Goal: Communication & Community: Share content

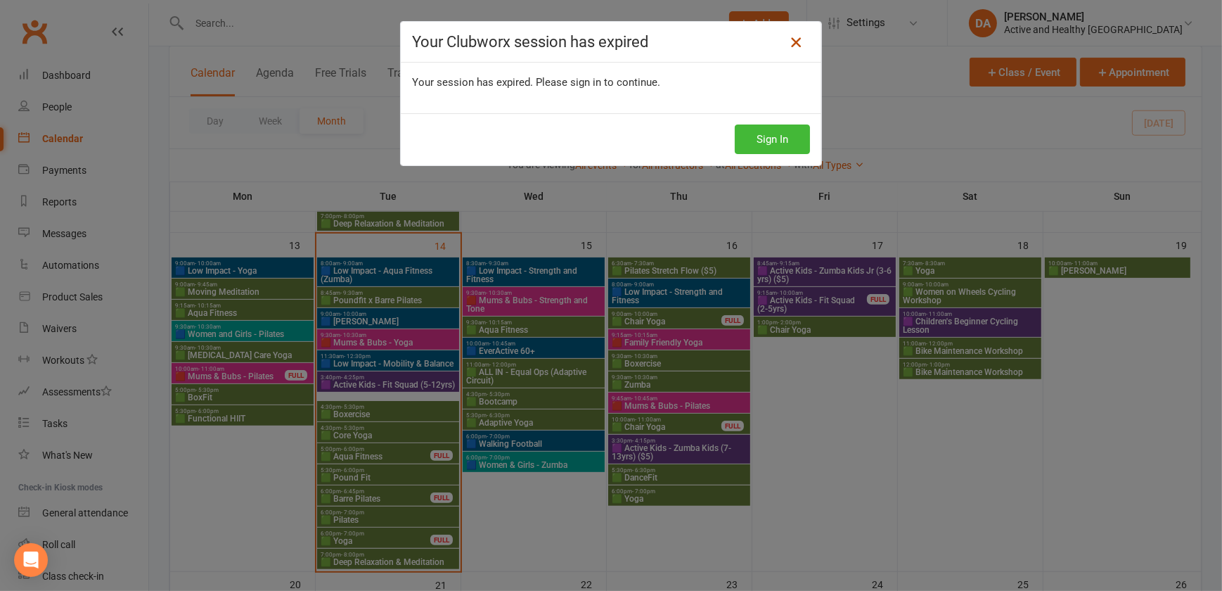
click at [793, 41] on icon at bounding box center [796, 42] width 17 height 17
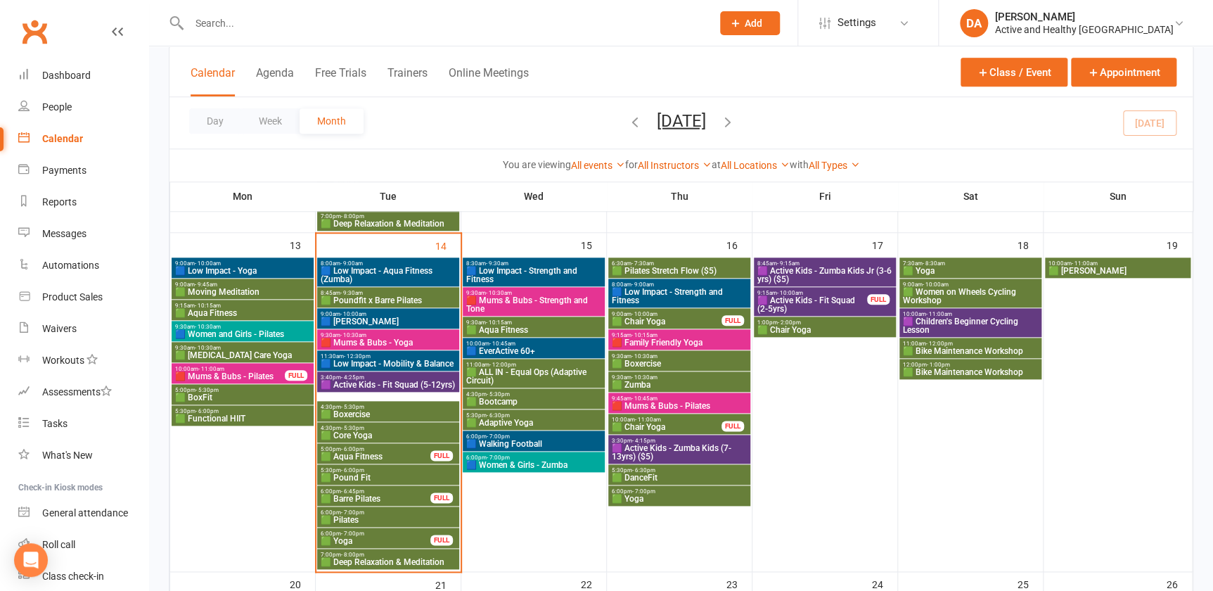
click at [333, 27] on input "text" at bounding box center [443, 23] width 517 height 20
paste input "[PERSON_NAME]"
type input "[PERSON_NAME]"
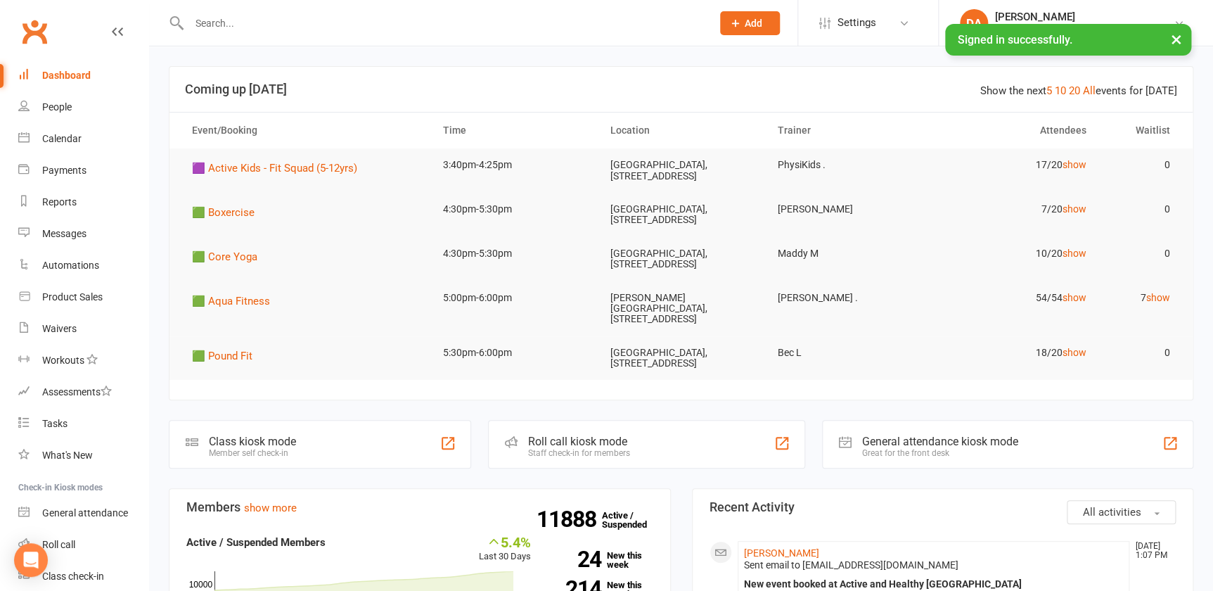
click at [251, 25] on input "text" at bounding box center [443, 23] width 517 height 20
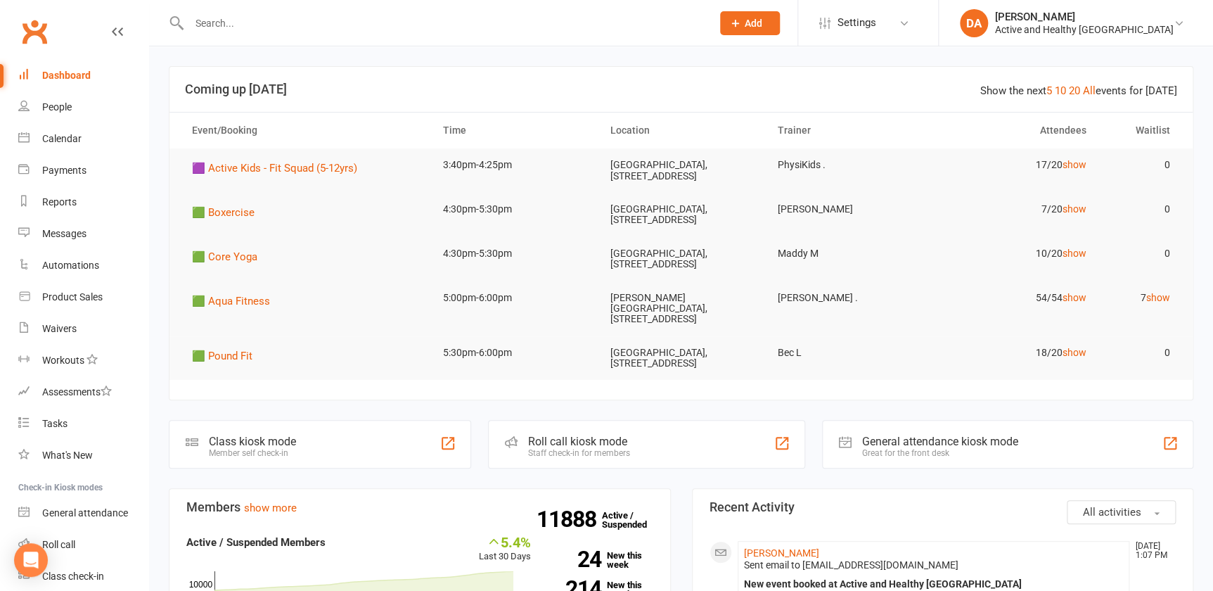
click at [235, 27] on input "text" at bounding box center [443, 23] width 517 height 20
click at [271, 28] on input "text" at bounding box center [443, 23] width 517 height 20
paste input "Kirsten Morris"
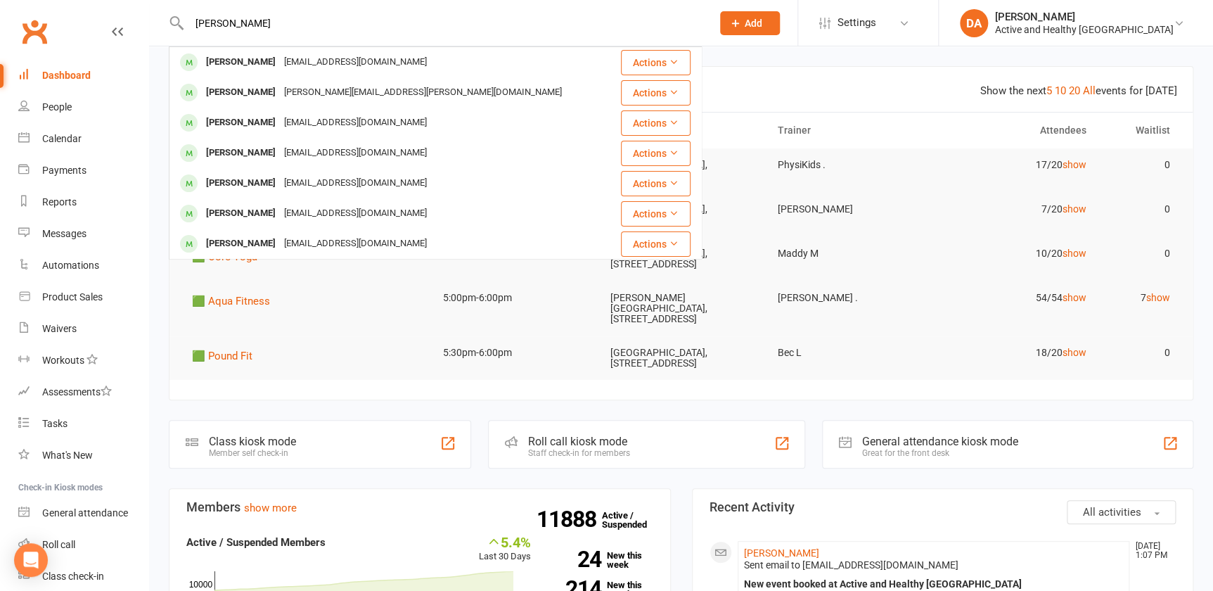
type input "Kirsten Morris"
click at [527, 400] on section "Show the next 5 10 20 All events for today Coming up Today Event/Booking Time L…" at bounding box center [681, 233] width 1025 height 334
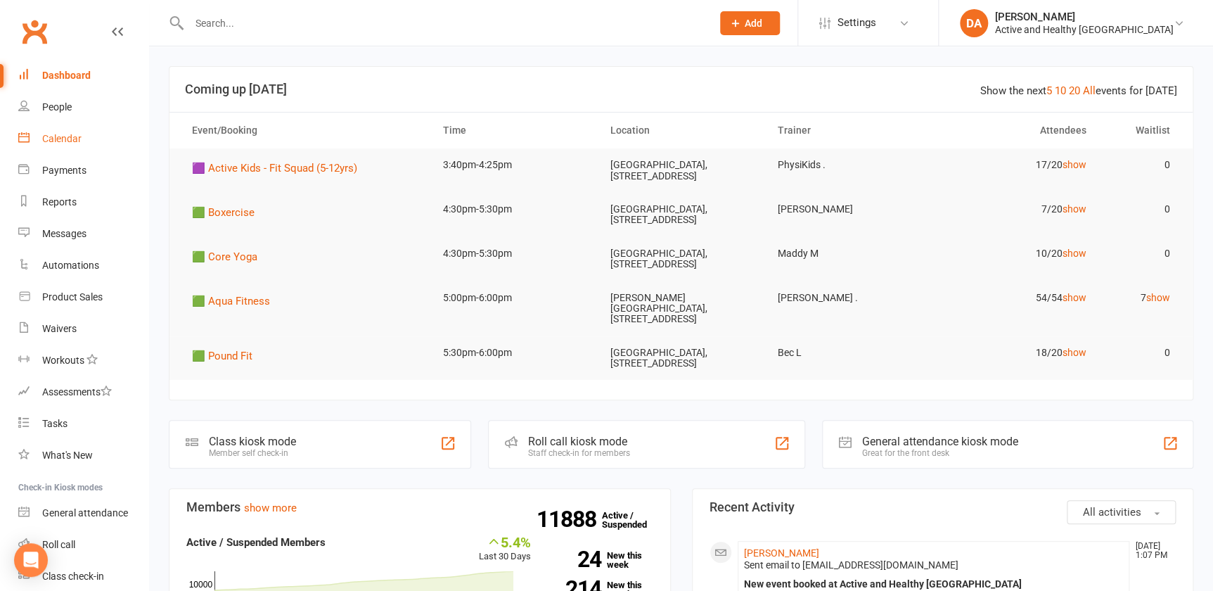
click at [86, 138] on link "Calendar" at bounding box center [83, 139] width 130 height 32
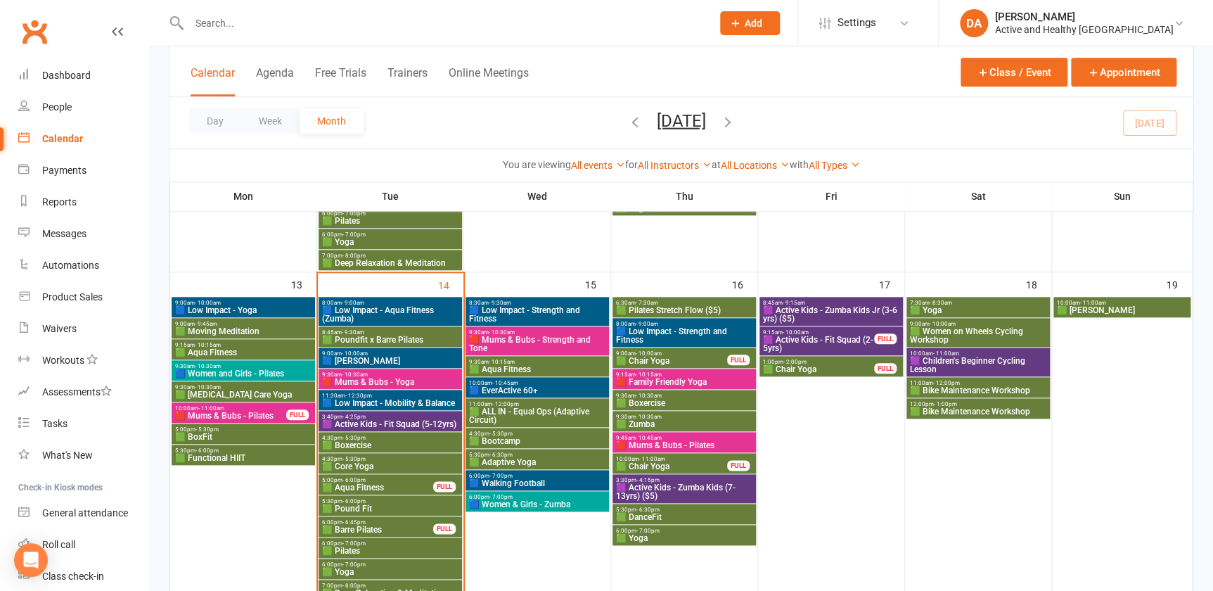
scroll to position [575, 0]
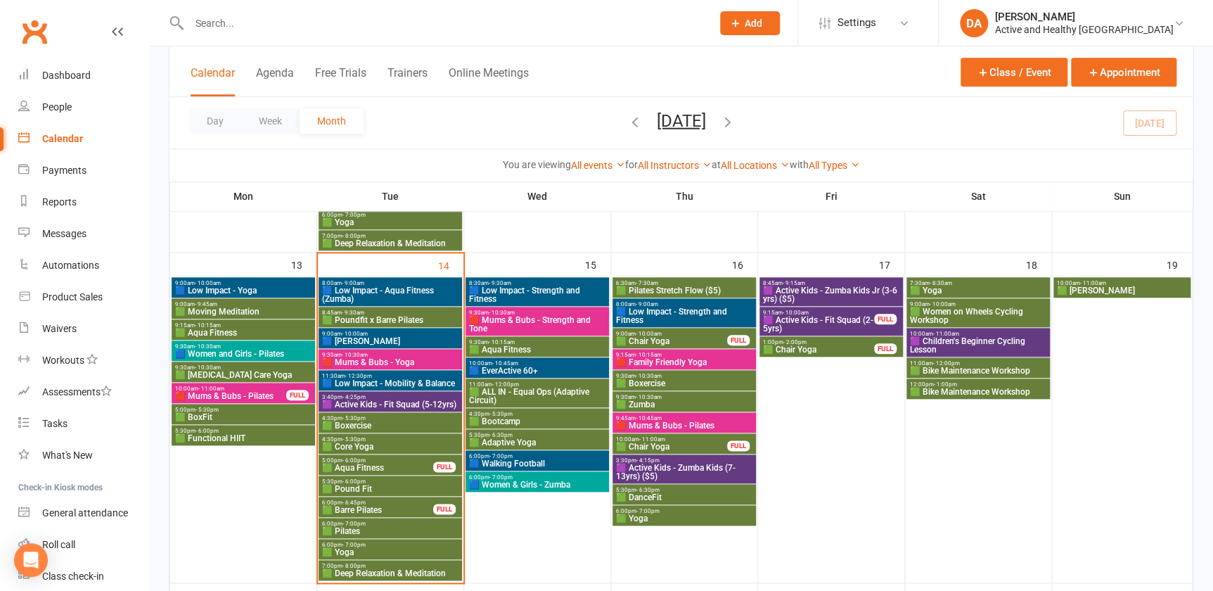
drag, startPoint x: 400, startPoint y: 408, endPoint x: 362, endPoint y: 402, distance: 39.2
click at [362, 402] on span "🟪 Active Kids - Fit Squad (5-12yrs)" at bounding box center [390, 404] width 138 height 8
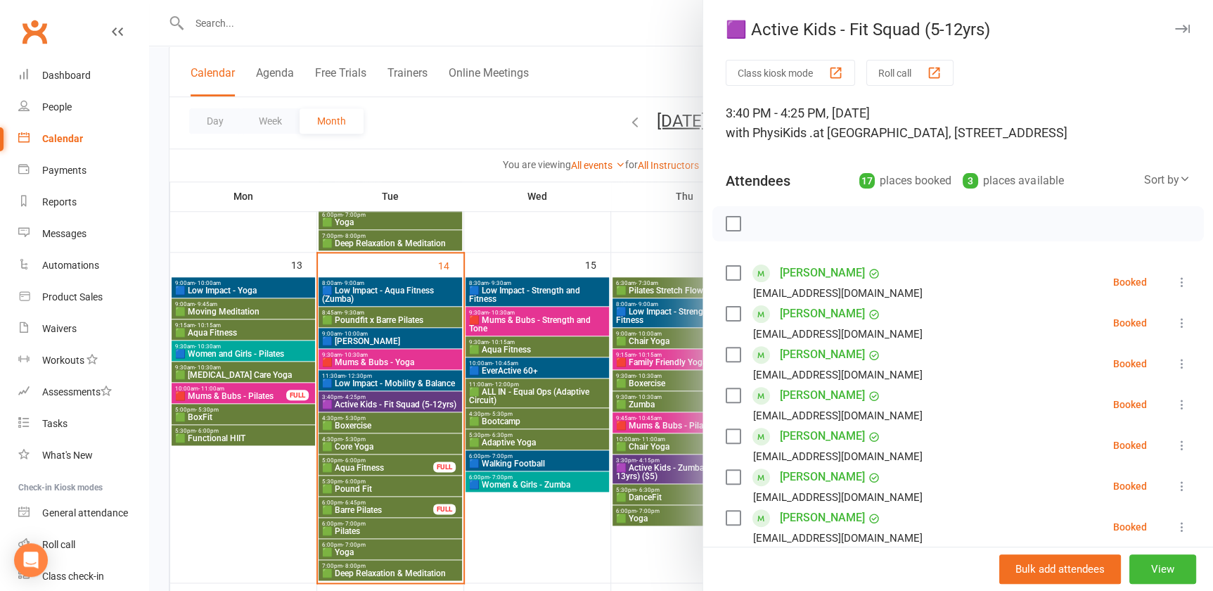
click at [358, 405] on div at bounding box center [681, 295] width 1064 height 591
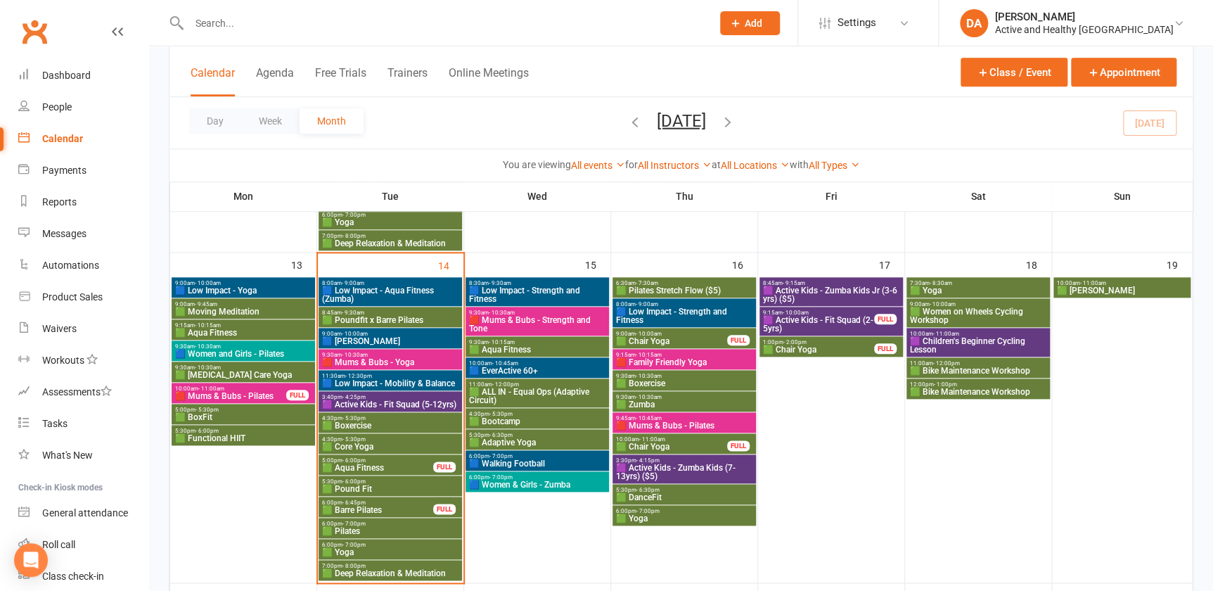
click at [366, 380] on span "🟦 Low Impact - Mobility & Balance" at bounding box center [390, 383] width 138 height 8
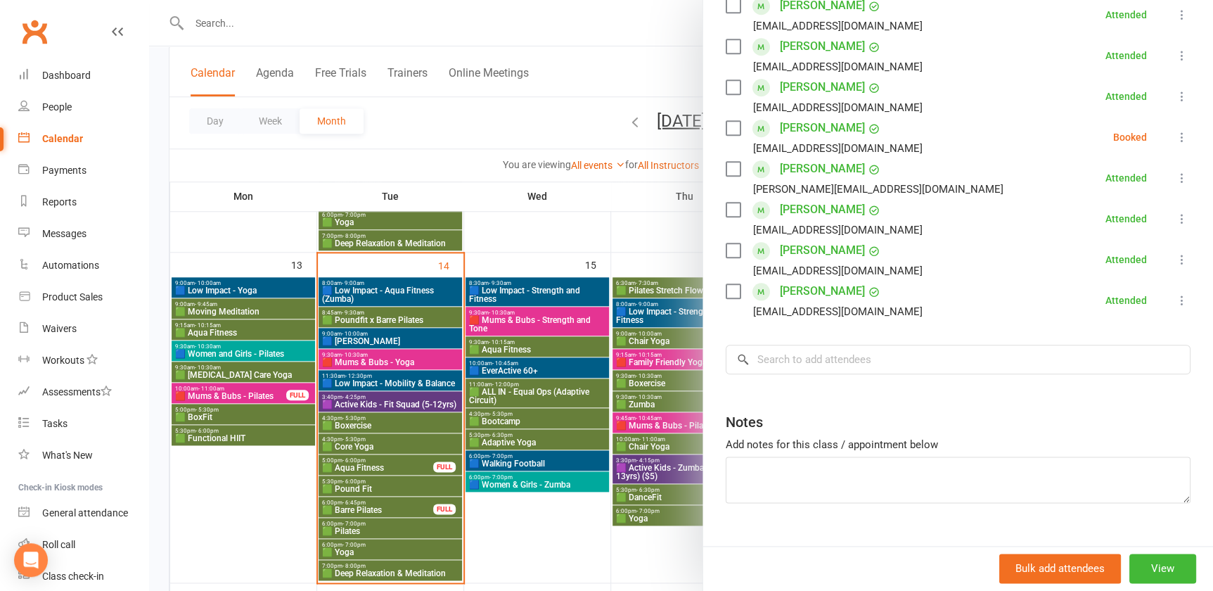
click at [398, 440] on div at bounding box center [681, 295] width 1064 height 591
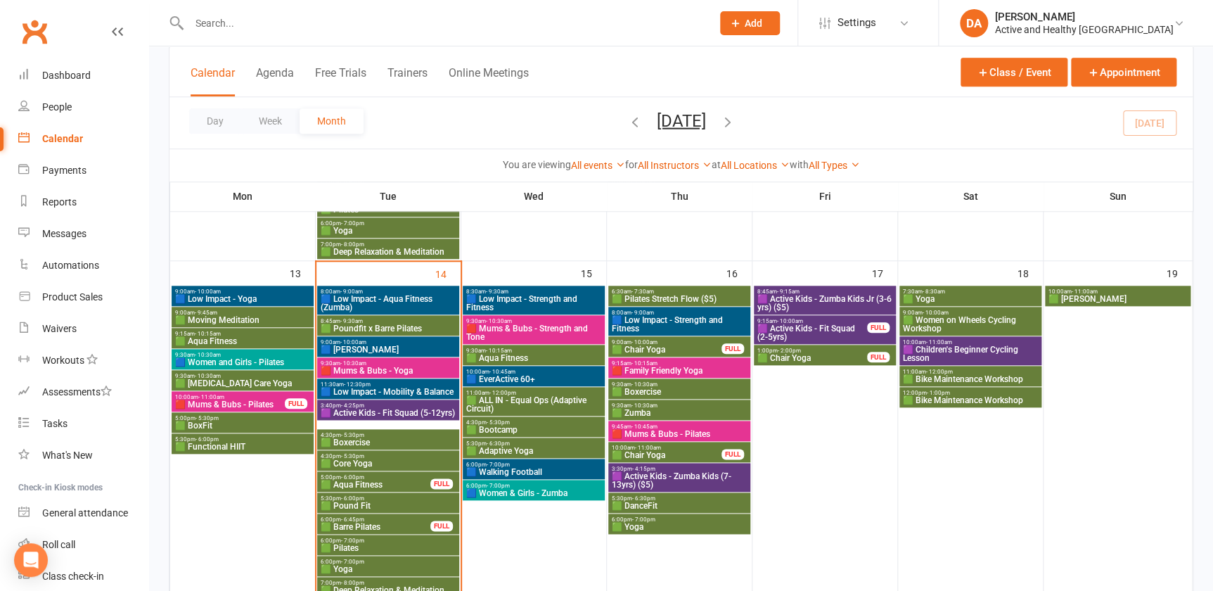
click at [256, 295] on span "🟦 Low Impact - Yoga" at bounding box center [242, 299] width 136 height 8
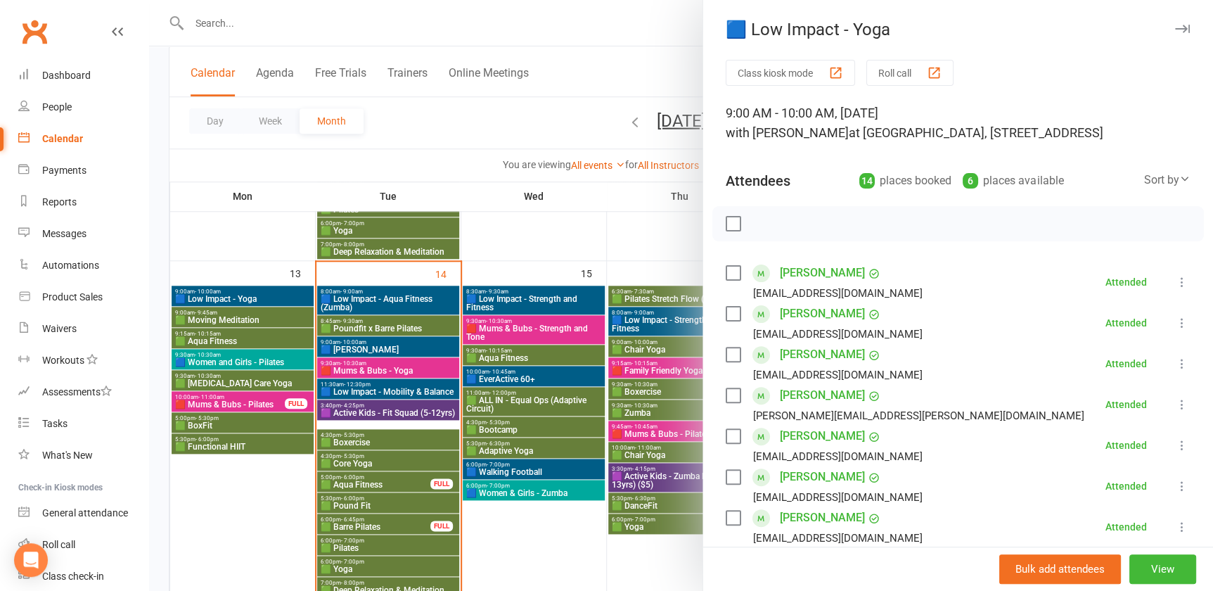
click at [254, 295] on div at bounding box center [681, 295] width 1064 height 591
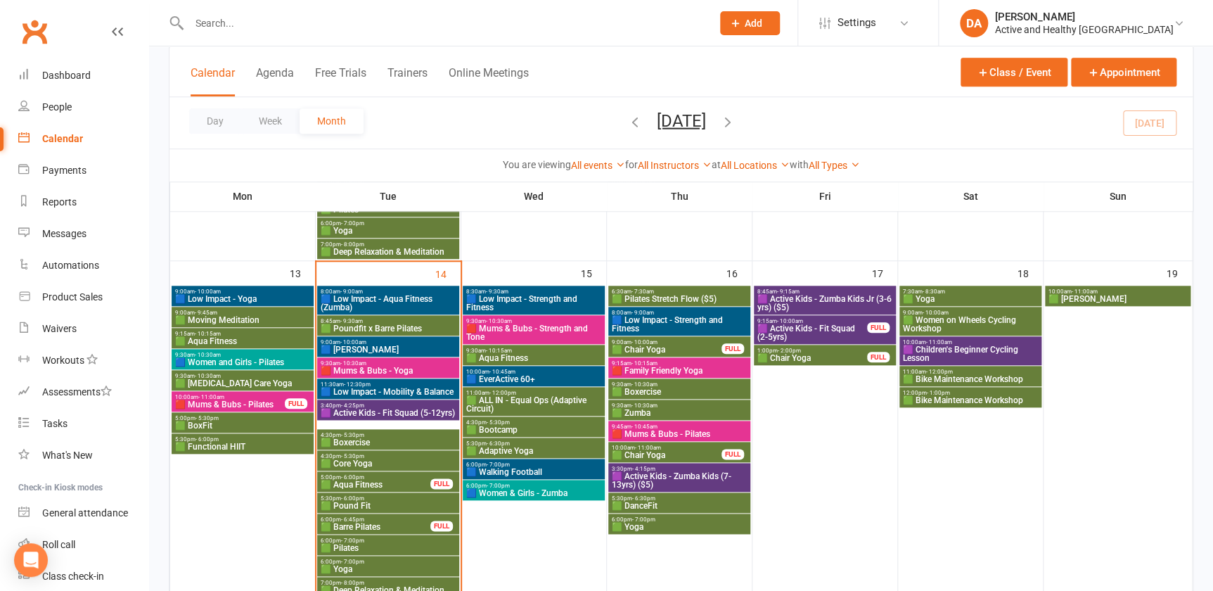
click at [240, 316] on span "🟩 Moving Meditation" at bounding box center [242, 320] width 136 height 8
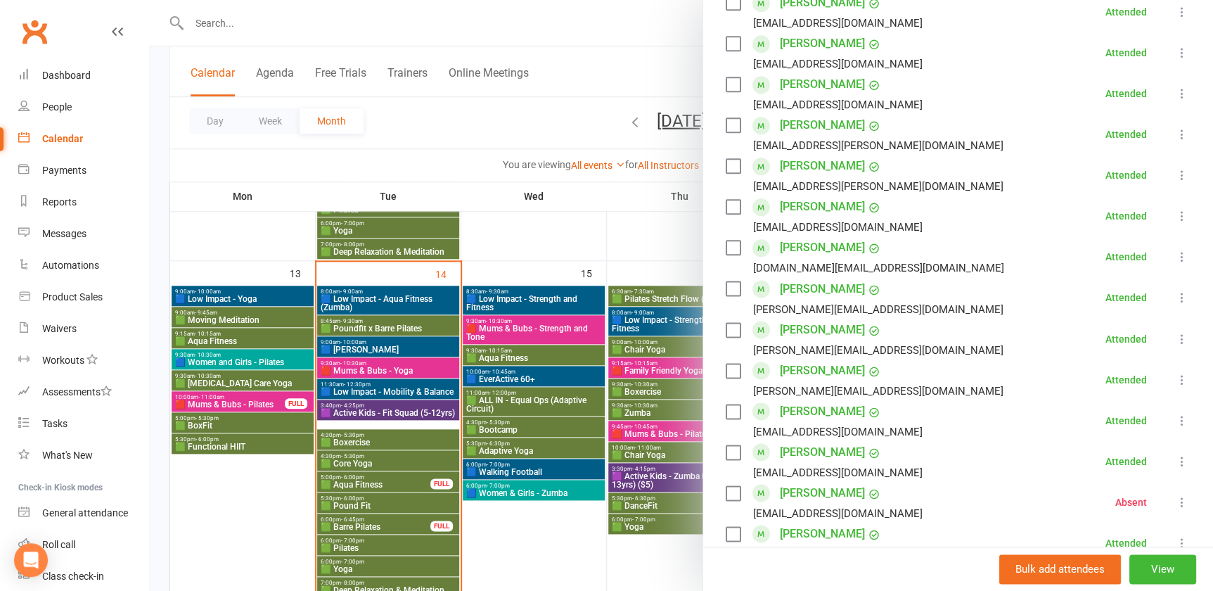
scroll to position [959, 0]
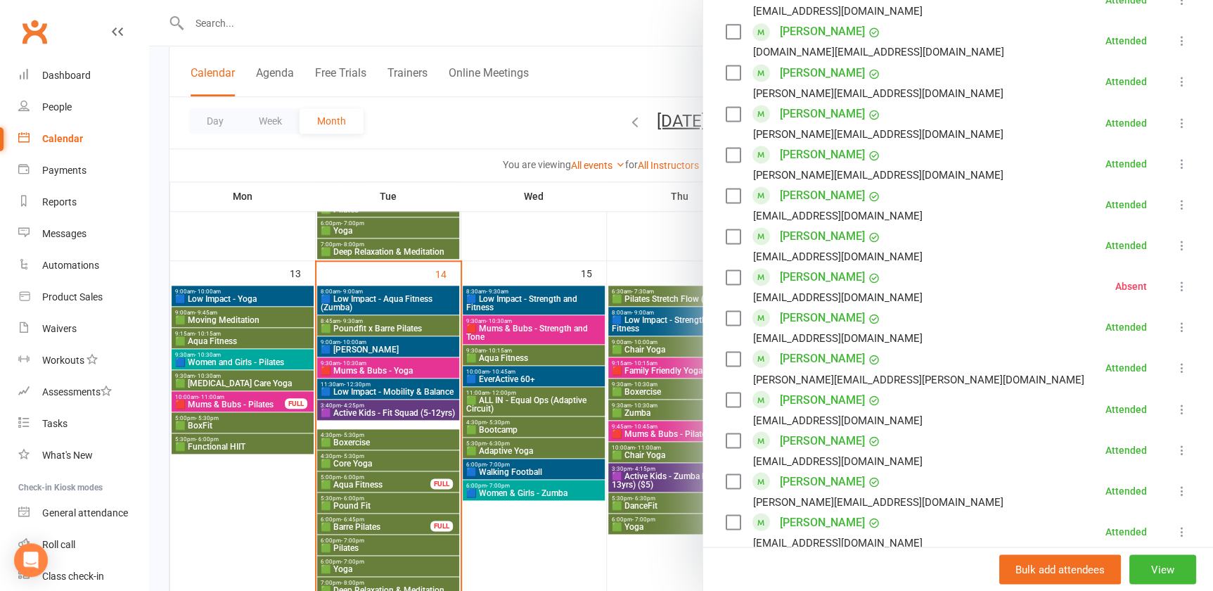
drag, startPoint x: 207, startPoint y: 343, endPoint x: 215, endPoint y: 354, distance: 14.2
click at [207, 343] on div at bounding box center [681, 295] width 1064 height 591
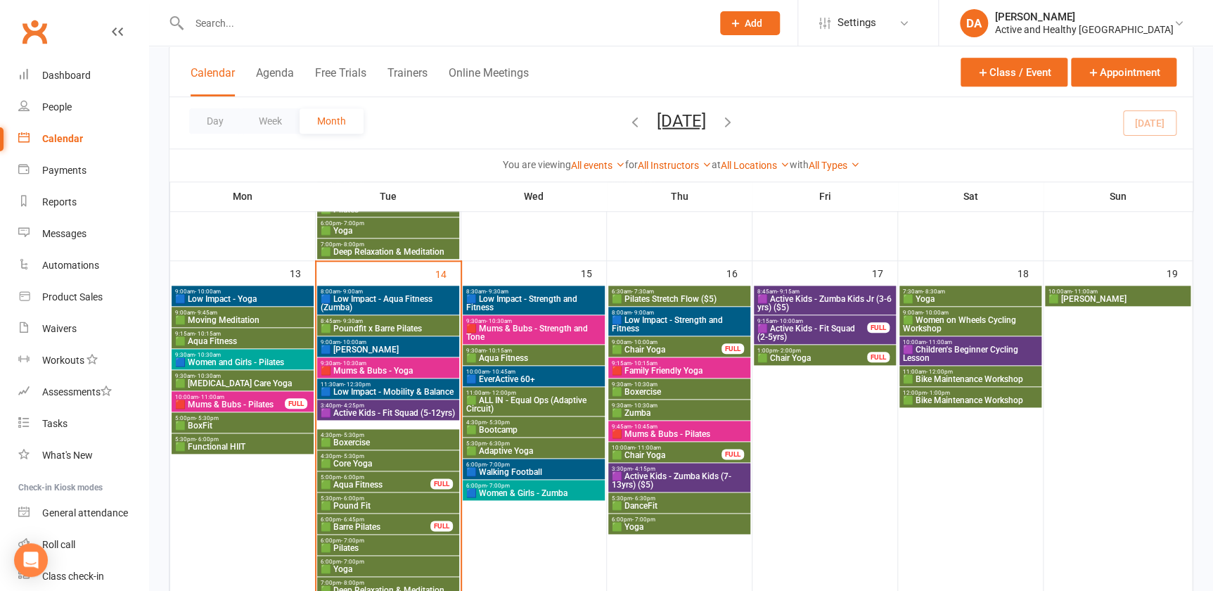
click at [232, 364] on span "🟦 Women and Girls - Pilates" at bounding box center [242, 362] width 136 height 8
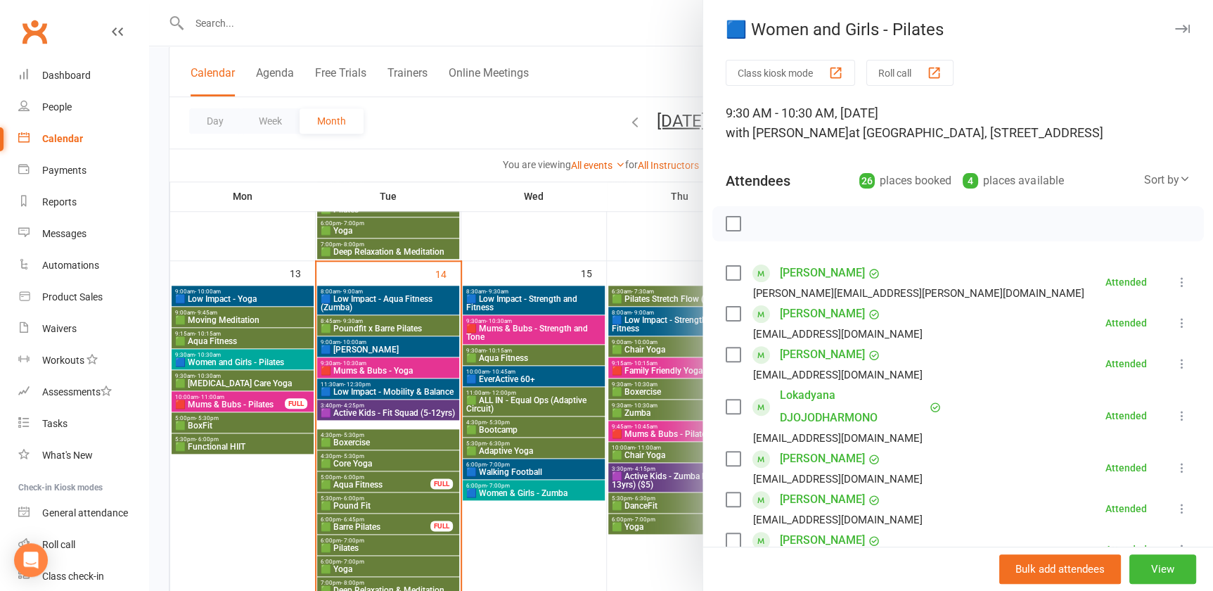
click at [232, 364] on div at bounding box center [681, 295] width 1064 height 591
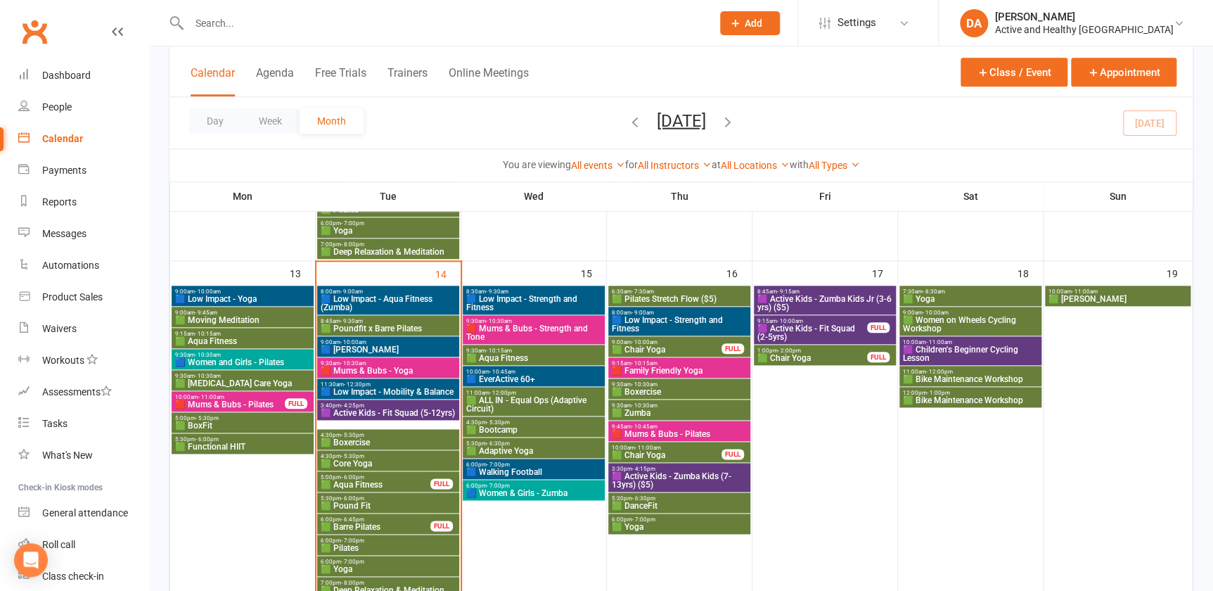
click at [224, 385] on span "🟩 [MEDICAL_DATA] Care Yoga" at bounding box center [242, 383] width 136 height 8
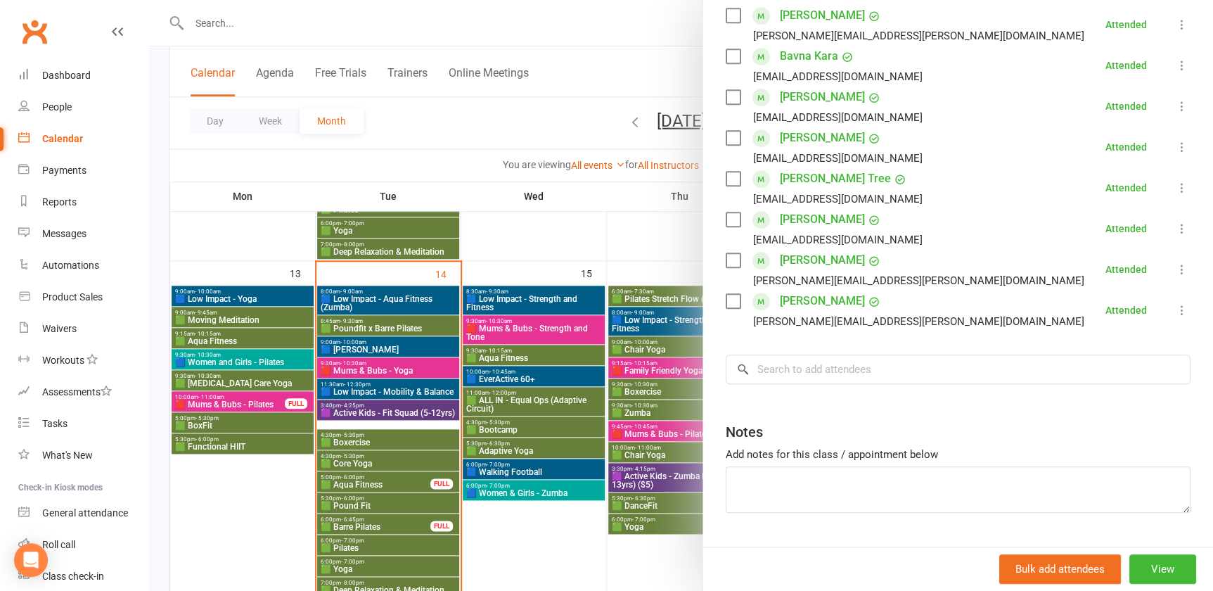
scroll to position [383, 0]
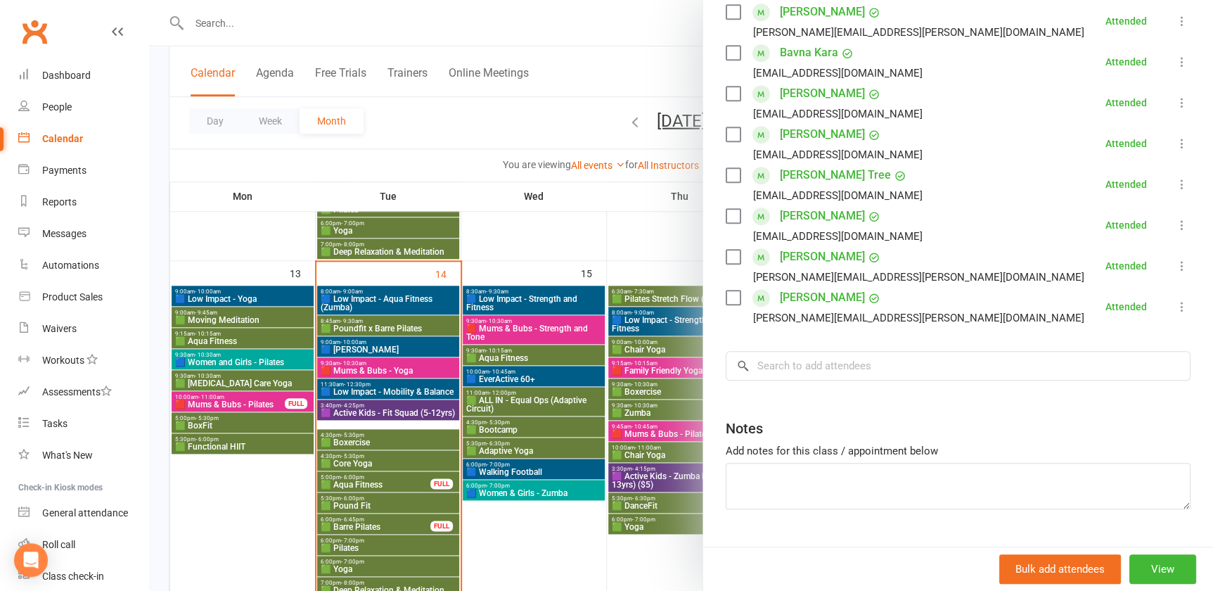
drag, startPoint x: 265, startPoint y: 483, endPoint x: 256, endPoint y: 450, distance: 34.3
click at [265, 483] on div at bounding box center [681, 295] width 1064 height 591
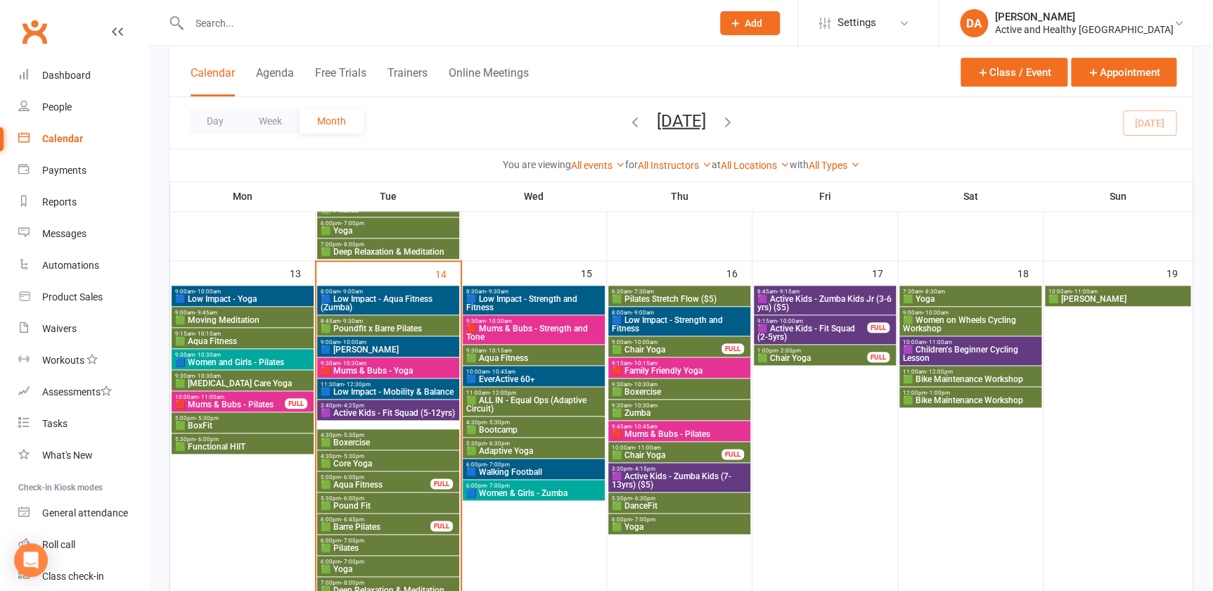
click at [255, 400] on span "🟥 Mums & Bubs - Pilates" at bounding box center [229, 404] width 111 height 8
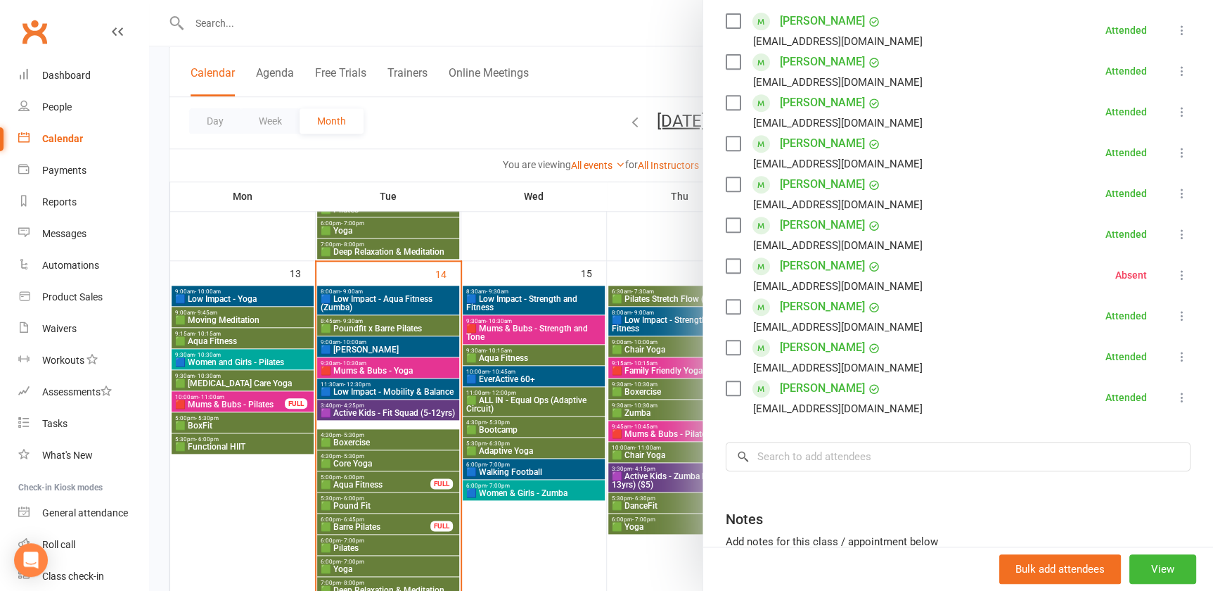
scroll to position [319, 0]
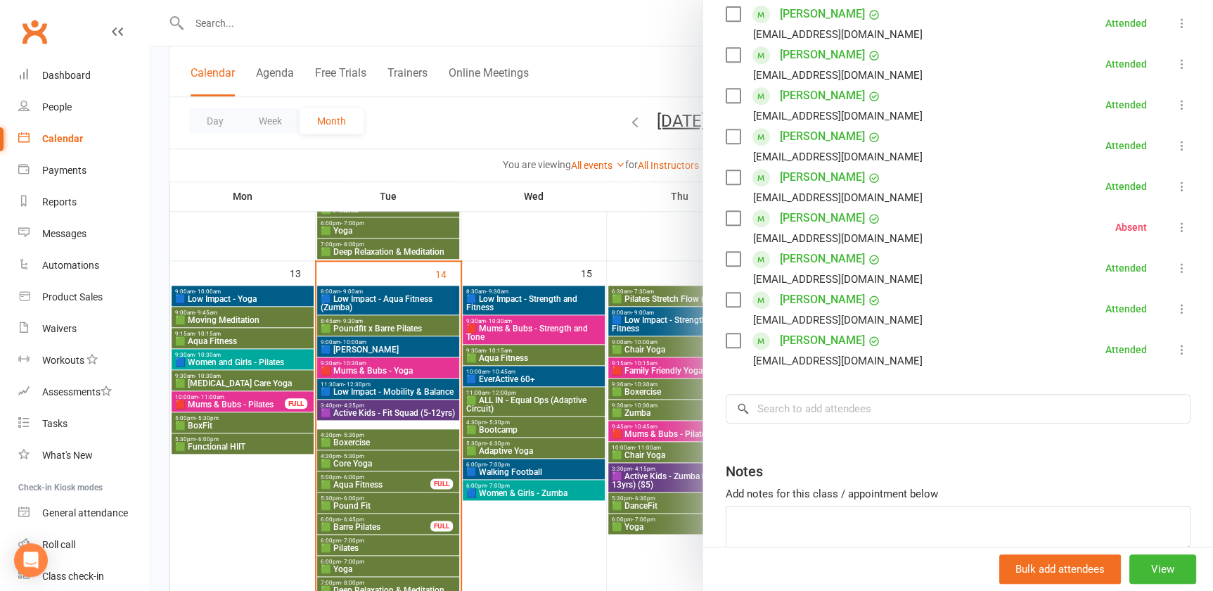
click at [243, 478] on div at bounding box center [681, 295] width 1064 height 591
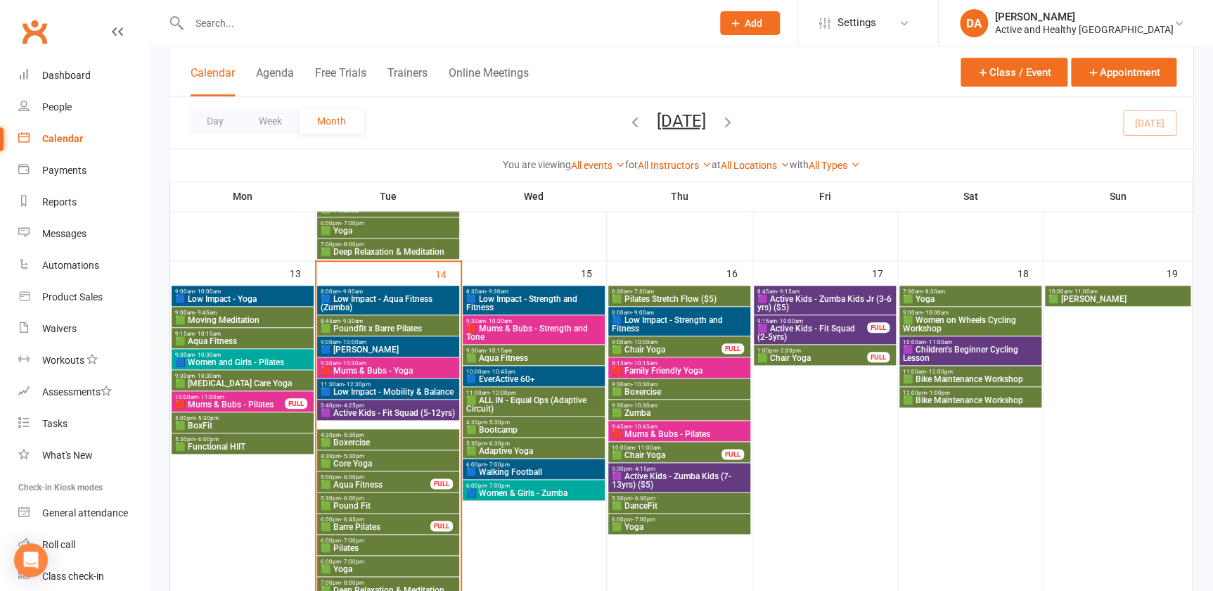
click at [226, 445] on span "🟩 Functional HIIT" at bounding box center [242, 446] width 136 height 8
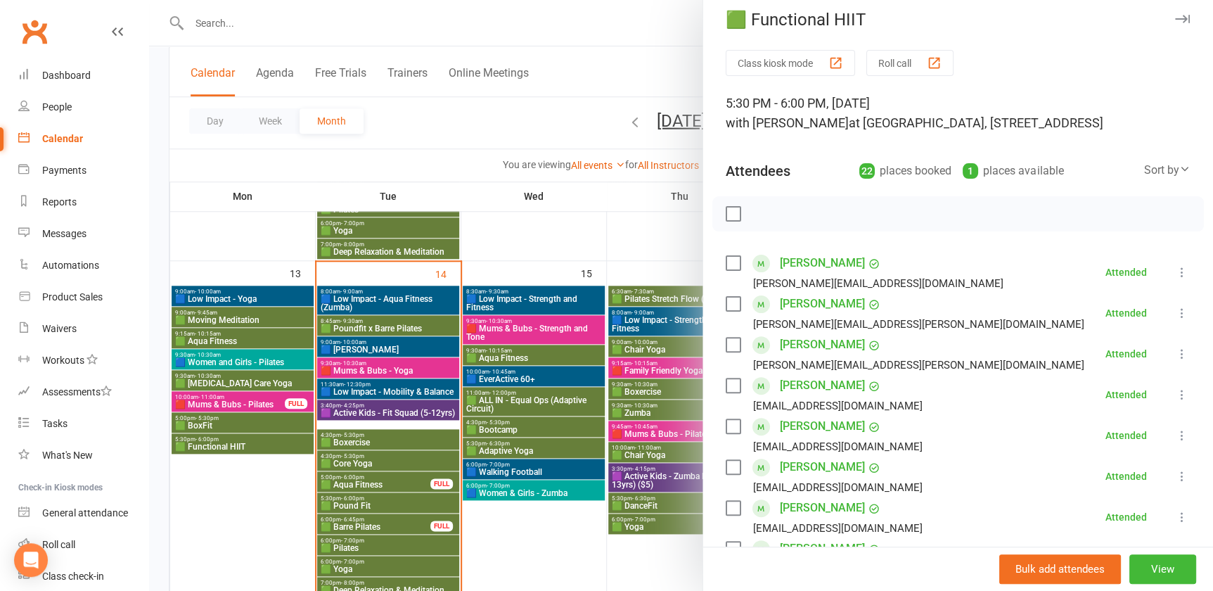
scroll to position [0, 0]
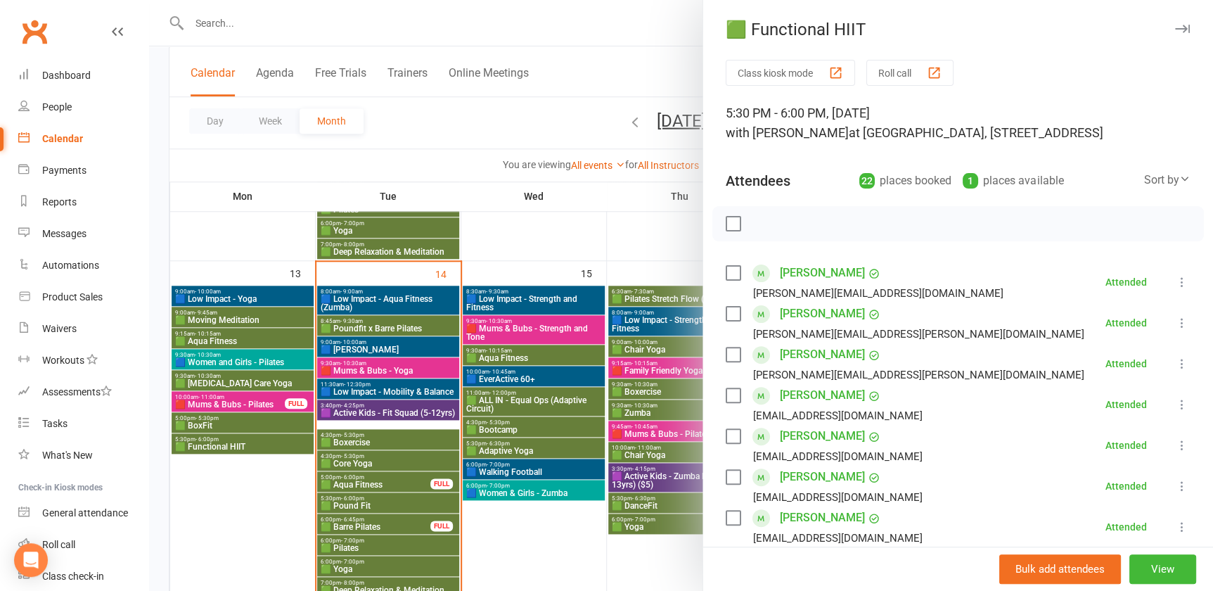
click at [565, 415] on div at bounding box center [681, 295] width 1064 height 591
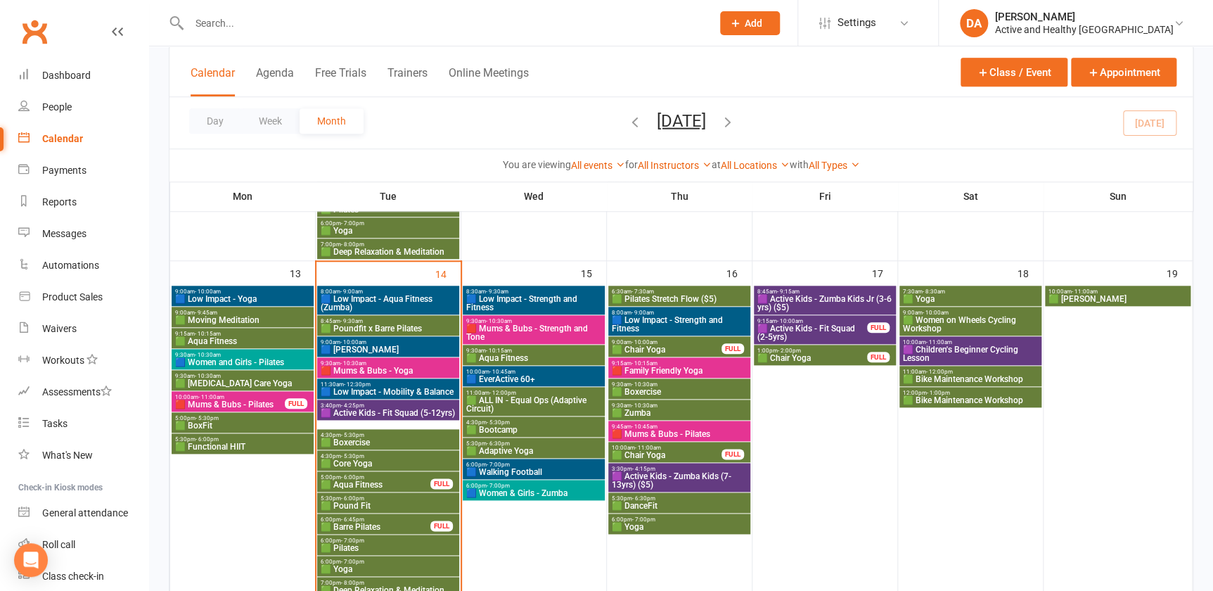
click at [204, 421] on span "🟩 BoxFit" at bounding box center [242, 425] width 136 height 8
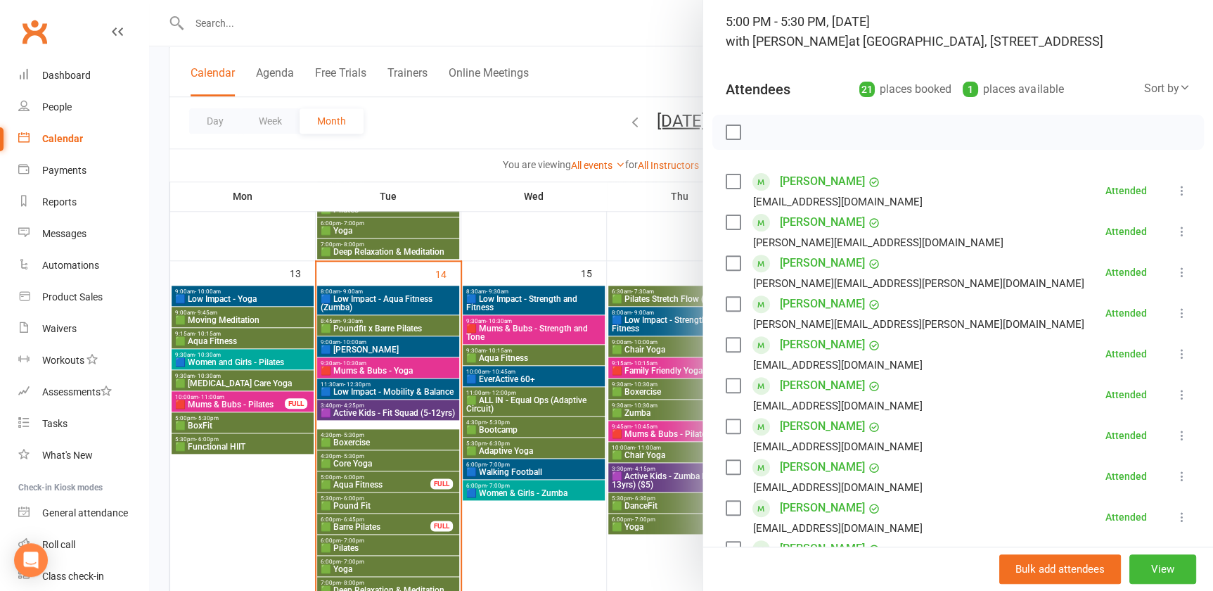
scroll to position [56, 0]
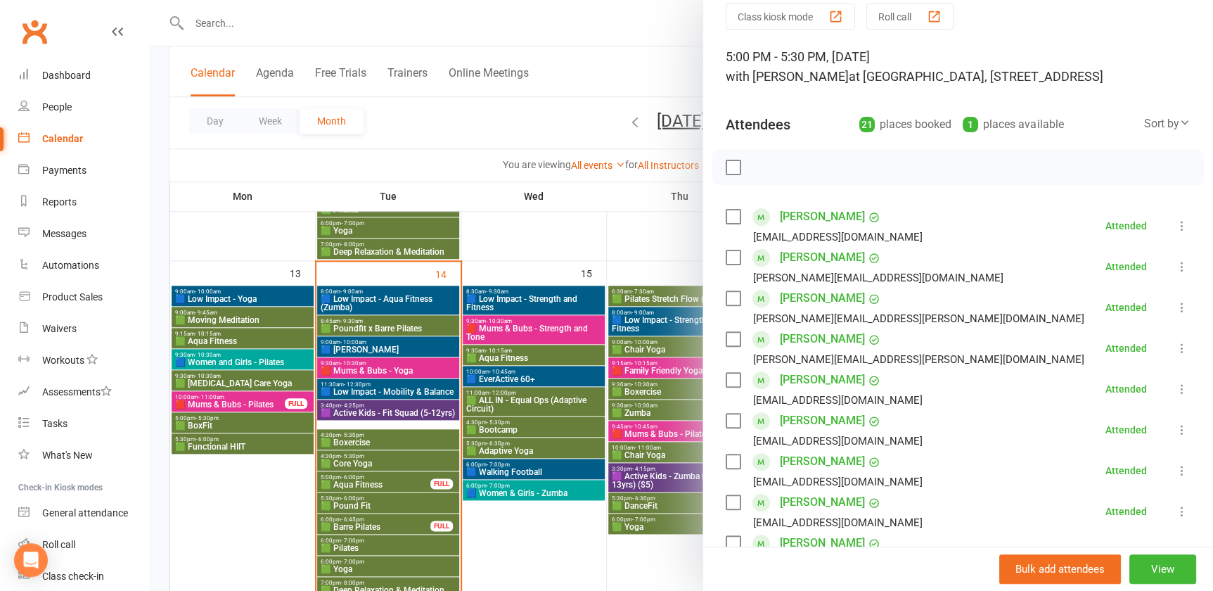
click at [582, 242] on div at bounding box center [681, 295] width 1064 height 591
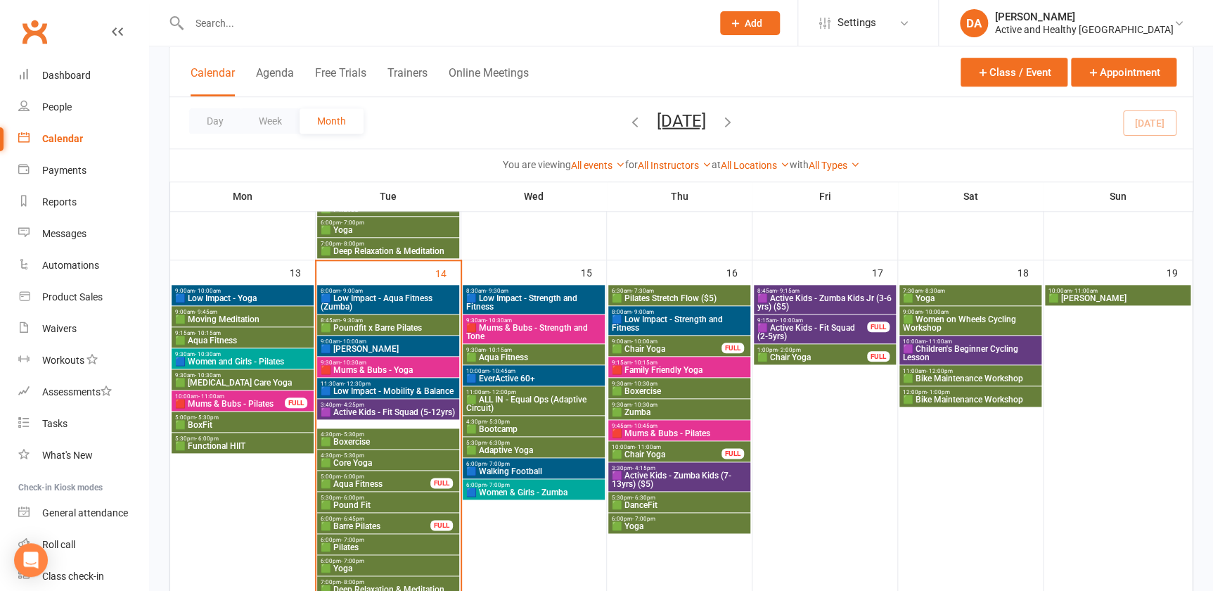
scroll to position [575, 0]
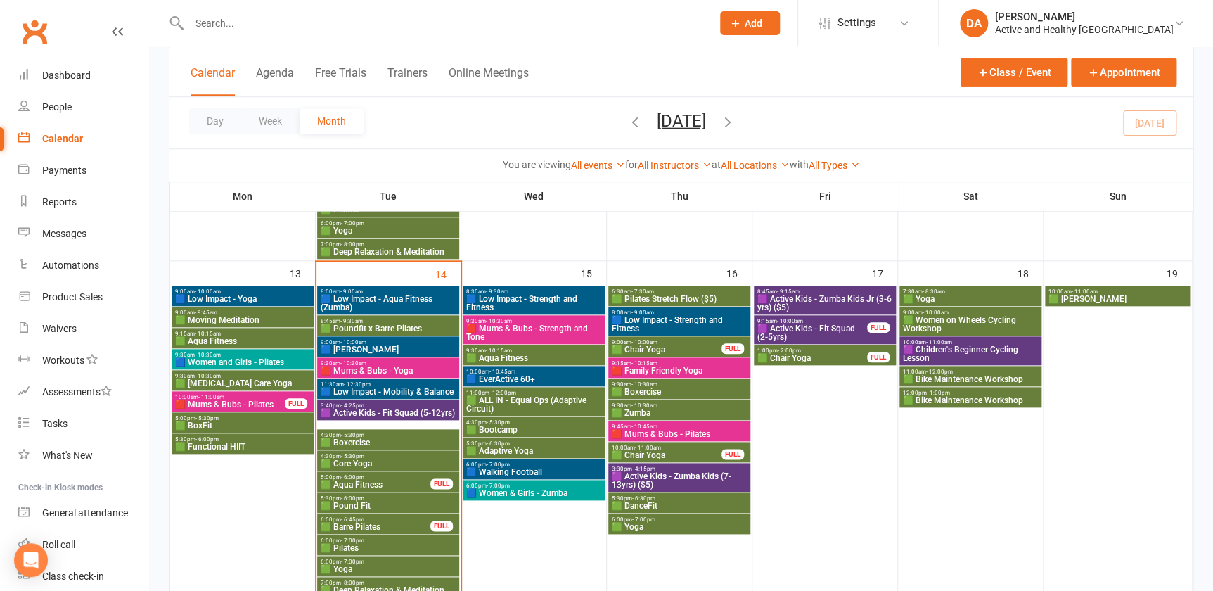
click at [414, 324] on span "🟩 Poundfit x Barre Pilates" at bounding box center [388, 328] width 136 height 8
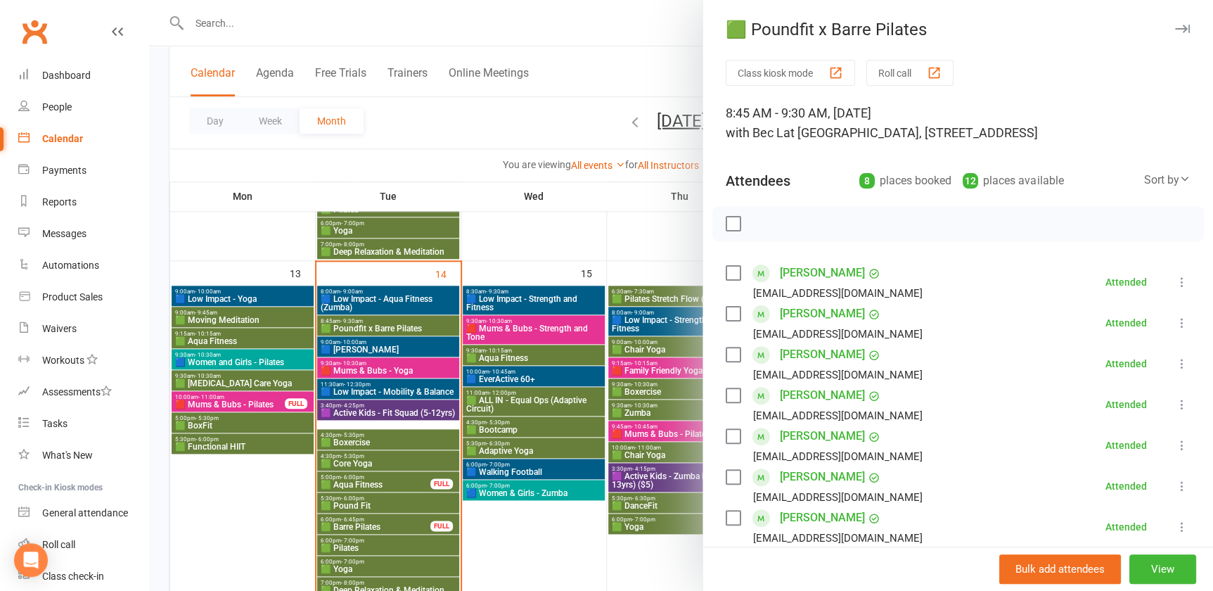
click at [414, 324] on div at bounding box center [681, 295] width 1064 height 591
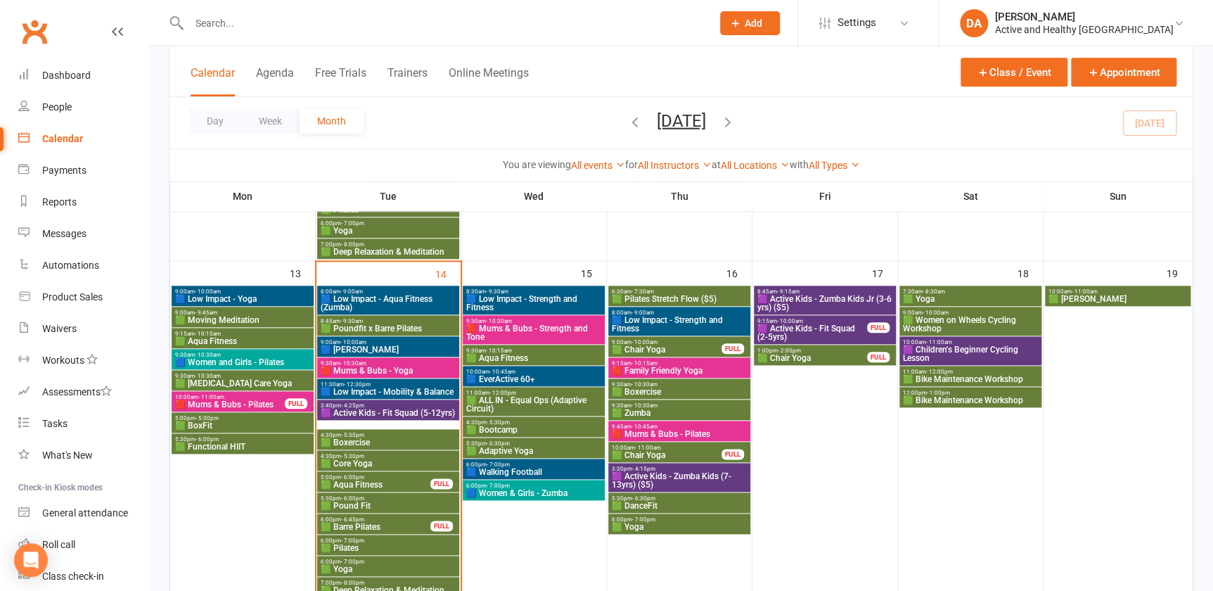
click at [408, 297] on span "🟦 Low Impact - Aqua Fitness (Zumba)" at bounding box center [388, 303] width 136 height 17
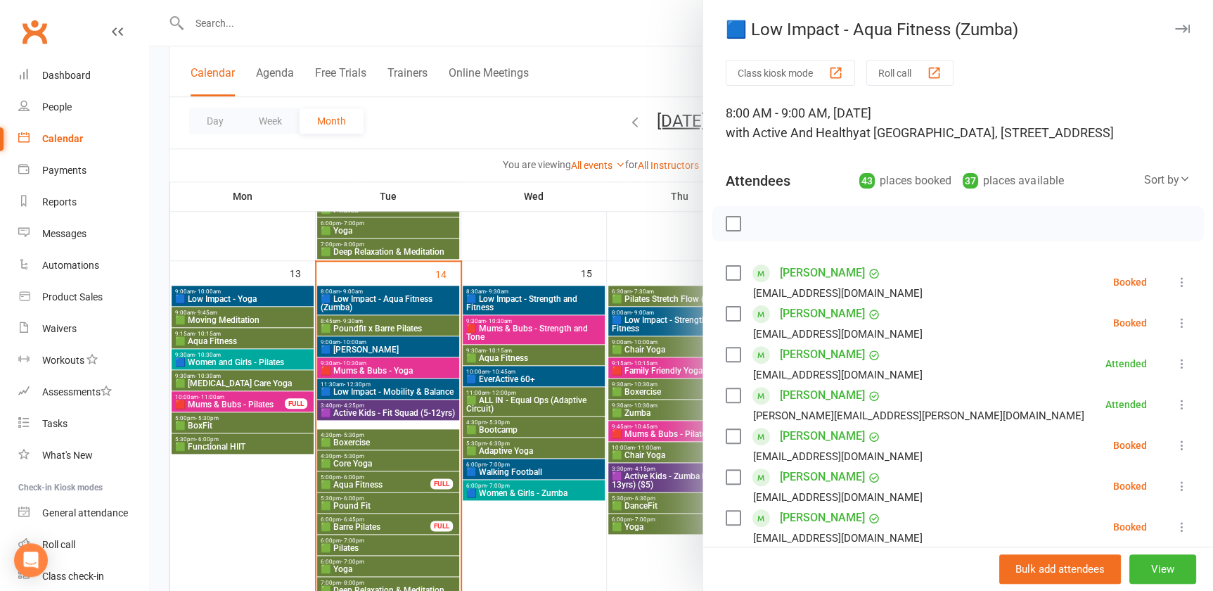
click at [380, 351] on div at bounding box center [681, 295] width 1064 height 591
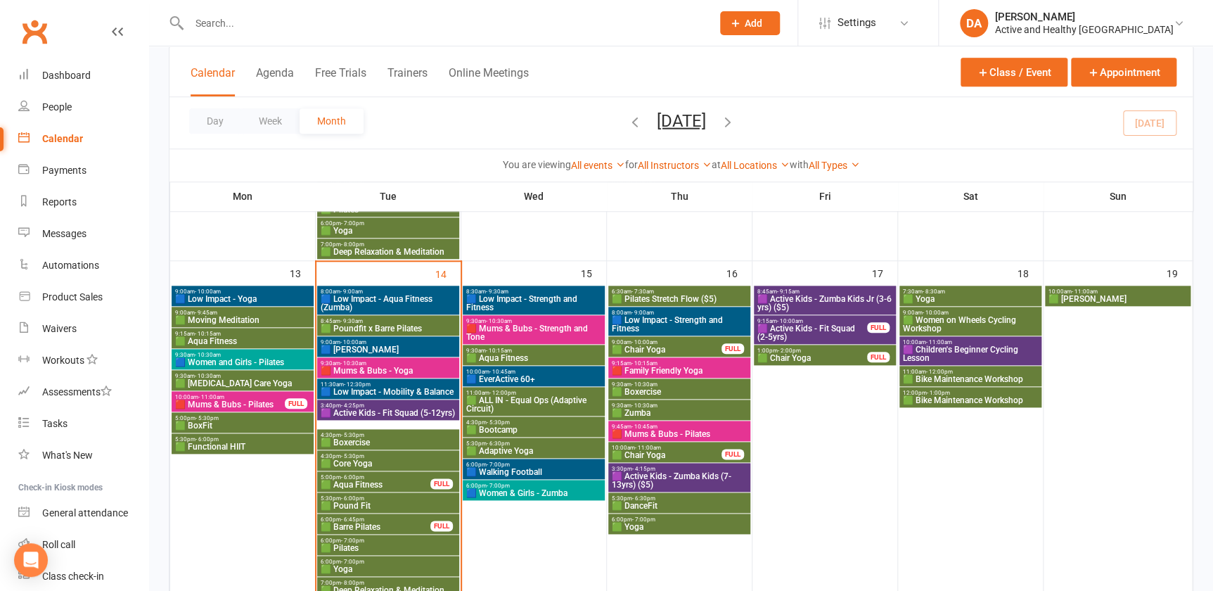
click at [380, 351] on span "🟦 [PERSON_NAME]" at bounding box center [388, 349] width 136 height 8
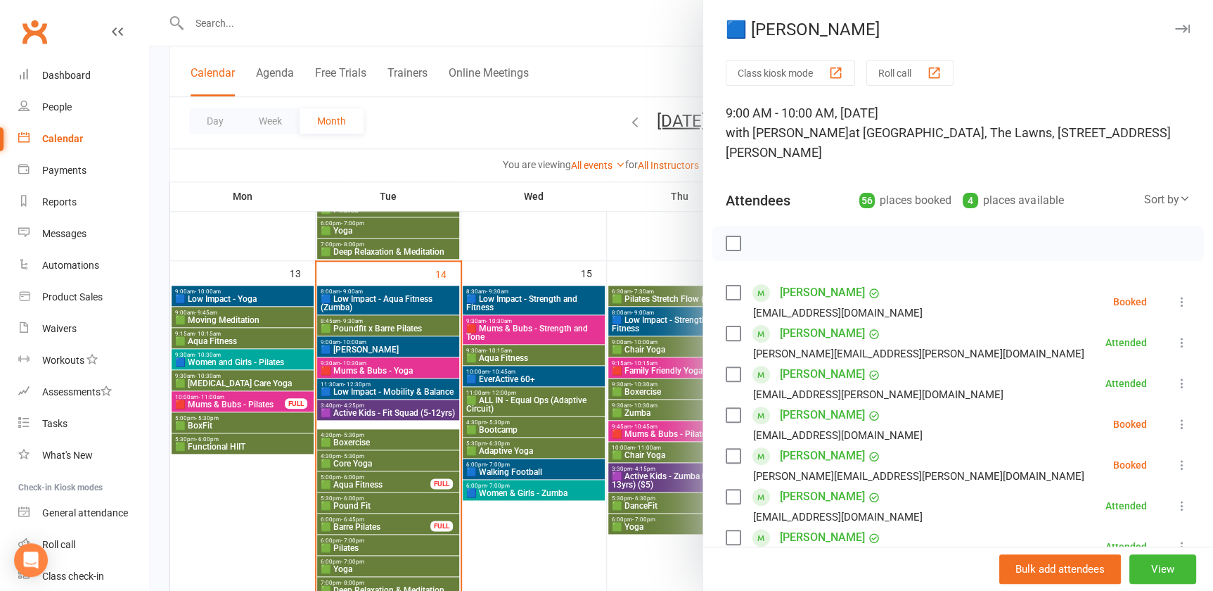
click at [380, 351] on div at bounding box center [681, 295] width 1064 height 591
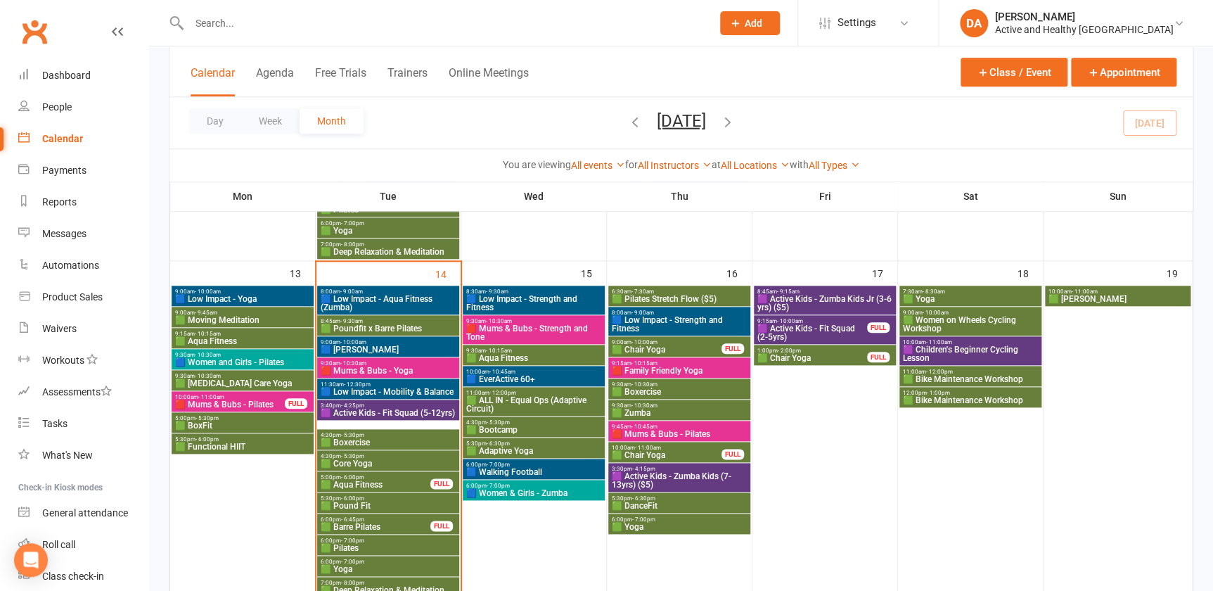
click at [379, 368] on span "🟥 Mums & Bubs - Yoga" at bounding box center [388, 370] width 136 height 8
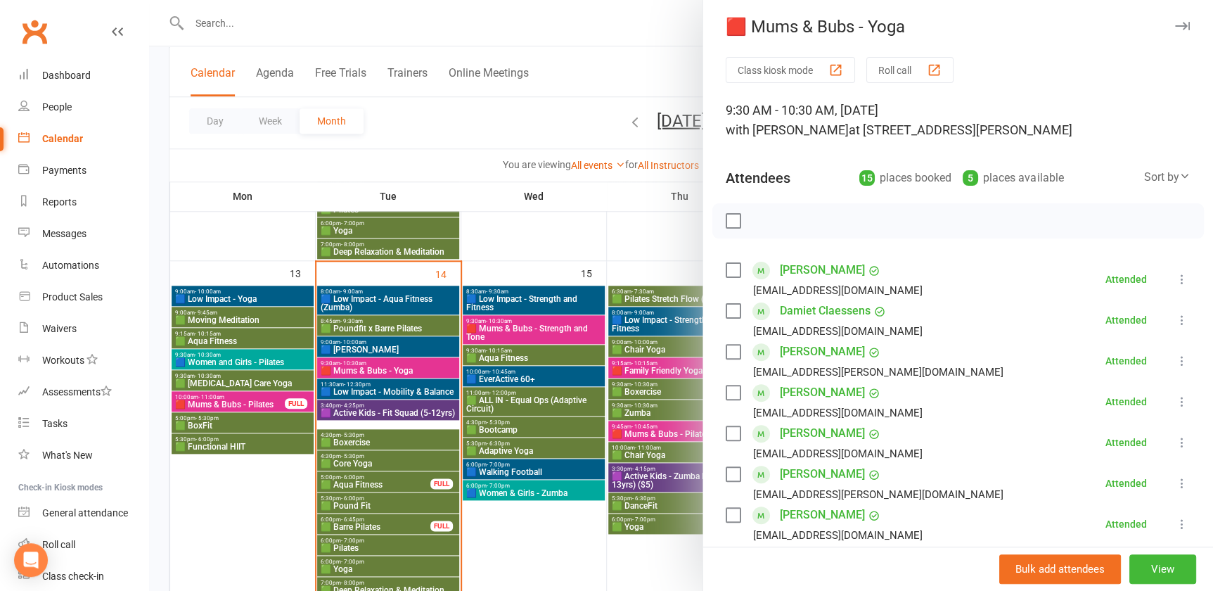
scroll to position [0, 0]
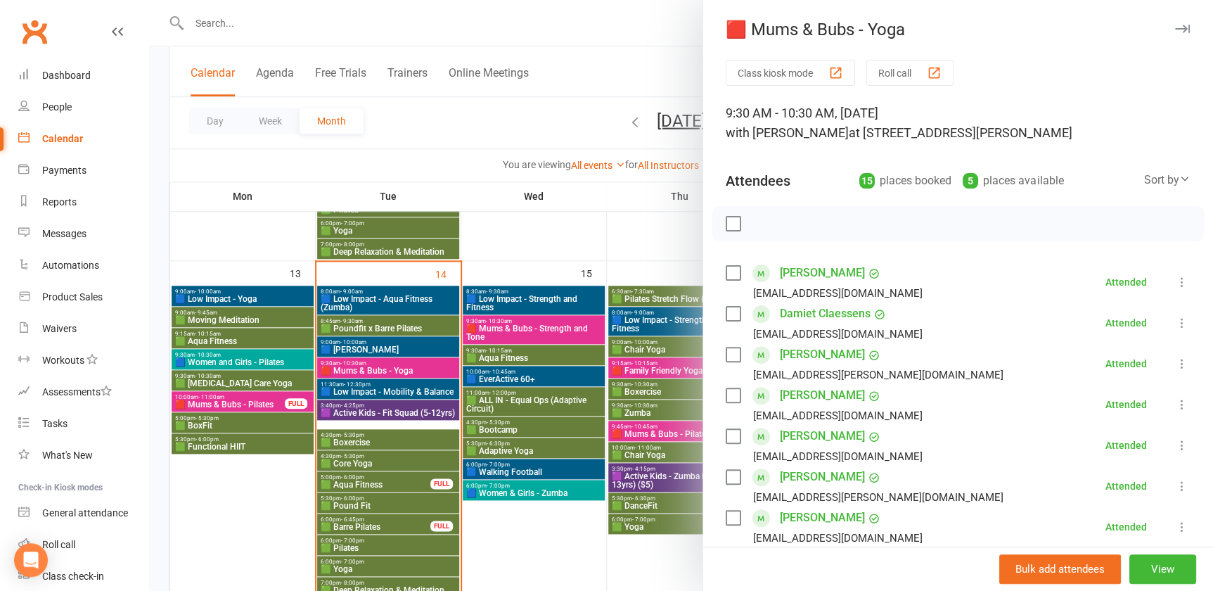
click at [424, 395] on div at bounding box center [681, 295] width 1064 height 591
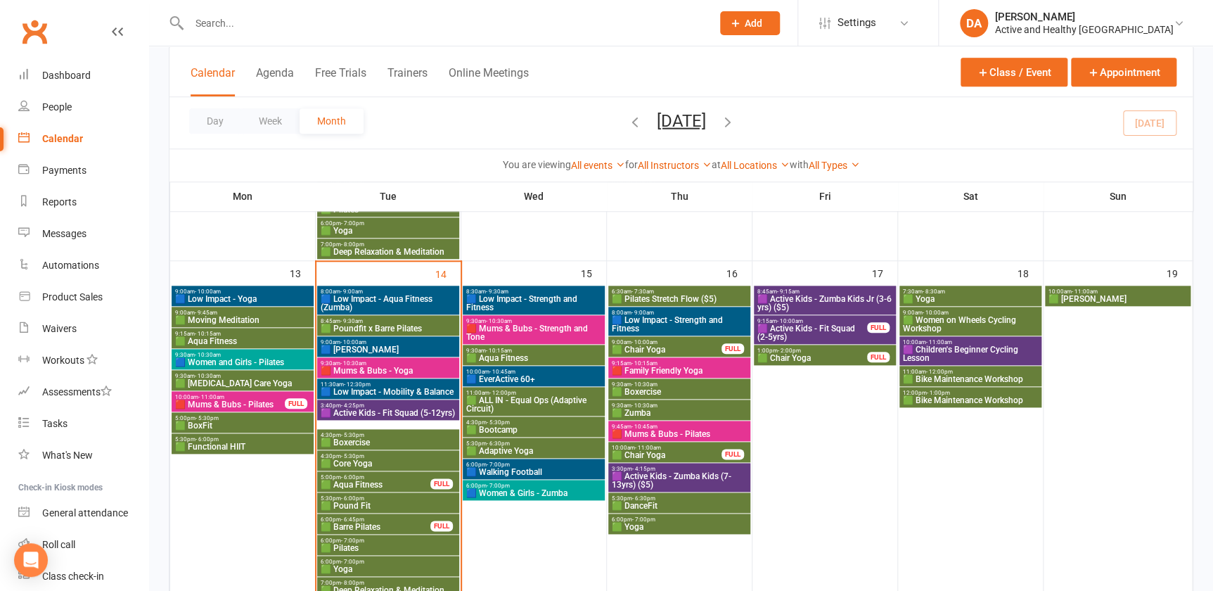
click at [410, 388] on span "🟦 Low Impact - Mobility & Balance" at bounding box center [388, 392] width 136 height 8
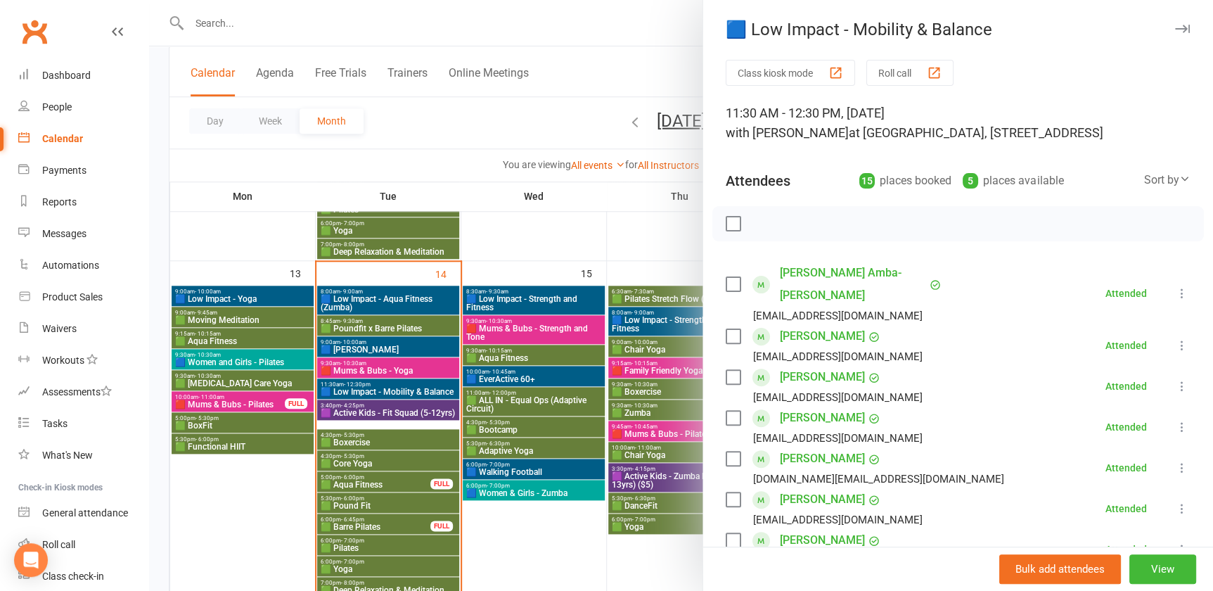
click at [387, 404] on div at bounding box center [681, 295] width 1064 height 591
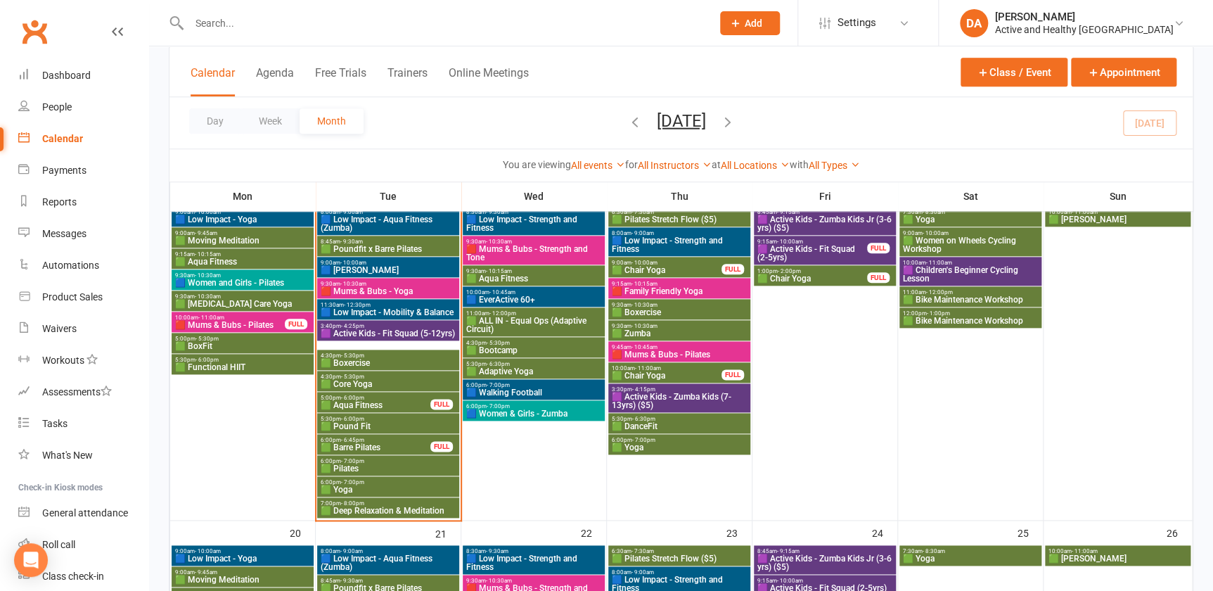
scroll to position [767, 0]
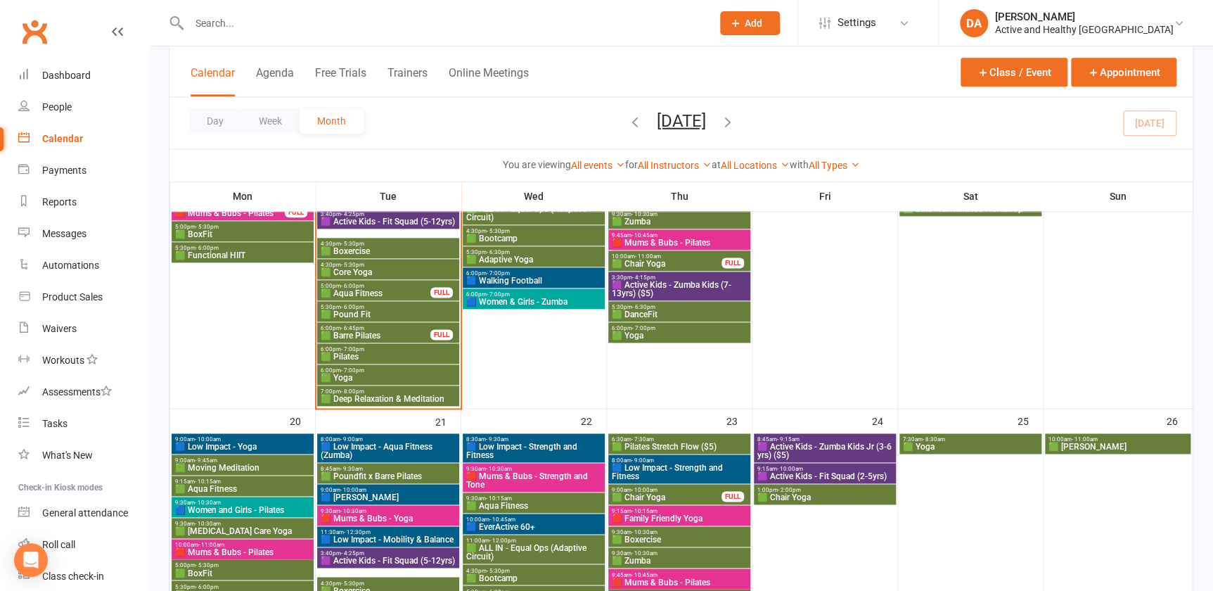
click at [343, 289] on span "🟩 Aqua Fitness" at bounding box center [375, 293] width 111 height 8
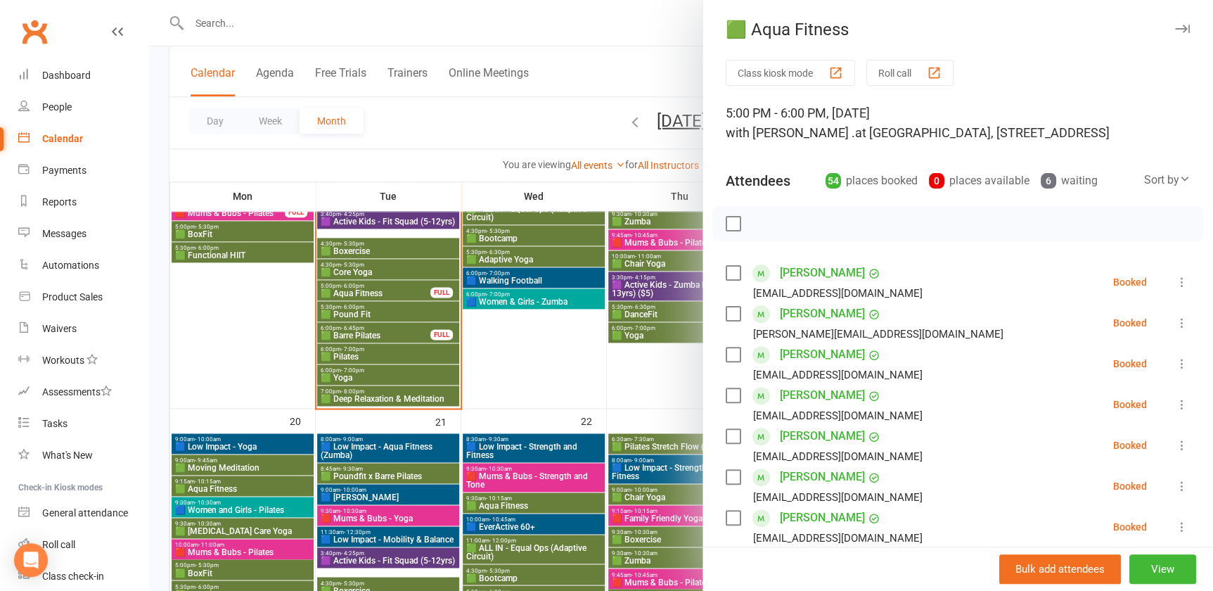
click at [373, 340] on div at bounding box center [681, 295] width 1064 height 591
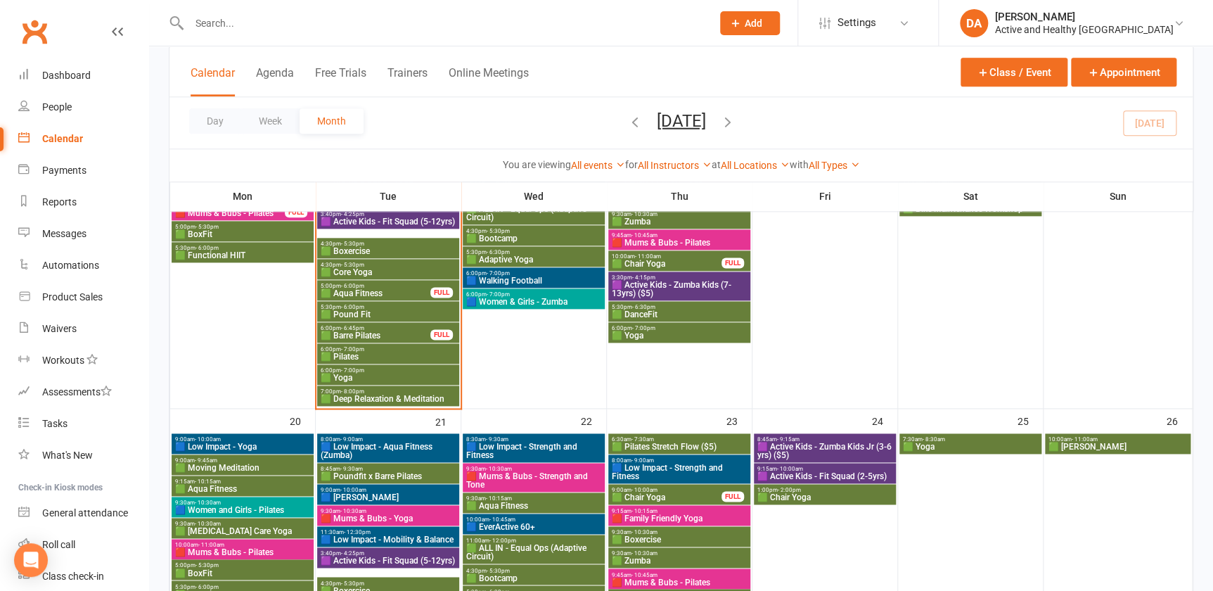
click at [364, 331] on span "🟩 Barre Pilates" at bounding box center [375, 335] width 111 height 8
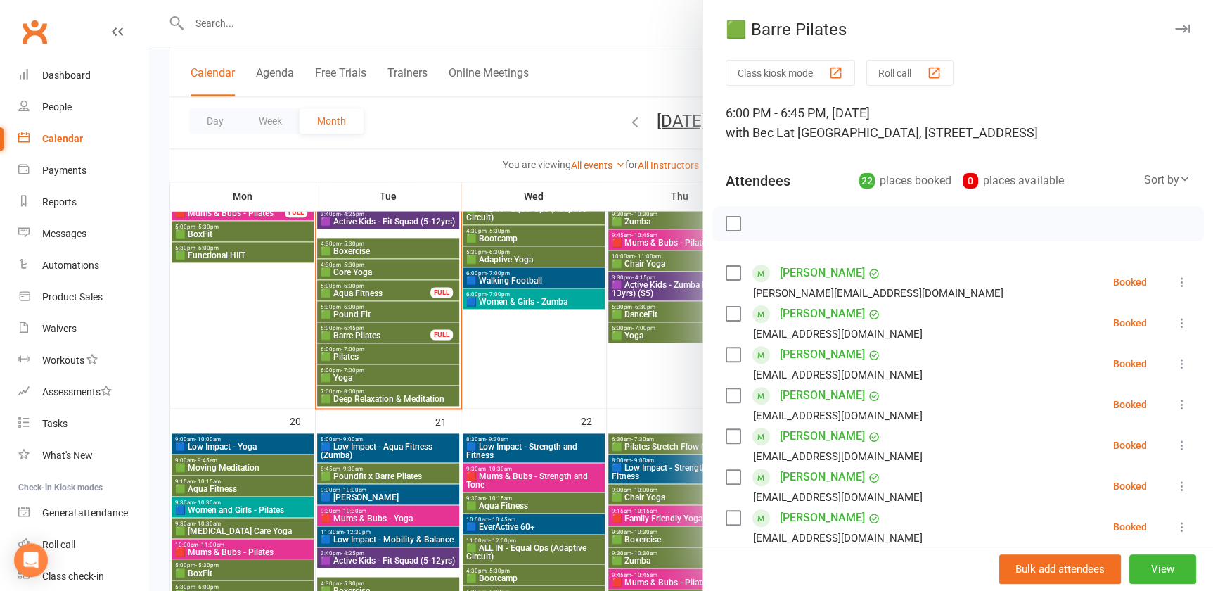
click at [362, 336] on div at bounding box center [681, 295] width 1064 height 591
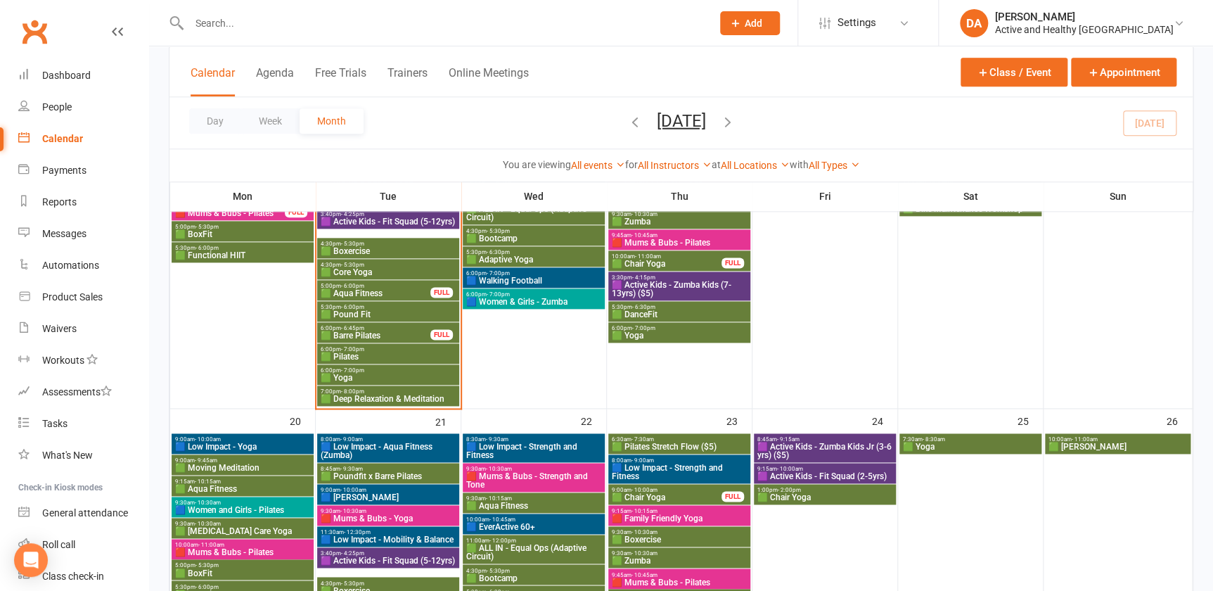
click at [350, 352] on span "🟩 Pilates" at bounding box center [388, 356] width 136 height 8
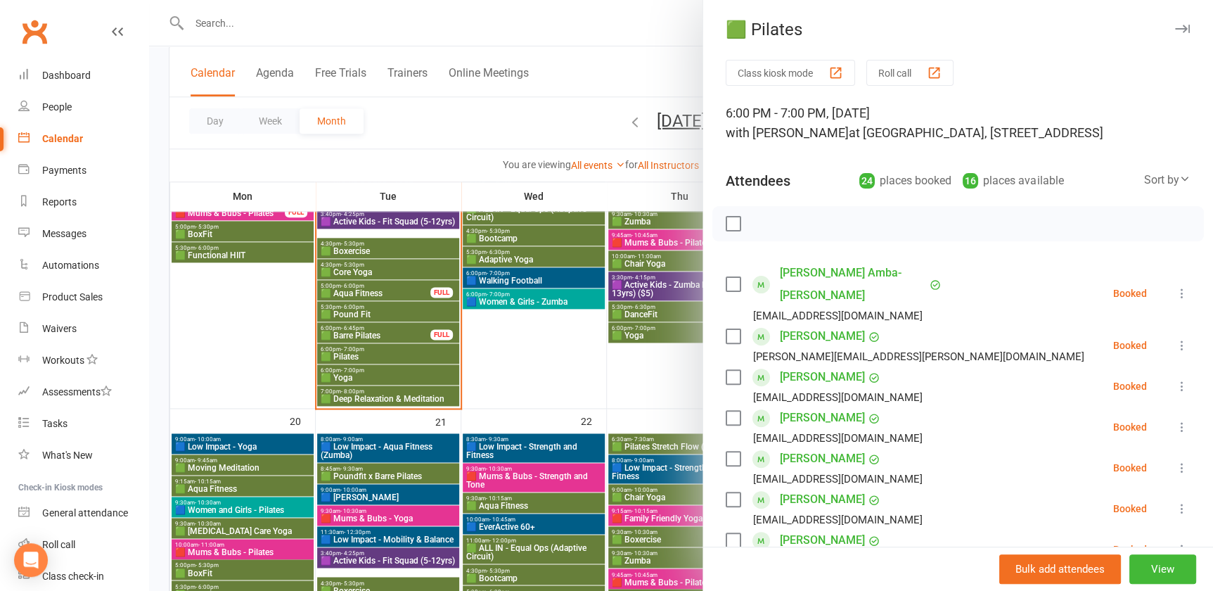
click at [345, 380] on div at bounding box center [681, 295] width 1064 height 591
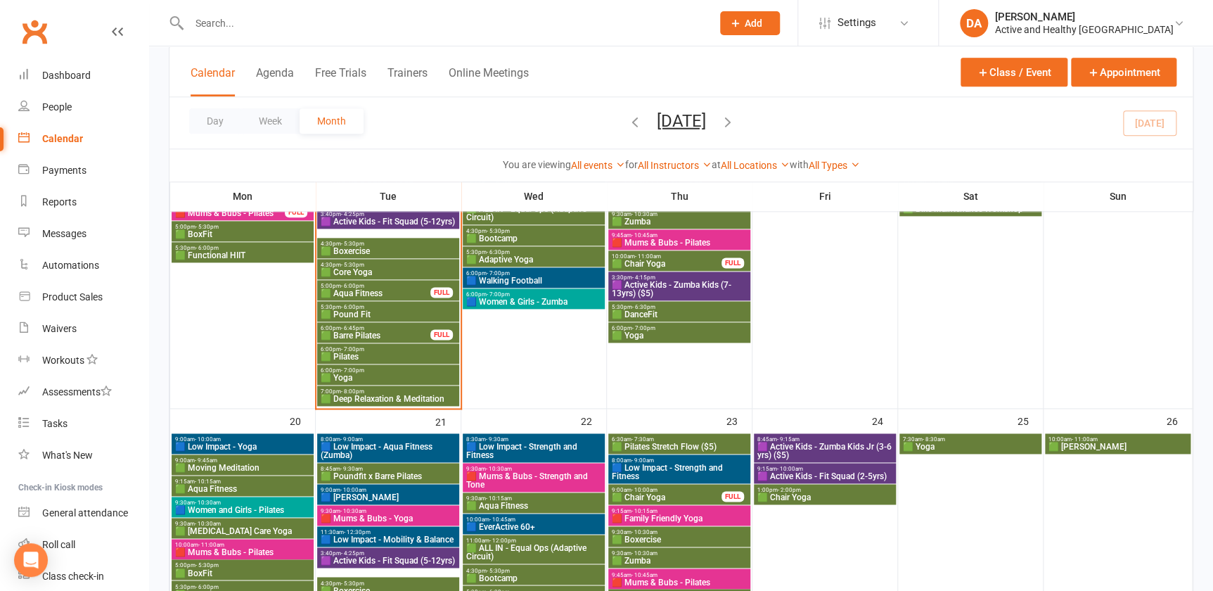
click at [350, 371] on span "- 7:00pm" at bounding box center [352, 370] width 23 height 6
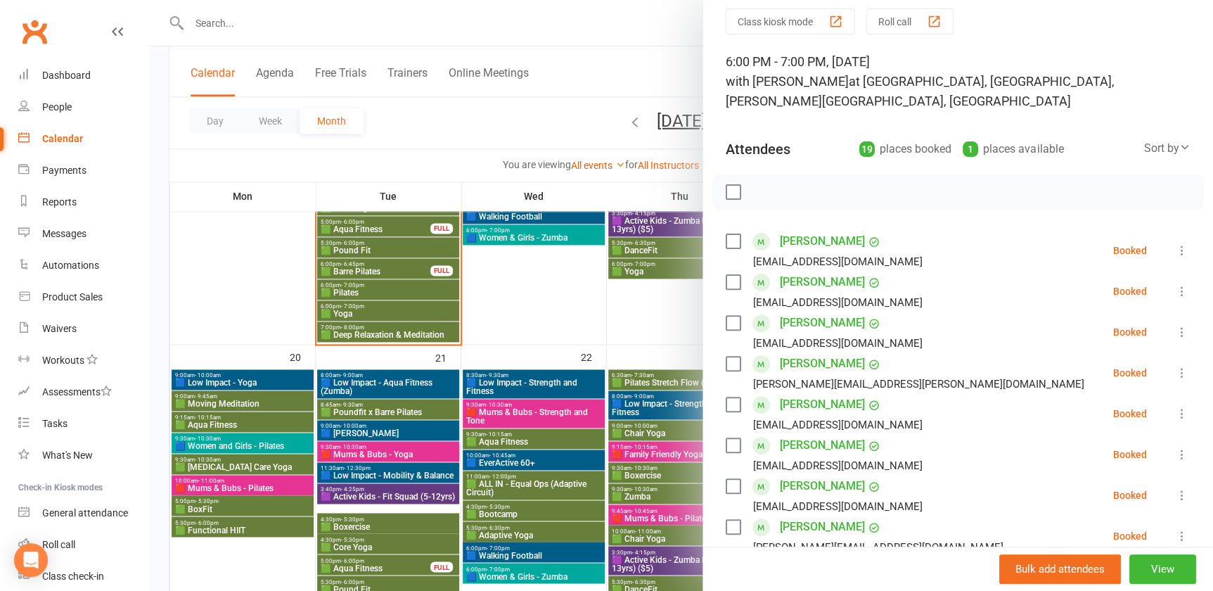
scroll to position [0, 0]
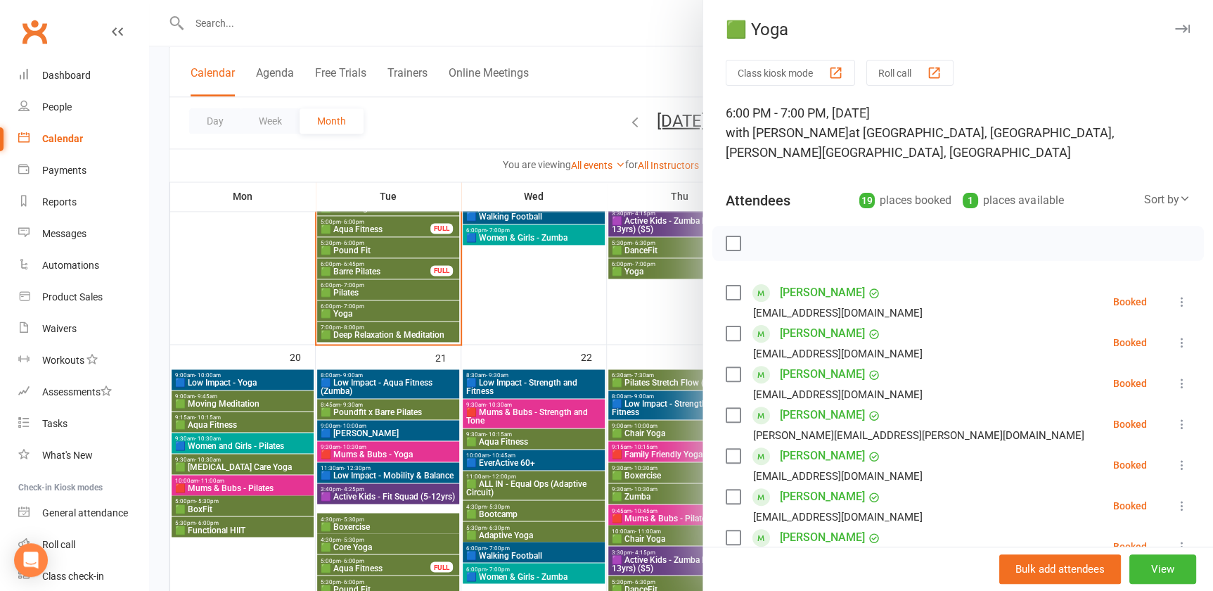
click at [530, 325] on div at bounding box center [681, 295] width 1064 height 591
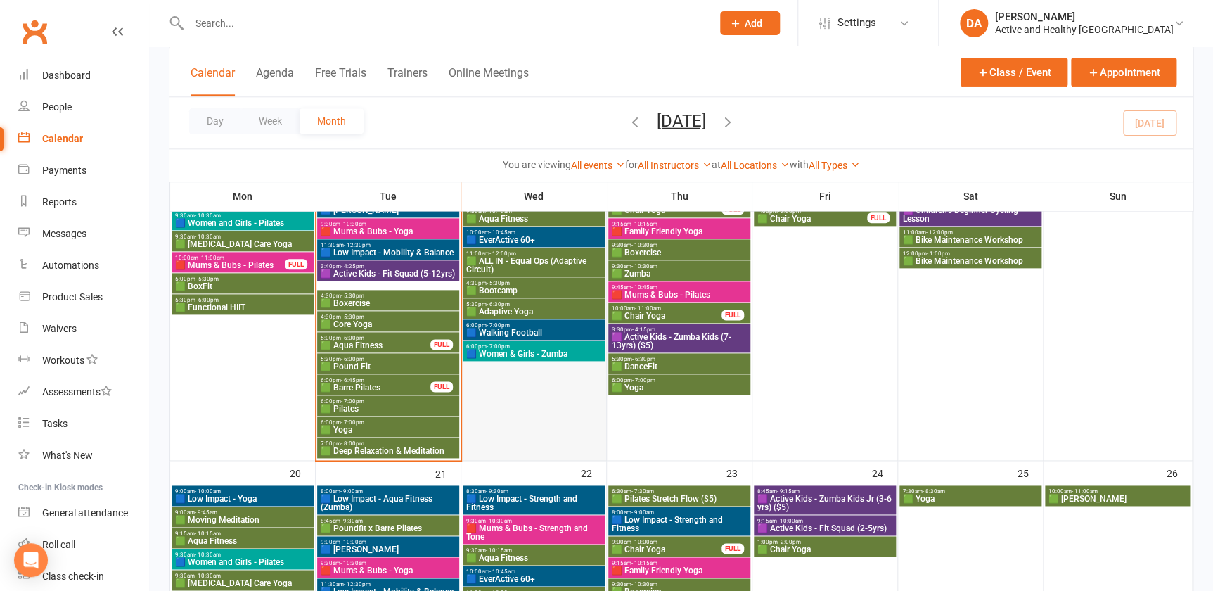
scroll to position [575, 0]
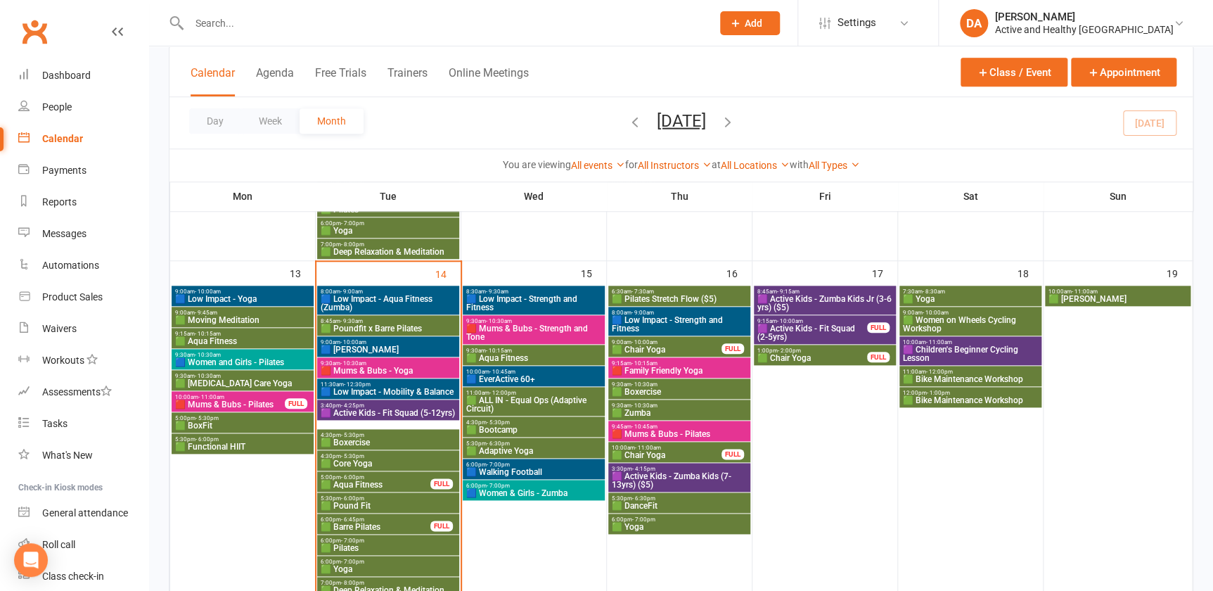
click at [799, 336] on span "🟪 Active Kids - Fit Squad (2-5yrs)" at bounding box center [812, 332] width 111 height 17
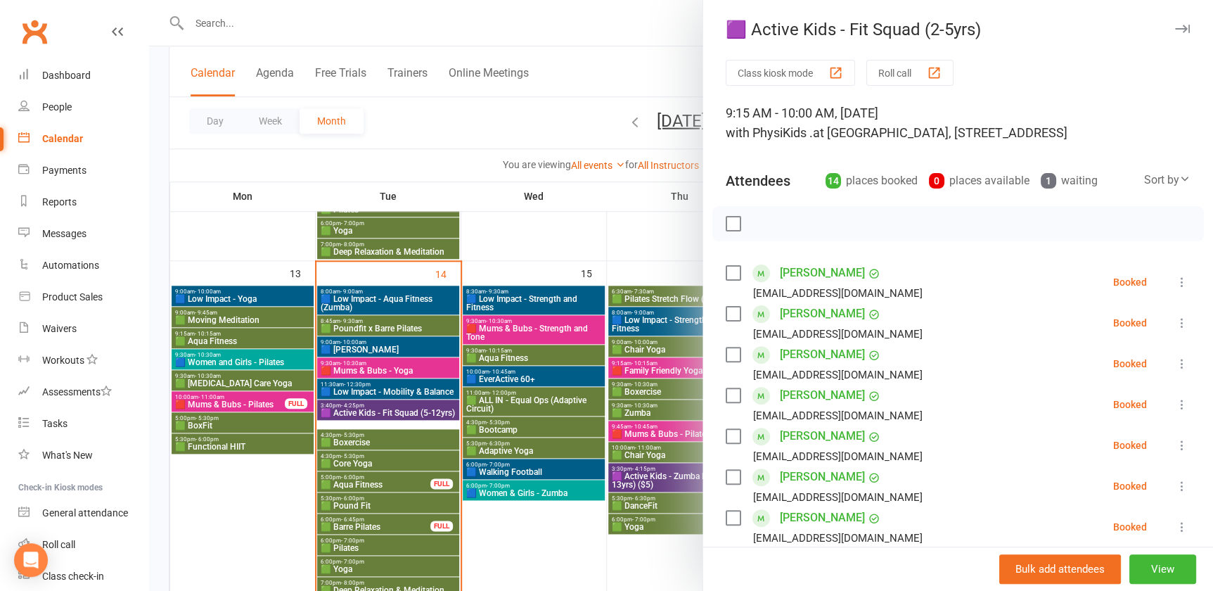
click at [653, 345] on div at bounding box center [681, 295] width 1064 height 591
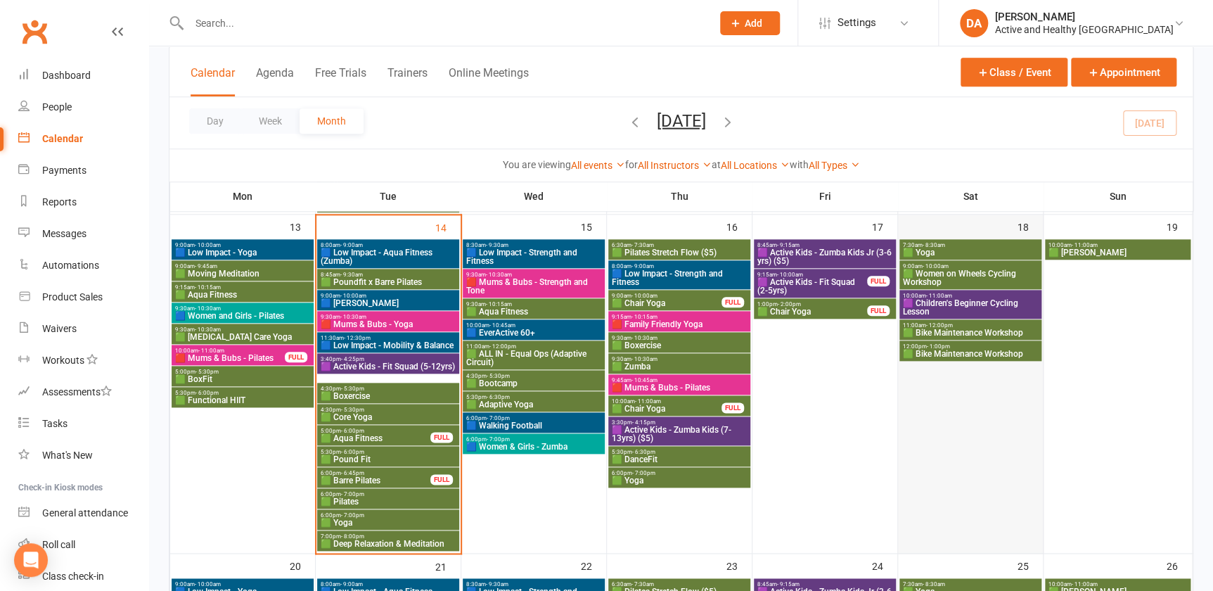
scroll to position [511, 0]
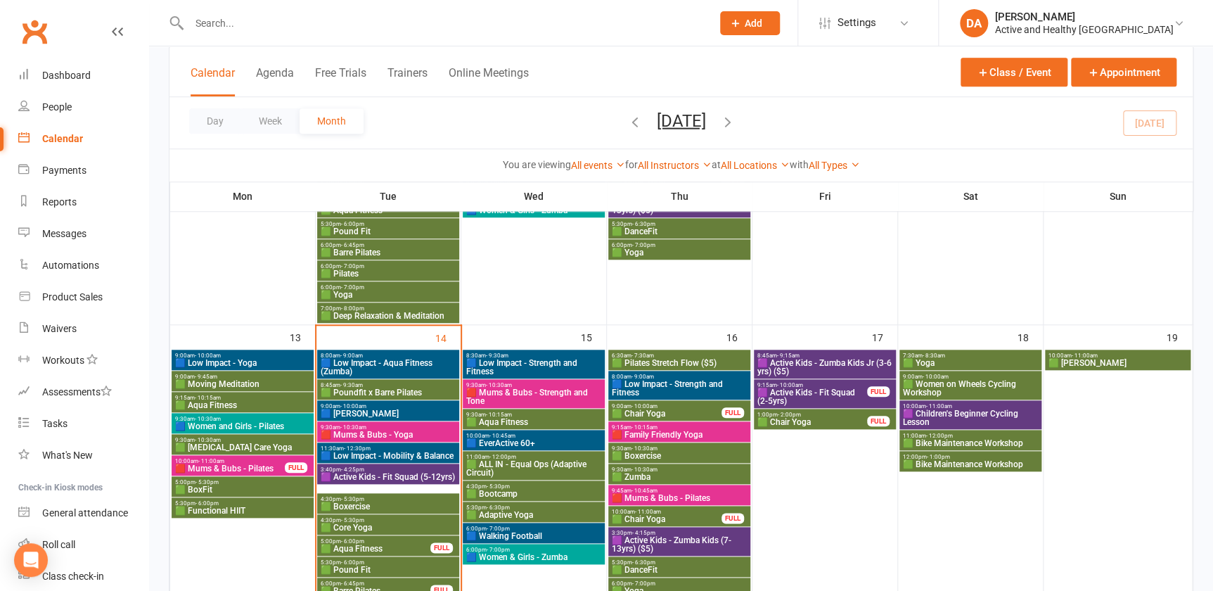
click at [978, 388] on span "🟩 Women on Wheels Cycling Workshop" at bounding box center [970, 388] width 136 height 17
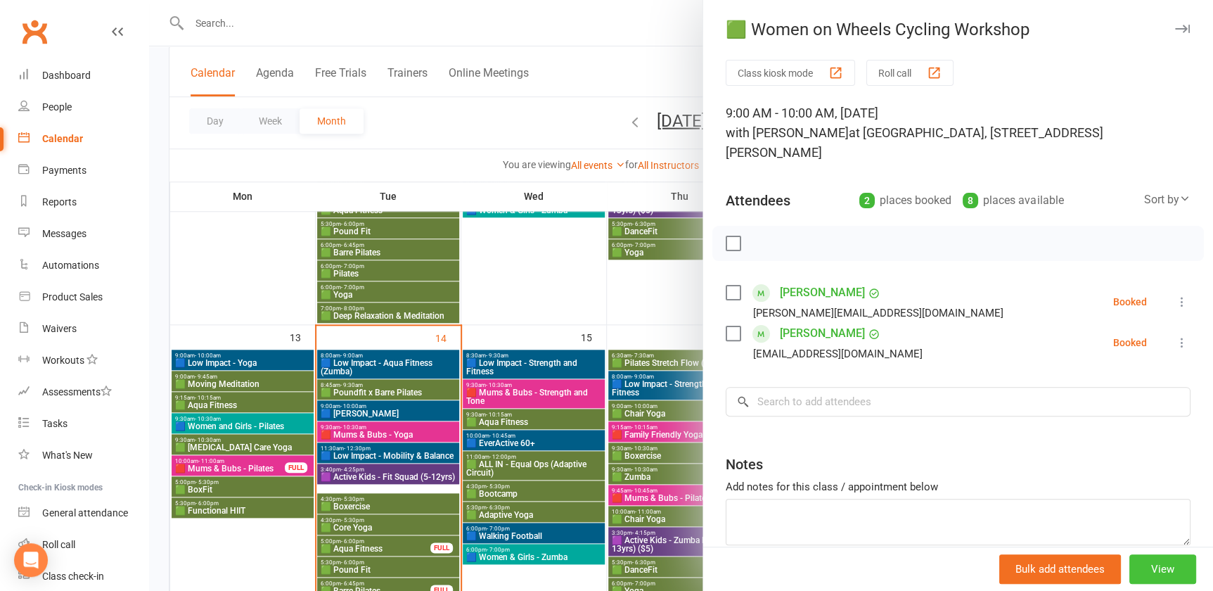
click at [1153, 572] on button "View" at bounding box center [1163, 569] width 67 height 30
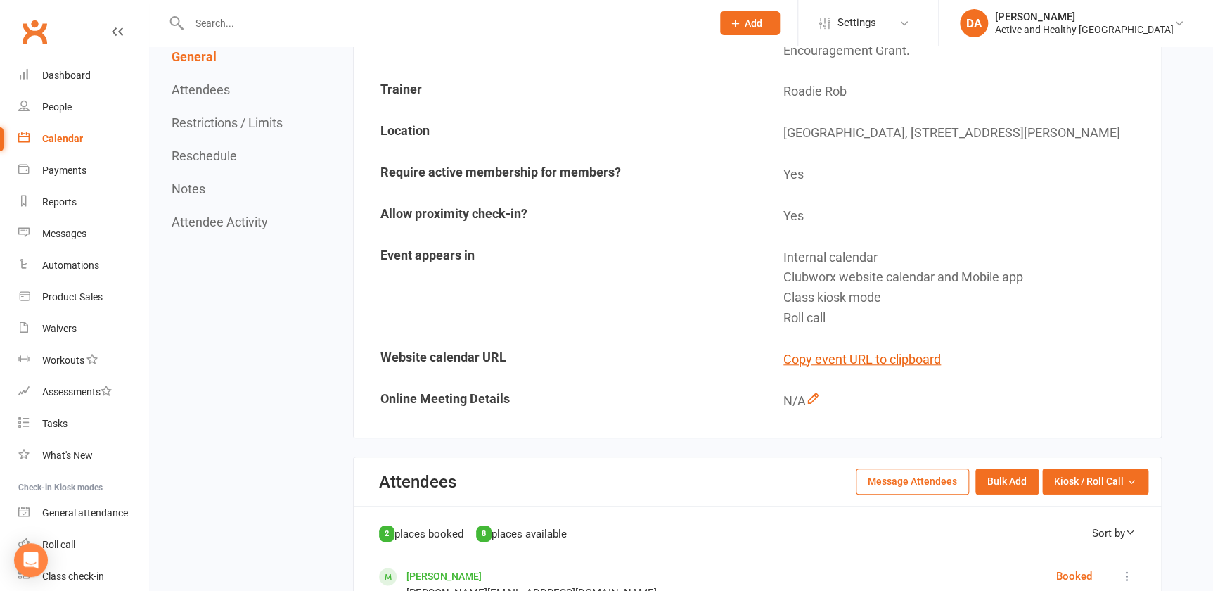
scroll to position [575, 0]
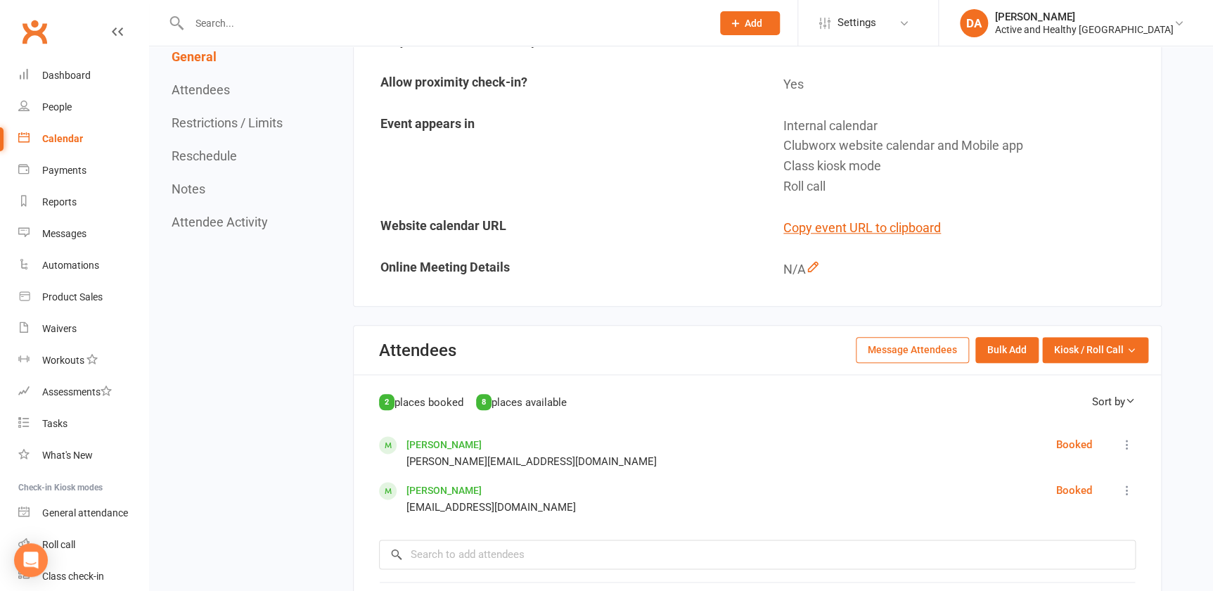
click at [930, 337] on button "Message Attendees" at bounding box center [912, 349] width 113 height 25
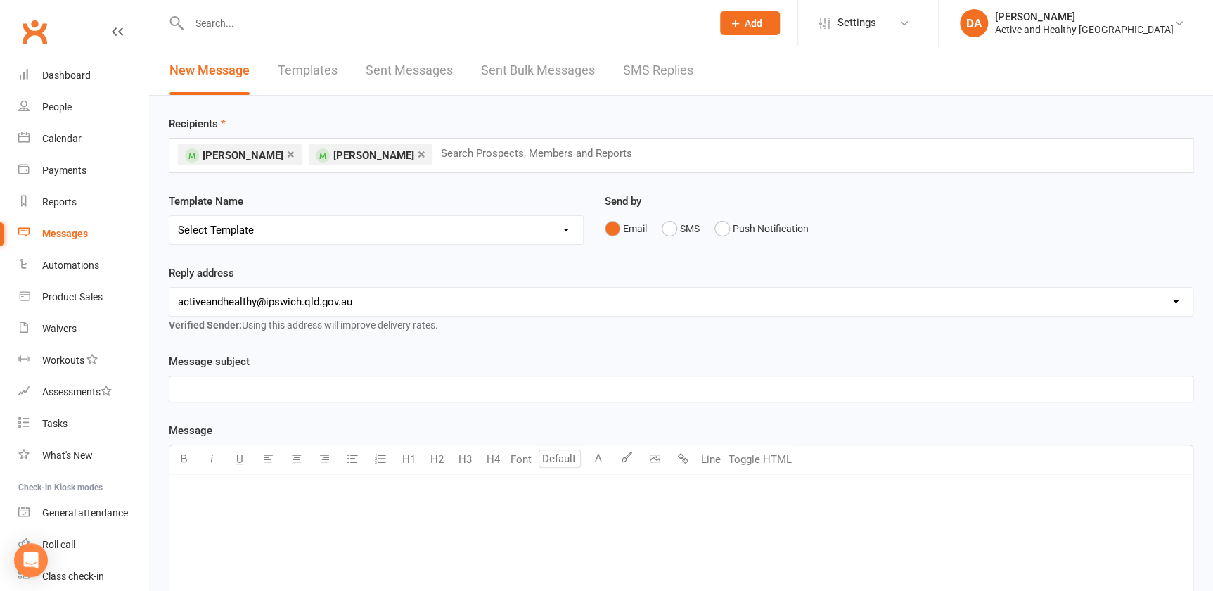
click at [245, 384] on p "﻿" at bounding box center [681, 388] width 1006 height 17
click at [265, 388] on span "Information for the Cycling" at bounding box center [241, 389] width 126 height 13
click at [337, 499] on div "﻿" at bounding box center [680, 579] width 1023 height 211
click at [293, 492] on p "﻿" at bounding box center [681, 492] width 1006 height 17
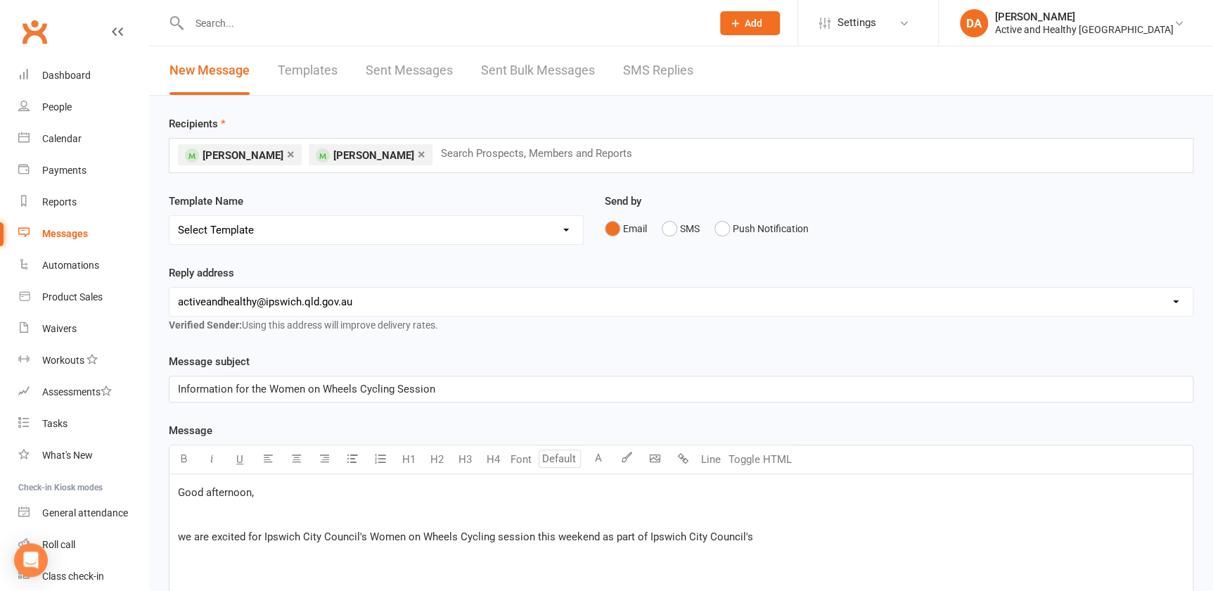
click at [755, 535] on p "we are excited for Ipswich City Council's Women on Wheels Cycling session this …" at bounding box center [681, 536] width 1006 height 17
click at [883, 535] on p "we are excited for Ipswich City Council's Women on Wheels Cycling session this …" at bounding box center [681, 536] width 1006 height 17
drag, startPoint x: 893, startPoint y: 528, endPoint x: 1048, endPoint y: 532, distance: 154.8
click at [893, 530] on p "we are excited for Ipswich City Council's Women on Wheels Cycling session this …" at bounding box center [681, 536] width 1006 height 17
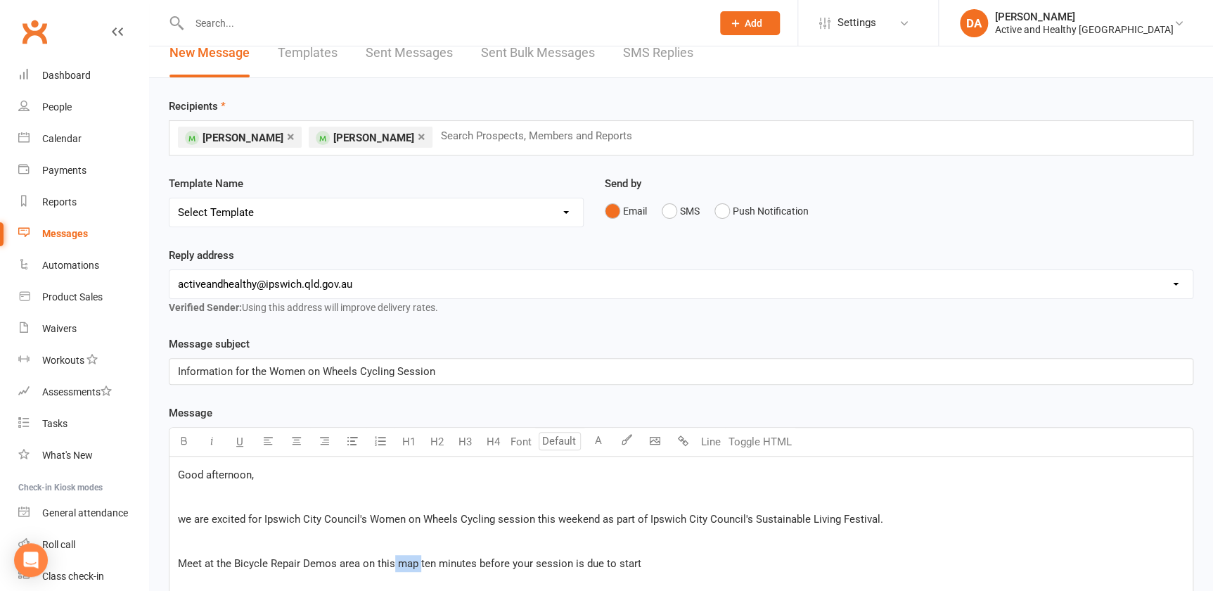
scroll to position [19, 0]
drag, startPoint x: 418, startPoint y: 578, endPoint x: 374, endPoint y: 570, distance: 45.1
click at [374, 570] on div "Good afternoon, ﻿ we are excited for Ipswich City Council's Women on Wheels Cyc…" at bounding box center [680, 560] width 1023 height 211
click at [384, 559] on span "this map" at bounding box center [395, 562] width 41 height 13
drag, startPoint x: 655, startPoint y: 556, endPoint x: 710, endPoint y: 549, distance: 55.9
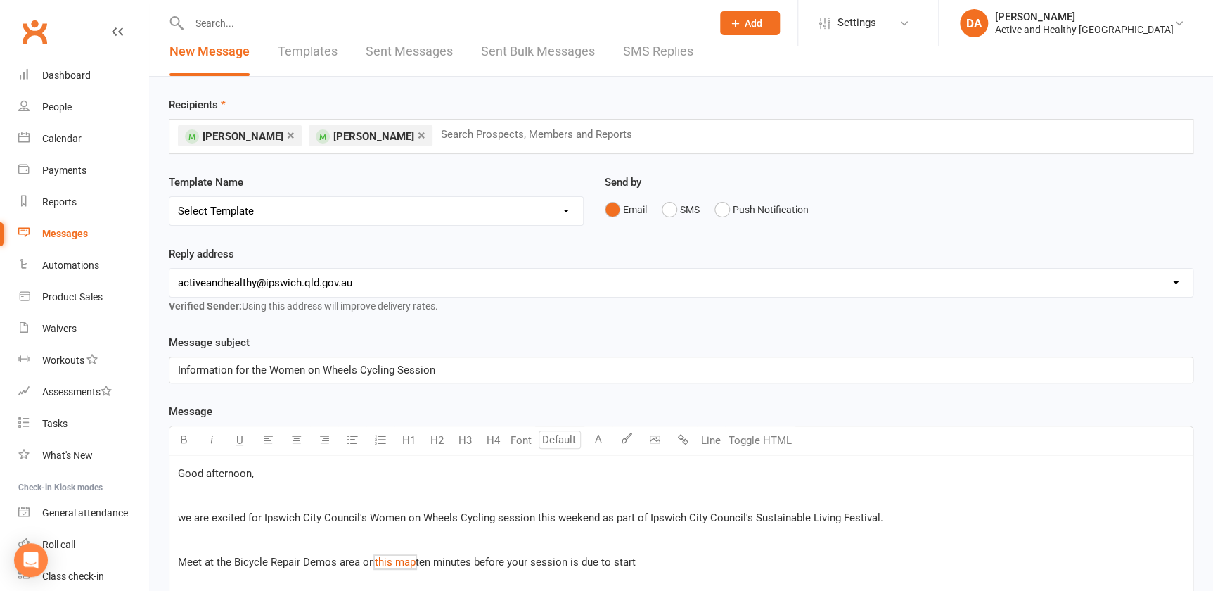
click at [655, 556] on p "Meet at the Bicycle Repair Demos area on $ this map $ ten minutes before your s…" at bounding box center [681, 562] width 1006 height 17
click at [207, 535] on p "﻿" at bounding box center [681, 539] width 1006 height 17
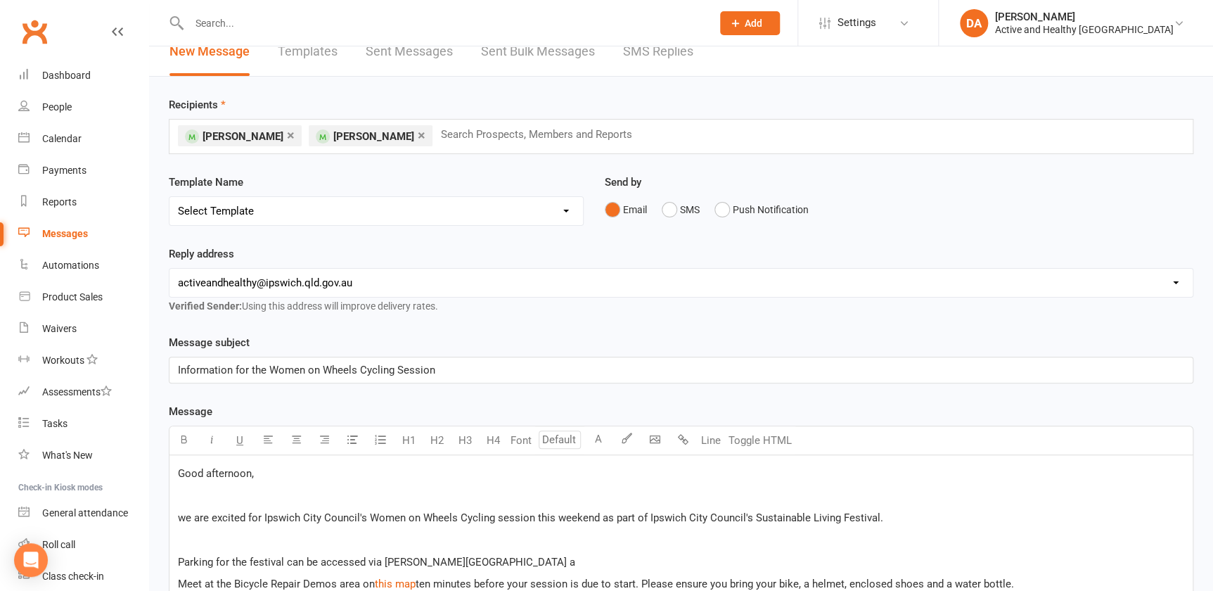
click at [183, 558] on span "Parking for the festival can be accessed via Bremer Street a" at bounding box center [376, 562] width 397 height 13
drag, startPoint x: 495, startPoint y: 563, endPoint x: 517, endPoint y: 555, distance: 23.1
click at [494, 563] on p "Free parking for the event can be accessed via Bremer Street a" at bounding box center [681, 562] width 1006 height 17
click at [201, 557] on span "Free parking for the event can be accessed via Bremer Street" at bounding box center [379, 562] width 402 height 13
click at [531, 558] on p "Free all-day parking for the event can be accessed via Bremer Street" at bounding box center [681, 562] width 1006 height 17
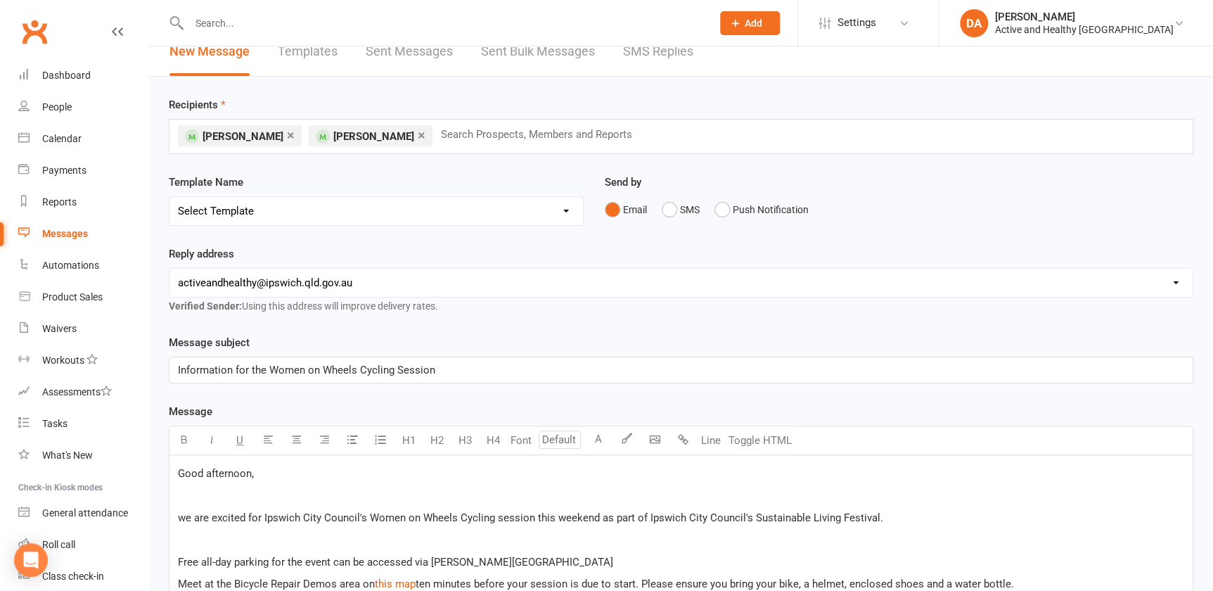
click at [231, 560] on span "Free all-day parking for the event can be accessed via Bremer Street" at bounding box center [395, 562] width 435 height 13
click at [478, 541] on p "﻿" at bounding box center [681, 539] width 1006 height 17
click at [594, 560] on p "Free all-day undercover parking for the event can be accessed via Bremer Street" at bounding box center [681, 562] width 1006 height 17
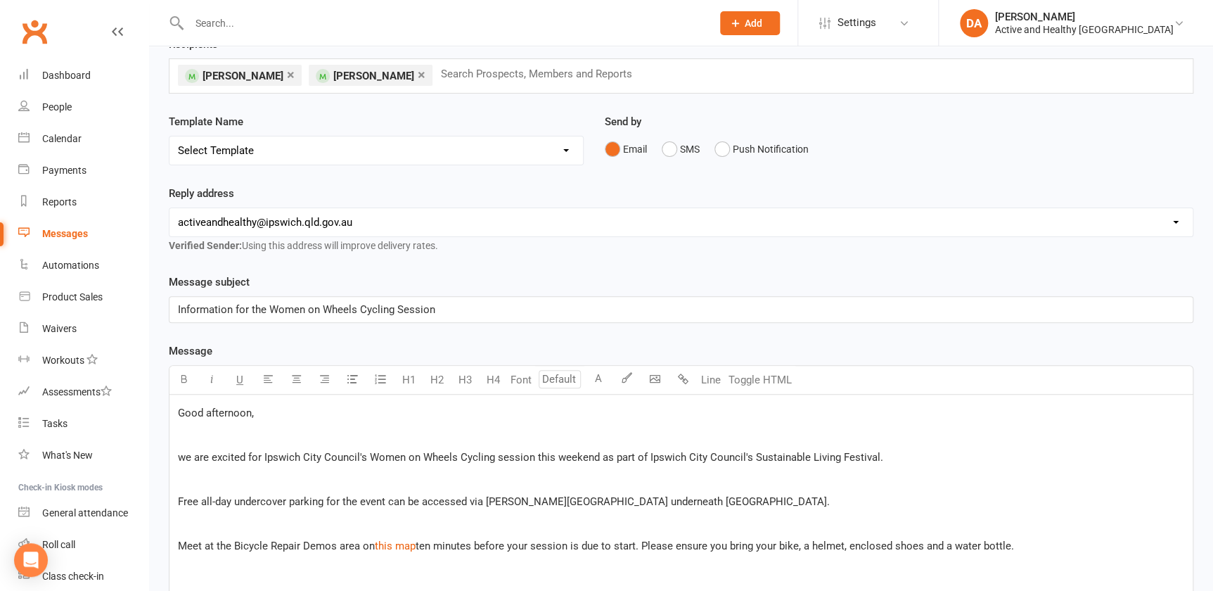
scroll to position [83, 0]
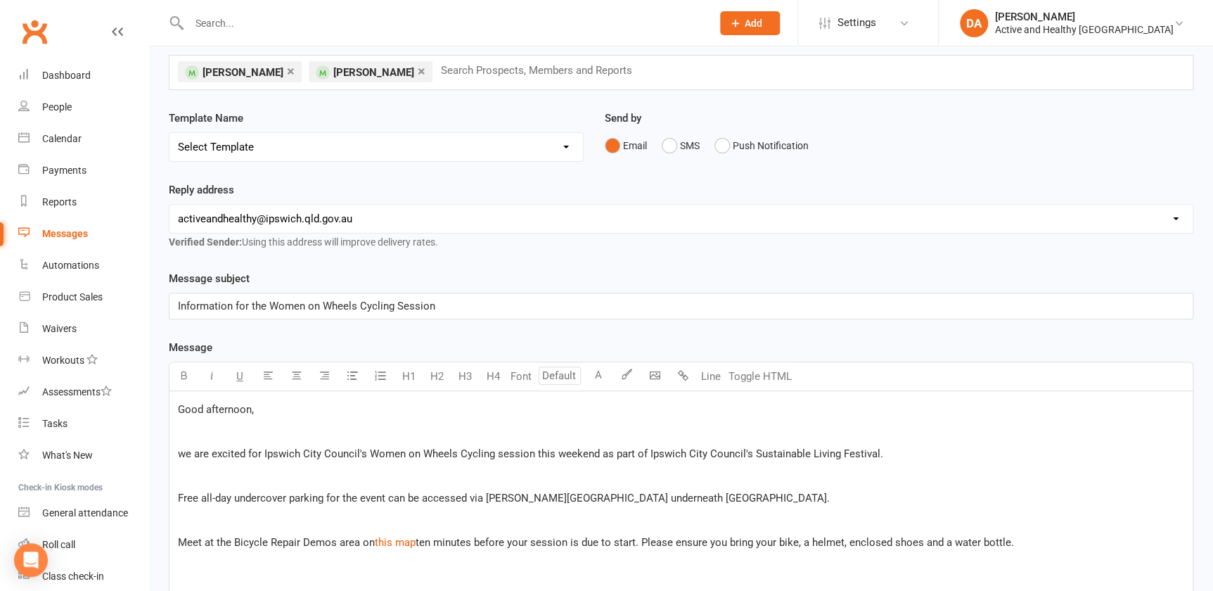
click at [1022, 537] on p "Meet at the Bicycle Repair Demos area on $ this map $ ten minutes before your s…" at bounding box center [681, 542] width 1006 height 17
click at [176, 452] on div "Good afternoon, ﻿ we are excited for Ipswich City Council's Women on Wheels Cyc…" at bounding box center [680, 496] width 1023 height 211
click at [589, 555] on p "Meet at the Bicycle Repair Demos area on $ this map $ ten minutes before your s…" at bounding box center [681, 551] width 1006 height 34
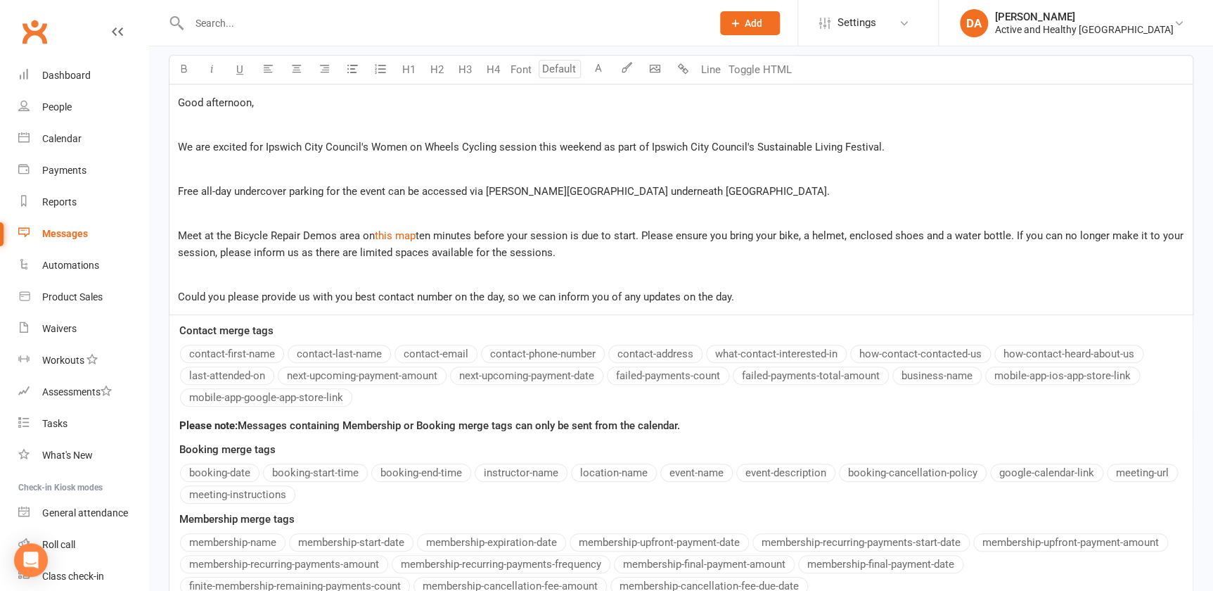
click at [200, 174] on p "﻿" at bounding box center [681, 168] width 1006 height 17
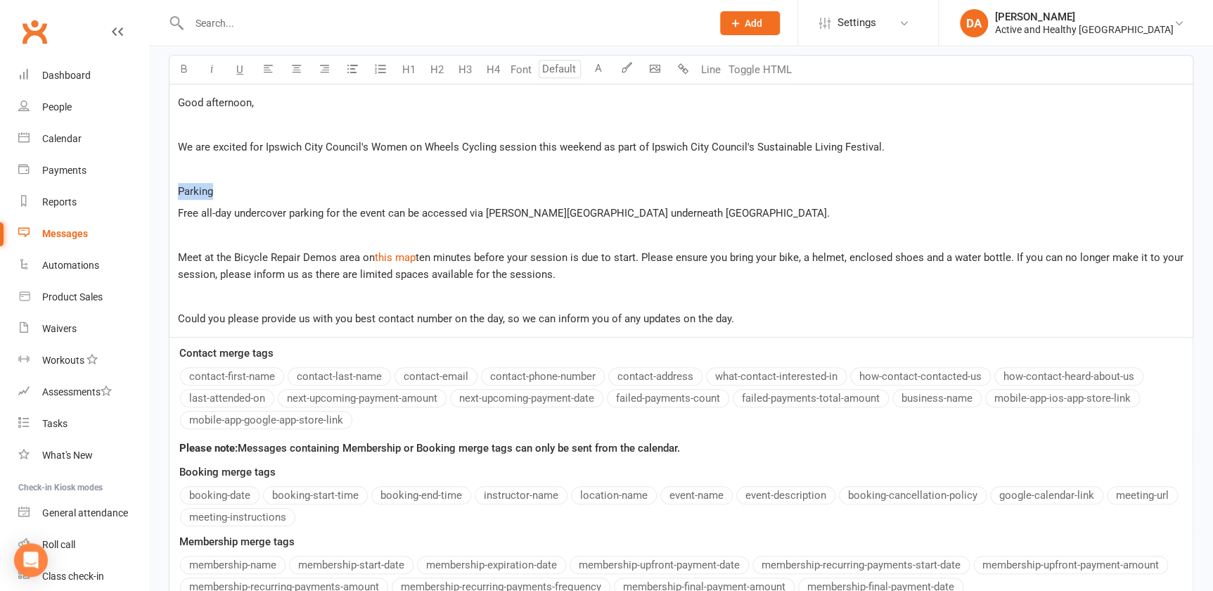
drag, startPoint x: 224, startPoint y: 188, endPoint x: 165, endPoint y: 190, distance: 59.1
click at [165, 190] on div "Message subject Information for the Women on Wheels Cycling Session Message Tex…" at bounding box center [681, 307] width 1046 height 689
click at [203, 229] on p "﻿" at bounding box center [681, 235] width 1006 height 17
click at [181, 234] on span "Meeting" at bounding box center [197, 235] width 38 height 13
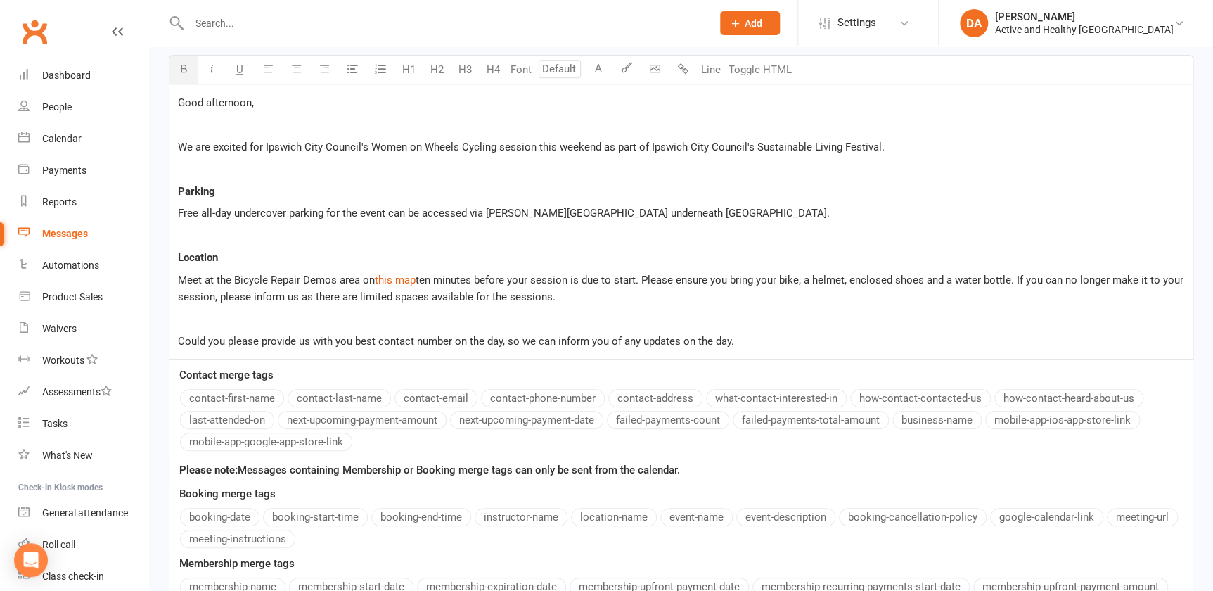
drag, startPoint x: 642, startPoint y: 276, endPoint x: 699, endPoint y: 255, distance: 60.5
click at [643, 276] on span "ten minutes before your session is due to start. Please ensure you bring your b…" at bounding box center [682, 289] width 1009 height 30
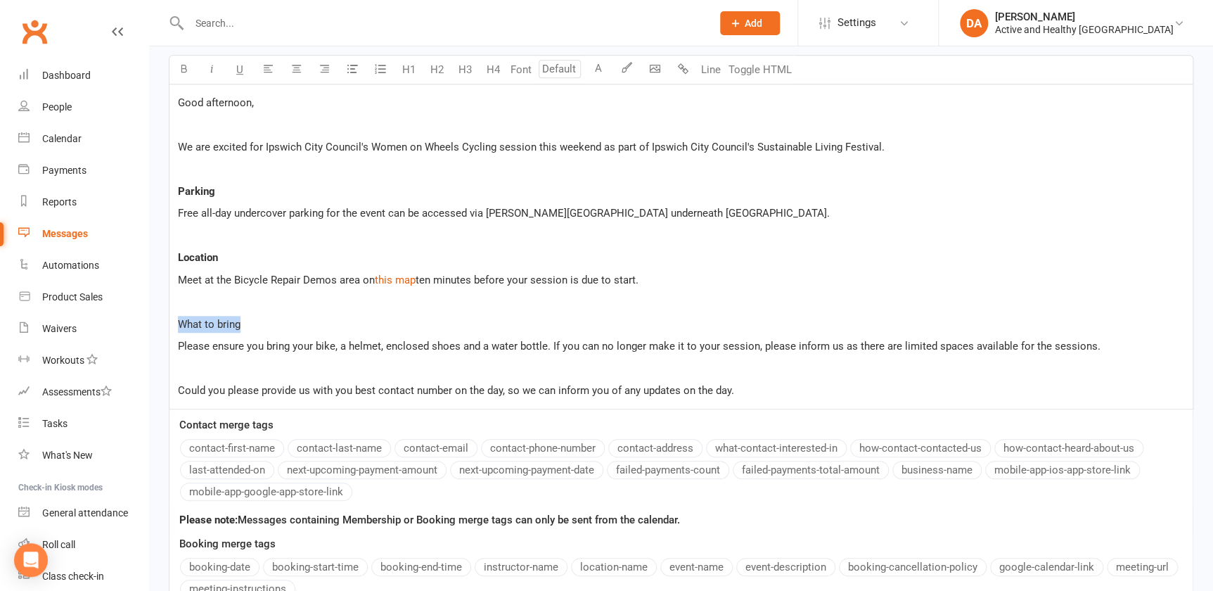
drag, startPoint x: 213, startPoint y: 326, endPoint x: 175, endPoint y: 327, distance: 38.0
click at [175, 327] on div "Good afternoon, ﻿ We are excited for Ipswich City Council's Women on Wheels Cyc…" at bounding box center [680, 246] width 1023 height 324
click at [549, 344] on span "Please ensure you bring your bike, a helmet, enclosed shoes and a water bottle.…" at bounding box center [639, 346] width 923 height 13
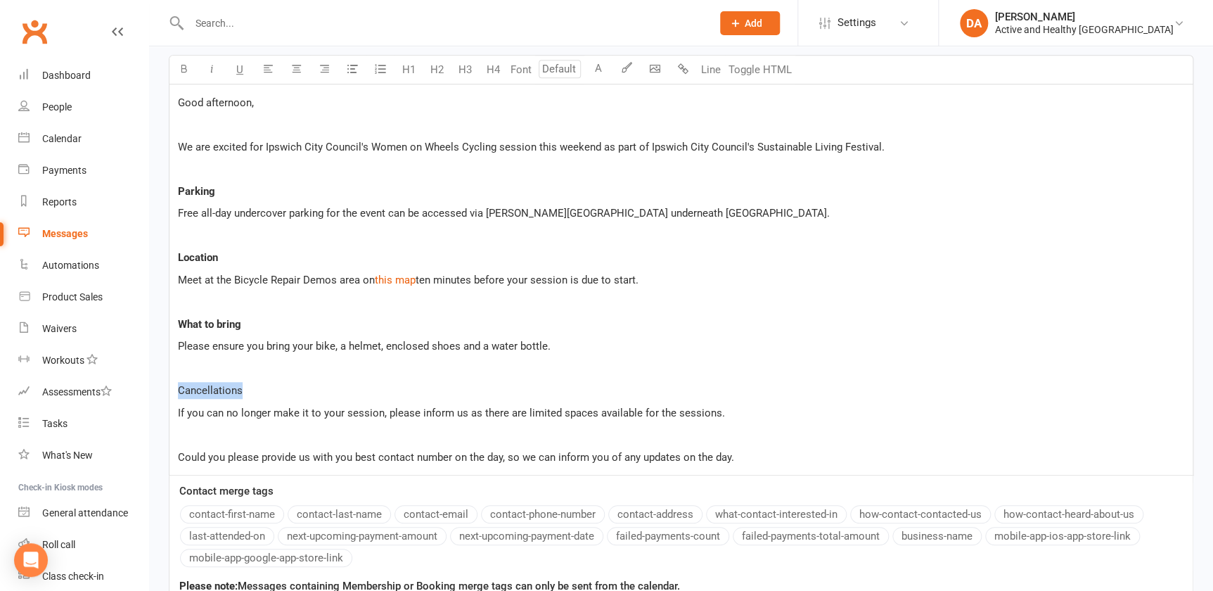
drag, startPoint x: 267, startPoint y: 390, endPoint x: 168, endPoint y: 395, distance: 99.3
click at [169, 395] on div "Good afternoon, ﻿ We are excited for Ipswich City Council's Women on Wheels Cyc…" at bounding box center [681, 279] width 1025 height 391
click at [401, 426] on p "﻿" at bounding box center [681, 434] width 1006 height 17
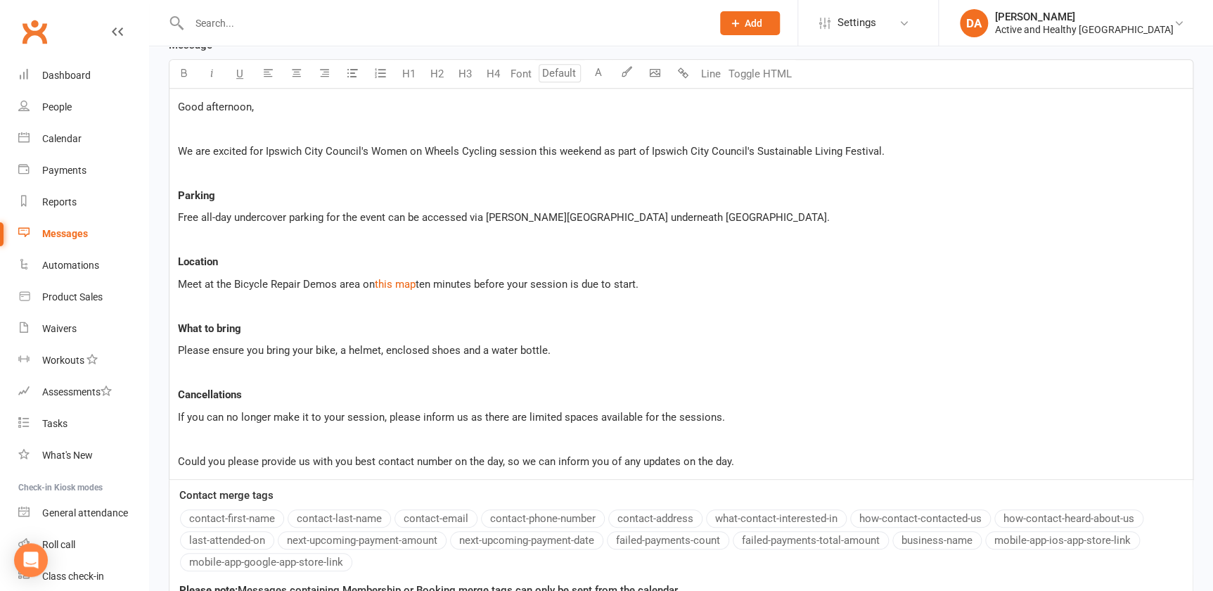
scroll to position [262, 0]
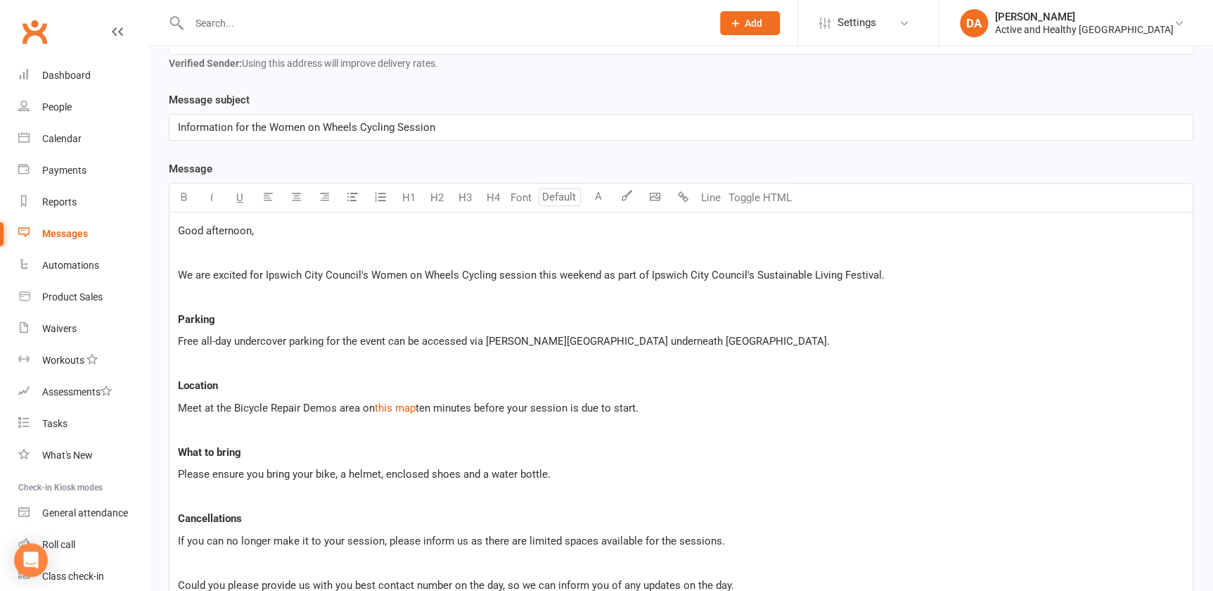
drag, startPoint x: 1100, startPoint y: 276, endPoint x: 1086, endPoint y: 281, distance: 14.9
click at [1100, 276] on p "We are excited for Ipswich City Council's Women on Wheels Cycling session this …" at bounding box center [681, 275] width 1006 height 17
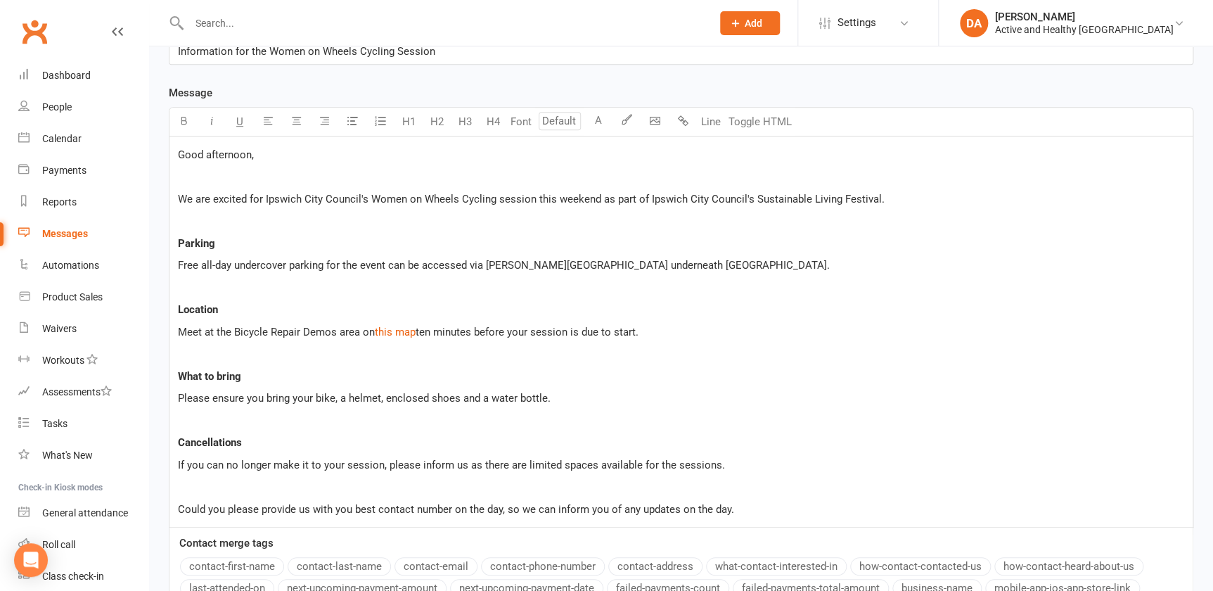
scroll to position [454, 0]
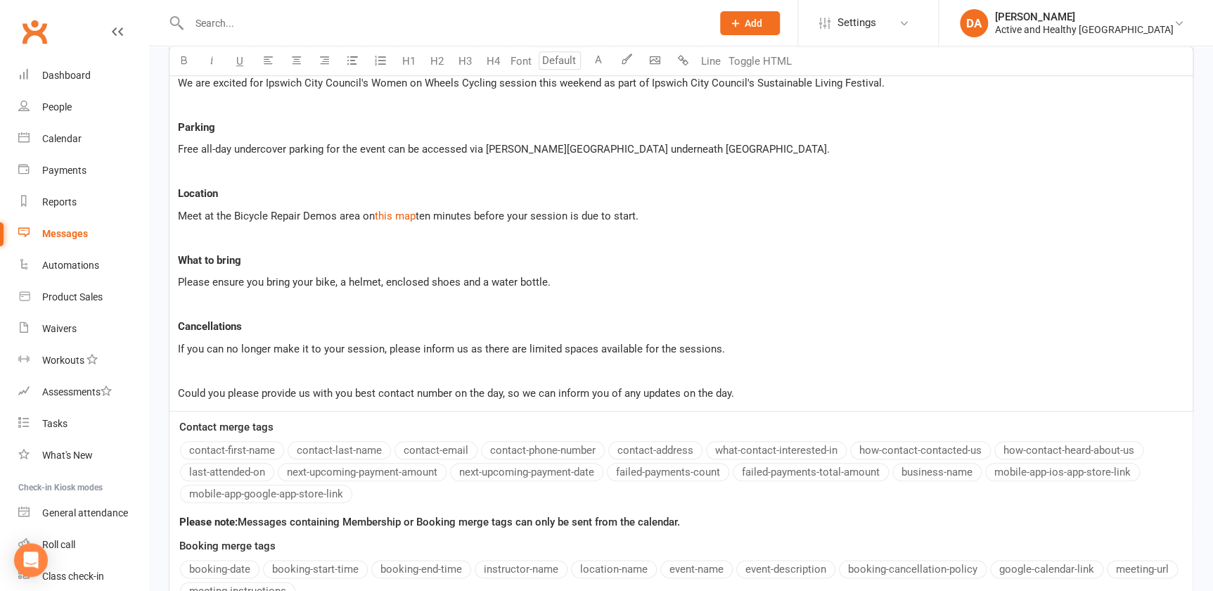
click at [690, 151] on p "Free all-day undercover parking for the event can be accessed via Bremer Street…" at bounding box center [681, 149] width 1006 height 17
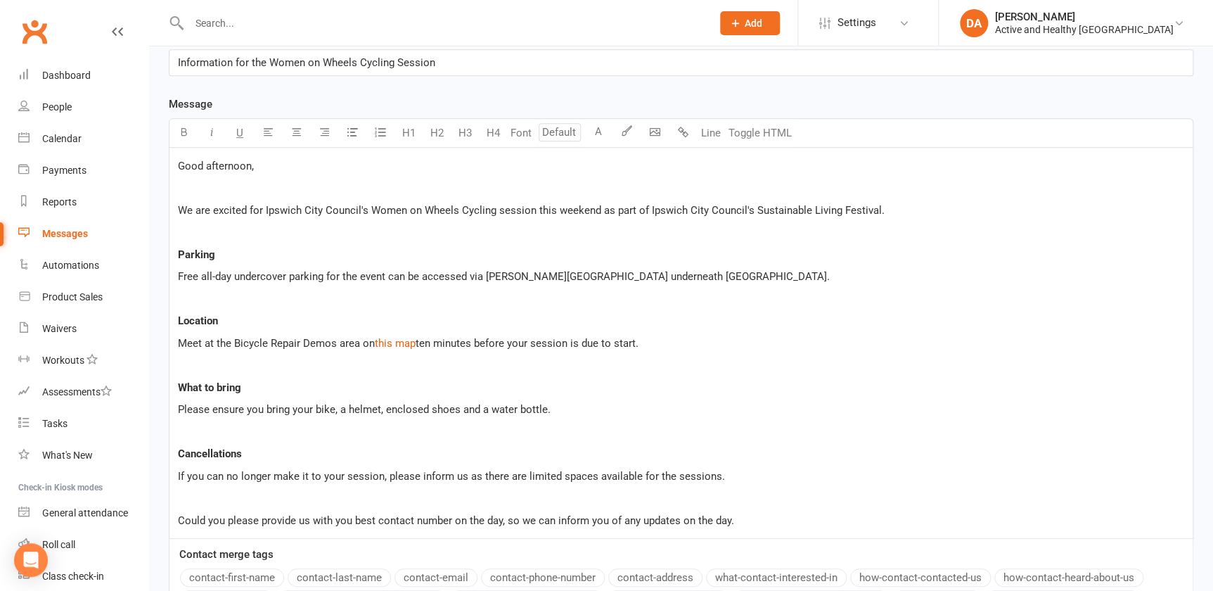
scroll to position [326, 0]
click at [885, 214] on p "We are excited for Ipswich City Council's Women on Wheels Cycling session this …" at bounding box center [681, 211] width 1006 height 17
drag, startPoint x: 416, startPoint y: 340, endPoint x: 429, endPoint y: 337, distance: 13.0
click at [416, 340] on span "this map" at bounding box center [395, 344] width 41 height 13
click at [373, 338] on span "Meet at the Bicycle Repair Demos area on" at bounding box center [276, 344] width 197 height 13
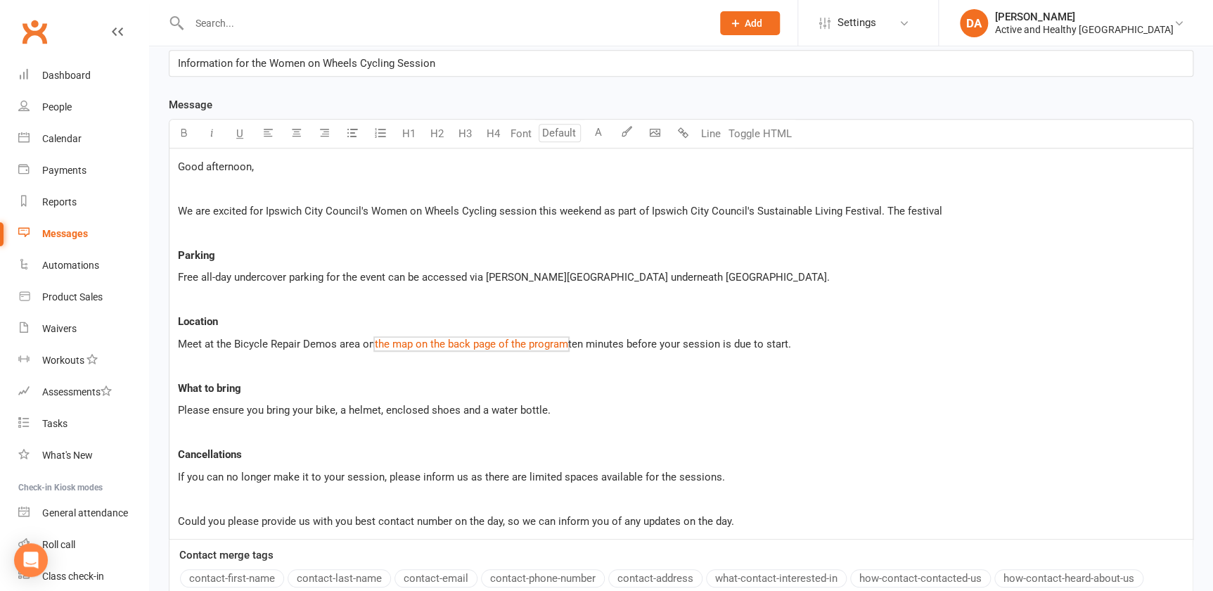
click at [733, 383] on p "What to bring" at bounding box center [681, 388] width 1006 height 17
click at [204, 496] on p "﻿" at bounding box center [681, 498] width 1006 height 17
click at [1157, 380] on p "What to bring" at bounding box center [681, 388] width 1006 height 17
click at [735, 525] on p "Could you please provide us with you best contact number on the day, so we can …" at bounding box center [681, 521] width 1006 height 17
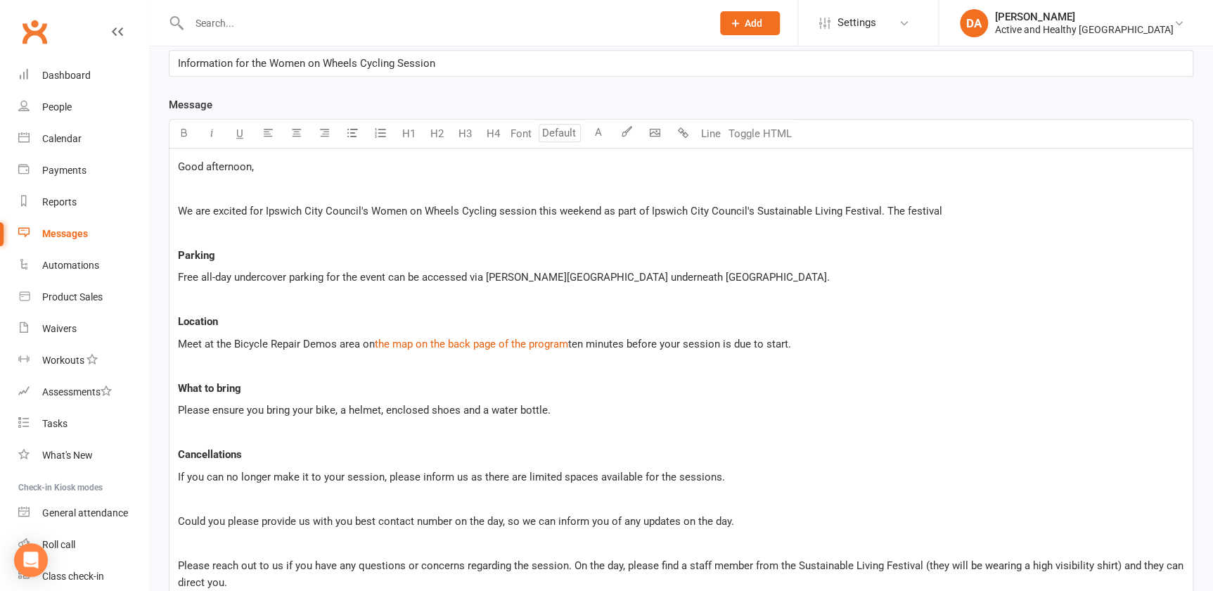
click at [569, 563] on span "Please reach out to us if you have any questions or concerns regarding the sess…" at bounding box center [682, 574] width 1009 height 30
click at [369, 580] on p "Please reach out to us if you have any questions or concerns regarding the sess…" at bounding box center [681, 574] width 1006 height 34
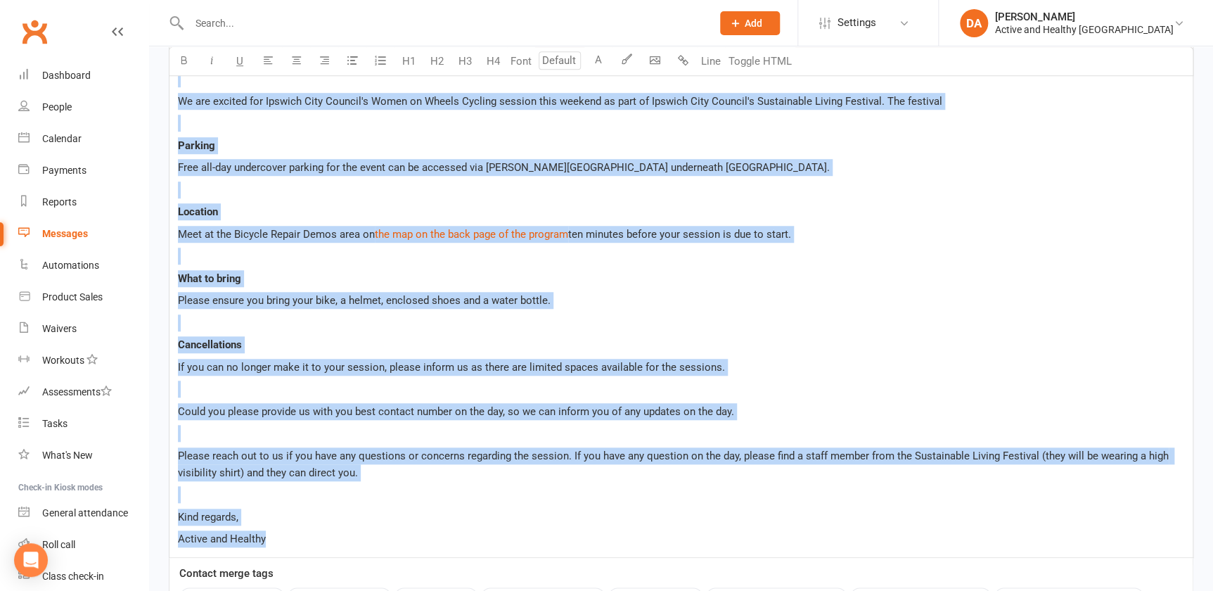
scroll to position [0, 0]
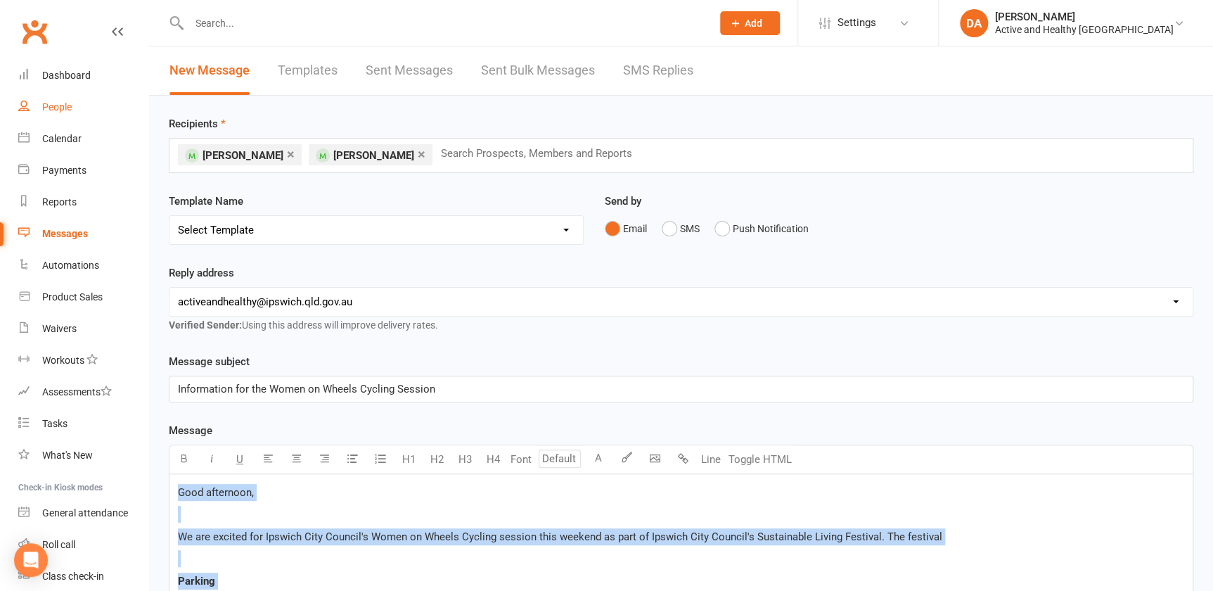
drag, startPoint x: 284, startPoint y: 345, endPoint x: 94, endPoint y: 113, distance: 300.4
copy div "Good afternoon, ﻿ We are excited for Ipswich City Council's Women on Wheels Cyc…"
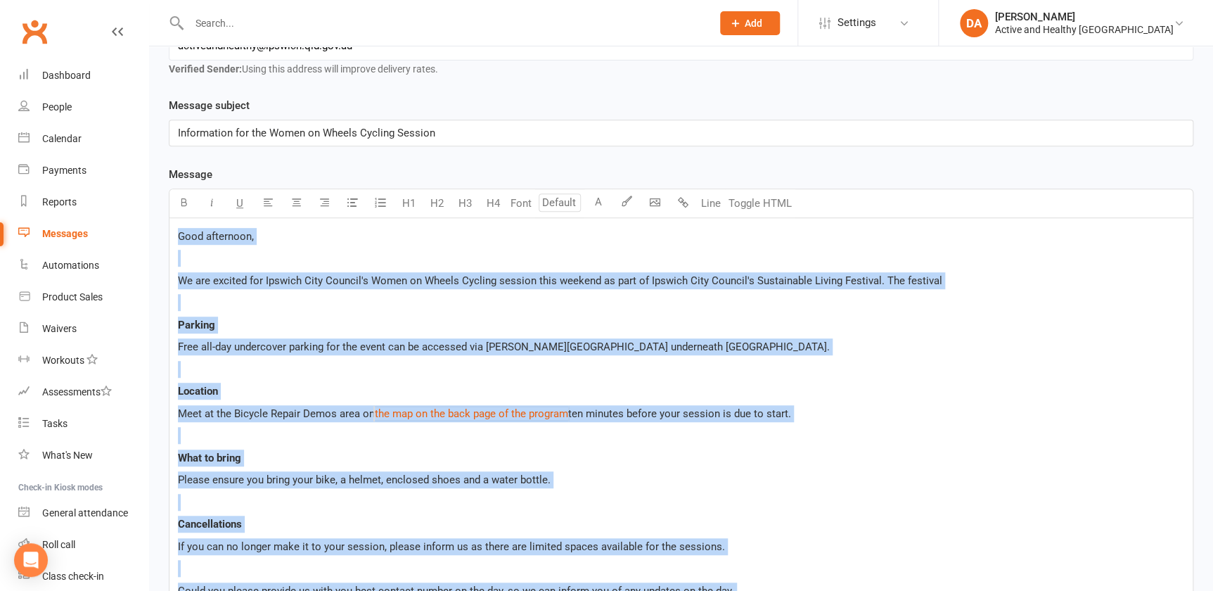
scroll to position [255, 0]
drag, startPoint x: 940, startPoint y: 275, endPoint x: 949, endPoint y: 287, distance: 15.5
click at [940, 275] on p "We are excited for Ipswich City Council's Women on Wheels Cycling session this …" at bounding box center [681, 281] width 1006 height 17
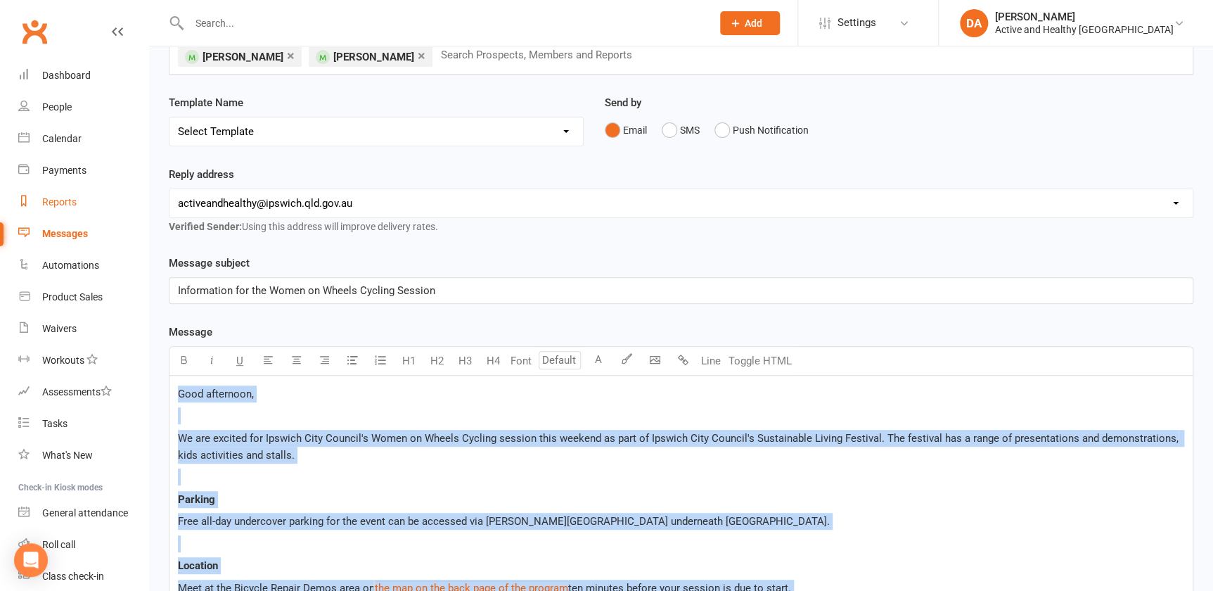
scroll to position [74, 0]
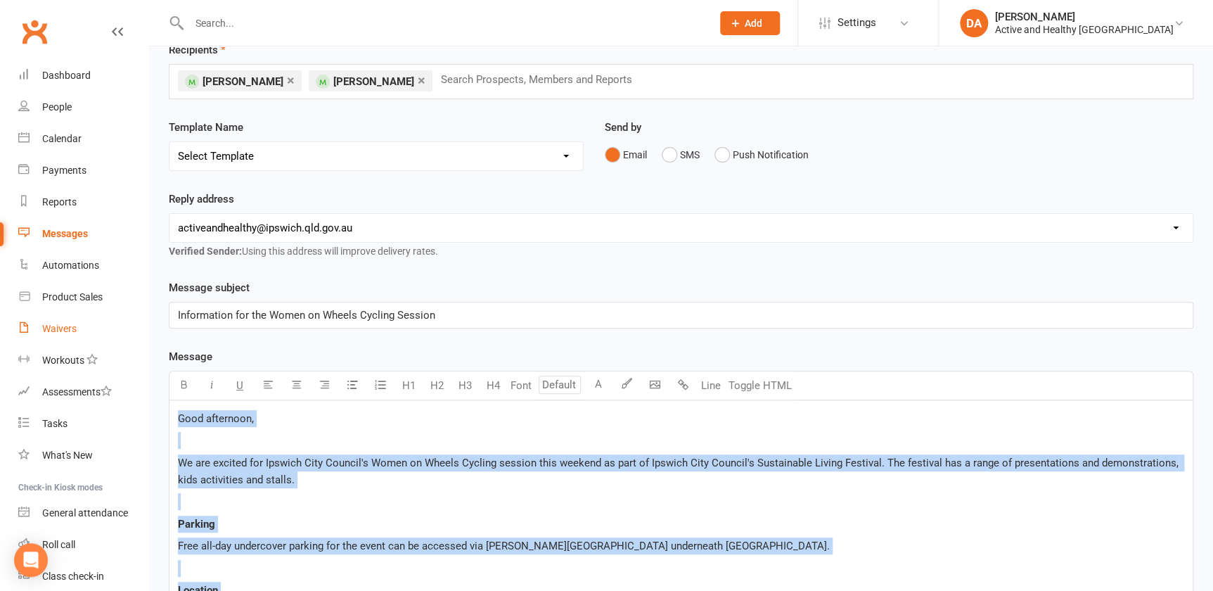
drag, startPoint x: 228, startPoint y: 274, endPoint x: 123, endPoint y: 324, distance: 115.8
copy div "Good afternoon, ﻿ We are excited for Ipswich City Council's Women on Wheels Cyc…"
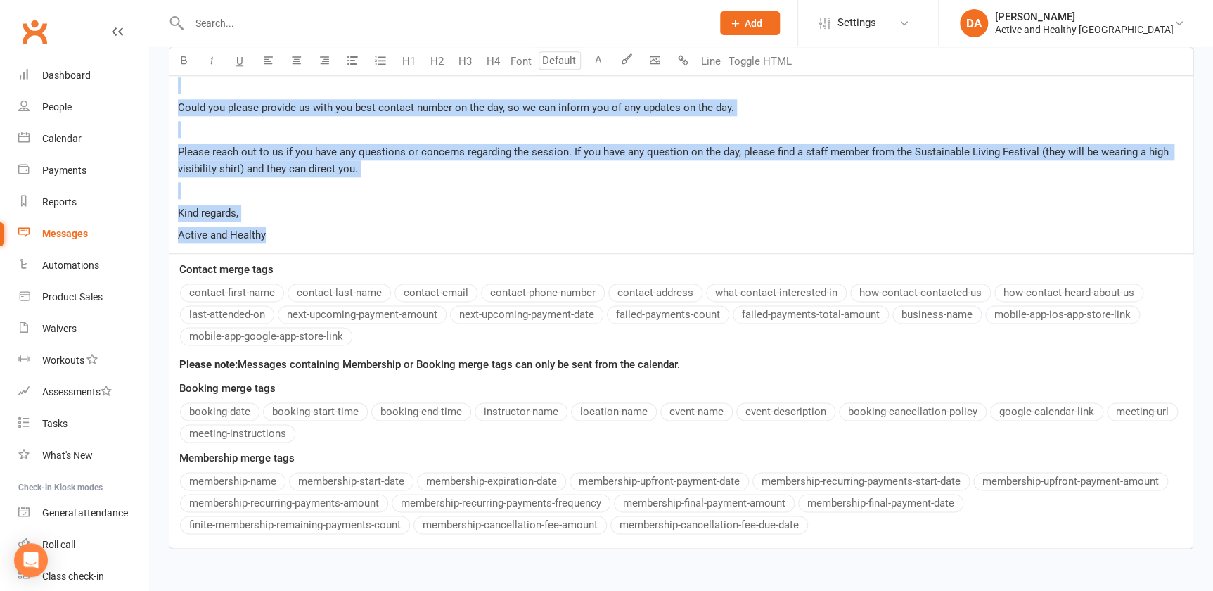
scroll to position [837, 0]
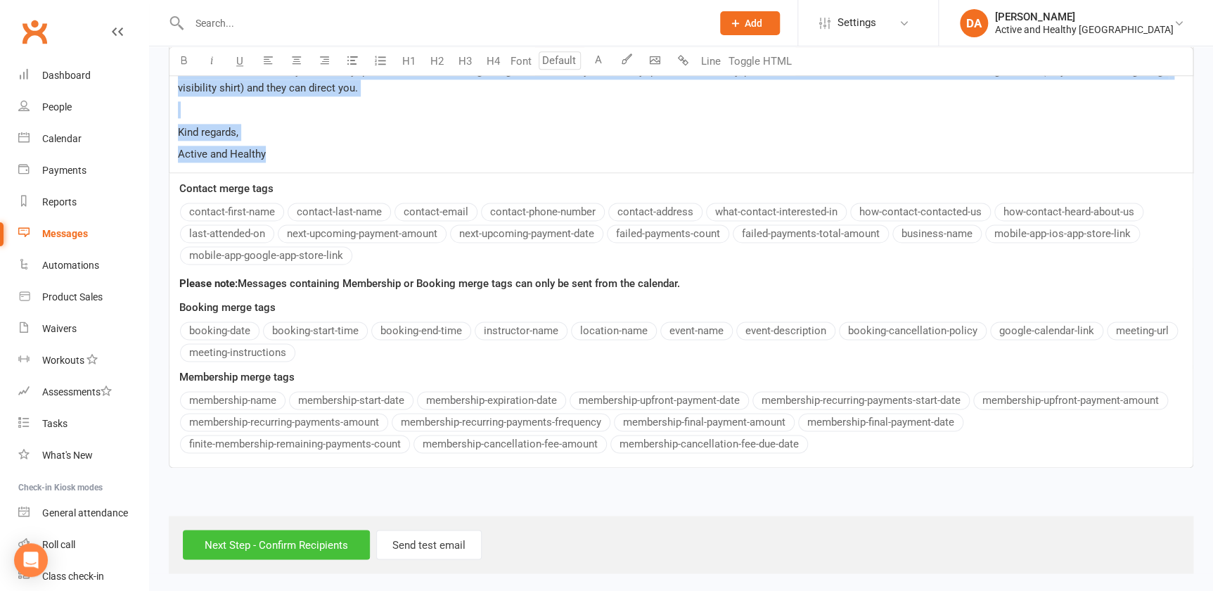
click at [270, 540] on input "Next Step - Confirm Recipients" at bounding box center [276, 545] width 187 height 30
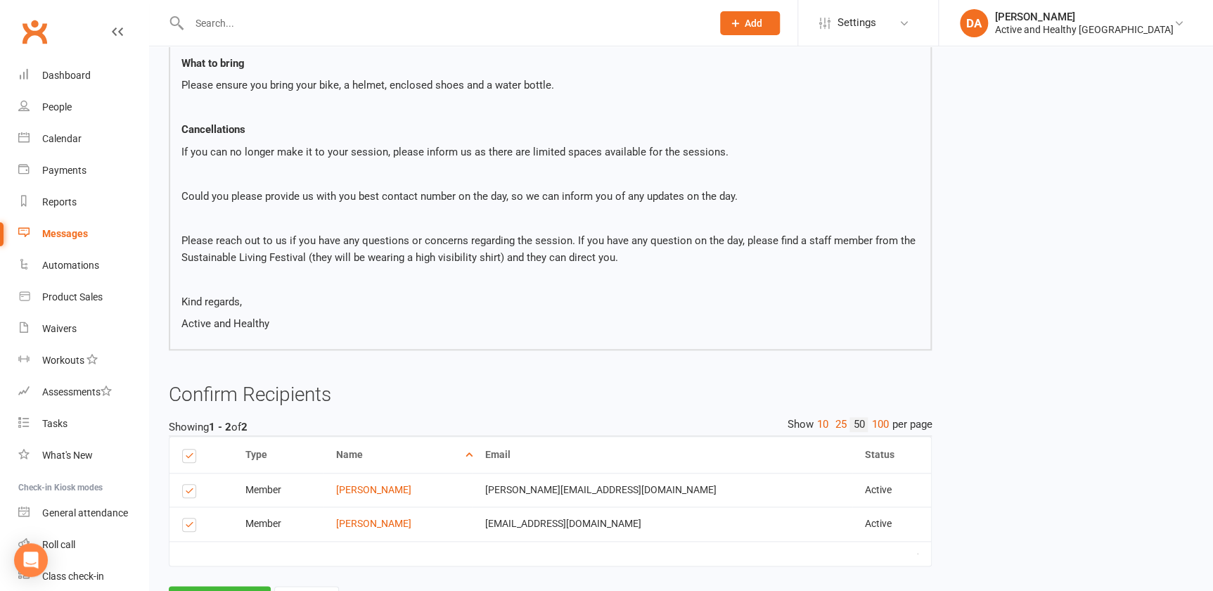
scroll to position [519, 0]
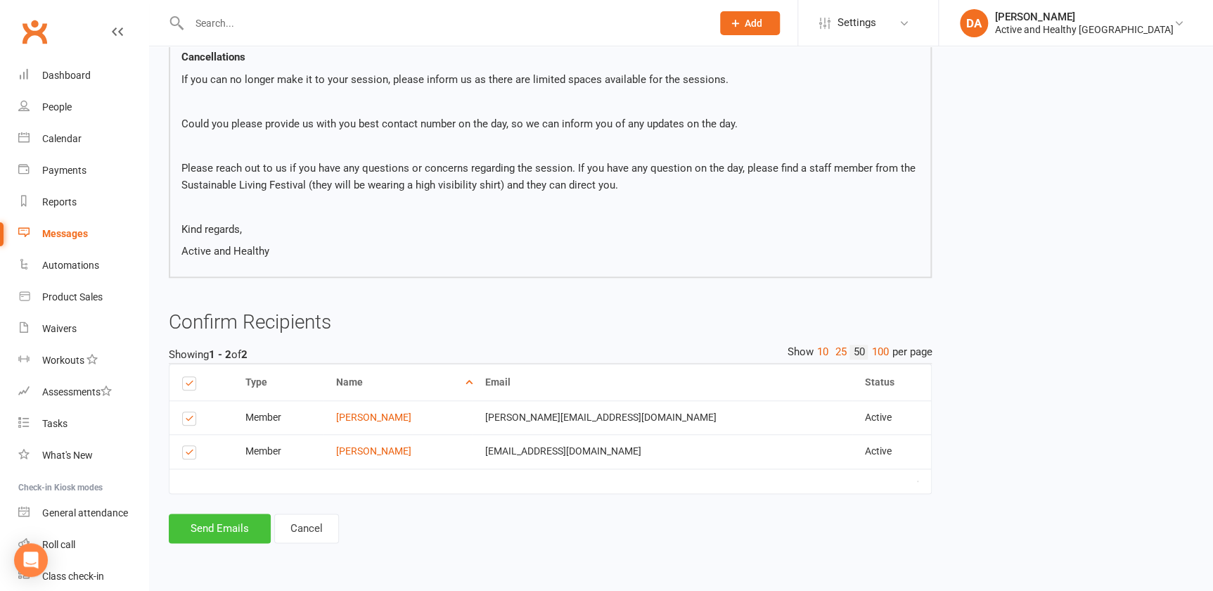
click at [207, 540] on button "Send Emails" at bounding box center [220, 528] width 102 height 30
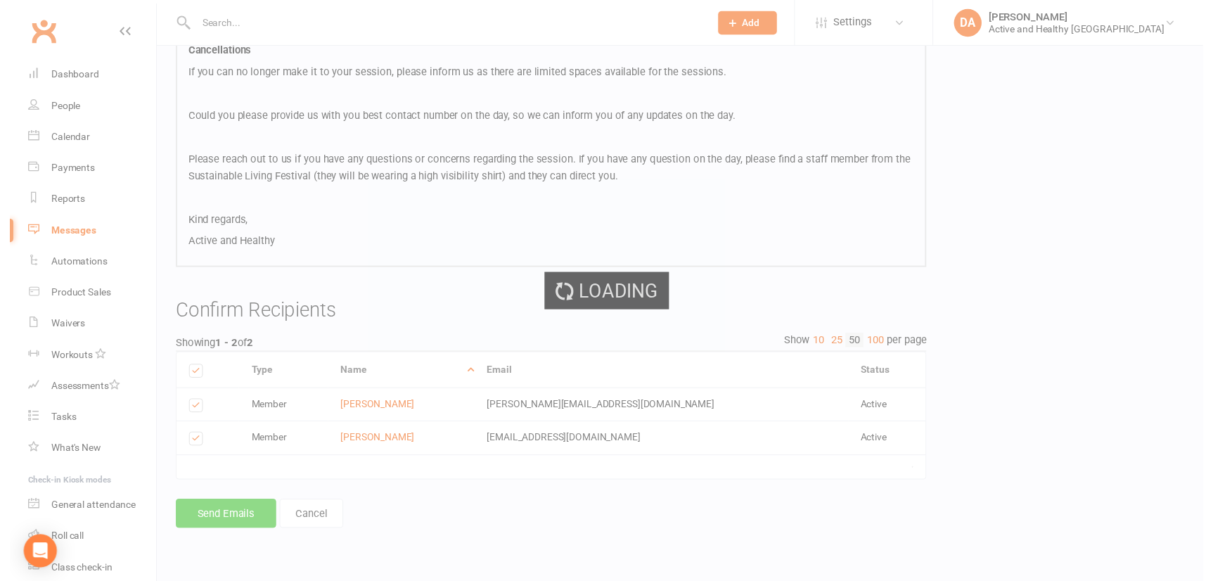
scroll to position [513, 0]
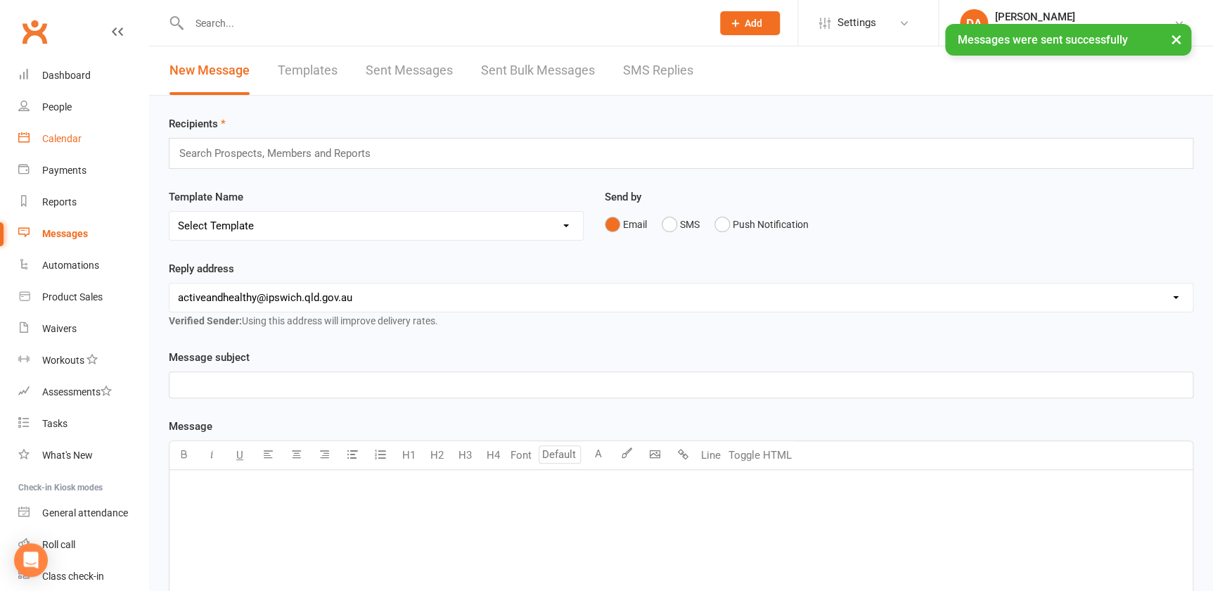
click at [72, 135] on div "Calendar" at bounding box center [61, 138] width 39 height 11
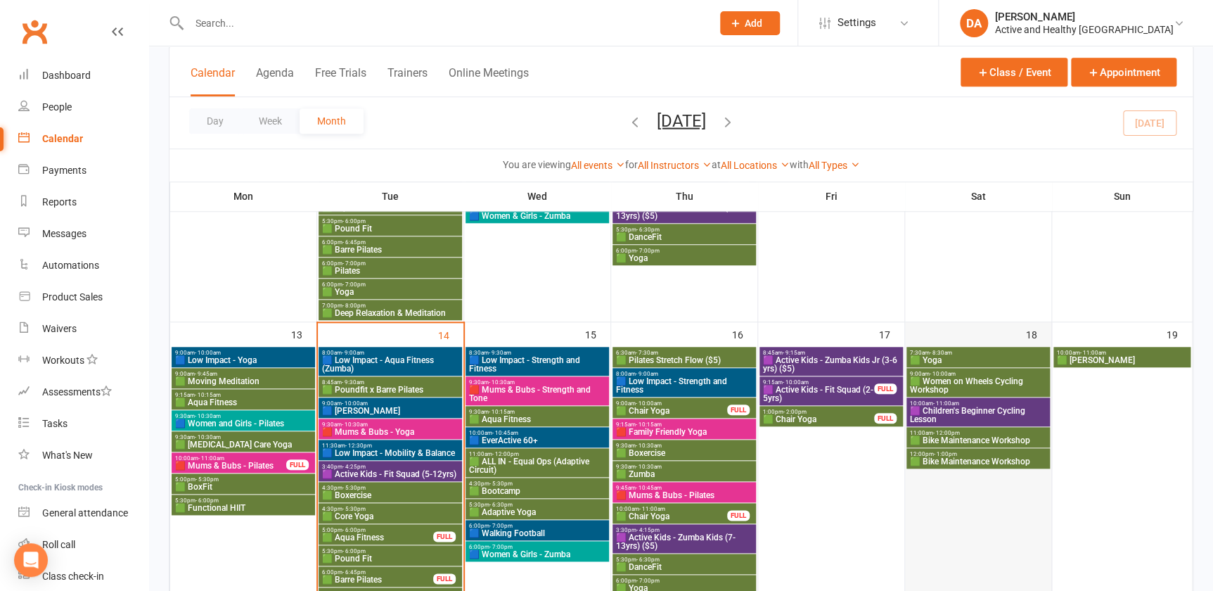
scroll to position [511, 0]
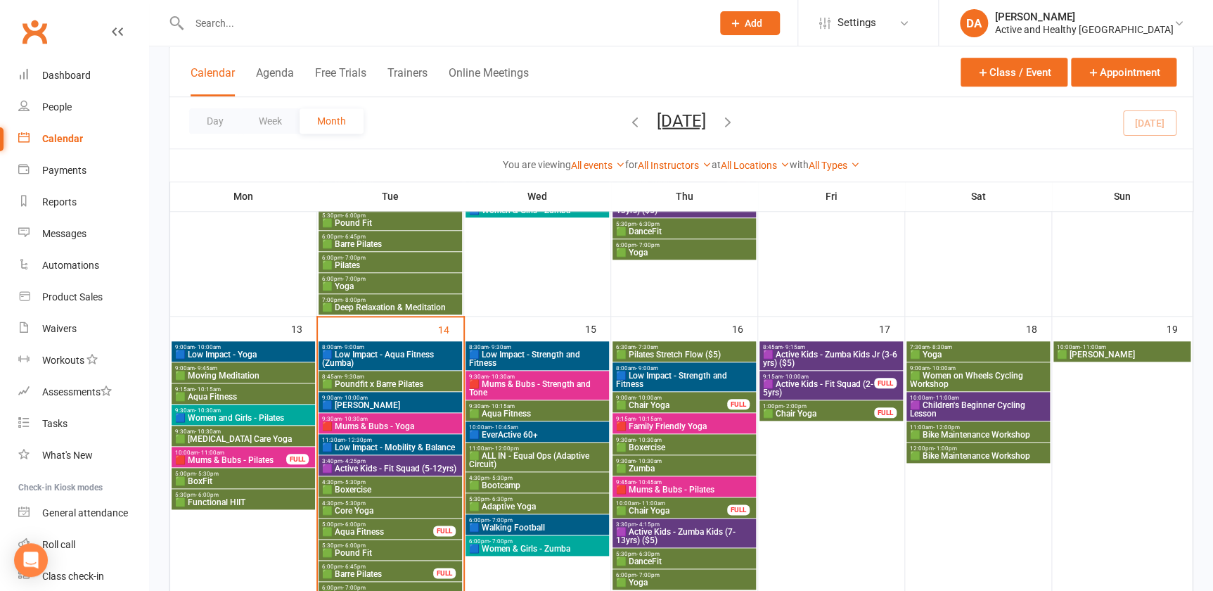
click at [985, 404] on span "🟪 Children's Beginner Cycling Lesson" at bounding box center [978, 409] width 138 height 17
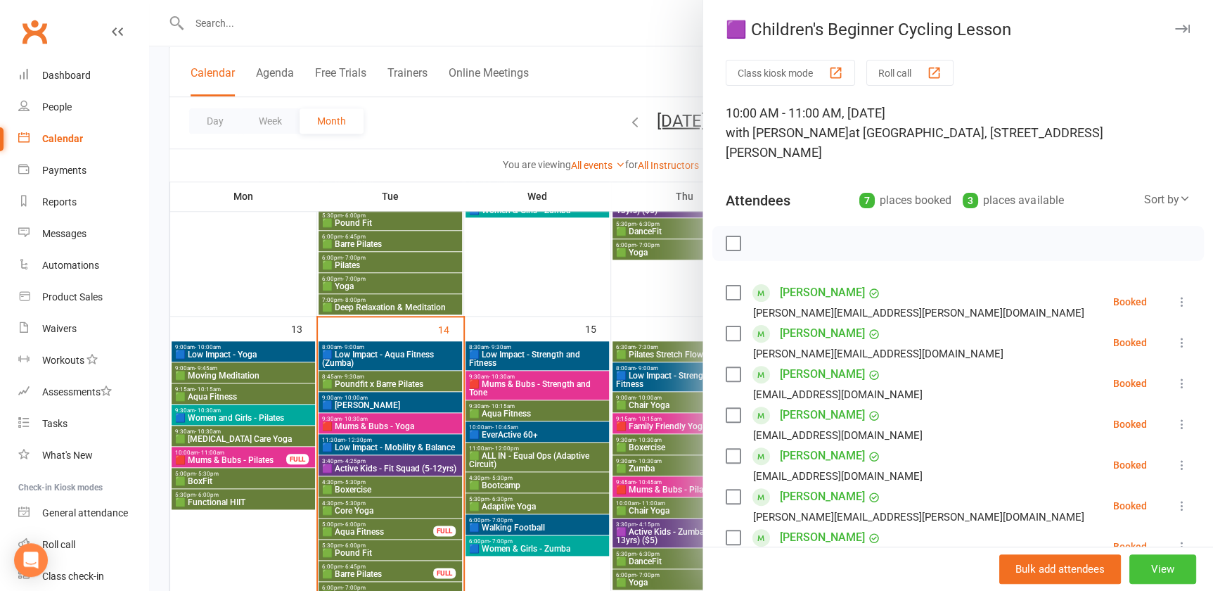
click at [1153, 564] on button "View" at bounding box center [1163, 569] width 67 height 30
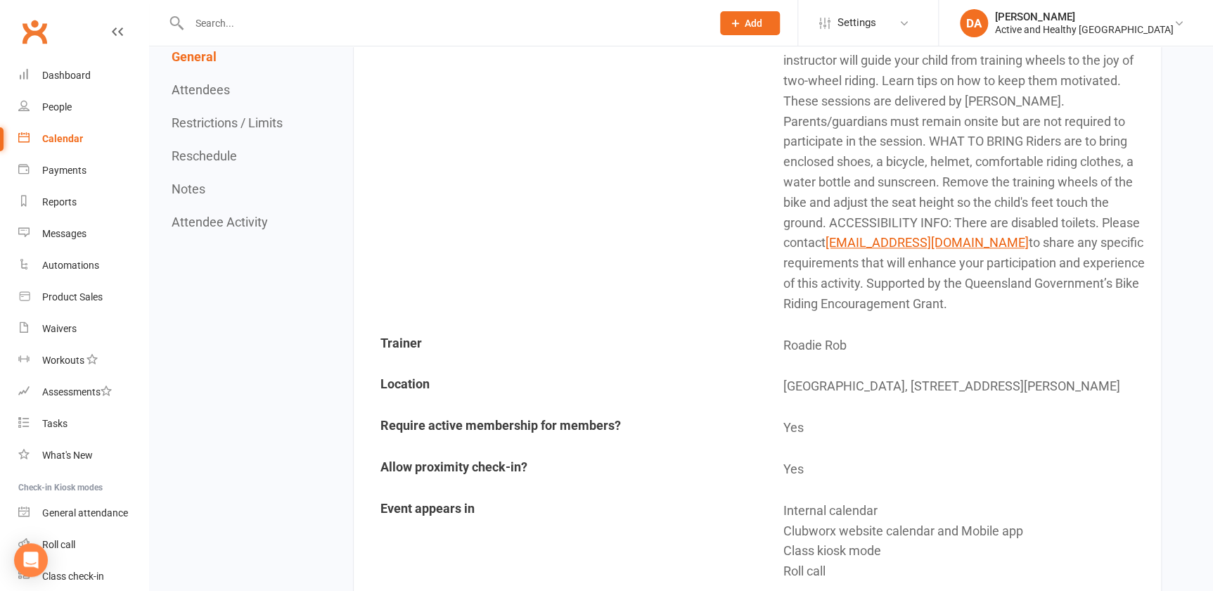
scroll to position [575, 0]
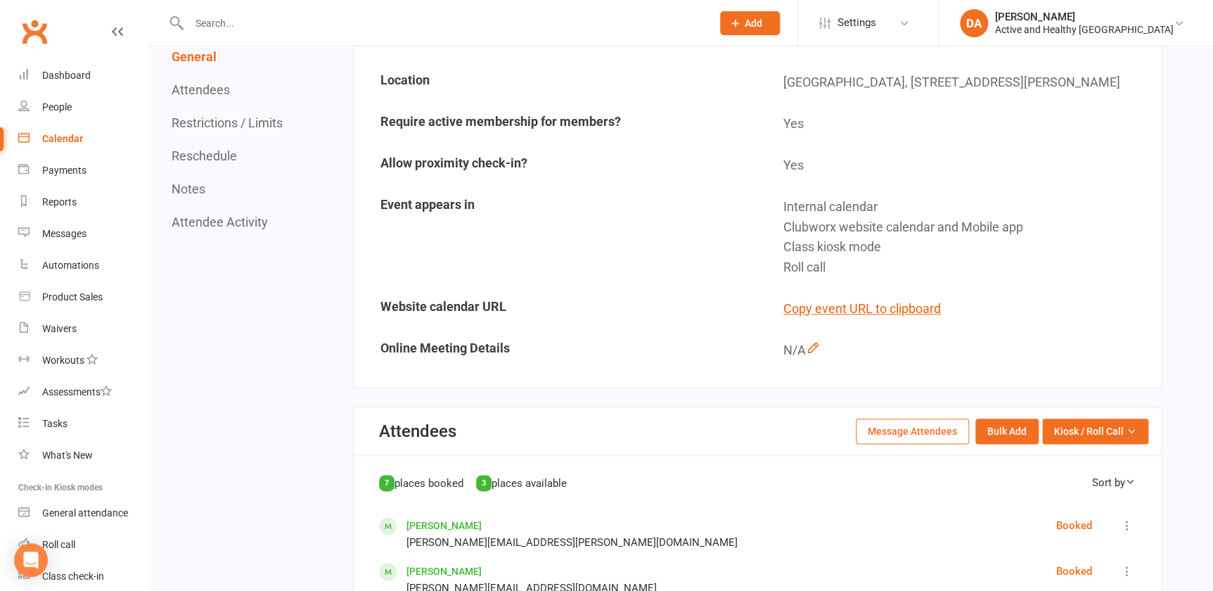
click at [952, 434] on button "Message Attendees" at bounding box center [912, 430] width 113 height 25
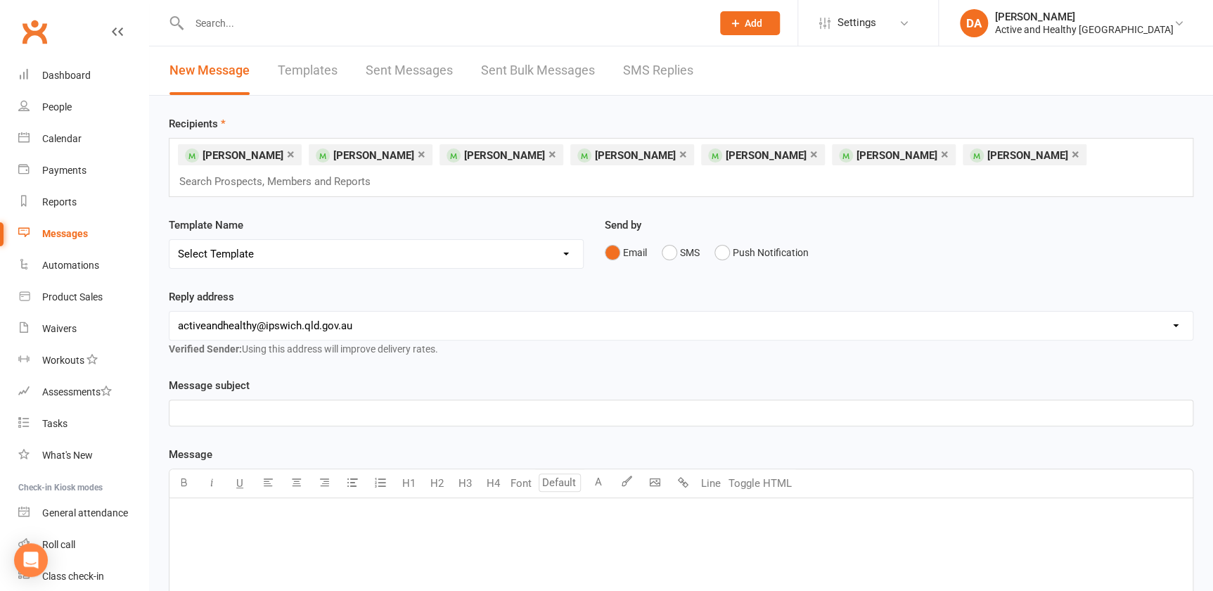
click at [231, 509] on p "﻿" at bounding box center [681, 516] width 1006 height 17
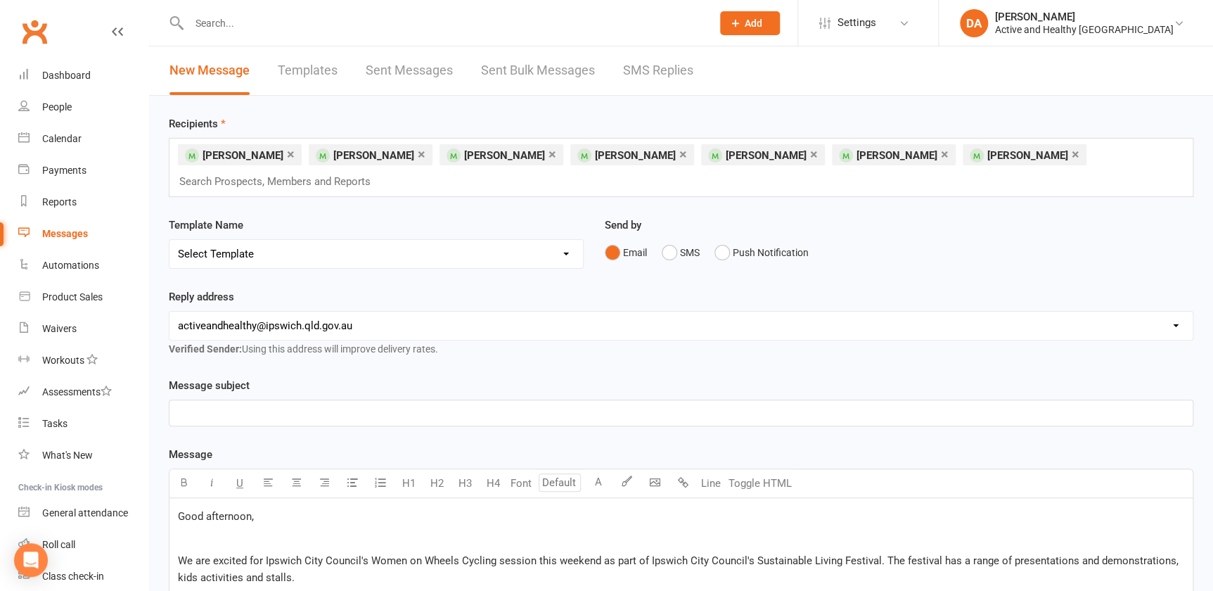
click at [251, 411] on p "﻿" at bounding box center [681, 412] width 1006 height 17
drag, startPoint x: 313, startPoint y: 418, endPoint x: 371, endPoint y: 419, distance: 58.4
click at [313, 417] on p "Information regarding the" at bounding box center [681, 412] width 1006 height 17
drag, startPoint x: 475, startPoint y: 410, endPoint x: 302, endPoint y: 403, distance: 173.9
click at [302, 404] on p "Information regarding the Children's Beginner Cycling Session" at bounding box center [681, 412] width 1006 height 17
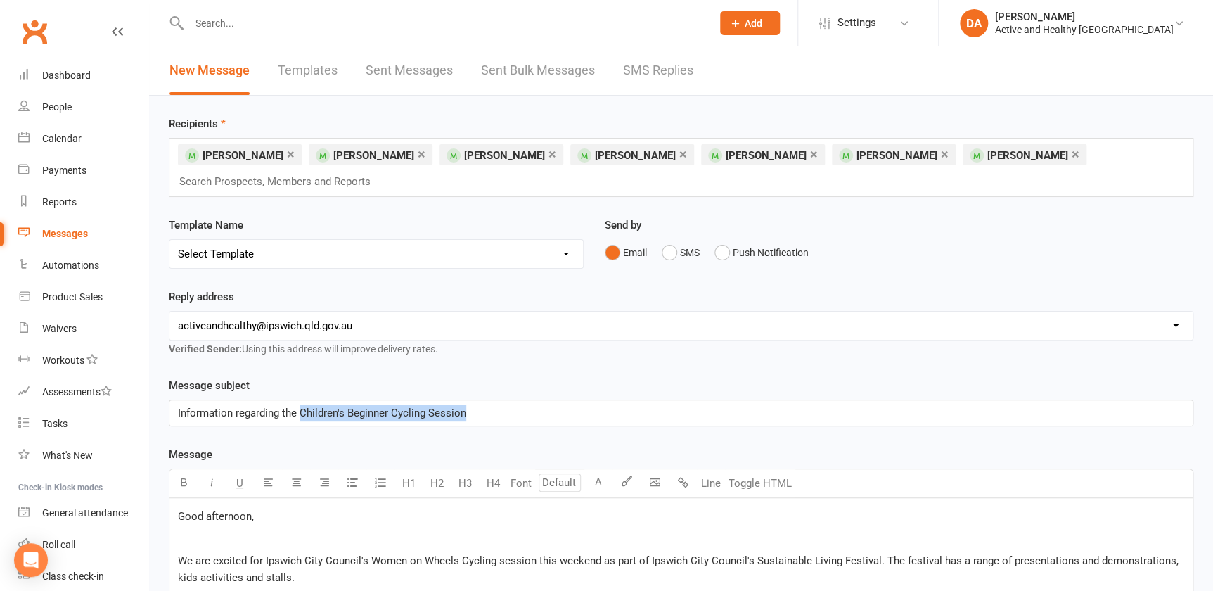
copy span "Children's Beginner Cycling Session"
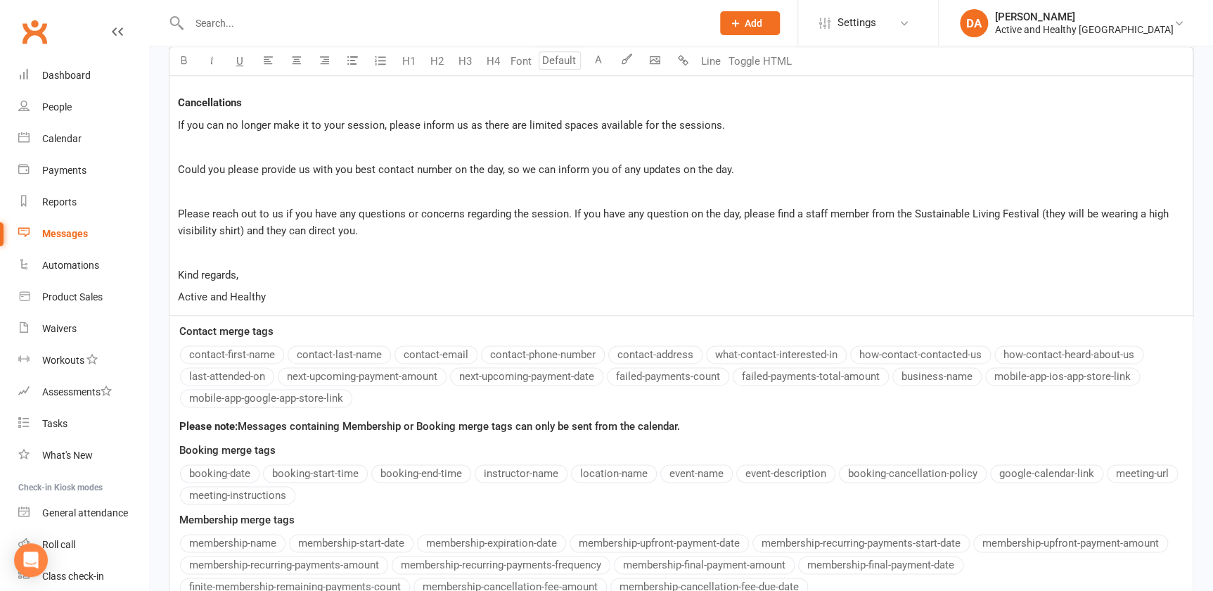
drag, startPoint x: 530, startPoint y: 558, endPoint x: 433, endPoint y: 537, distance: 100.2
click at [434, 542] on div "Message U H1 H2 H3 H4 Font A Line Toggle HTML Good afternoon, ﻿ We are excited …" at bounding box center [681, 169] width 1025 height 883
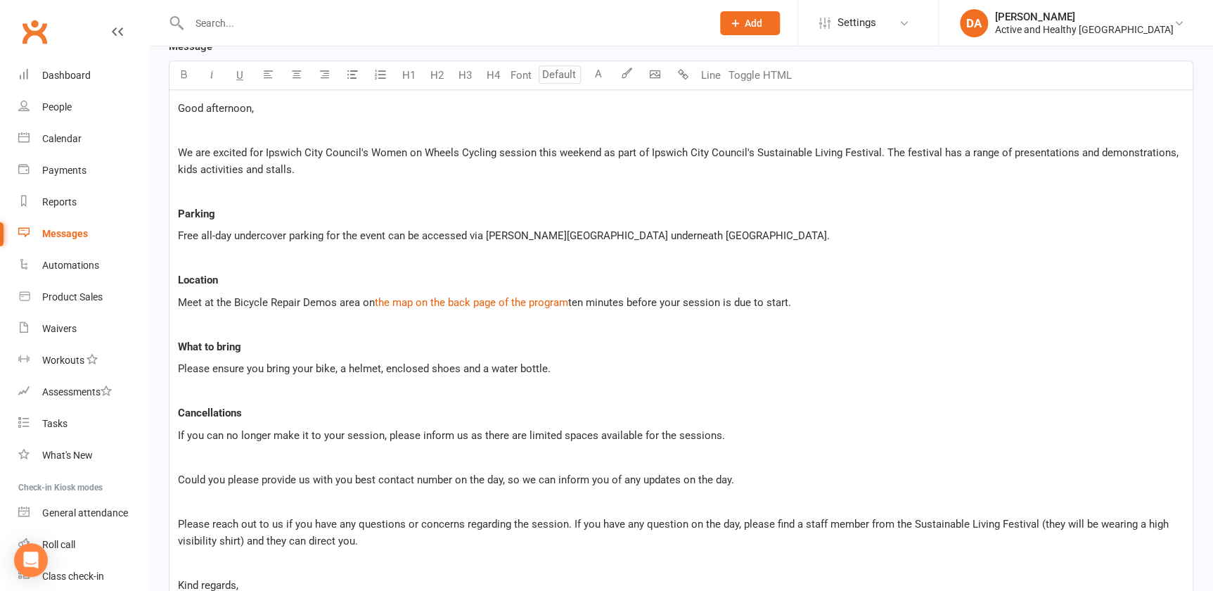
scroll to position [399, 0]
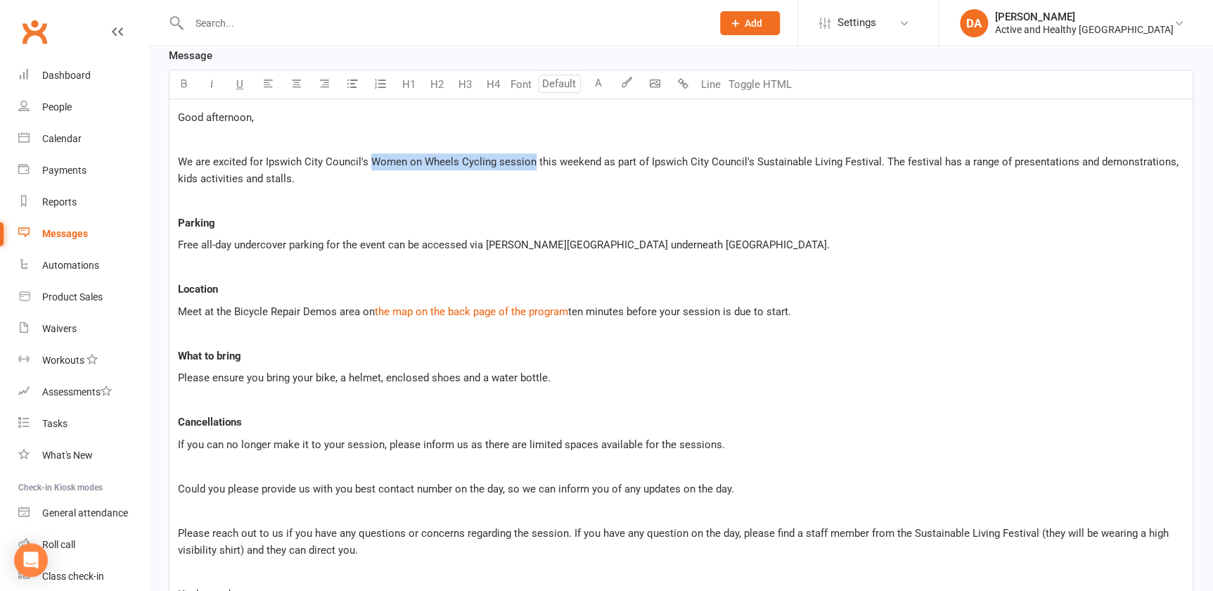
drag, startPoint x: 530, startPoint y: 160, endPoint x: 373, endPoint y: 149, distance: 157.2
click at [373, 149] on div "Good afternoon, ﻿ We are excited for Ipswich City Council's Women on Wheels Cyc…" at bounding box center [680, 366] width 1023 height 535
click at [335, 375] on span "Please ensure you bring your bike, a helmet, enclosed shoes and a water bottle." at bounding box center [364, 377] width 373 height 13
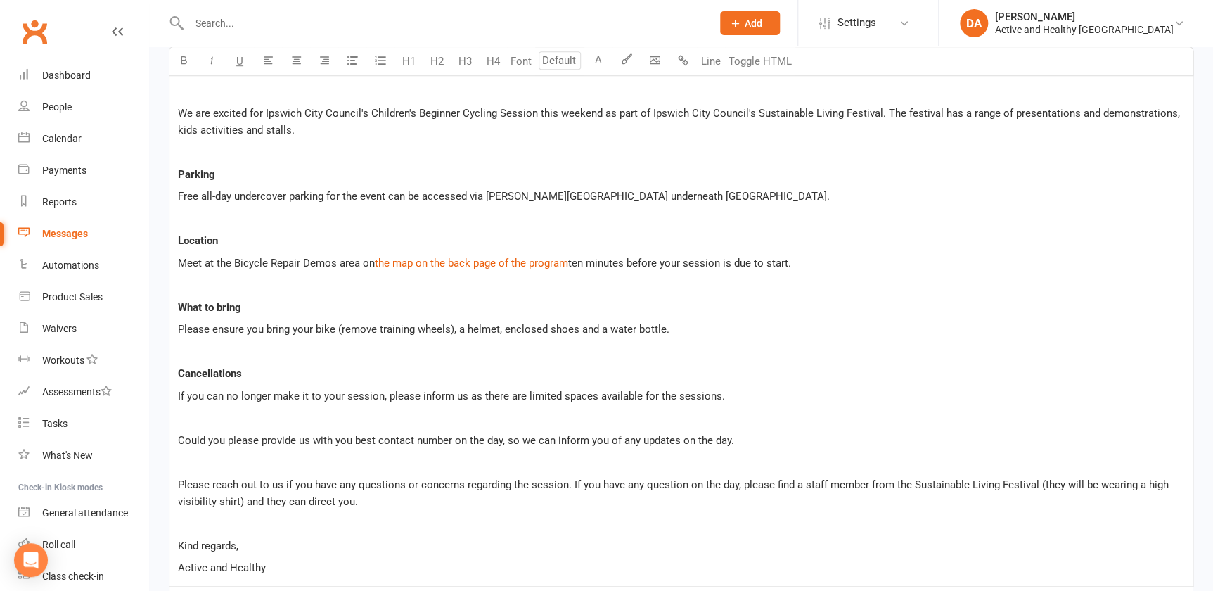
scroll to position [861, 0]
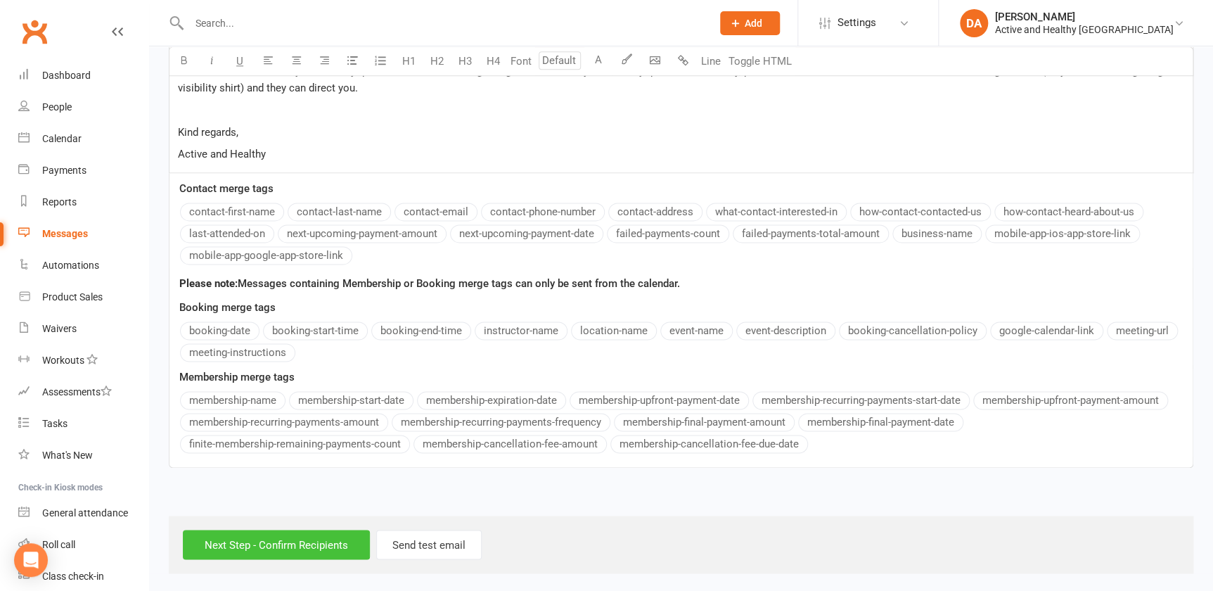
click at [297, 542] on input "Next Step - Confirm Recipients" at bounding box center [276, 545] width 187 height 30
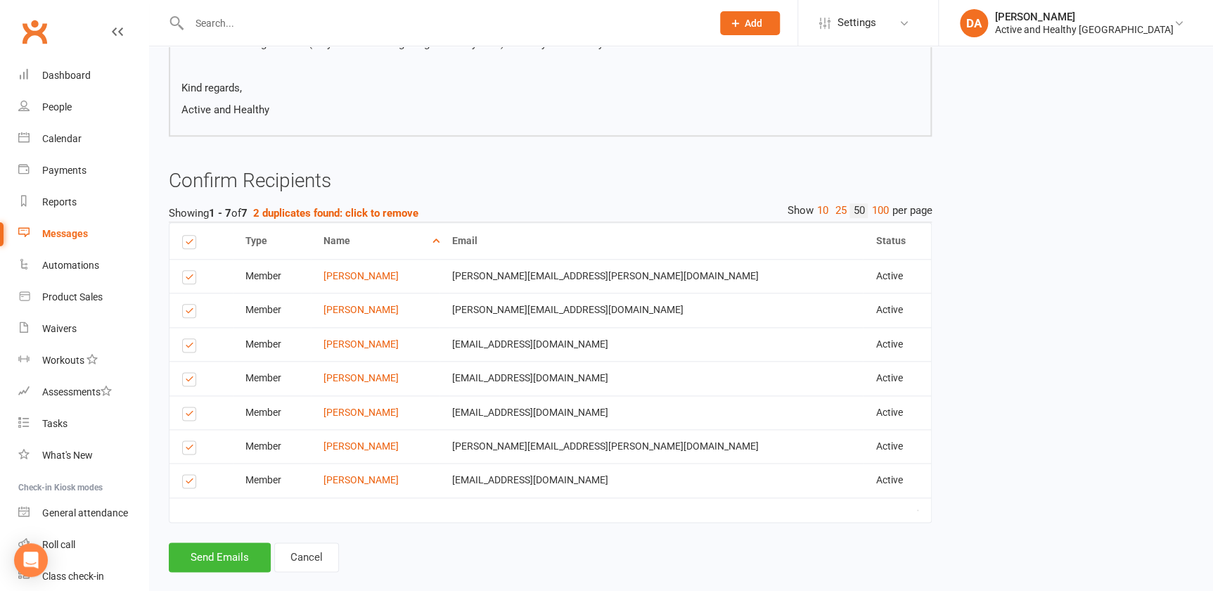
scroll to position [689, 0]
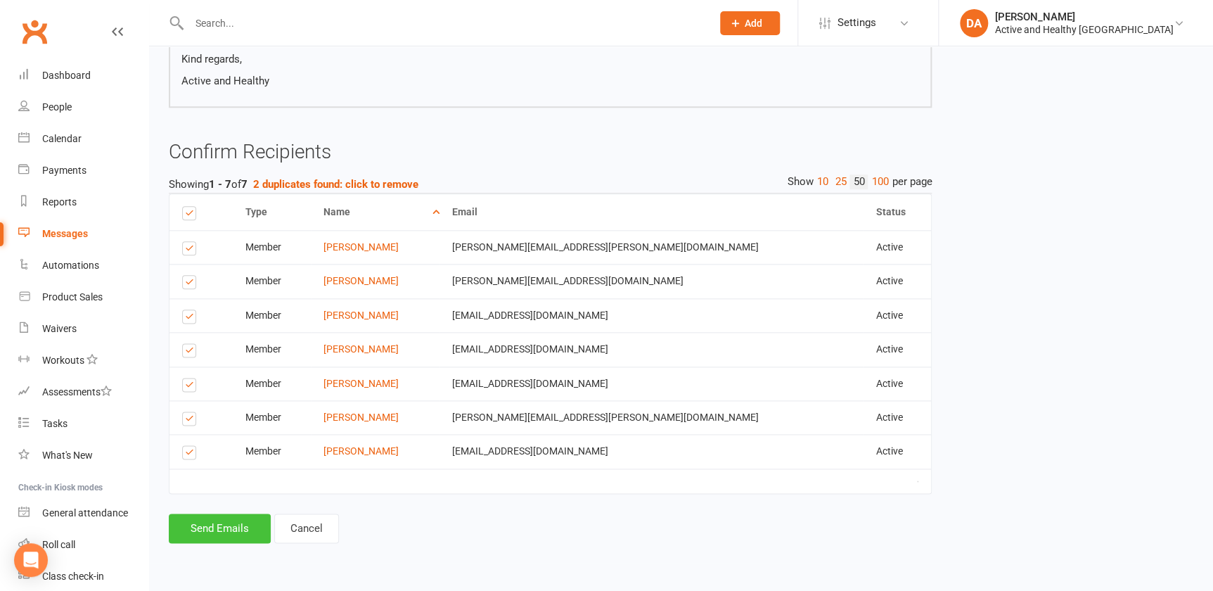
click at [216, 536] on button "Send Emails" at bounding box center [220, 528] width 102 height 30
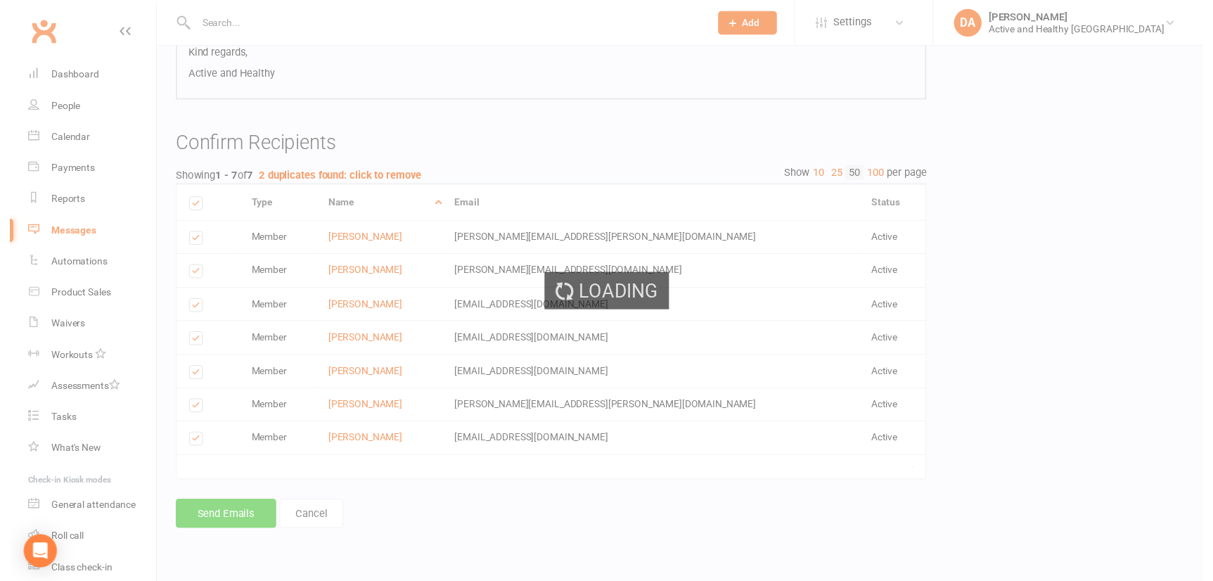
scroll to position [682, 0]
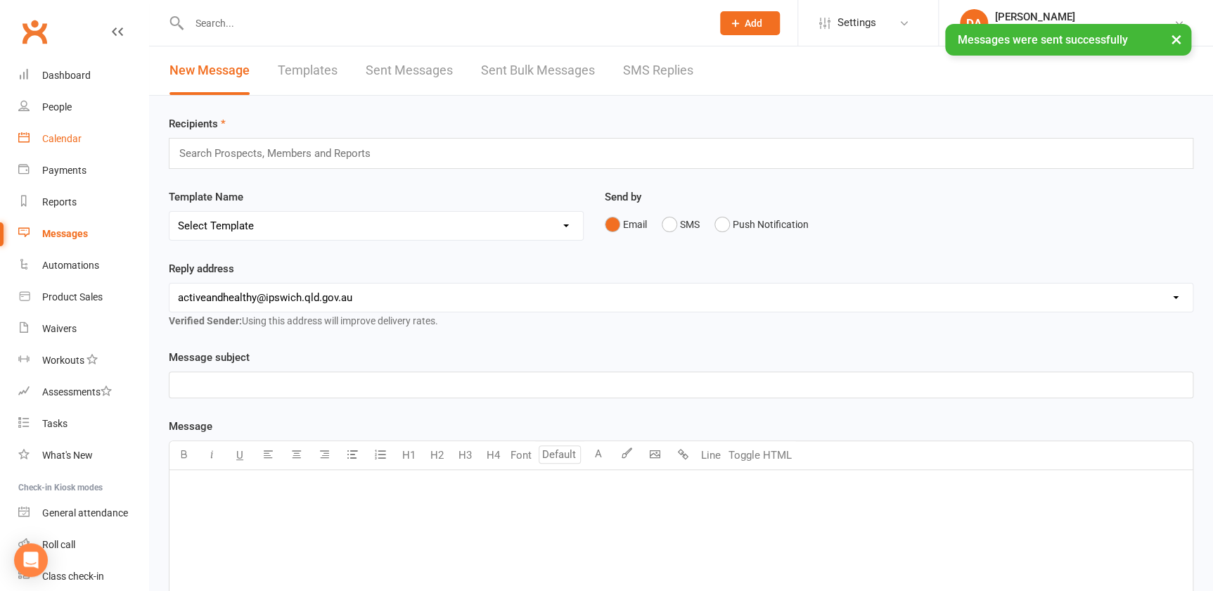
click at [63, 134] on div "Calendar" at bounding box center [61, 138] width 39 height 11
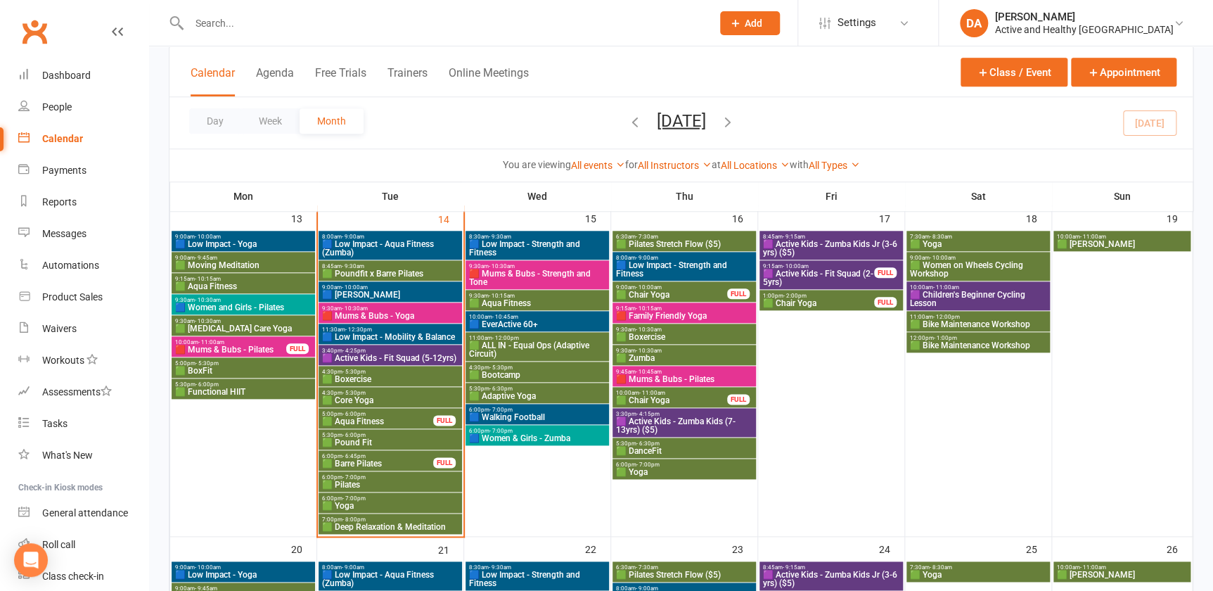
scroll to position [575, 0]
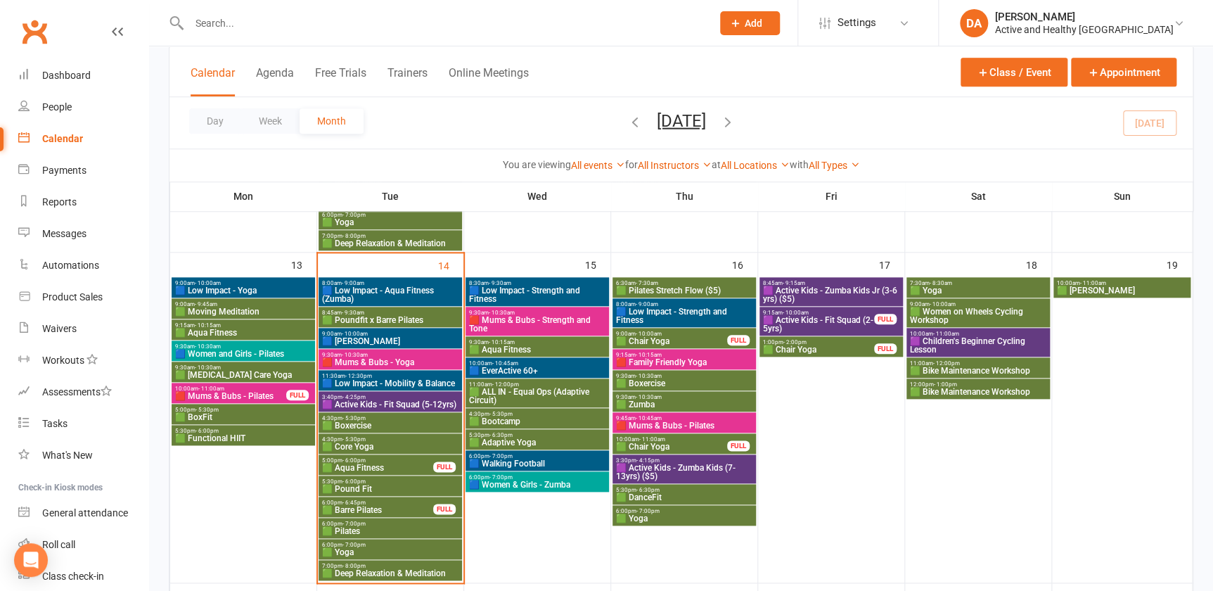
click at [983, 366] on span "🟩 Bike Maintenance Workshop" at bounding box center [978, 370] width 138 height 8
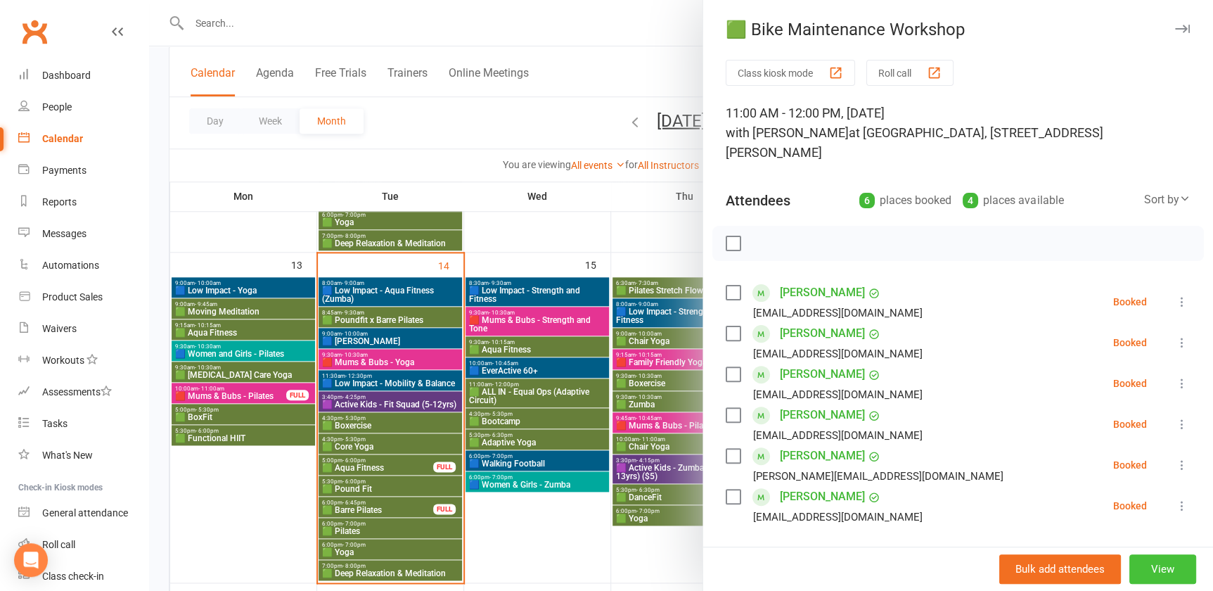
click at [1160, 572] on button "View" at bounding box center [1163, 569] width 67 height 30
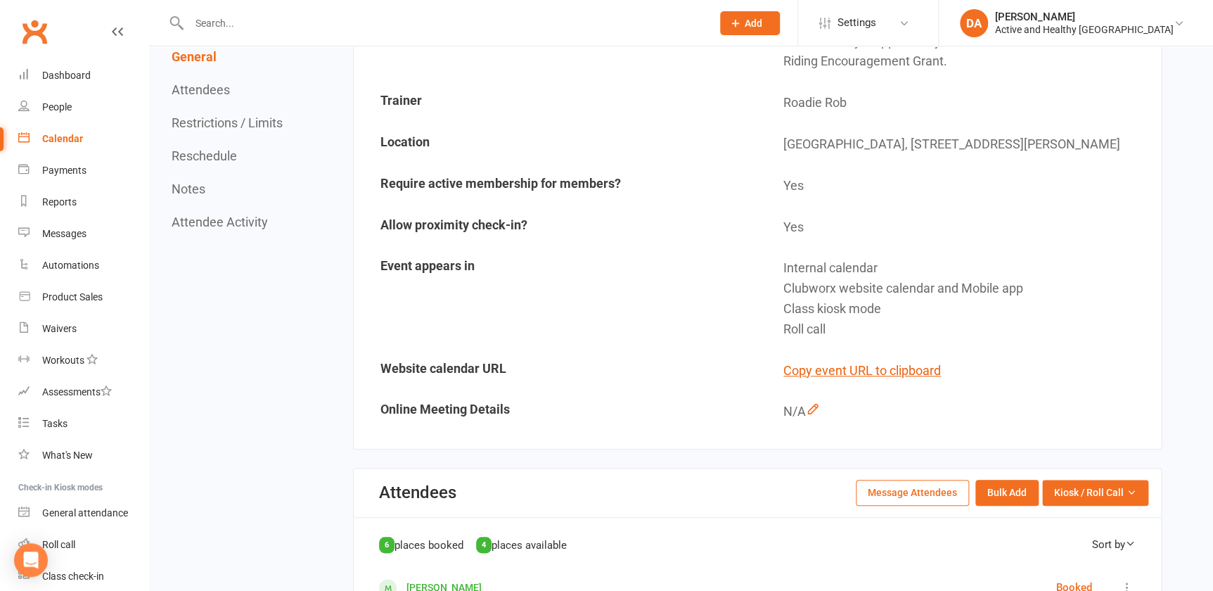
scroll to position [767, 0]
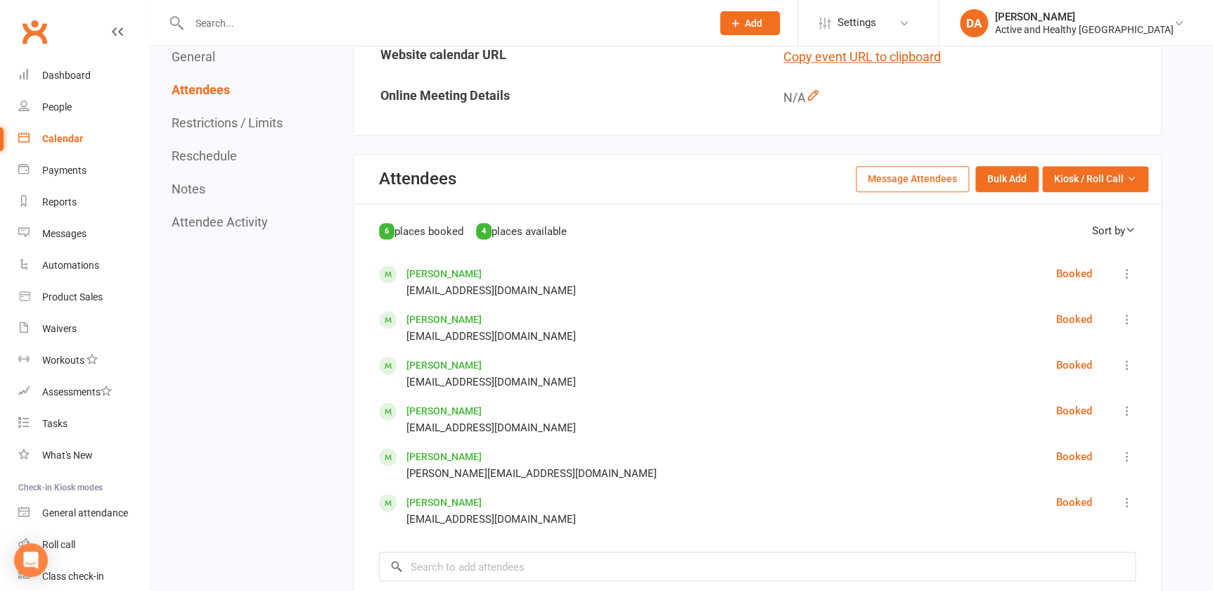
click at [917, 179] on button "Message Attendees" at bounding box center [912, 178] width 113 height 25
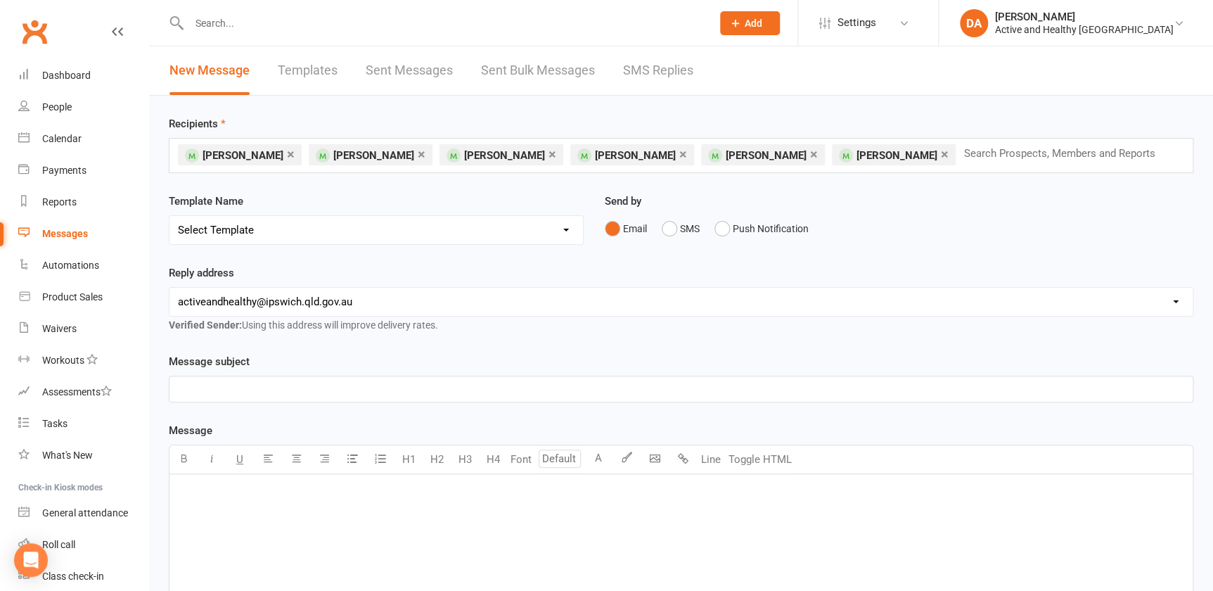
click at [330, 392] on p "﻿" at bounding box center [681, 388] width 1006 height 17
click at [963, 151] on input "text" at bounding box center [1066, 153] width 206 height 18
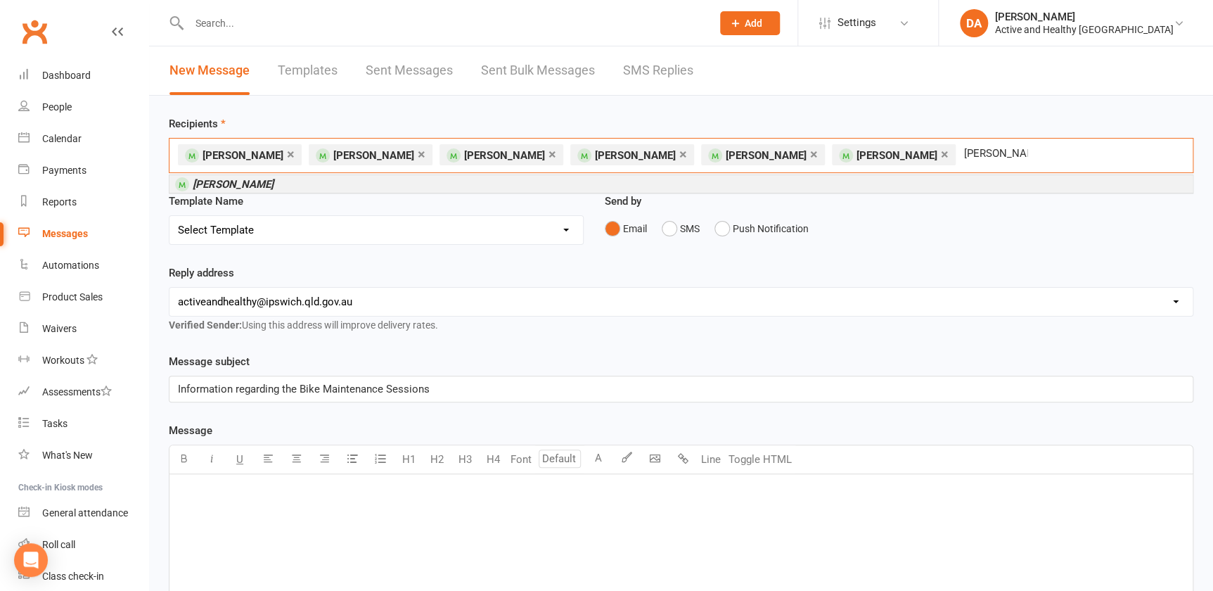
type input "clare inwood"
click at [243, 179] on em "[PERSON_NAME]" at bounding box center [233, 184] width 81 height 13
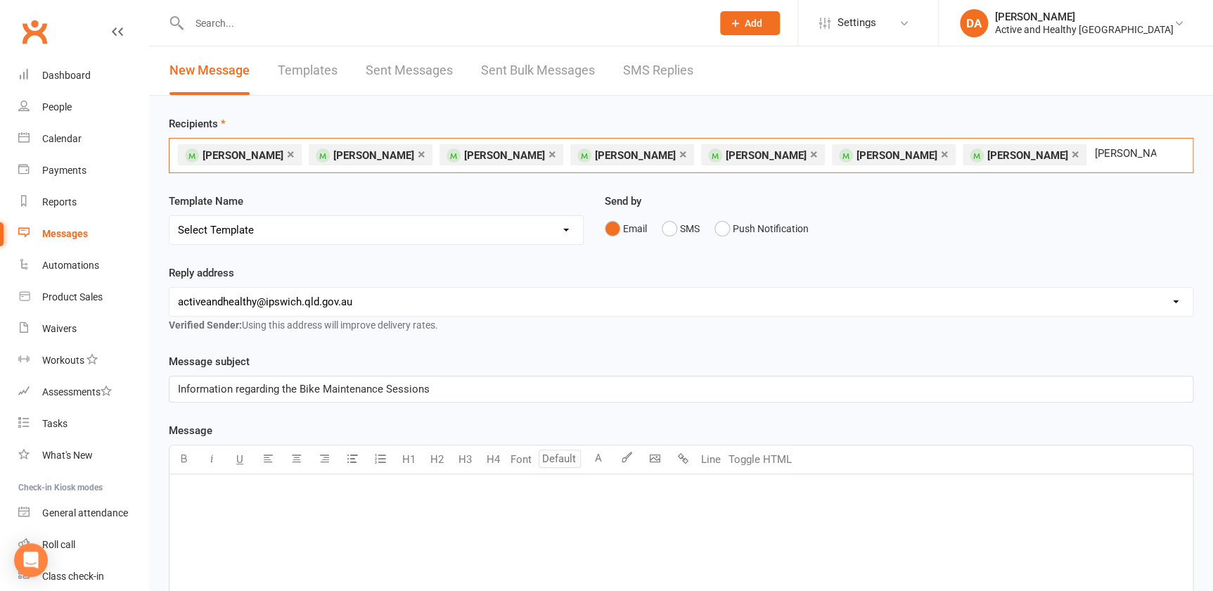
click at [1094, 151] on input "tahnee price" at bounding box center [1126, 153] width 64 height 18
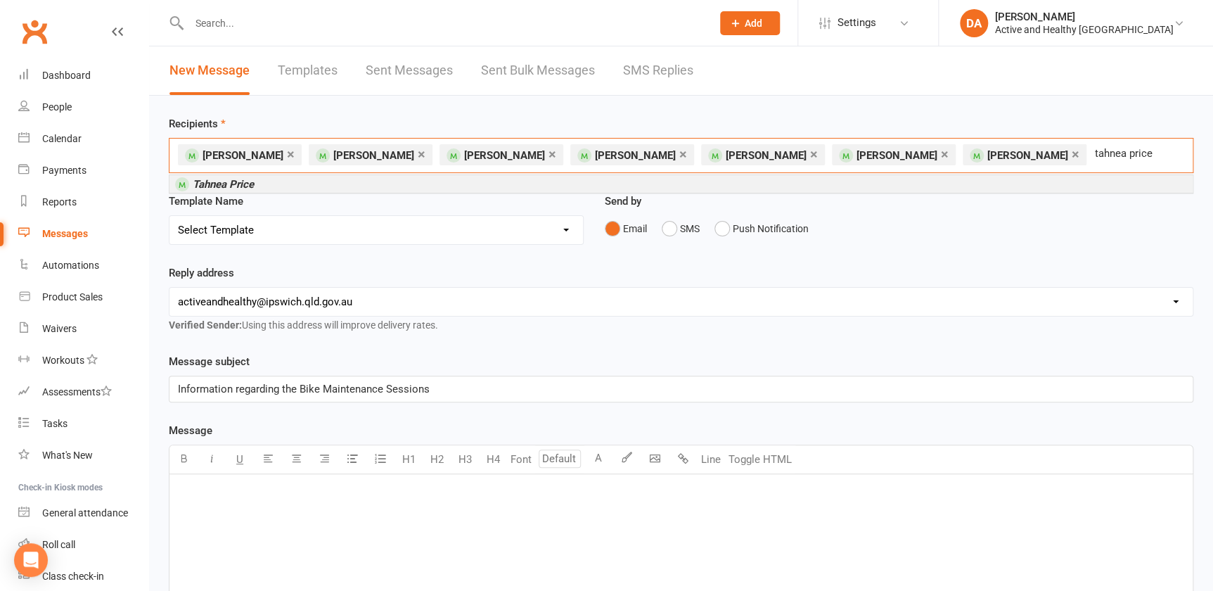
type input "tahnea price"
click at [266, 179] on li "Tahnea Price" at bounding box center [680, 184] width 1023 height 18
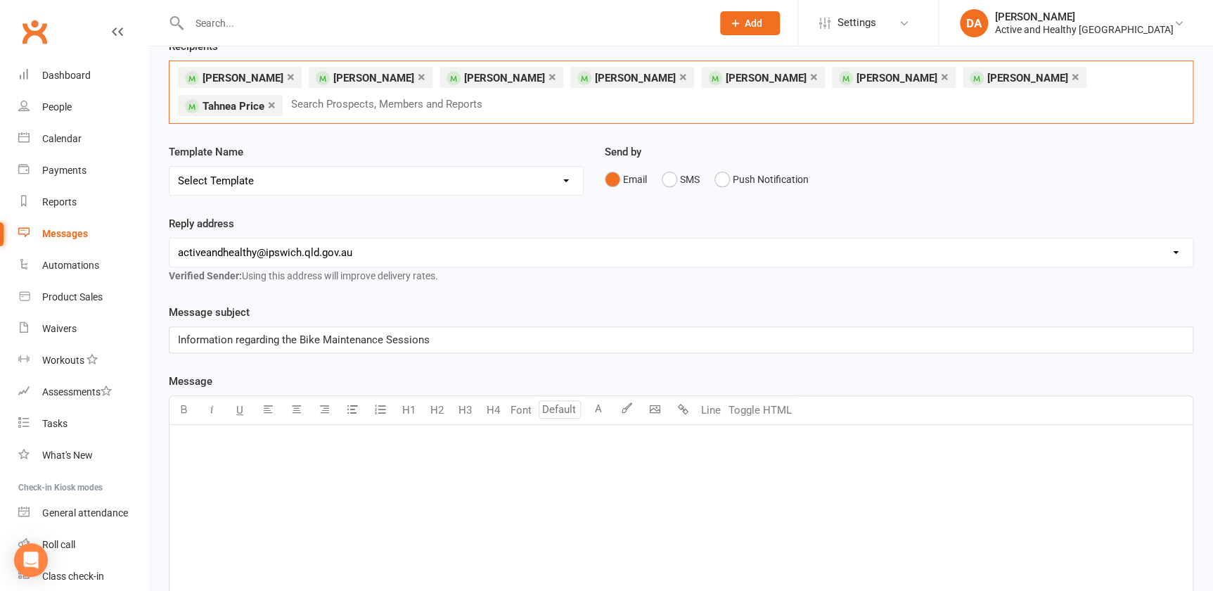
scroll to position [191, 0]
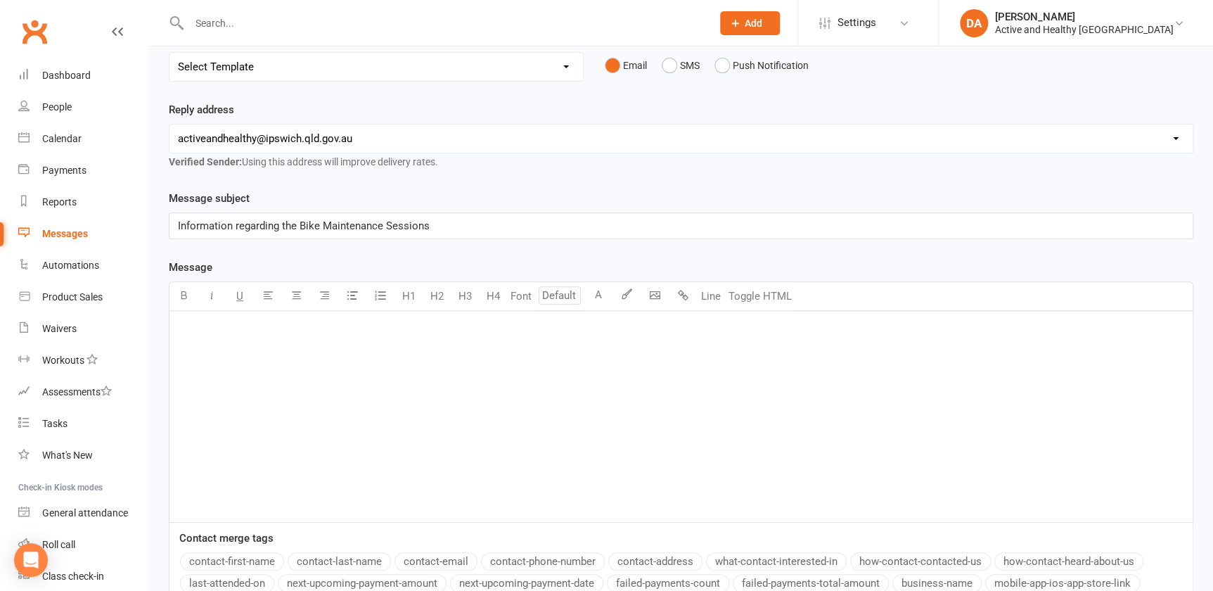
click at [300, 330] on p "﻿" at bounding box center [681, 329] width 1006 height 17
drag, startPoint x: 629, startPoint y: 406, endPoint x: 601, endPoint y: 362, distance: 51.9
click at [625, 399] on div "﻿" at bounding box center [680, 416] width 1023 height 211
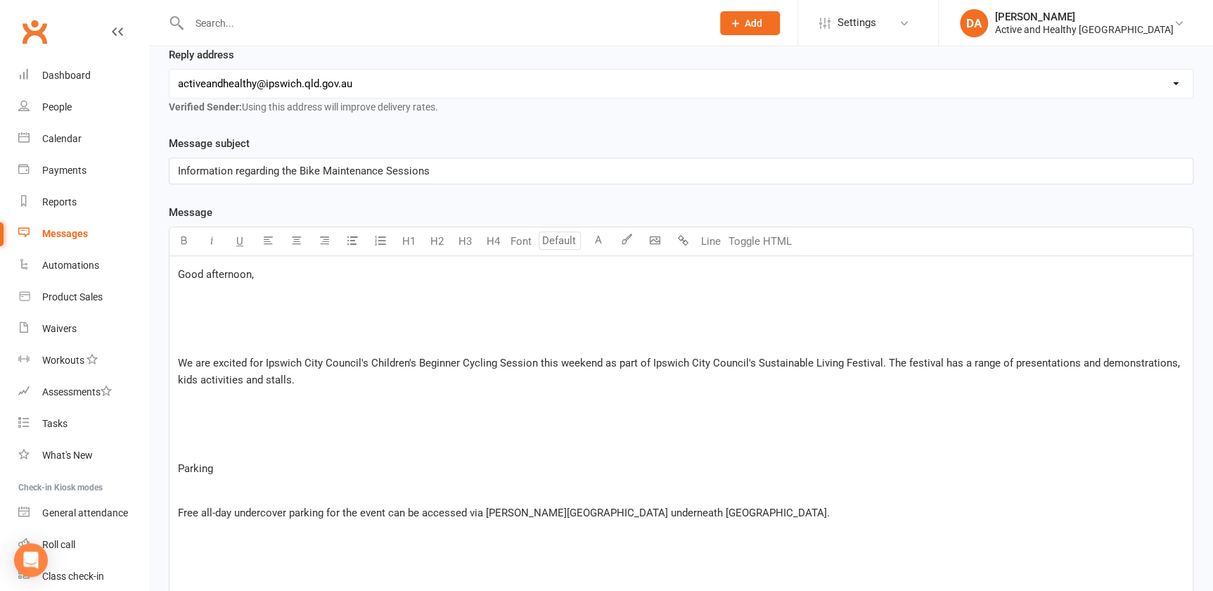
scroll to position [224, 0]
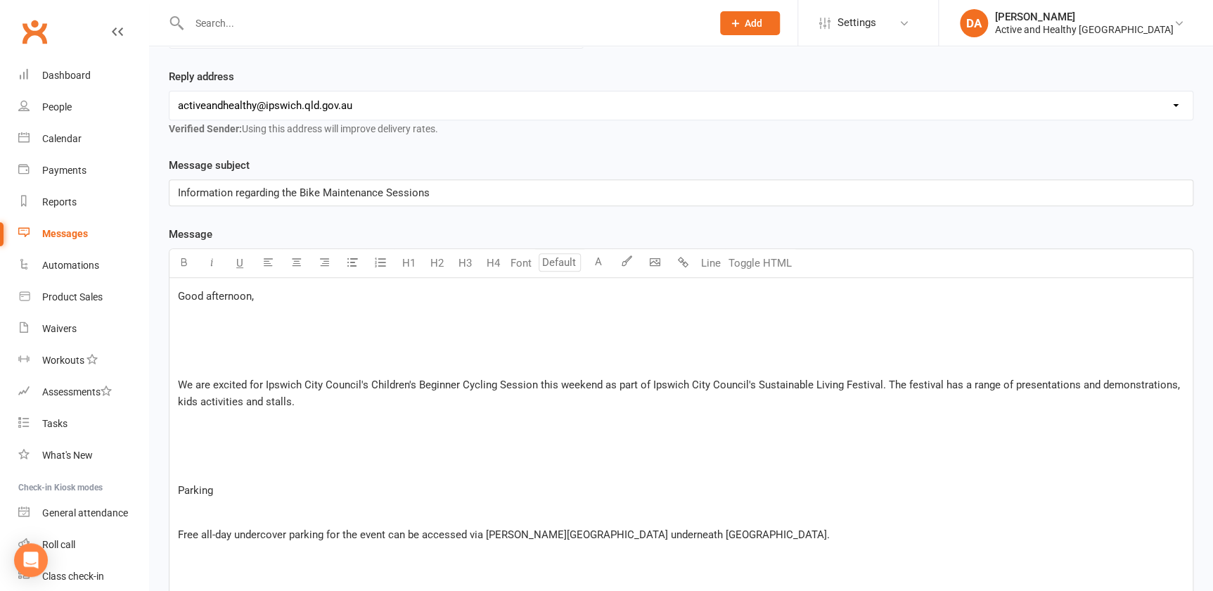
click at [210, 340] on p at bounding box center [681, 340] width 1006 height 17
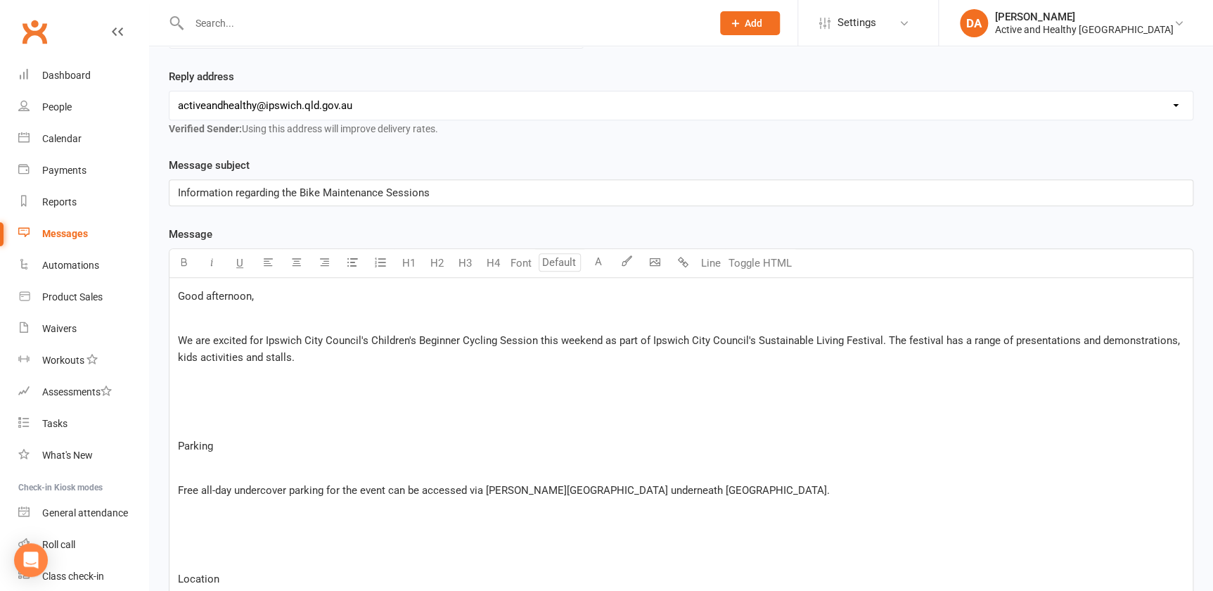
click at [217, 393] on p at bounding box center [681, 401] width 1006 height 17
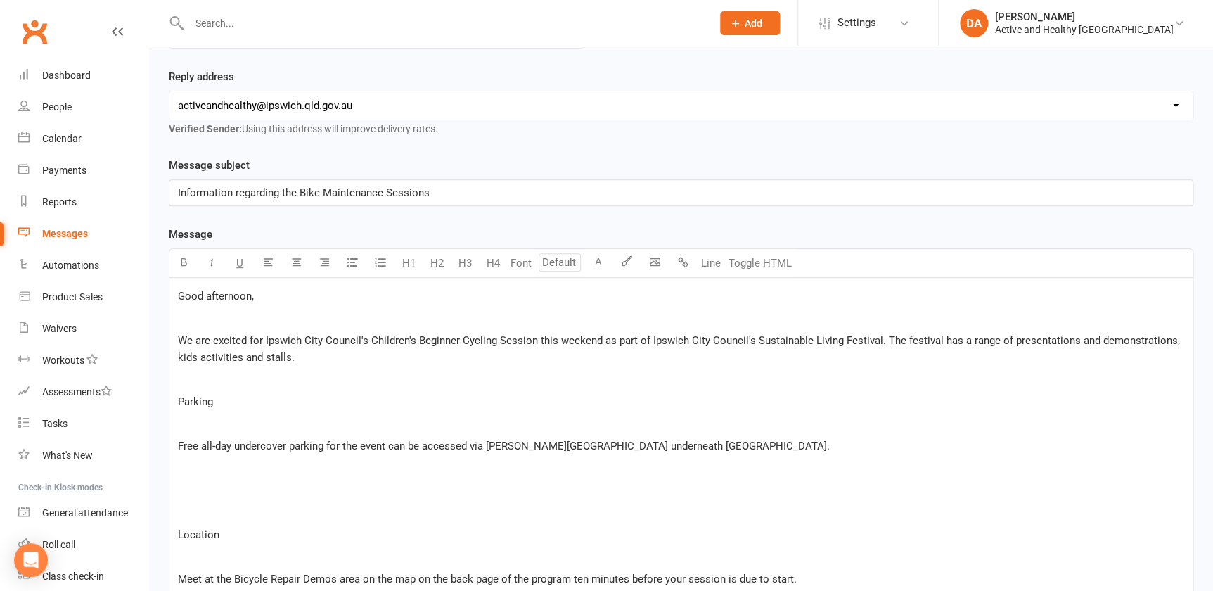
click at [212, 395] on span "Parking" at bounding box center [195, 401] width 35 height 13
drag, startPoint x: 225, startPoint y: 395, endPoint x: 122, endPoint y: 394, distance: 103.4
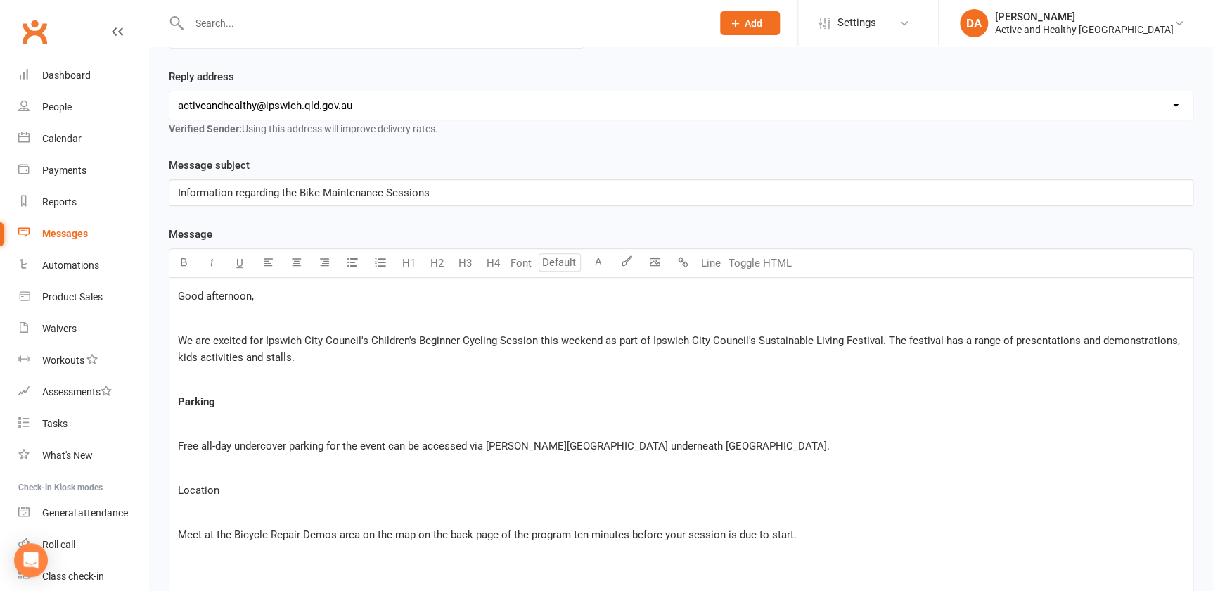
click at [204, 422] on p "﻿" at bounding box center [681, 423] width 1006 height 17
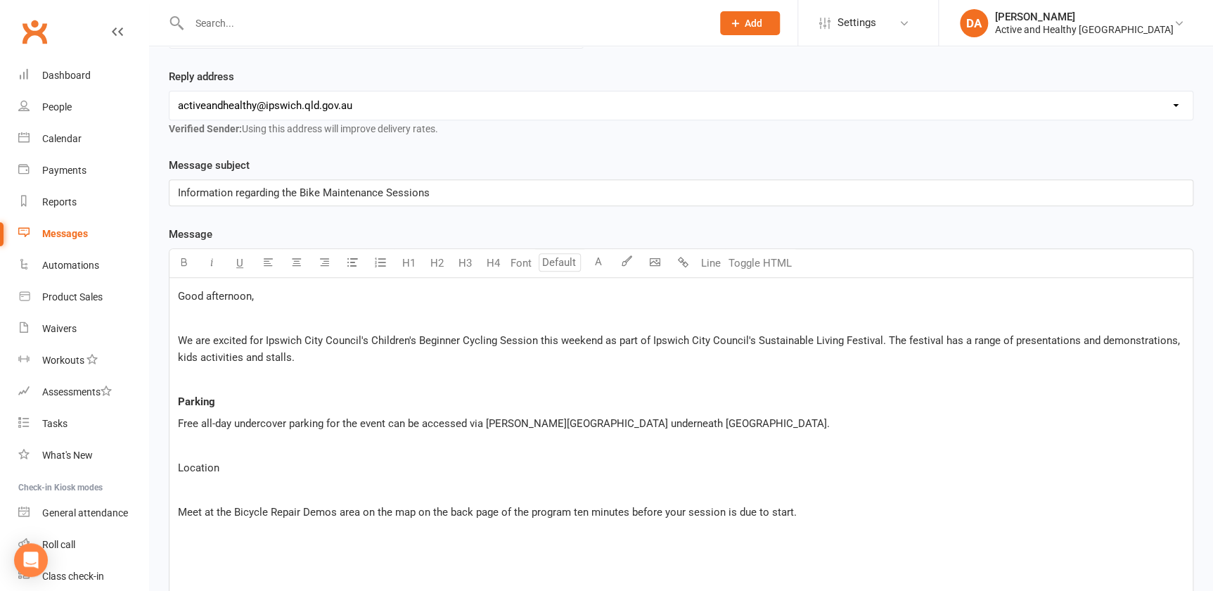
drag, startPoint x: 239, startPoint y: 458, endPoint x: 132, endPoint y: 460, distance: 106.9
drag, startPoint x: 192, startPoint y: 485, endPoint x: 383, endPoint y: 497, distance: 191.0
click at [192, 485] on p "﻿" at bounding box center [681, 490] width 1006 height 17
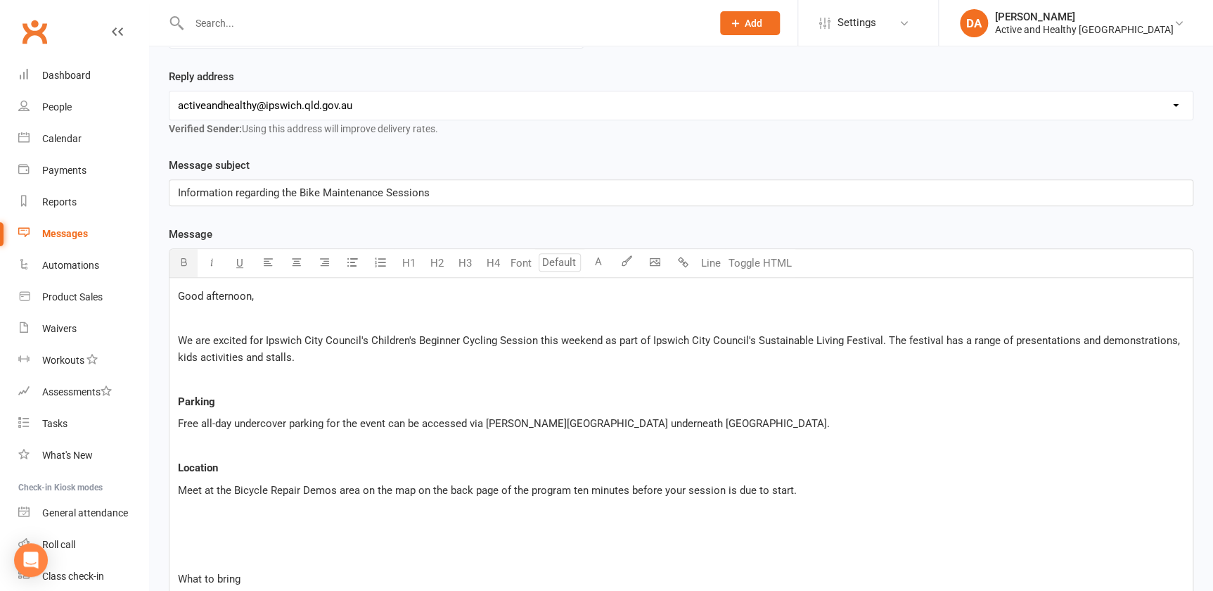
click at [228, 530] on p at bounding box center [681, 534] width 1006 height 17
drag, startPoint x: 201, startPoint y: 508, endPoint x: 193, endPoint y: 555, distance: 47.9
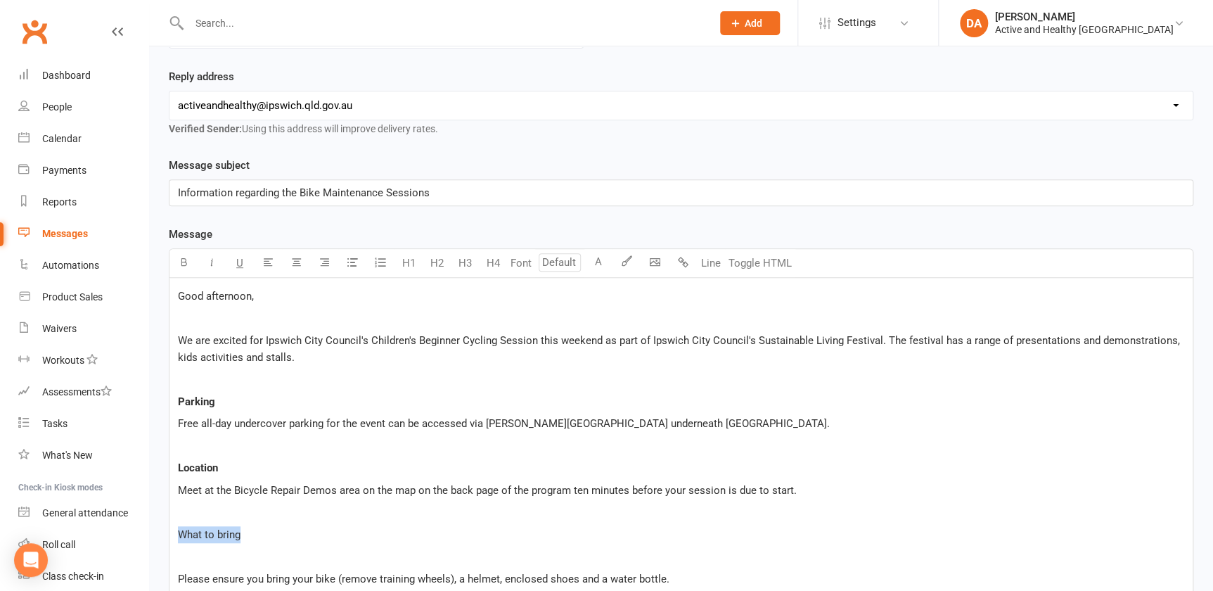
drag, startPoint x: 255, startPoint y: 525, endPoint x: 154, endPoint y: 523, distance: 100.6
click at [190, 554] on p "﻿" at bounding box center [681, 556] width 1006 height 17
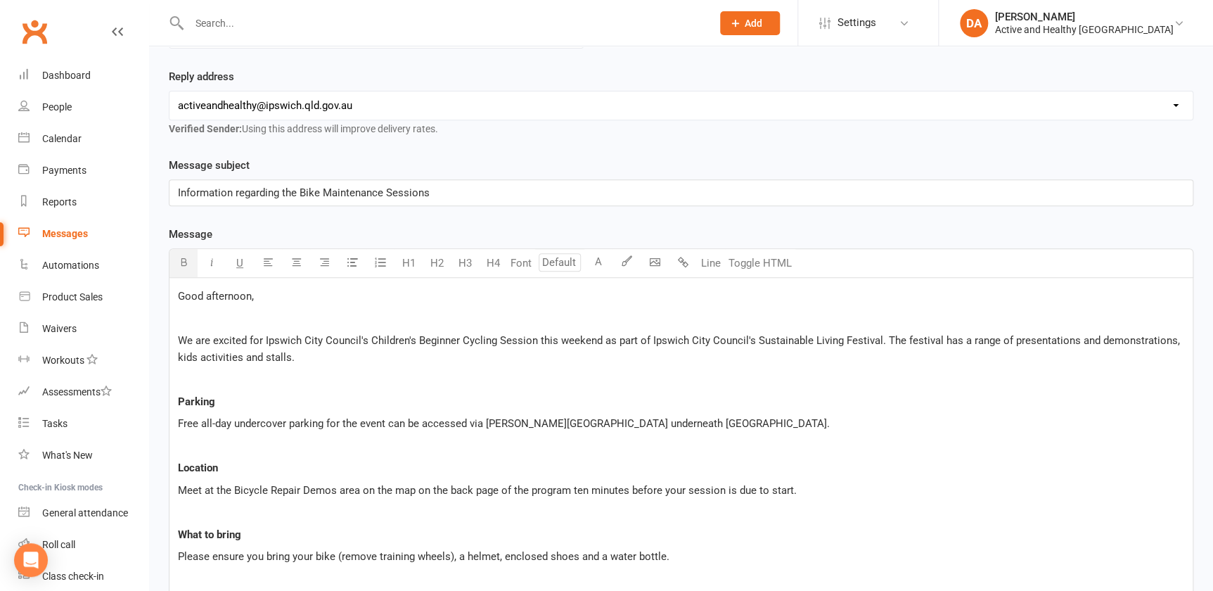
scroll to position [416, 0]
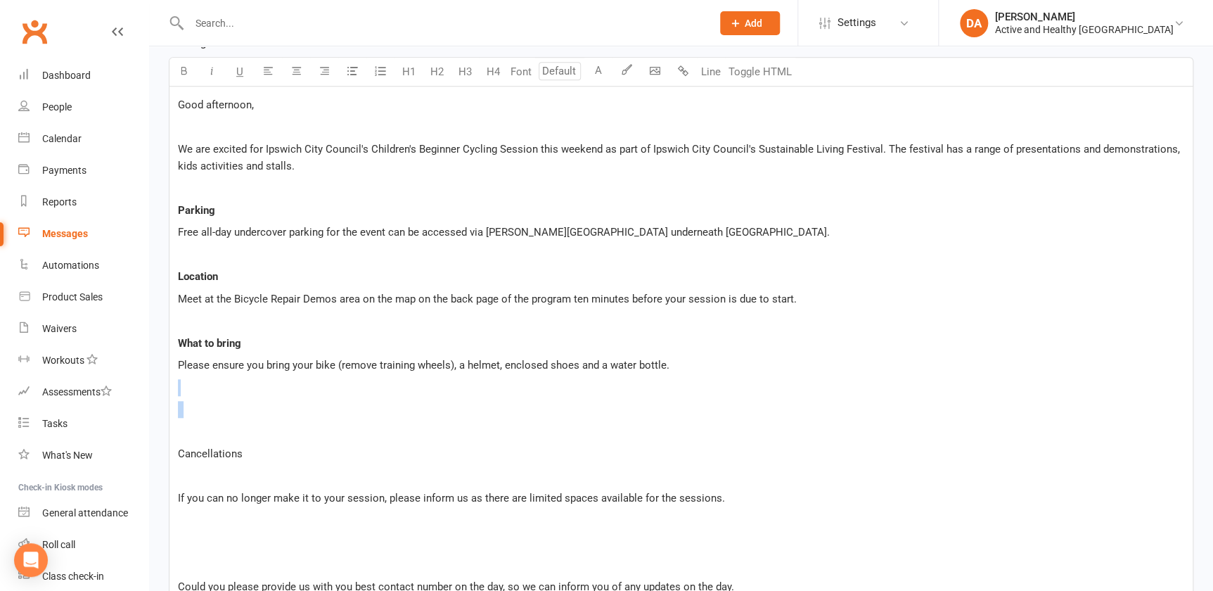
drag, startPoint x: 207, startPoint y: 429, endPoint x: 158, endPoint y: 370, distance: 76.9
click at [158, 370] on div "Message subject Information regarding the Bike Maintenance Sessions Message U H…" at bounding box center [681, 562] width 1046 height 1193
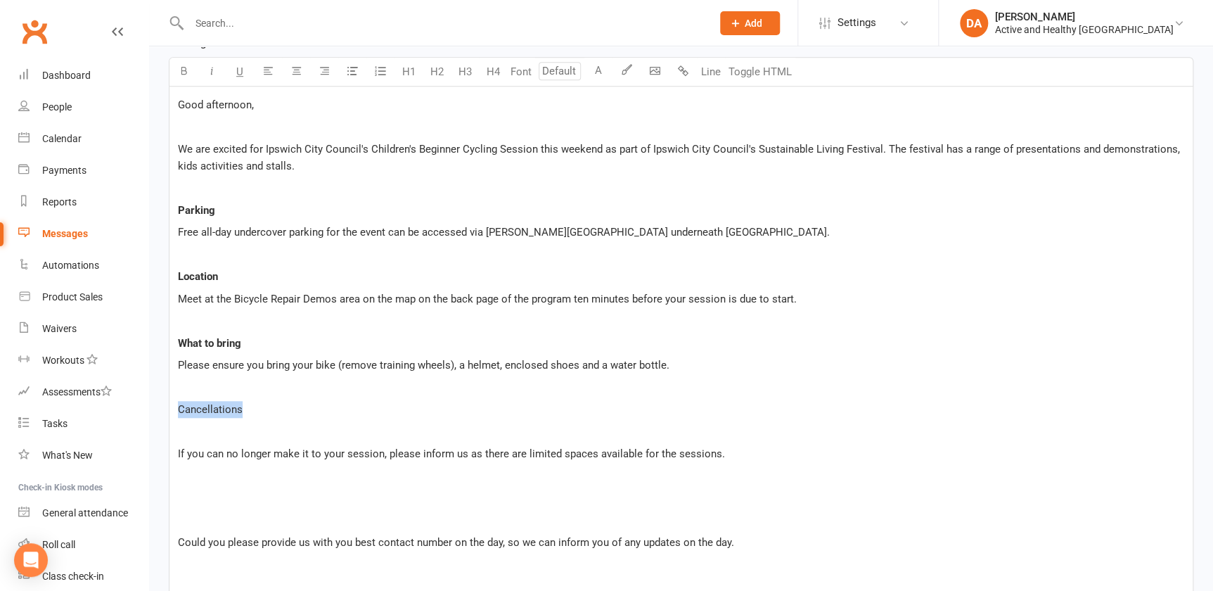
drag, startPoint x: 267, startPoint y: 404, endPoint x: 165, endPoint y: 406, distance: 102.7
click at [165, 406] on div "Message subject Information regarding the Bike Maintenance Sessions Message U H…" at bounding box center [681, 540] width 1046 height 1149
drag, startPoint x: 212, startPoint y: 436, endPoint x: 232, endPoint y: 423, distance: 24.0
click at [212, 435] on div "Good afternoon, ﻿ We are excited for Ipswich City Council's Children's Beginner…" at bounding box center [680, 443] width 1023 height 712
click at [233, 425] on p "﻿" at bounding box center [681, 431] width 1006 height 17
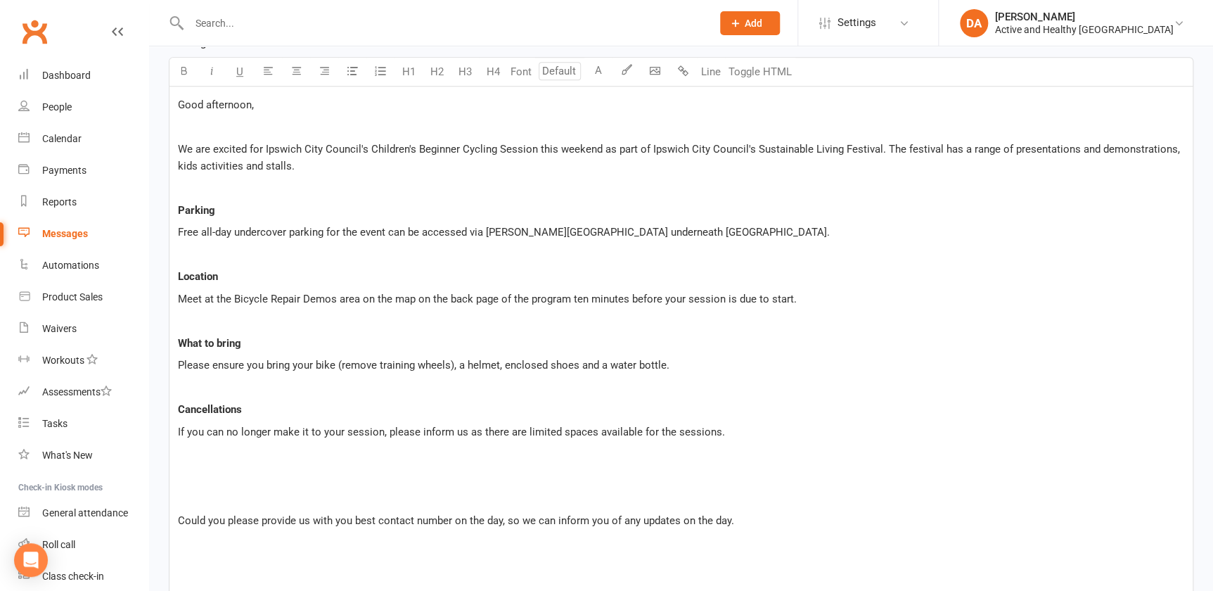
click at [210, 451] on p "﻿" at bounding box center [681, 453] width 1006 height 17
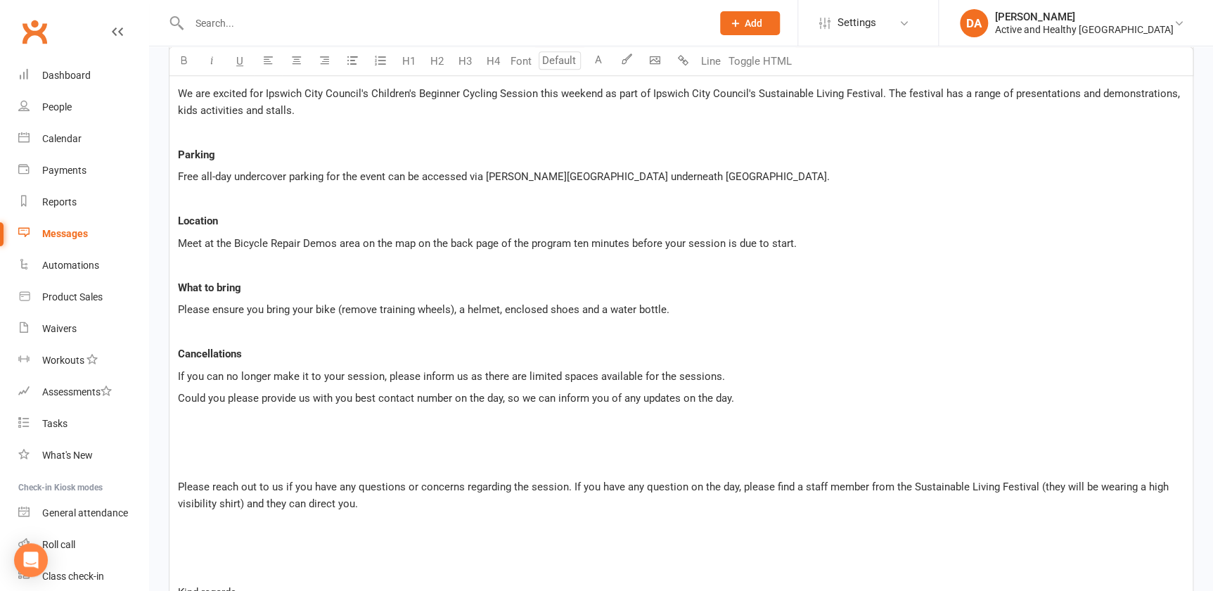
scroll to position [544, 0]
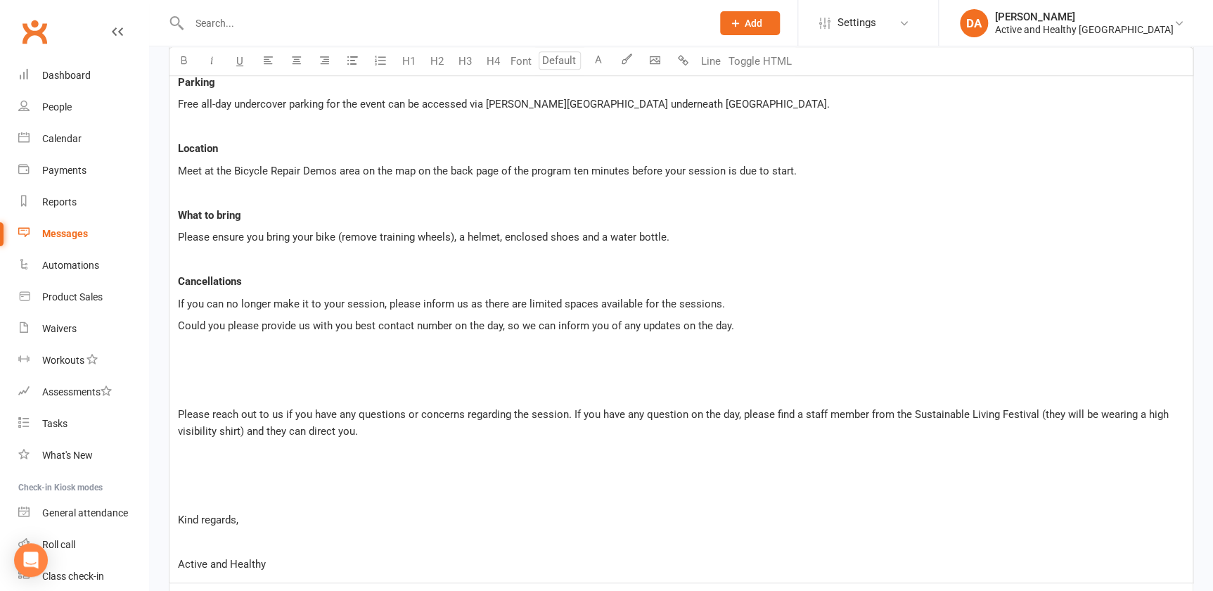
click at [207, 362] on p at bounding box center [681, 370] width 1006 height 17
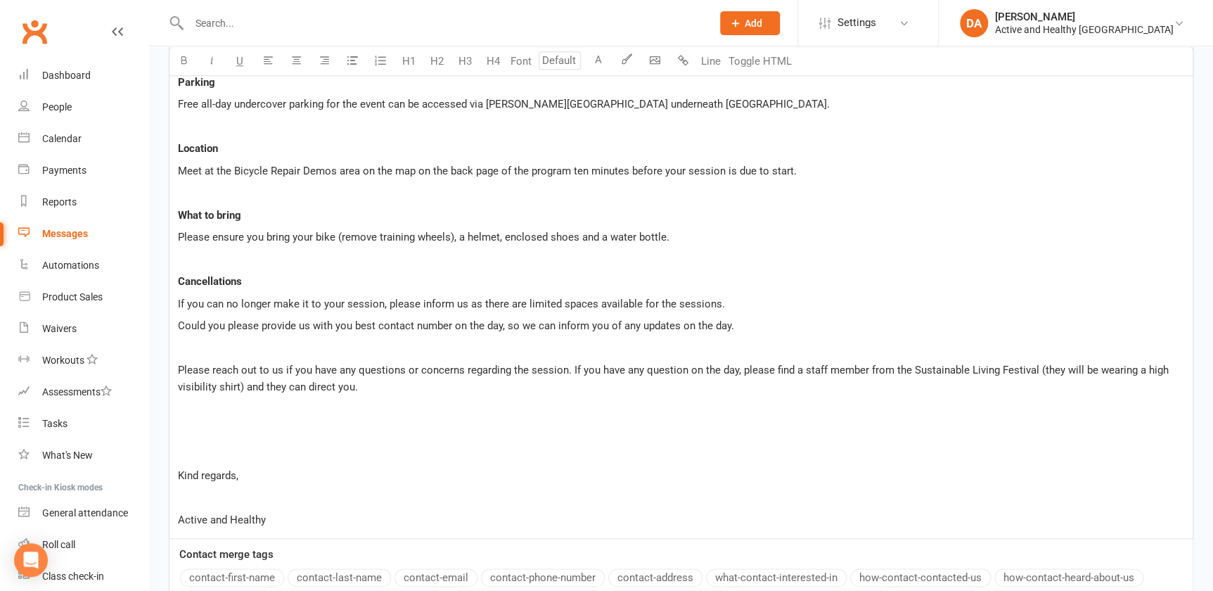
click at [229, 437] on div "Good afternoon, ﻿ We are excited for Ipswich City Council's Children's Beginner…" at bounding box center [680, 249] width 1023 height 580
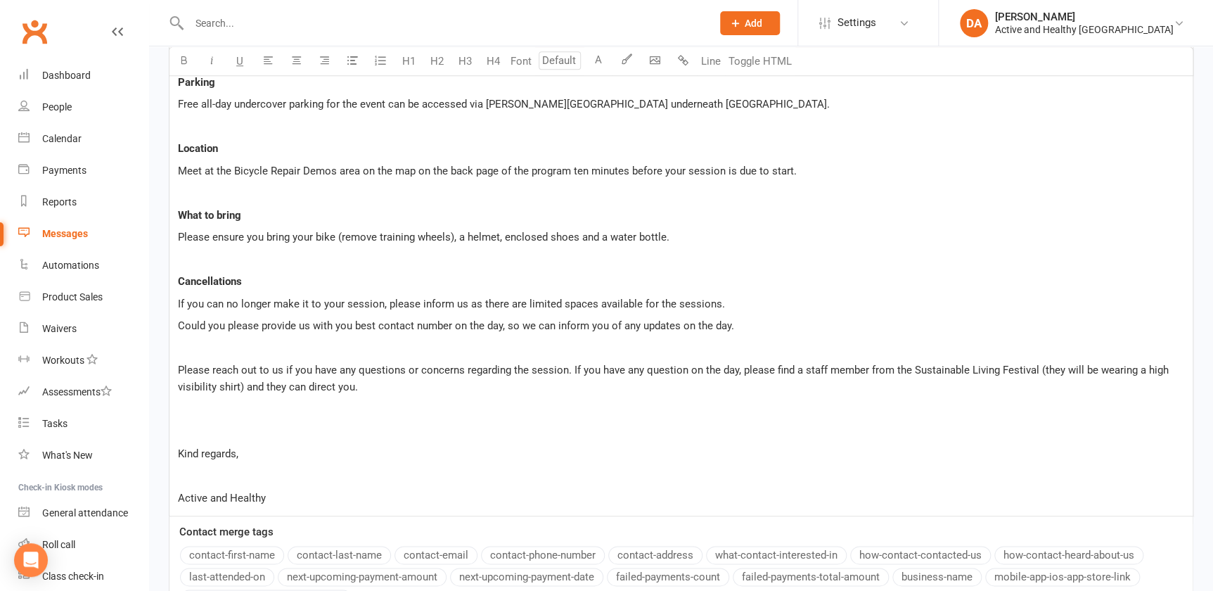
click at [203, 414] on div "Good afternoon, ﻿ We are excited for Ipswich City Council's Children's Beginner…" at bounding box center [680, 237] width 1023 height 557
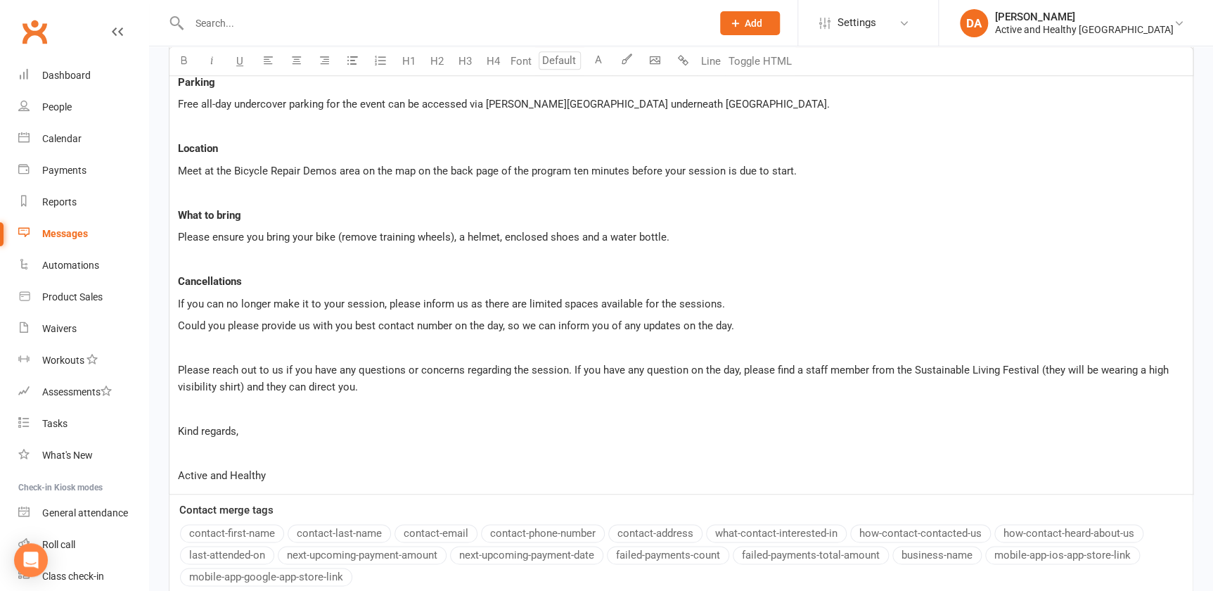
click at [215, 447] on p "﻿" at bounding box center [681, 453] width 1006 height 17
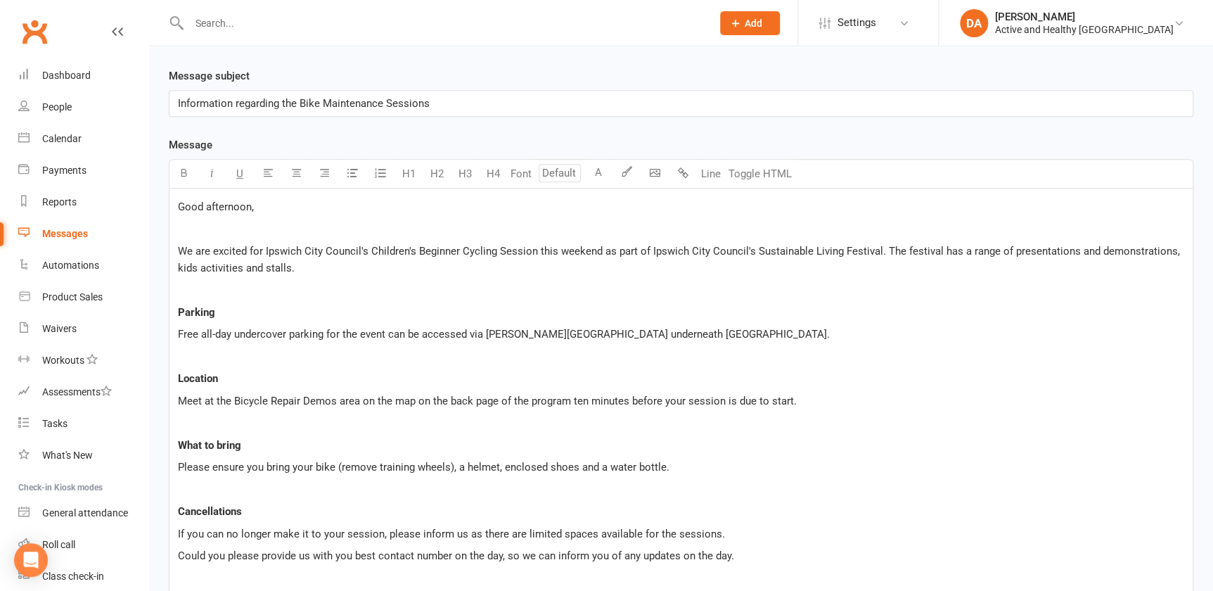
scroll to position [160, 0]
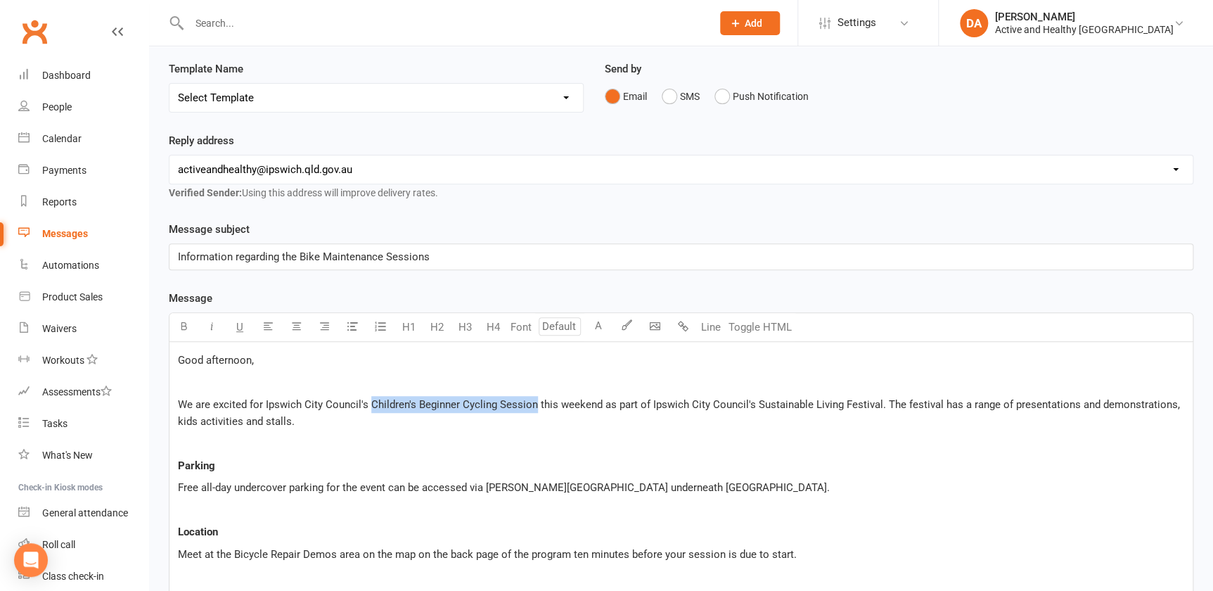
drag, startPoint x: 534, startPoint y: 400, endPoint x: 371, endPoint y: 393, distance: 163.3
click at [371, 398] on span "We are excited for Ipswich City Council's Children's Beginner Cycling Session t…" at bounding box center [680, 413] width 1005 height 30
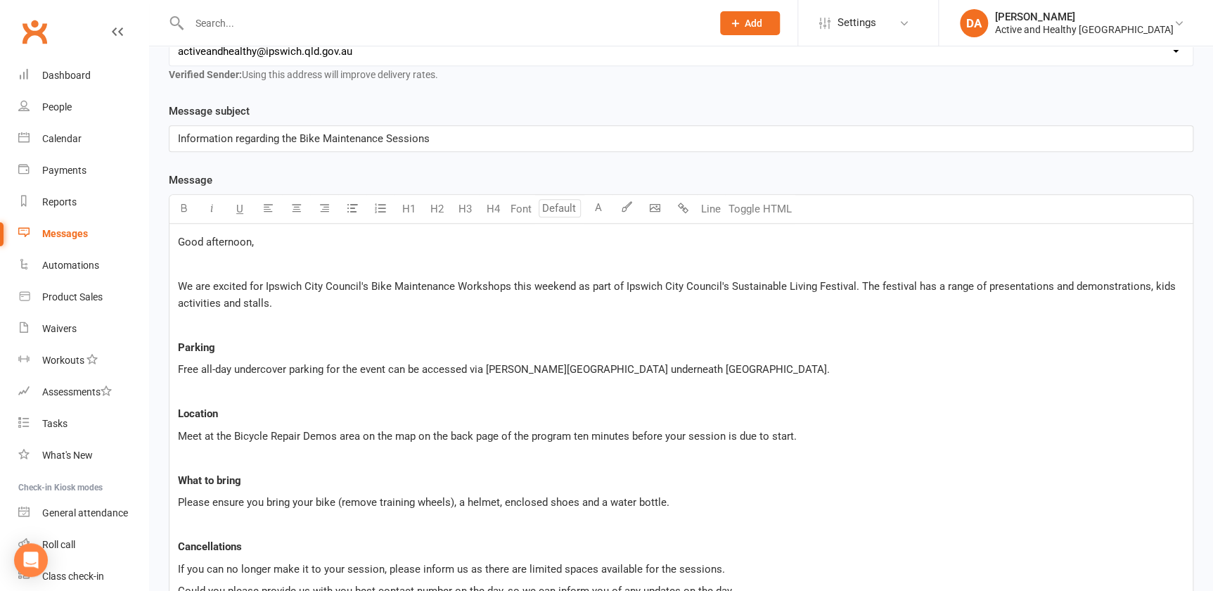
scroll to position [288, 0]
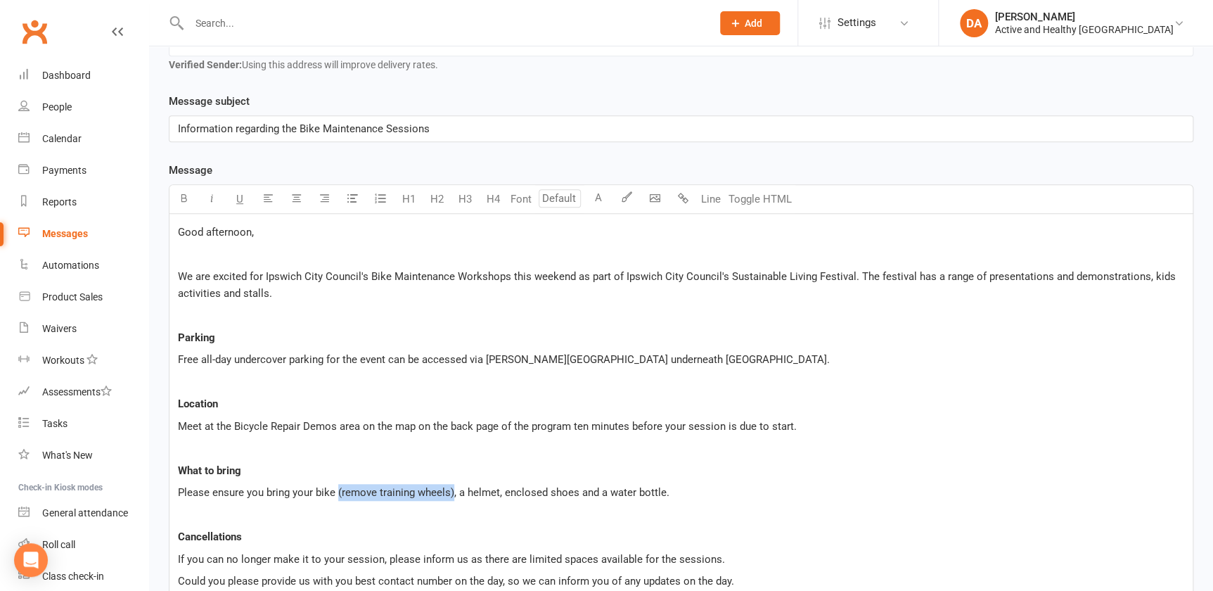
drag, startPoint x: 452, startPoint y: 483, endPoint x: 336, endPoint y: 485, distance: 115.4
click at [336, 486] on span "Please ensure you bring your bike (remove training wheels), a helmet, enclosed …" at bounding box center [424, 492] width 492 height 13
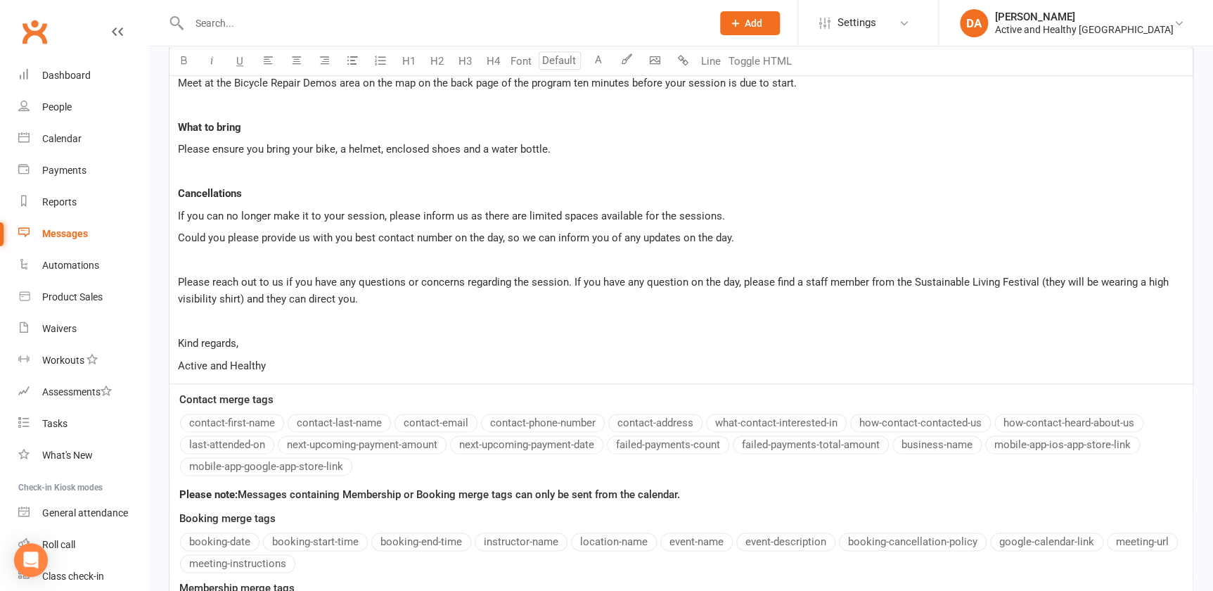
scroll to position [838, 0]
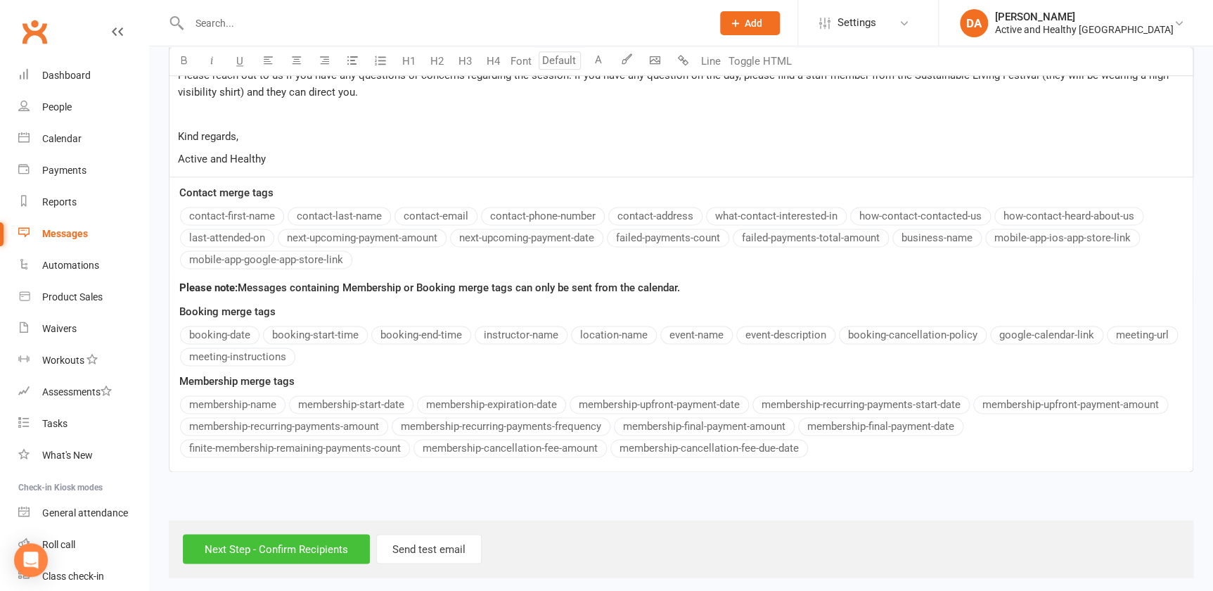
click at [282, 542] on input "Next Step - Confirm Recipients" at bounding box center [276, 549] width 187 height 30
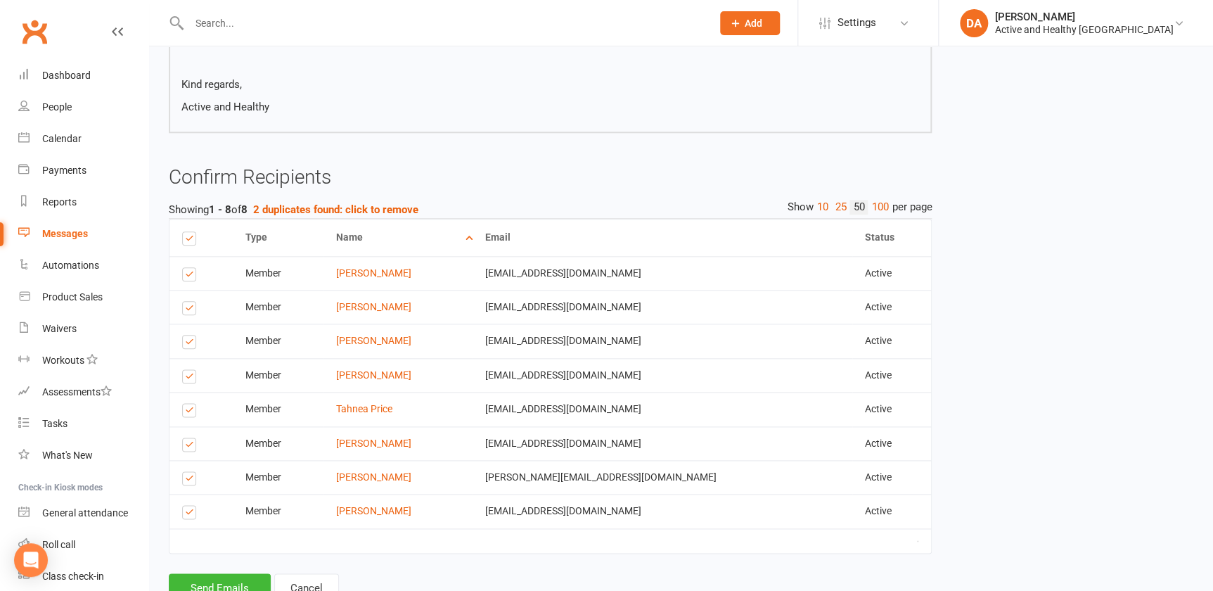
scroll to position [701, 0]
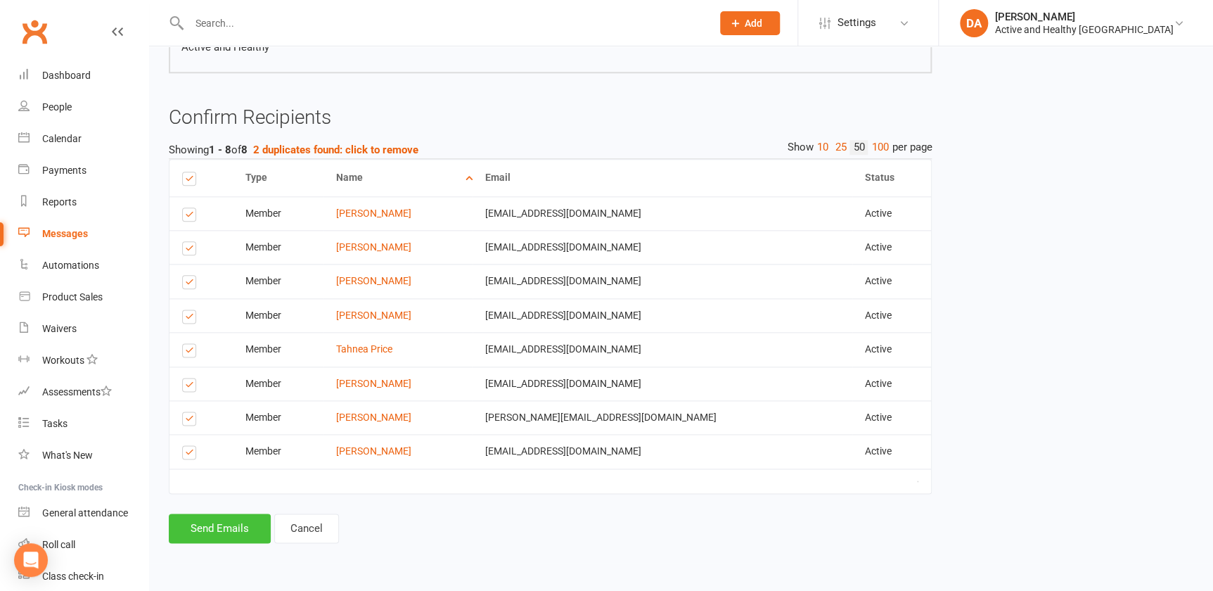
click at [225, 540] on button "Send Emails" at bounding box center [220, 528] width 102 height 30
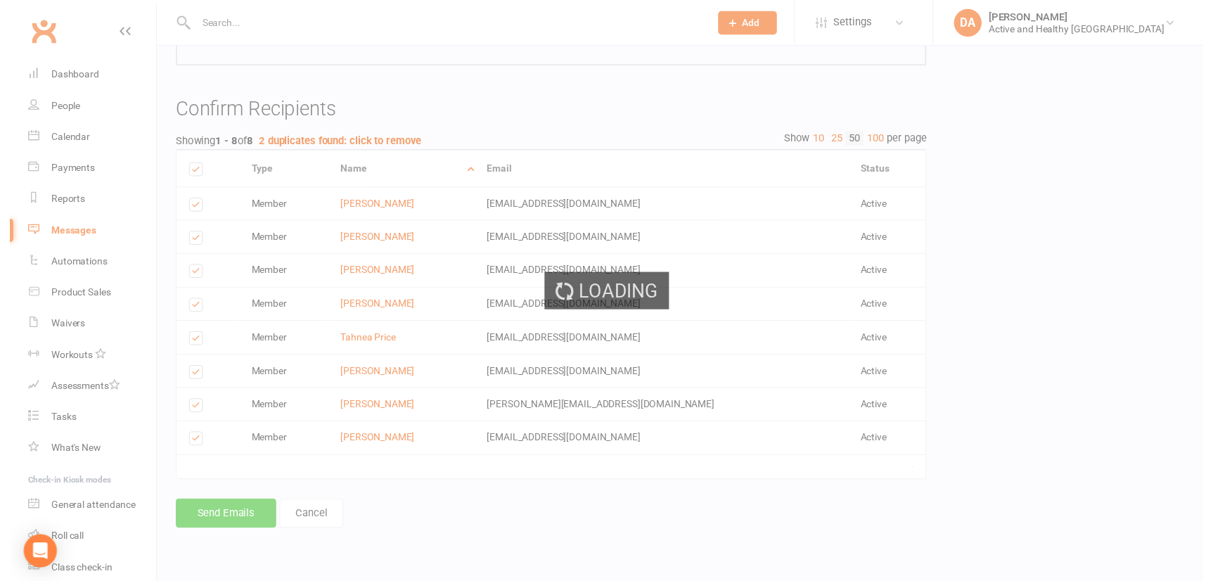
scroll to position [695, 0]
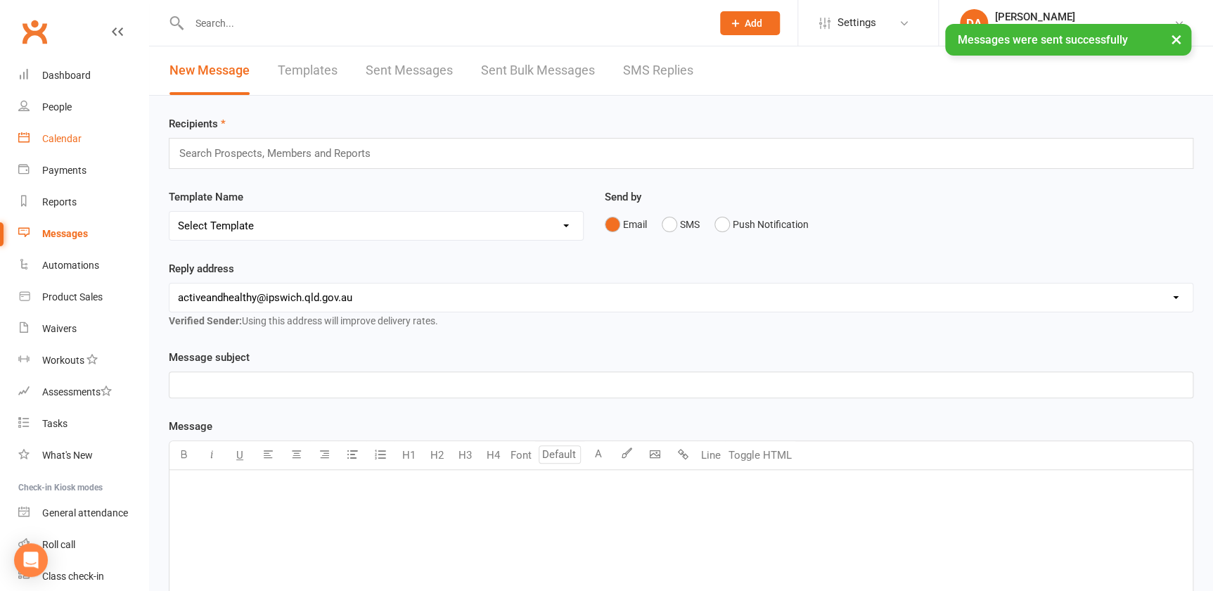
click at [67, 148] on link "Calendar" at bounding box center [83, 139] width 130 height 32
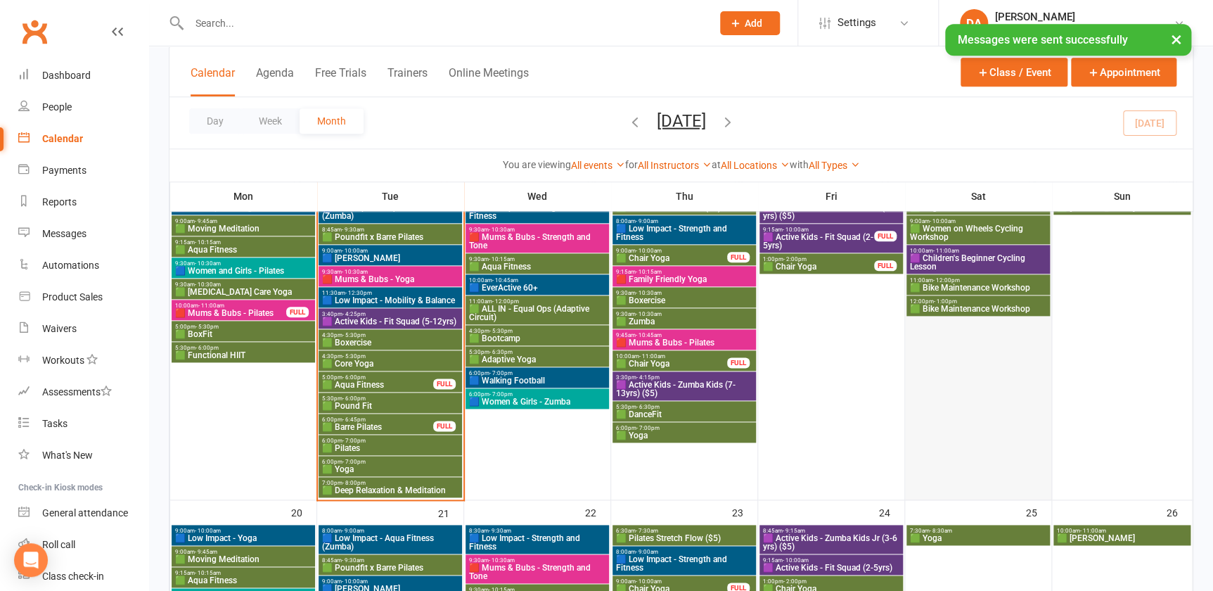
scroll to position [575, 0]
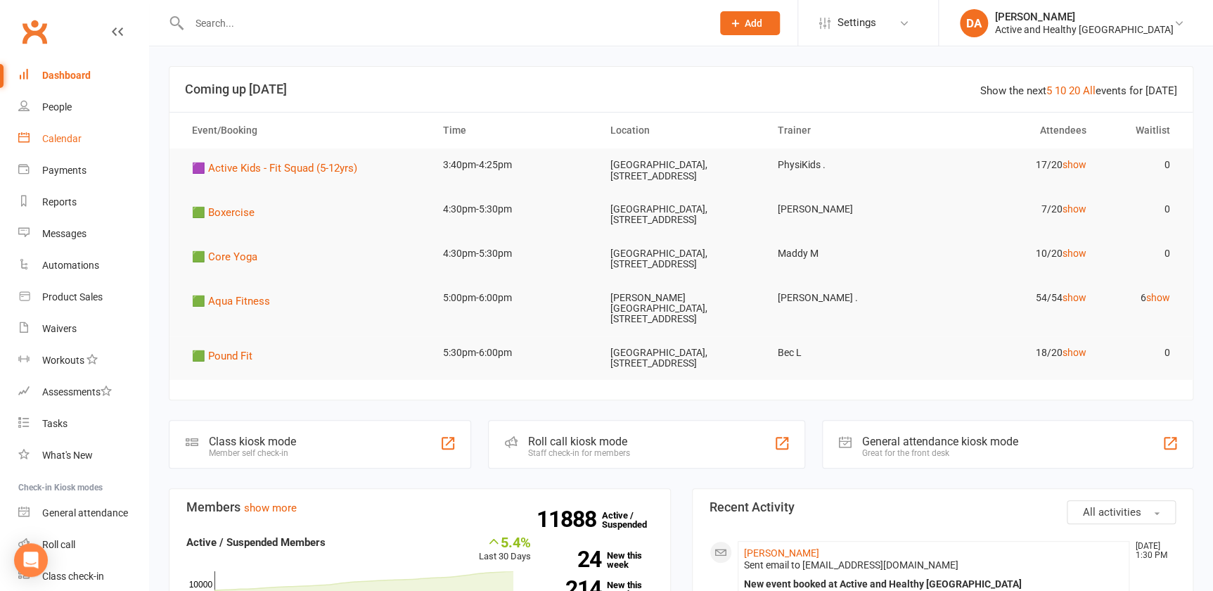
click at [56, 139] on div "Calendar" at bounding box center [61, 138] width 39 height 11
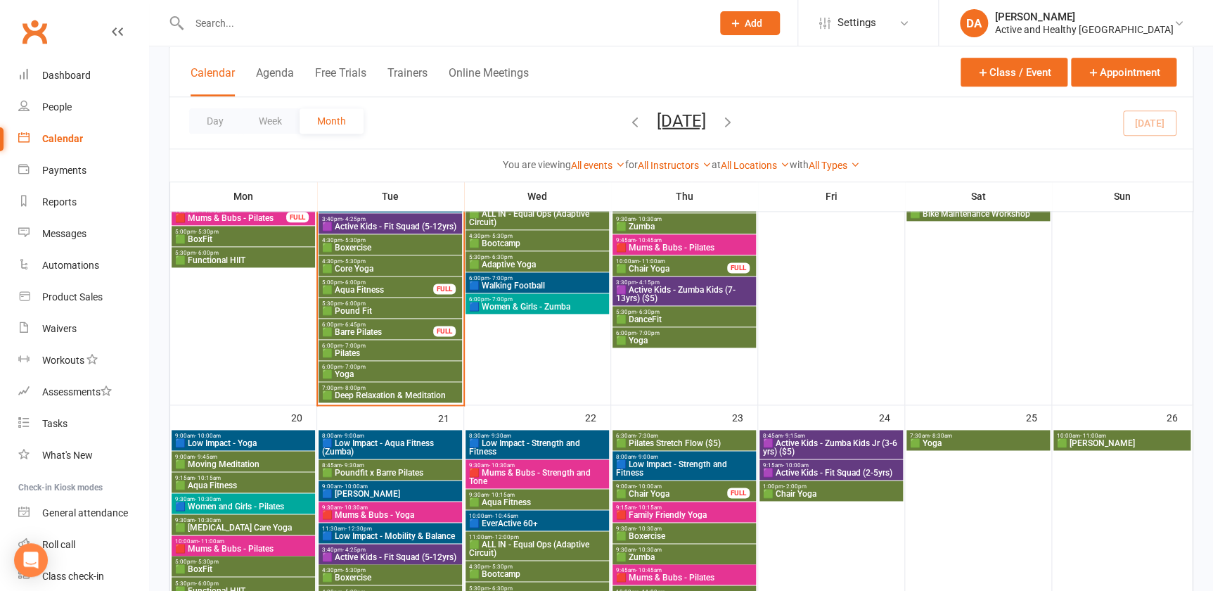
scroll to position [575, 0]
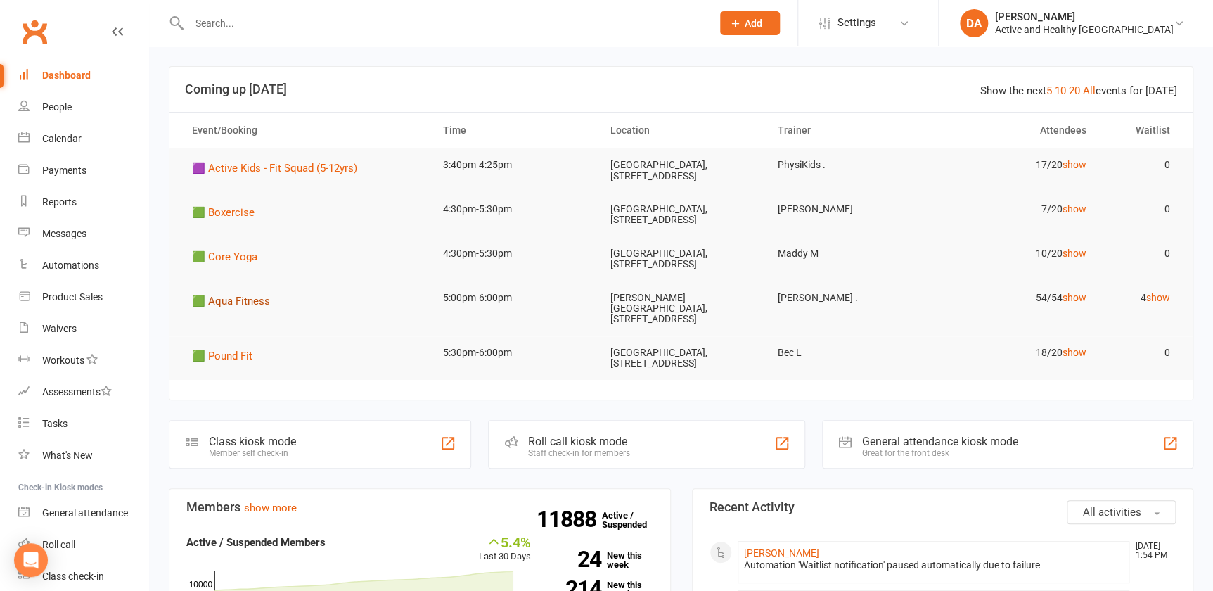
click at [243, 307] on span "🟩 Aqua Fitness" at bounding box center [231, 301] width 78 height 13
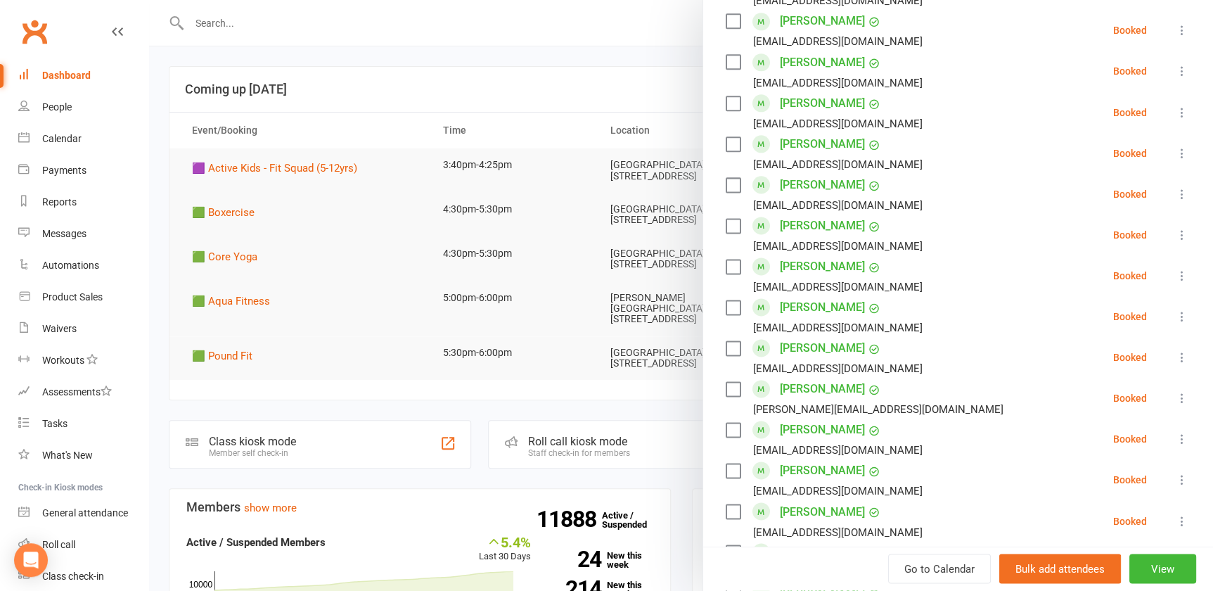
scroll to position [831, 0]
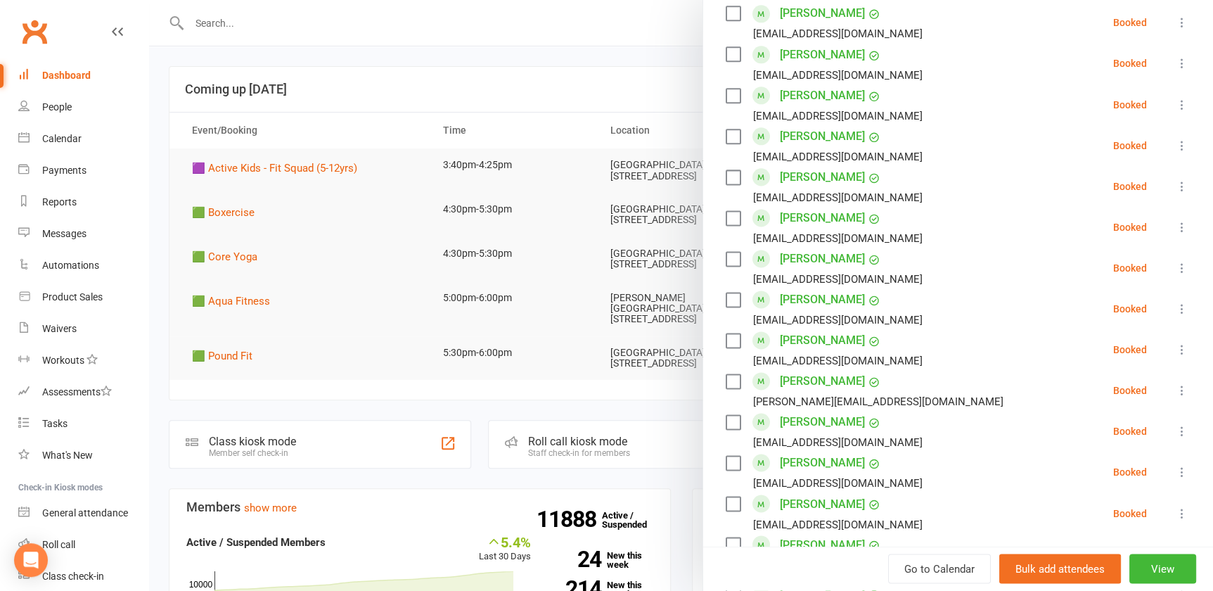
click at [1175, 392] on icon at bounding box center [1182, 390] width 14 height 14
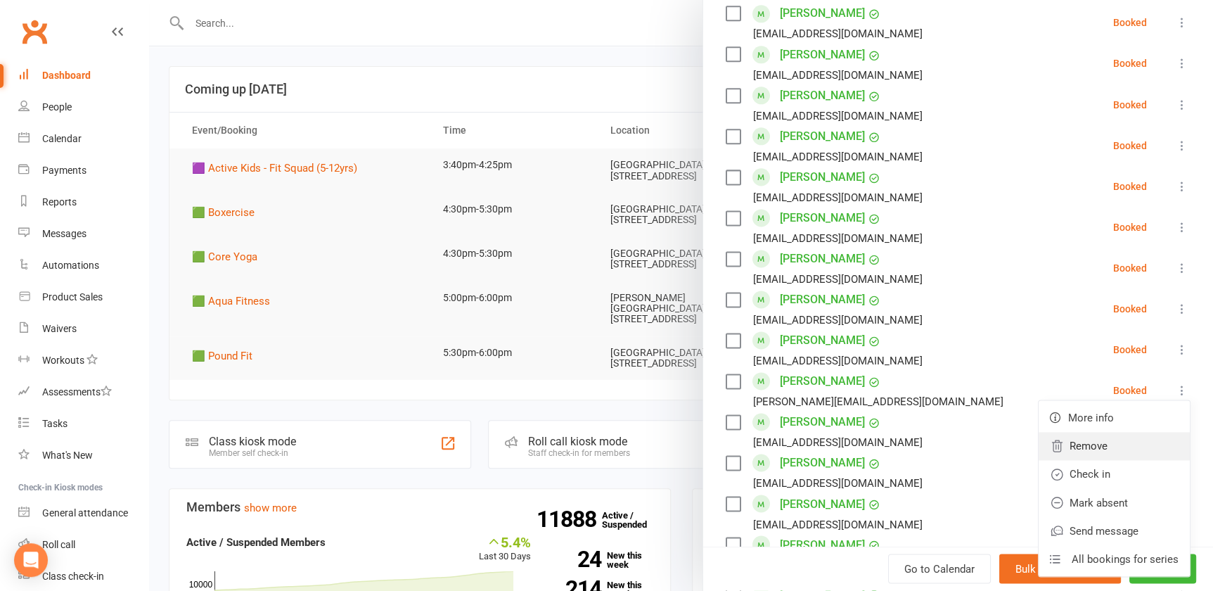
click at [1069, 439] on link "Remove" at bounding box center [1114, 446] width 151 height 28
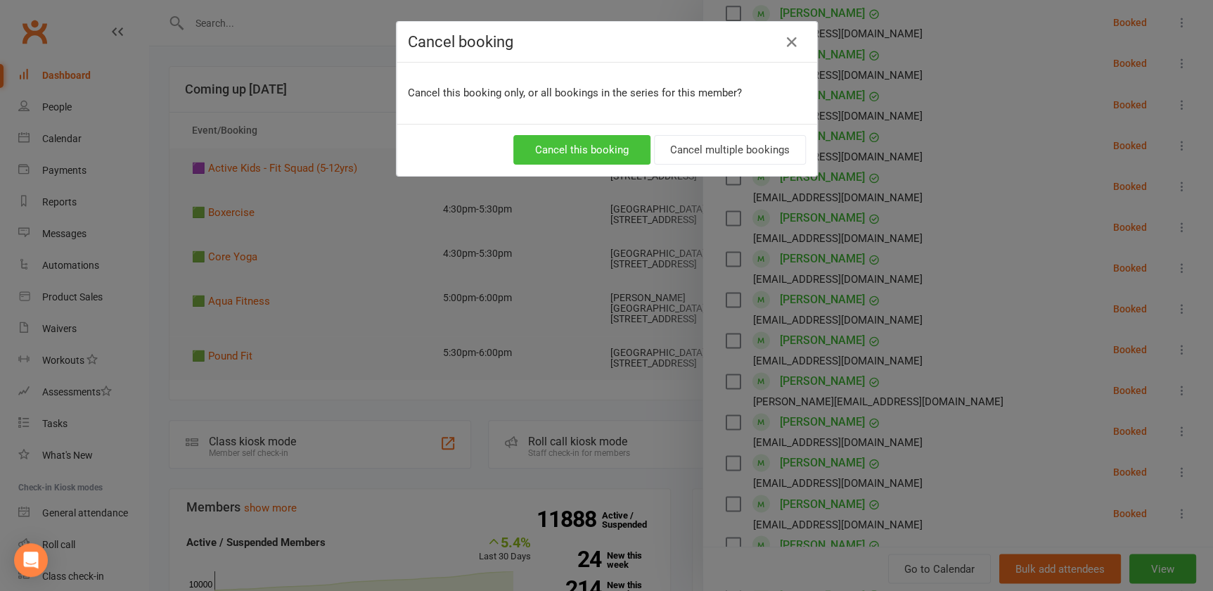
click at [580, 146] on button "Cancel this booking" at bounding box center [581, 150] width 137 height 30
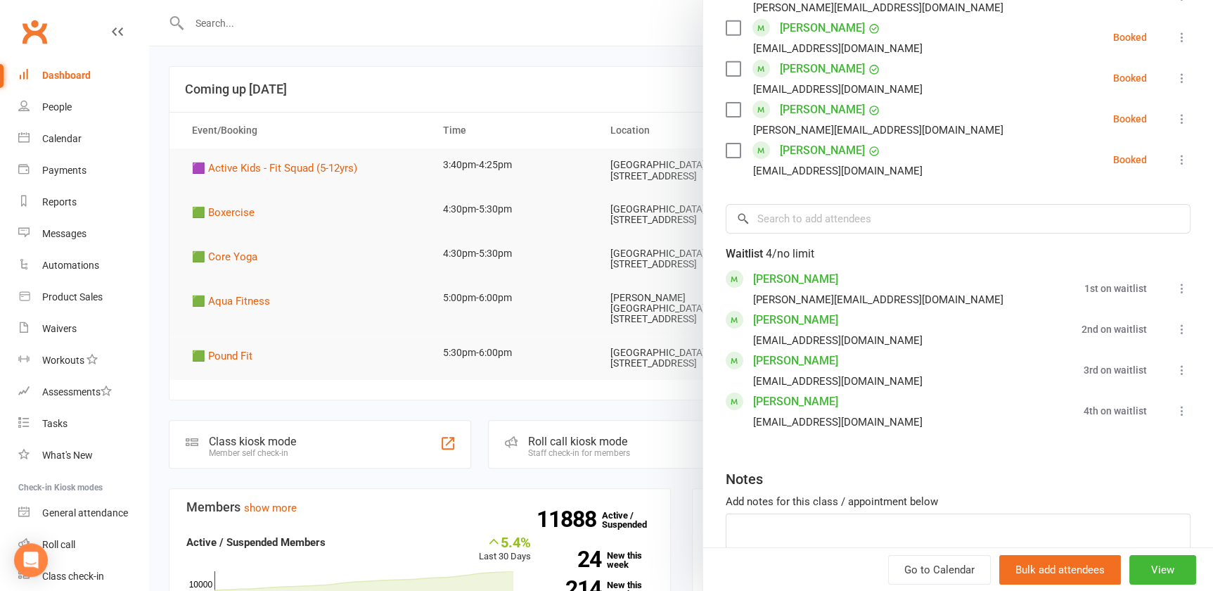
scroll to position [2327, 0]
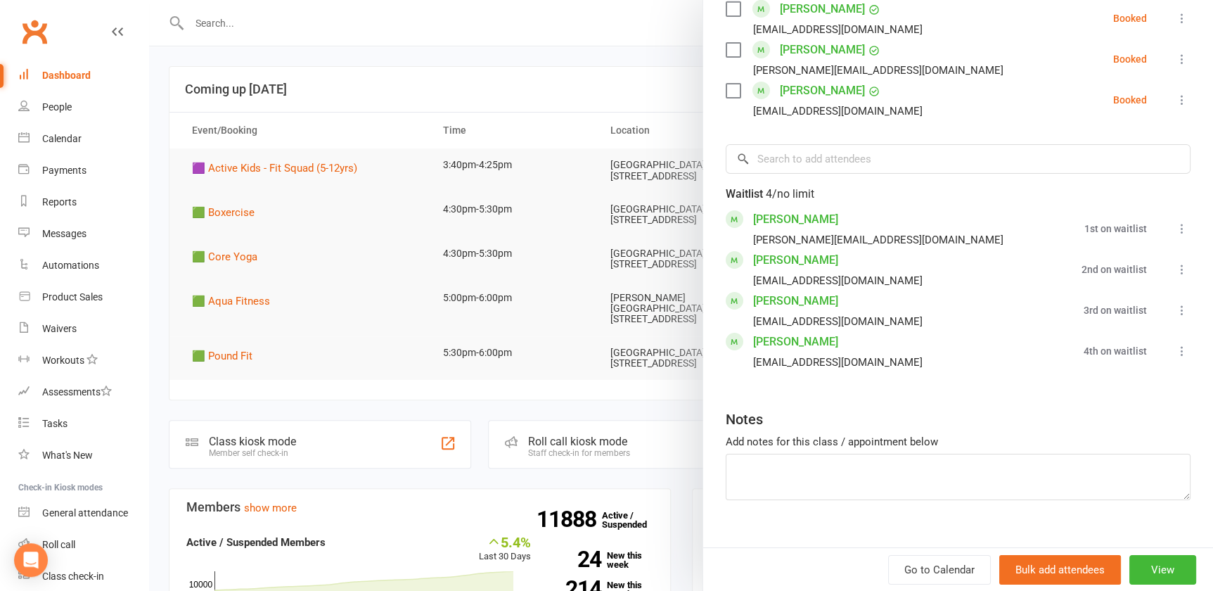
drag, startPoint x: 1156, startPoint y: 398, endPoint x: 1125, endPoint y: 380, distance: 35.9
click at [1156, 399] on div "Notes" at bounding box center [958, 416] width 465 height 34
drag, startPoint x: 595, startPoint y: 174, endPoint x: 584, endPoint y: 180, distance: 12.6
click at [596, 174] on div at bounding box center [681, 295] width 1064 height 591
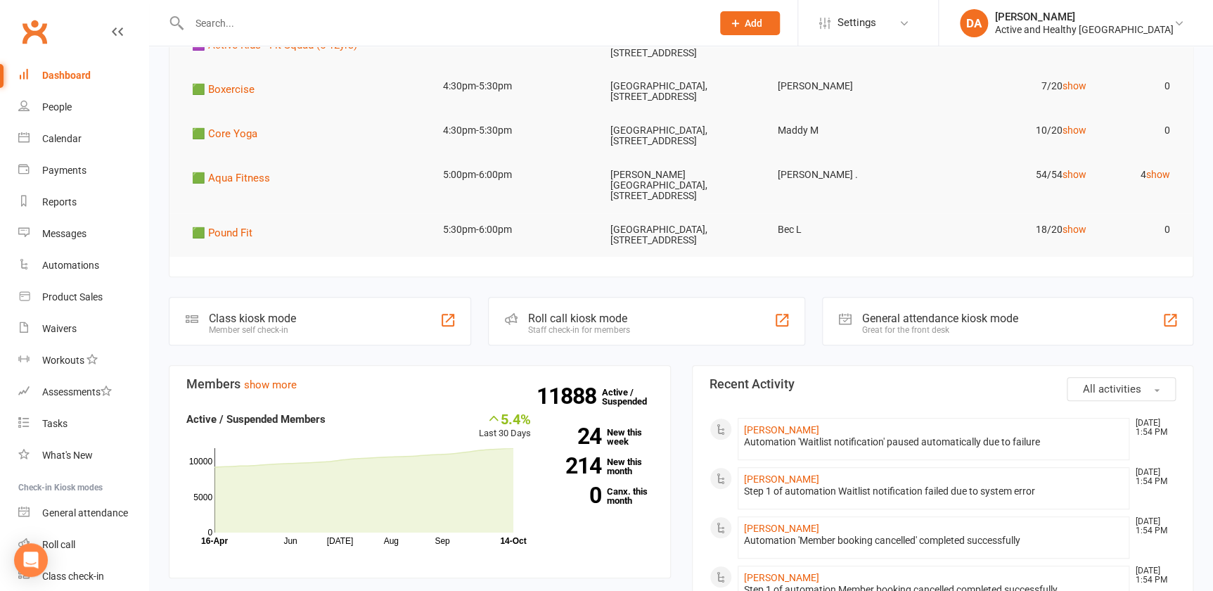
scroll to position [255, 0]
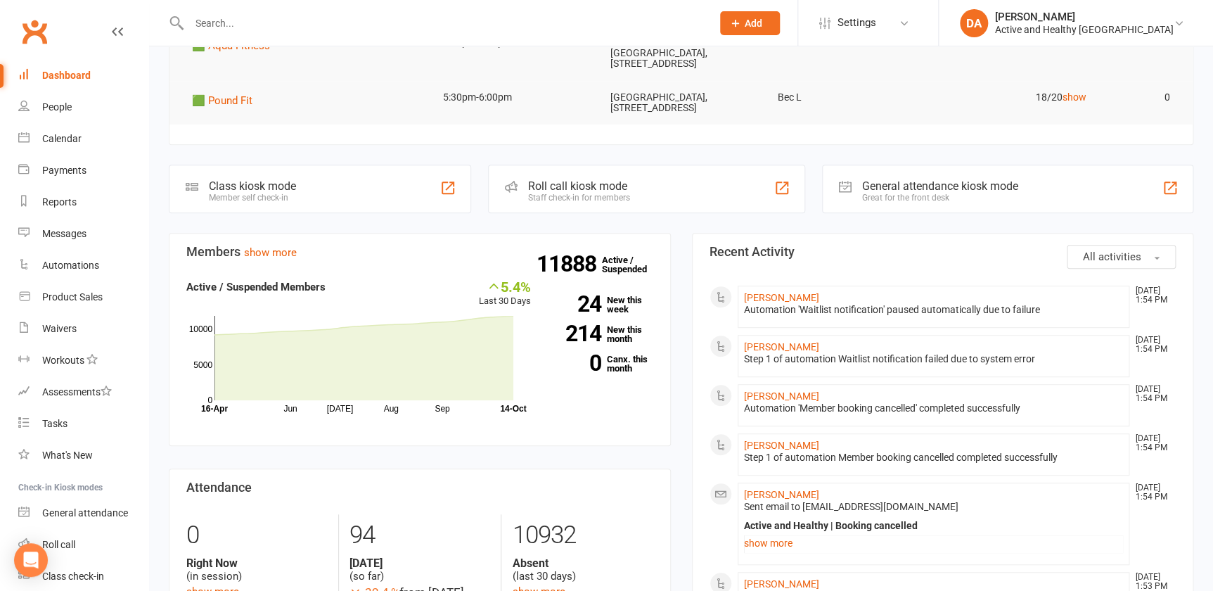
drag, startPoint x: 73, startPoint y: 137, endPoint x: 164, endPoint y: 137, distance: 90.7
click at [73, 137] on div "Calendar" at bounding box center [61, 138] width 39 height 11
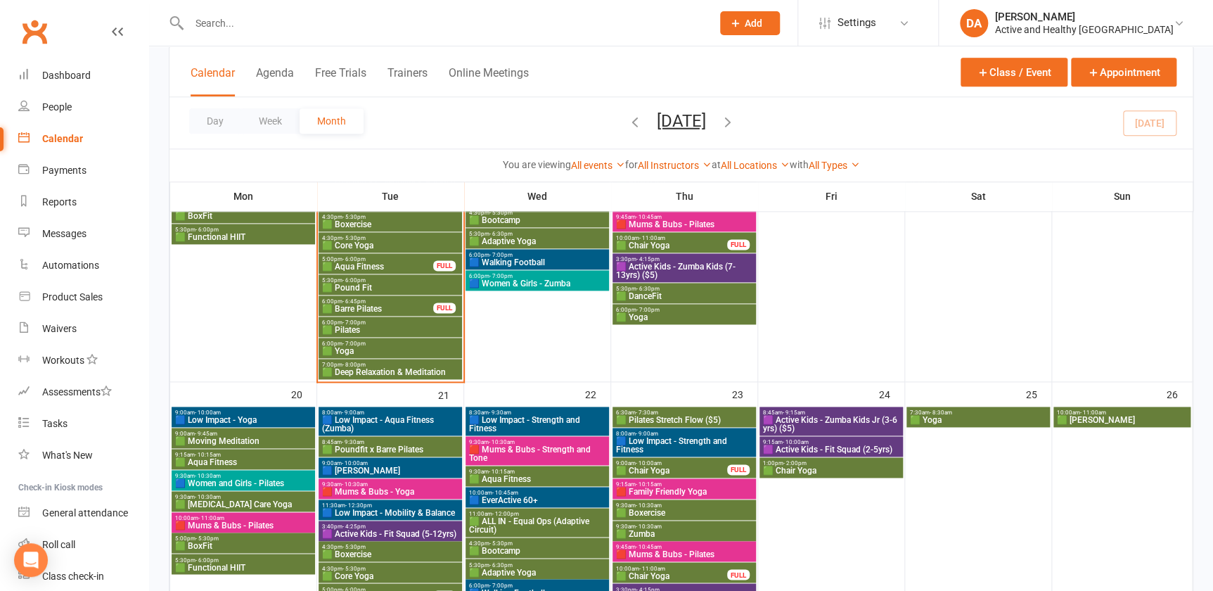
scroll to position [639, 0]
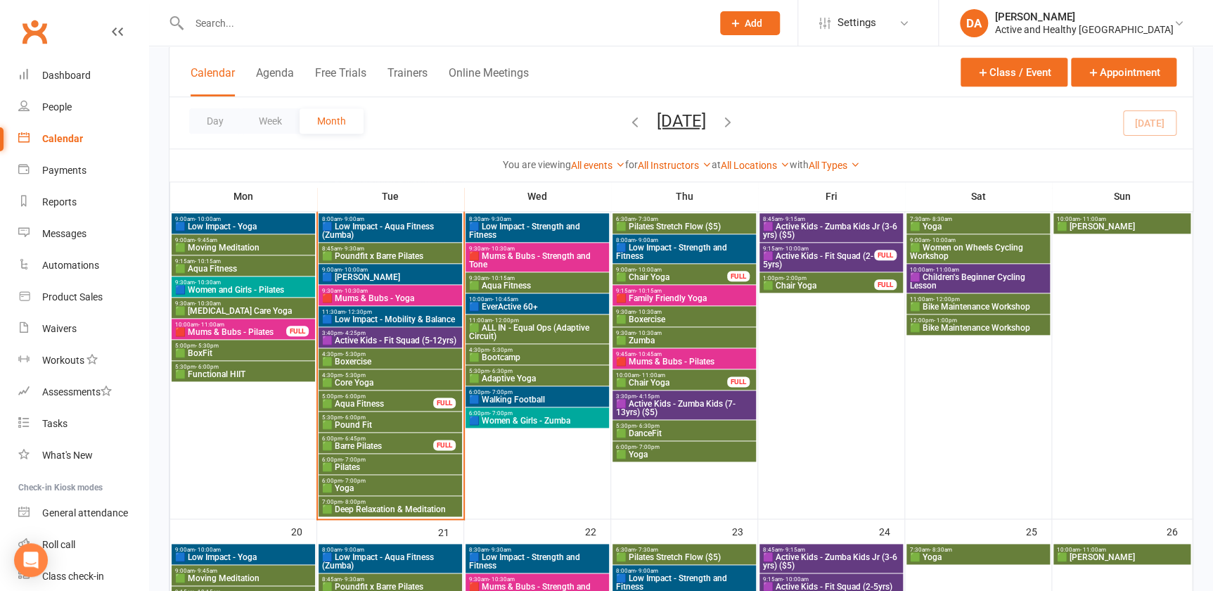
click at [1004, 324] on span "🟩 Bike Maintenance Workshop" at bounding box center [978, 328] width 138 height 8
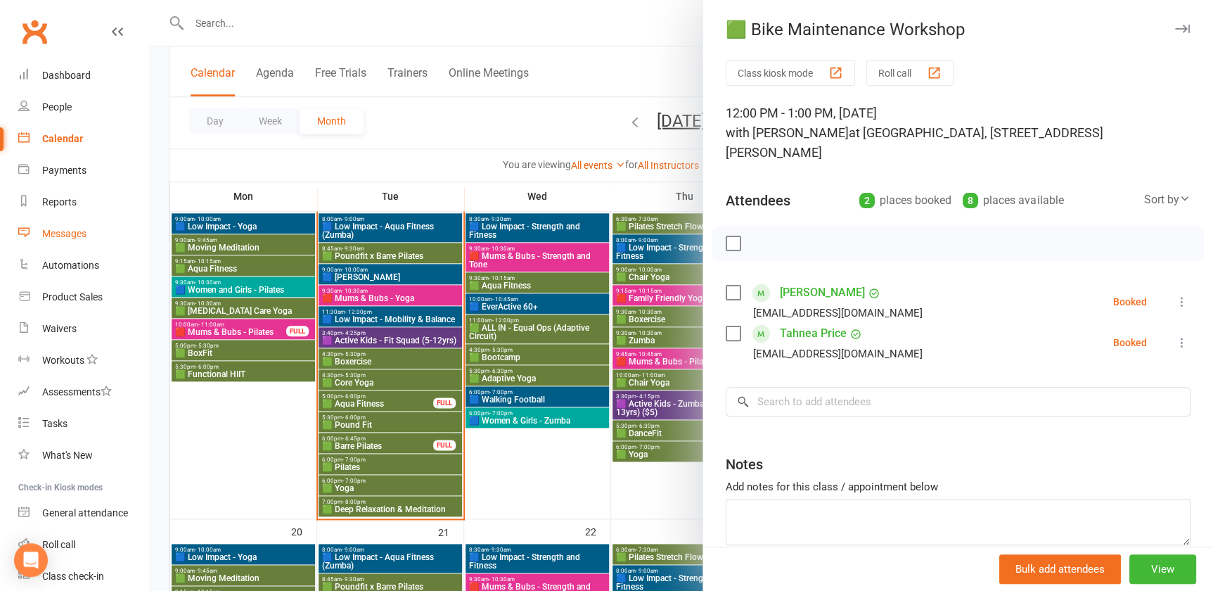
drag, startPoint x: 77, startPoint y: 228, endPoint x: 96, endPoint y: 228, distance: 19.7
click at [77, 228] on div "Messages" at bounding box center [64, 233] width 44 height 11
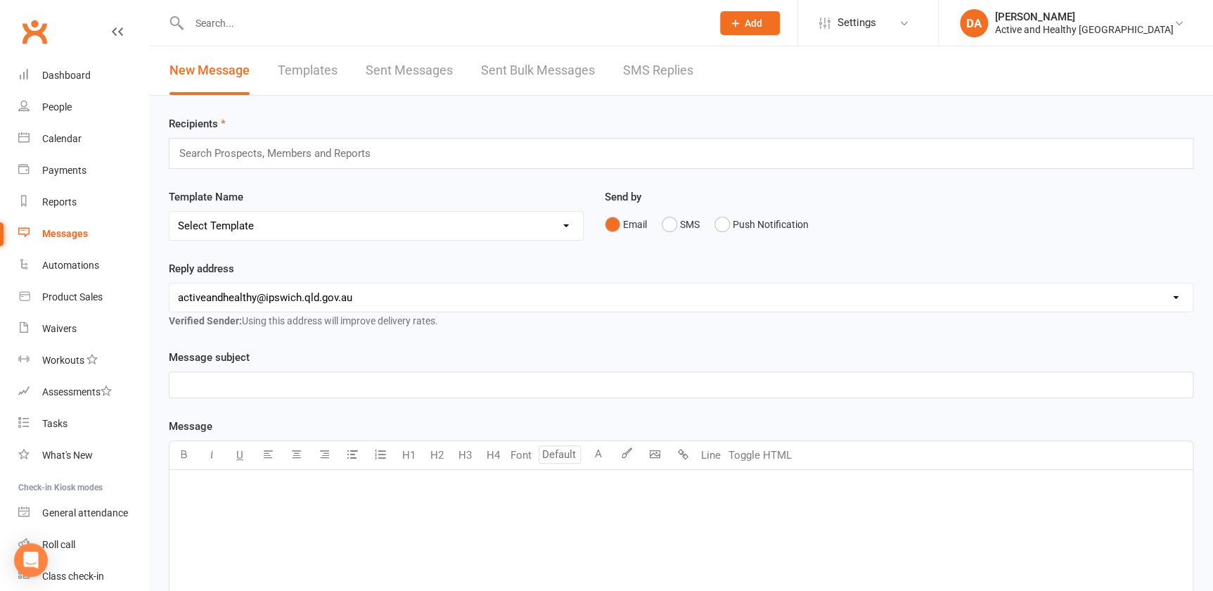
click at [413, 77] on link "Sent Messages" at bounding box center [409, 70] width 87 height 49
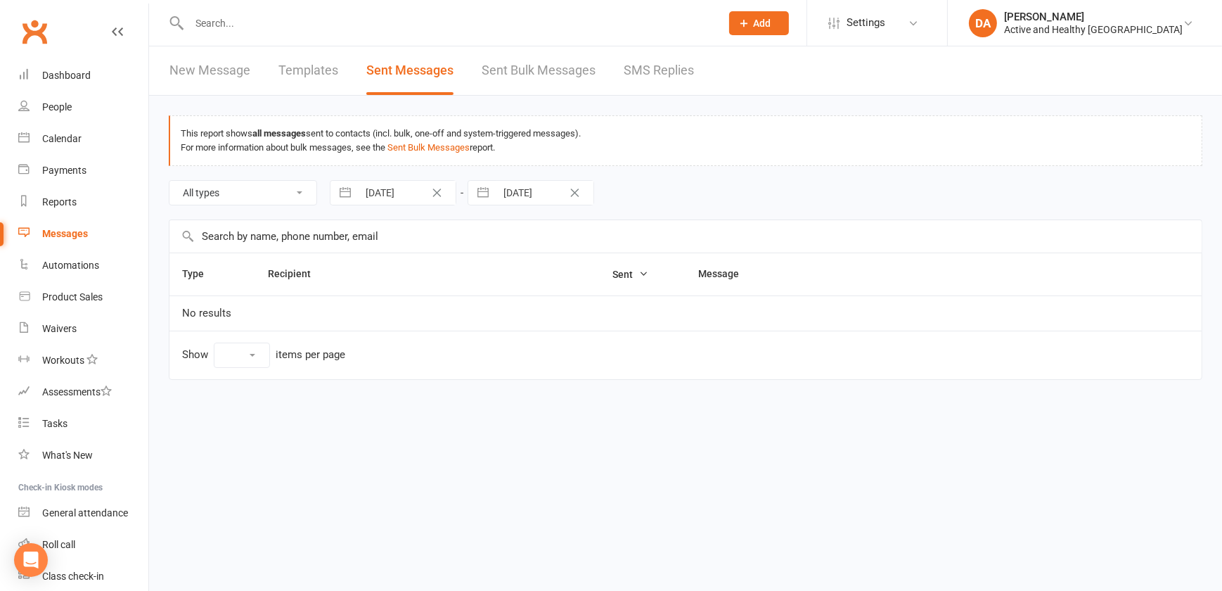
select select "100"
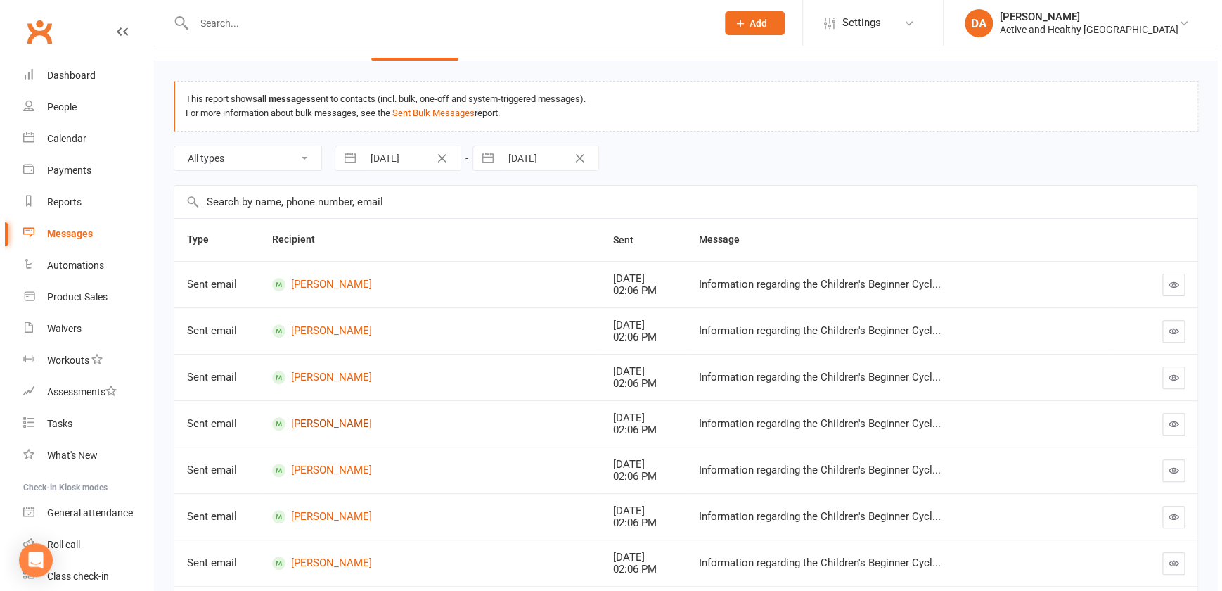
scroll to position [63, 0]
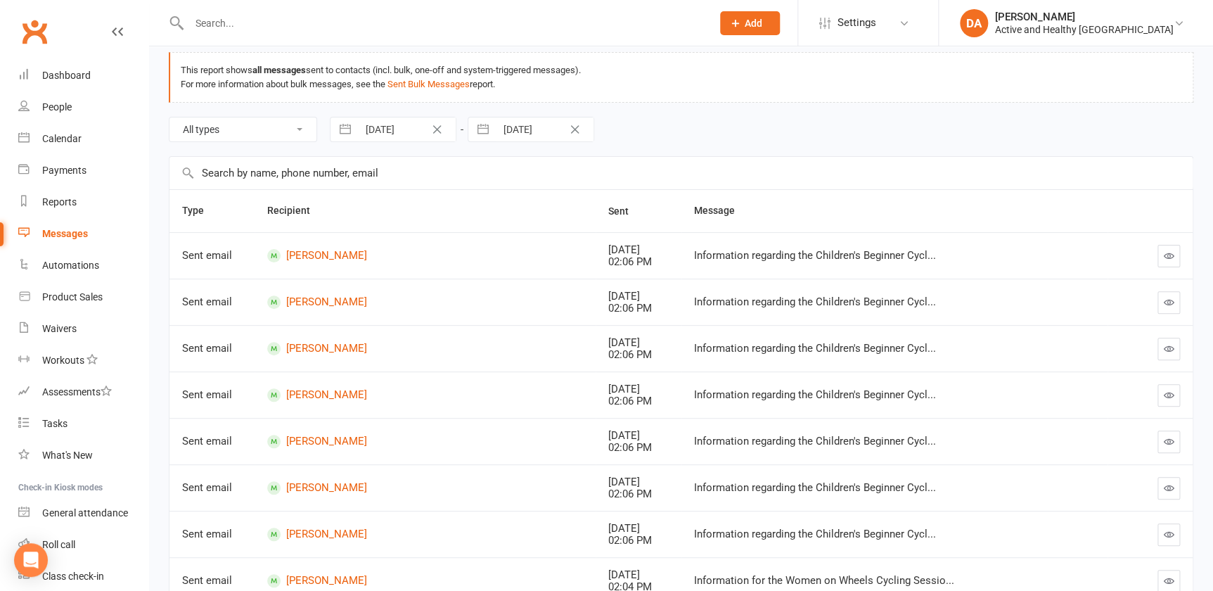
click at [1172, 394] on icon "button" at bounding box center [1169, 395] width 11 height 11
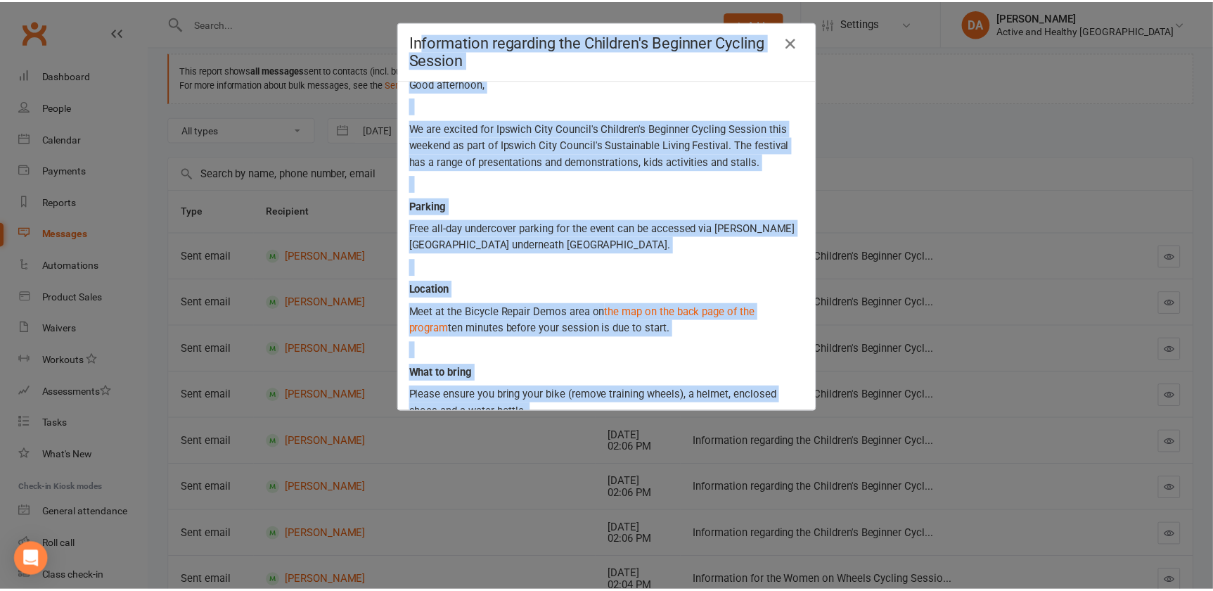
scroll to position [0, 0]
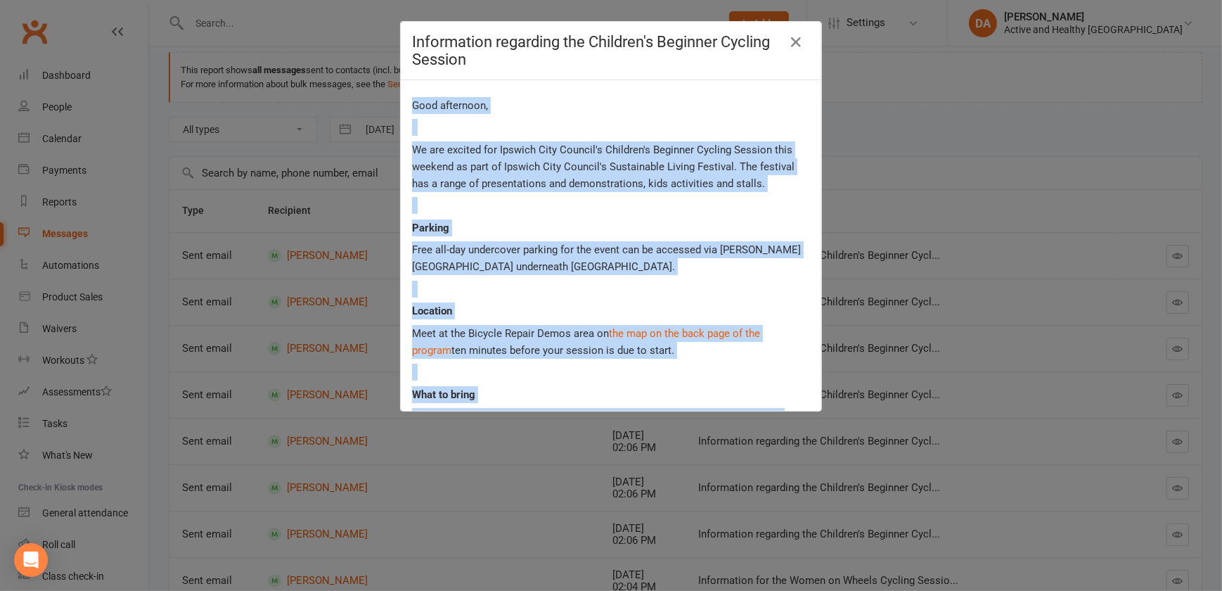
drag, startPoint x: 508, startPoint y: 382, endPoint x: 409, endPoint y: 95, distance: 303.6
click at [409, 95] on div "Good afternoon, We are excited for Ipswich City Council's Children's Beginner C…" at bounding box center [611, 245] width 421 height 331
copy div "Good afternoon, We are excited for Ipswich City Council's Children's Beginner C…"
click at [793, 43] on icon "button" at bounding box center [796, 42] width 17 height 17
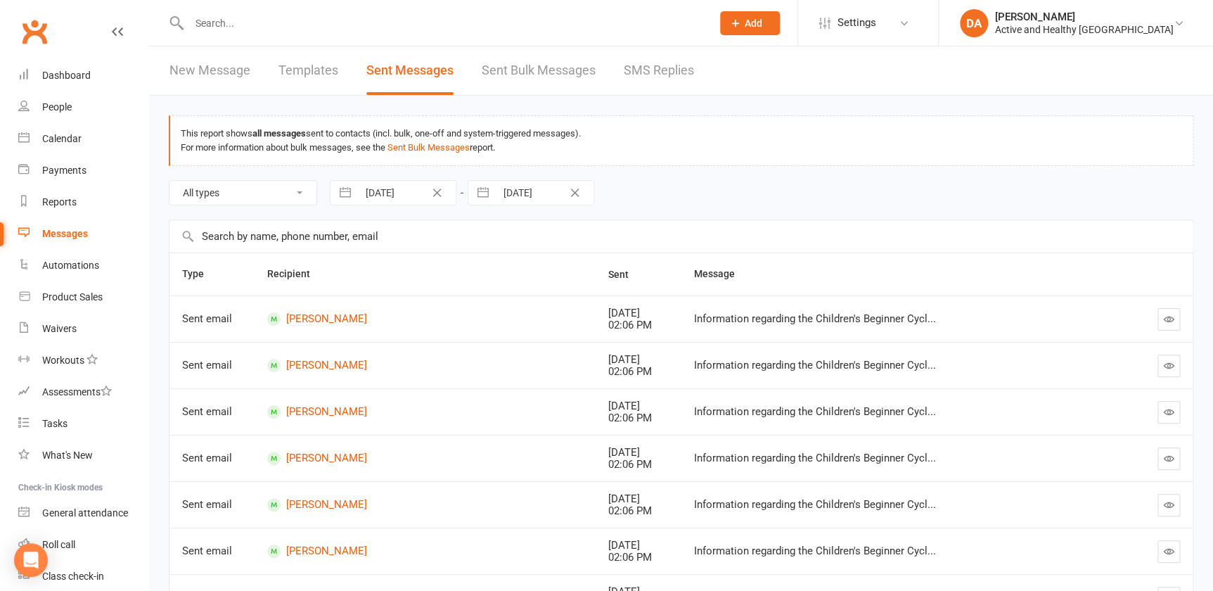
drag, startPoint x: 440, startPoint y: 231, endPoint x: 279, endPoint y: 37, distance: 252.2
click at [59, 141] on div "Calendar" at bounding box center [61, 138] width 39 height 11
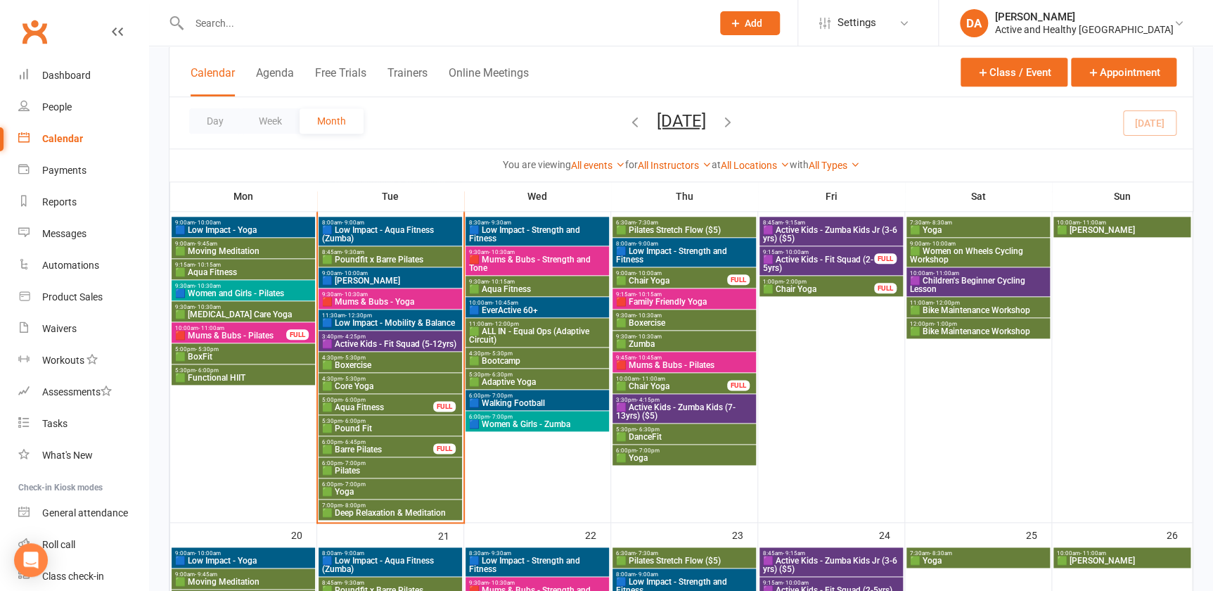
scroll to position [510, 0]
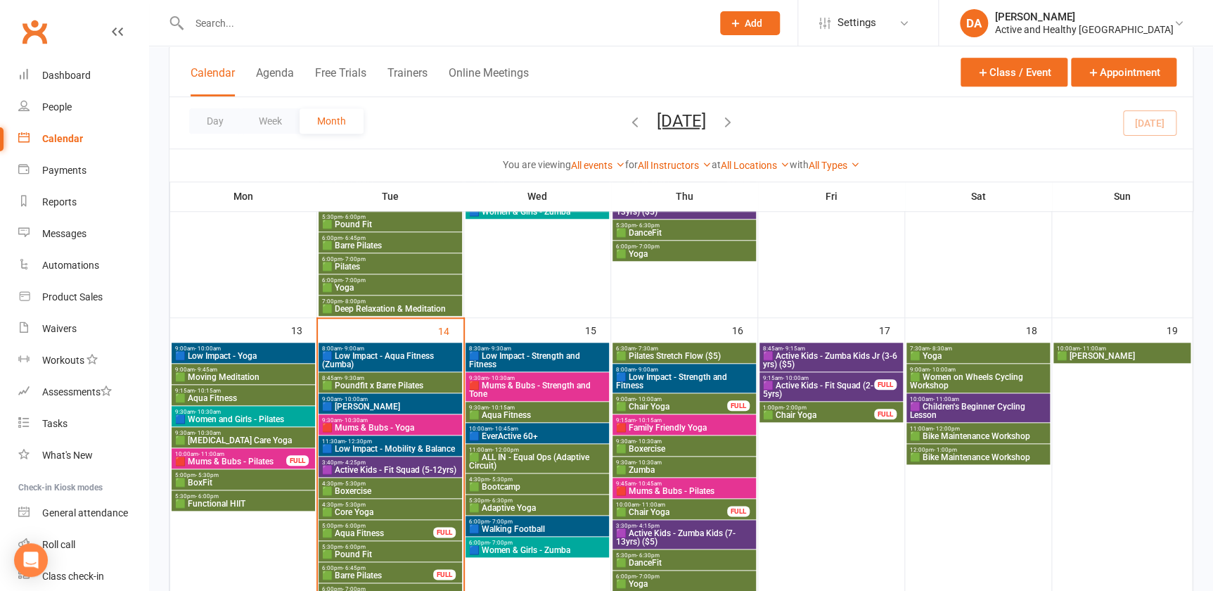
click at [980, 380] on span "🟩 Women on Wheels Cycling Workshop" at bounding box center [978, 381] width 138 height 17
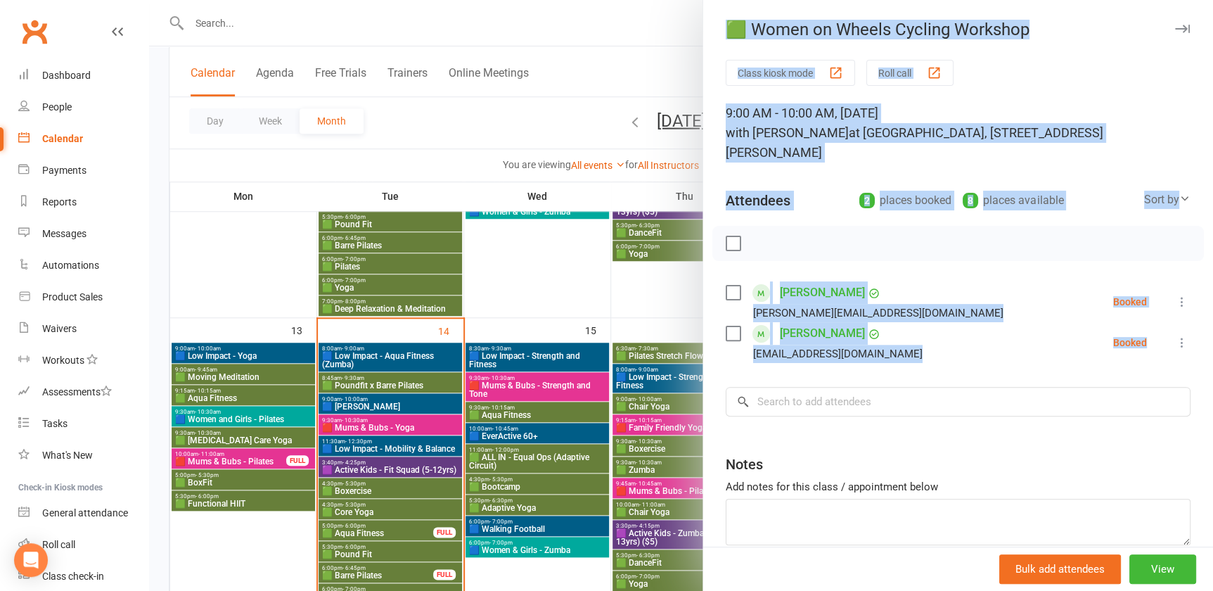
drag, startPoint x: 1174, startPoint y: 328, endPoint x: 689, endPoint y: 19, distance: 575.2
click at [689, 0] on div "🟩 Women on Wheels Cycling Workshop Class kiosk mode Roll call 9:00 AM - 10:00 A…" at bounding box center [681, 0] width 1064 height 0
click at [480, 303] on div at bounding box center [681, 295] width 1064 height 591
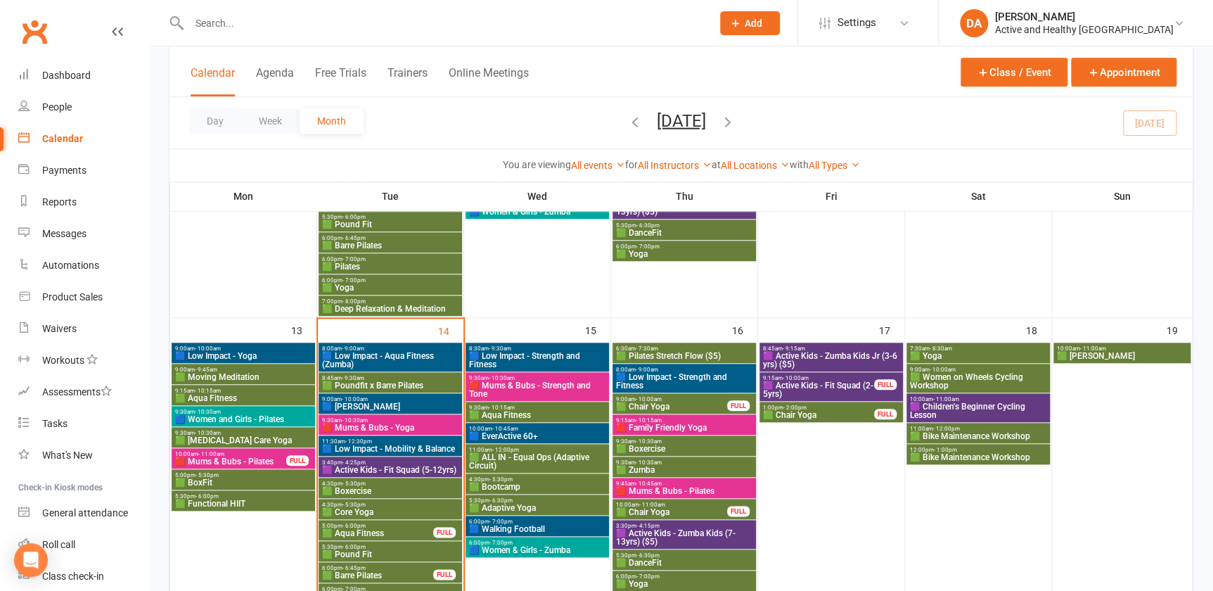
click at [980, 402] on span "🟪 Children's Beginner Cycling Lesson" at bounding box center [978, 410] width 138 height 17
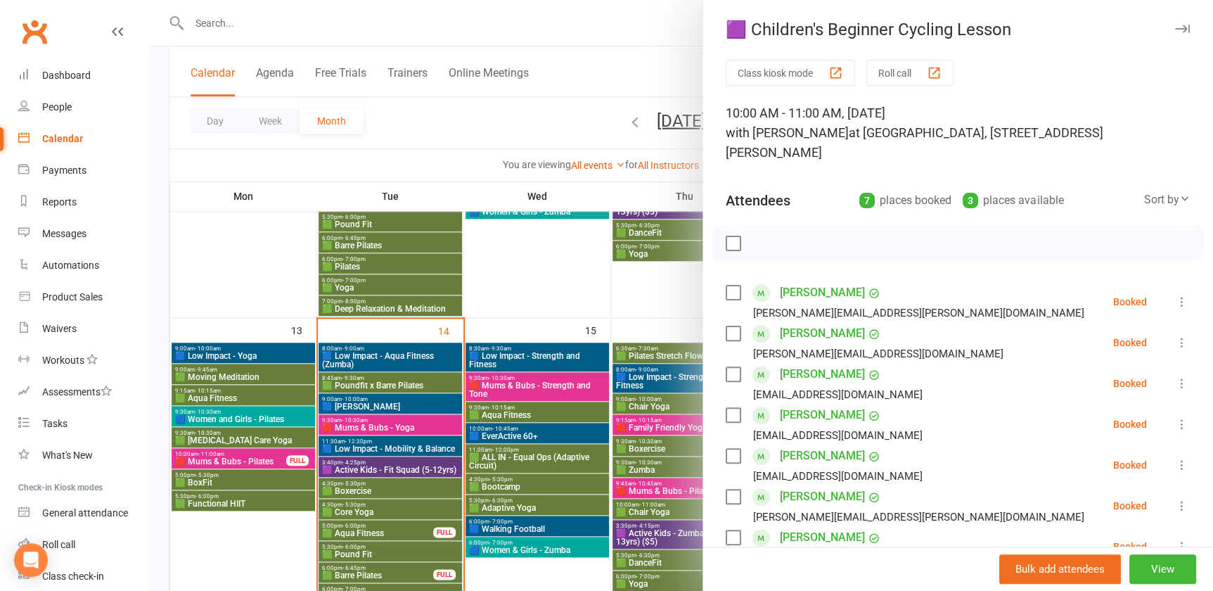
click at [734, 345] on div "[PERSON_NAME][EMAIL_ADDRESS][DOMAIN_NAME]" at bounding box center [867, 354] width 283 height 18
click at [610, 338] on div at bounding box center [681, 295] width 1064 height 591
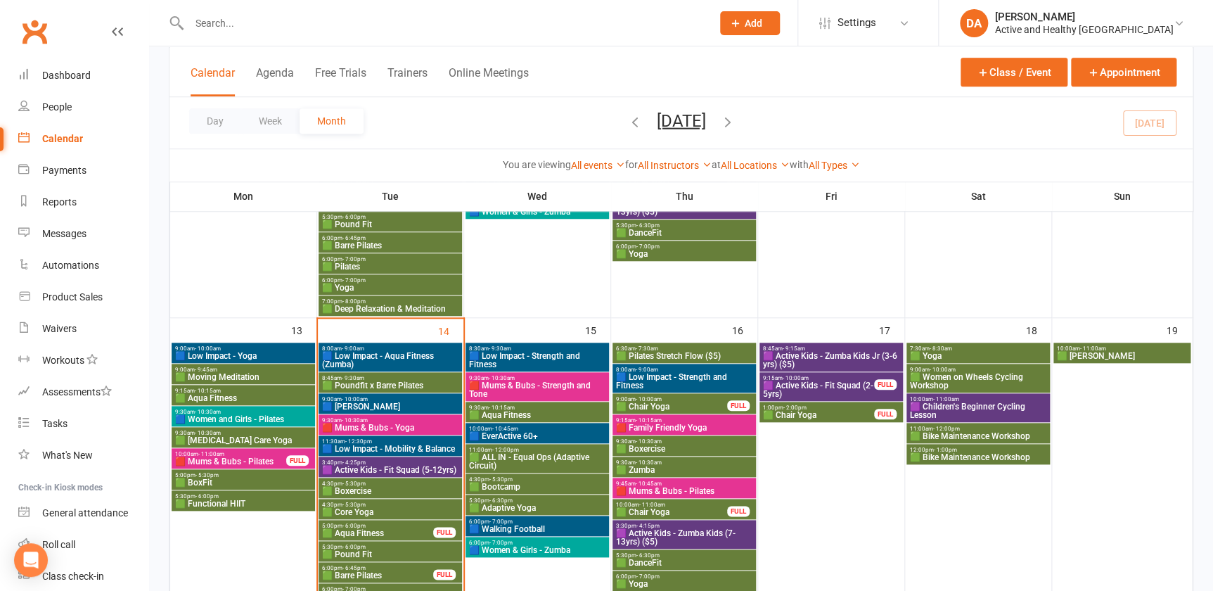
click at [1013, 437] on span "🟩 Bike Maintenance Workshop" at bounding box center [978, 436] width 138 height 8
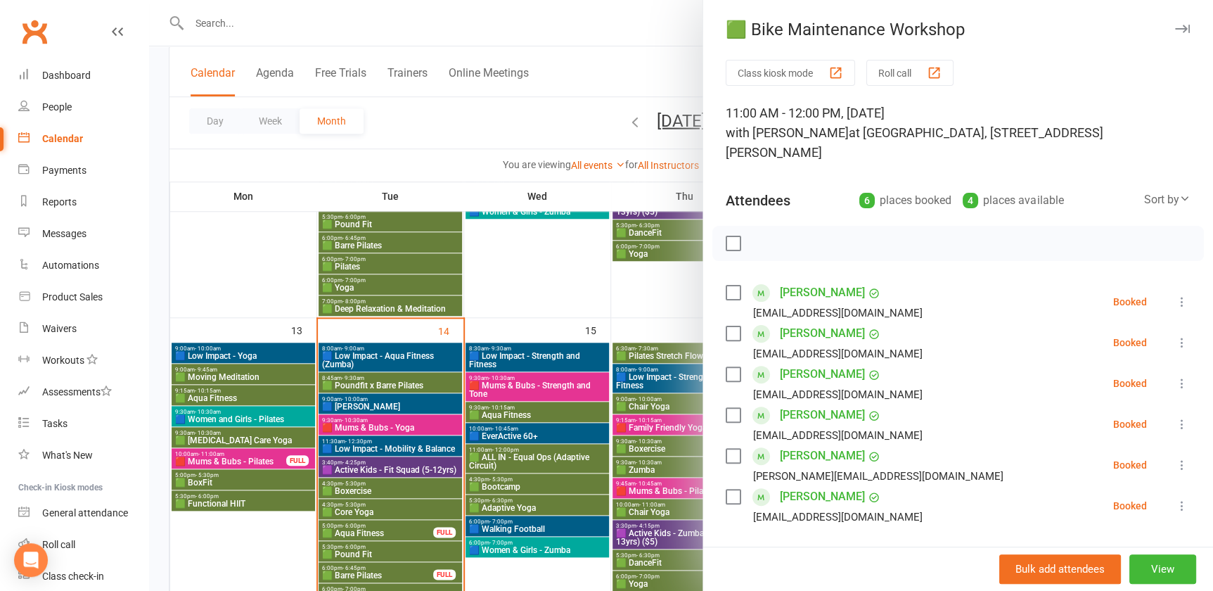
drag, startPoint x: 485, startPoint y: 411, endPoint x: 518, endPoint y: 410, distance: 33.8
click at [485, 411] on div at bounding box center [681, 295] width 1064 height 591
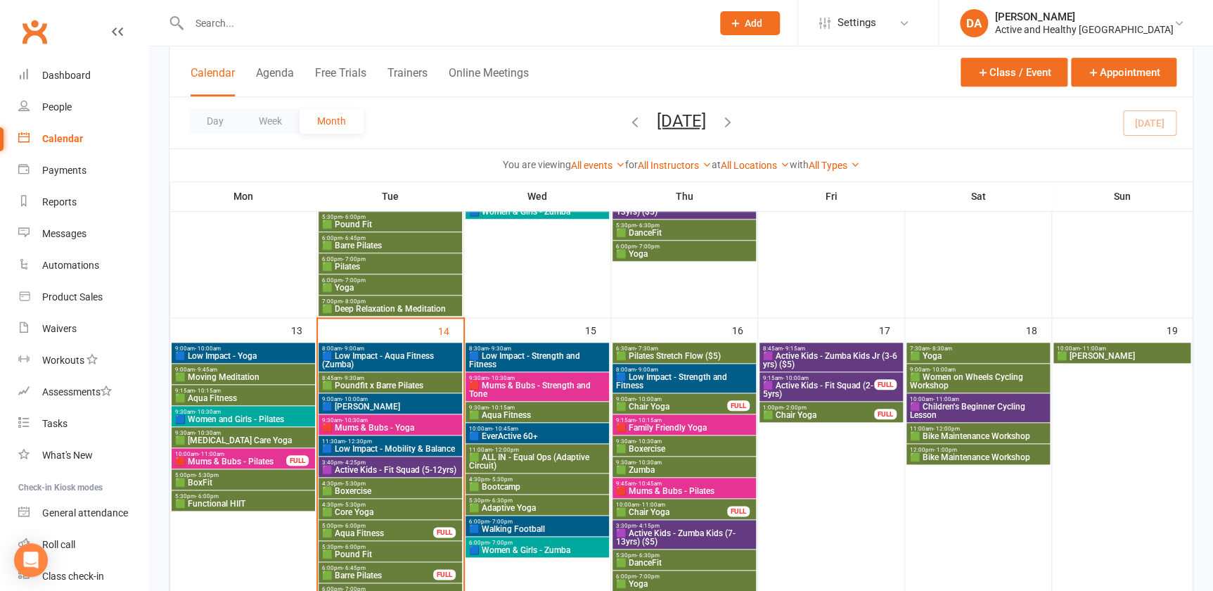
click at [985, 447] on span "12:00pm - 1:00pm" at bounding box center [978, 450] width 138 height 6
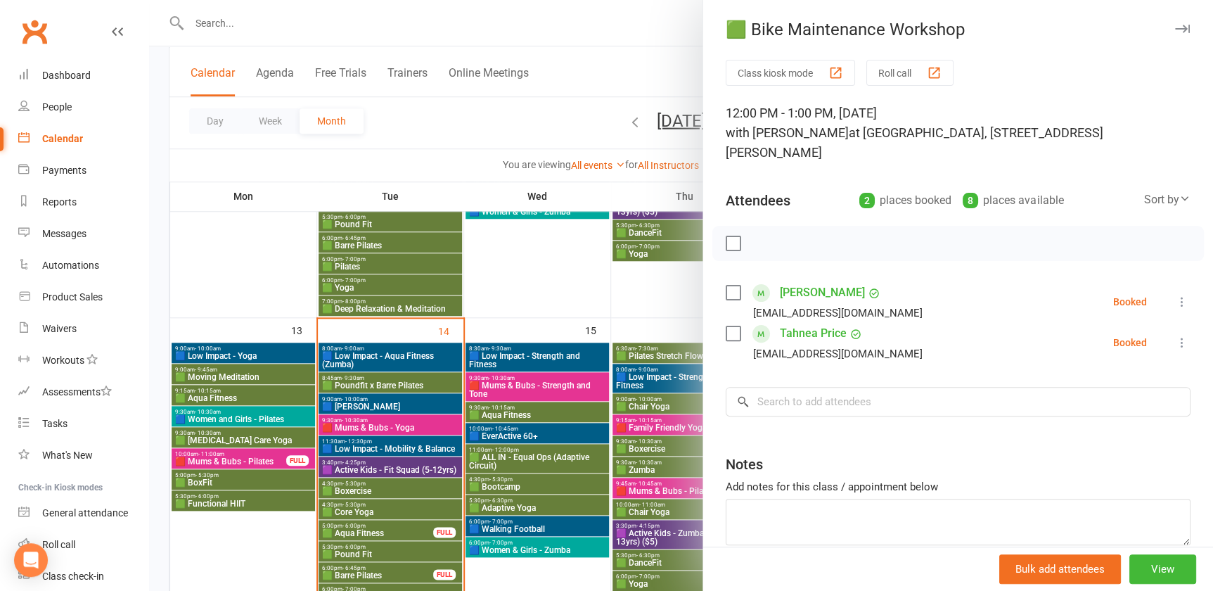
drag, startPoint x: 532, startPoint y: 288, endPoint x: 556, endPoint y: 284, distance: 25.0
click at [532, 288] on div at bounding box center [681, 295] width 1064 height 591
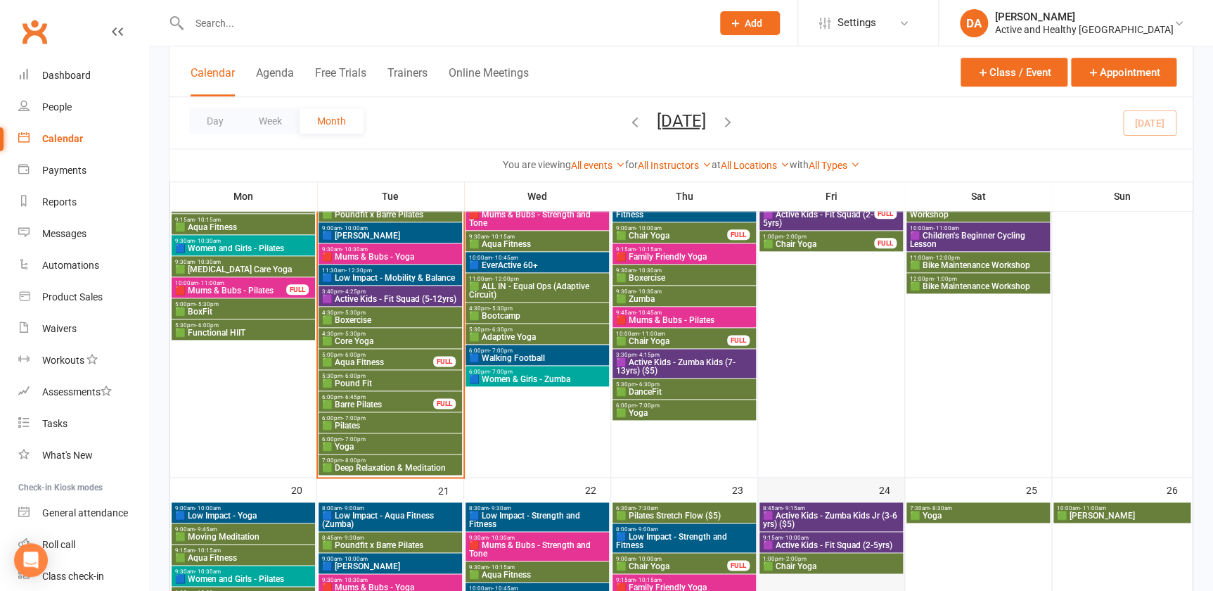
scroll to position [702, 0]
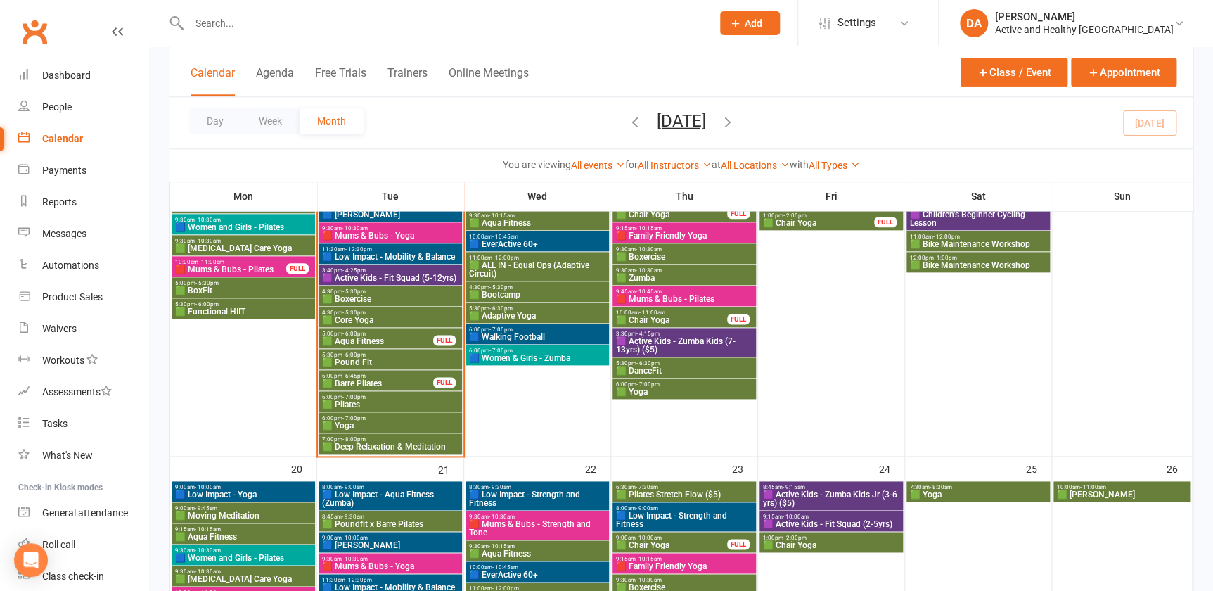
click at [260, 369] on div at bounding box center [243, 303] width 143 height 304
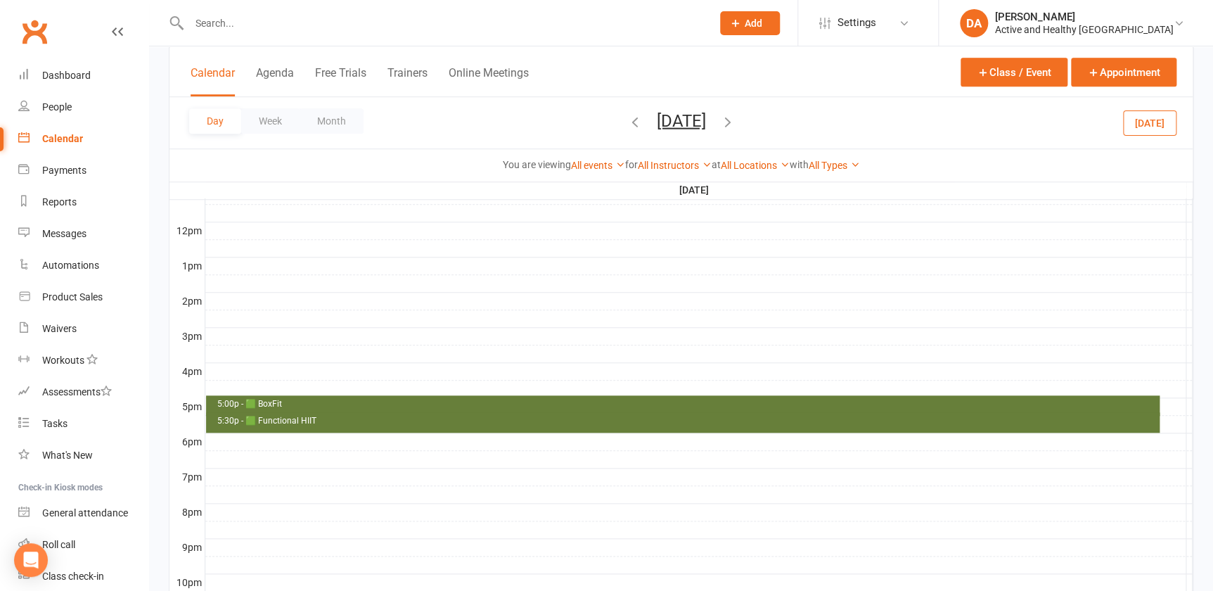
scroll to position [0, 0]
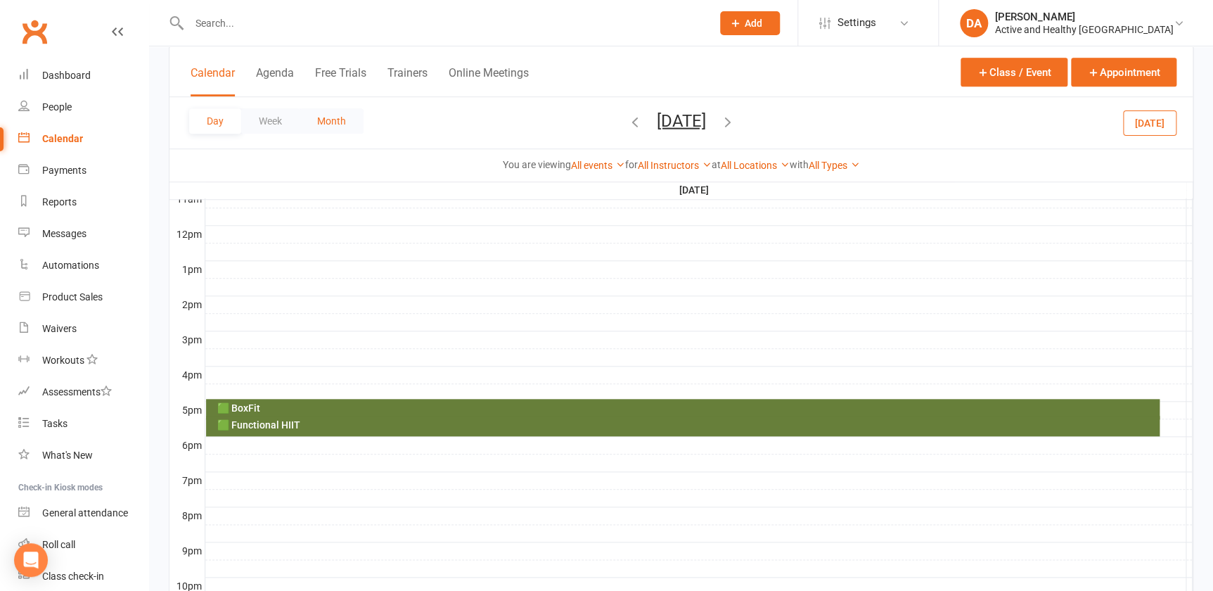
click at [344, 127] on button "Month" at bounding box center [332, 120] width 64 height 25
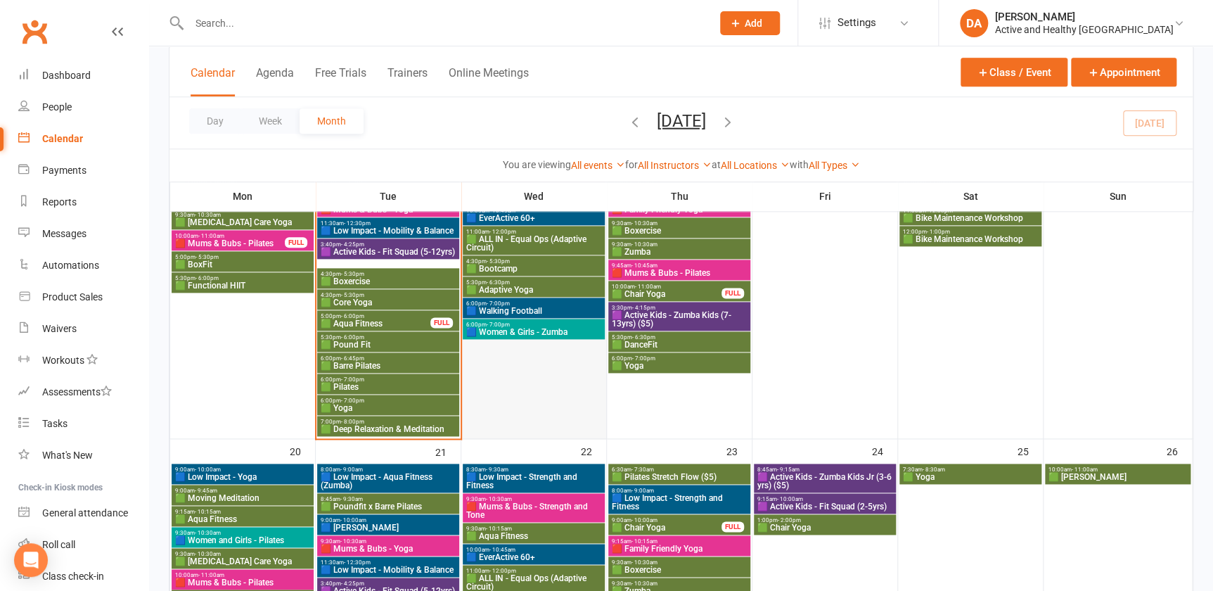
scroll to position [738, 0]
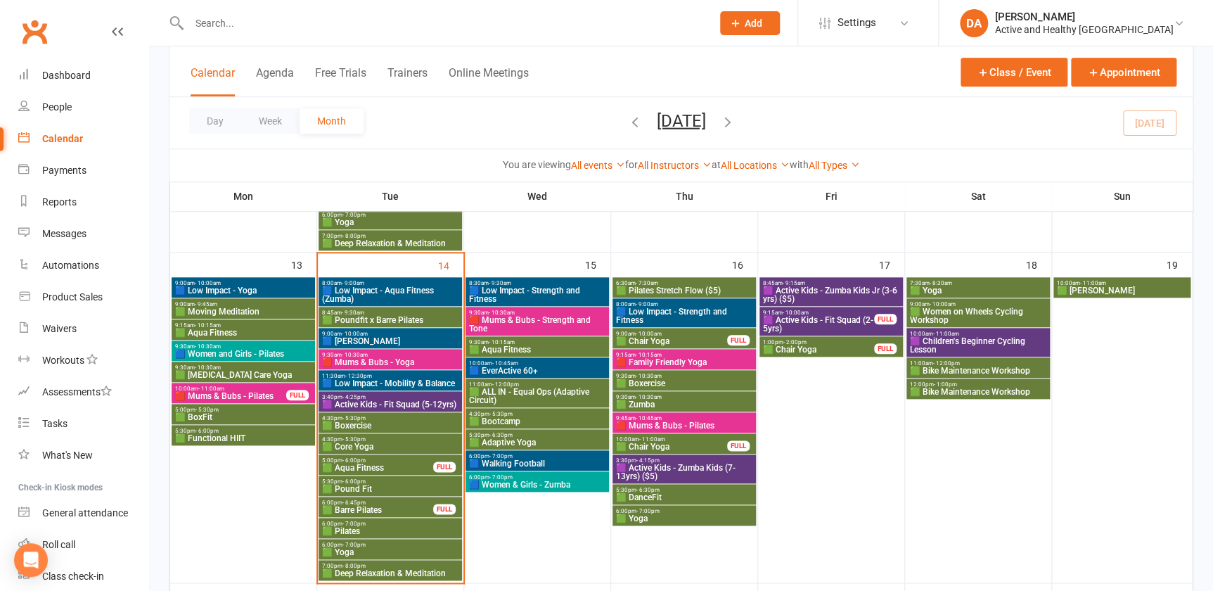
click at [232, 23] on input "text" at bounding box center [443, 23] width 517 height 20
paste input "[PERSON_NAME]"
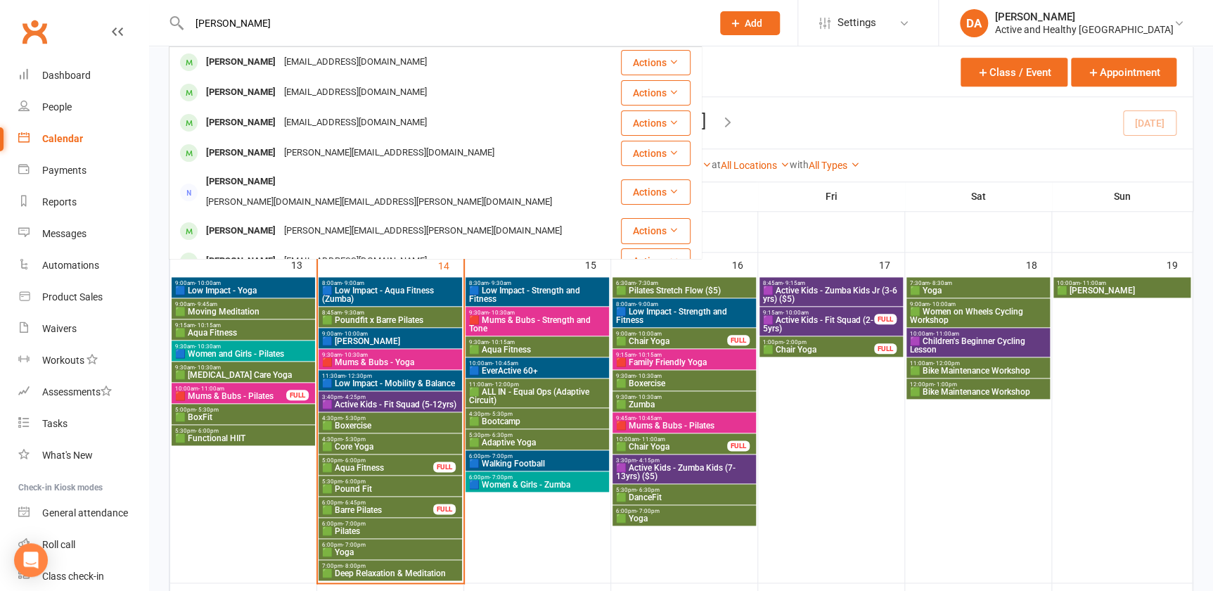
type input "[PERSON_NAME]"
drag, startPoint x: 64, startPoint y: 140, endPoint x: 7, endPoint y: 140, distance: 57.0
click at [65, 140] on div "Calendar" at bounding box center [62, 138] width 41 height 11
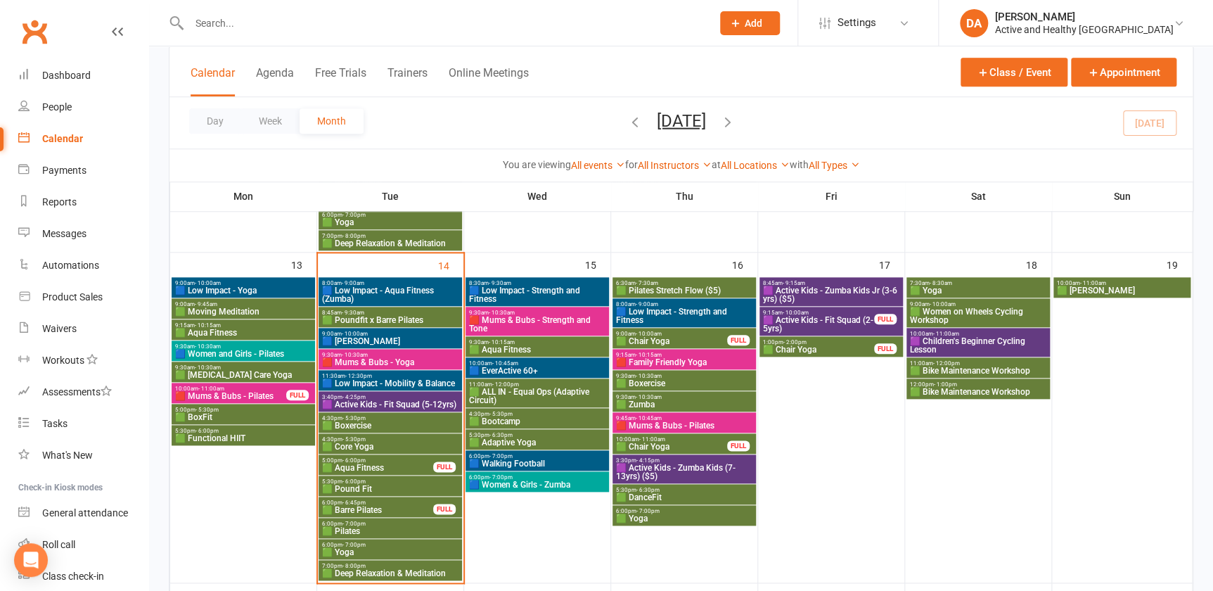
click at [359, 500] on span "- 6:45pm" at bounding box center [354, 502] width 23 height 6
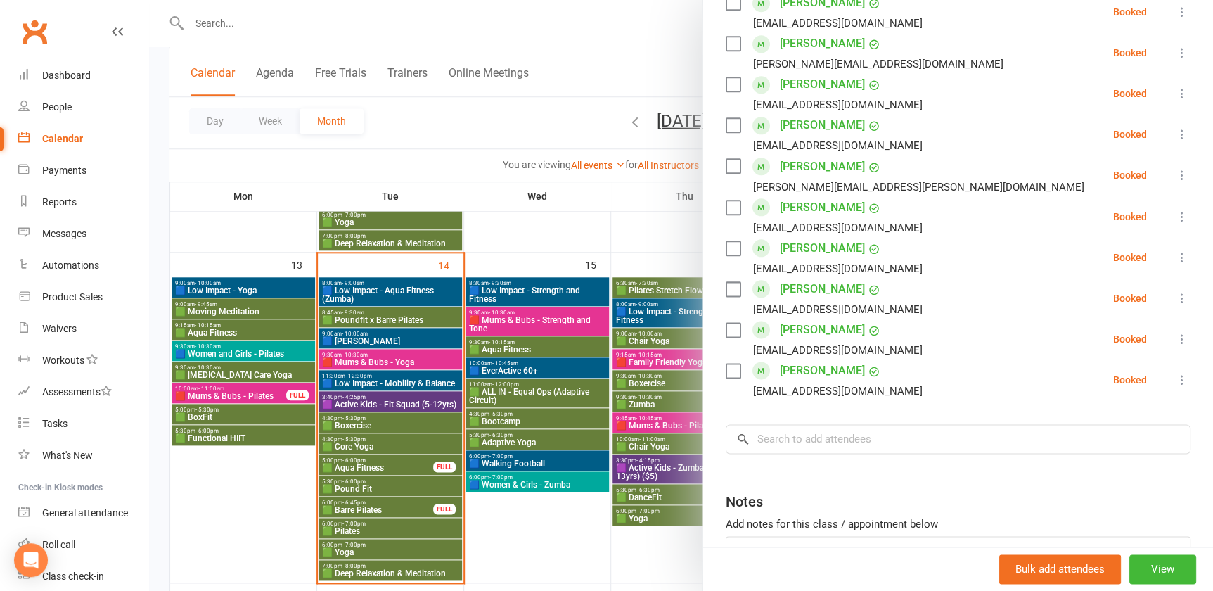
scroll to position [844, 0]
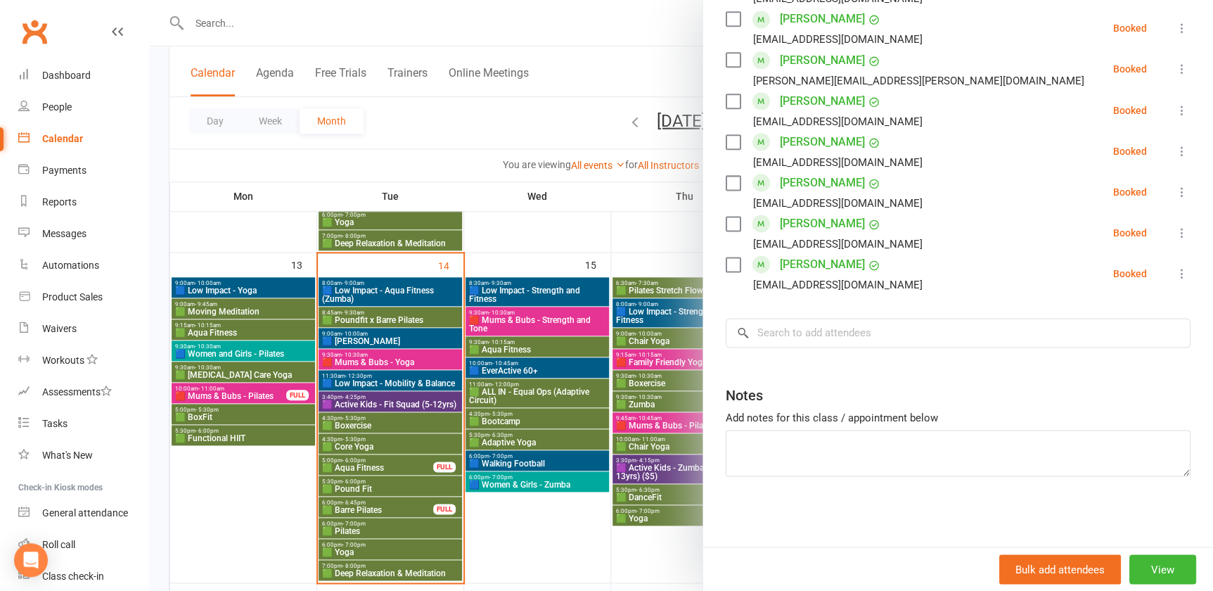
click at [407, 499] on div at bounding box center [681, 295] width 1064 height 591
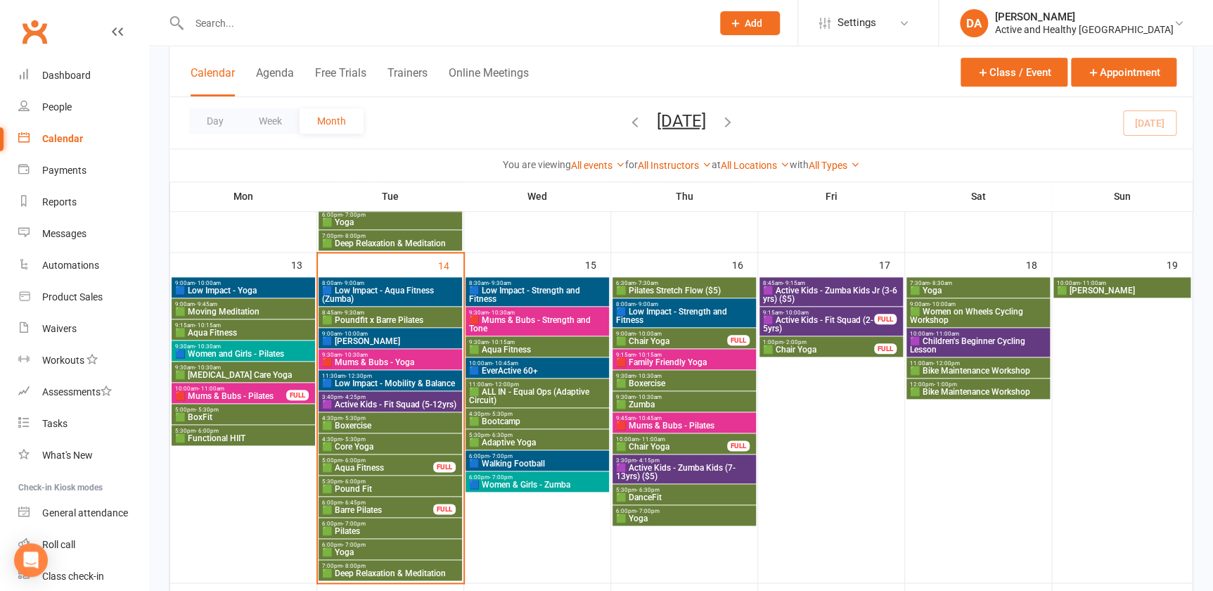
click at [366, 525] on span "6:00pm - 7:00pm" at bounding box center [390, 523] width 138 height 6
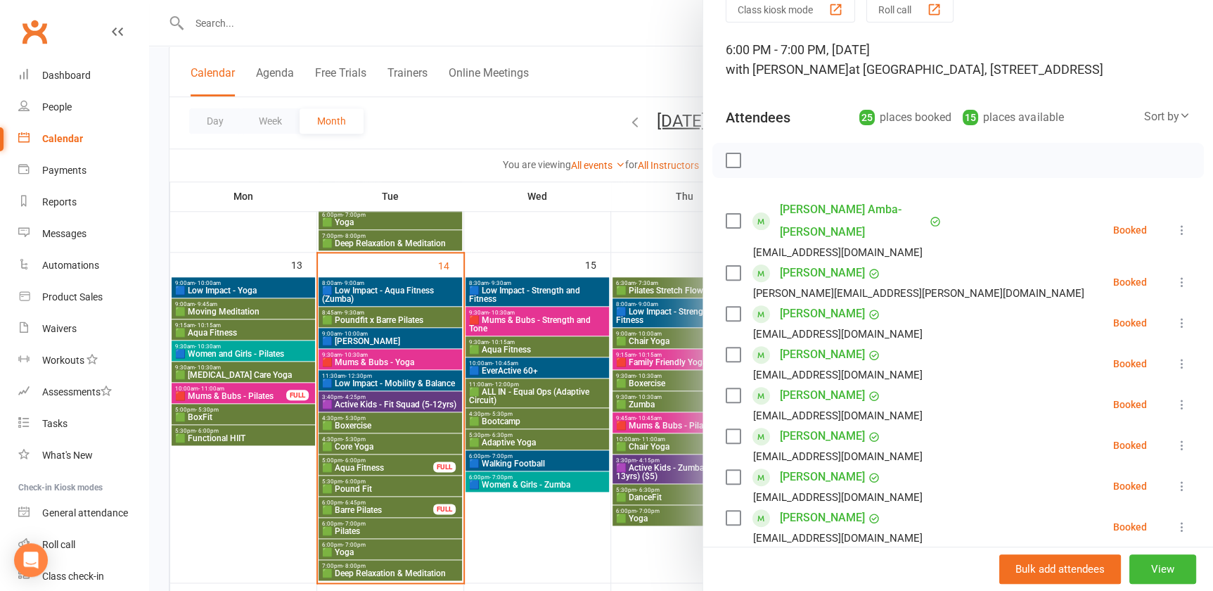
scroll to position [0, 0]
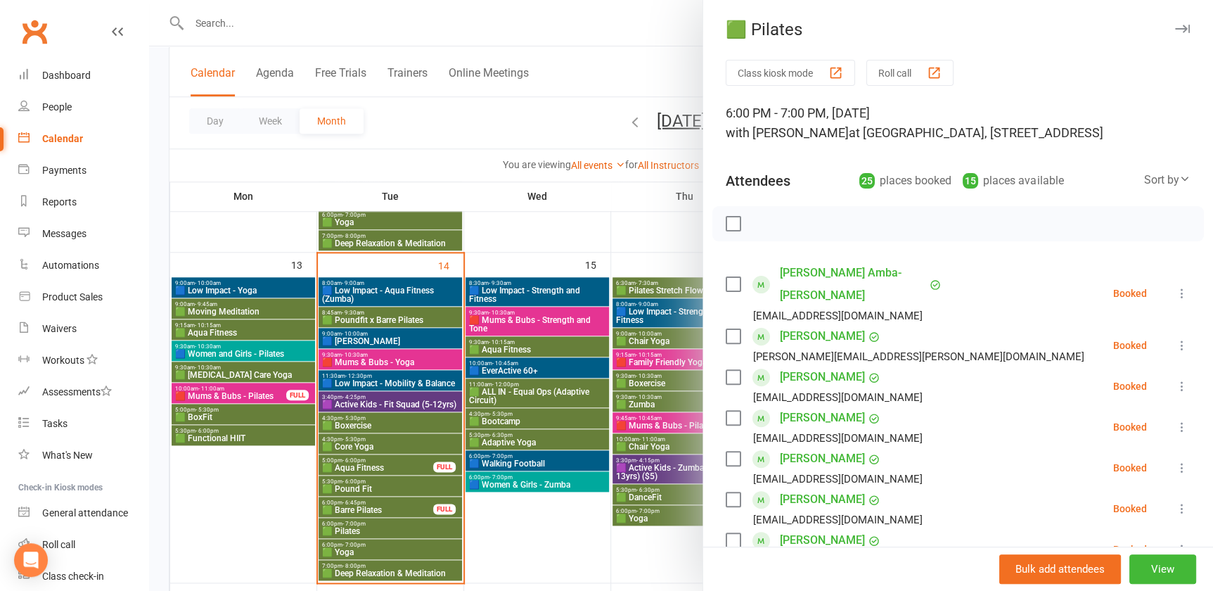
click at [398, 418] on div at bounding box center [681, 295] width 1064 height 591
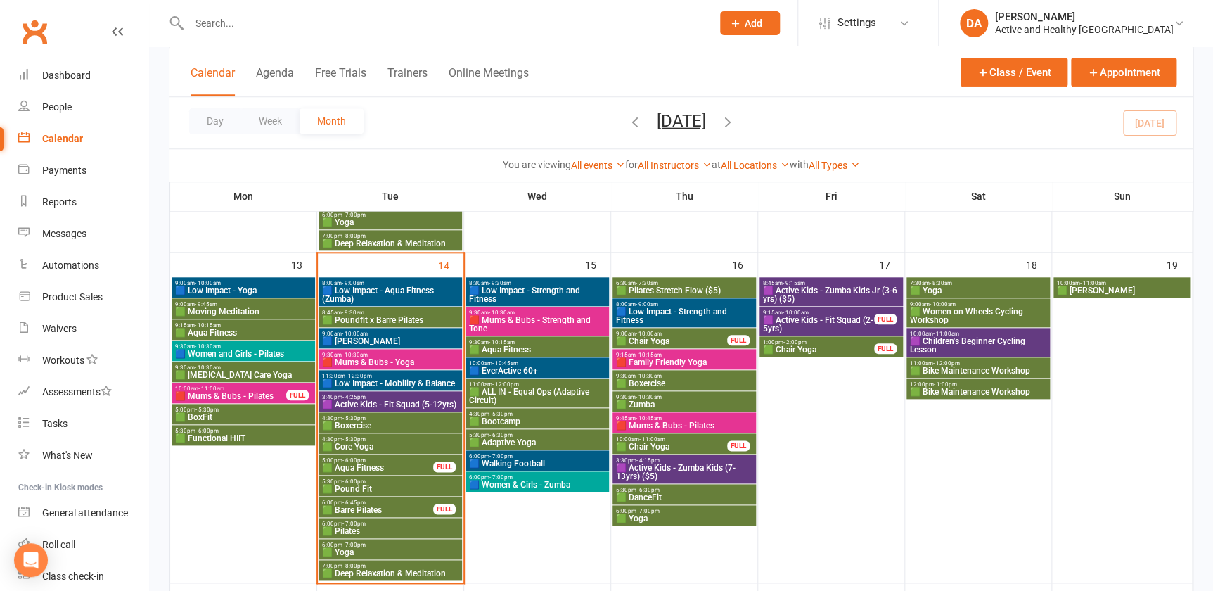
click at [736, 127] on icon "button" at bounding box center [727, 120] width 15 height 15
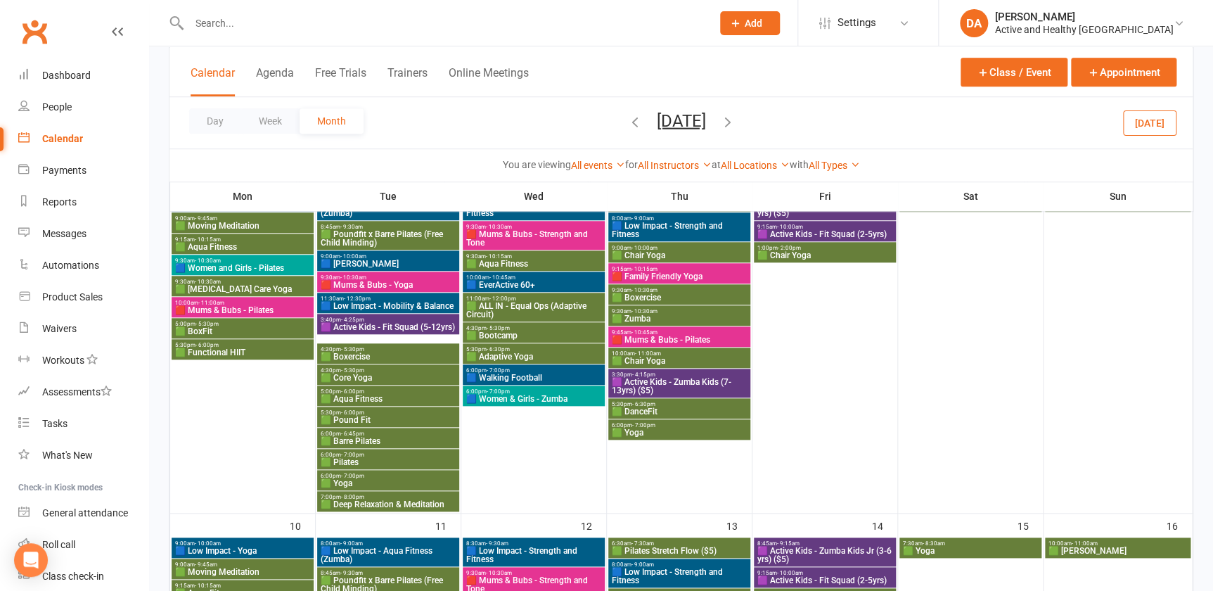
scroll to position [703, 0]
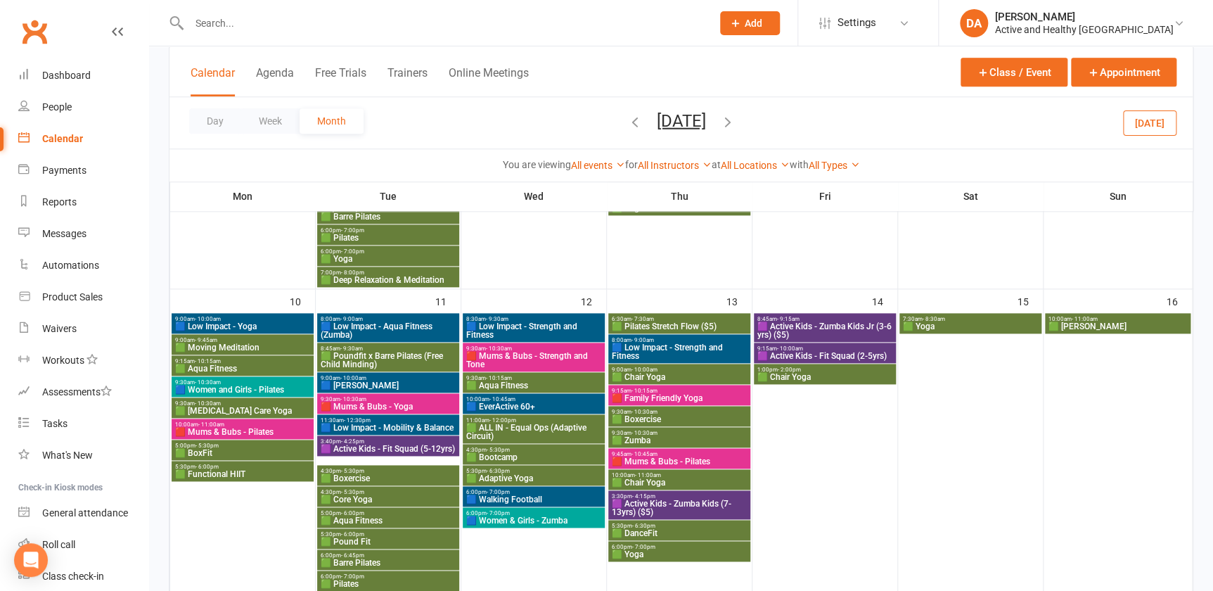
click at [247, 422] on span "10:00am - 11:00am" at bounding box center [242, 424] width 136 height 6
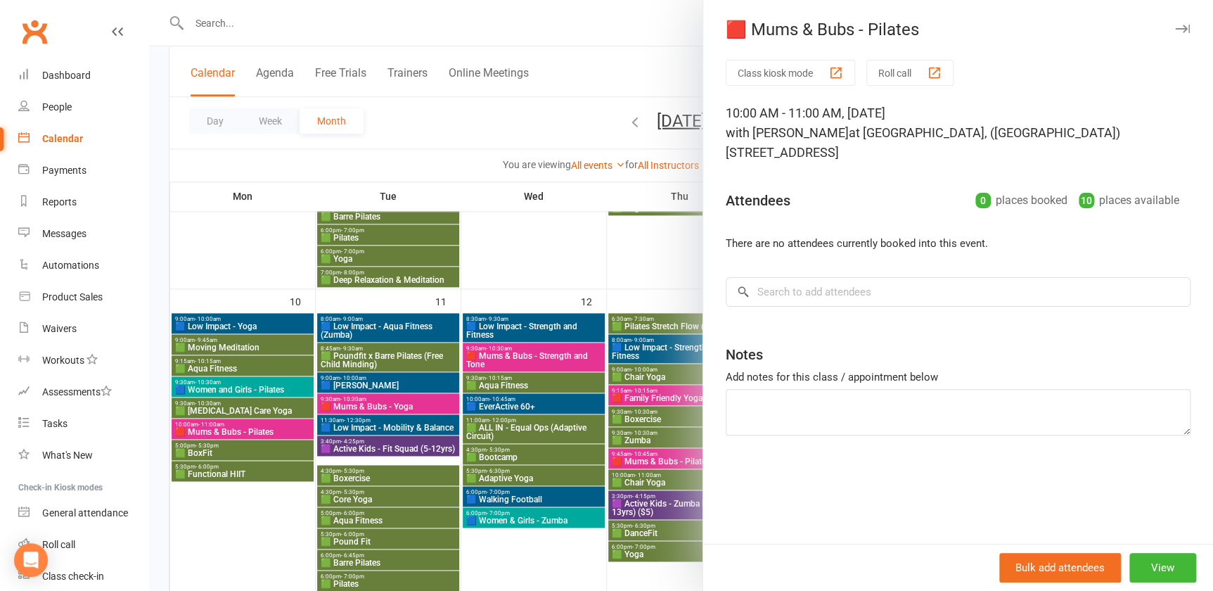
drag, startPoint x: 489, startPoint y: 418, endPoint x: 648, endPoint y: 364, distance: 168.6
click at [489, 418] on div at bounding box center [681, 295] width 1064 height 591
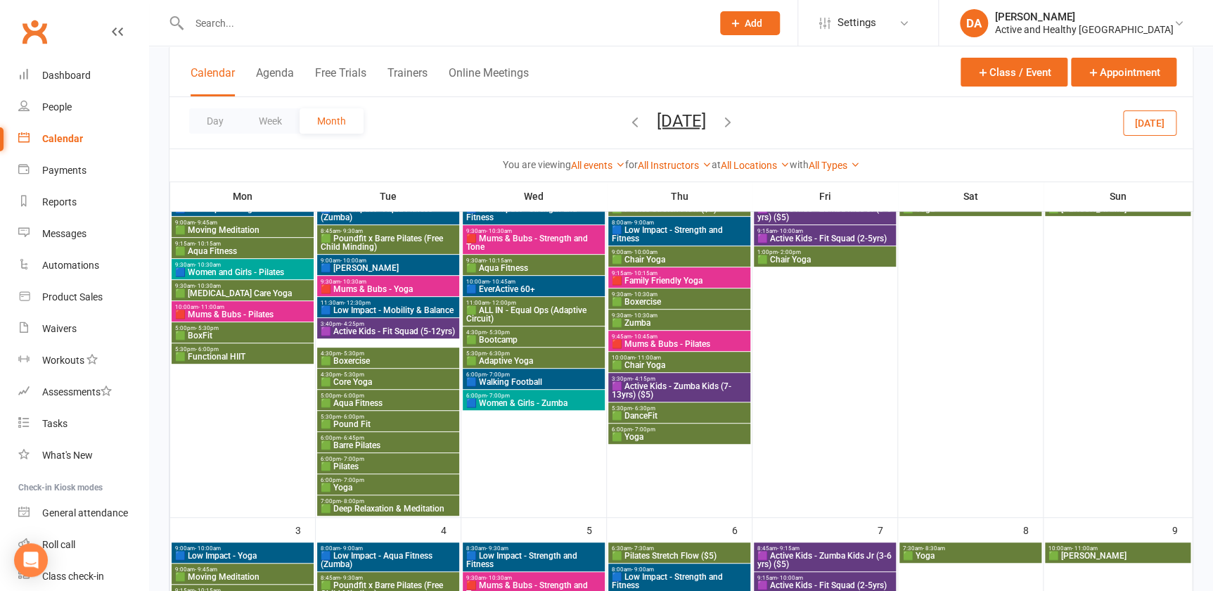
scroll to position [0, 0]
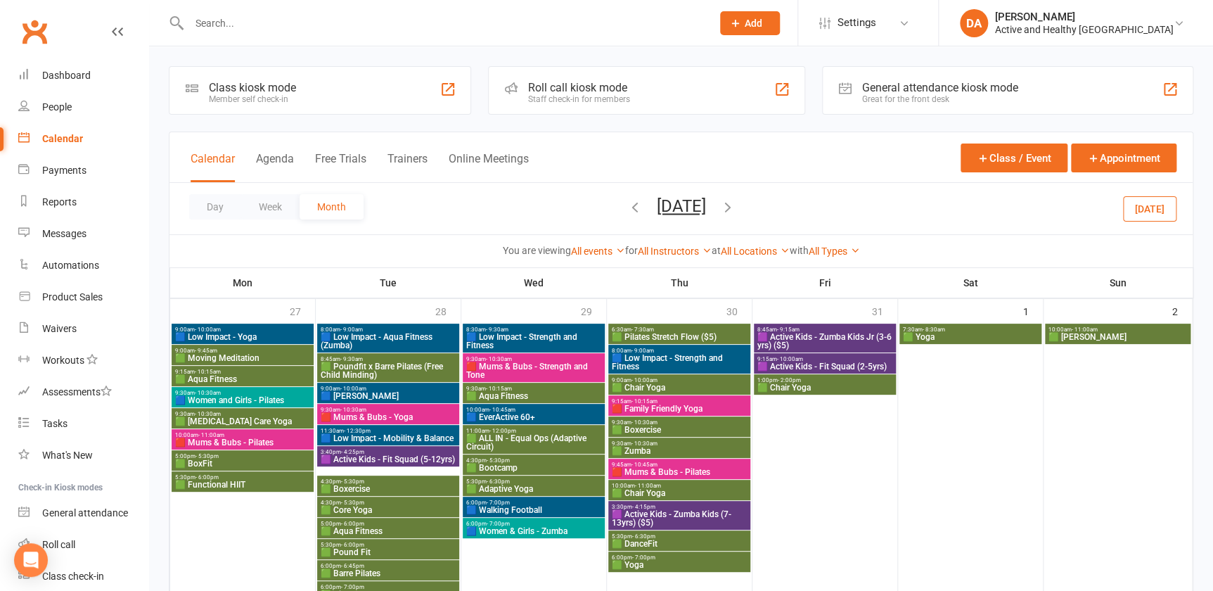
click at [222, 433] on span "- 11:00am" at bounding box center [211, 435] width 26 height 6
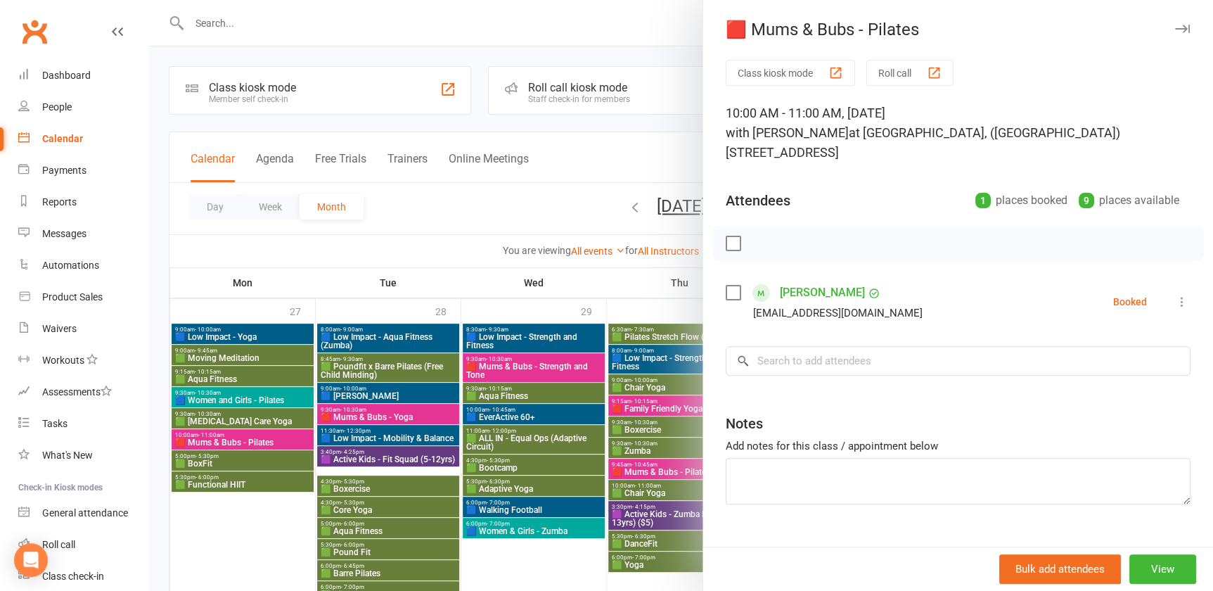
click at [245, 440] on div at bounding box center [681, 295] width 1064 height 591
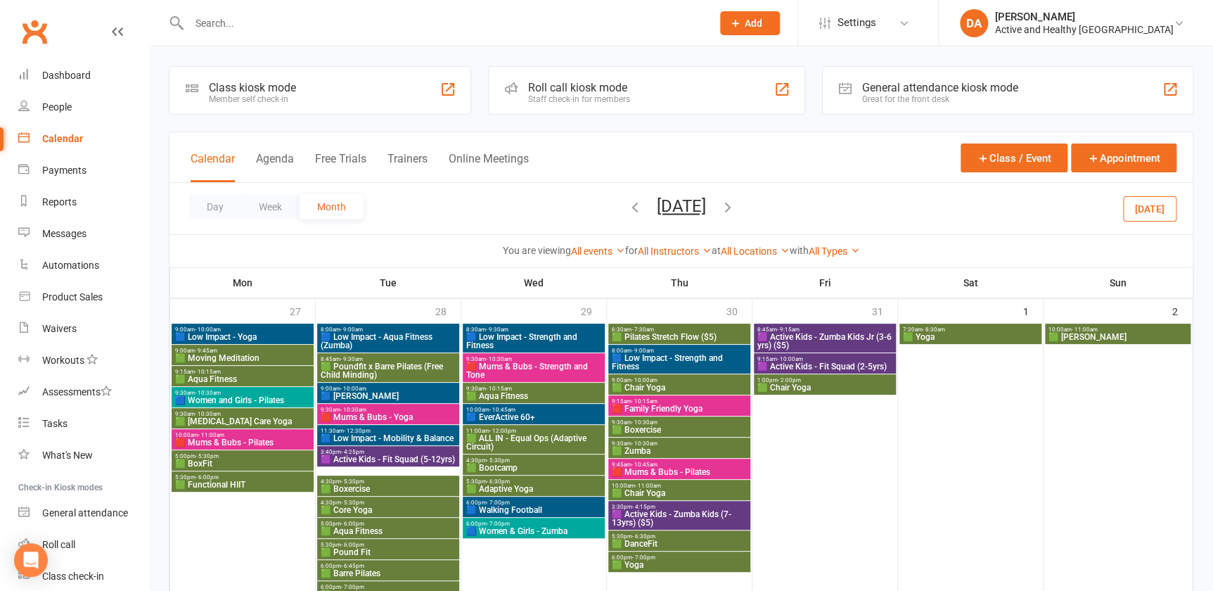
click at [627, 205] on icon "button" at bounding box center [634, 206] width 15 height 15
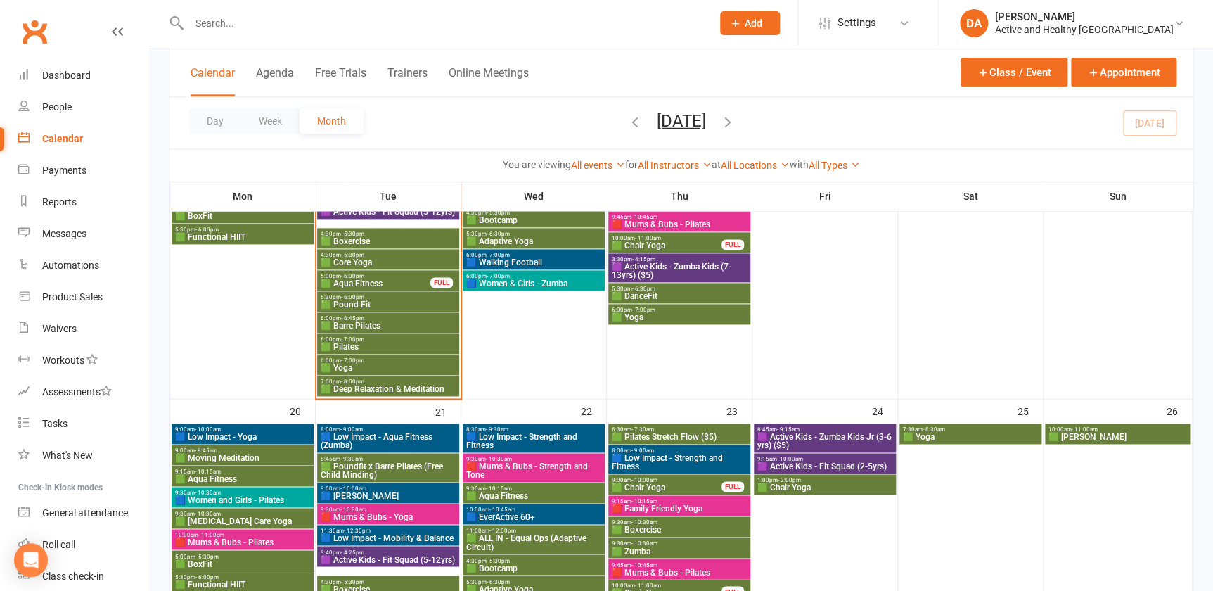
scroll to position [895, 0]
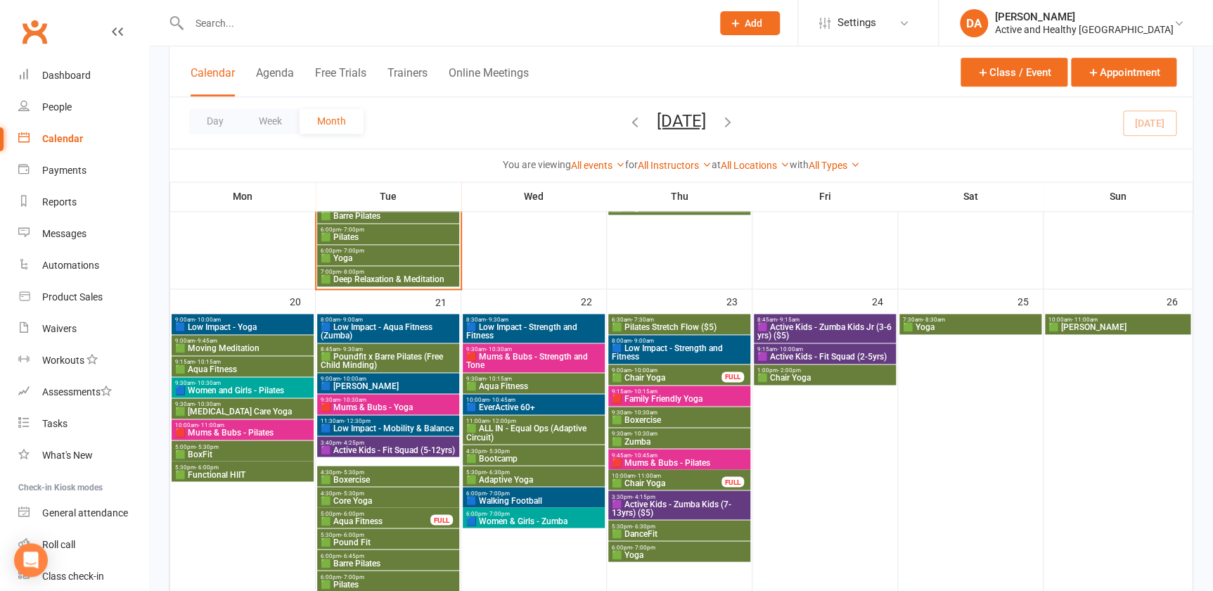
click at [263, 428] on span "🟥 Mums & Bubs - Pilates" at bounding box center [242, 432] width 136 height 8
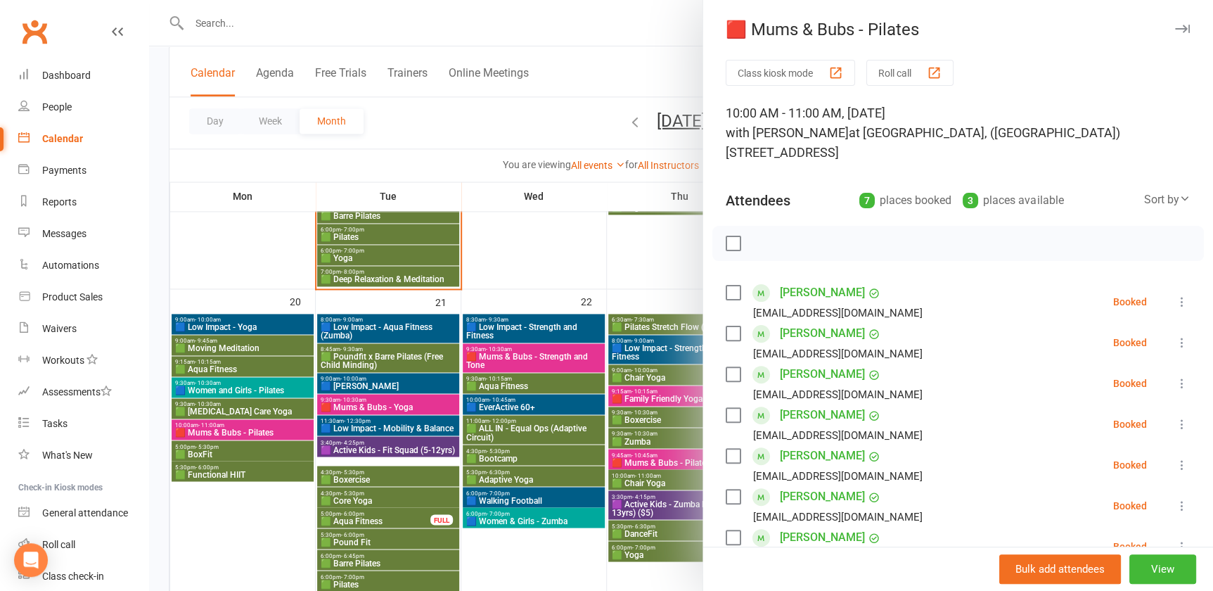
click at [263, 426] on div at bounding box center [681, 295] width 1064 height 591
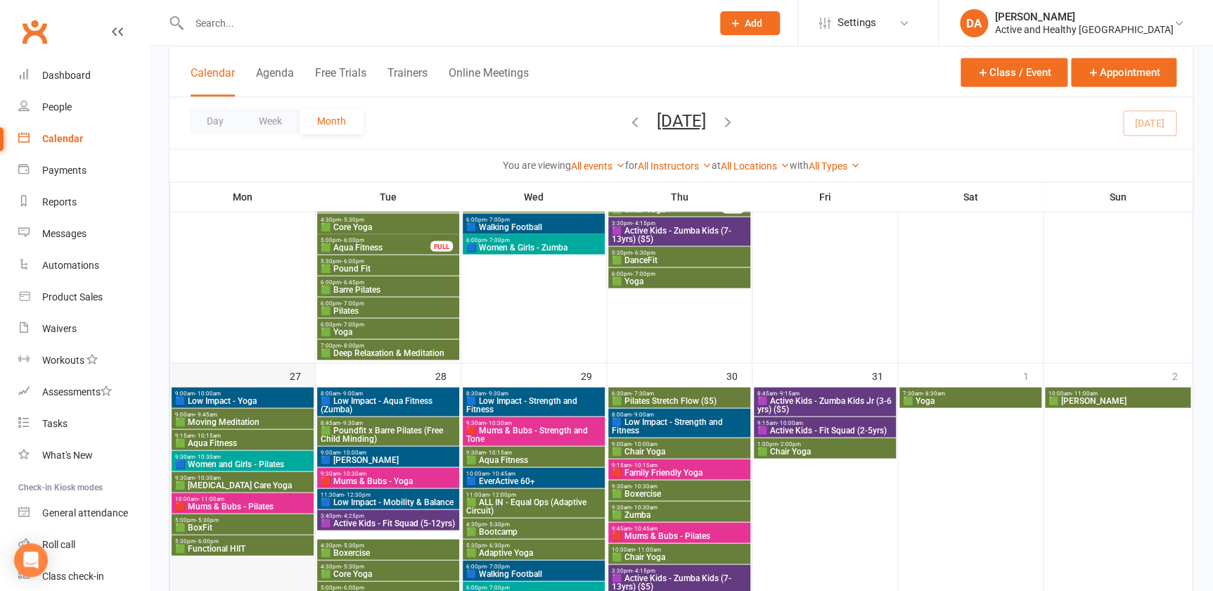
scroll to position [1279, 0]
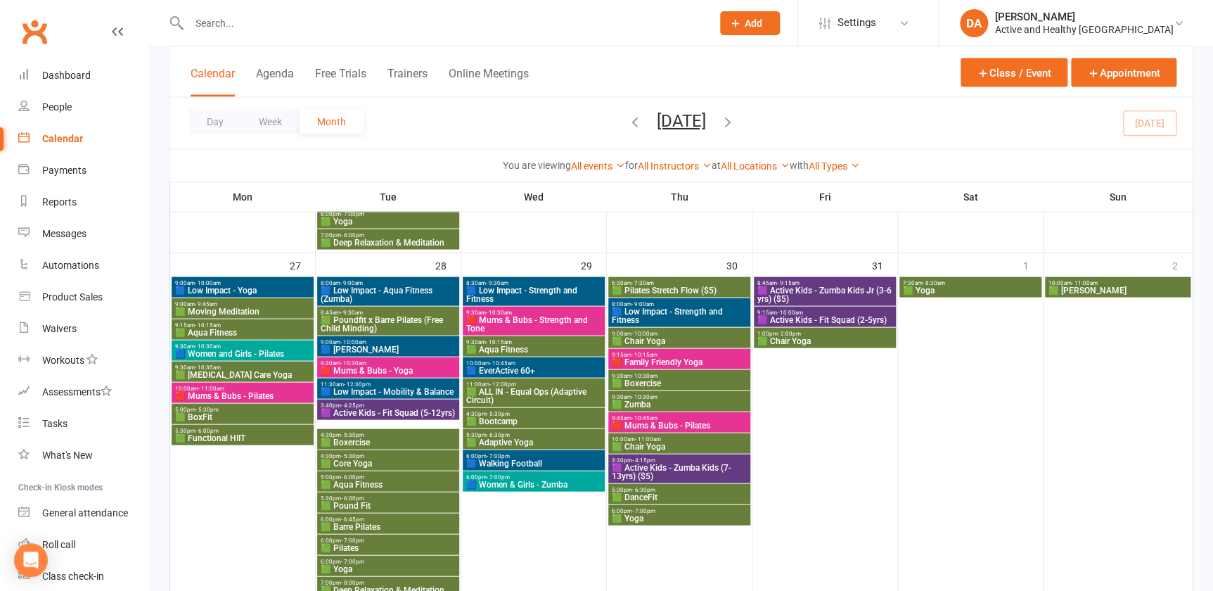
click at [264, 395] on span "🟥 Mums & Bubs - Pilates" at bounding box center [242, 395] width 136 height 8
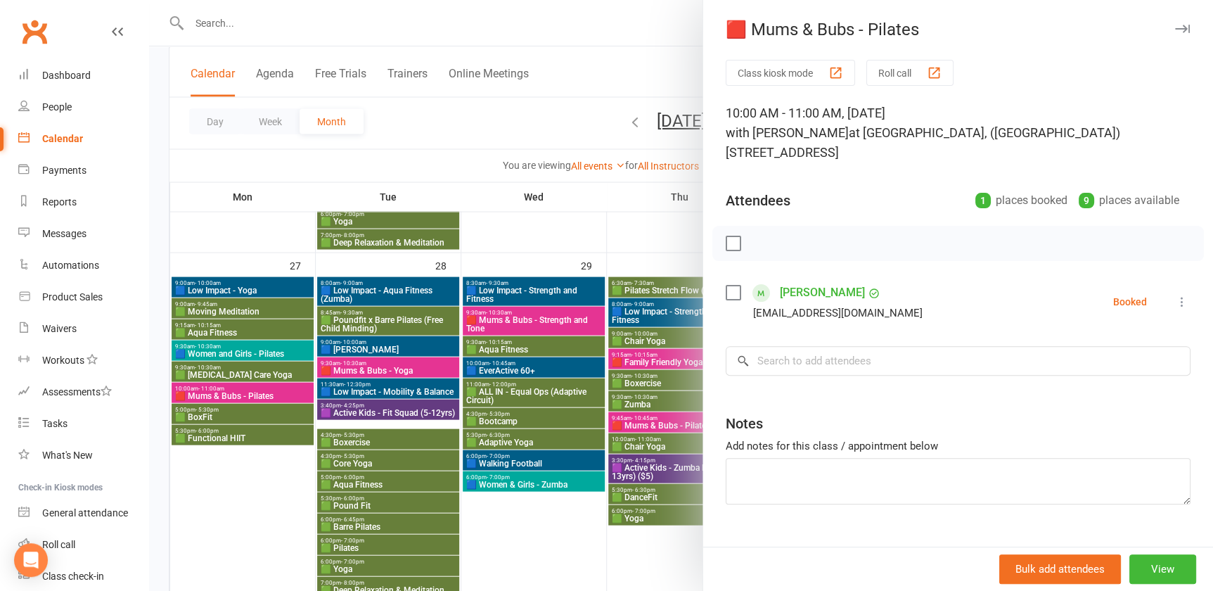
click at [264, 395] on div at bounding box center [681, 295] width 1064 height 591
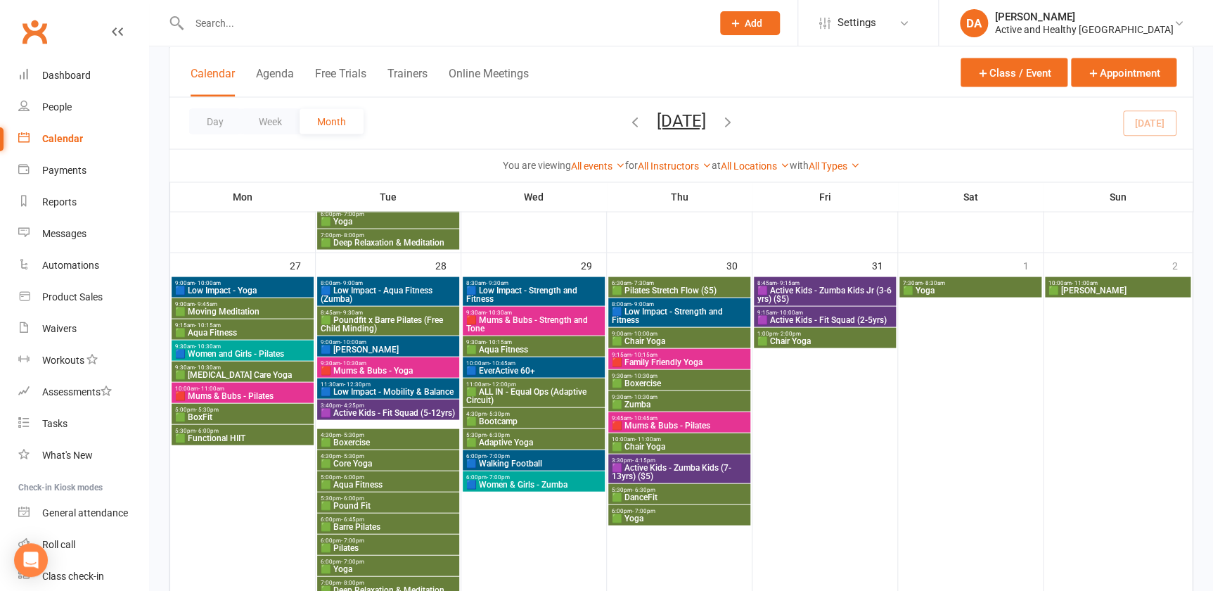
scroll to position [831, 0]
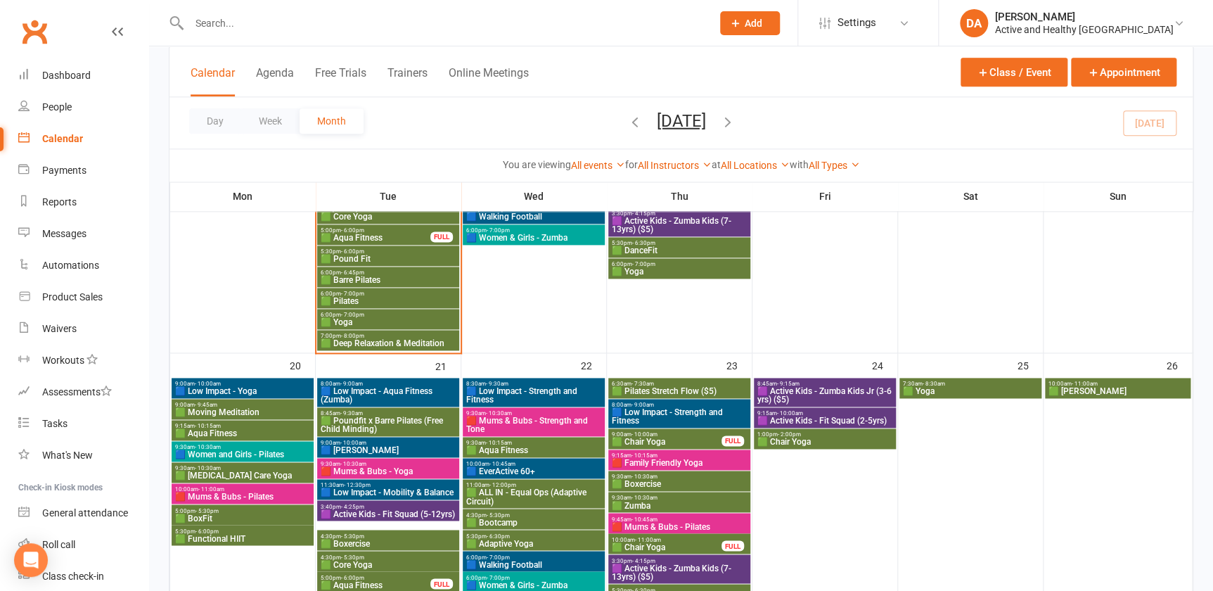
click at [380, 461] on span "9:30am - 10:30am" at bounding box center [388, 464] width 136 height 6
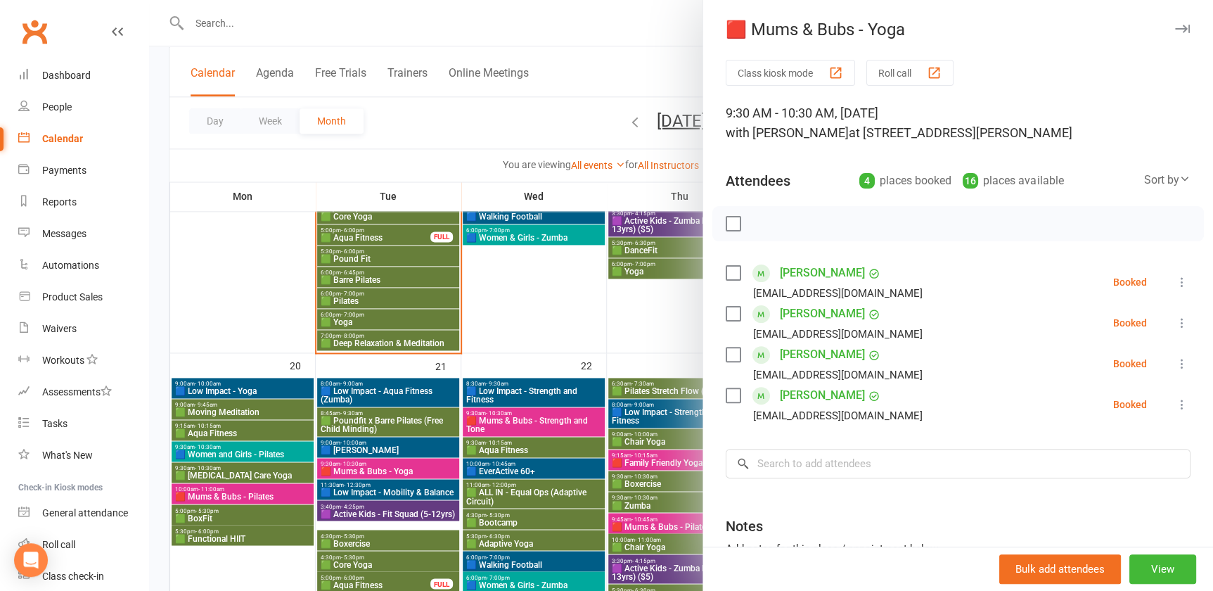
click at [262, 488] on div at bounding box center [681, 295] width 1064 height 591
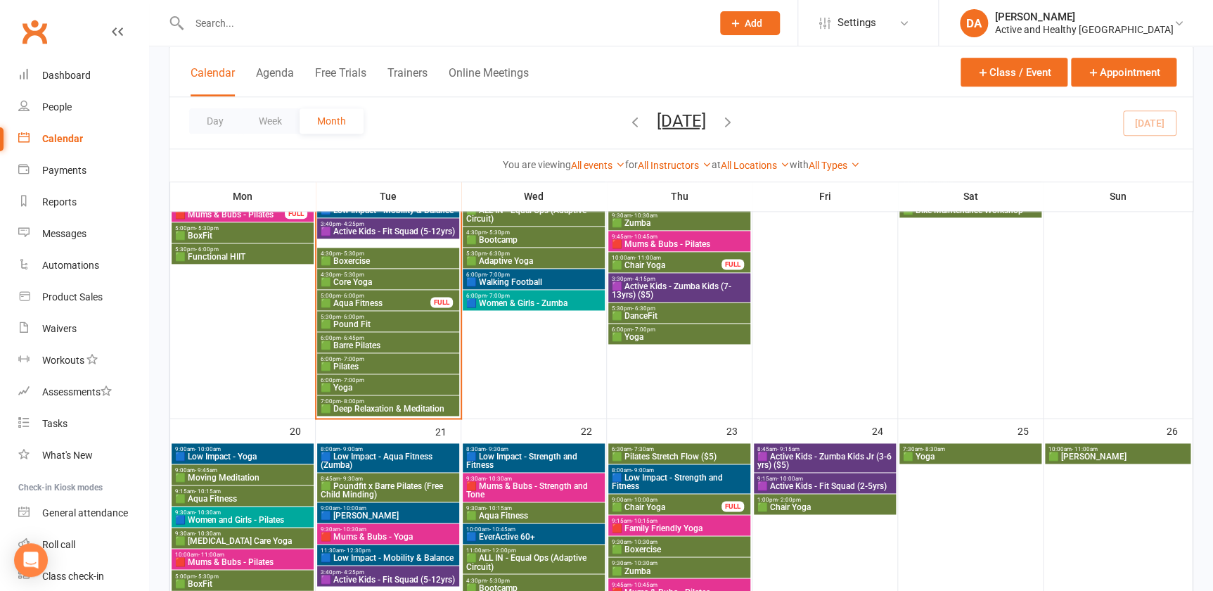
scroll to position [767, 0]
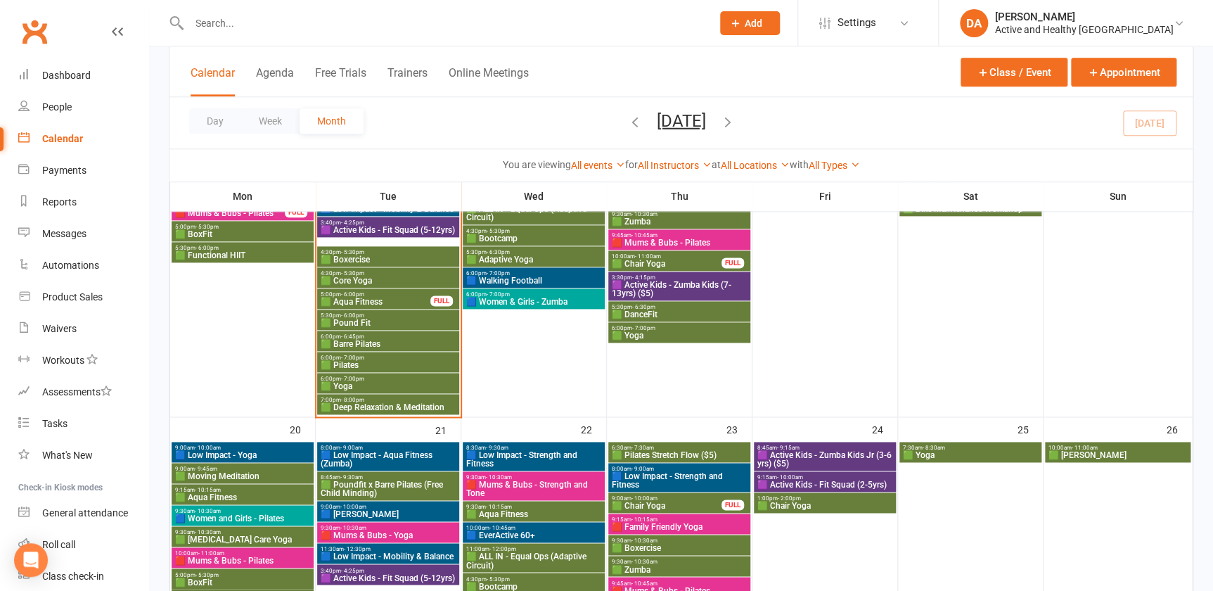
click at [345, 228] on span "🟪 Active Kids - Fit Squad (5-12yrs)" at bounding box center [388, 230] width 136 height 8
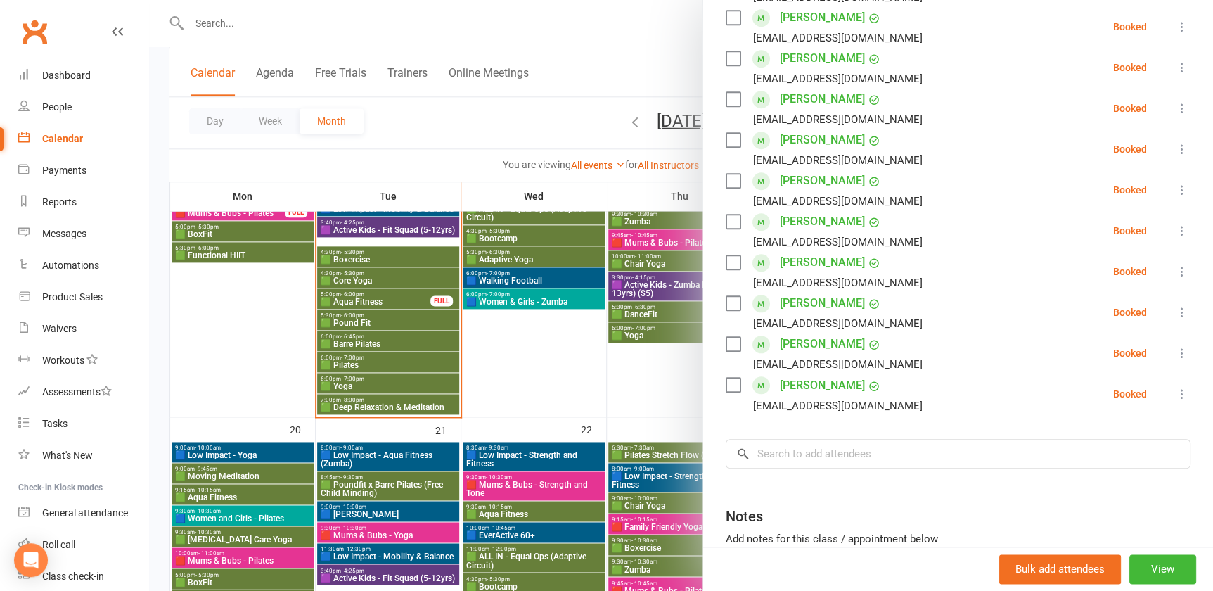
scroll to position [620, 0]
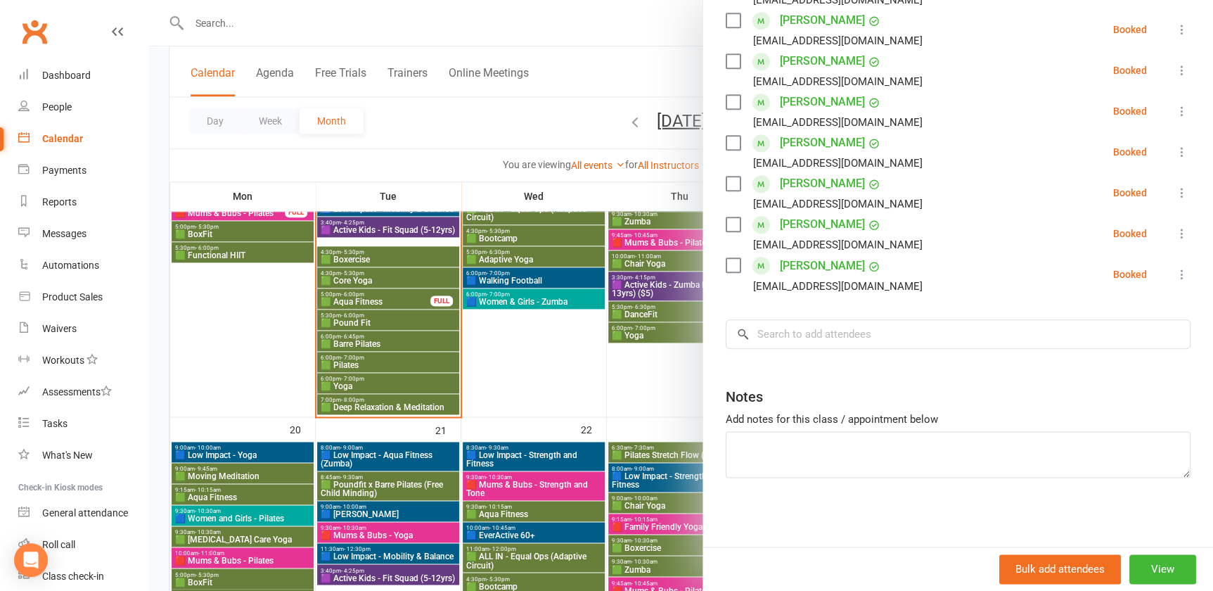
drag, startPoint x: 518, startPoint y: 393, endPoint x: 531, endPoint y: 460, distance: 68.1
click at [518, 394] on div at bounding box center [681, 295] width 1064 height 591
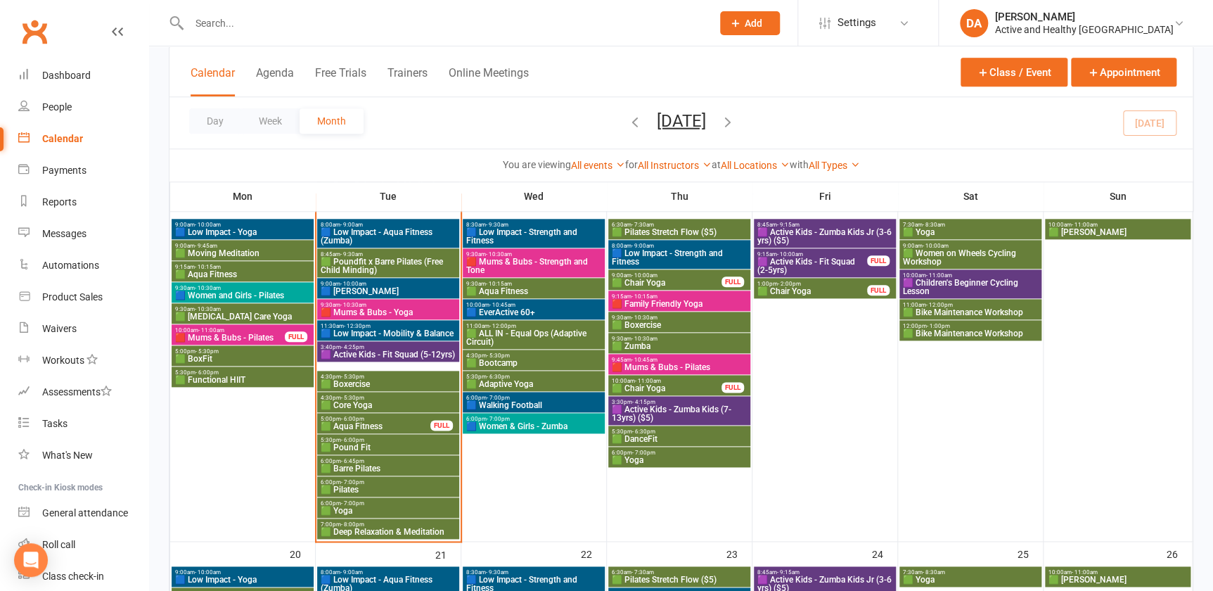
scroll to position [639, 0]
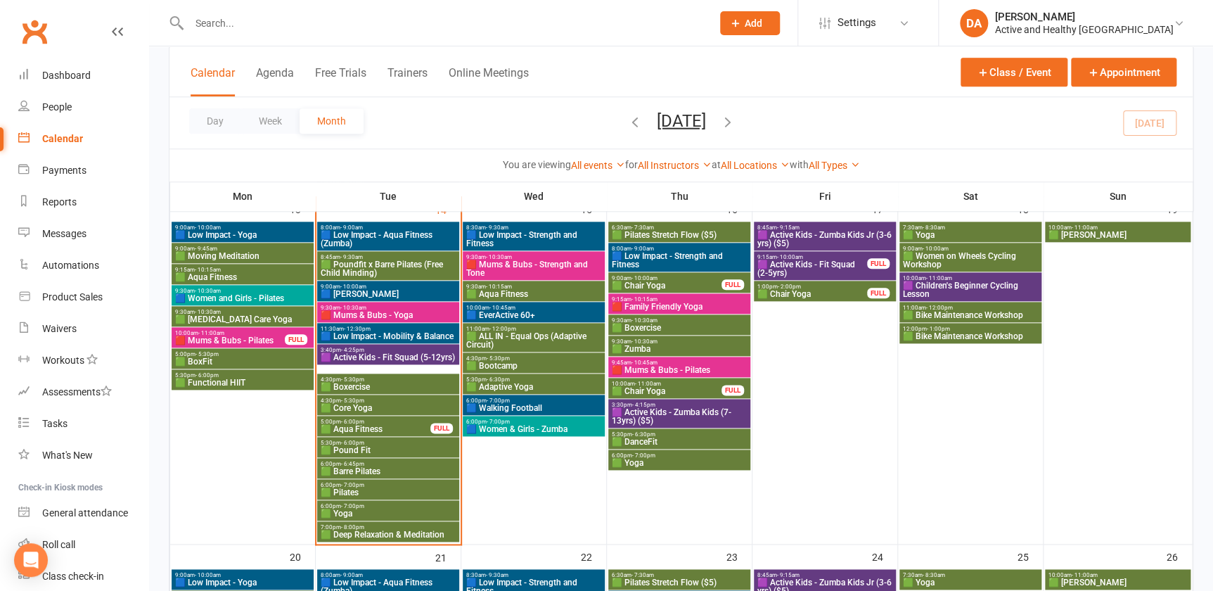
click at [376, 353] on span "🟪 Active Kids - Fit Squad (5-12yrs)" at bounding box center [388, 357] width 136 height 8
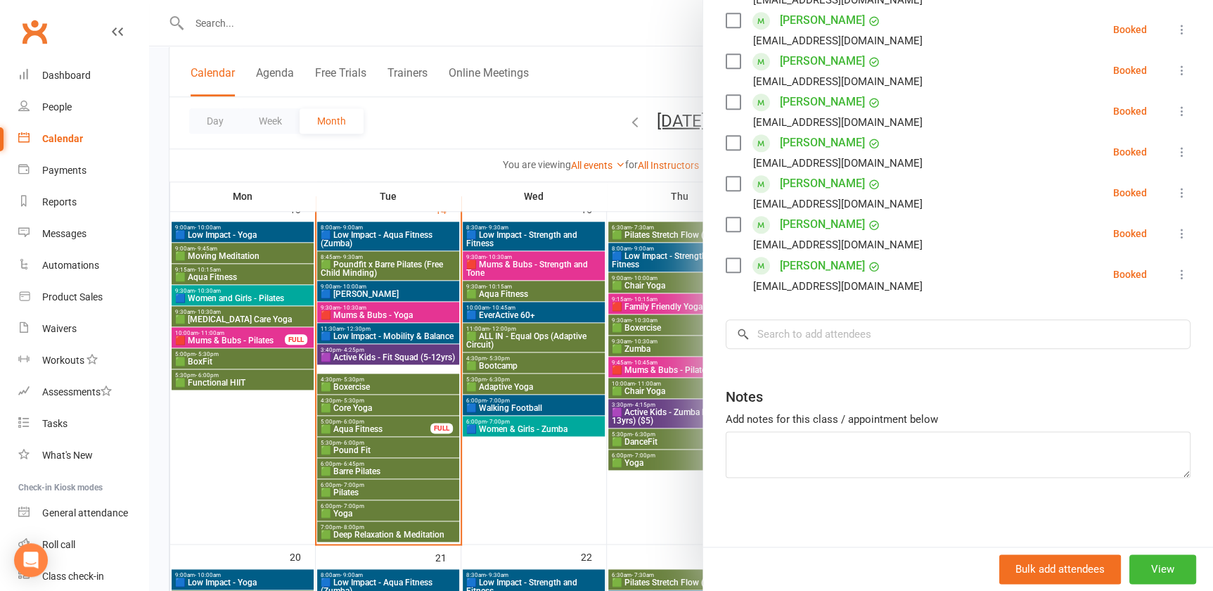
scroll to position [364, 0]
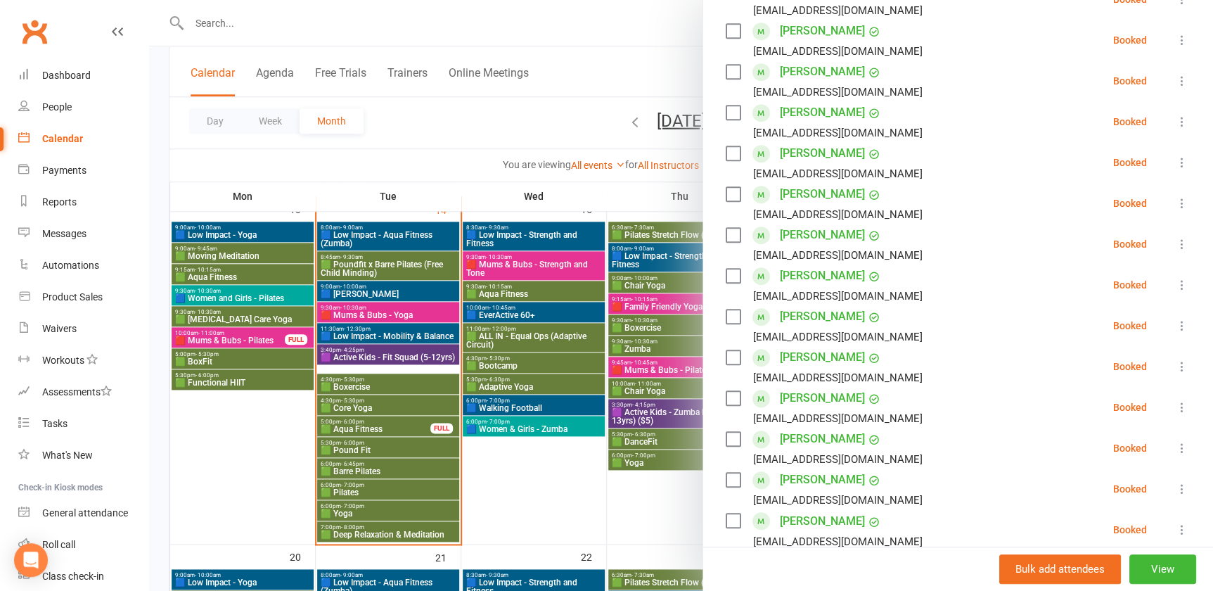
click at [524, 474] on div at bounding box center [681, 295] width 1064 height 591
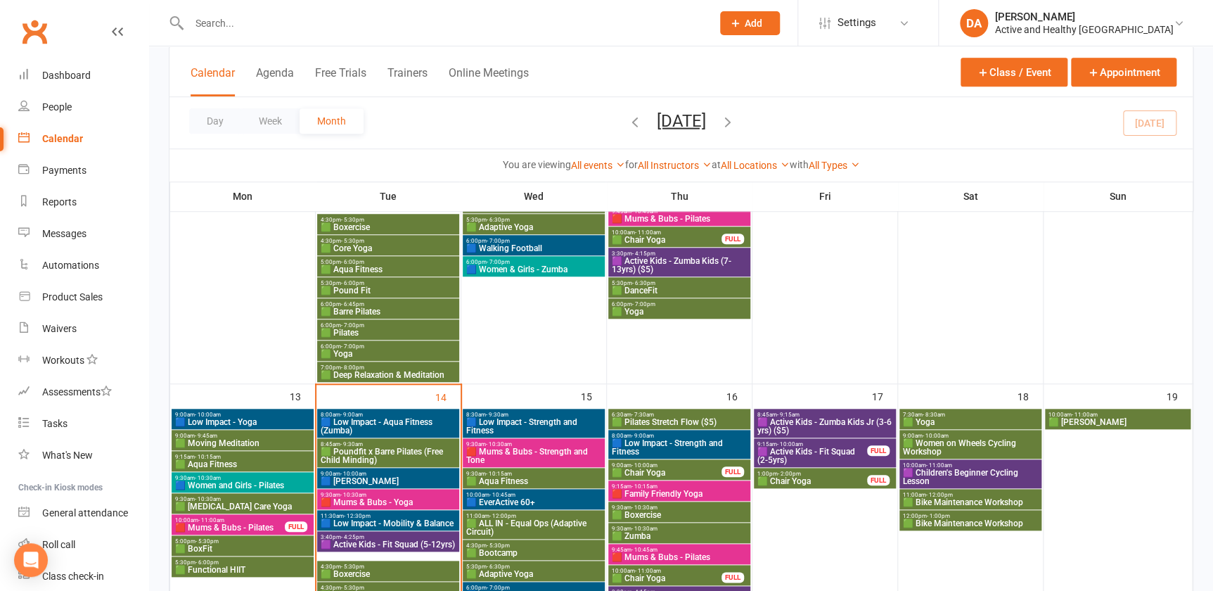
scroll to position [575, 0]
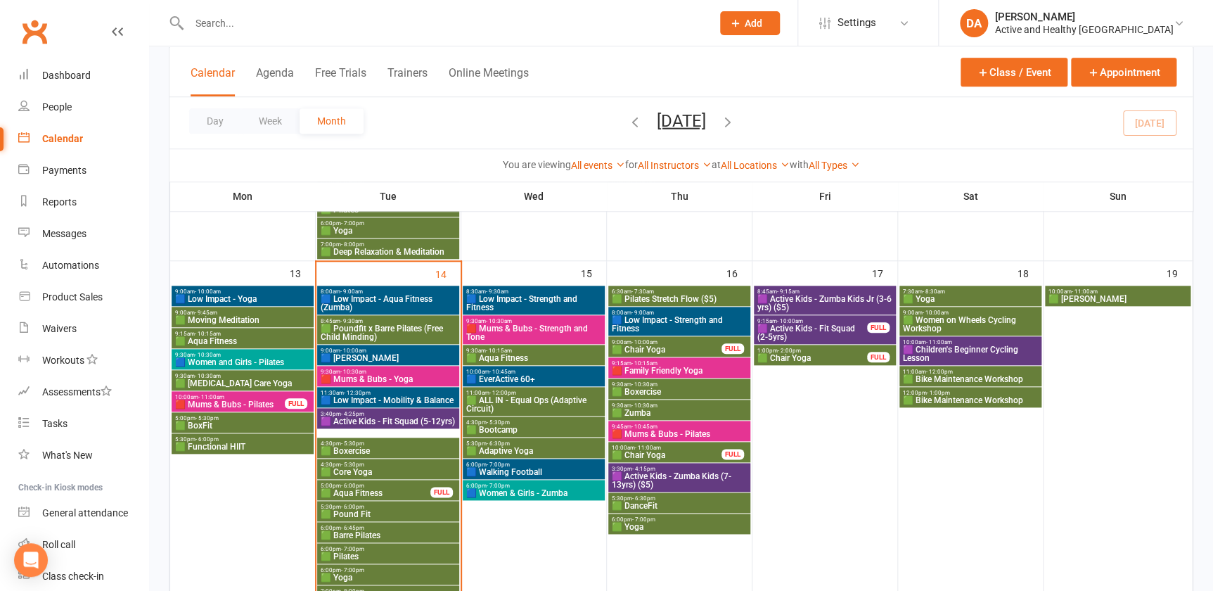
click at [407, 400] on span "🟦 Low Impact - Mobility & Balance" at bounding box center [388, 400] width 136 height 8
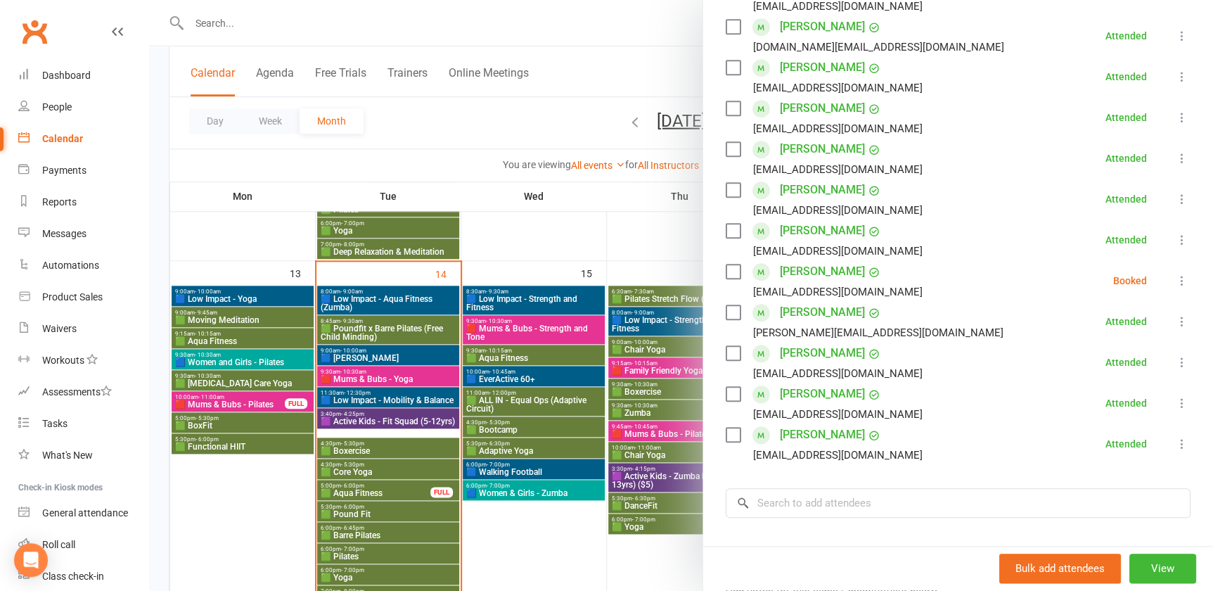
scroll to position [255, 0]
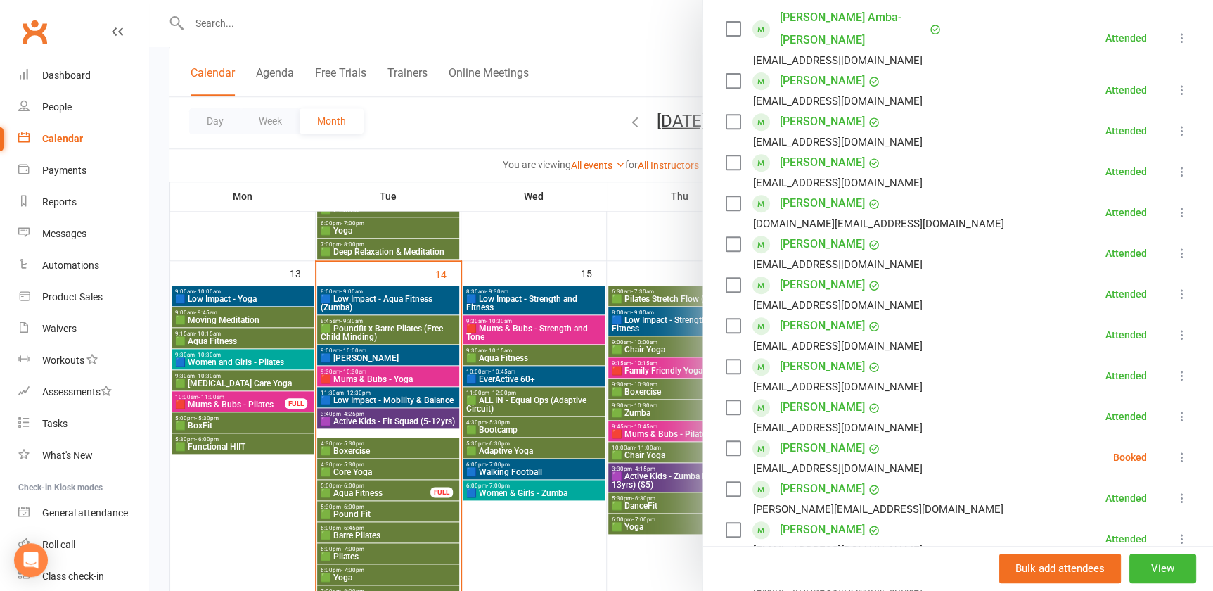
click at [384, 380] on div at bounding box center [681, 295] width 1064 height 591
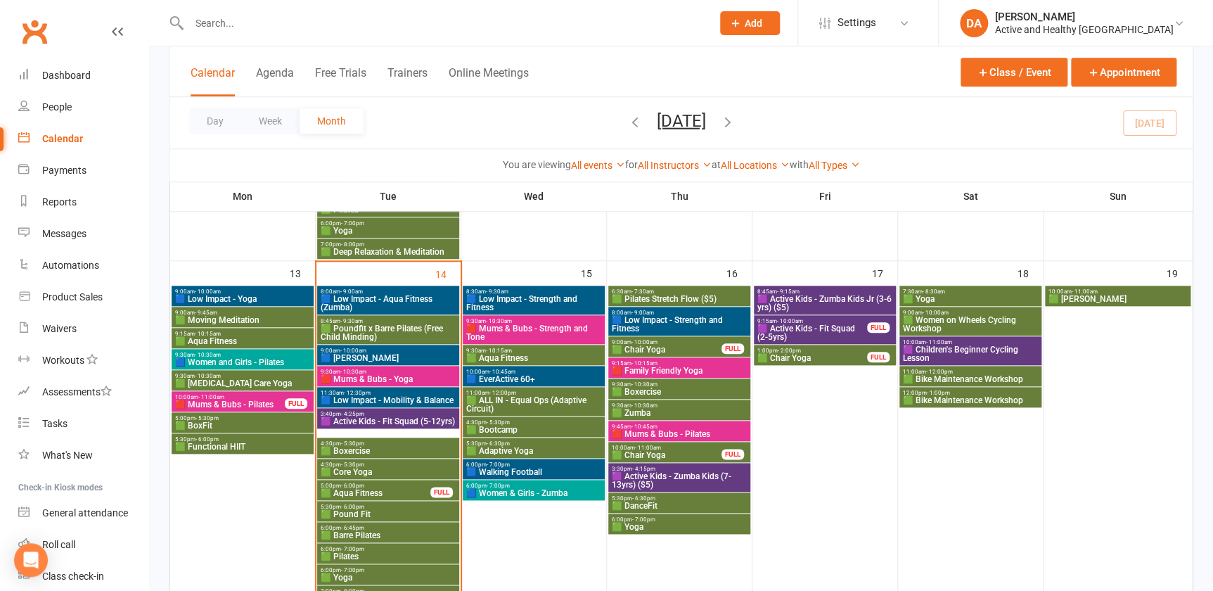
click at [563, 322] on span "9:30am - 10:30am" at bounding box center [534, 321] width 136 height 6
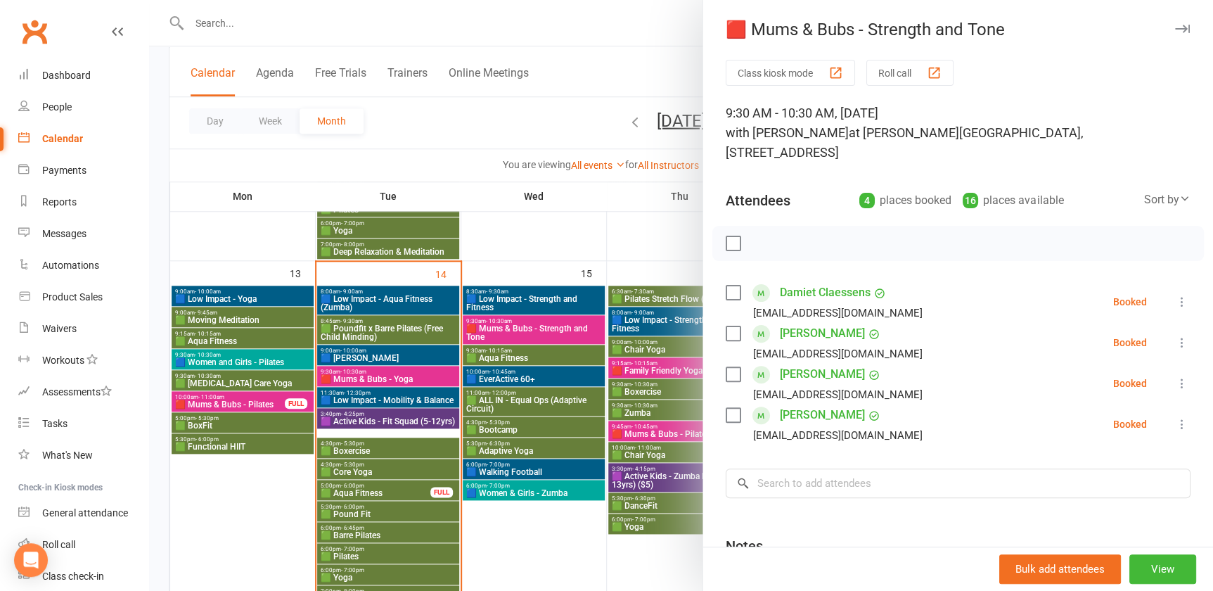
click at [542, 297] on div at bounding box center [681, 295] width 1064 height 591
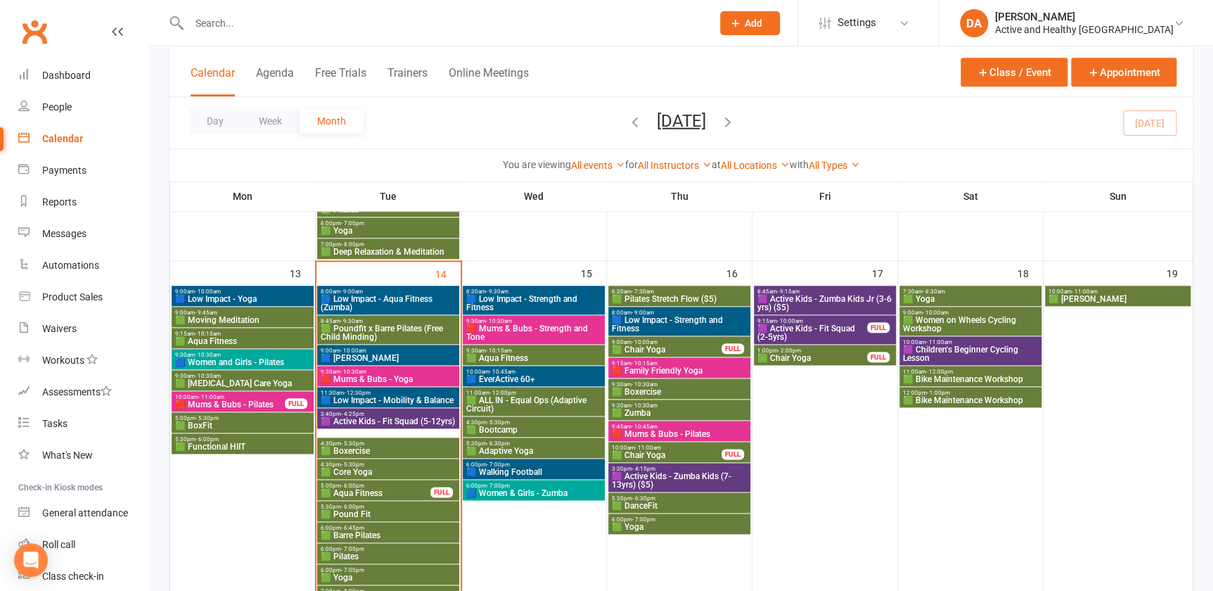
click at [543, 298] on span "🟦 Low Impact - Strength and Fitness" at bounding box center [534, 303] width 136 height 17
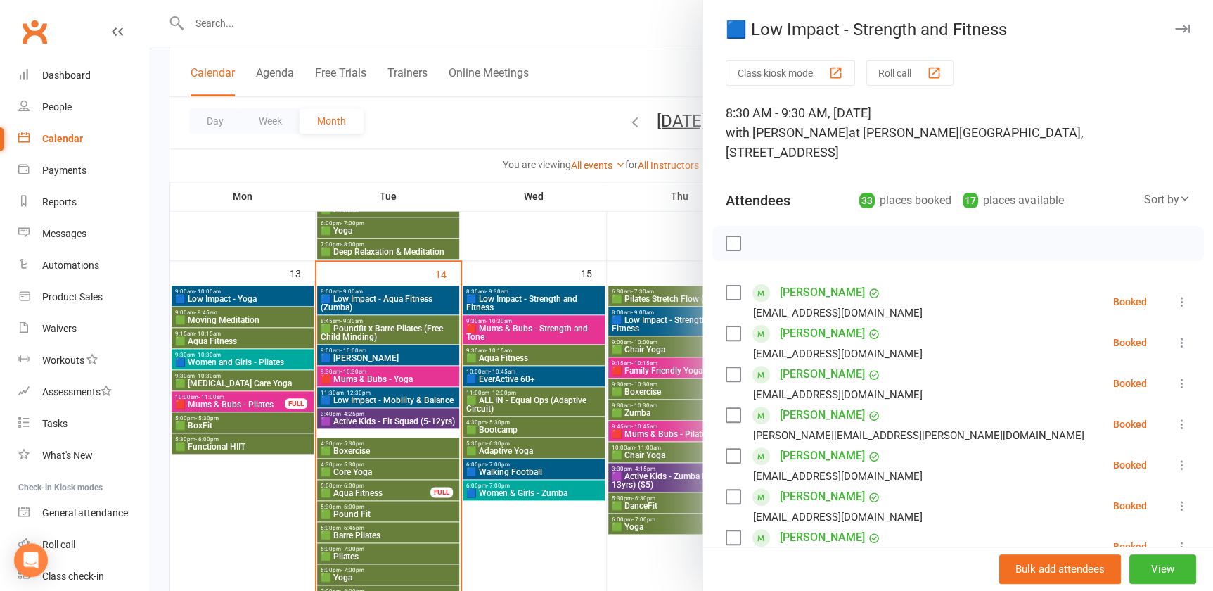
click at [543, 298] on div at bounding box center [681, 295] width 1064 height 591
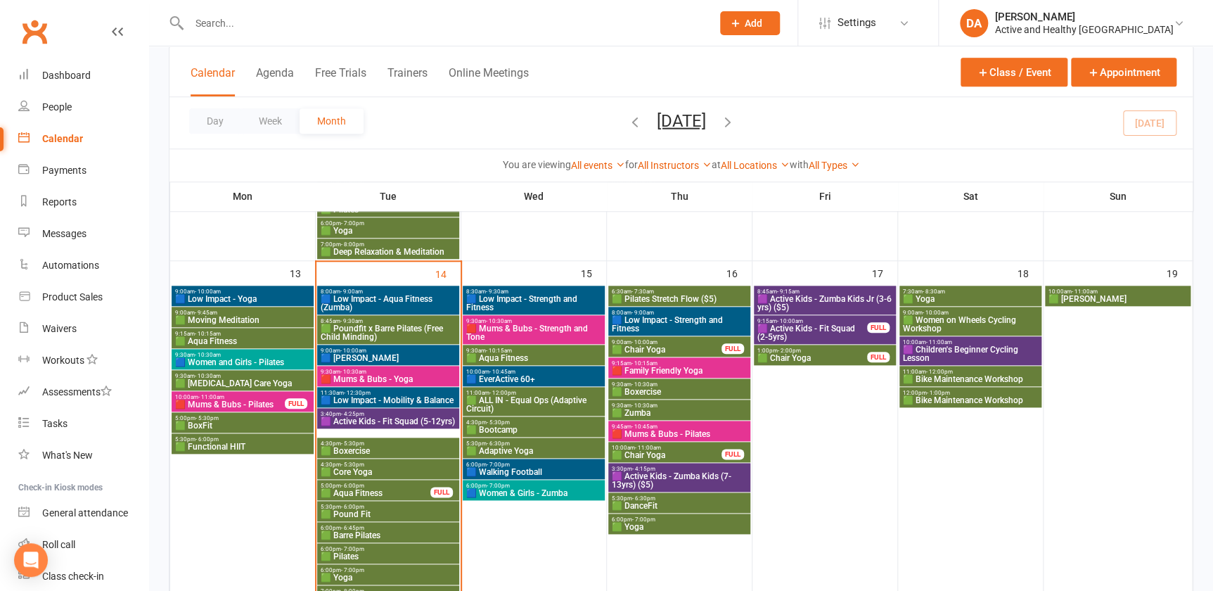
click at [698, 319] on span "🟦 Low Impact - Strength and Fitness" at bounding box center [679, 324] width 136 height 17
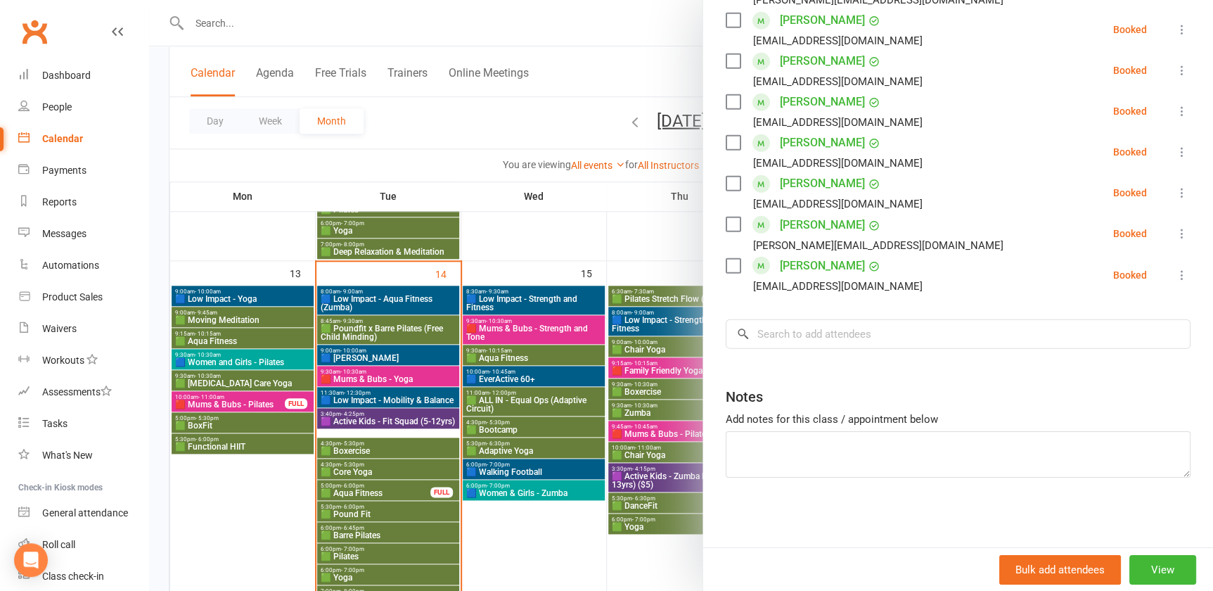
scroll to position [1646, 0]
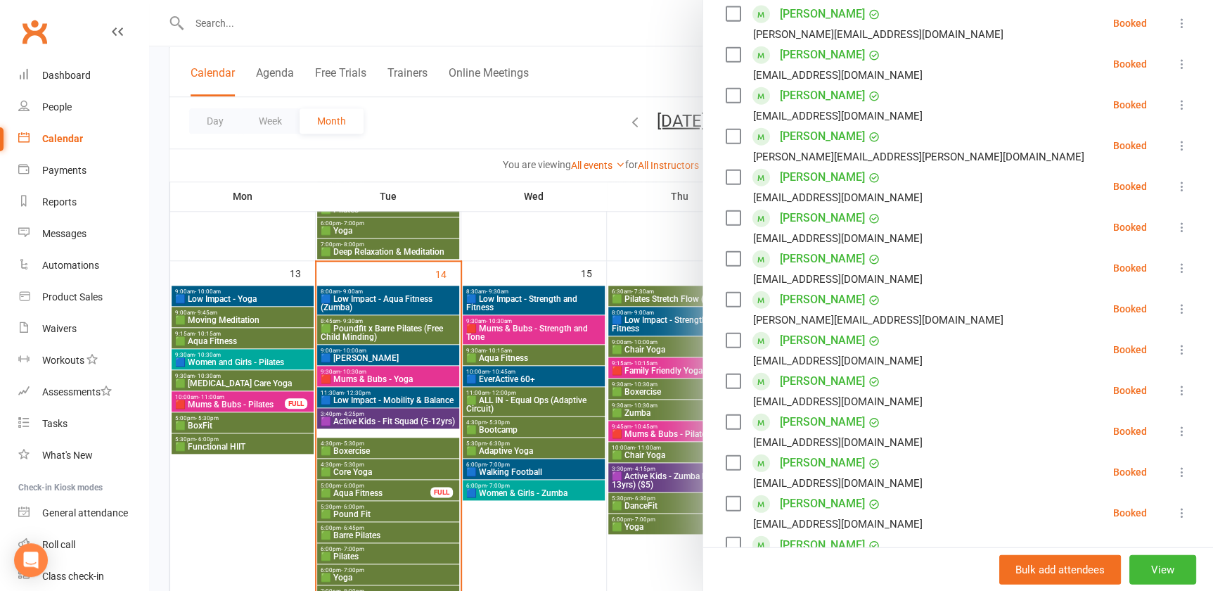
click at [622, 368] on div at bounding box center [681, 295] width 1064 height 591
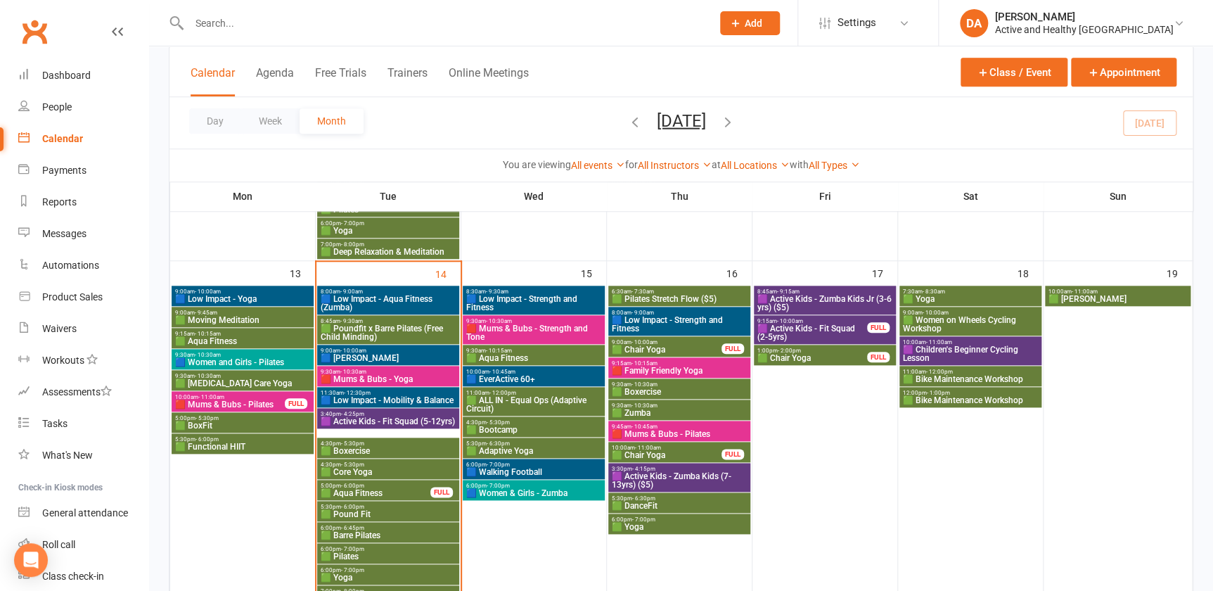
click at [691, 369] on span "🟥 Family Friendly Yoga" at bounding box center [679, 370] width 136 height 8
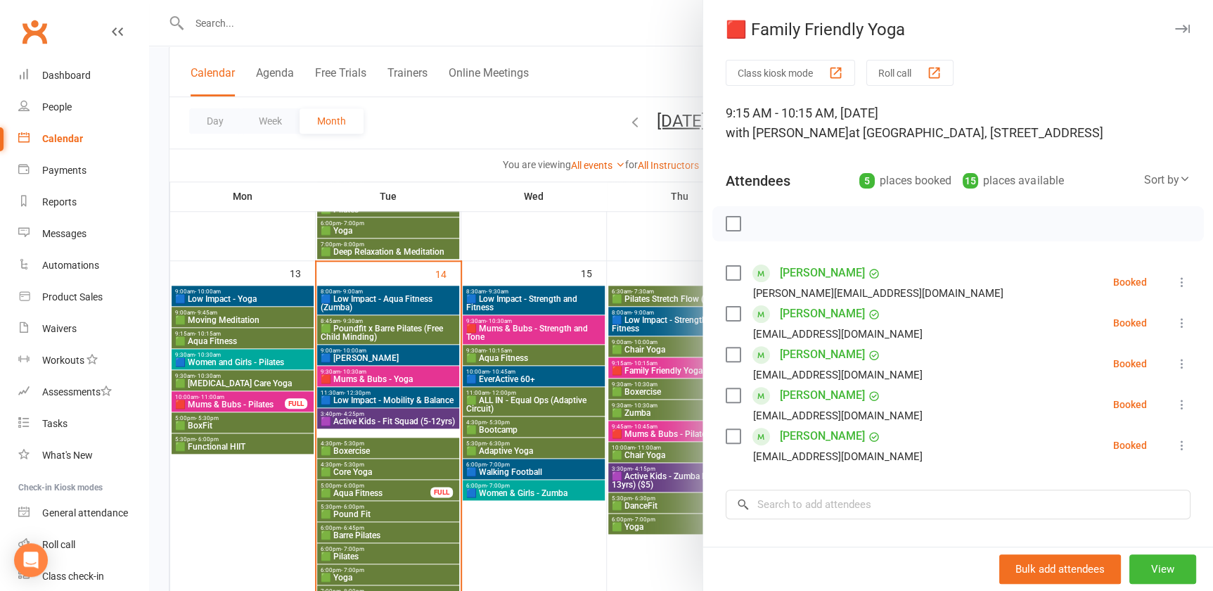
click at [650, 397] on div at bounding box center [681, 295] width 1064 height 591
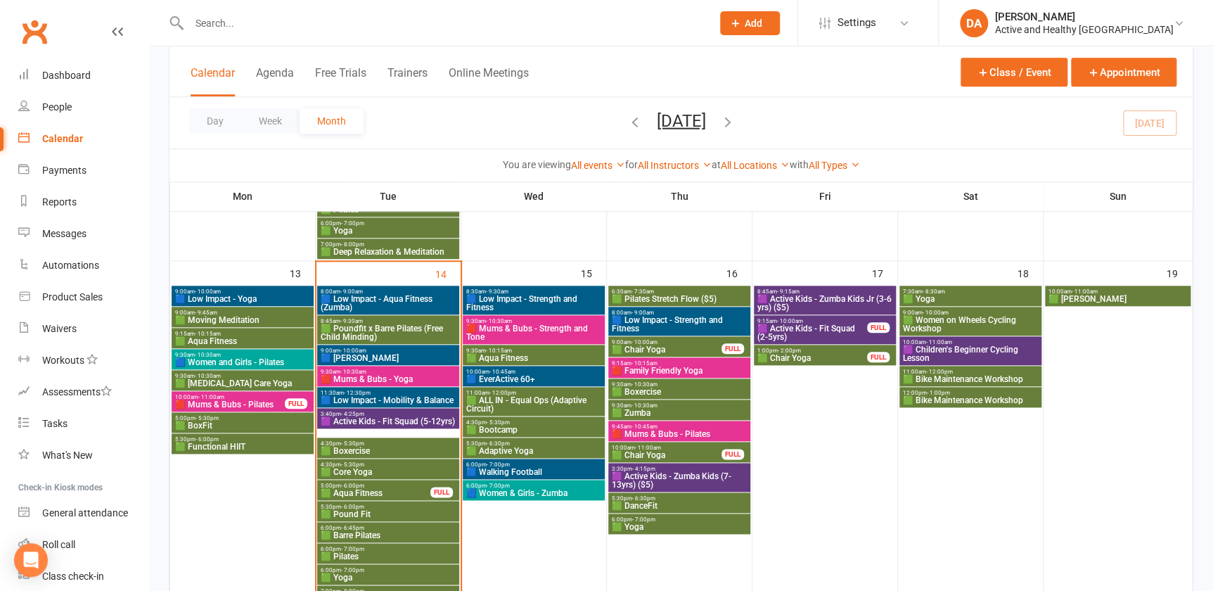
click at [660, 427] on span "9:45am - 10:45am" at bounding box center [679, 426] width 136 height 6
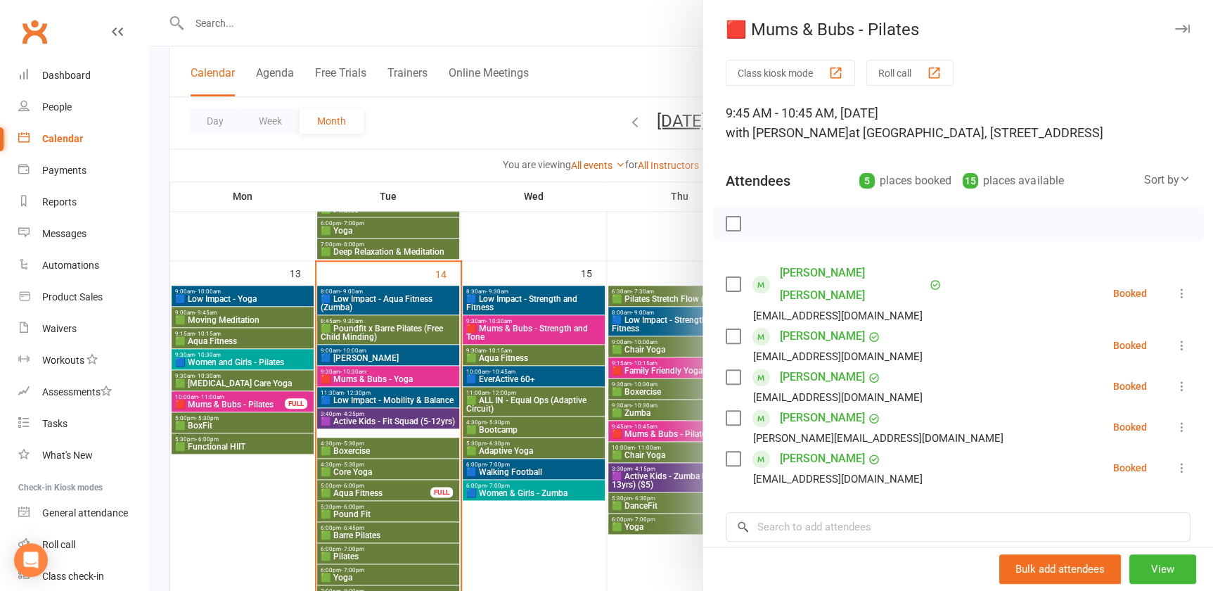
click at [661, 444] on div at bounding box center [681, 295] width 1064 height 591
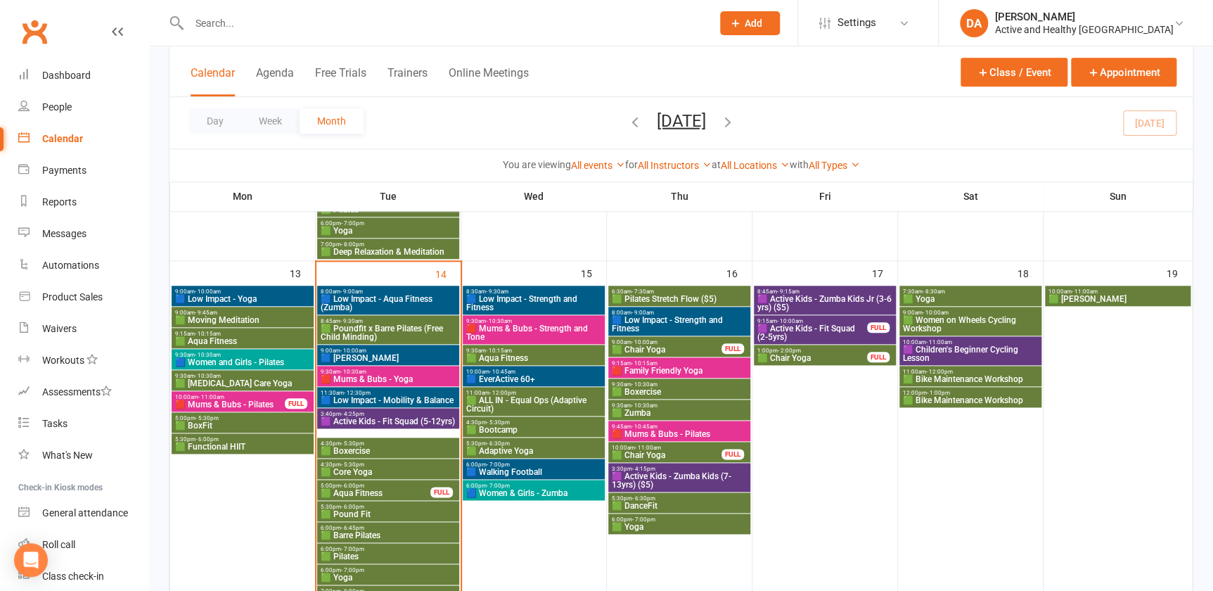
click at [681, 472] on span "🟪 Active Kids - Zumba Kids (7-13yrs) ($5)" at bounding box center [679, 480] width 136 height 17
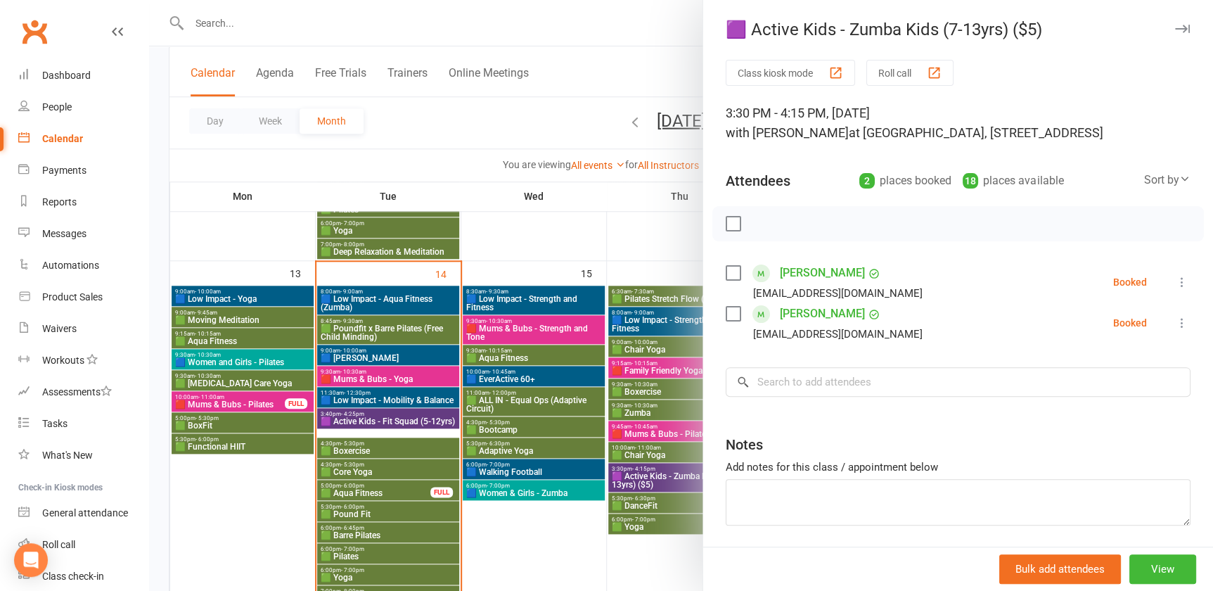
click at [635, 508] on div at bounding box center [681, 295] width 1064 height 591
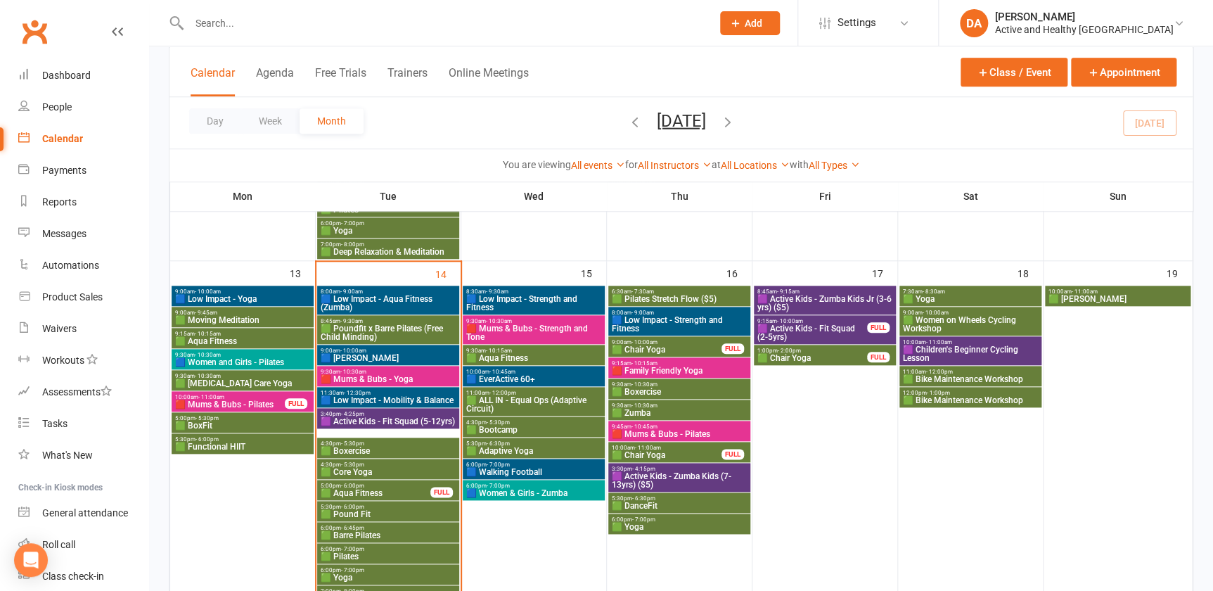
click at [644, 502] on span "🟩 DanceFit" at bounding box center [679, 505] width 136 height 8
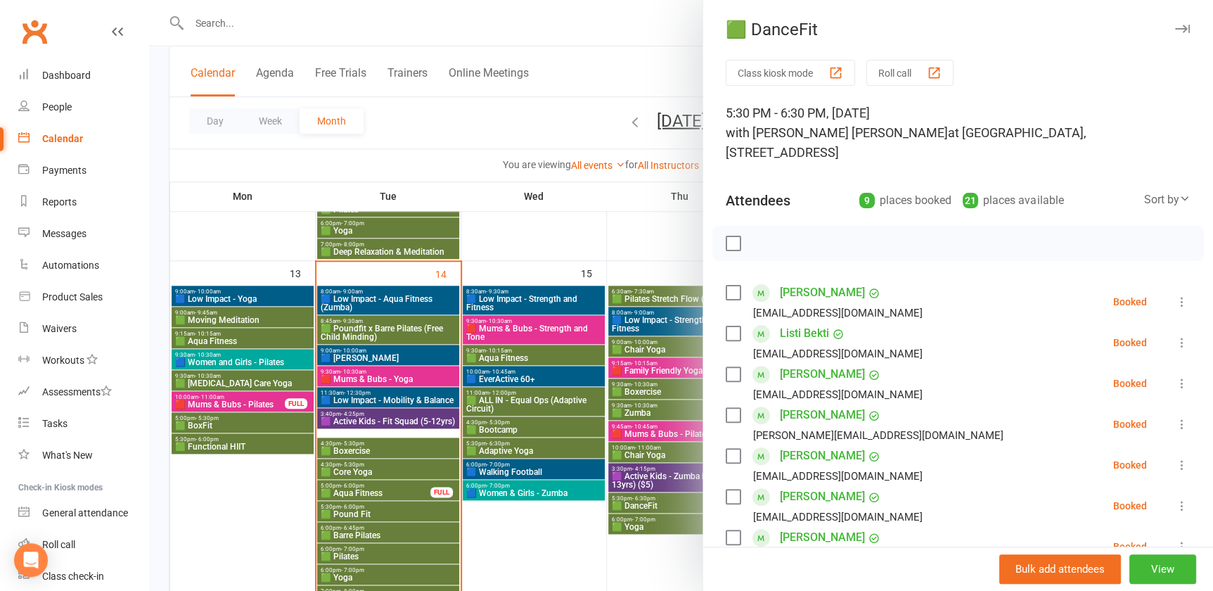
click at [644, 502] on div at bounding box center [681, 295] width 1064 height 591
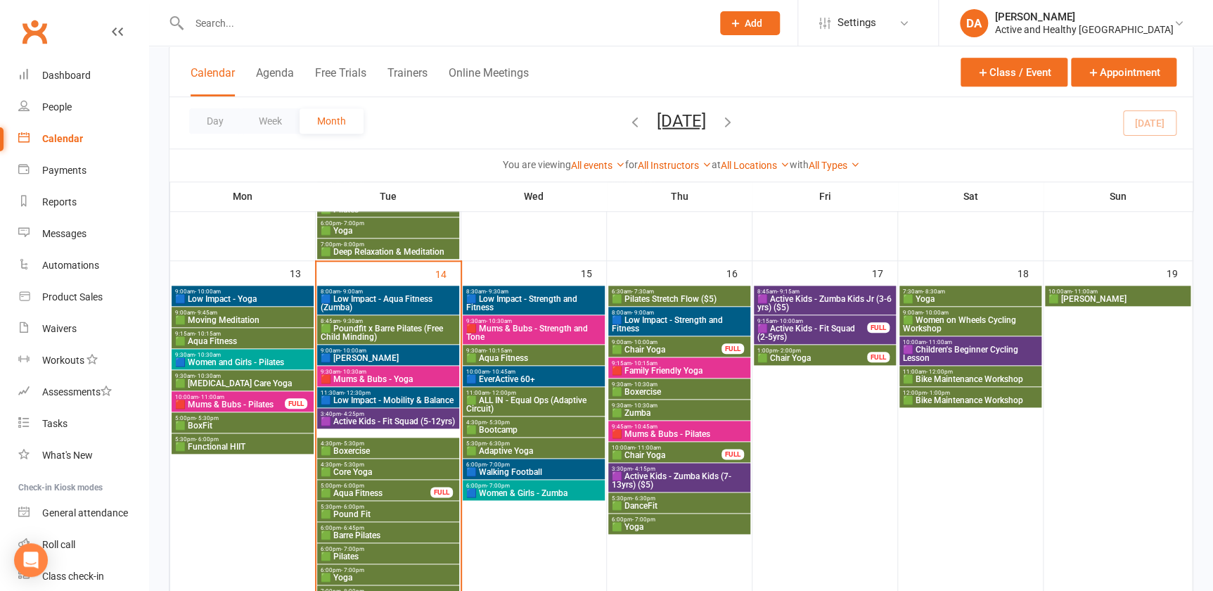
click at [634, 530] on span "🟩 Yoga" at bounding box center [679, 527] width 136 height 8
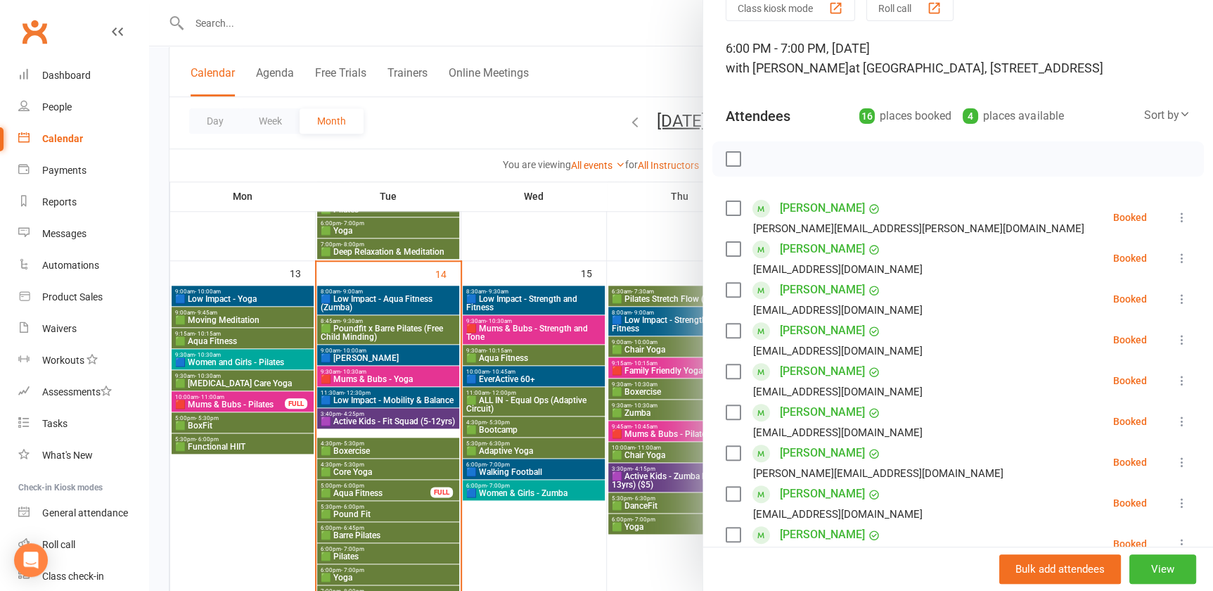
scroll to position [255, 0]
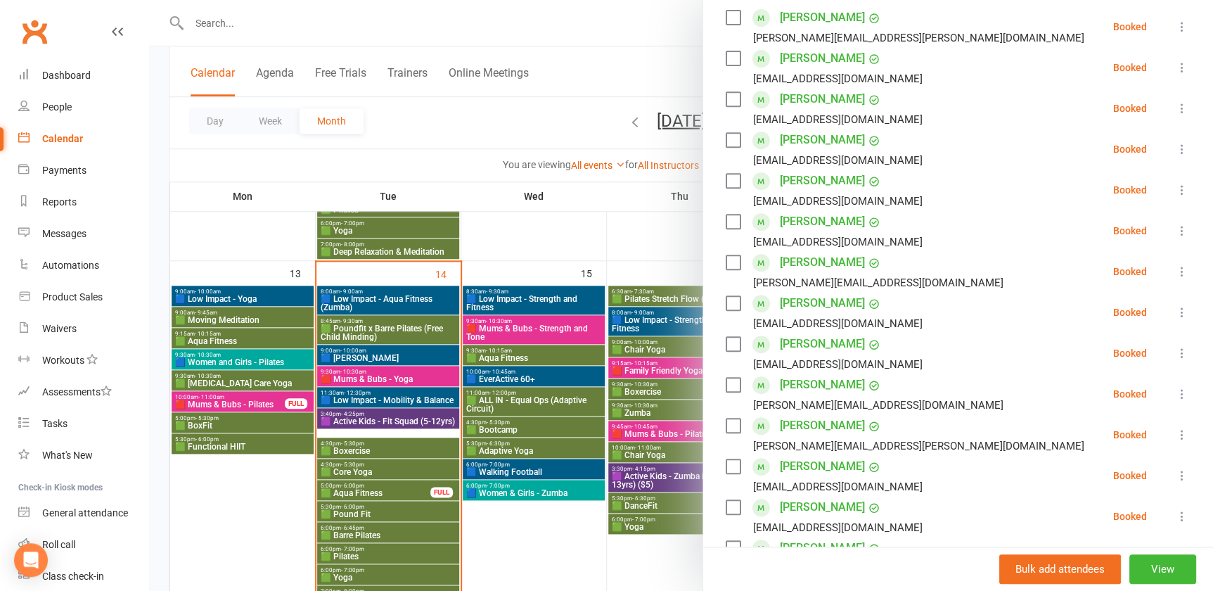
click at [549, 398] on div at bounding box center [681, 295] width 1064 height 591
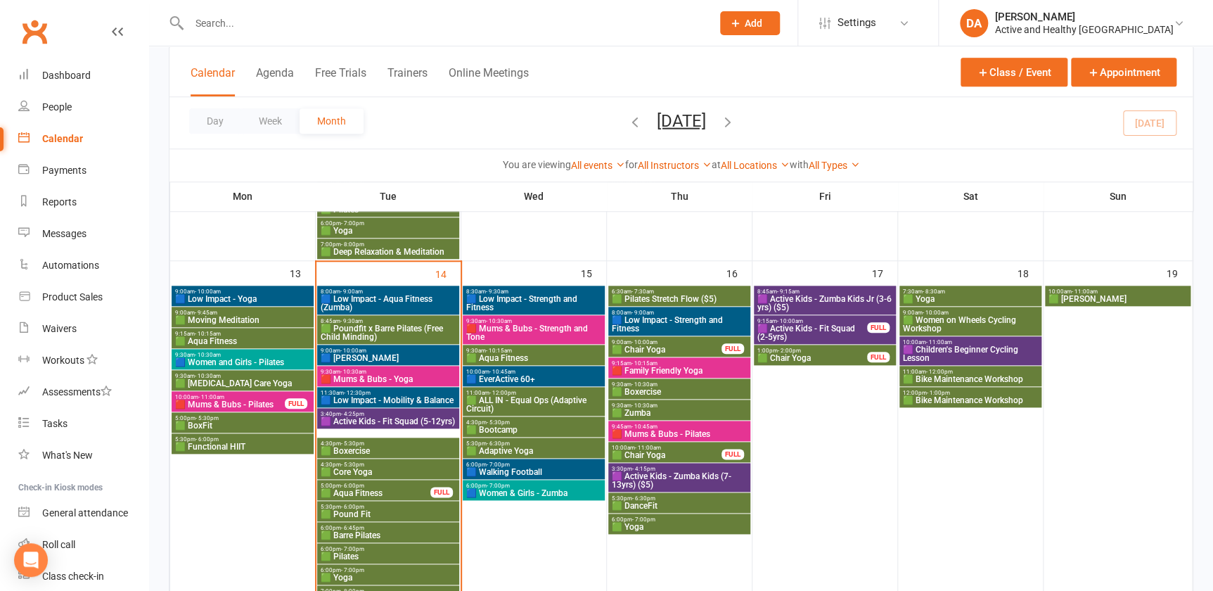
click at [61, 145] on link "Calendar" at bounding box center [83, 139] width 130 height 32
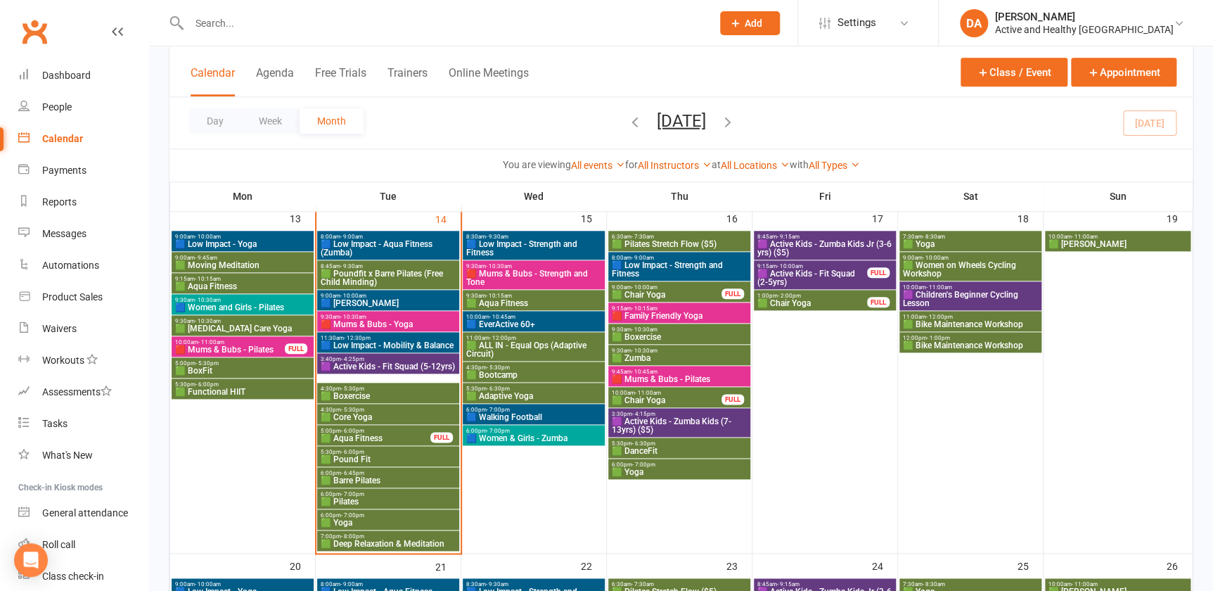
scroll to position [639, 0]
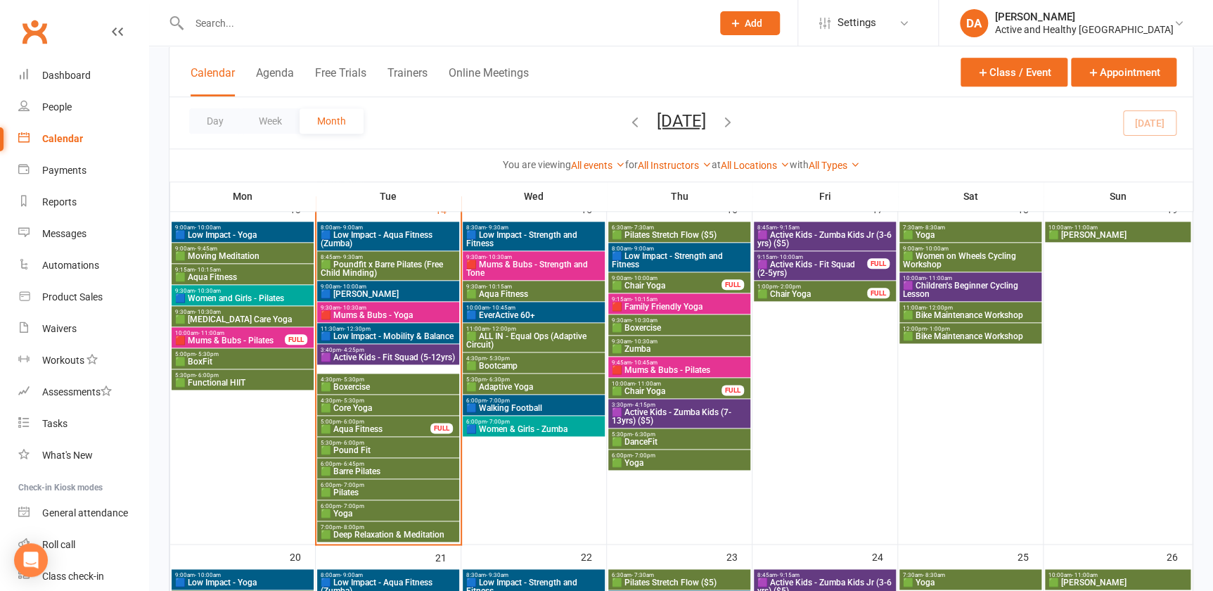
click at [563, 425] on span "🟦 Women & Girls - Zumba" at bounding box center [534, 429] width 136 height 8
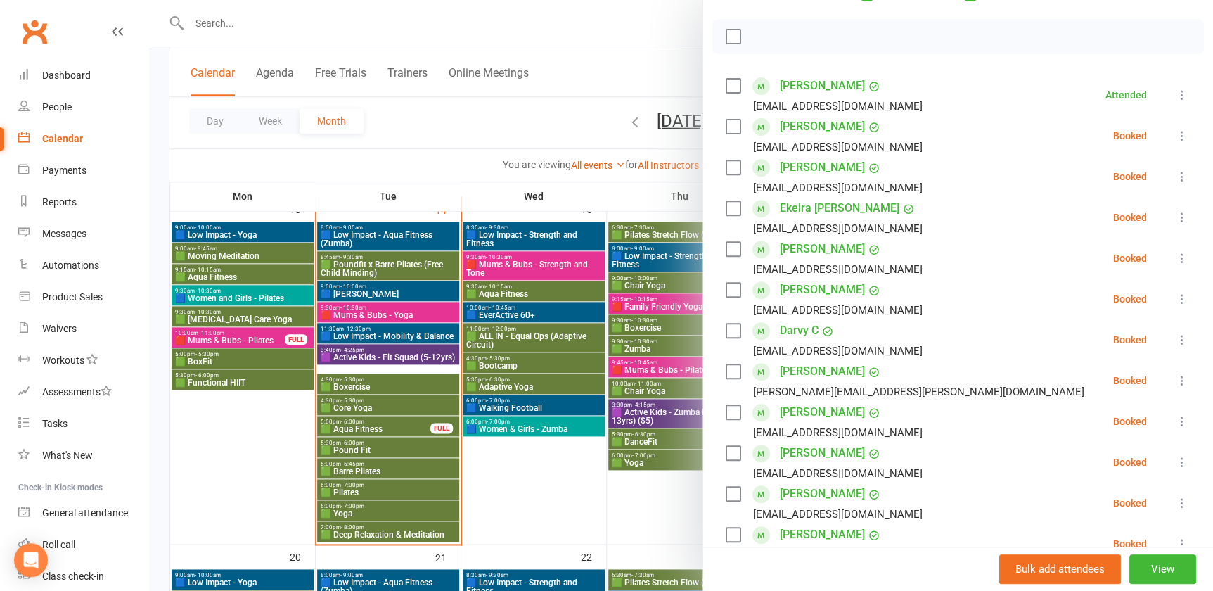
scroll to position [0, 0]
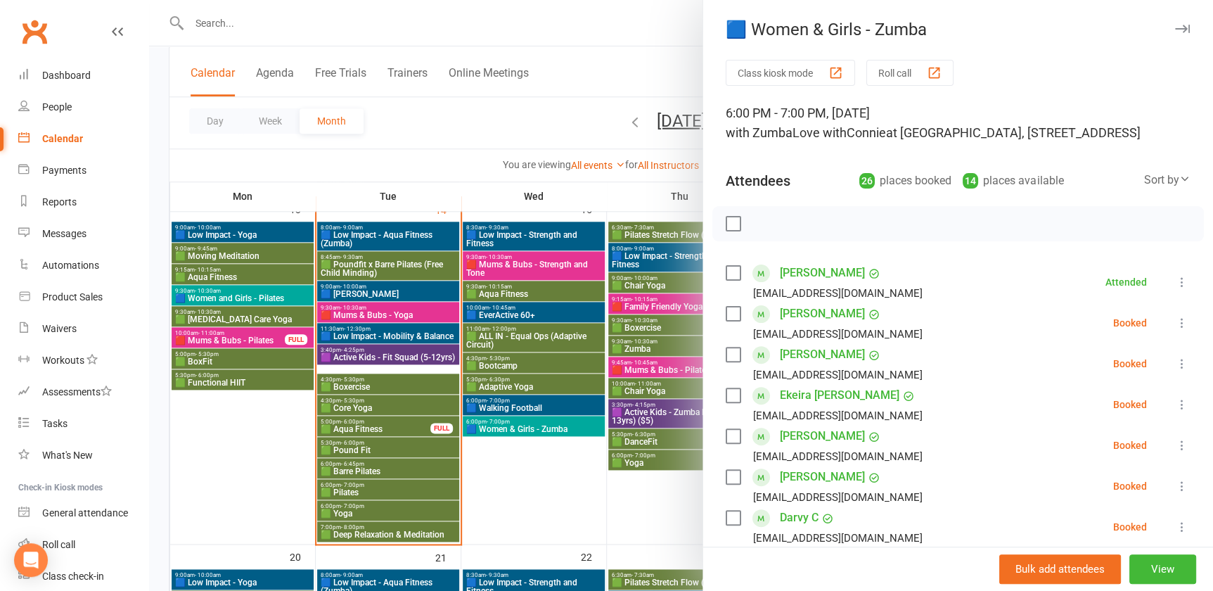
click at [1175, 279] on icon at bounding box center [1182, 282] width 14 height 14
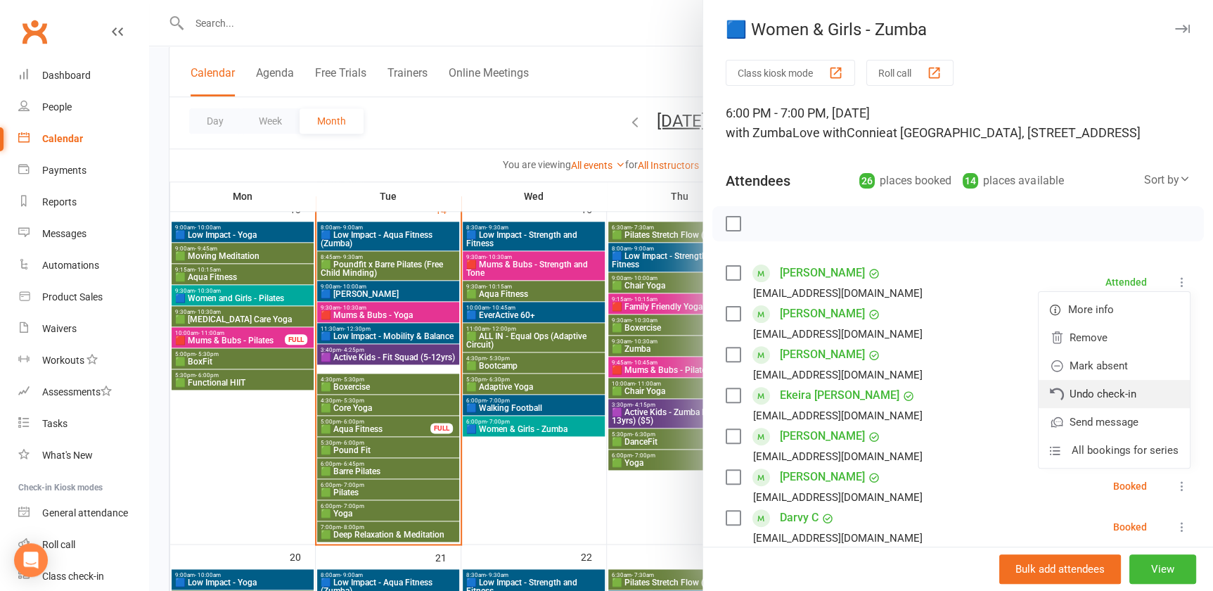
drag, startPoint x: 1111, startPoint y: 388, endPoint x: 672, endPoint y: 49, distance: 555.1
click at [1111, 388] on link "Undo check-in" at bounding box center [1114, 394] width 151 height 28
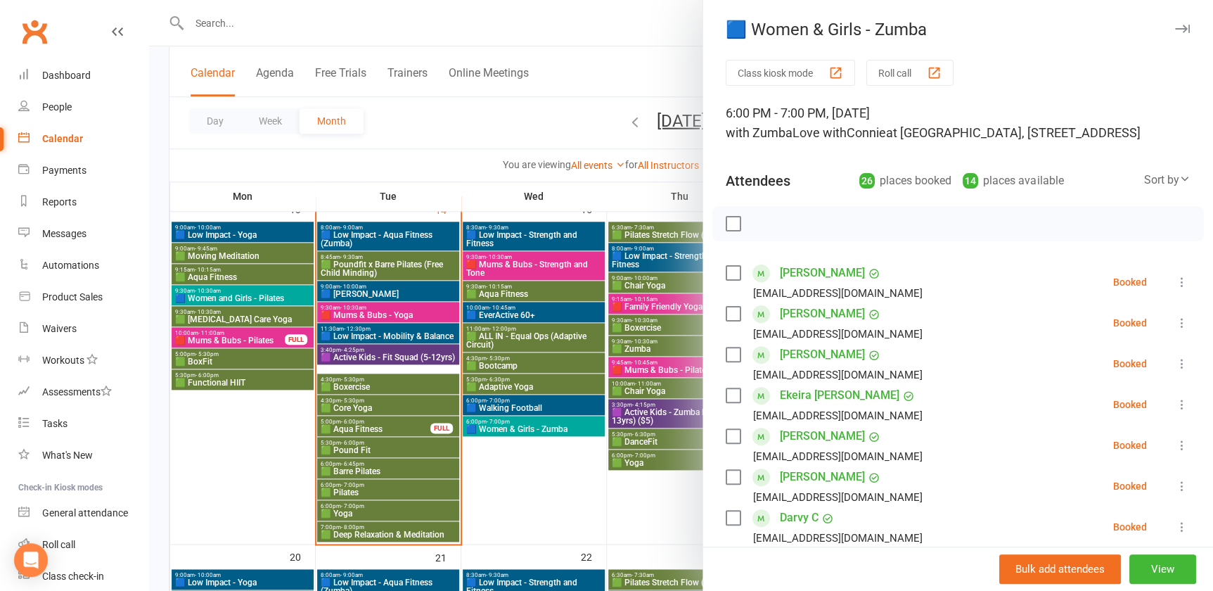
click at [393, 360] on div at bounding box center [681, 295] width 1064 height 591
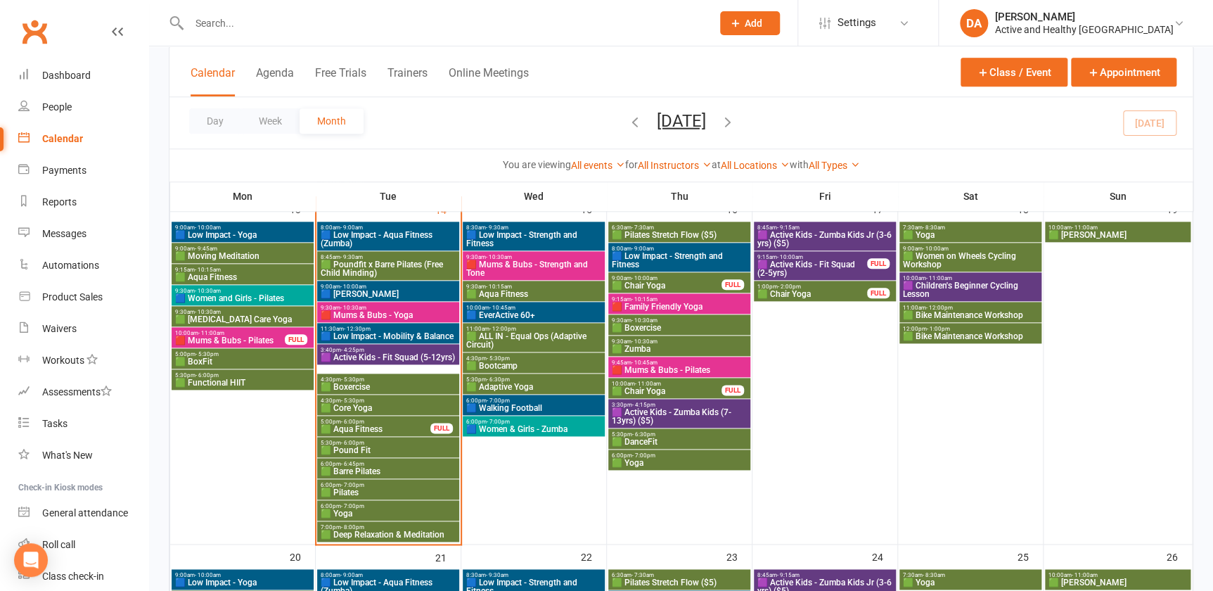
click at [347, 387] on span "🟩 Boxercise" at bounding box center [388, 387] width 136 height 8
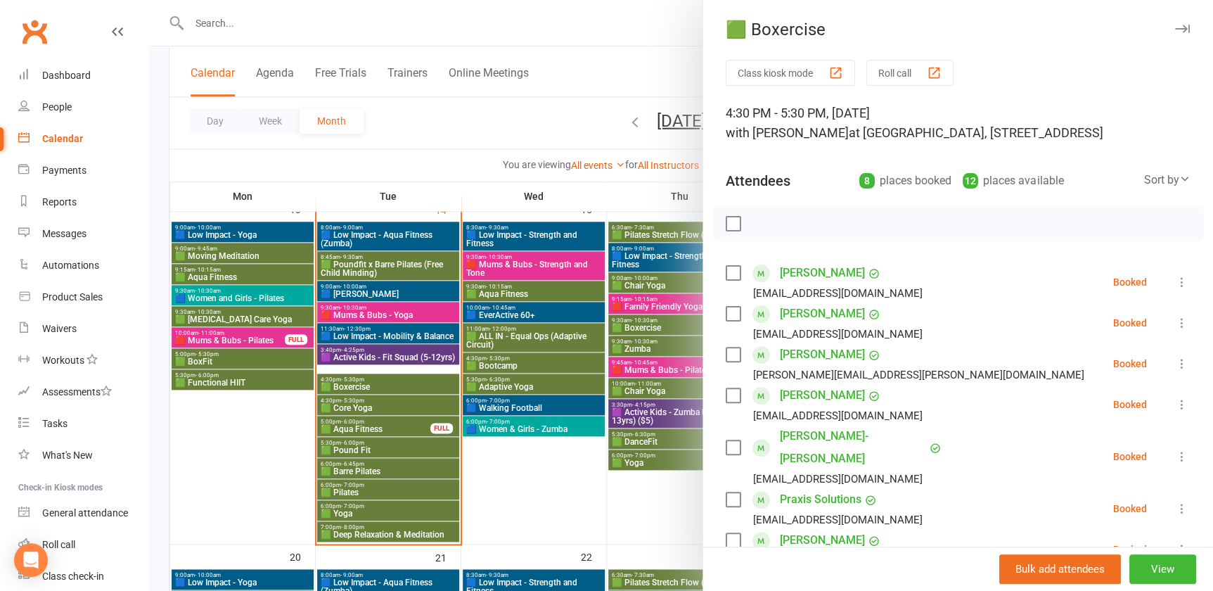
click at [355, 408] on div at bounding box center [681, 295] width 1064 height 591
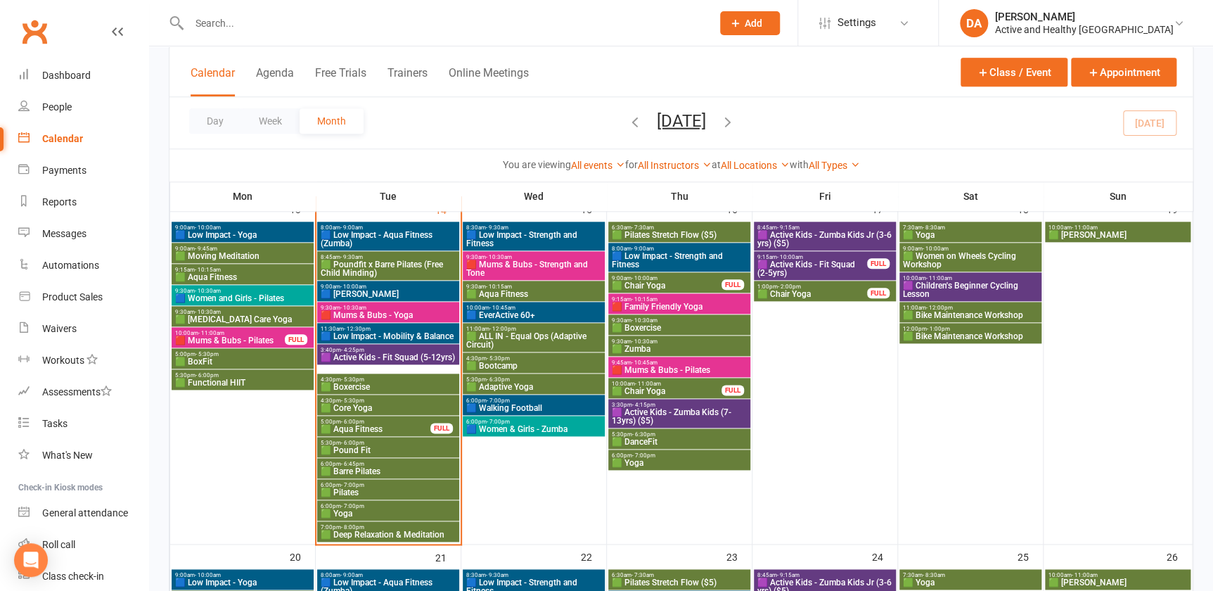
click at [370, 404] on span "🟩 Core Yoga" at bounding box center [388, 408] width 136 height 8
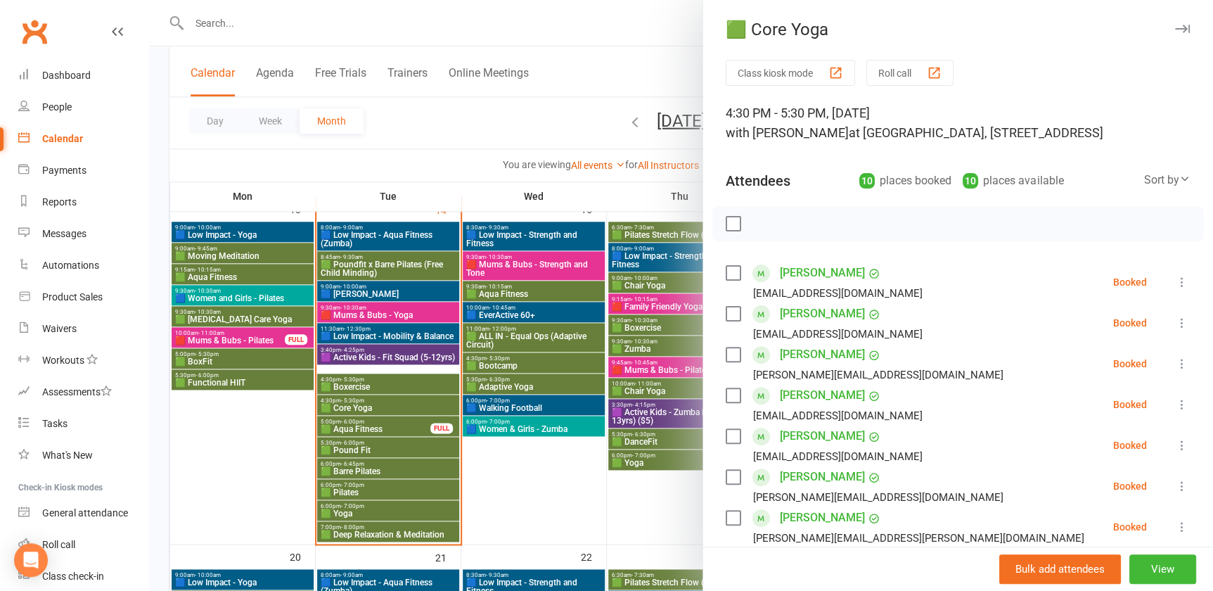
click at [370, 403] on div at bounding box center [681, 295] width 1064 height 591
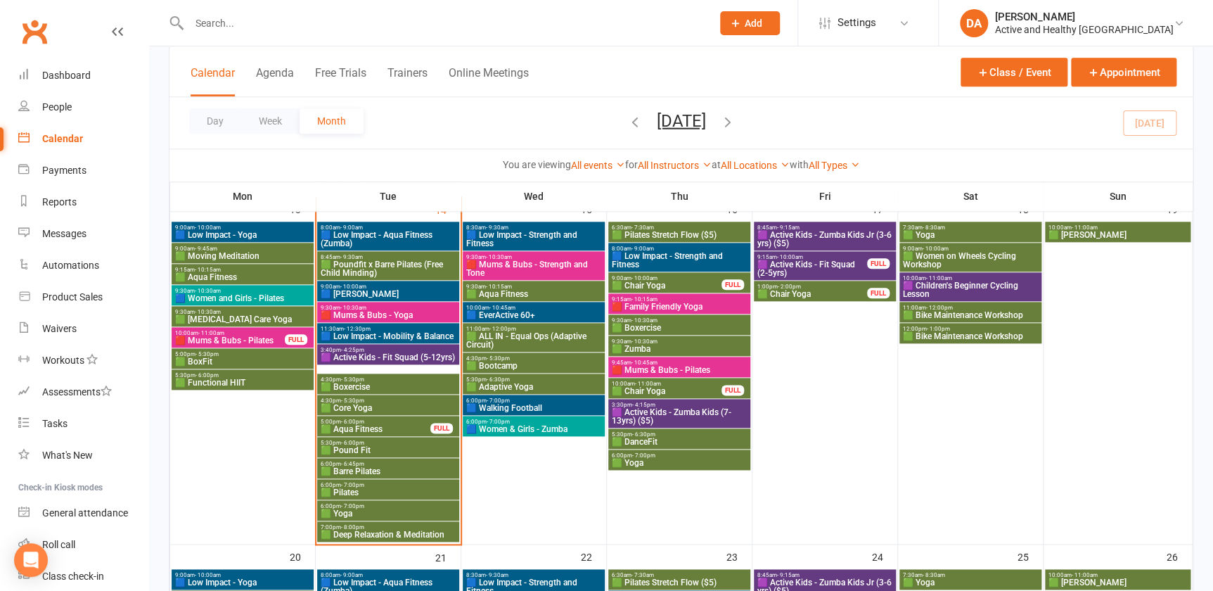
click at [369, 430] on span "🟩 Aqua Fitness" at bounding box center [375, 429] width 111 height 8
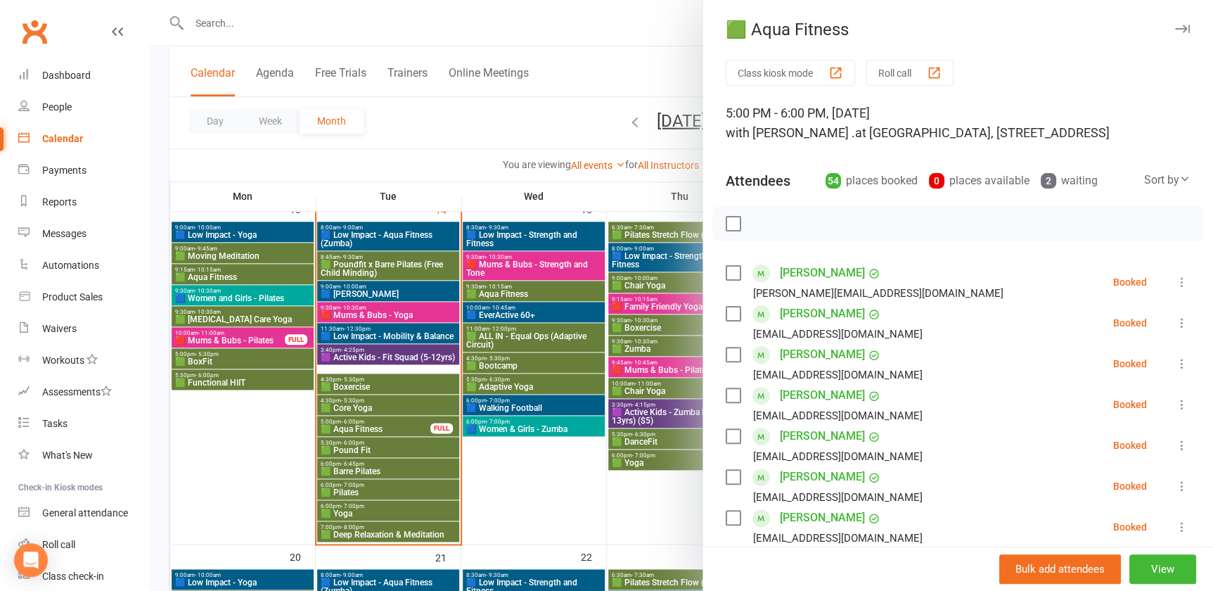
click at [358, 443] on div at bounding box center [681, 295] width 1064 height 591
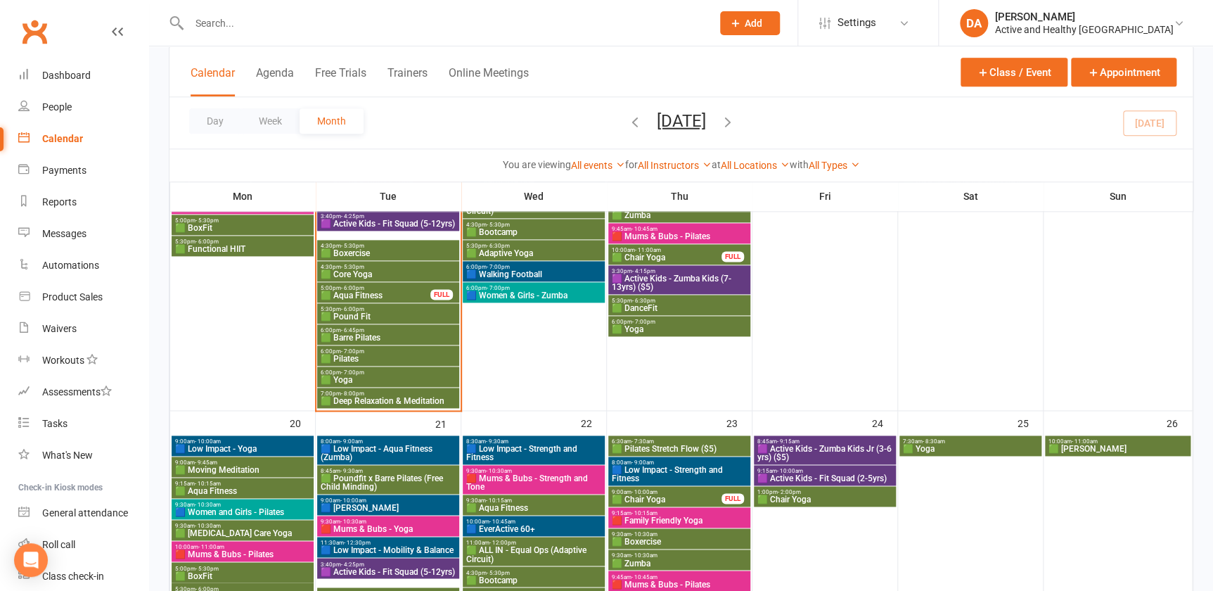
scroll to position [703, 0]
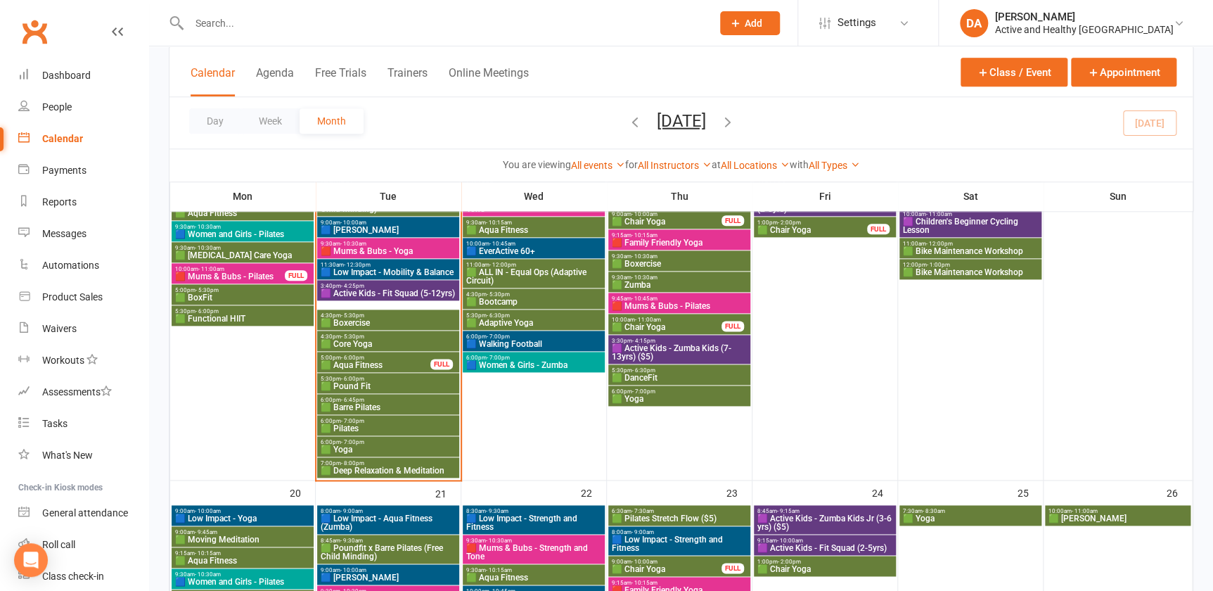
click at [77, 133] on div "Calendar" at bounding box center [62, 138] width 41 height 11
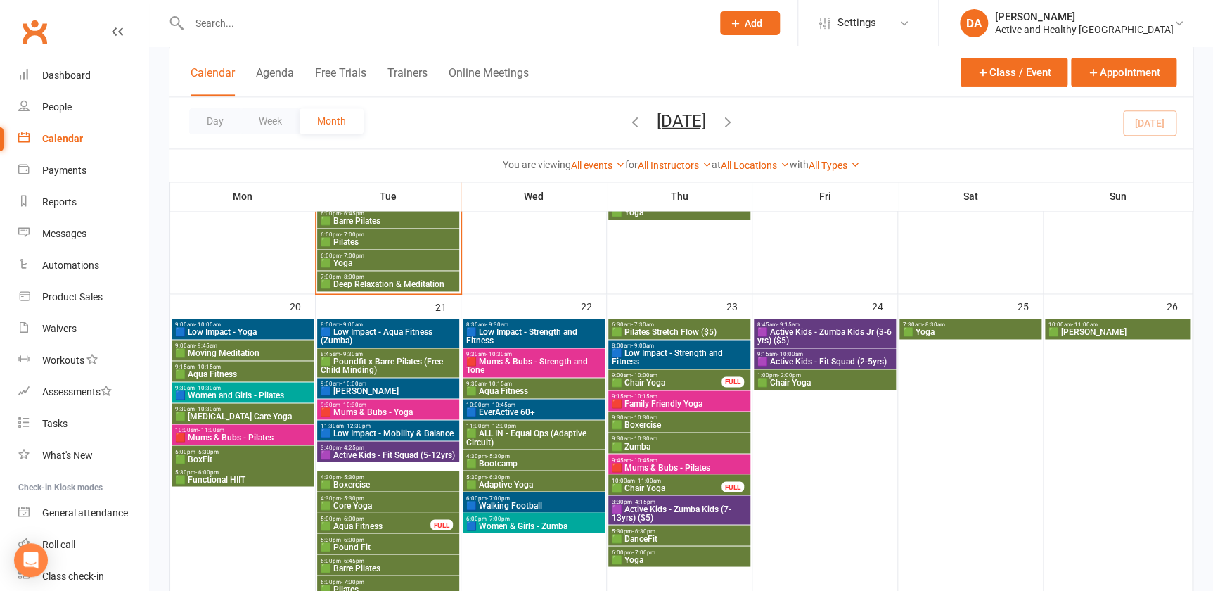
scroll to position [895, 0]
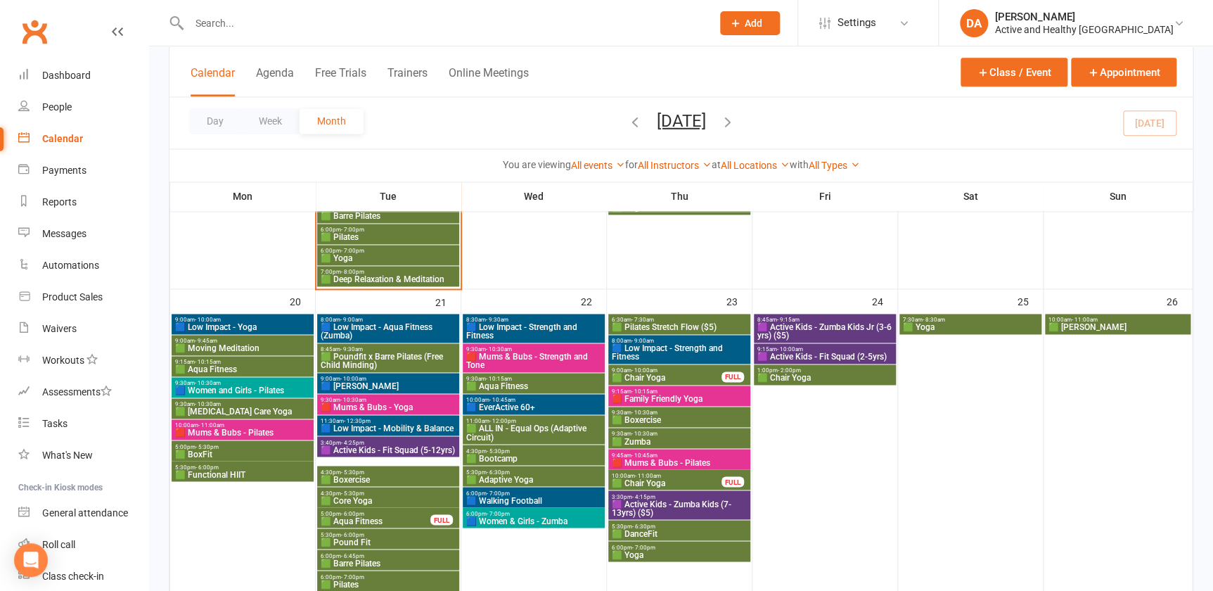
click at [256, 428] on span "🟥 Mums & Bubs - Pilates" at bounding box center [242, 432] width 136 height 8
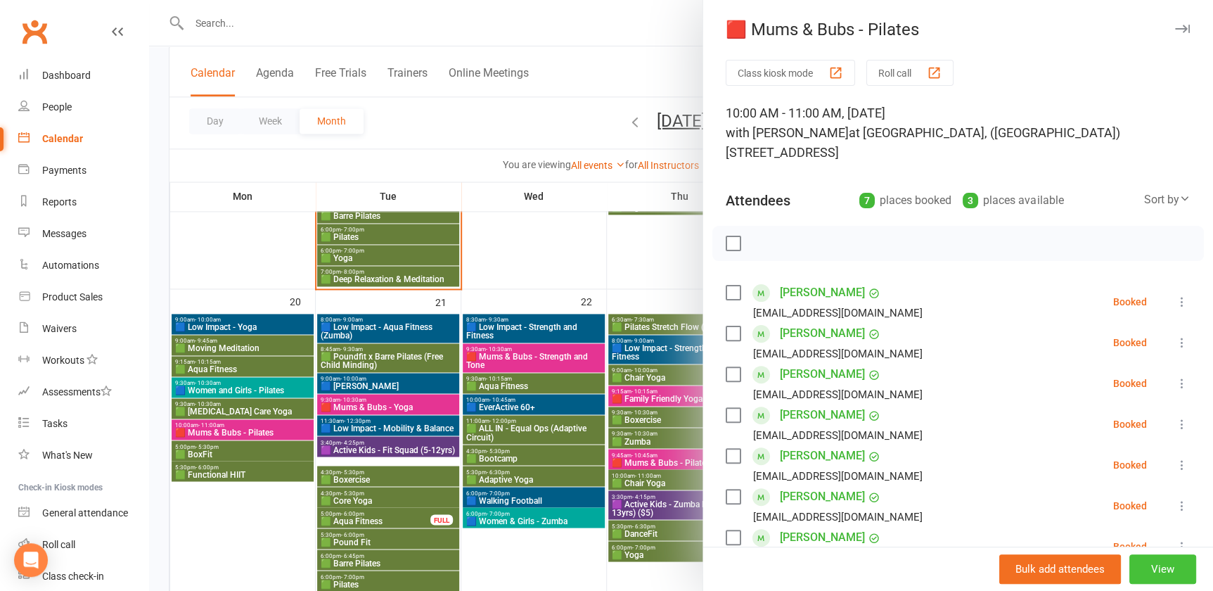
click at [1154, 577] on button "View" at bounding box center [1163, 569] width 67 height 30
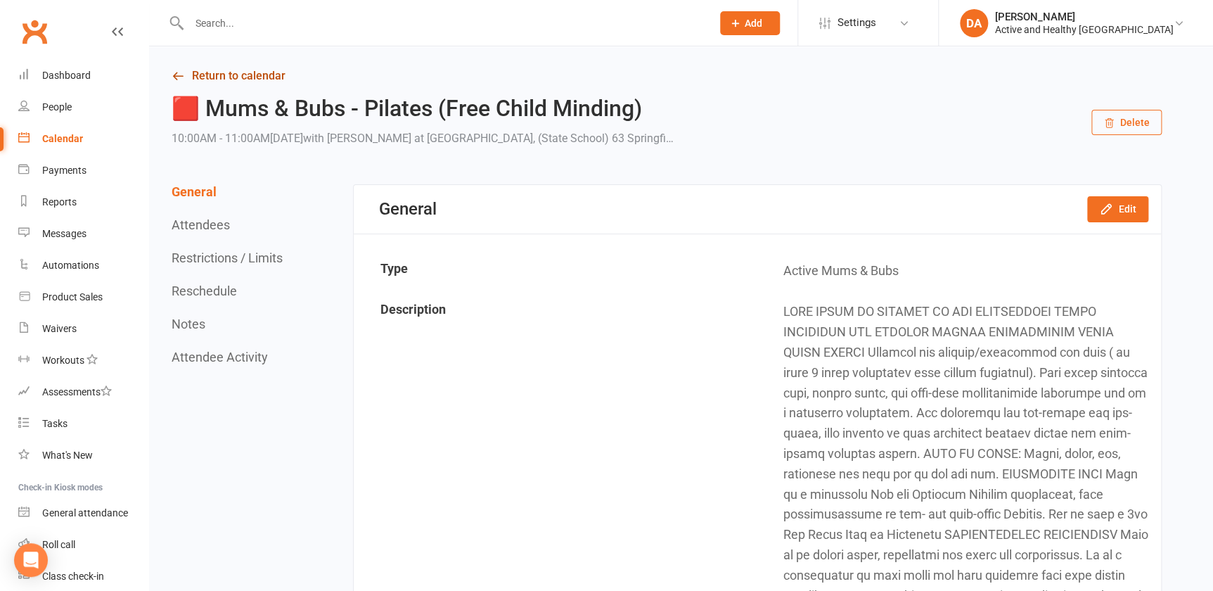
click at [225, 76] on link "Return to calendar" at bounding box center [667, 76] width 990 height 20
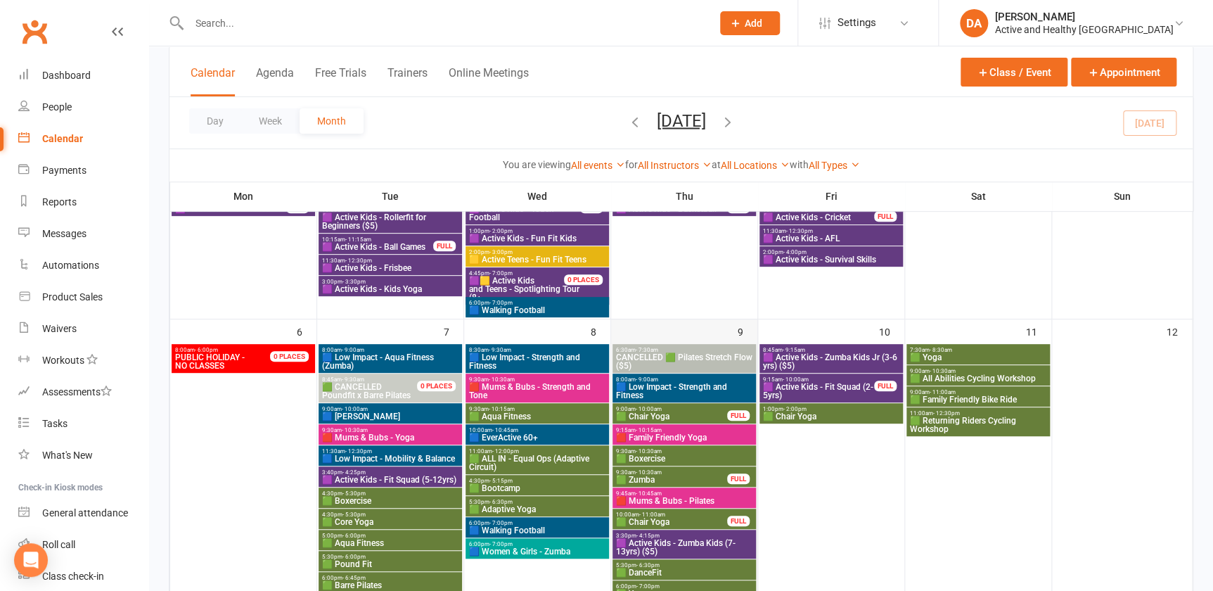
scroll to position [319, 0]
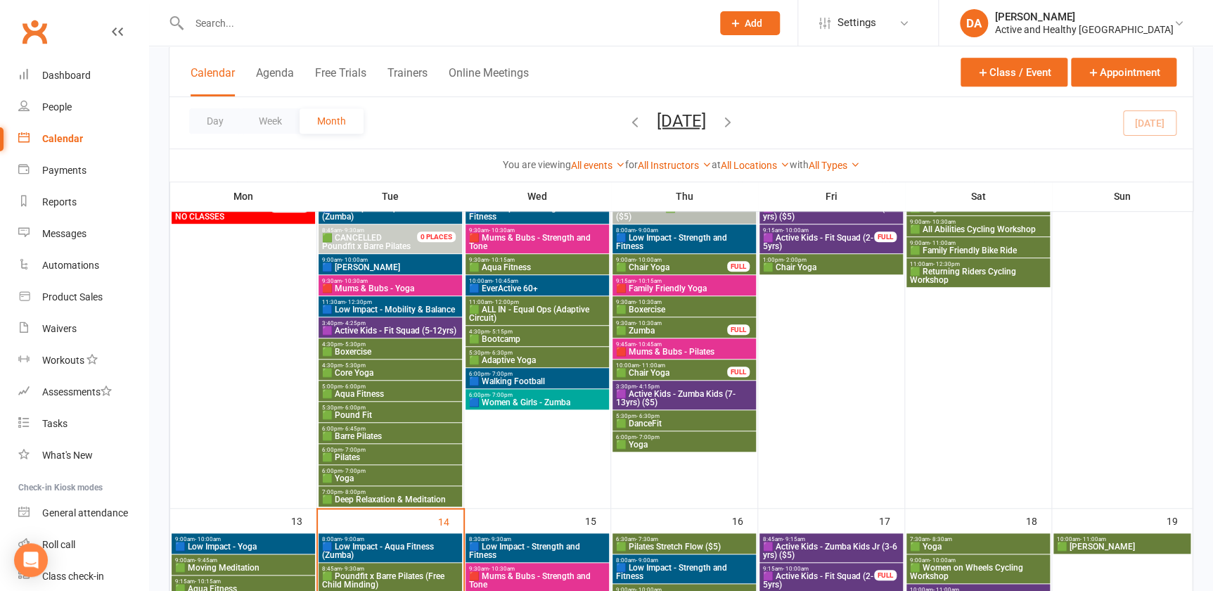
click at [58, 145] on link "Calendar" at bounding box center [83, 139] width 130 height 32
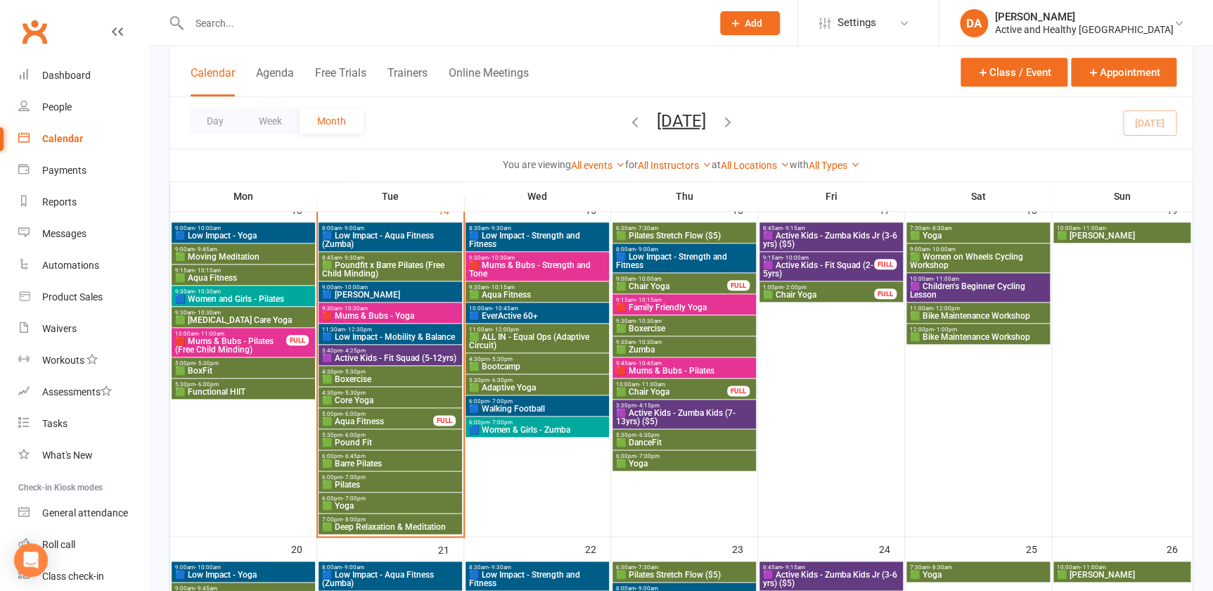
scroll to position [639, 0]
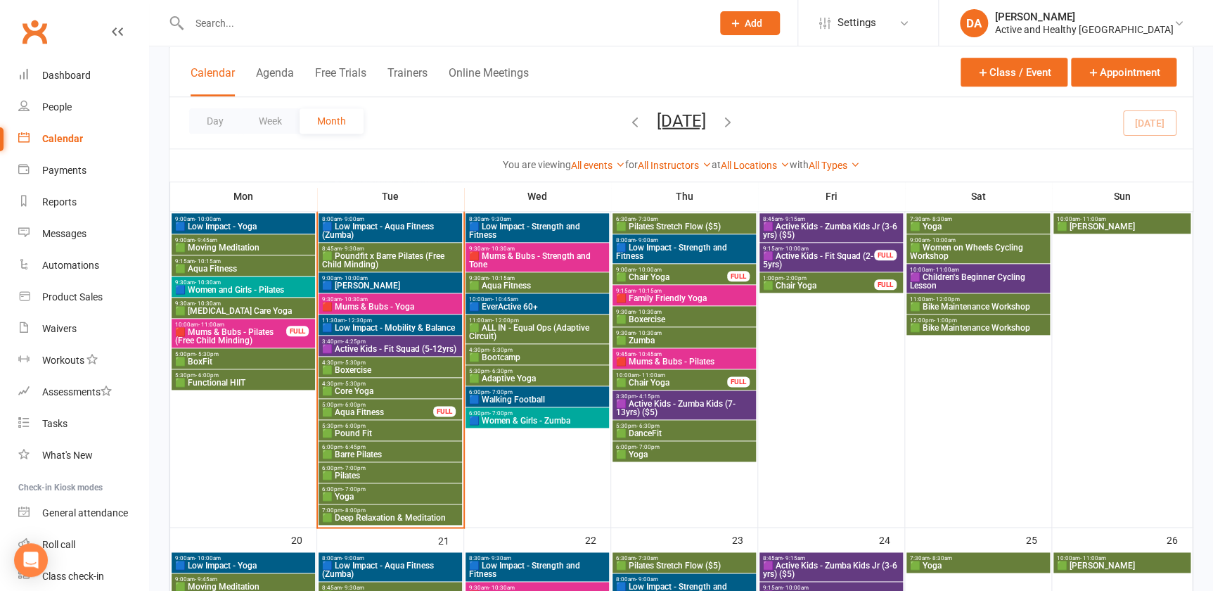
click at [374, 345] on span "🟪 Active Kids - Fit Squad (5-12yrs)" at bounding box center [390, 349] width 138 height 8
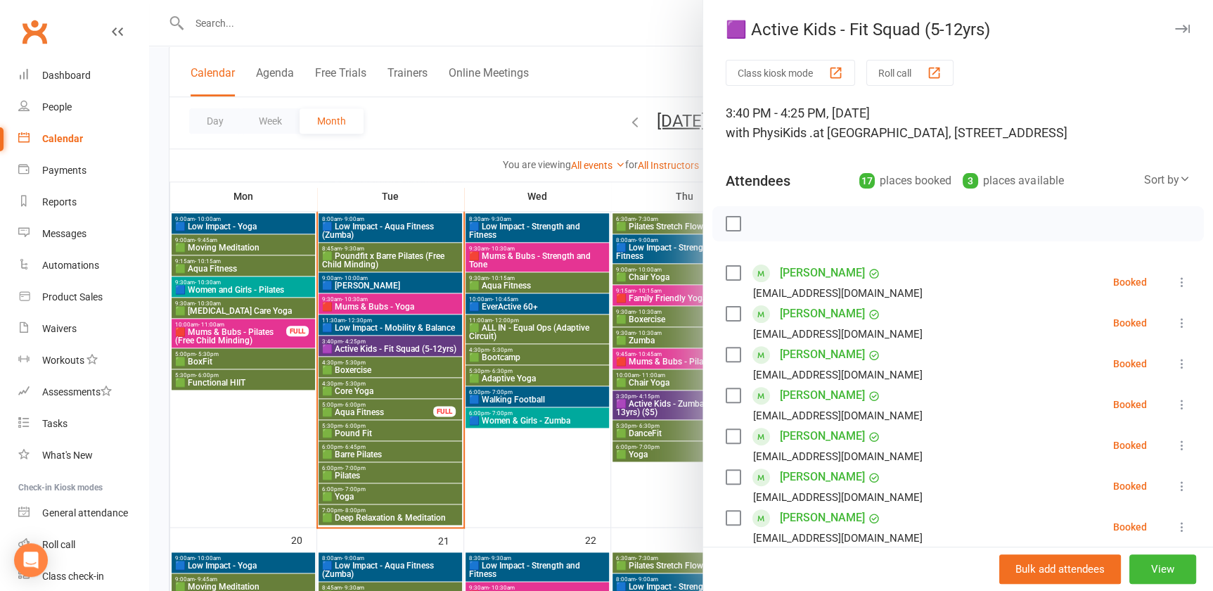
scroll to position [255, 0]
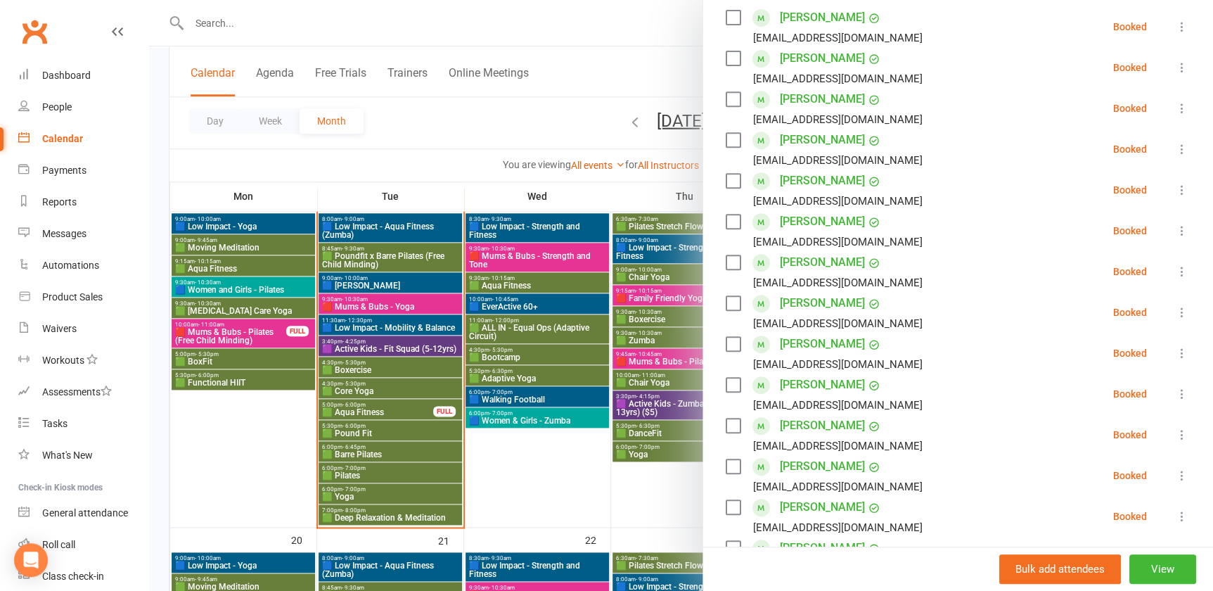
click at [549, 470] on div at bounding box center [681, 295] width 1064 height 591
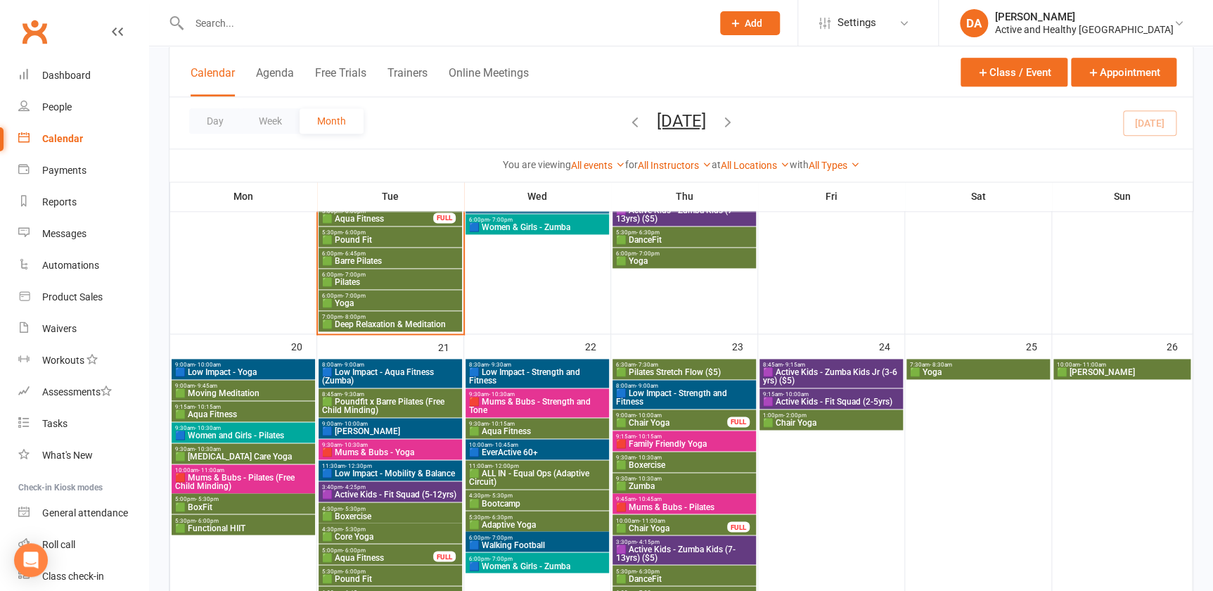
scroll to position [895, 0]
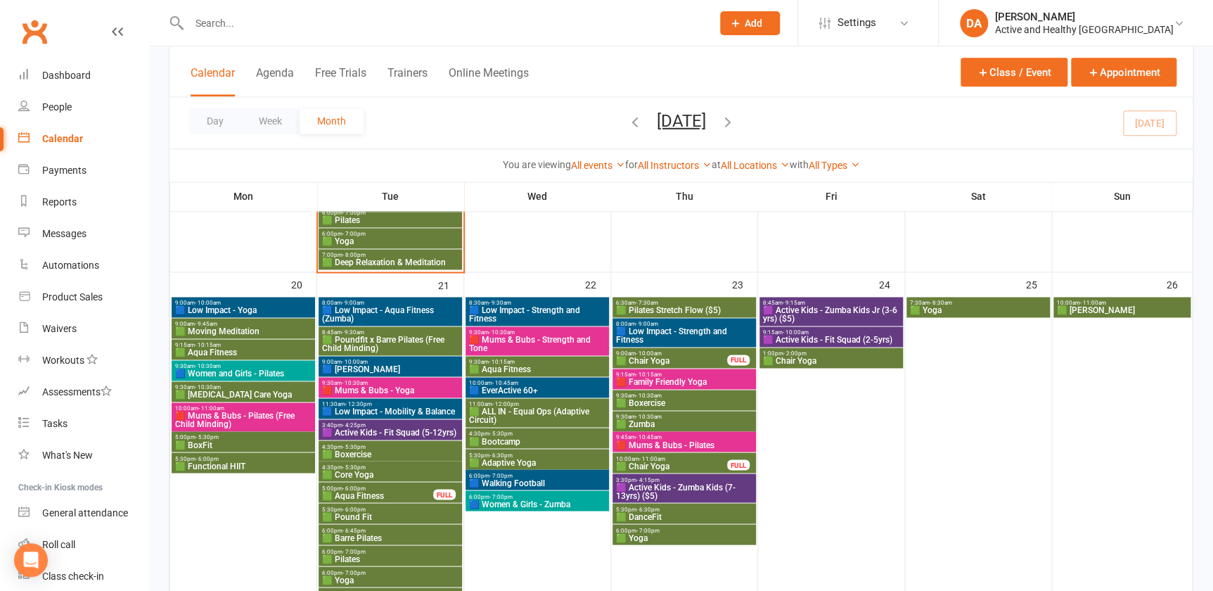
click at [236, 415] on span "🟥 Mums & Bubs - Pilates (Free Child Minding)" at bounding box center [243, 419] width 138 height 17
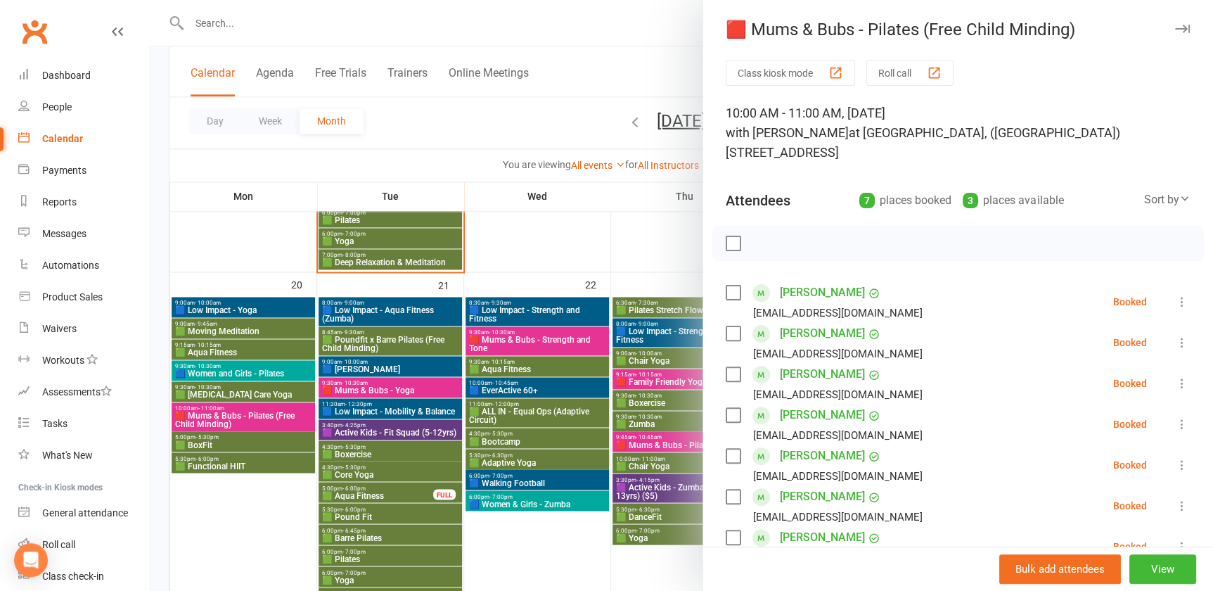
click at [244, 416] on div at bounding box center [681, 295] width 1064 height 591
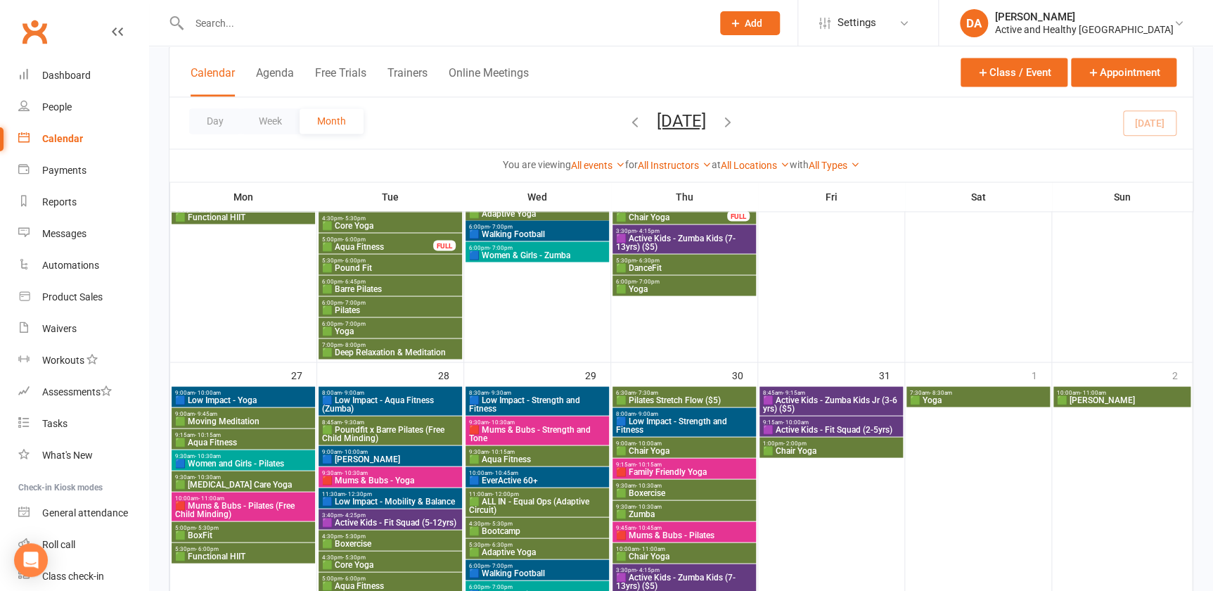
scroll to position [1151, 0]
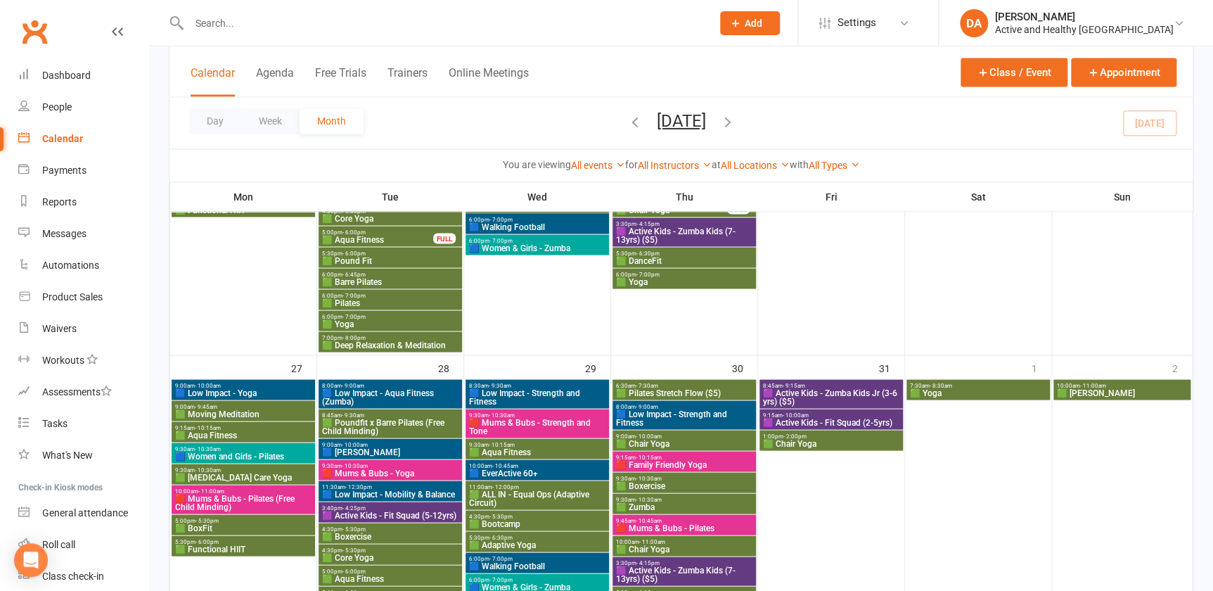
click at [262, 494] on span "🟥 Mums & Bubs - Pilates (Free Child Minding)" at bounding box center [243, 502] width 138 height 17
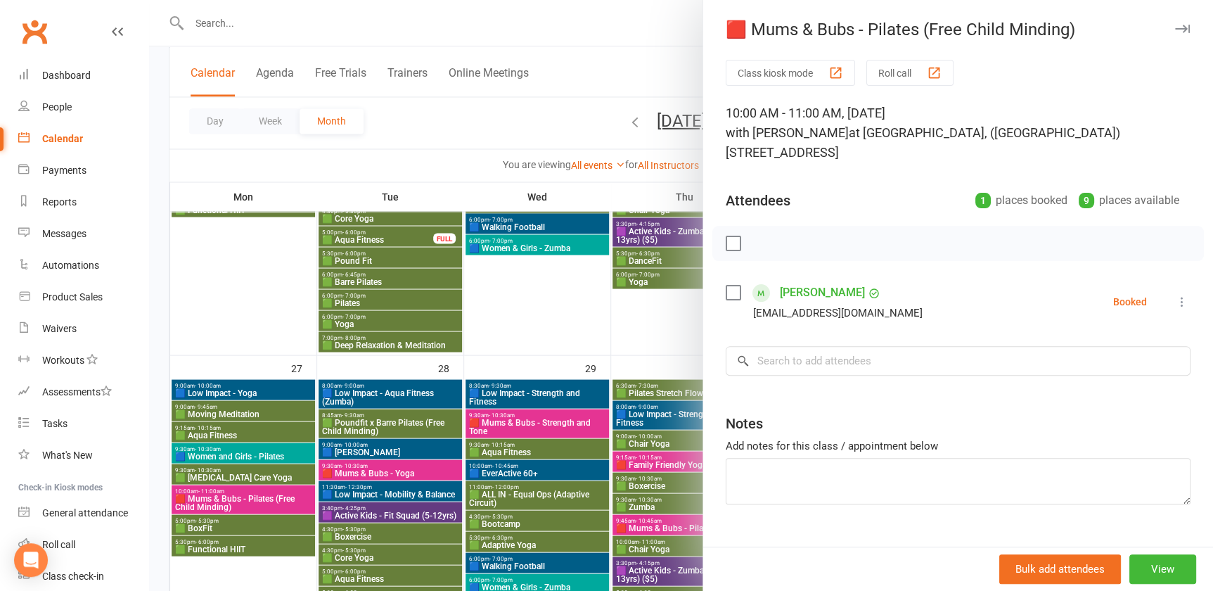
click at [234, 498] on div at bounding box center [681, 295] width 1064 height 591
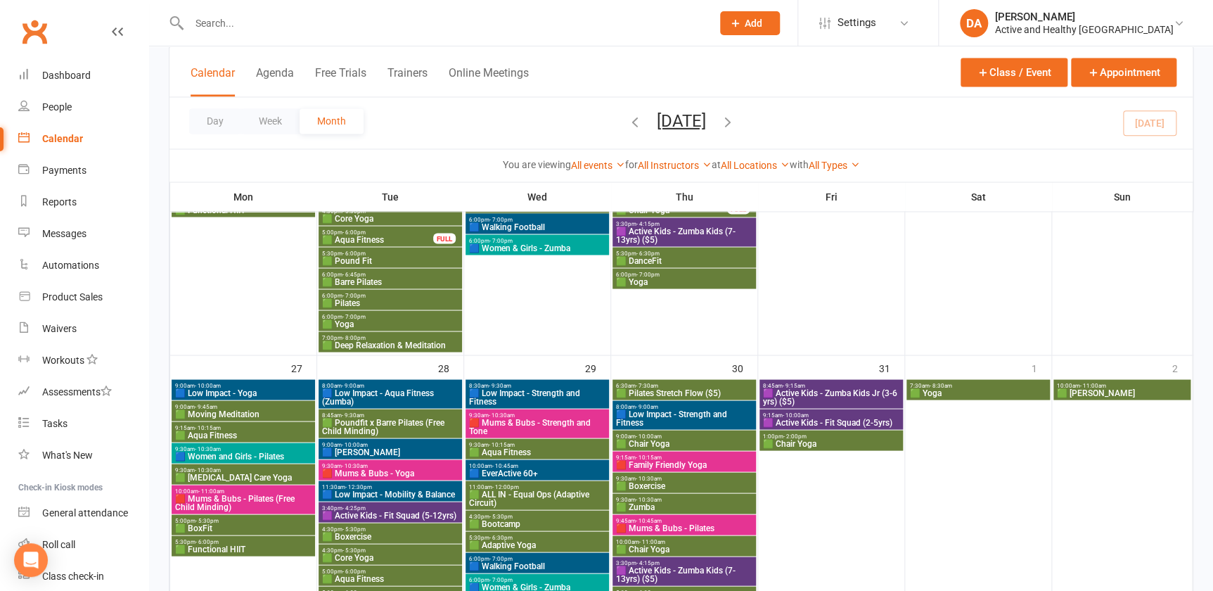
click at [220, 524] on span "🟩 BoxFit" at bounding box center [243, 527] width 138 height 8
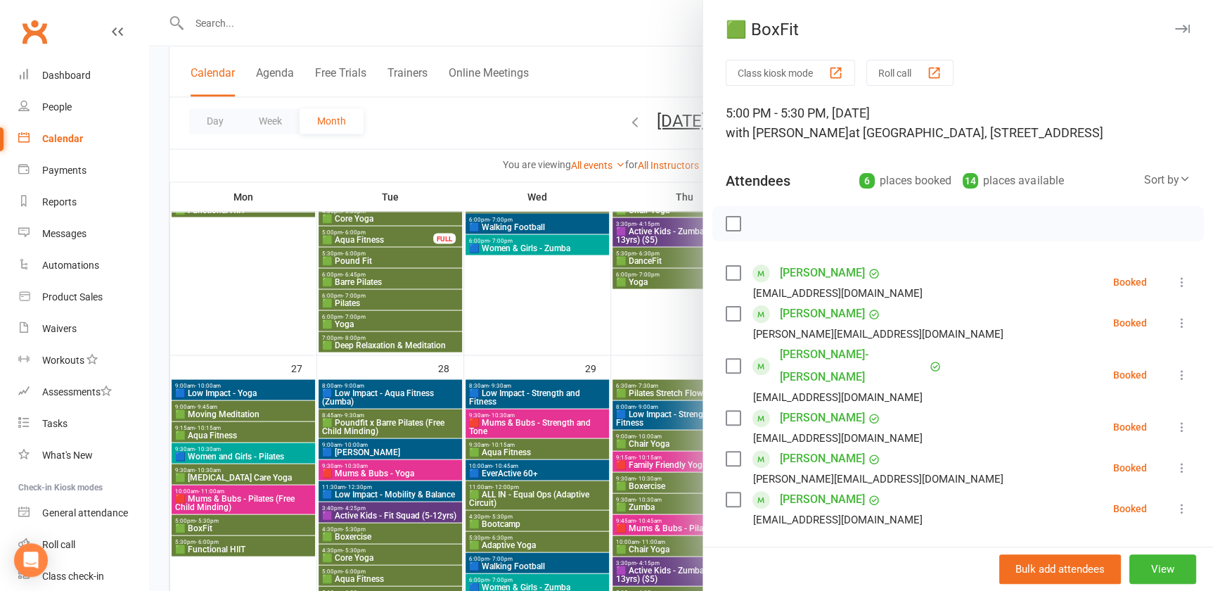
click at [220, 524] on div at bounding box center [681, 295] width 1064 height 591
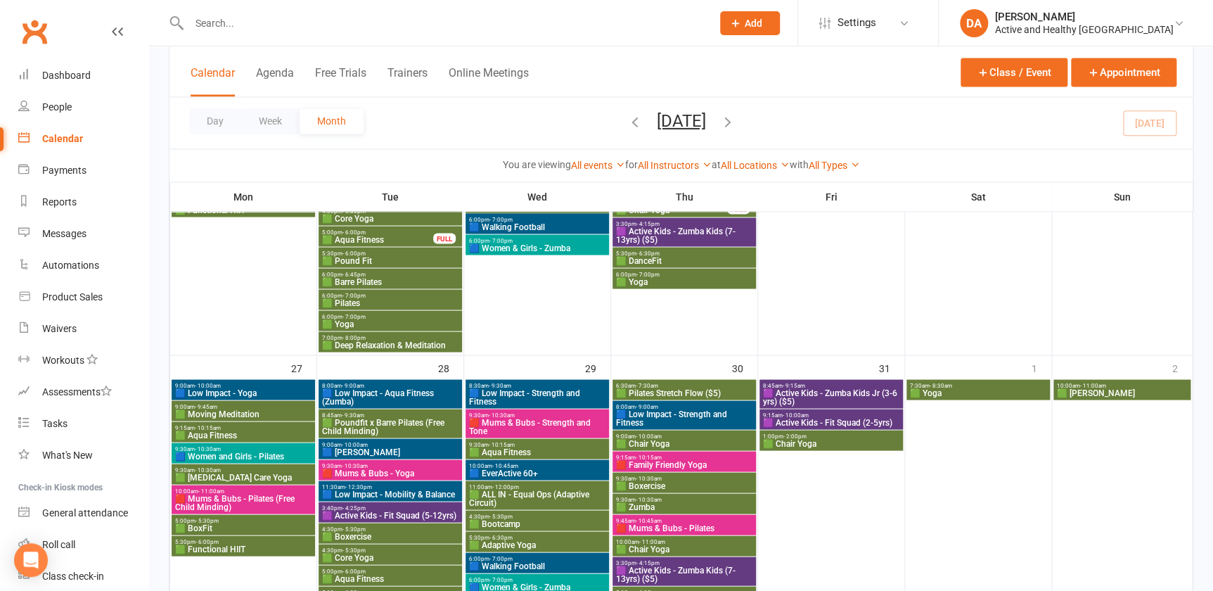
click at [214, 550] on span "🟩 Functional HIIT" at bounding box center [243, 548] width 138 height 8
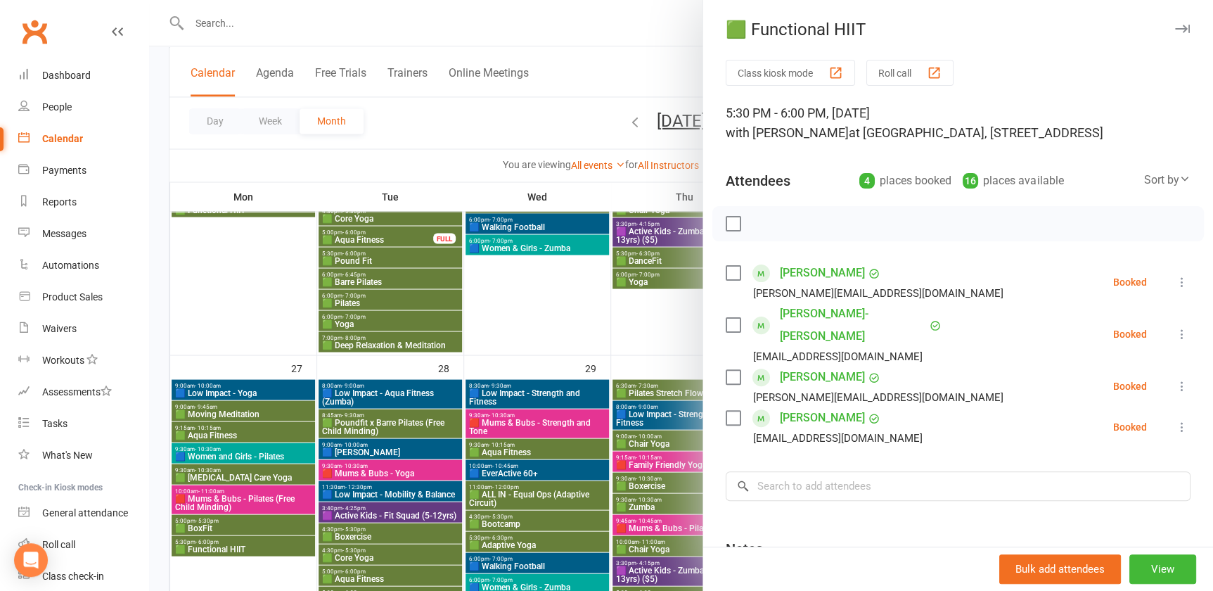
click at [214, 550] on div at bounding box center [681, 295] width 1064 height 591
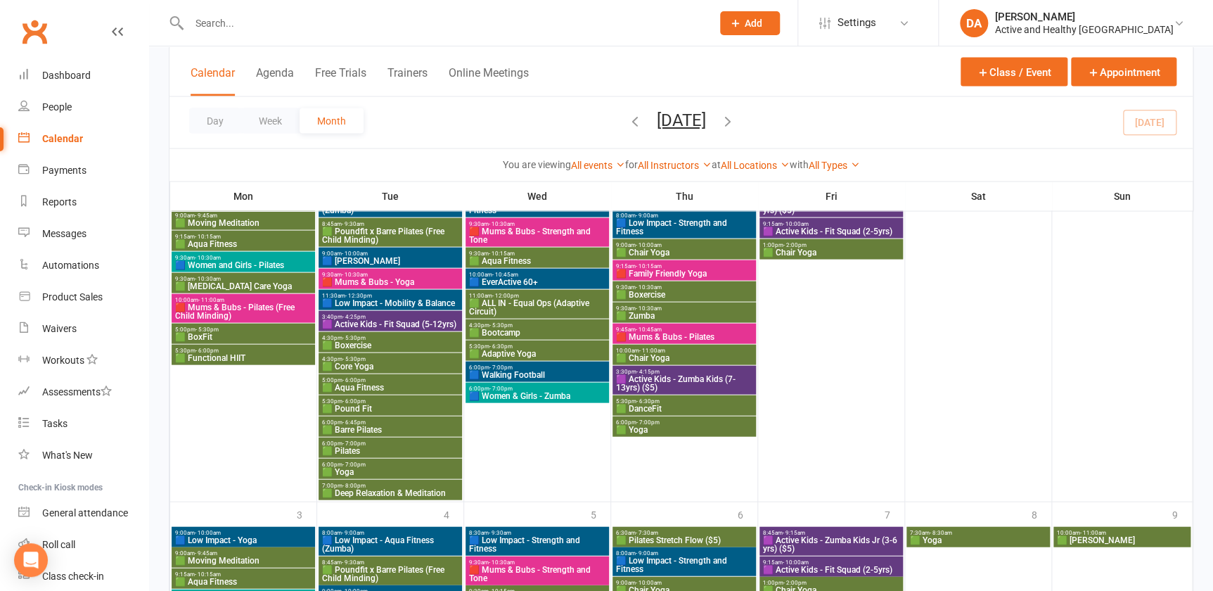
scroll to position [1343, 0]
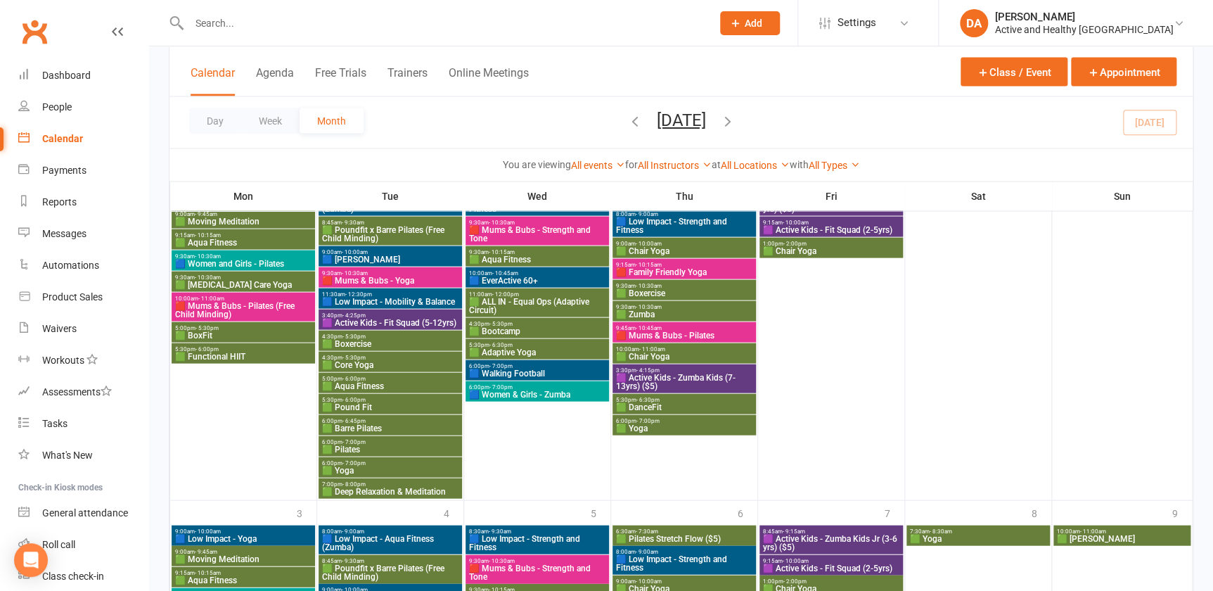
click at [381, 478] on div "7:00pm - 8:00pm 🟩 Deep Relaxation & Meditation" at bounding box center [390, 488] width 143 height 20
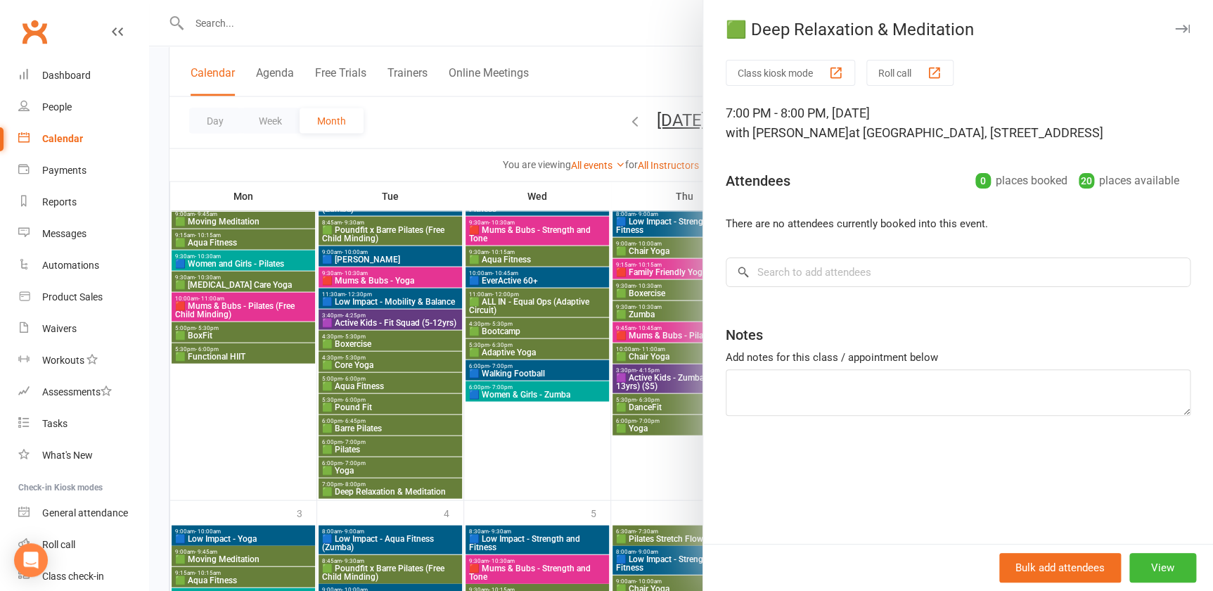
click at [342, 324] on div at bounding box center [681, 295] width 1064 height 591
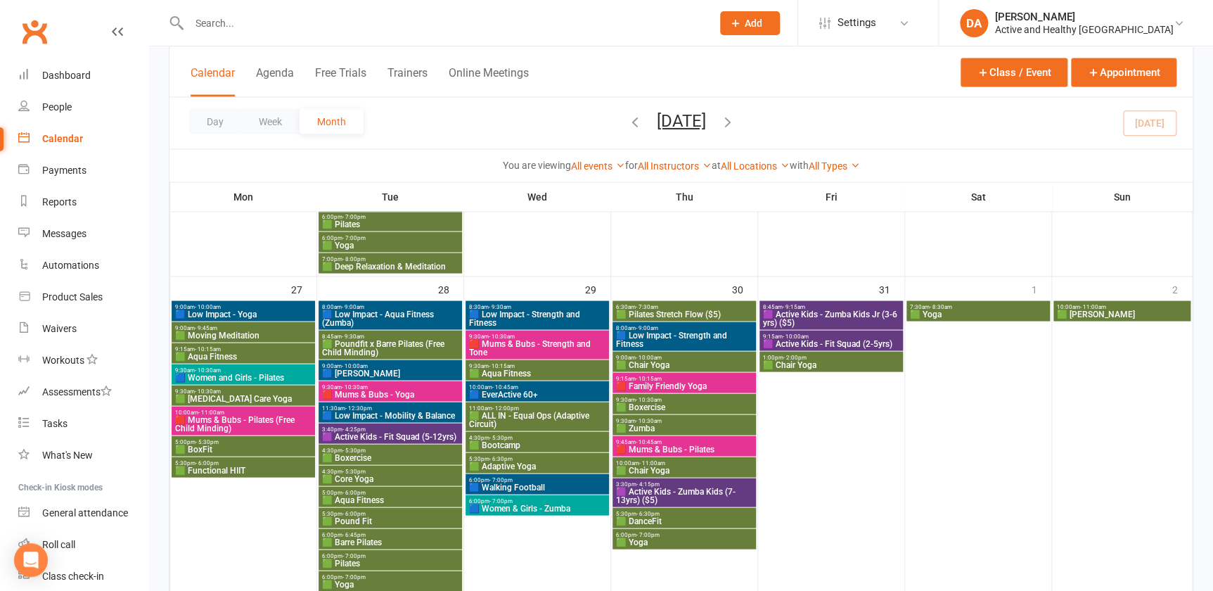
scroll to position [1023, 0]
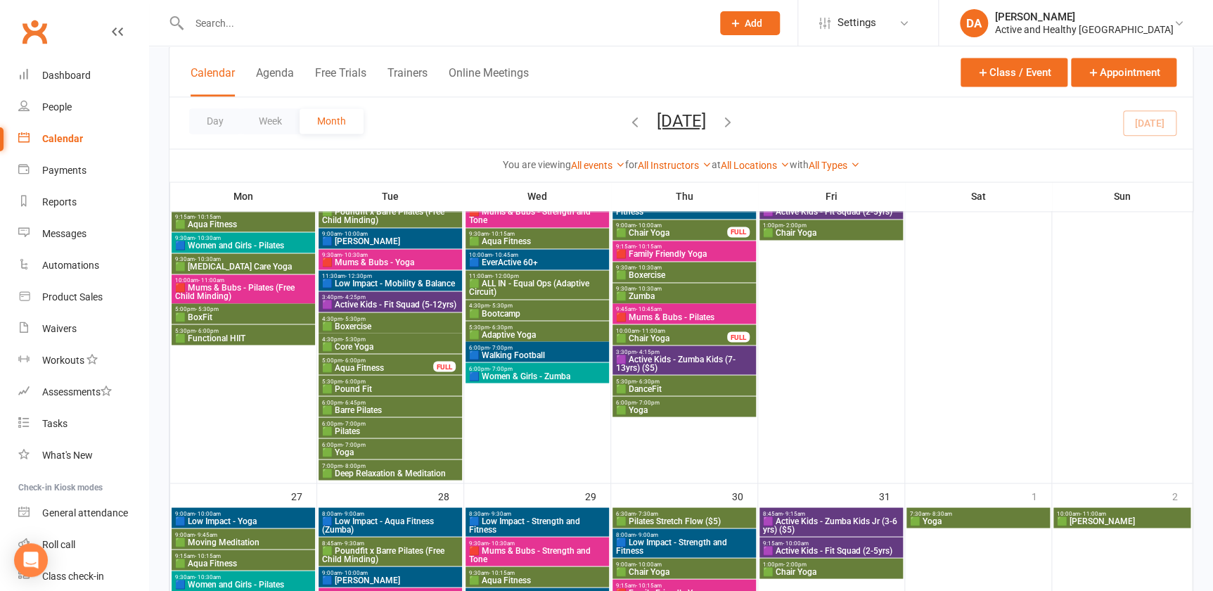
click at [379, 474] on span "🟩 Deep Relaxation & Meditation" at bounding box center [390, 472] width 138 height 8
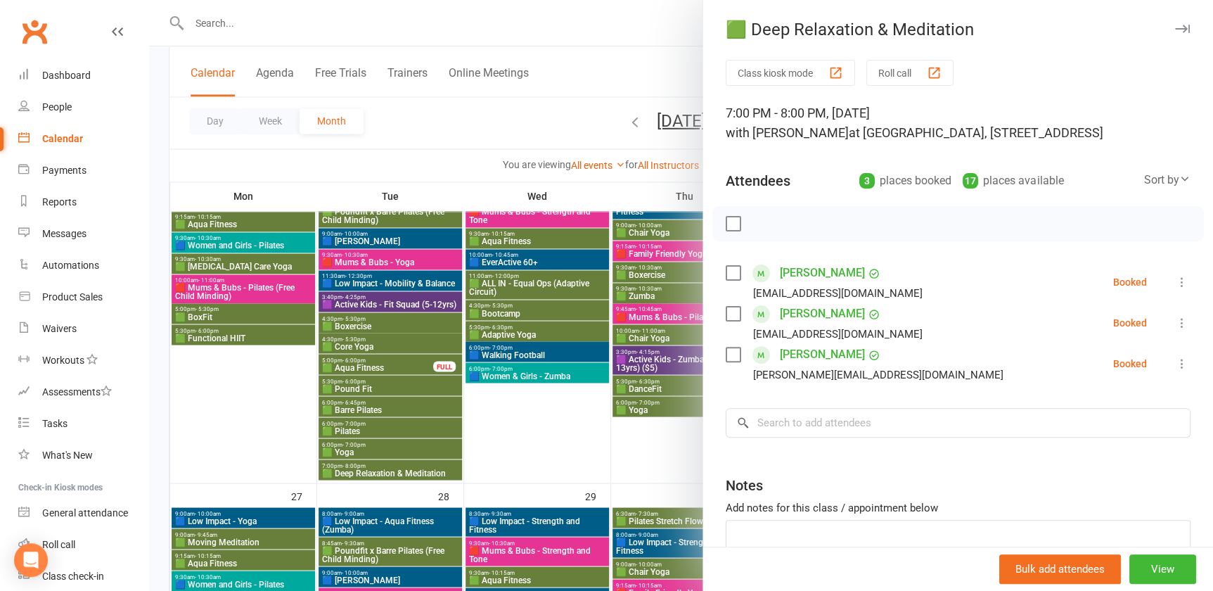
click at [379, 474] on div at bounding box center [681, 295] width 1064 height 591
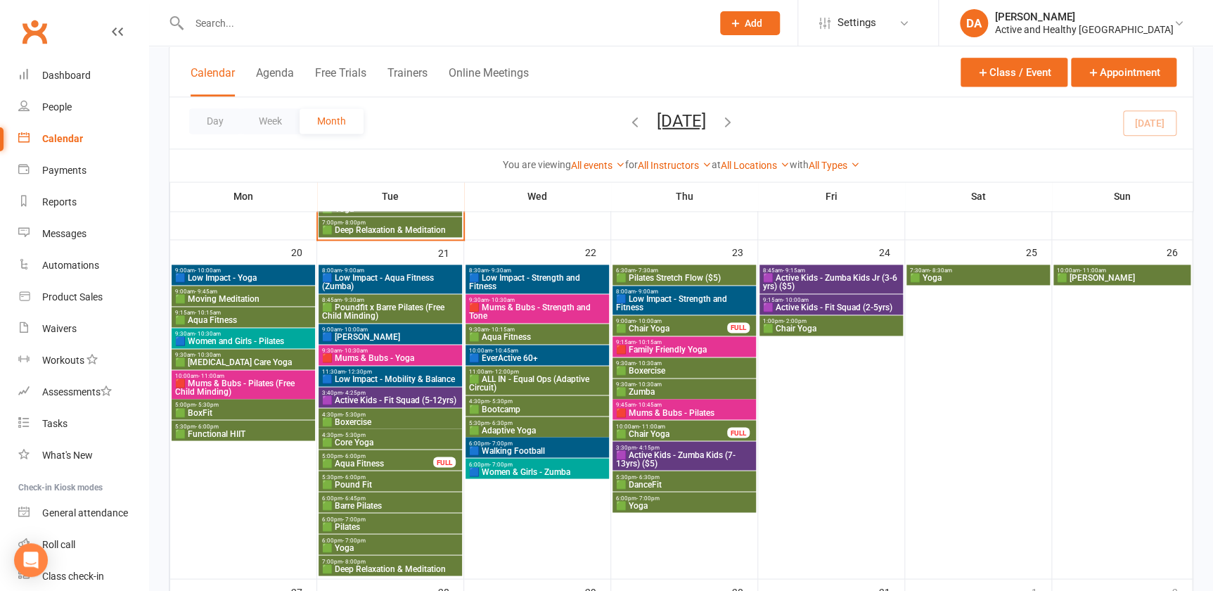
scroll to position [767, 0]
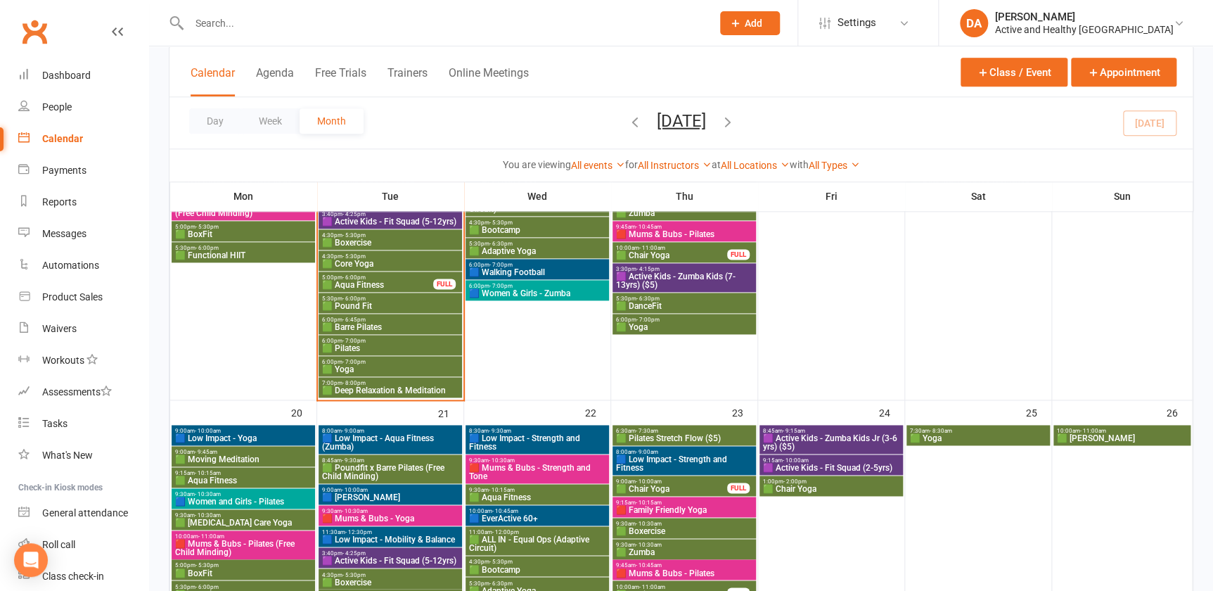
click at [401, 386] on span "🟩 Deep Relaxation & Meditation" at bounding box center [390, 390] width 138 height 8
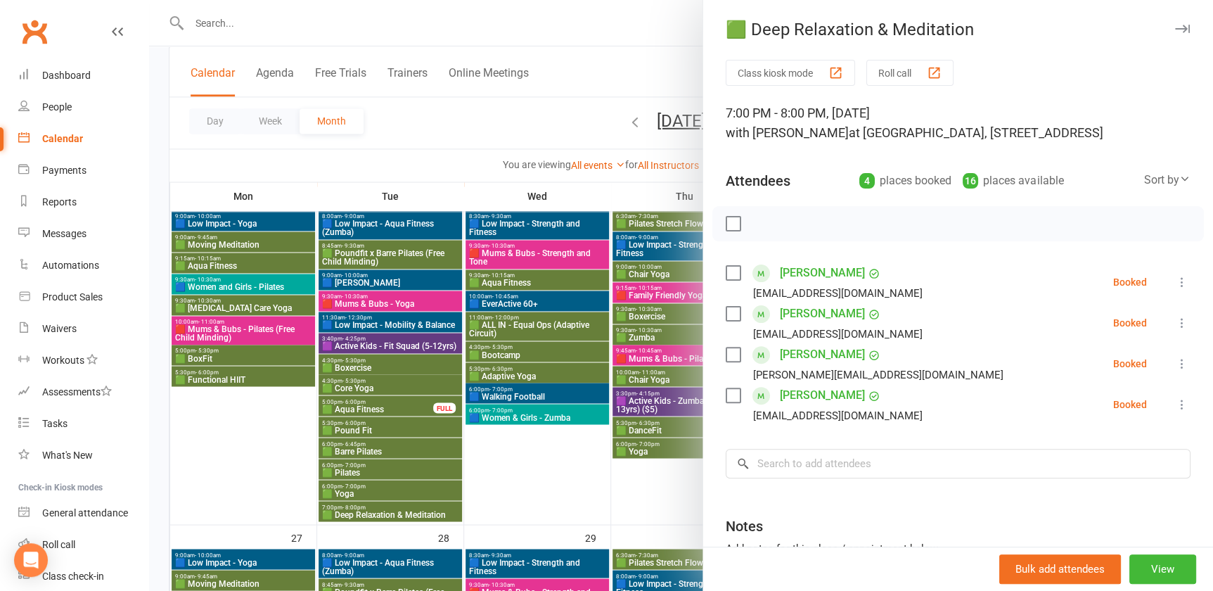
scroll to position [1023, 0]
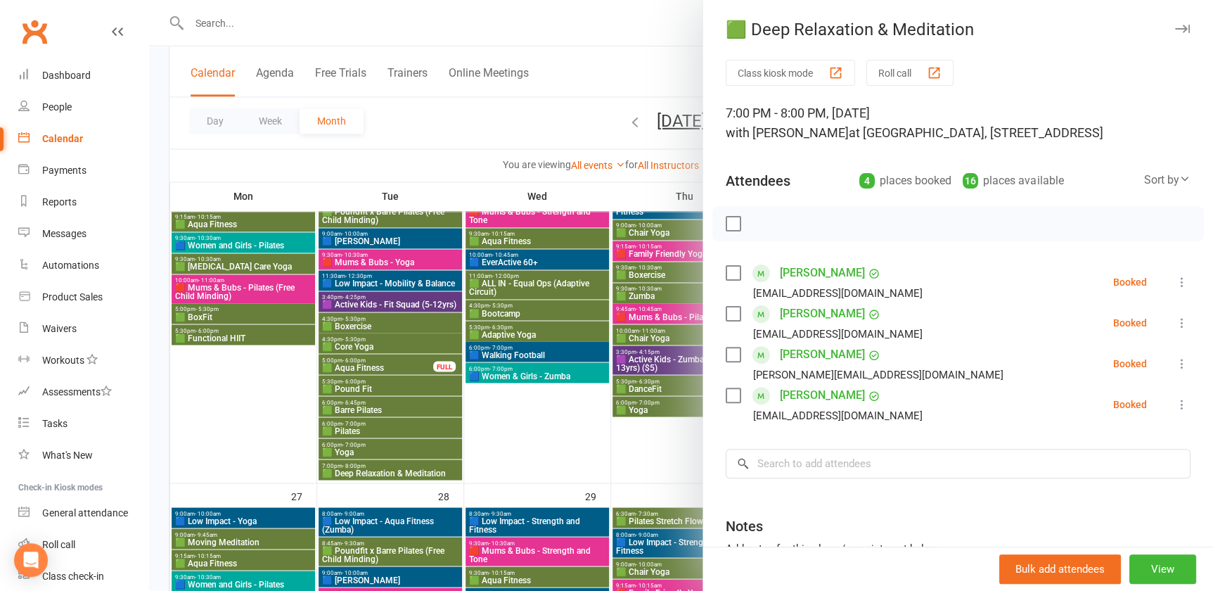
click at [379, 464] on div at bounding box center [681, 295] width 1064 height 591
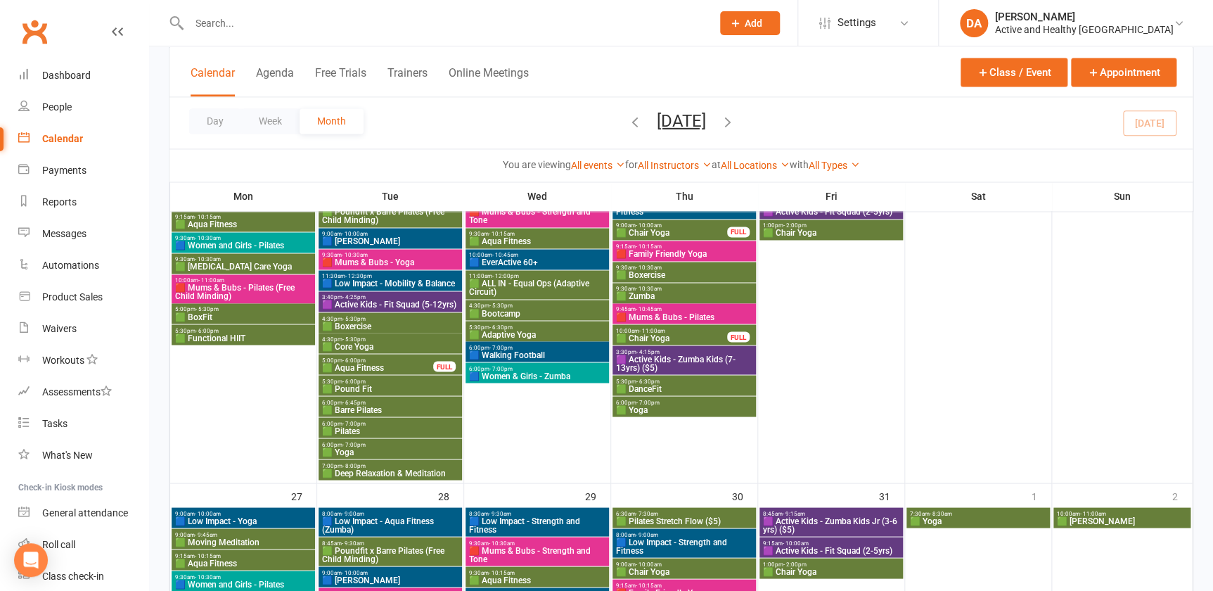
click at [370, 471] on span "🟩 Deep Relaxation & Meditation" at bounding box center [390, 472] width 138 height 8
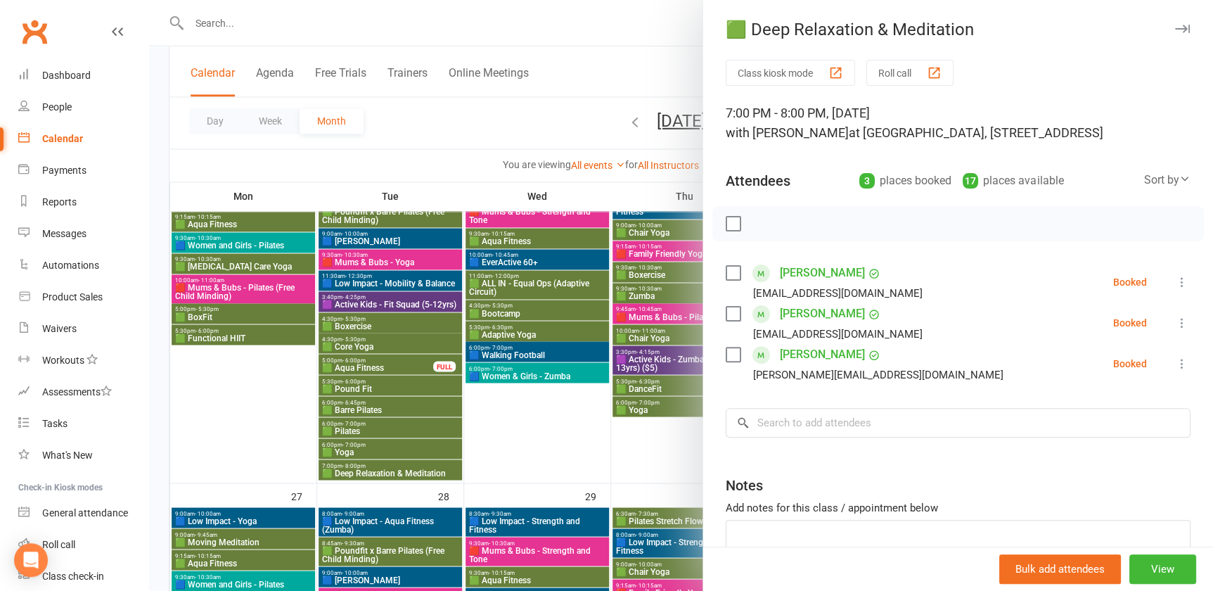
click at [370, 471] on div at bounding box center [681, 295] width 1064 height 591
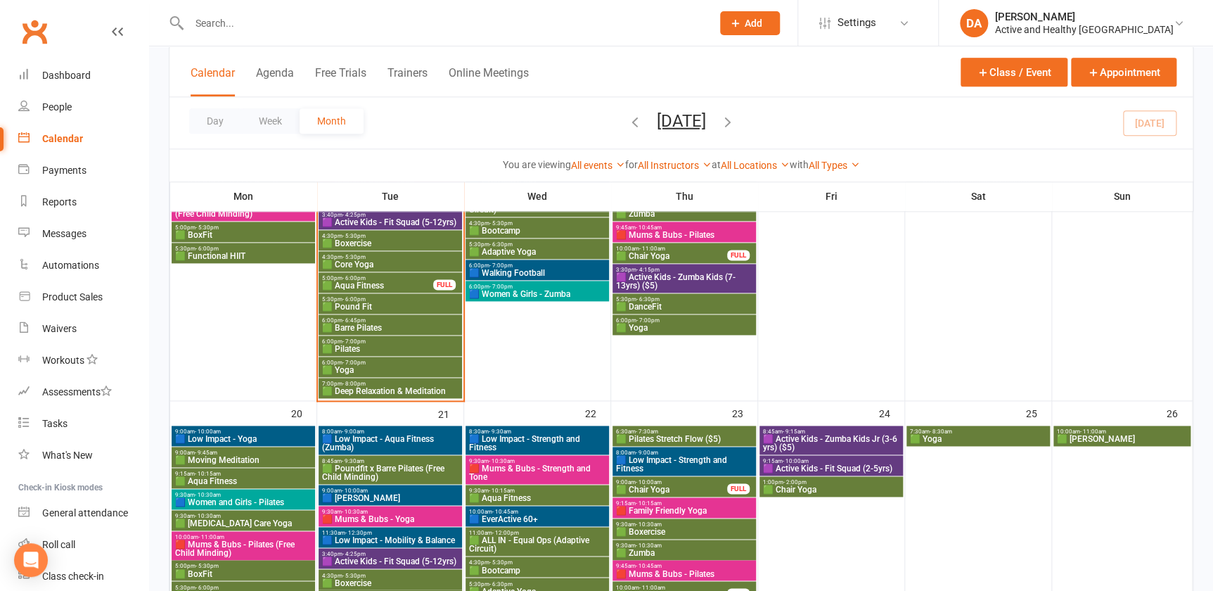
scroll to position [703, 0]
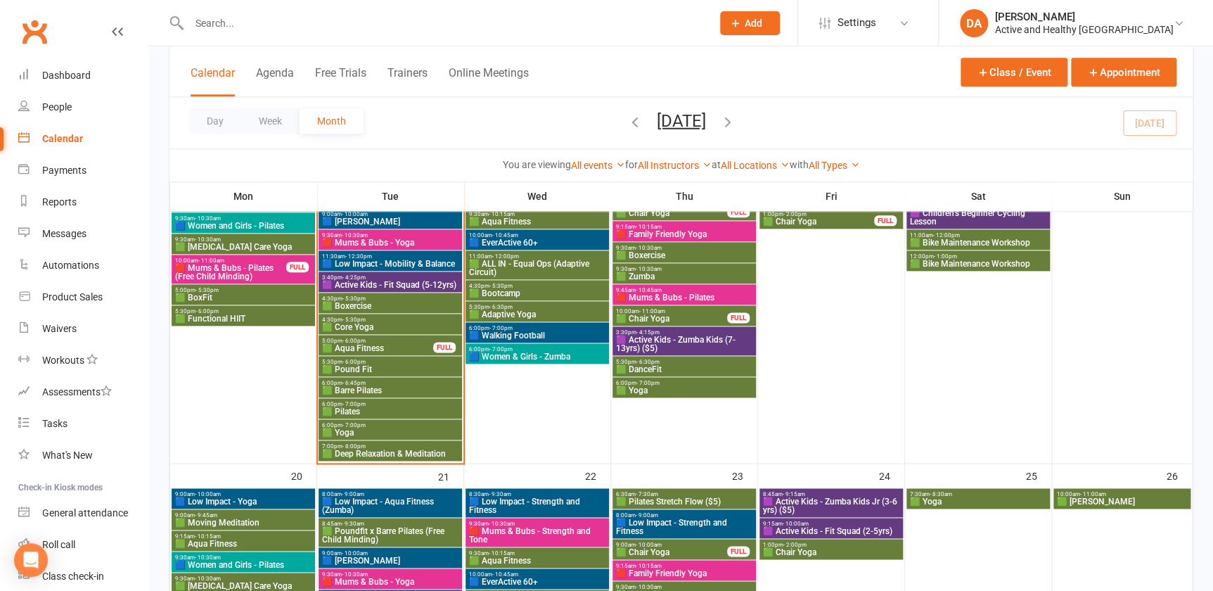
click at [57, 135] on div "Calendar" at bounding box center [62, 138] width 41 height 11
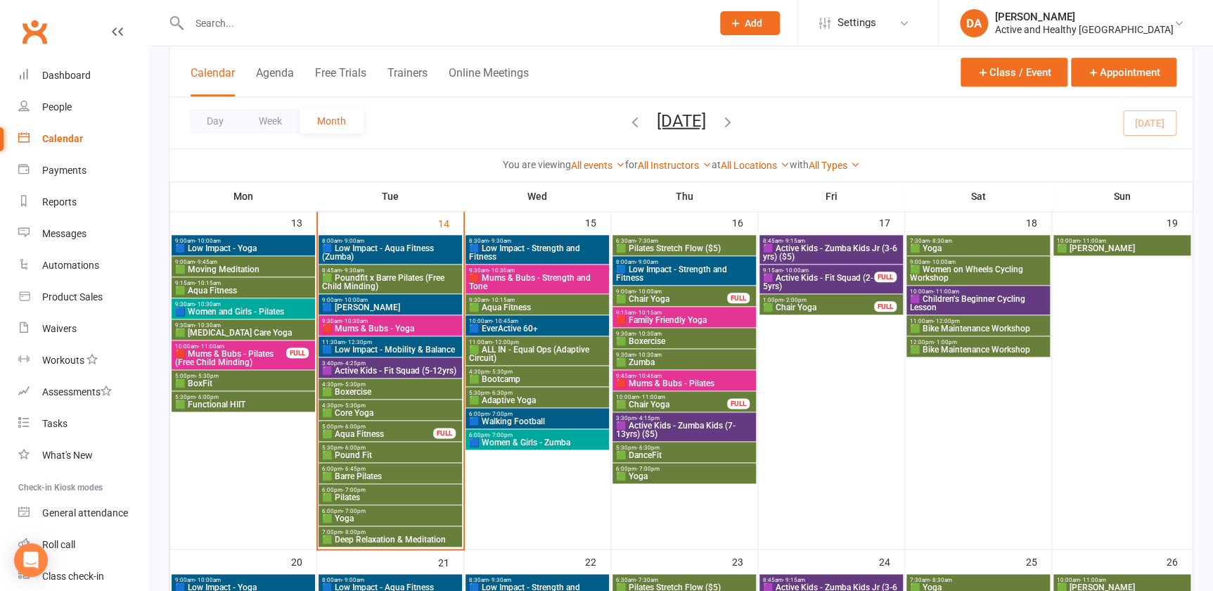
scroll to position [639, 0]
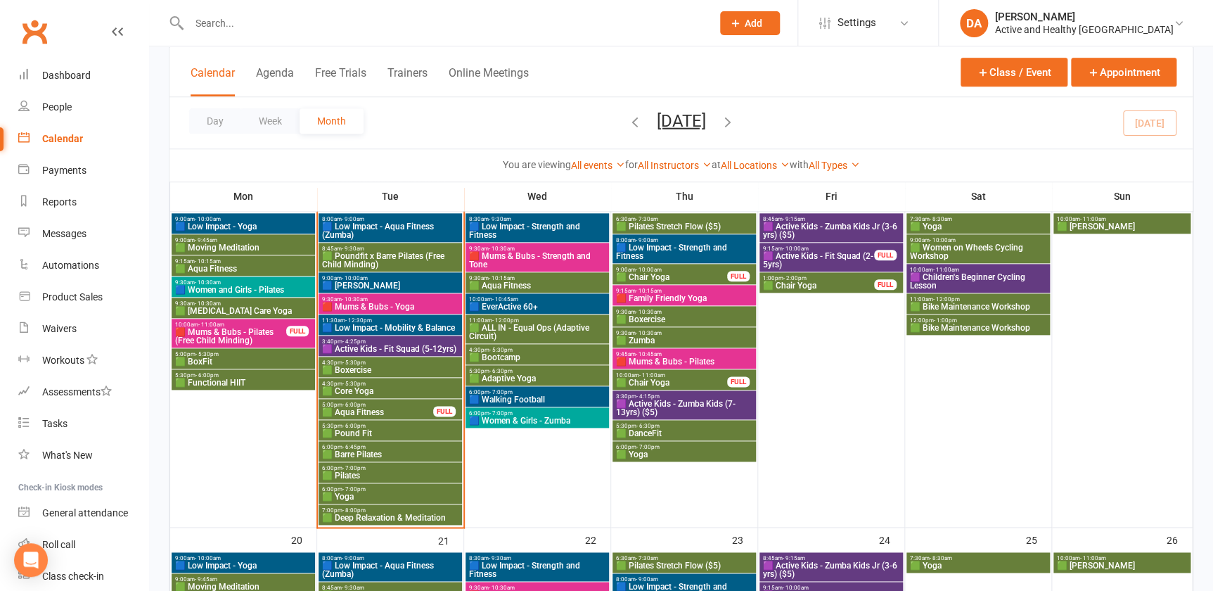
click at [381, 345] on span "🟪 Active Kids - Fit Squad (5-12yrs)" at bounding box center [390, 349] width 138 height 8
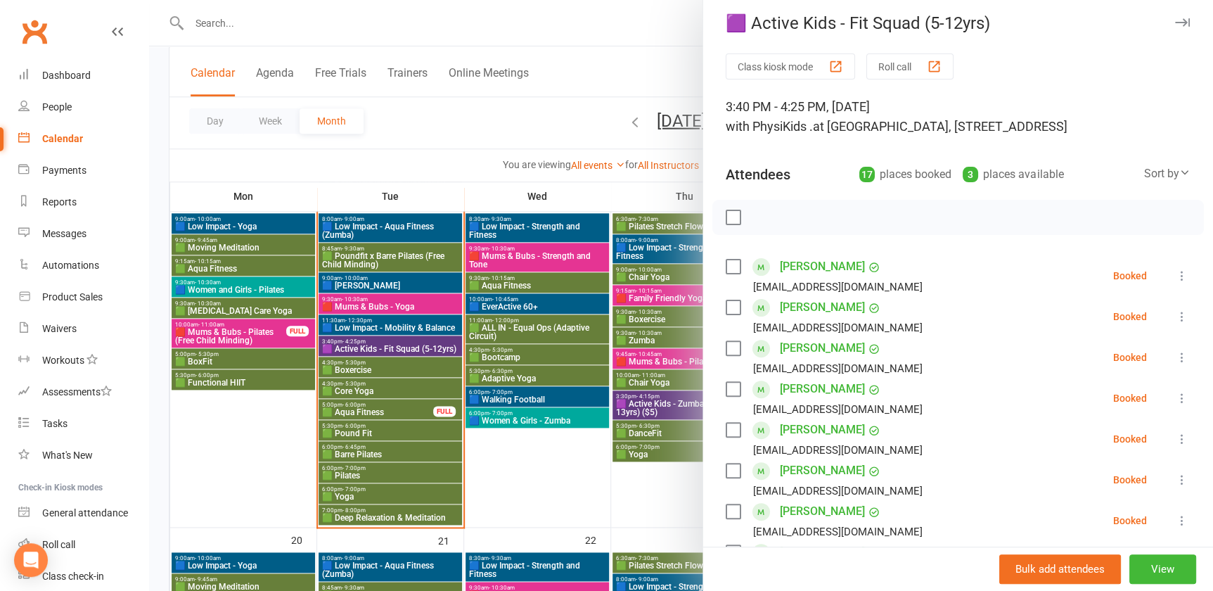
scroll to position [0, 0]
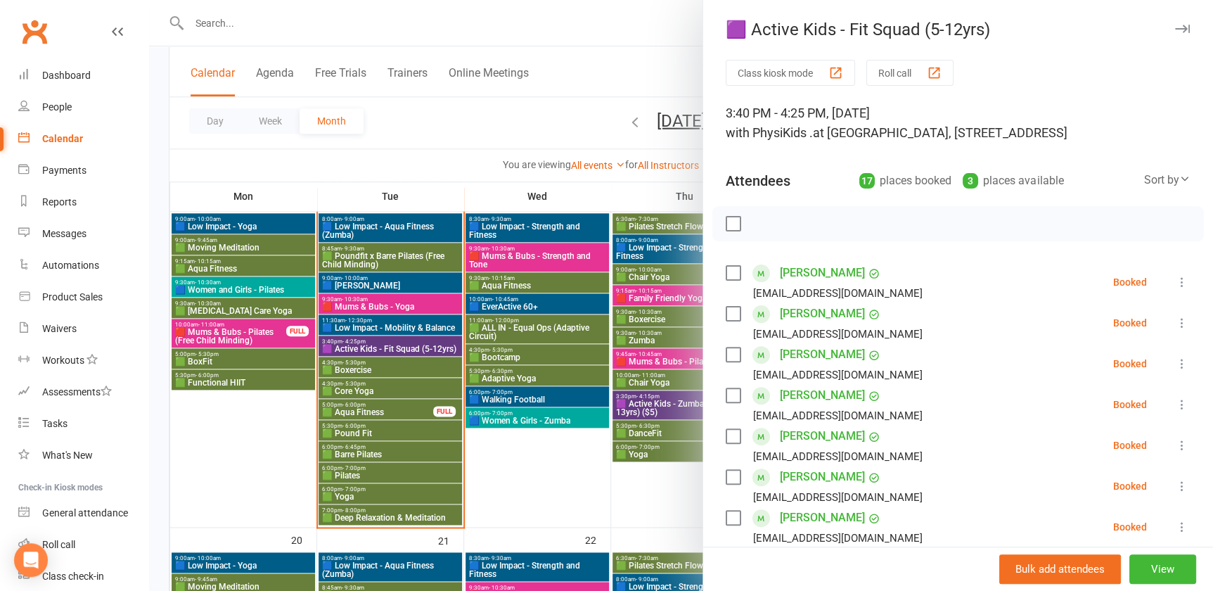
click at [549, 508] on div at bounding box center [681, 295] width 1064 height 591
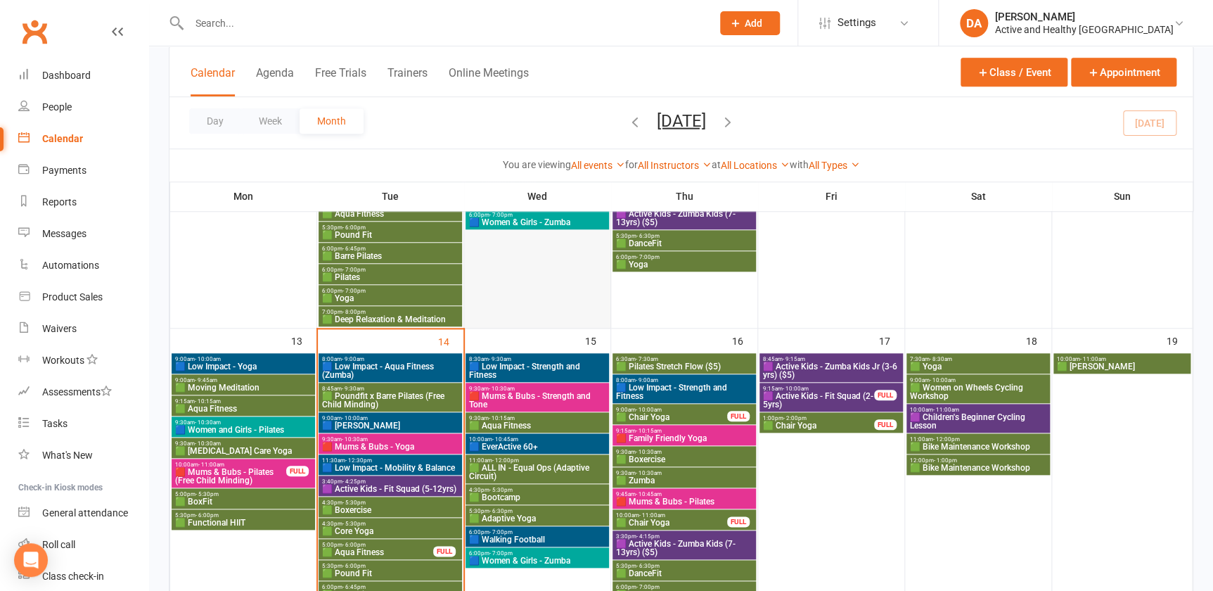
scroll to position [608, 0]
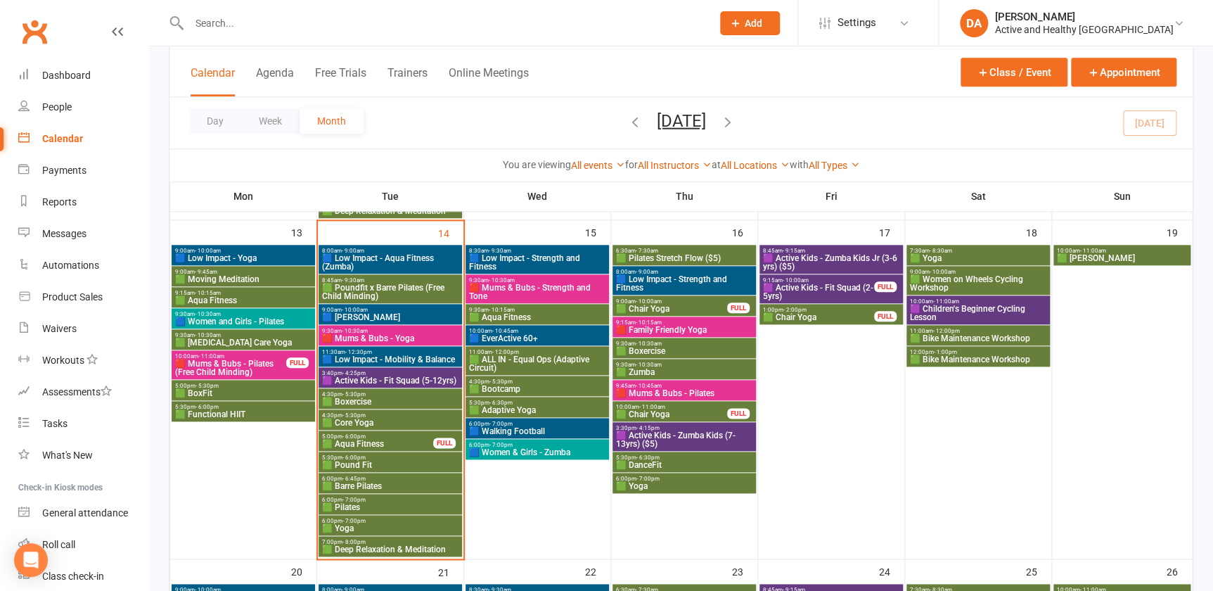
click at [401, 378] on span "🟪 Active Kids - Fit Squad (5-12yrs)" at bounding box center [390, 380] width 138 height 8
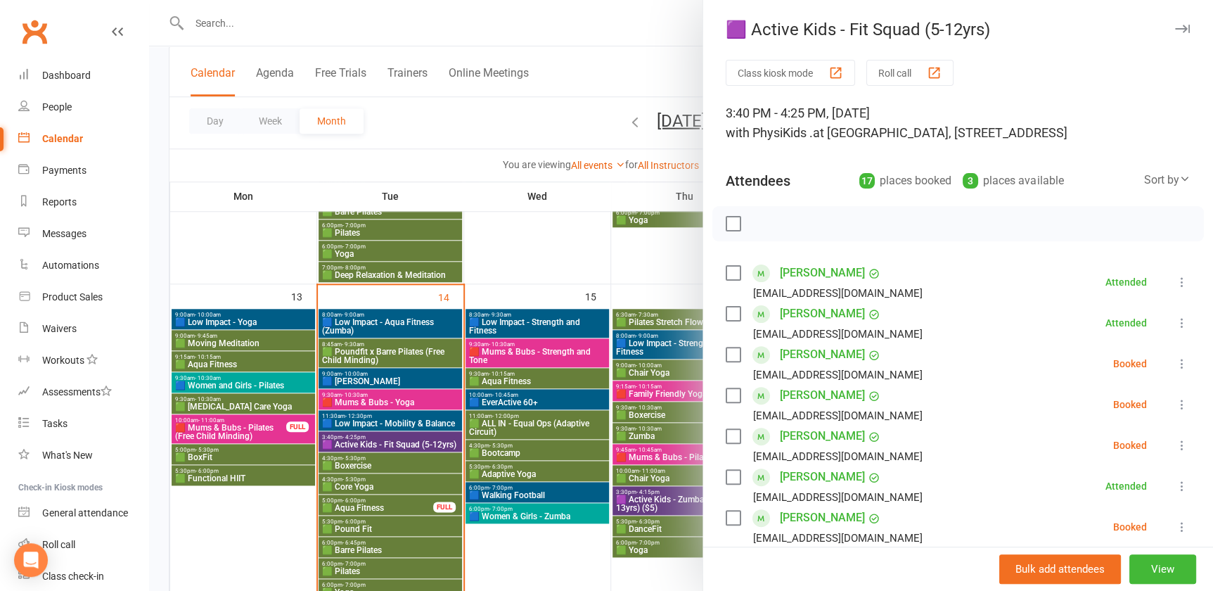
scroll to position [672, 0]
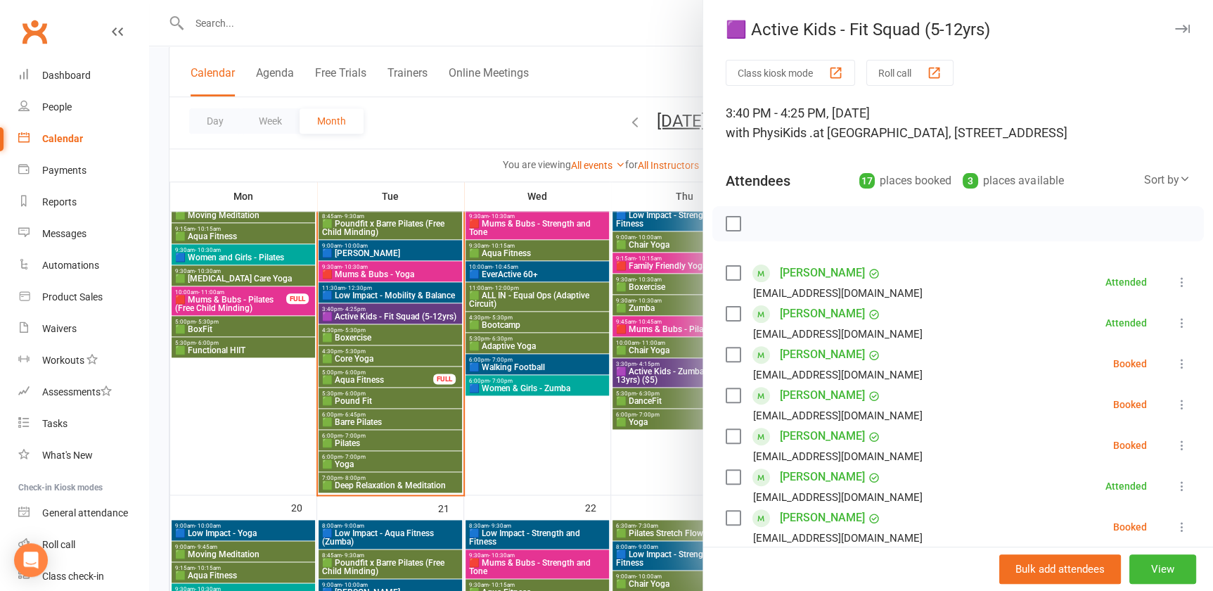
click at [390, 481] on div at bounding box center [681, 295] width 1064 height 591
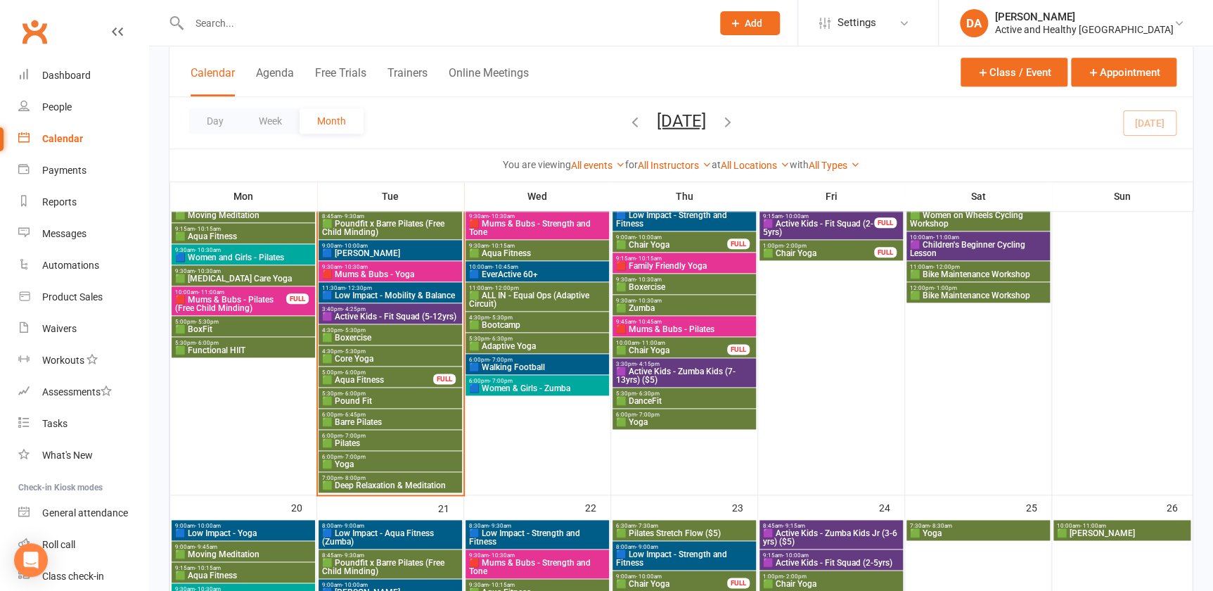
click at [392, 475] on span "7:00pm - 8:00pm" at bounding box center [390, 478] width 138 height 6
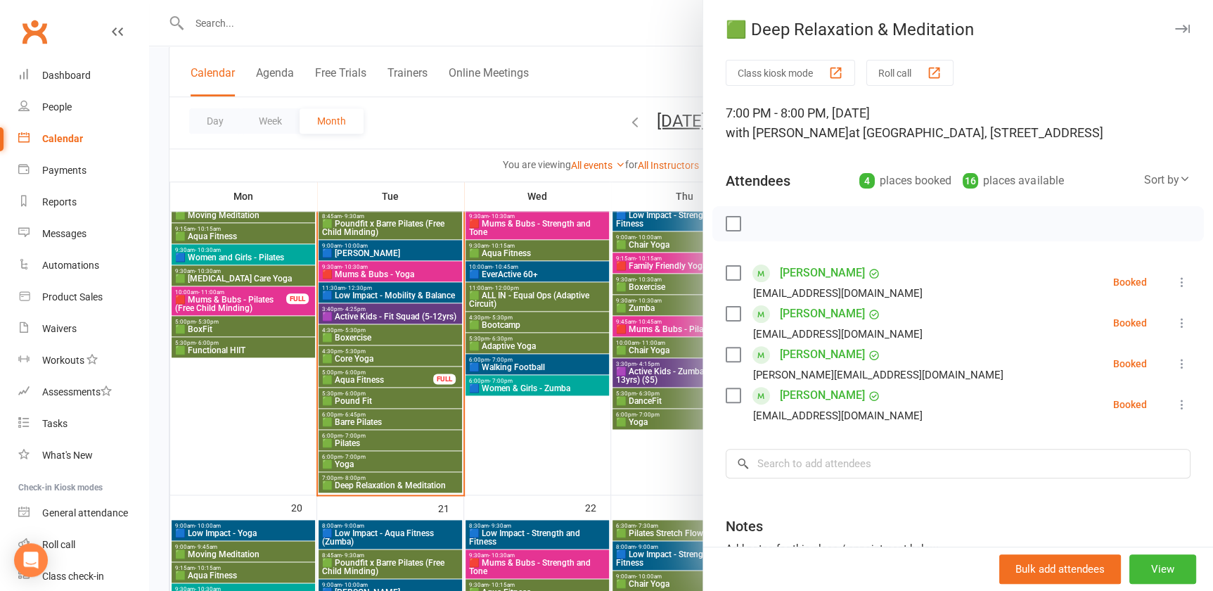
click at [394, 464] on div at bounding box center [681, 295] width 1064 height 591
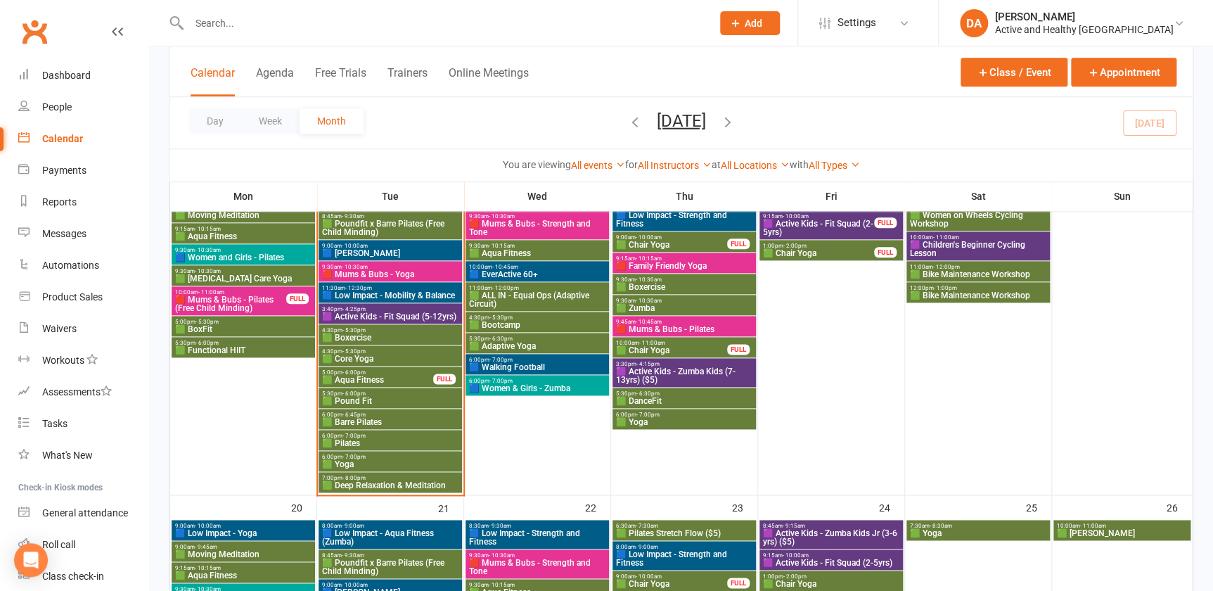
click at [394, 464] on span "🟩 Yoga" at bounding box center [390, 464] width 138 height 8
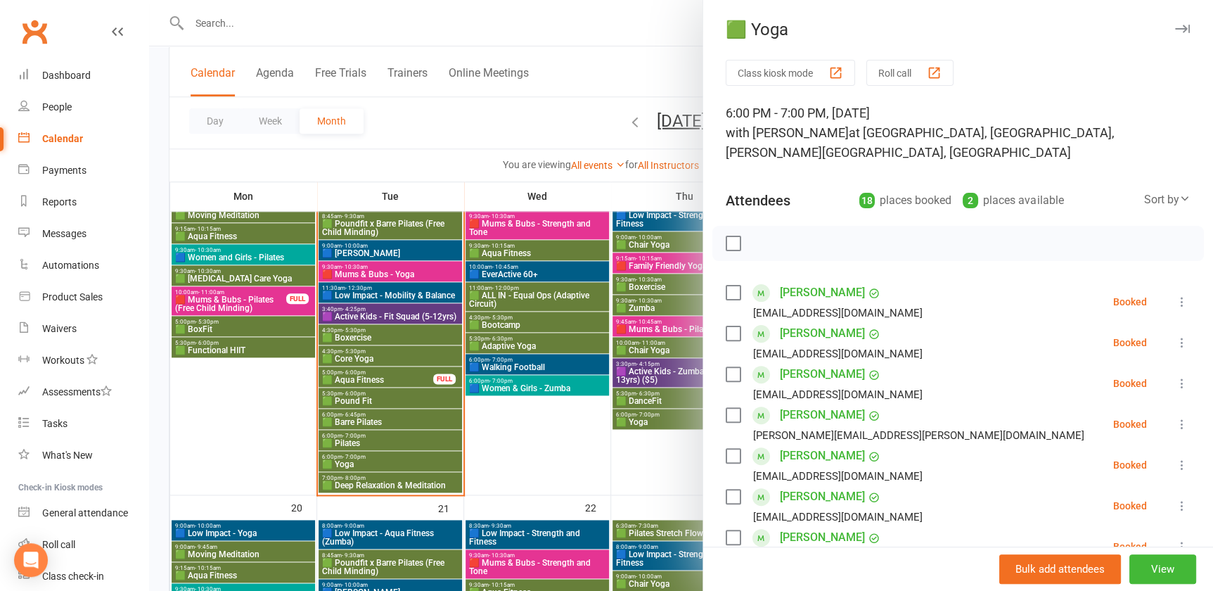
click at [394, 464] on div at bounding box center [681, 295] width 1064 height 591
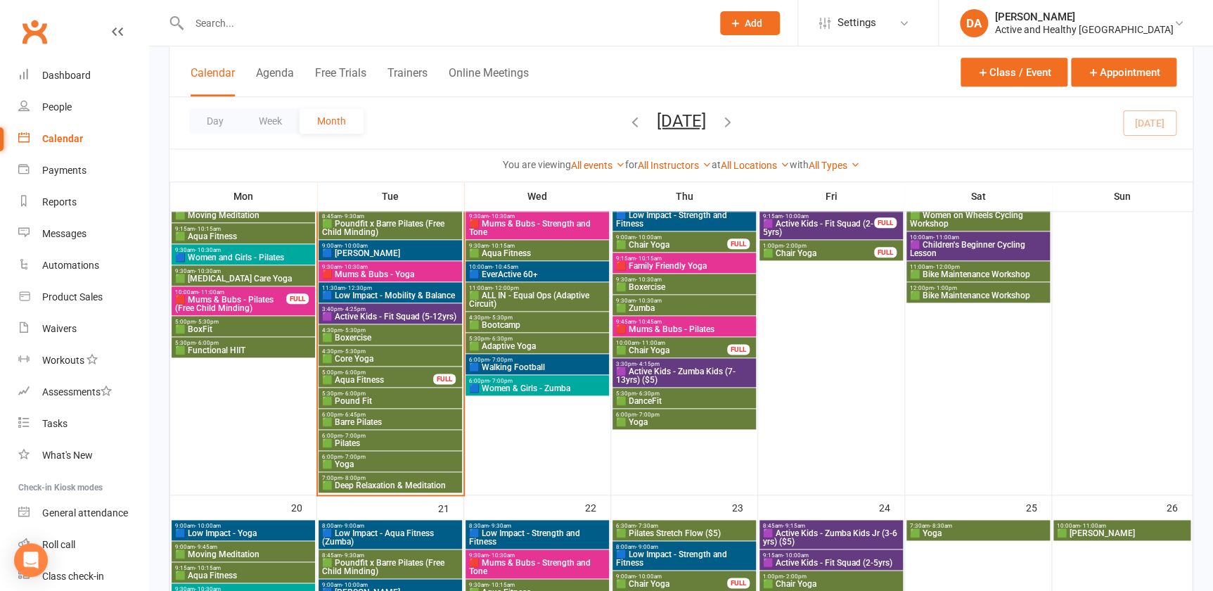
click at [402, 434] on span "6:00pm - 7:00pm" at bounding box center [390, 436] width 138 height 6
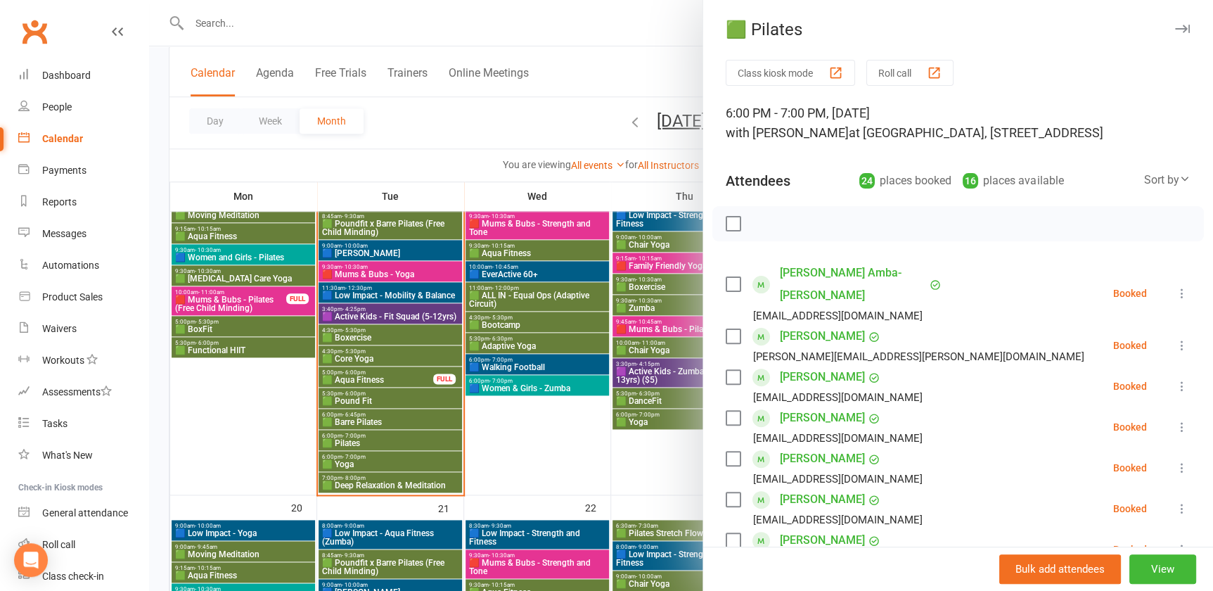
click at [407, 418] on div at bounding box center [681, 295] width 1064 height 591
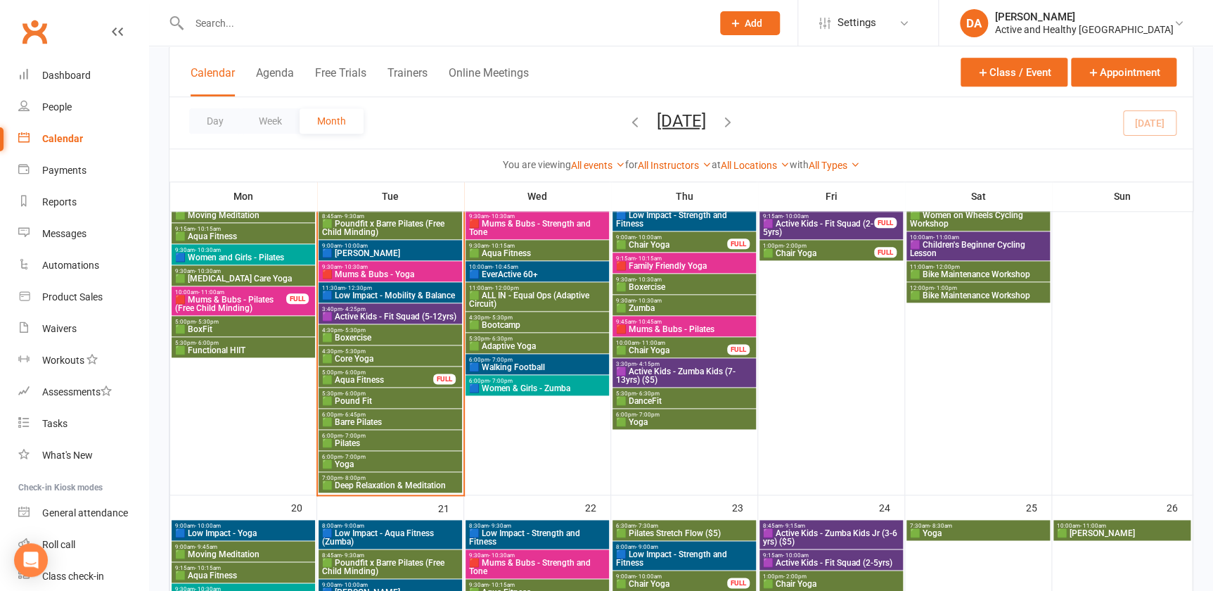
click at [379, 418] on span "🟩 Barre Pilates" at bounding box center [390, 422] width 138 height 8
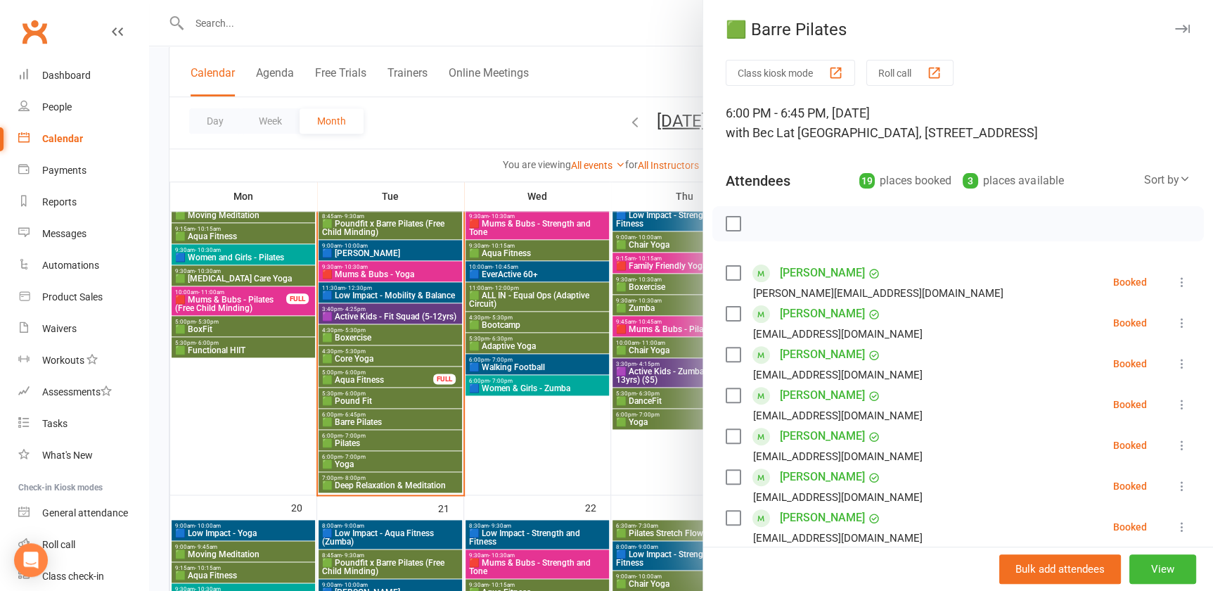
click at [379, 417] on div at bounding box center [681, 295] width 1064 height 591
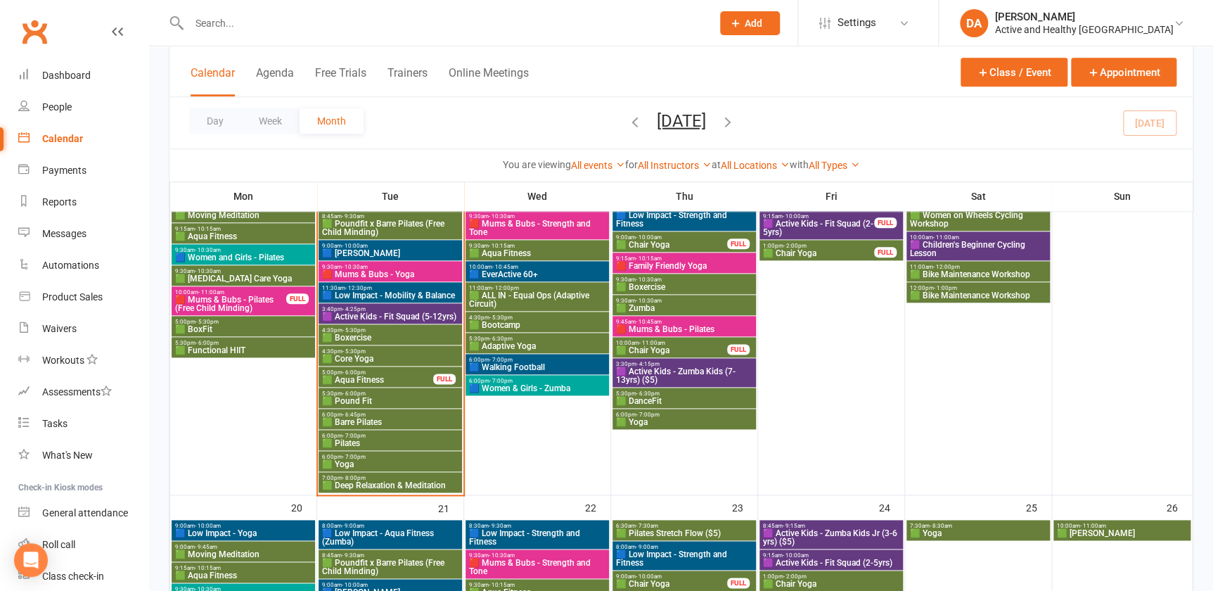
click at [396, 392] on span "5:30pm - 6:00pm" at bounding box center [390, 393] width 138 height 6
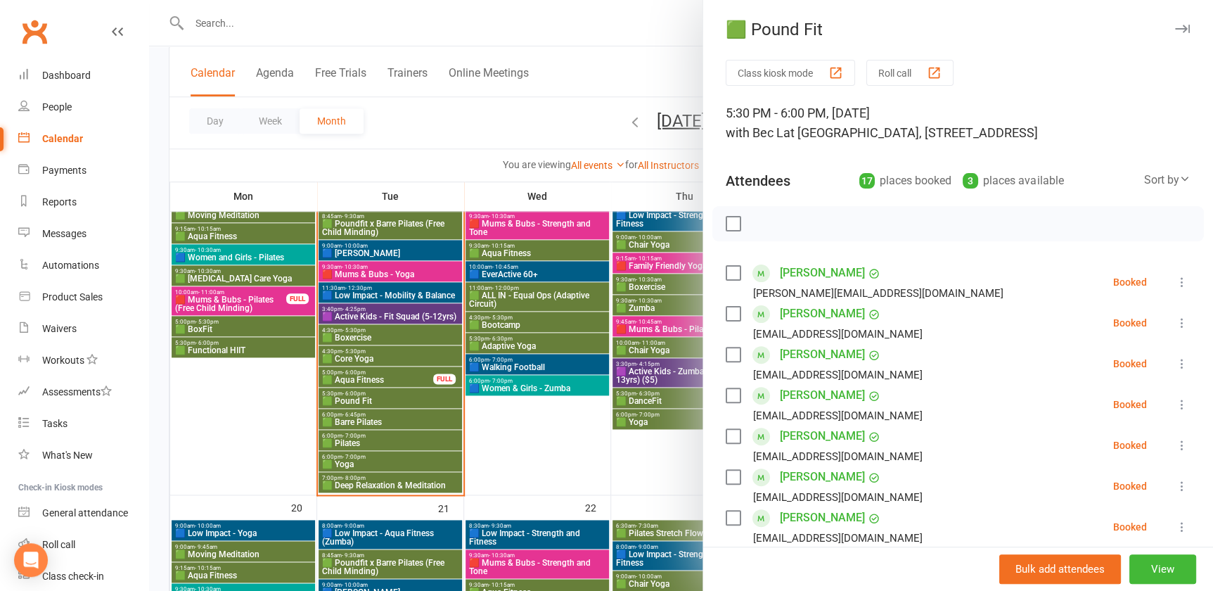
click at [397, 377] on div at bounding box center [681, 295] width 1064 height 591
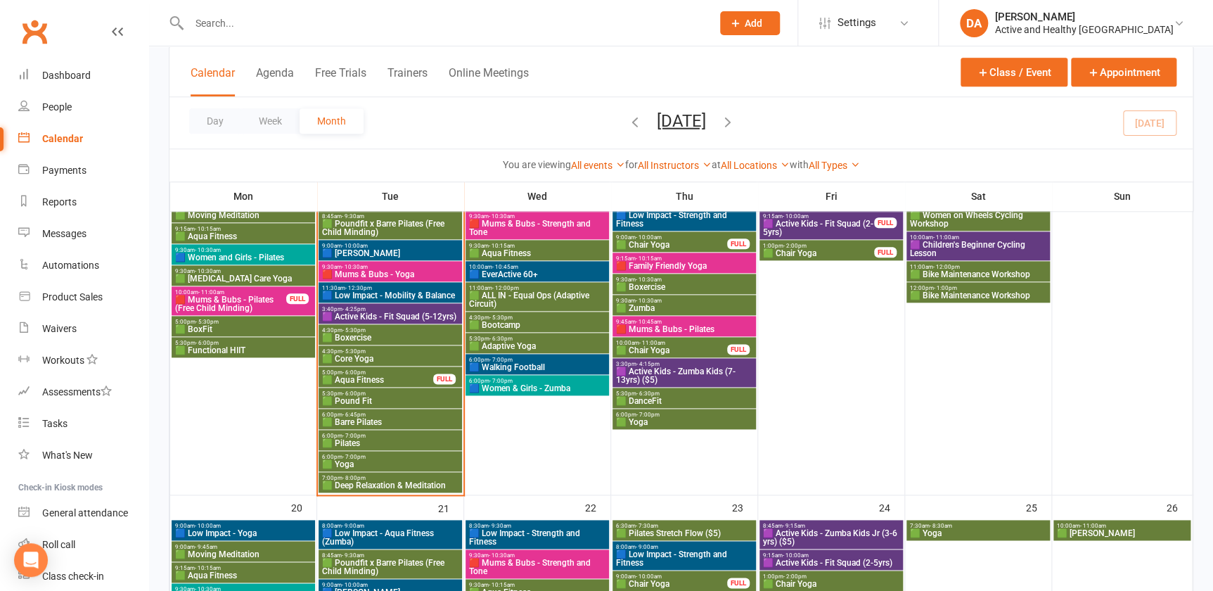
click at [383, 378] on span "🟩 Aqua Fitness" at bounding box center [377, 380] width 113 height 8
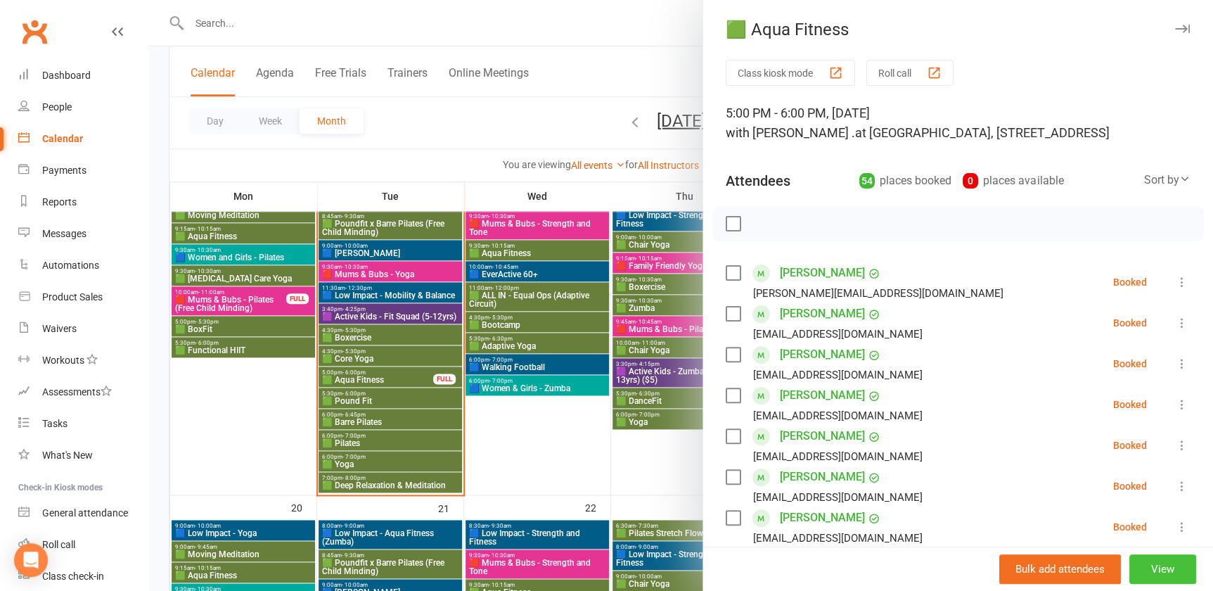
click at [1138, 564] on button "View" at bounding box center [1163, 569] width 67 height 30
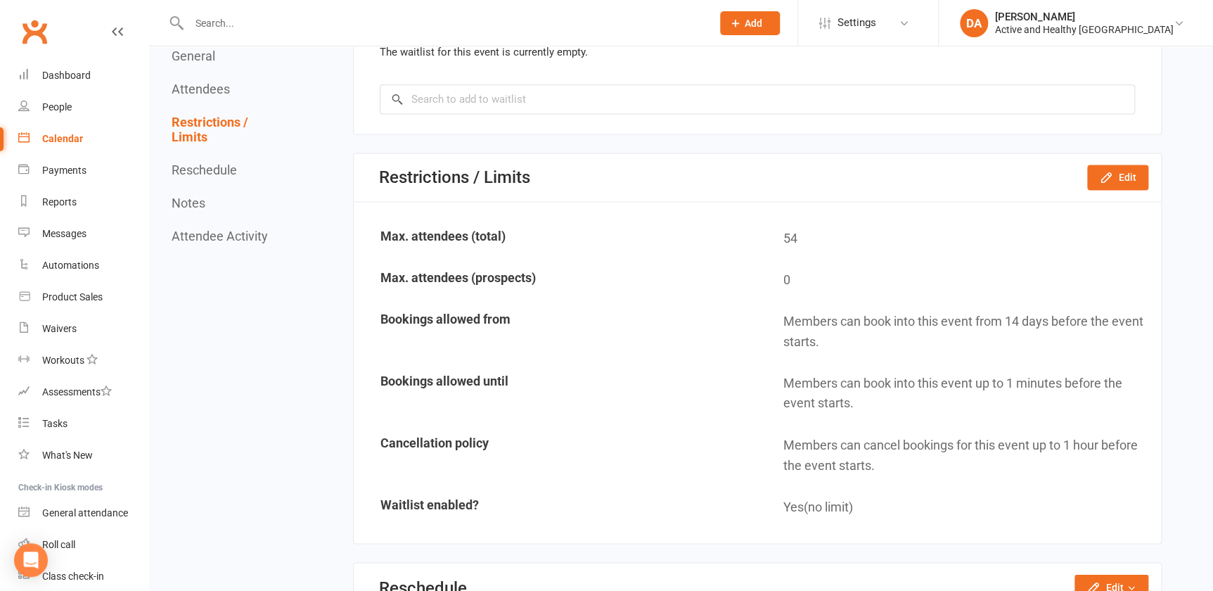
scroll to position [3453, 0]
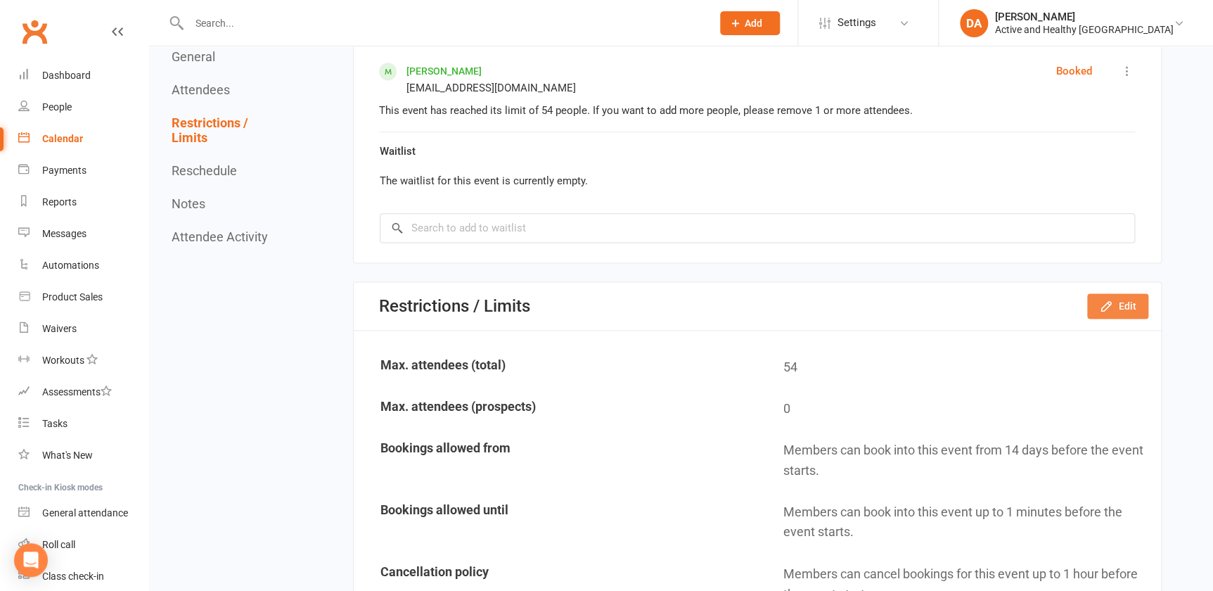
click at [1113, 304] on button "Edit" at bounding box center [1117, 305] width 61 height 25
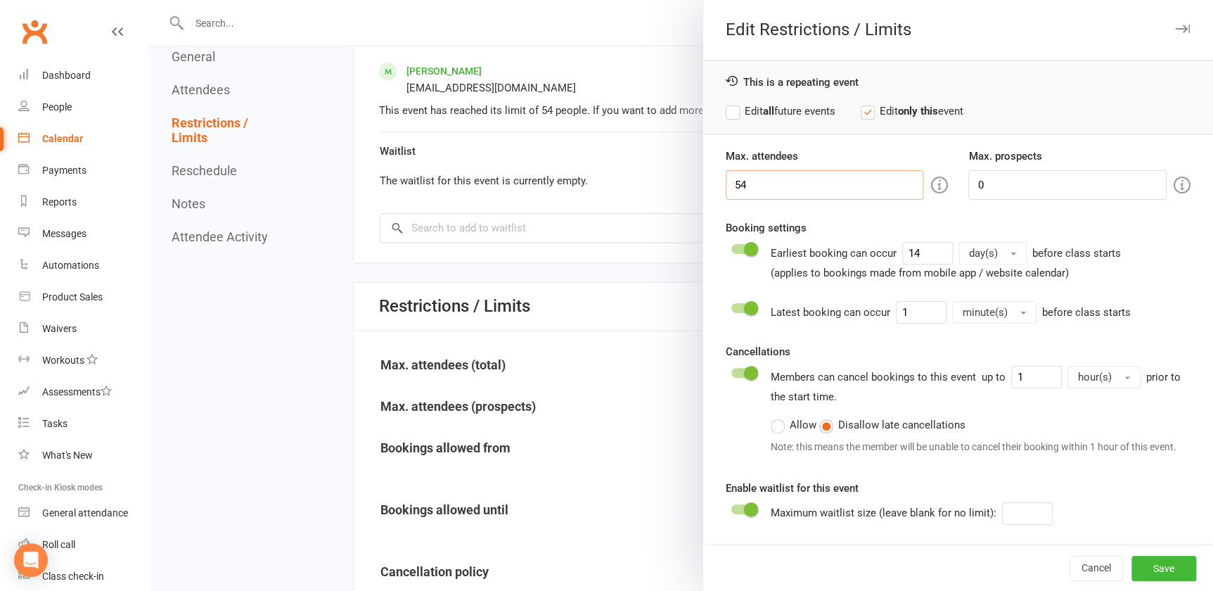
click at [752, 180] on input "54" at bounding box center [825, 185] width 198 height 30
type input "55"
click at [1141, 587] on div "Cancel Save" at bounding box center [958, 567] width 510 height 46
click at [1146, 571] on button "Save" at bounding box center [1164, 568] width 65 height 25
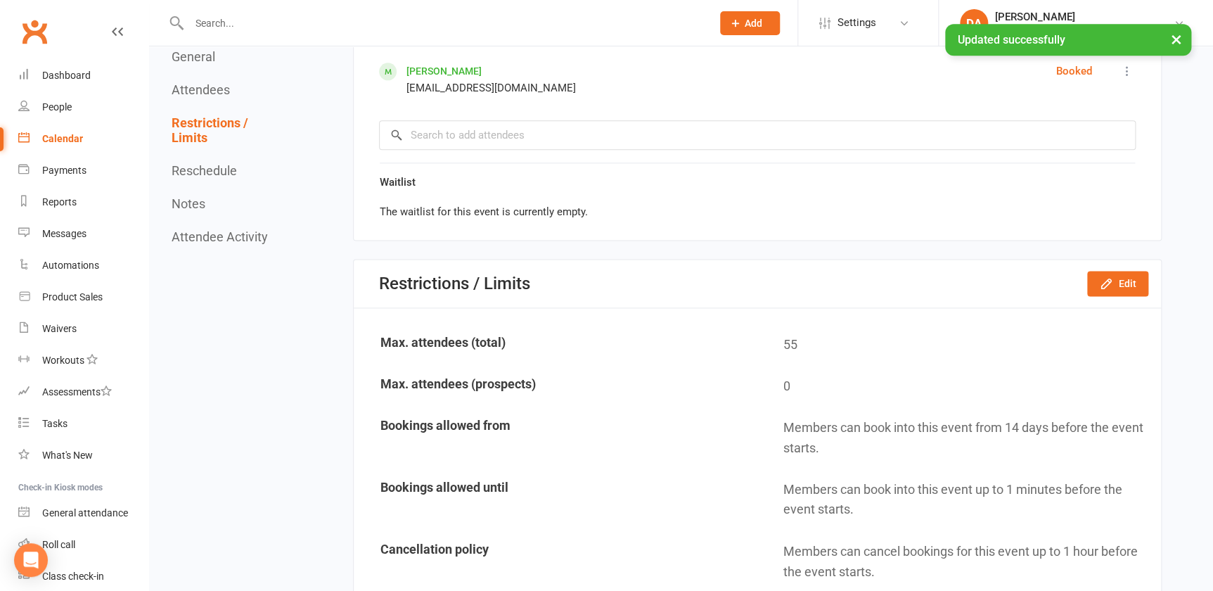
click at [75, 142] on div "Calendar" at bounding box center [62, 138] width 41 height 11
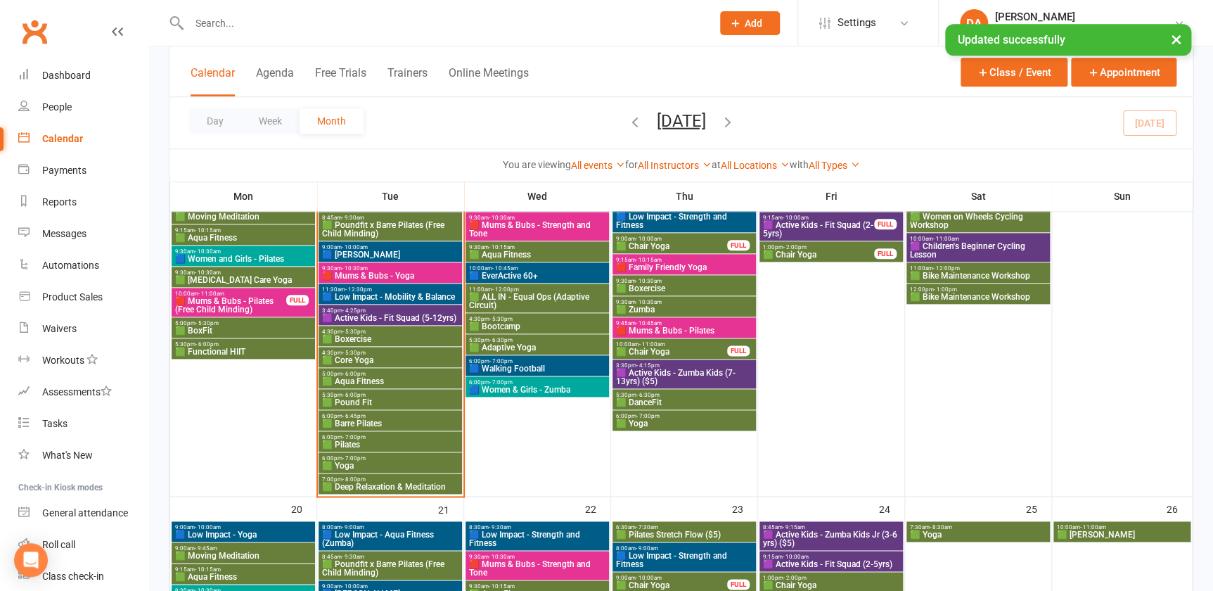
scroll to position [511, 0]
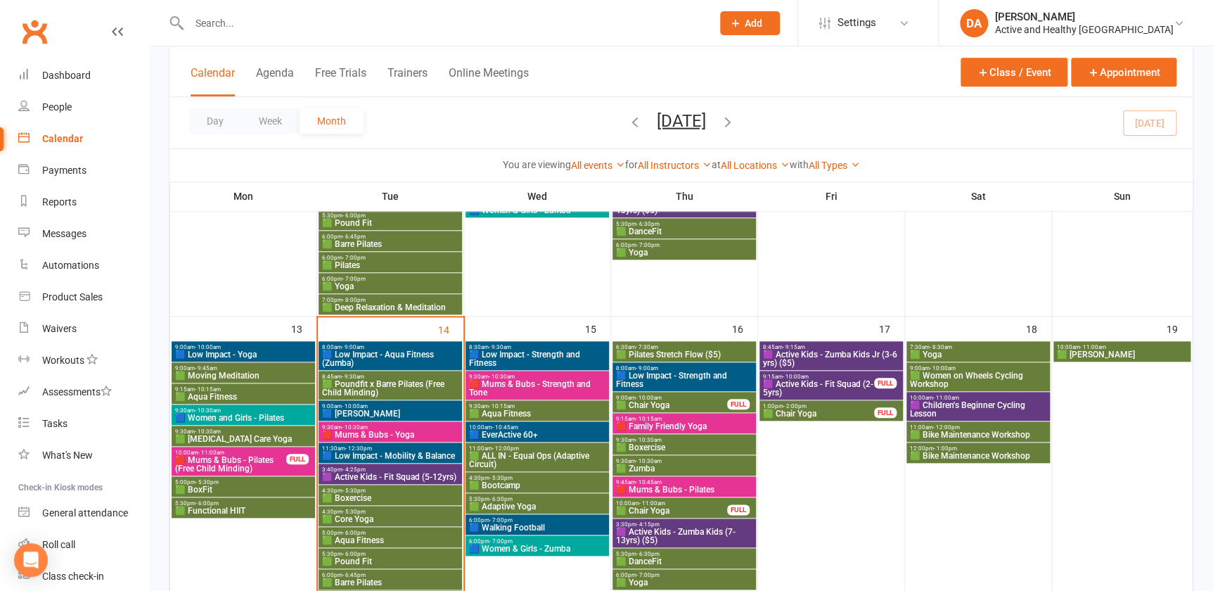
click at [419, 473] on span "🟪 Active Kids - Fit Squad (5-12yrs)" at bounding box center [390, 477] width 138 height 8
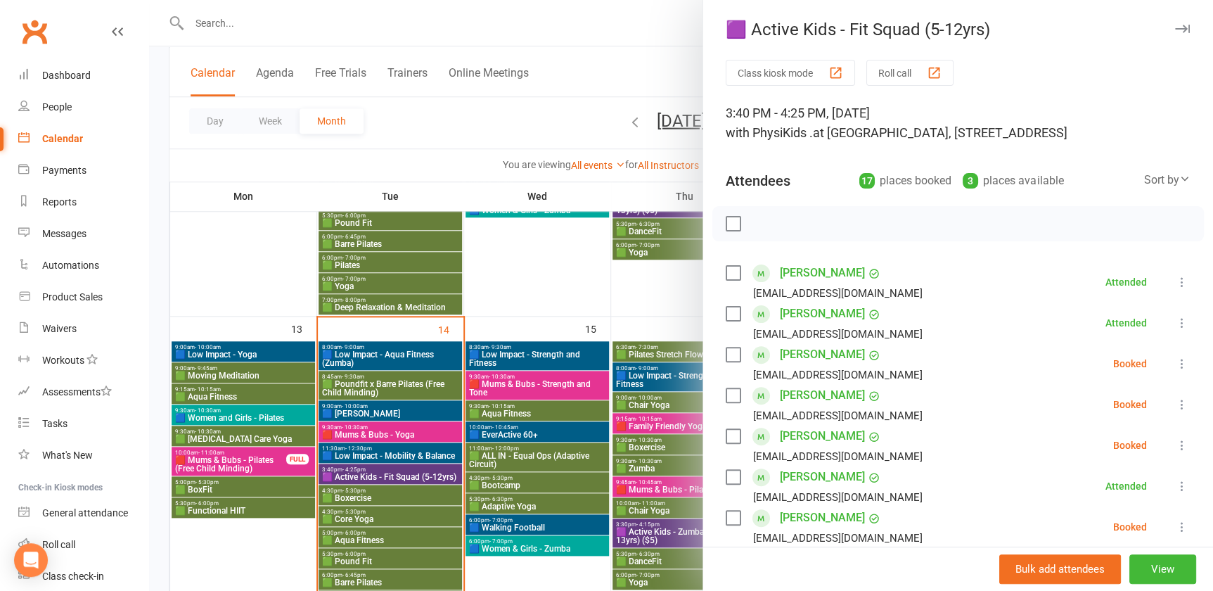
click at [357, 479] on div at bounding box center [681, 295] width 1064 height 591
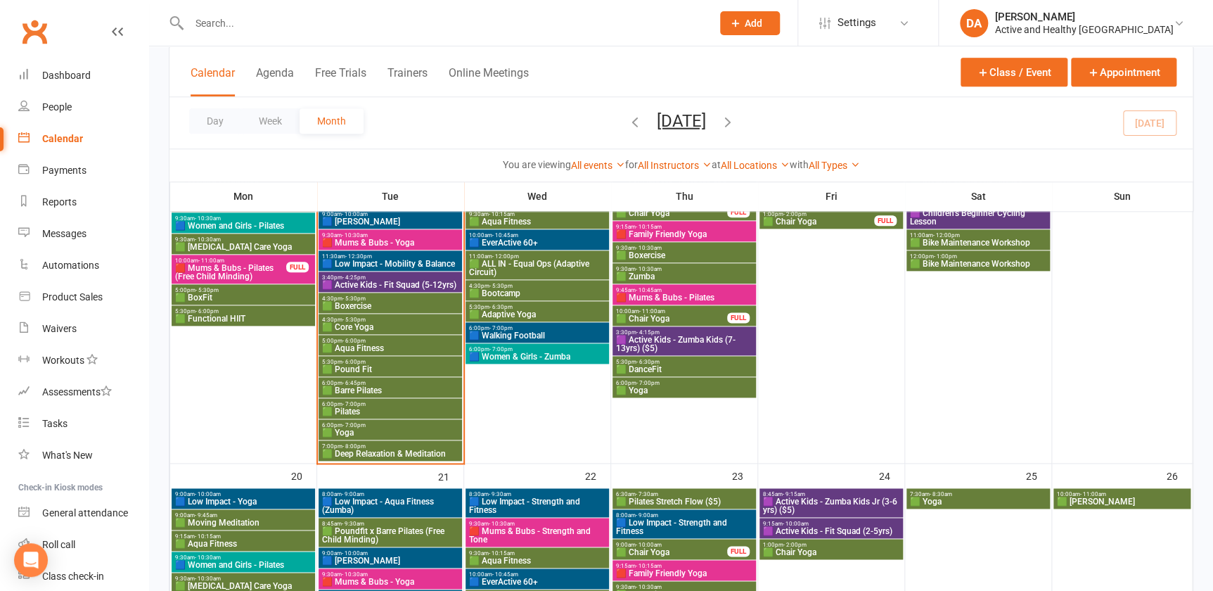
scroll to position [639, 0]
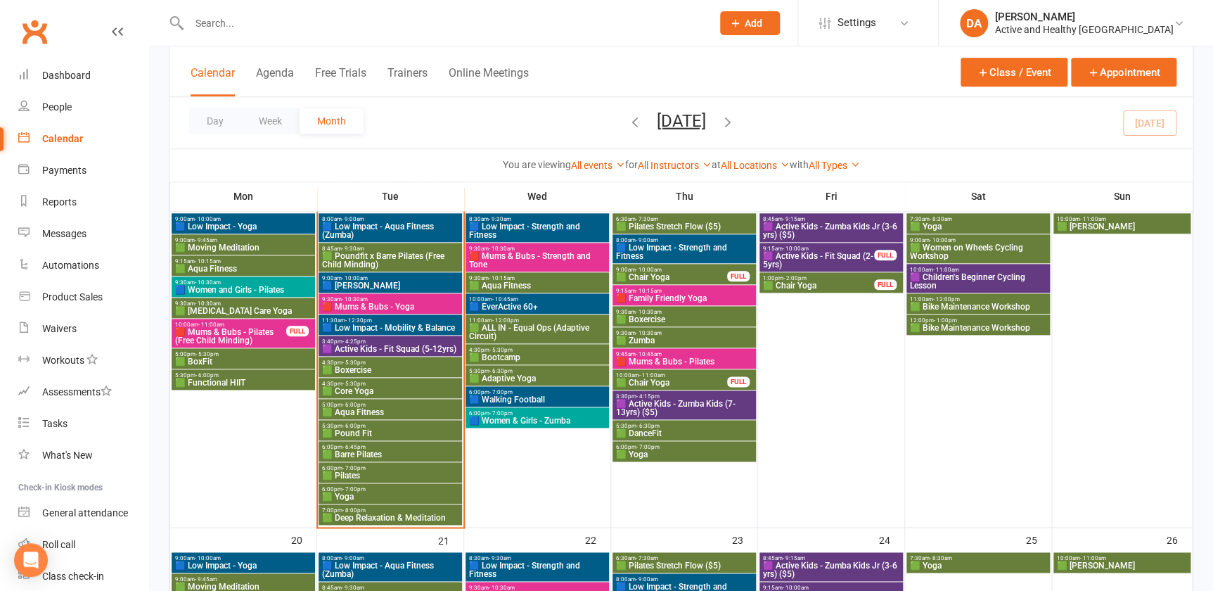
click at [416, 350] on span "🟪 Active Kids - Fit Squad (5-12yrs)" at bounding box center [390, 349] width 138 height 8
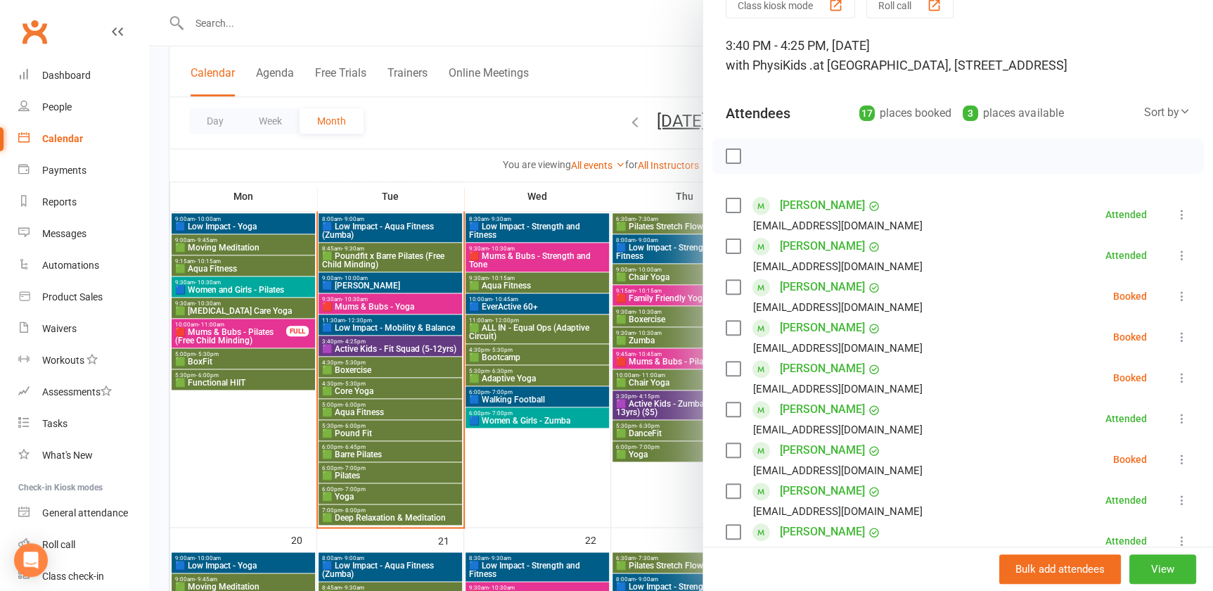
scroll to position [191, 0]
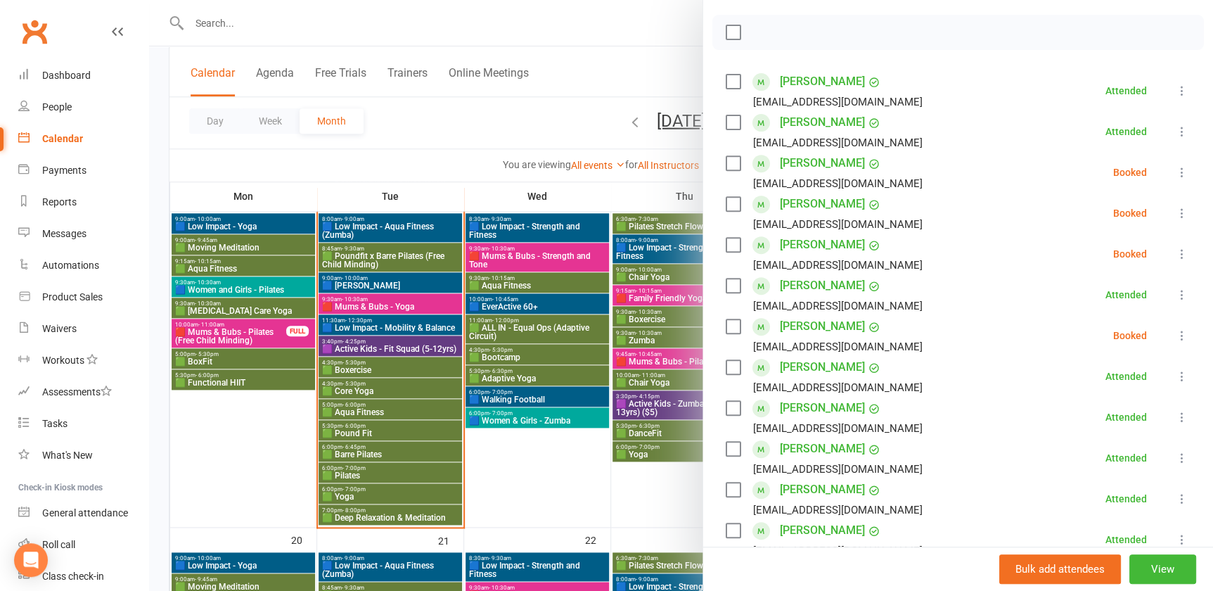
click at [540, 312] on div at bounding box center [681, 295] width 1064 height 591
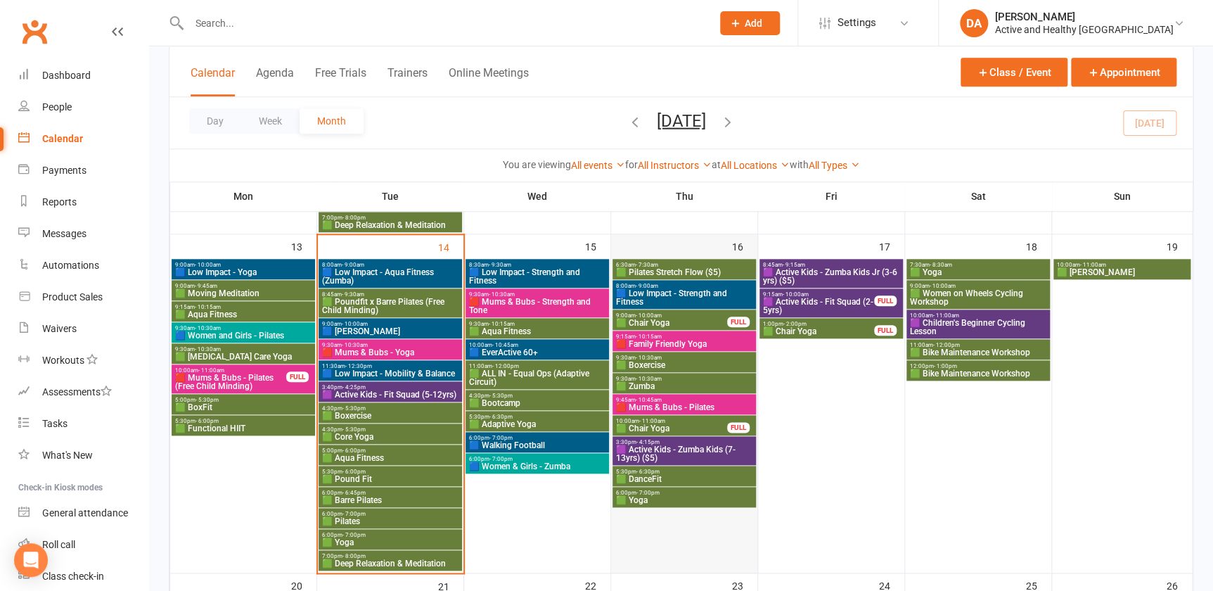
scroll to position [703, 0]
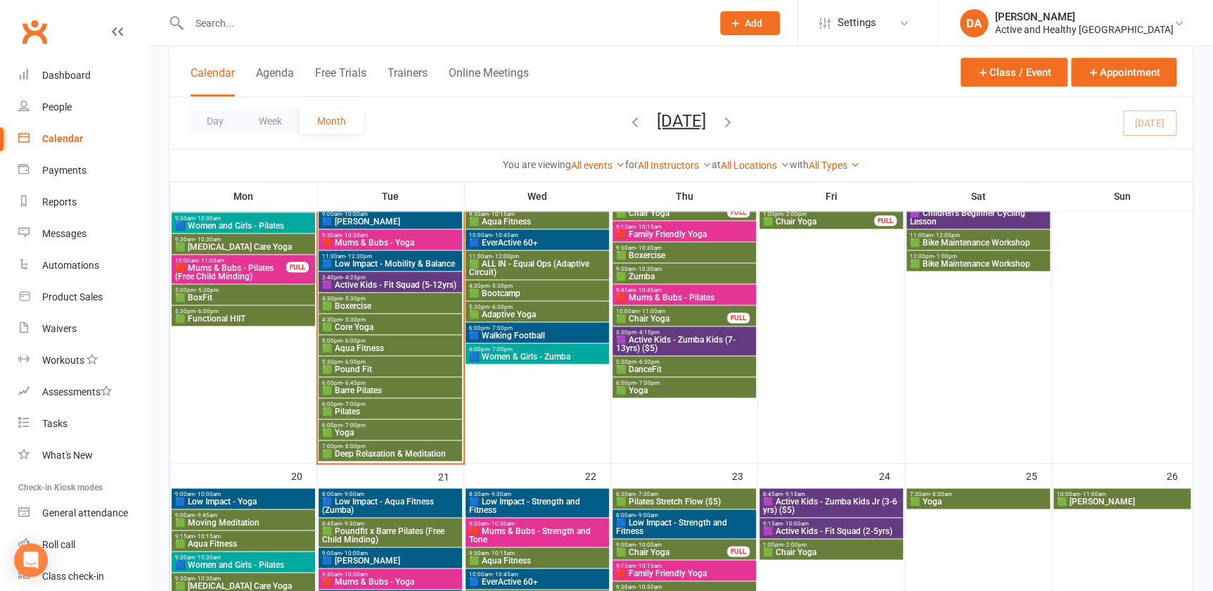
click at [693, 336] on span "🟪 Active Kids - Zumba Kids (7-13yrs) ($5)" at bounding box center [684, 343] width 138 height 17
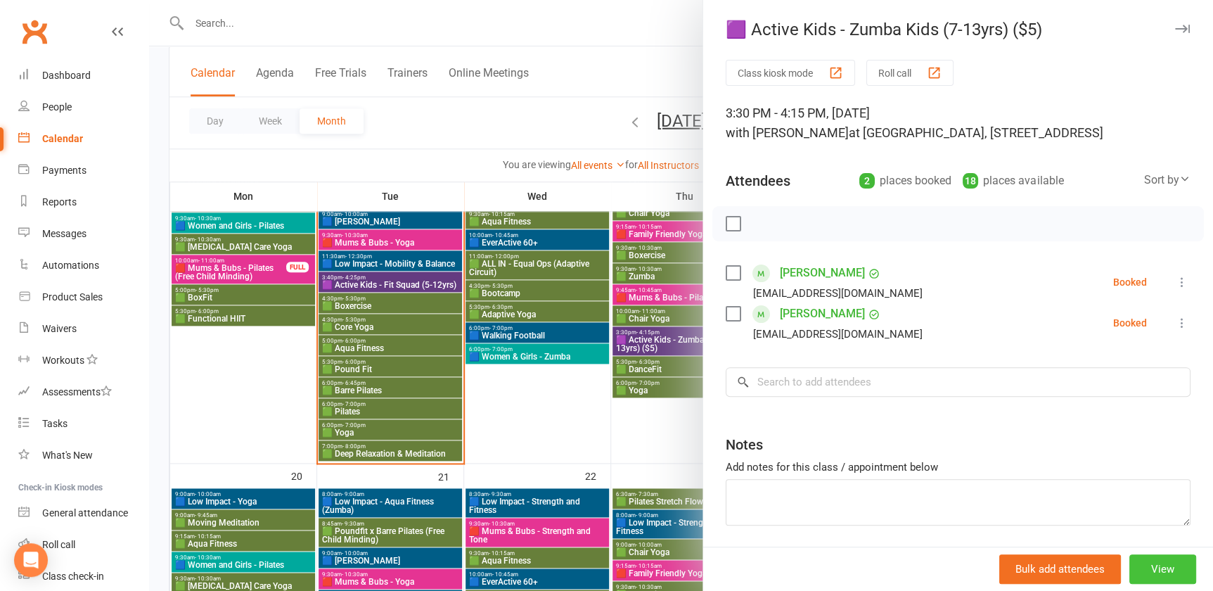
click at [1145, 575] on button "View" at bounding box center [1163, 569] width 67 height 30
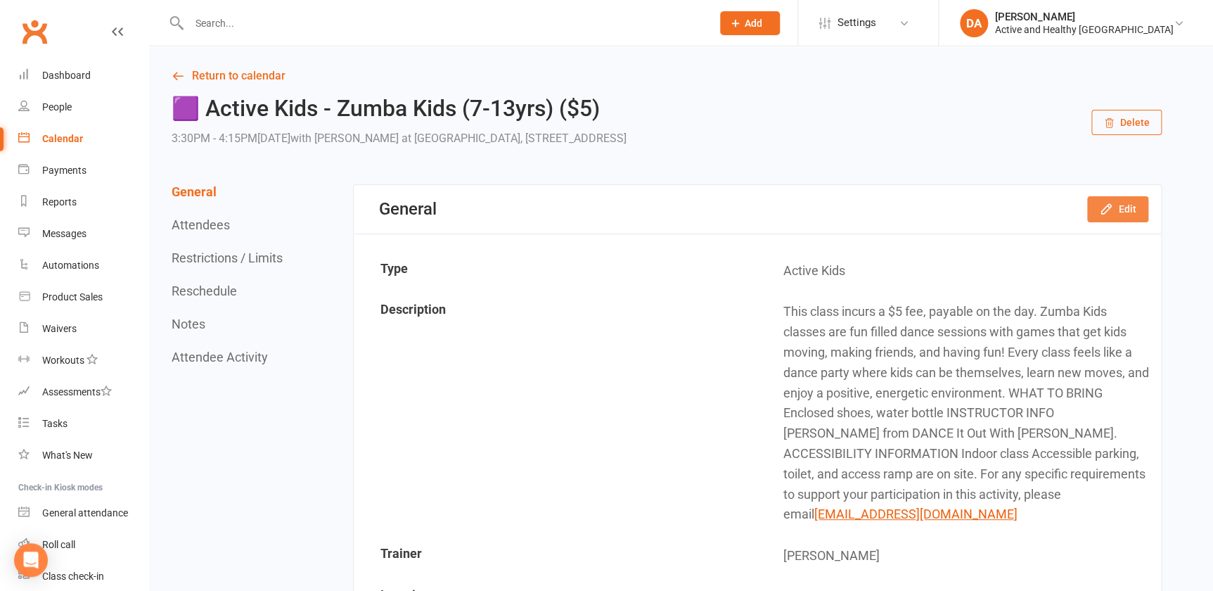
click at [1111, 206] on icon "button" at bounding box center [1105, 209] width 9 height 9
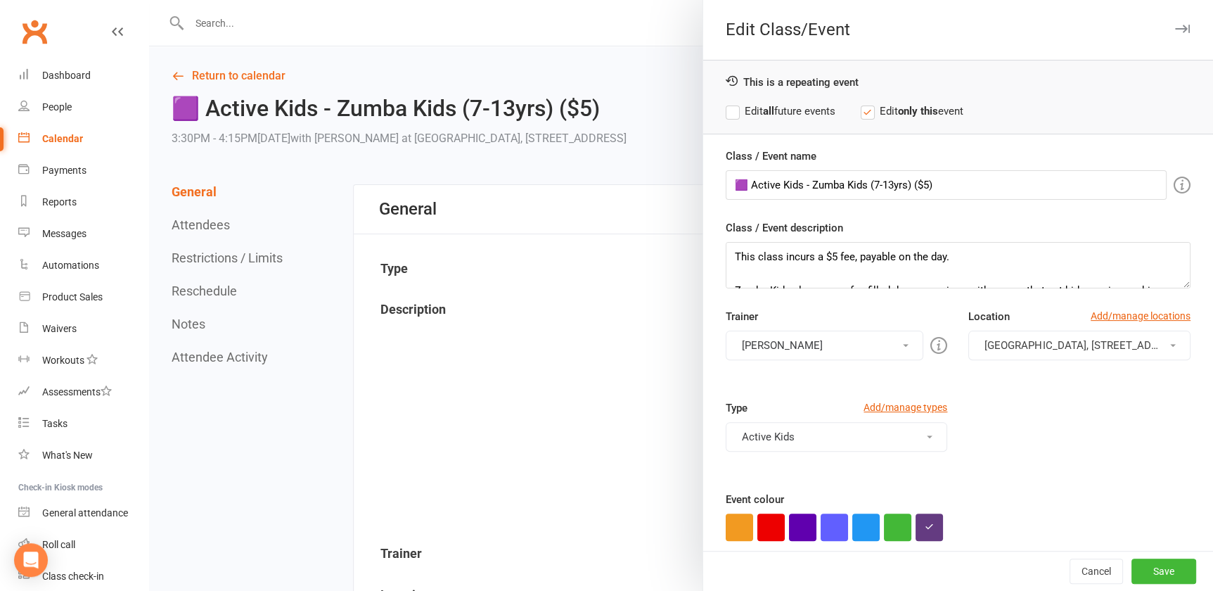
scroll to position [108, 0]
click at [897, 270] on textarea "This class incurs a $5 fee, payable on the day. Zumba Kids classes are fun fill…" at bounding box center [958, 265] width 465 height 46
click at [743, 103] on label "Edit all future events" at bounding box center [781, 111] width 110 height 17
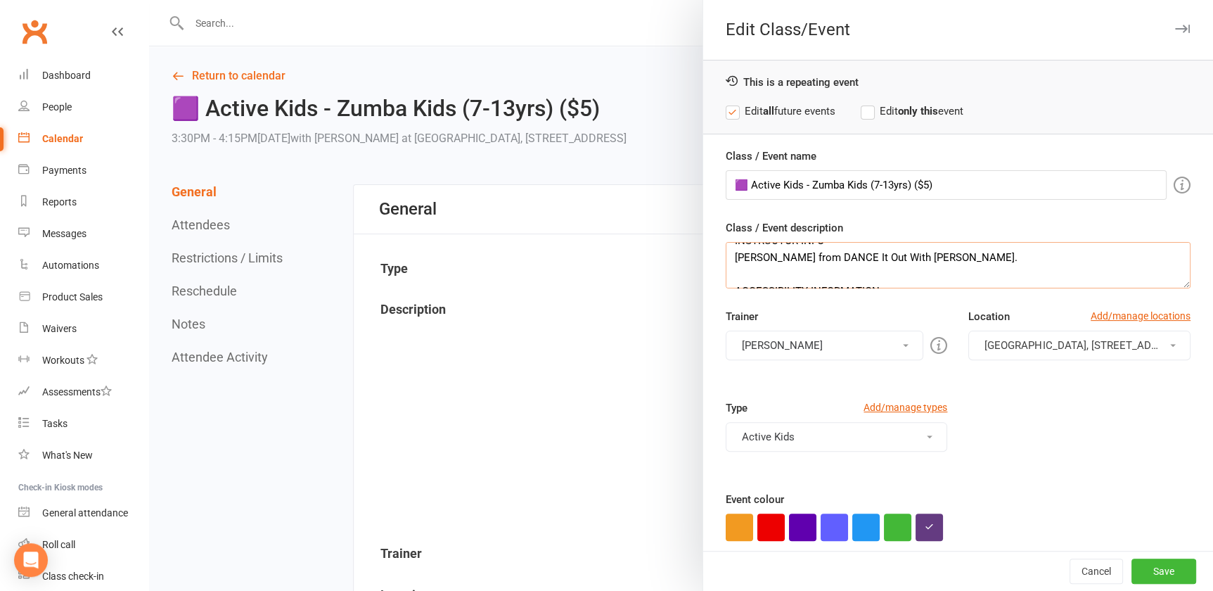
click at [933, 260] on textarea "This class incurs a $5 fee, payable on the day. Zumba Kids classes are fun fill…" at bounding box center [958, 265] width 465 height 46
click at [946, 255] on textarea "This class incurs a $5 fee, payable on the day. Zumba Kids classes are fun fill…" at bounding box center [958, 265] width 465 height 46
click at [921, 254] on textarea "This class incurs a $5 fee, payable on the day. Zumba Kids classes are fun fill…" at bounding box center [958, 265] width 465 height 46
click at [940, 258] on textarea "This class incurs a $5 fee, payable on the day. Zumba Kids classes are fun fill…" at bounding box center [958, 265] width 465 height 46
click at [935, 260] on textarea "This class incurs a $5 fee, payable on the day. Zumba Kids classes are fun fill…" at bounding box center [958, 265] width 465 height 46
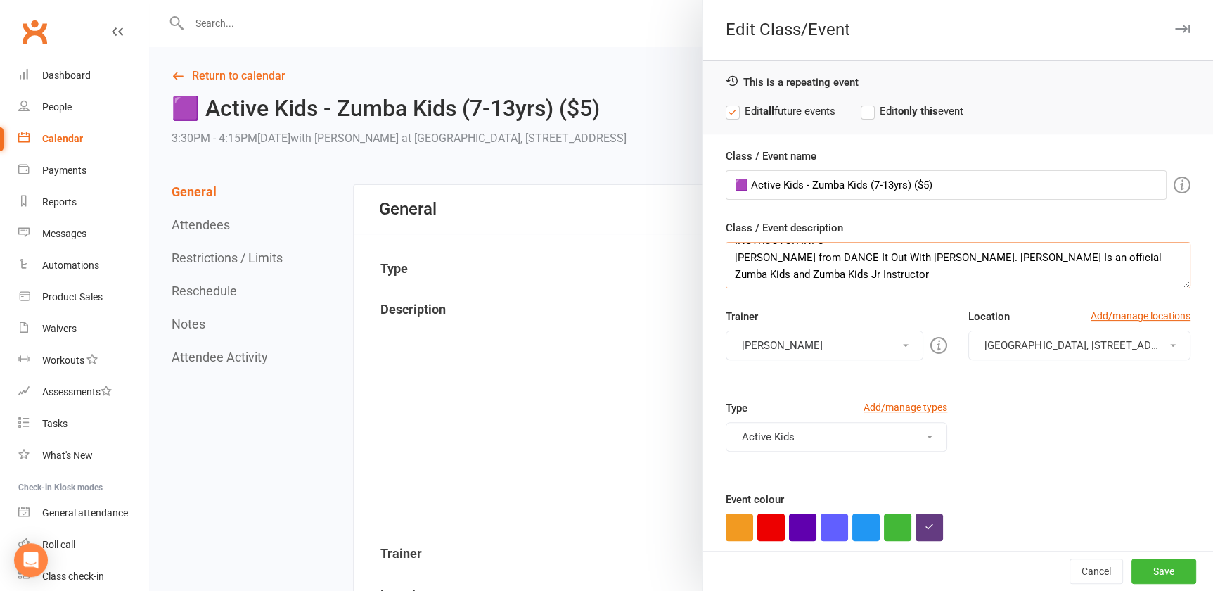
click at [795, 269] on textarea "This class incurs a $5 fee, payable on the day. Zumba Kids classes are fun fill…" at bounding box center [958, 265] width 465 height 46
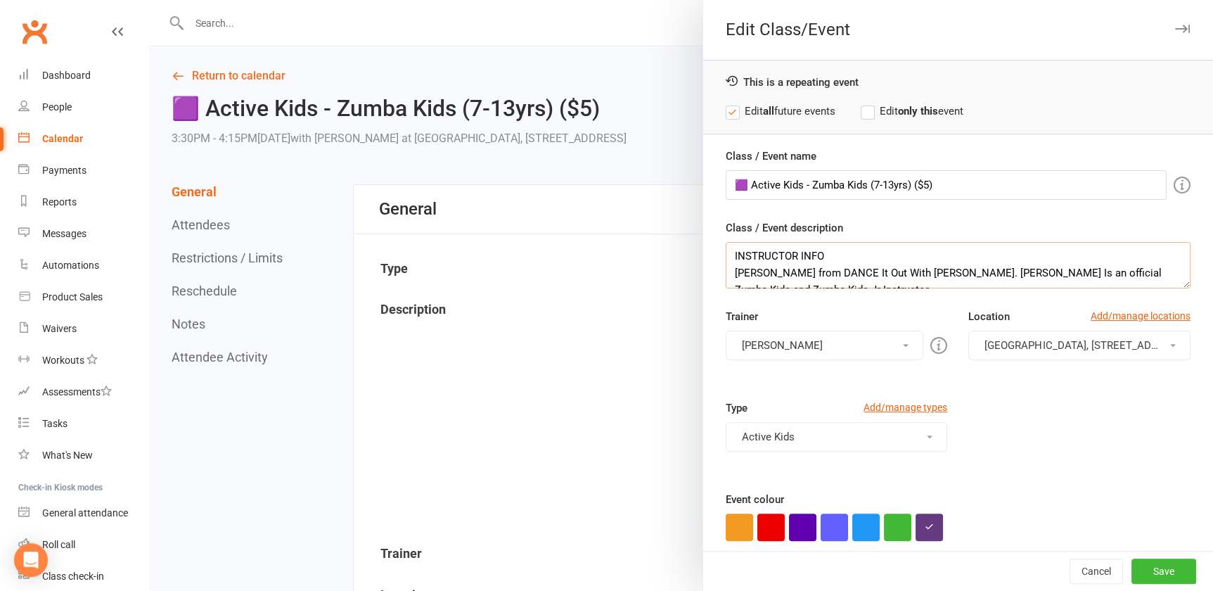
scroll to position [178, 0]
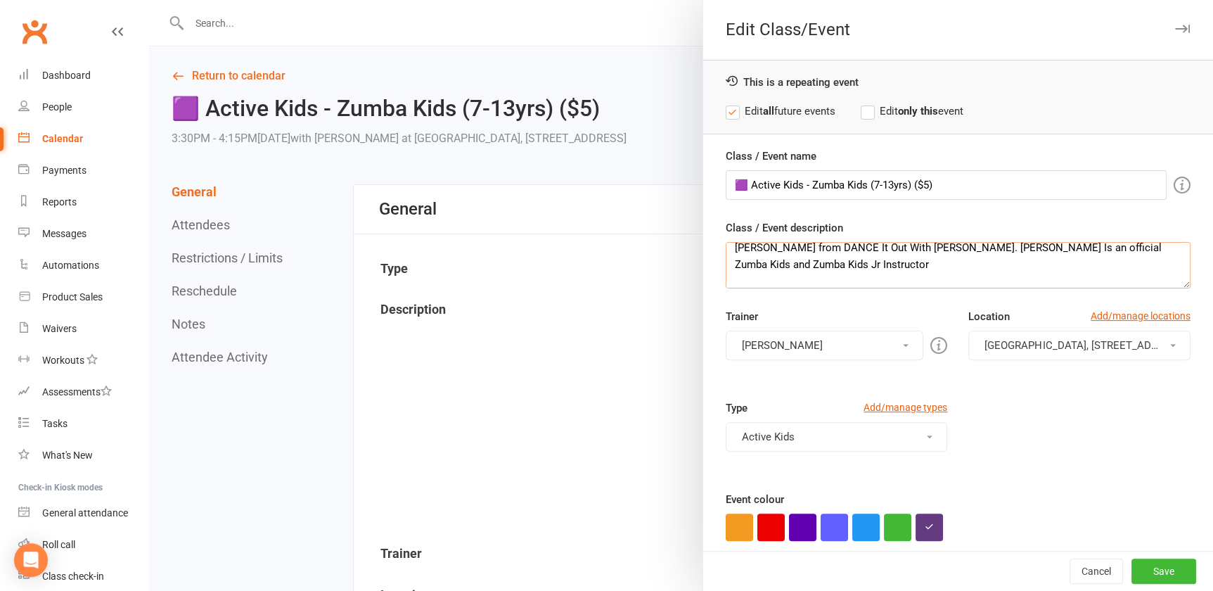
click at [814, 261] on textarea "This class incurs a $5 fee, payable on the day. Zumba Kids classes are fun fill…" at bounding box center [958, 265] width 465 height 46
click at [793, 260] on textarea "This class incurs a $5 fee, payable on the day. Zumba Kids classes are fun fill…" at bounding box center [958, 265] width 465 height 46
click at [789, 264] on textarea "This class incurs a $5 fee, payable on the day. Zumba Kids classes are fun fill…" at bounding box center [958, 265] width 465 height 46
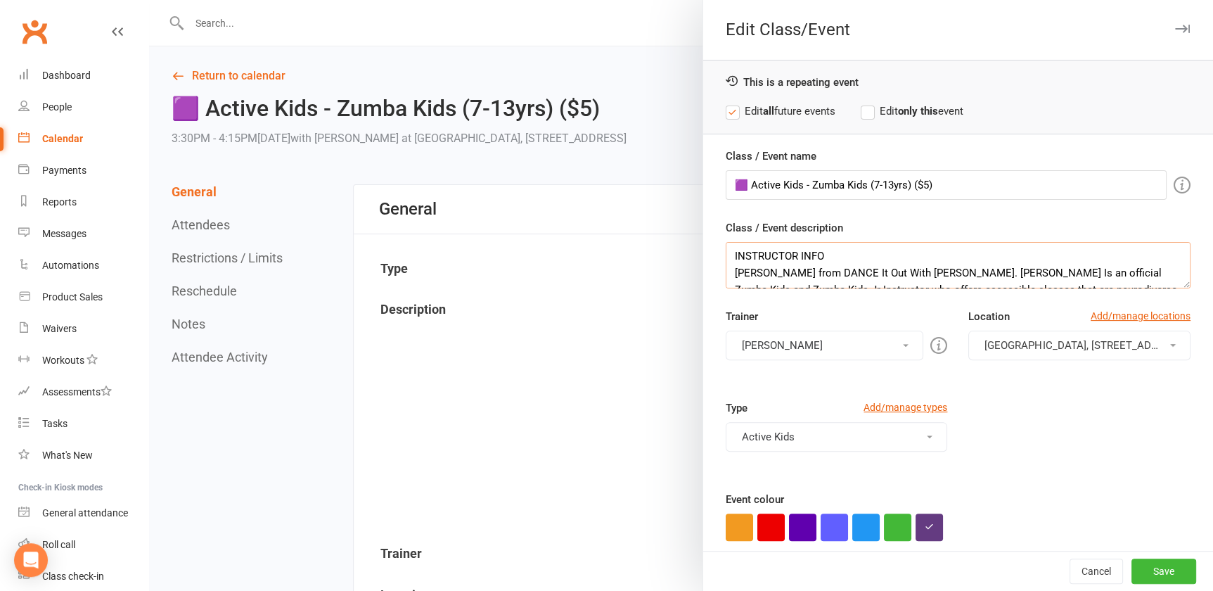
click at [1026, 271] on textarea "This class incurs a $5 fee, payable on the day. Zumba Kids classes are fun fill…" at bounding box center [958, 265] width 465 height 46
click at [918, 270] on textarea "This class incurs a $5 fee, payable on the day. Zumba Kids classes are fun fill…" at bounding box center [958, 265] width 465 height 46
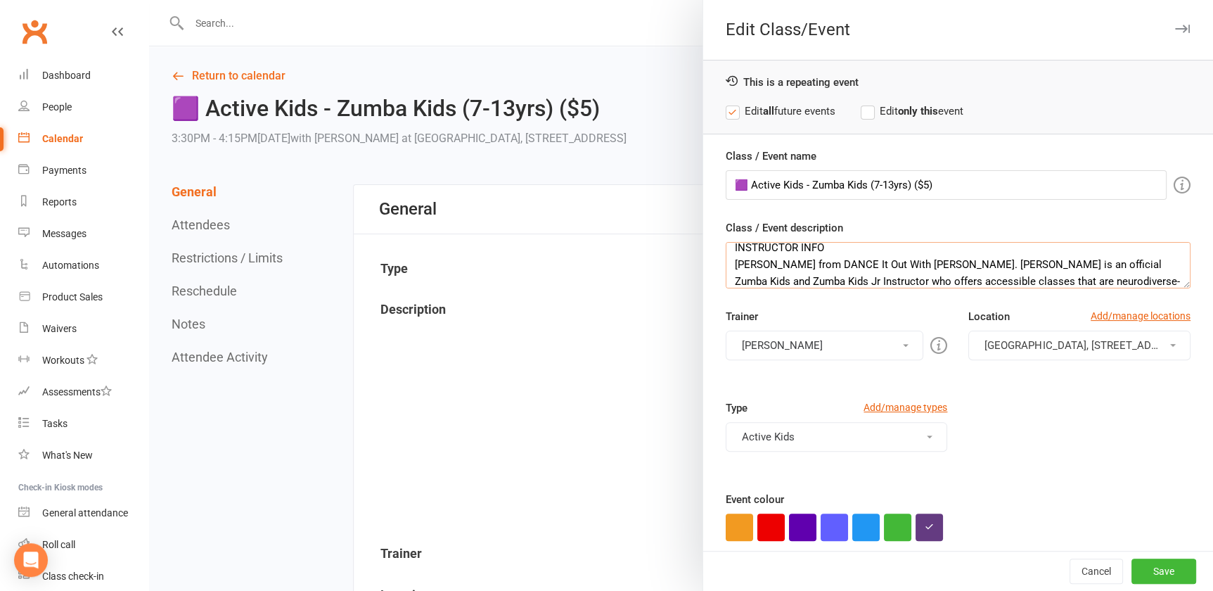
scroll to position [178, 0]
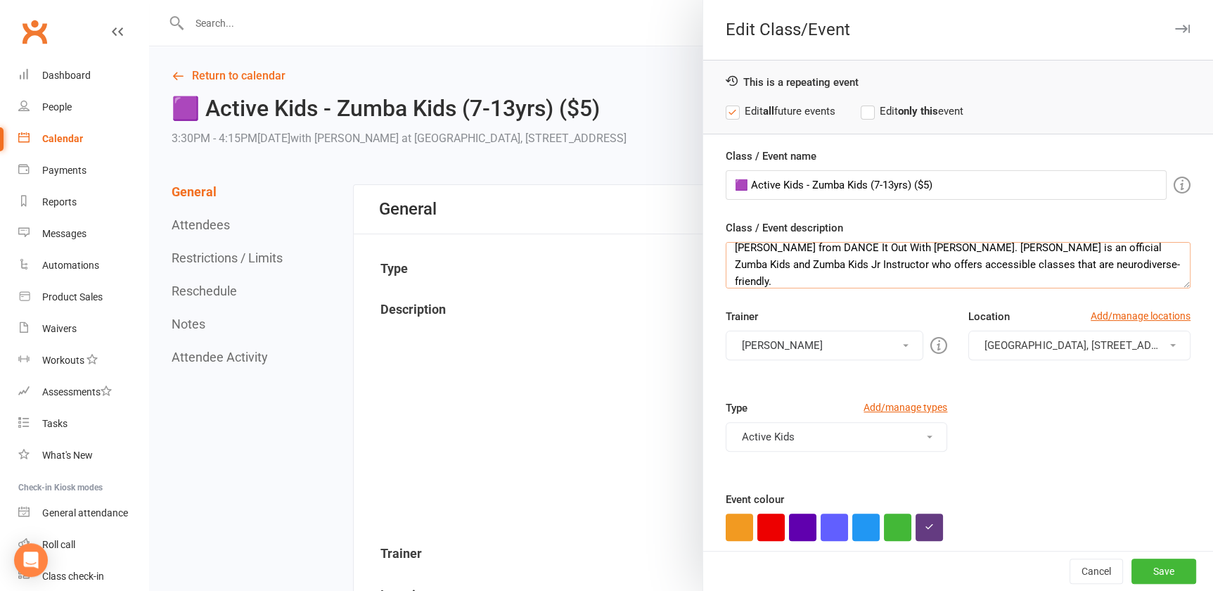
click at [1053, 261] on textarea "This class incurs a $5 fee, payable on the day. Zumba Kids classes are fun fill…" at bounding box center [958, 265] width 465 height 46
click at [1097, 259] on textarea "This class incurs a $5 fee, payable on the day. Zumba Kids classes are fun fill…" at bounding box center [958, 265] width 465 height 46
click at [1066, 266] on textarea "This class incurs a $5 fee, payable on the day. Zumba Kids classes are fun fill…" at bounding box center [958, 265] width 465 height 46
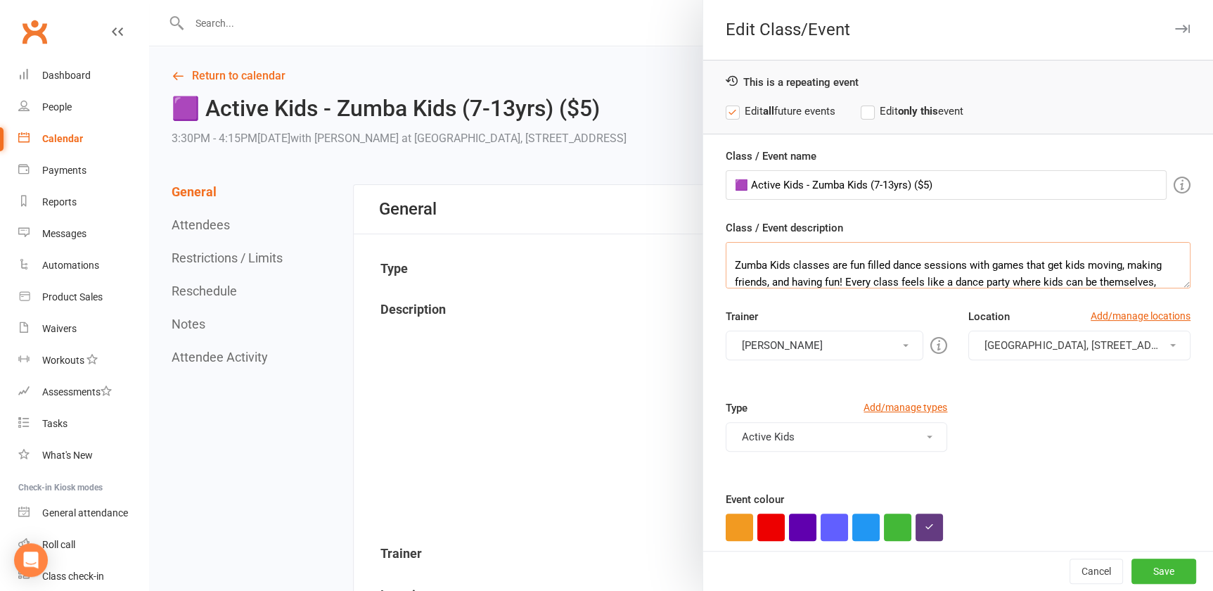
scroll to position [0, 0]
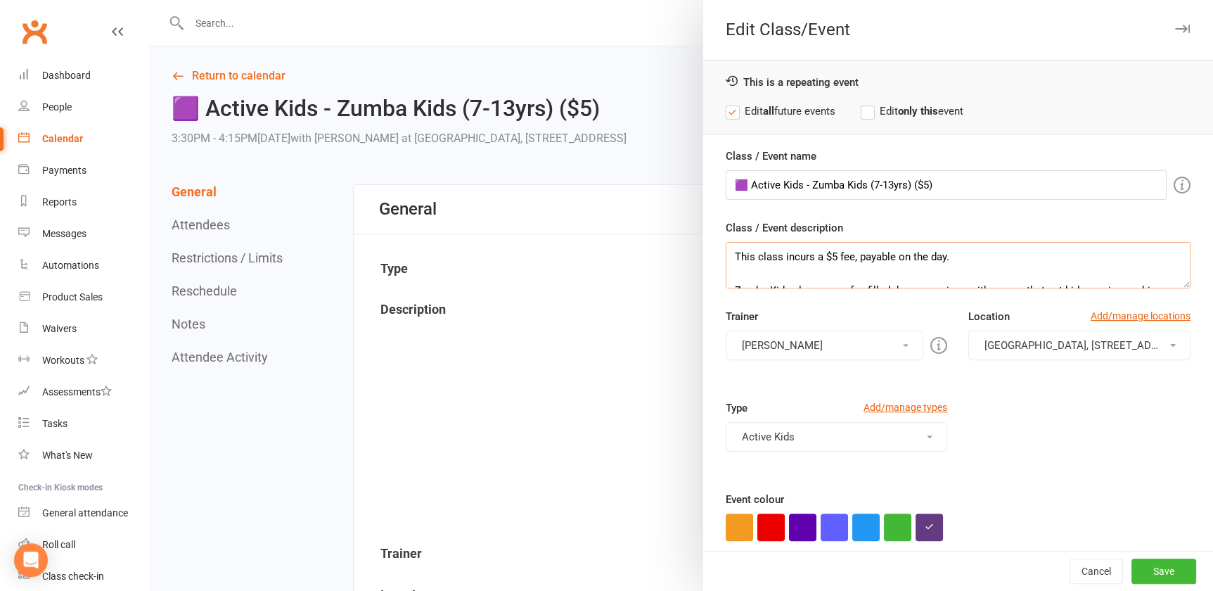
click at [1006, 258] on textarea "This class incurs a $5 fee, payable on the day. Zumba Kids classes are fun fill…" at bounding box center [958, 265] width 465 height 46
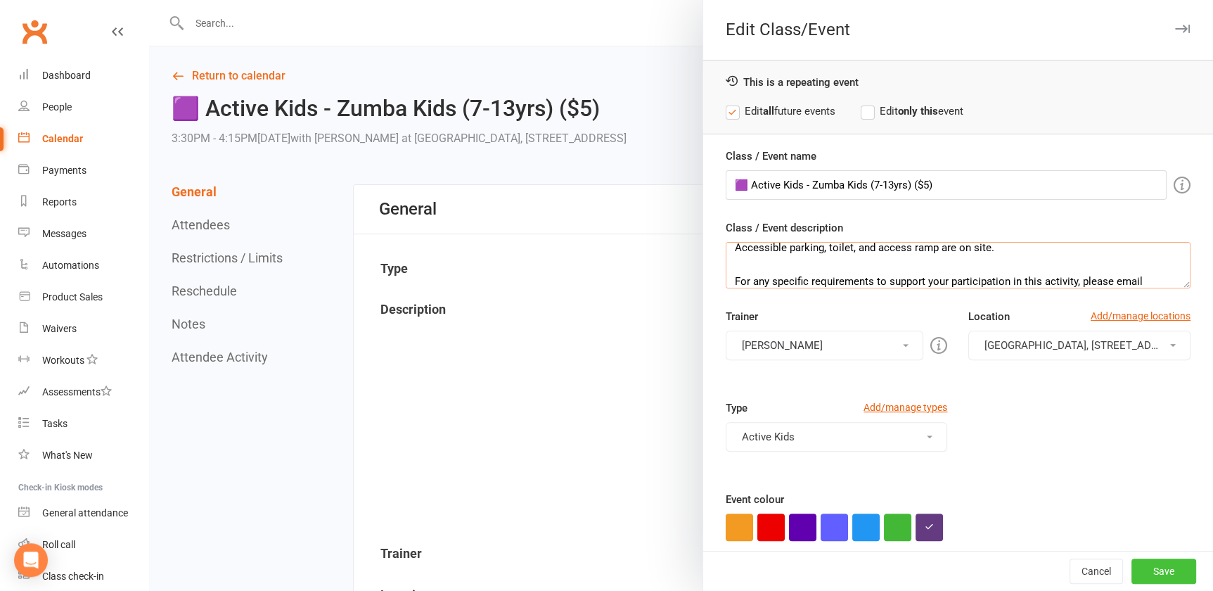
type textarea "This class incurs a $5 fee, payable on the day. Zumba Kids classes are fun fill…"
click at [1141, 577] on button "Save" at bounding box center [1164, 570] width 65 height 25
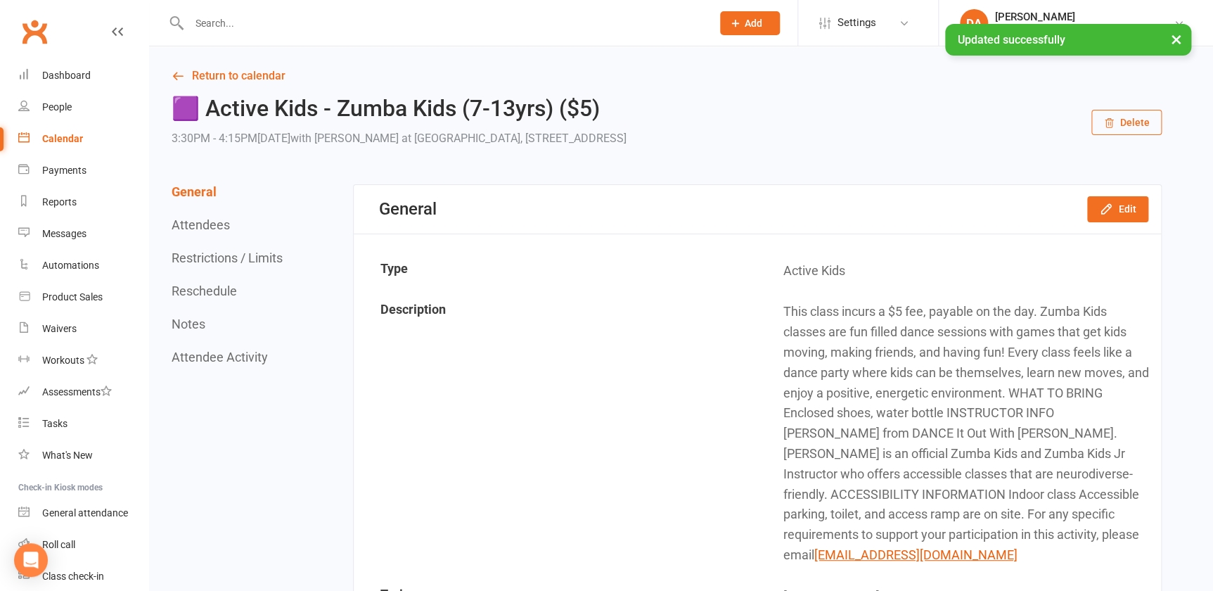
click at [68, 136] on div "Calendar" at bounding box center [62, 138] width 41 height 11
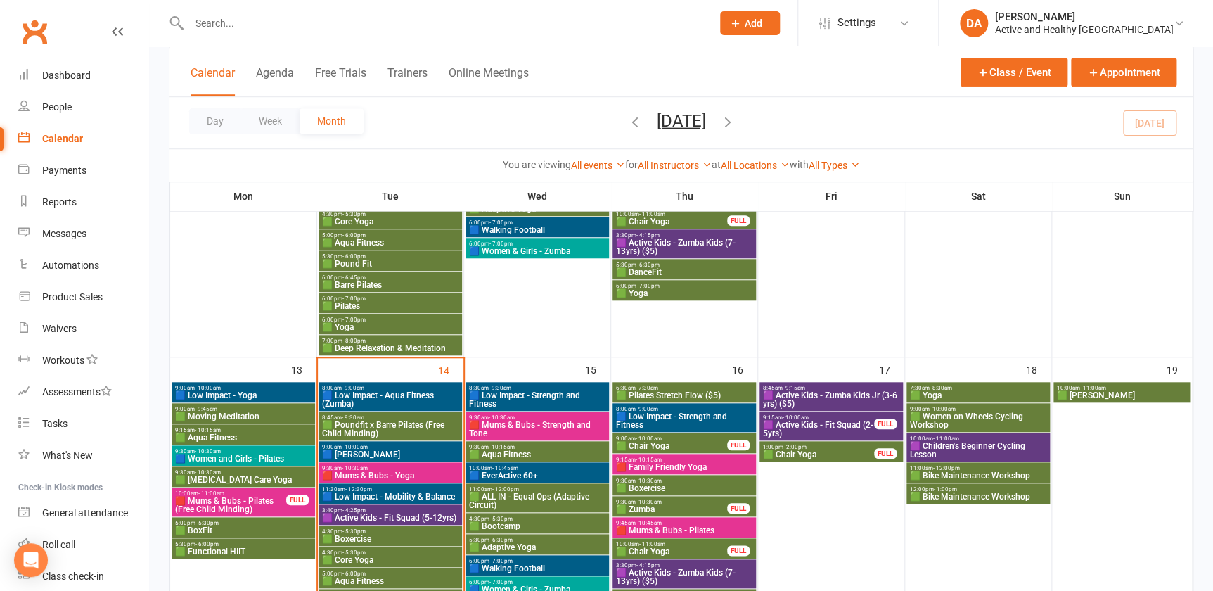
scroll to position [575, 0]
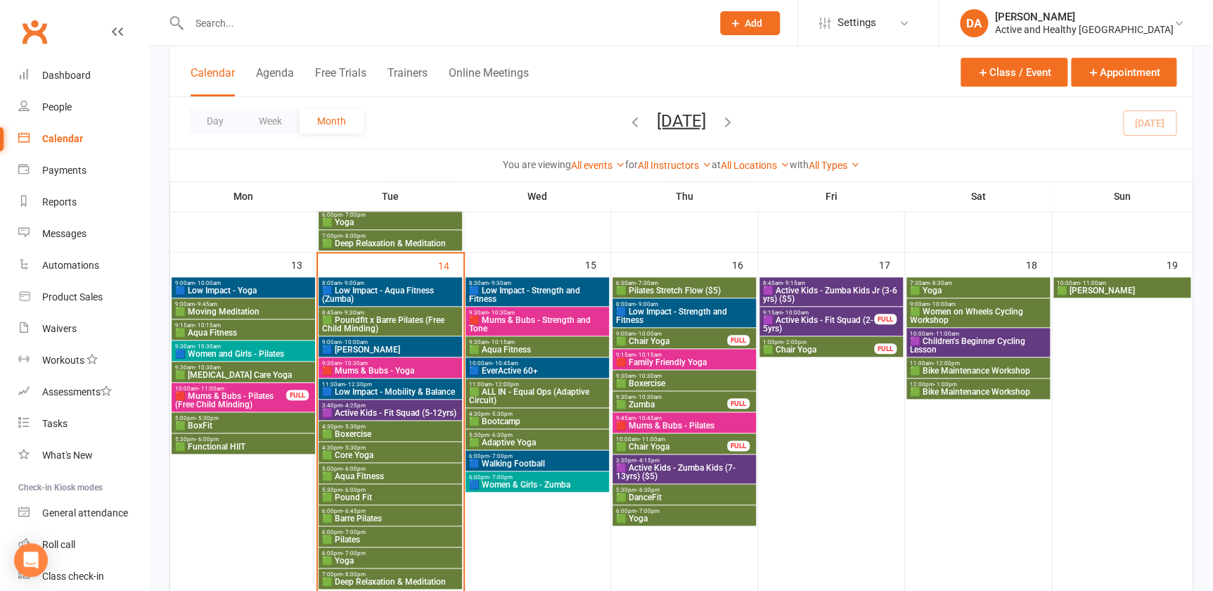
click at [331, 28] on input "text" at bounding box center [443, 23] width 517 height 20
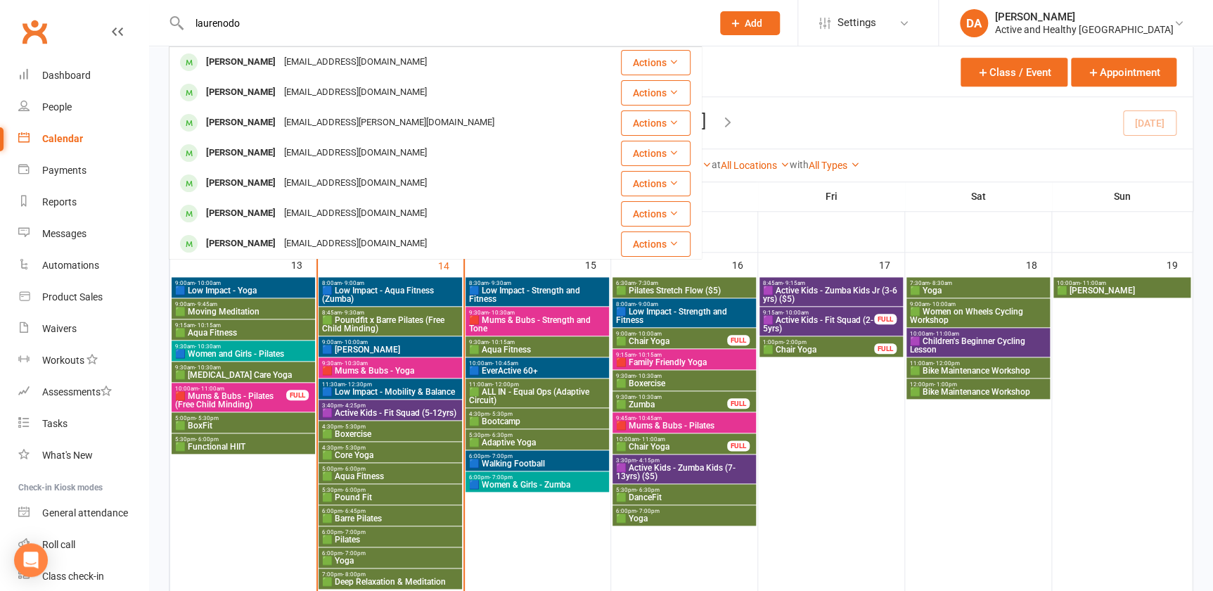
type input "laurenodo"
click at [67, 135] on div "Calendar" at bounding box center [62, 138] width 41 height 11
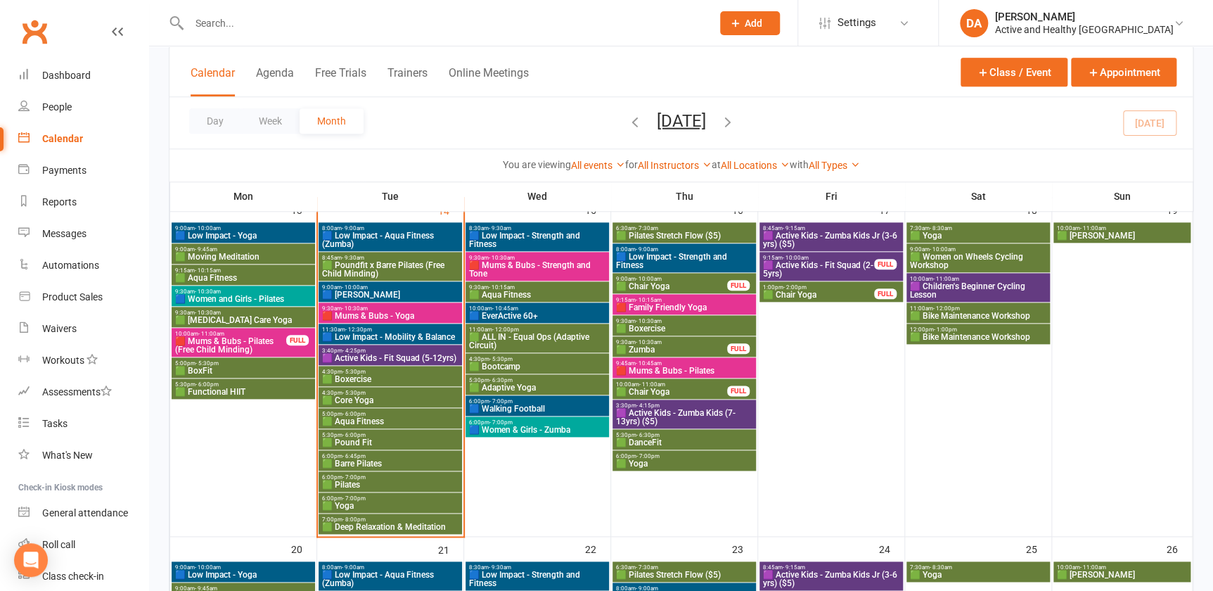
scroll to position [703, 0]
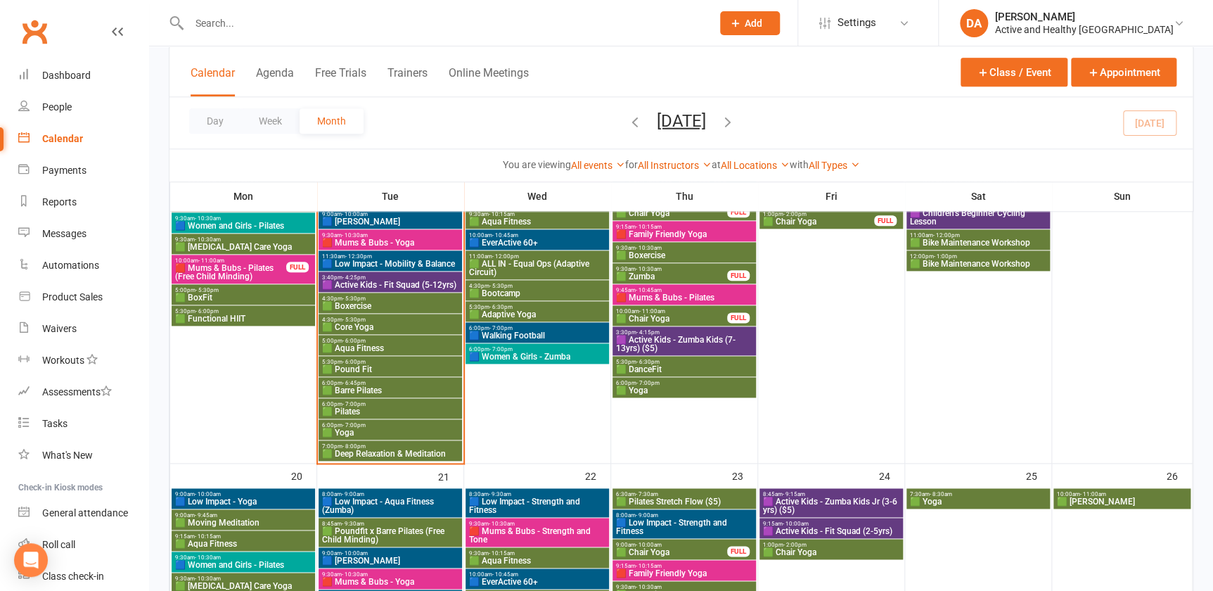
click at [380, 449] on span "🟩 Deep Relaxation & Meditation" at bounding box center [390, 453] width 138 height 8
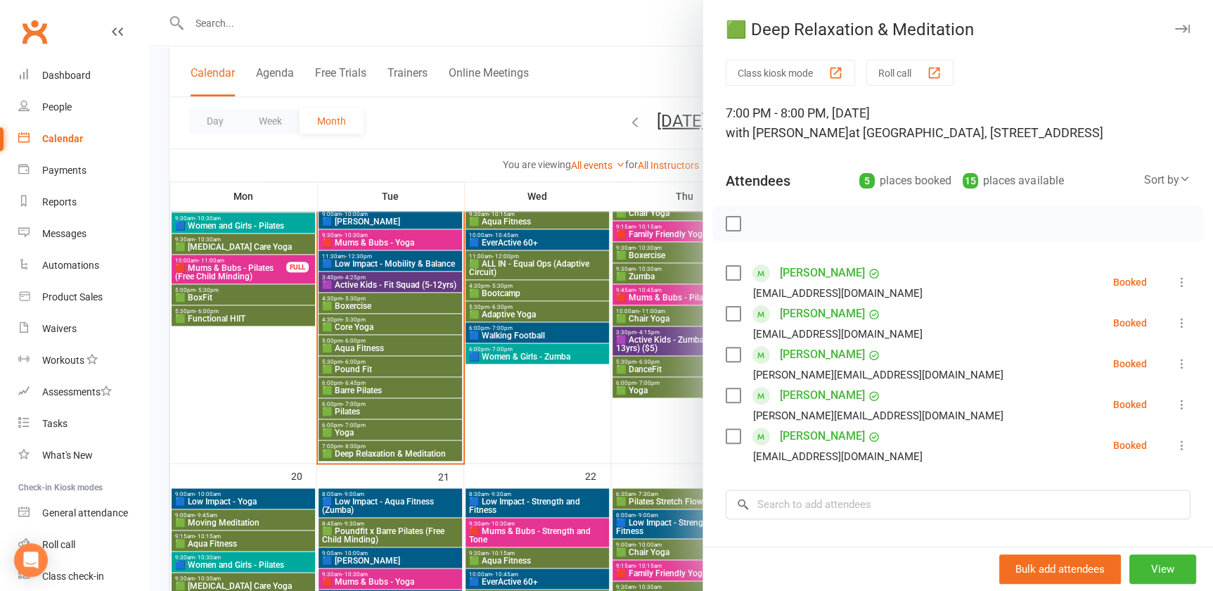
click at [394, 421] on div at bounding box center [681, 295] width 1064 height 591
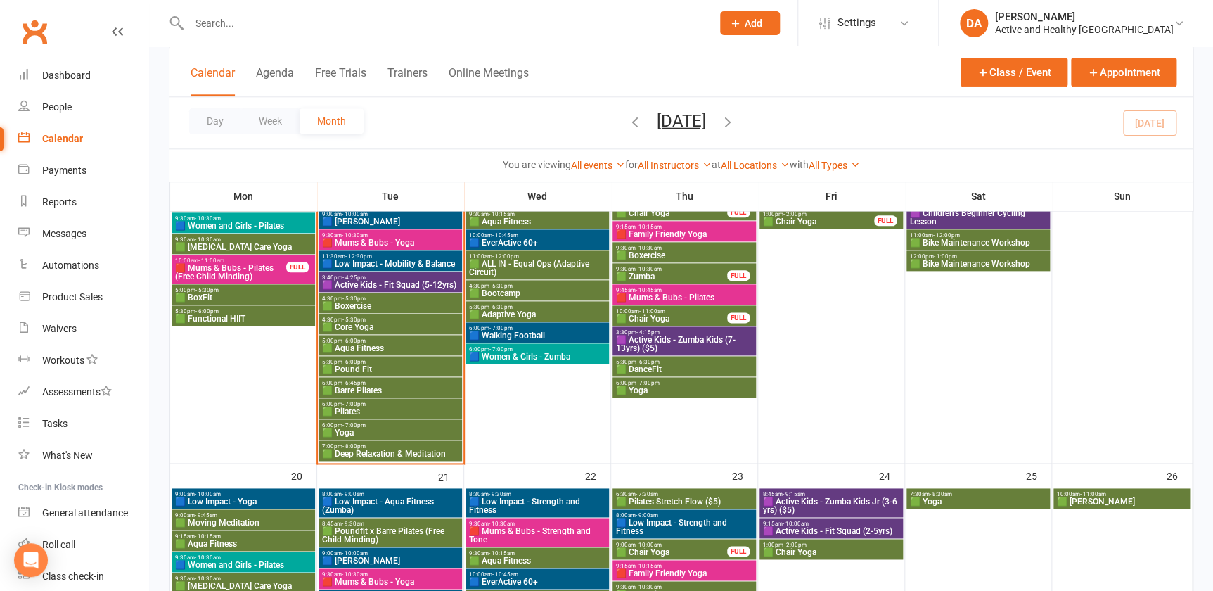
click at [361, 430] on span "🟩 Yoga" at bounding box center [390, 432] width 138 height 8
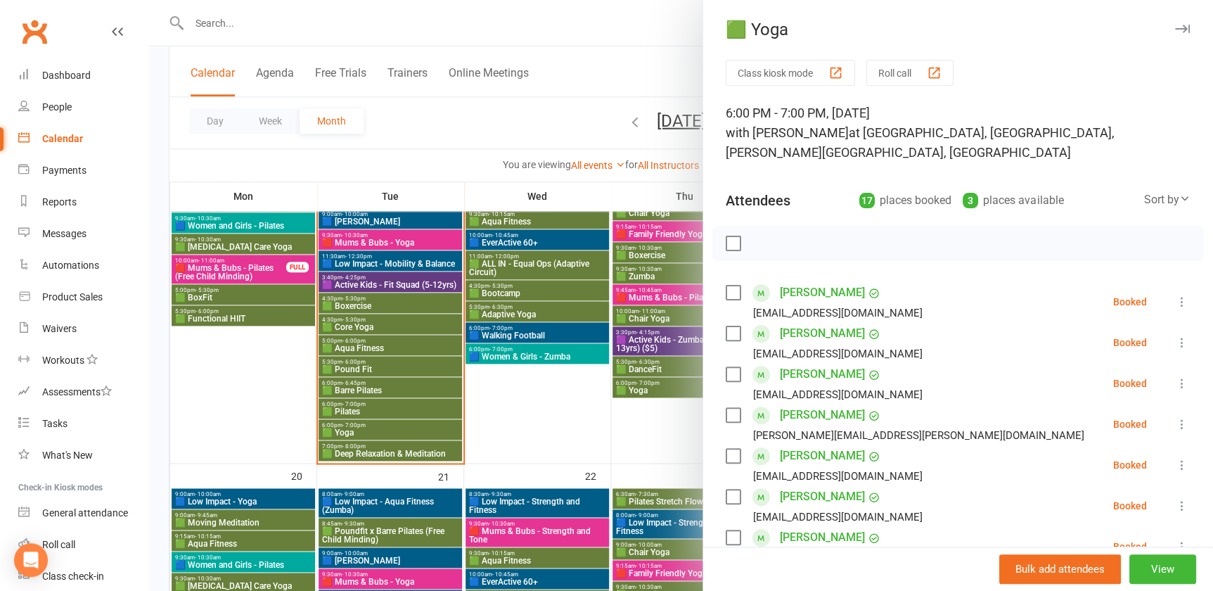
click at [361, 430] on div at bounding box center [681, 295] width 1064 height 591
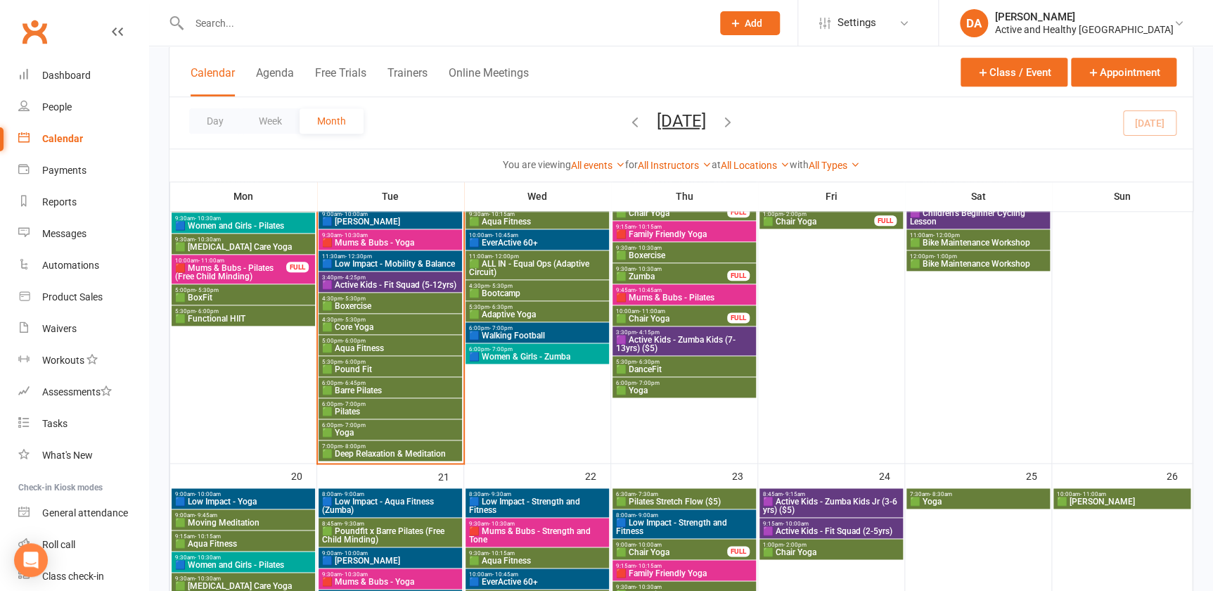
click at [376, 401] on span "6:00pm - 7:00pm" at bounding box center [390, 404] width 138 height 6
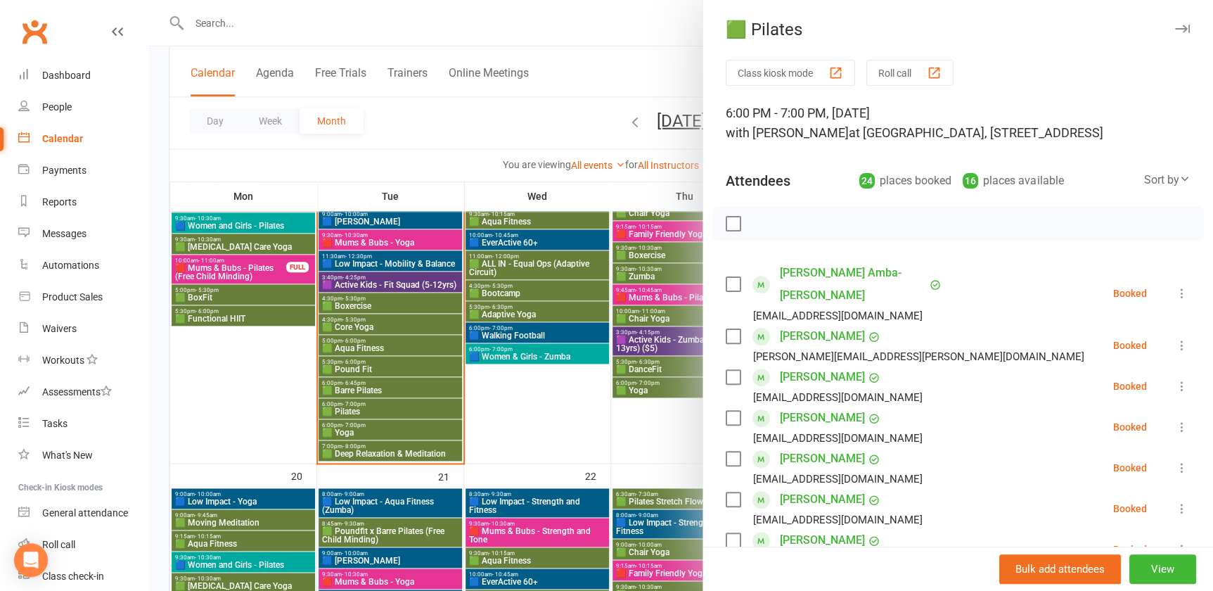
click at [376, 402] on div at bounding box center [681, 295] width 1064 height 591
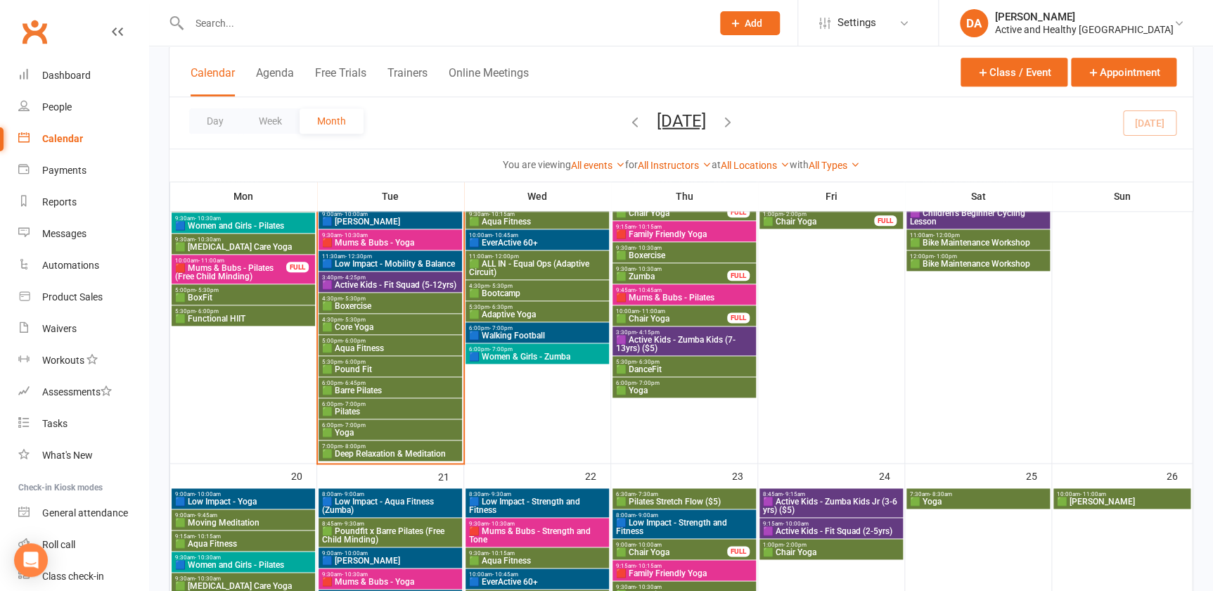
click at [368, 380] on span "6:00pm - 6:45pm" at bounding box center [390, 383] width 138 height 6
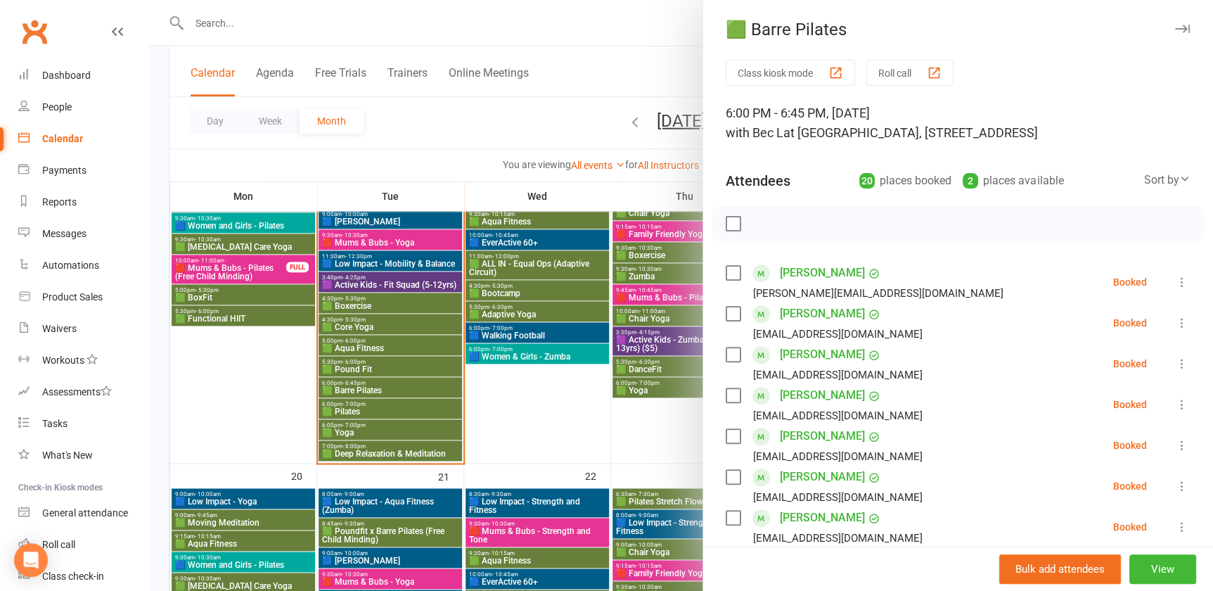
click at [368, 380] on div at bounding box center [681, 295] width 1064 height 591
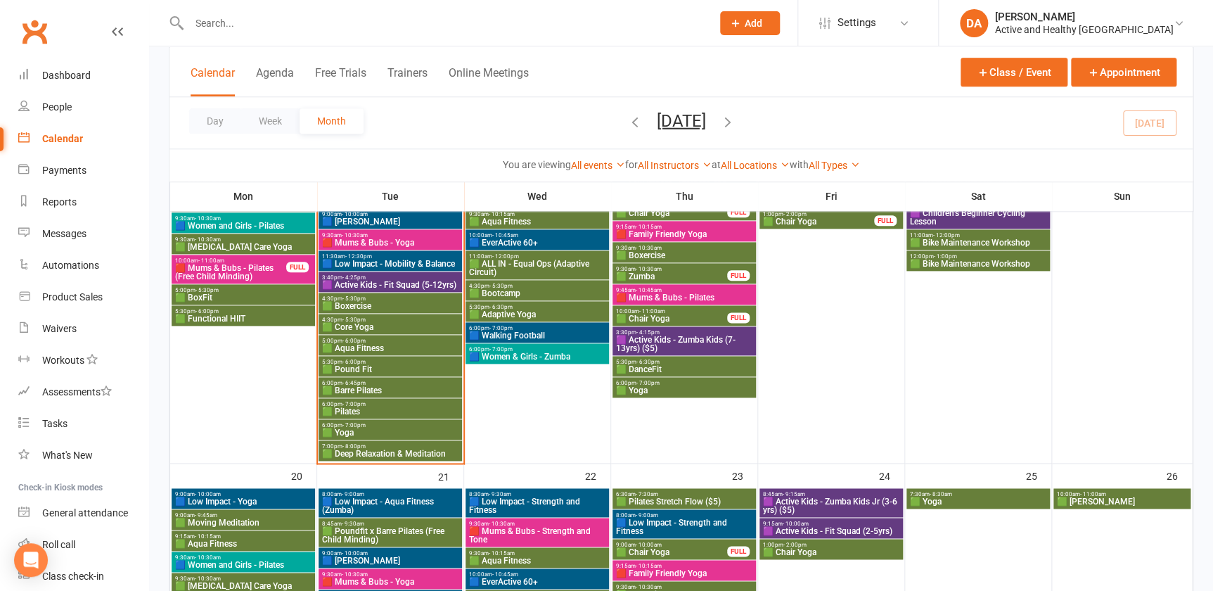
click at [375, 362] on span "5:30pm - 6:00pm" at bounding box center [390, 362] width 138 height 6
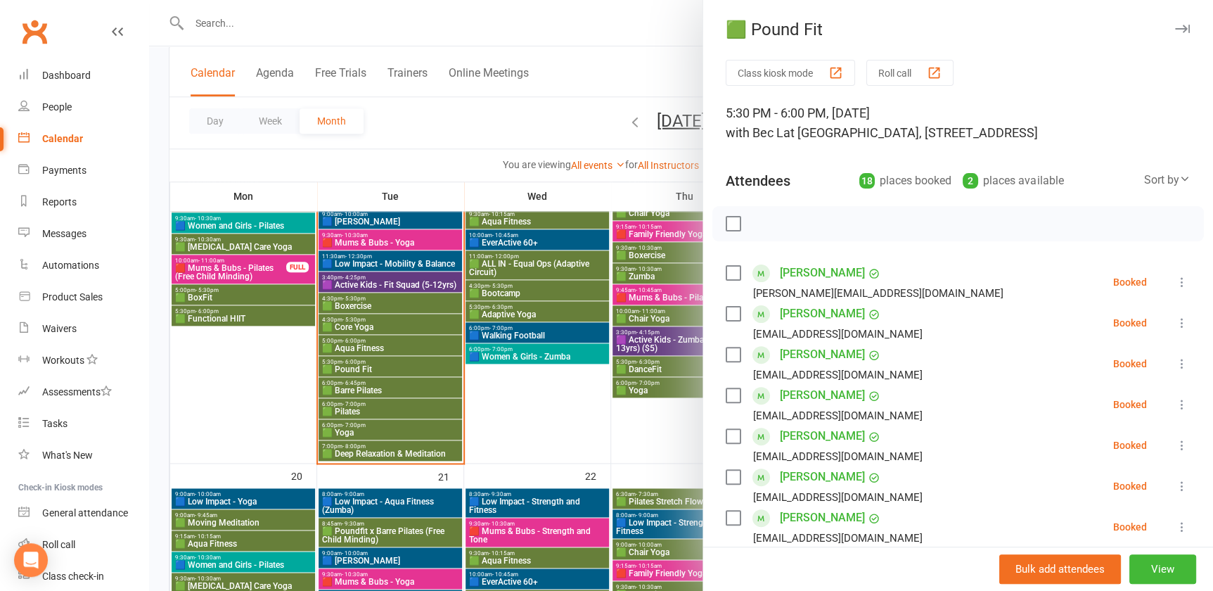
click at [375, 362] on div at bounding box center [681, 295] width 1064 height 591
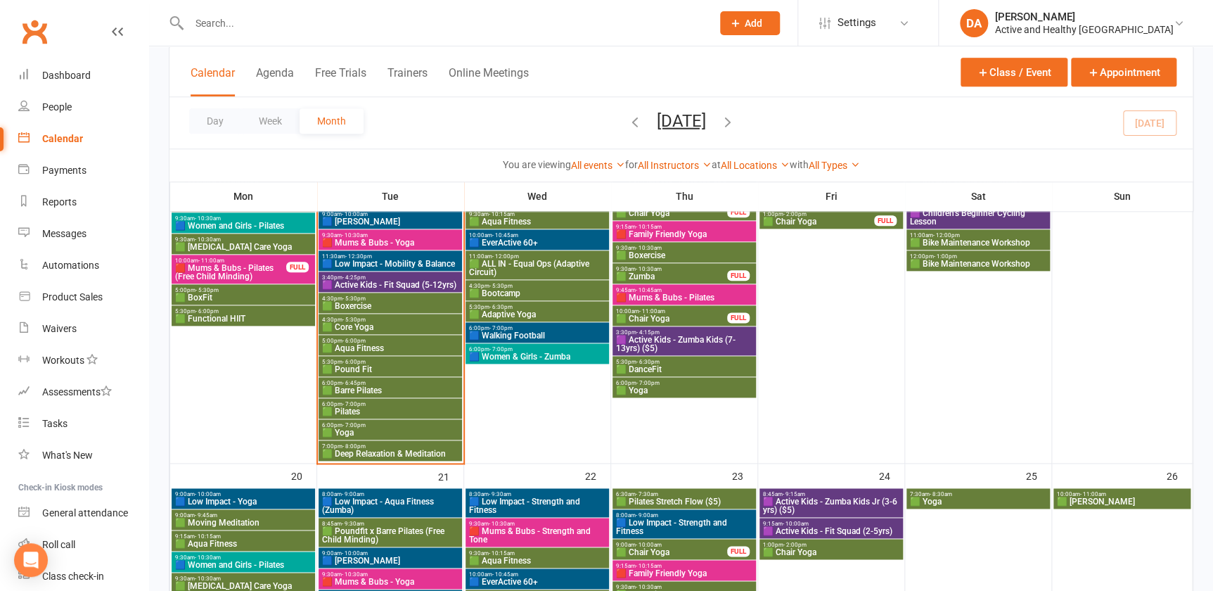
click at [396, 345] on span "🟩 Aqua Fitness" at bounding box center [390, 348] width 138 height 8
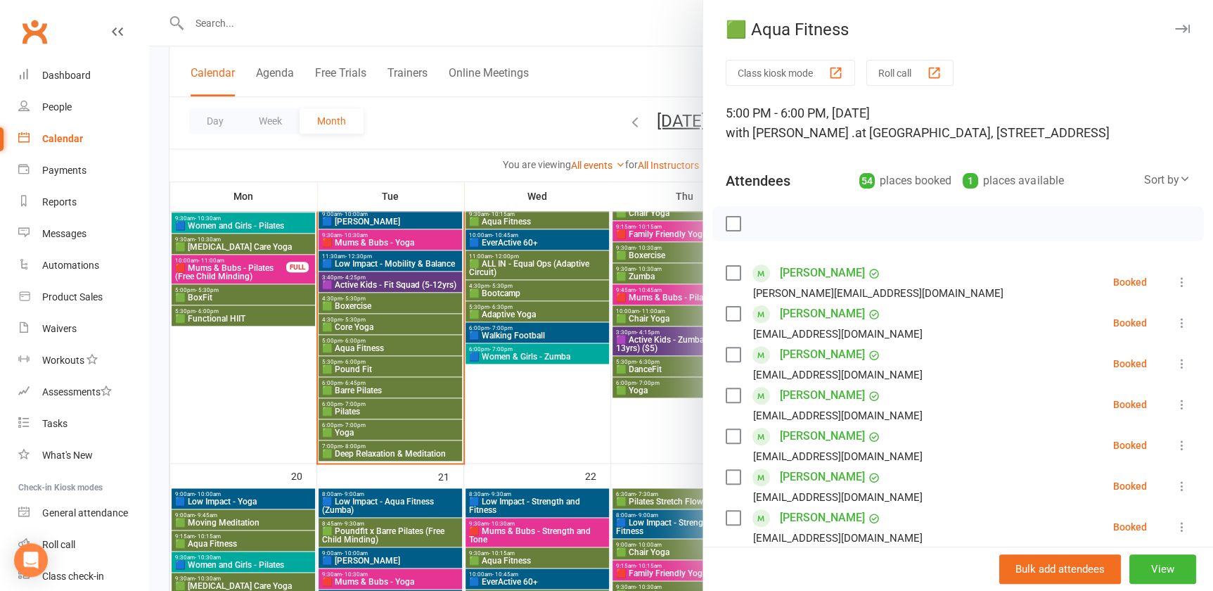
click at [395, 345] on div at bounding box center [681, 295] width 1064 height 591
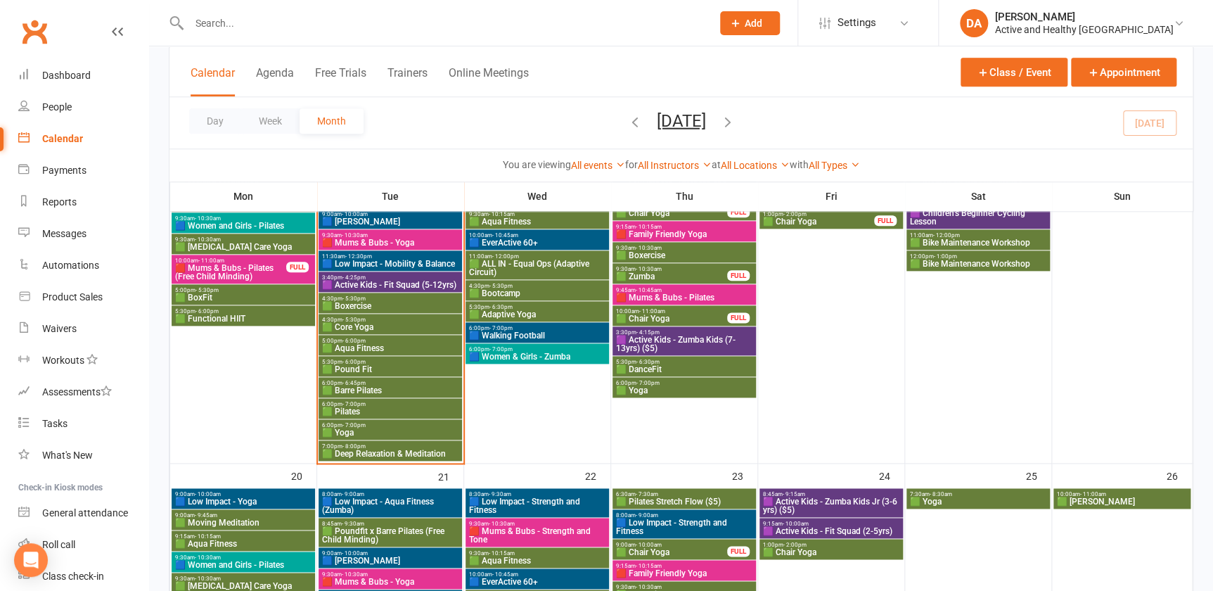
click at [387, 321] on span "4:30pm - 5:30pm" at bounding box center [390, 319] width 138 height 6
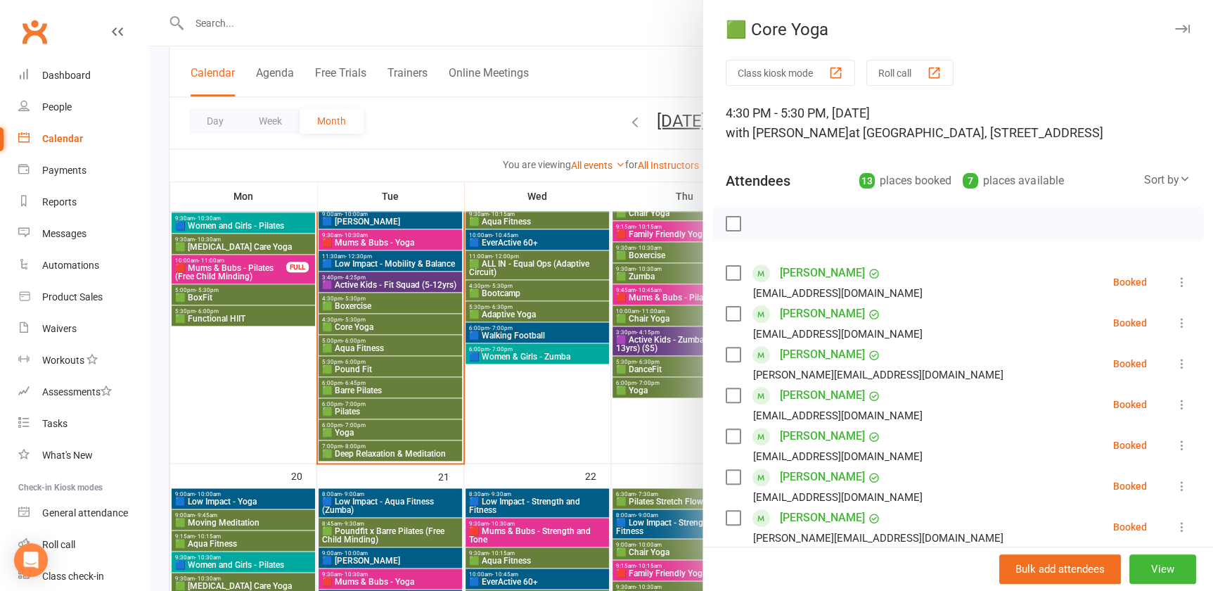
click at [387, 321] on div at bounding box center [681, 295] width 1064 height 591
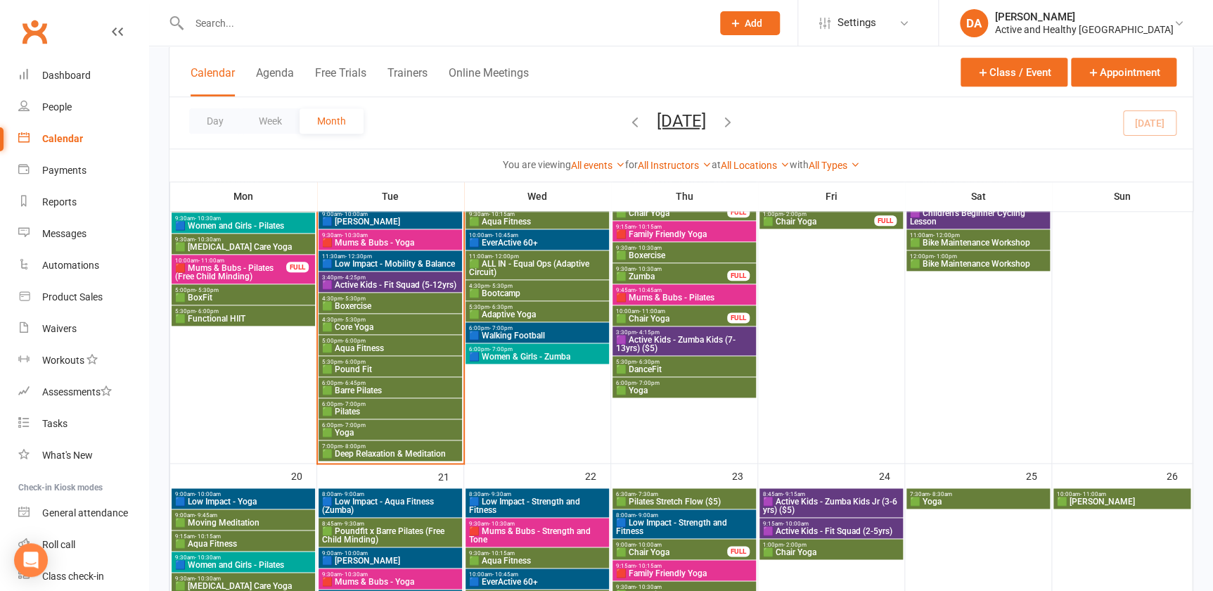
click at [381, 300] on span "4:30pm - 5:30pm" at bounding box center [390, 298] width 138 height 6
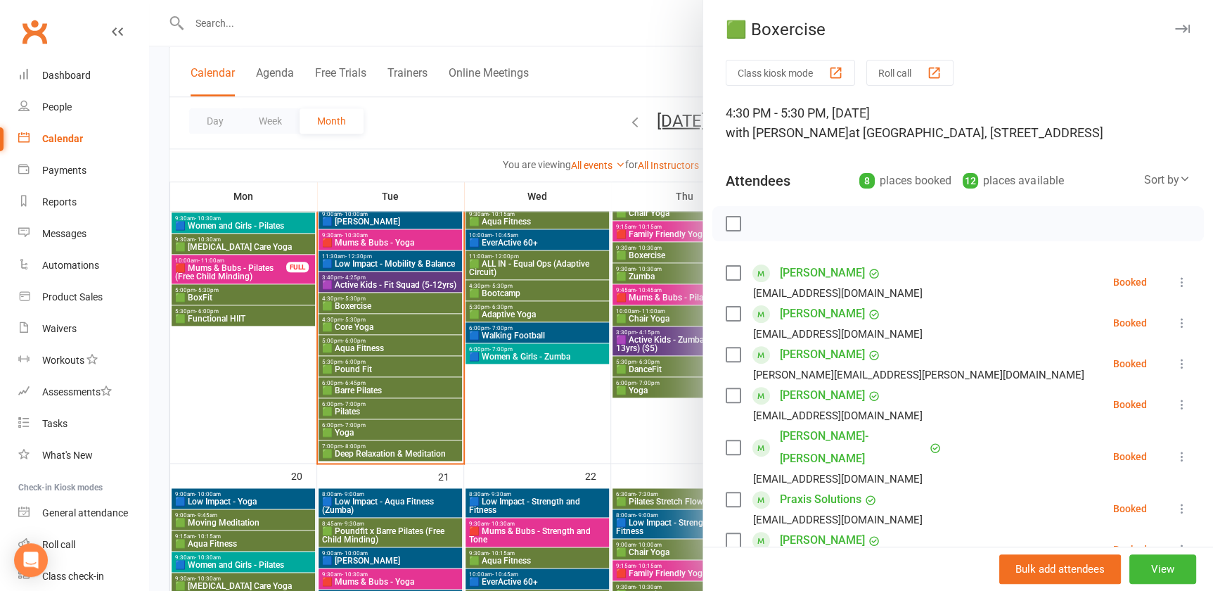
click at [393, 288] on div at bounding box center [681, 295] width 1064 height 591
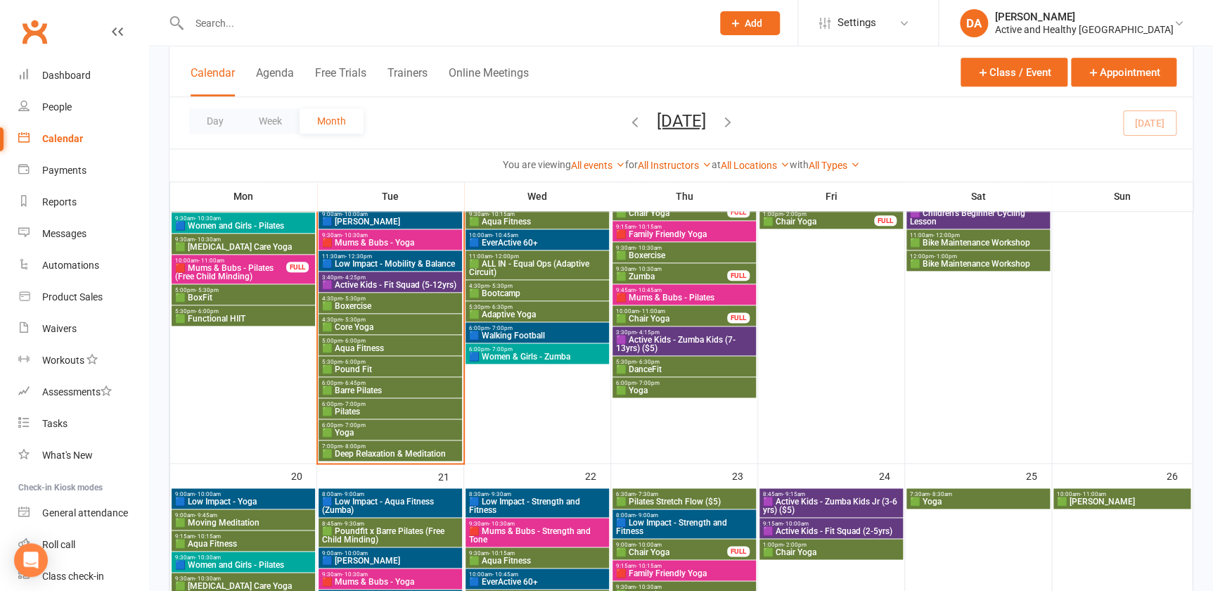
click at [403, 282] on span "🟪 Active Kids - Fit Squad (5-12yrs)" at bounding box center [390, 285] width 138 height 8
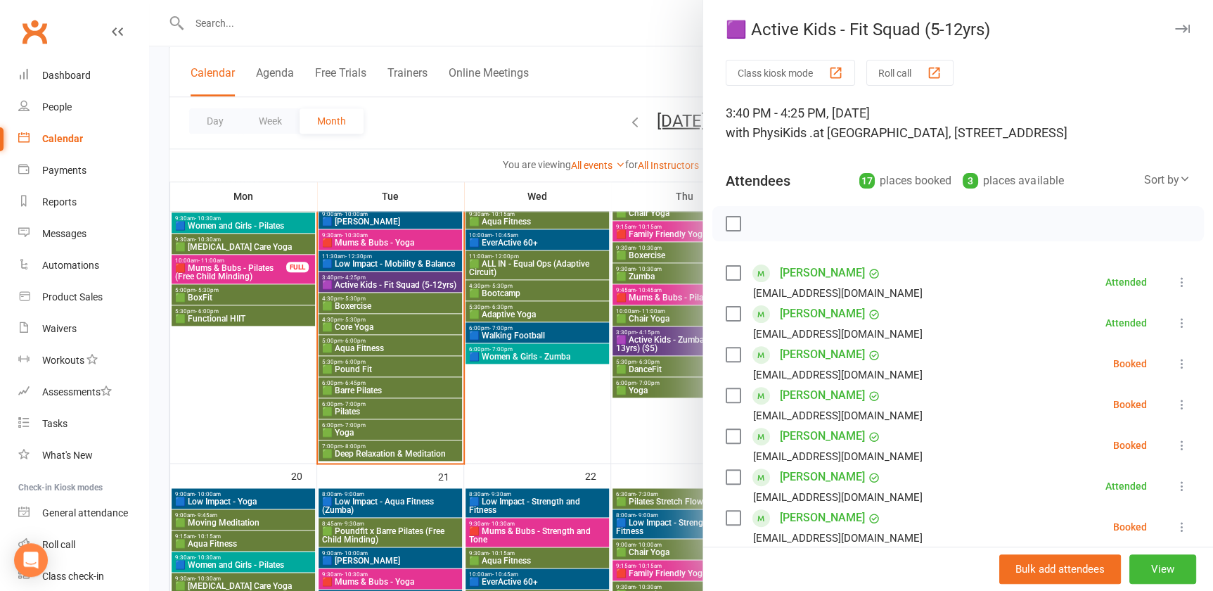
click at [401, 283] on div at bounding box center [681, 295] width 1064 height 591
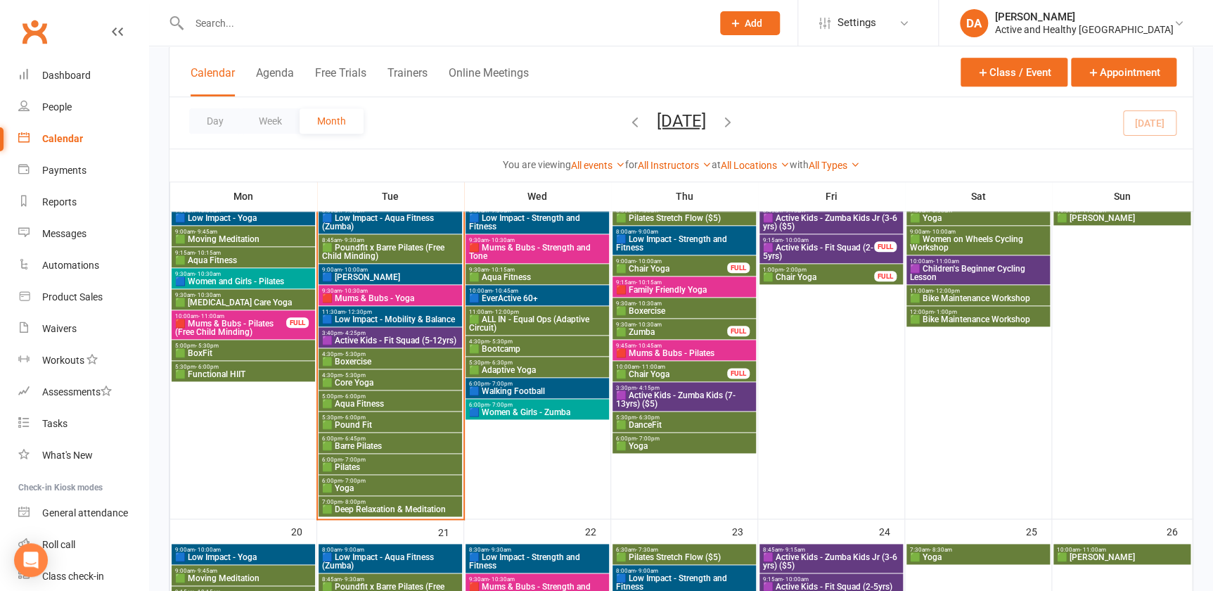
scroll to position [575, 0]
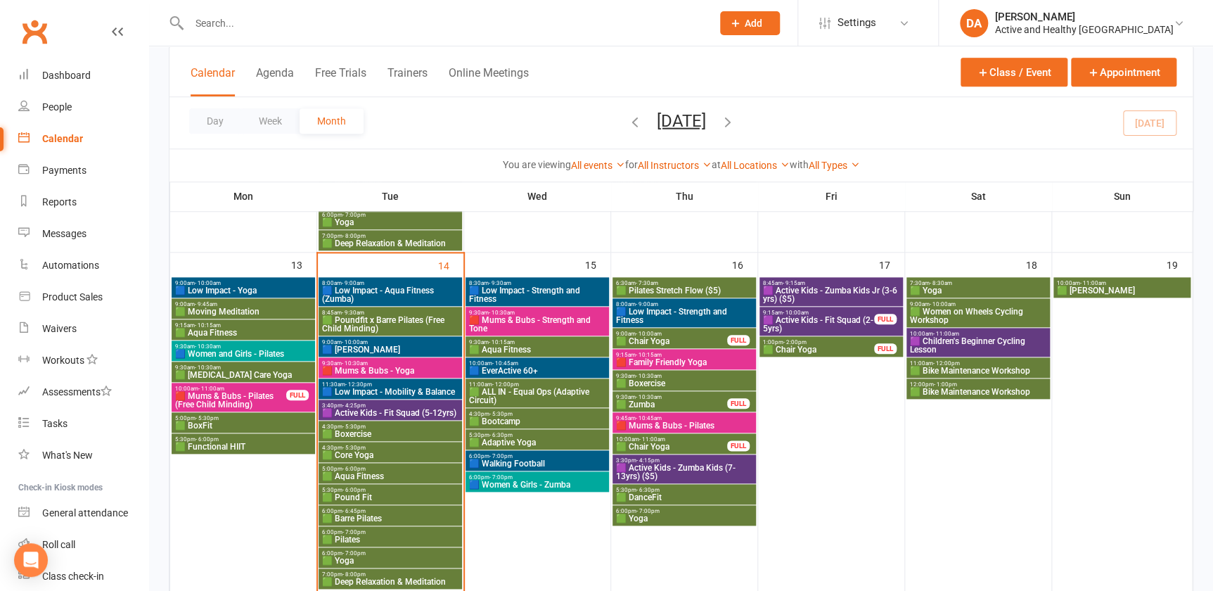
click at [553, 293] on span "🟦 Low Impact - Strength and Fitness" at bounding box center [537, 294] width 138 height 17
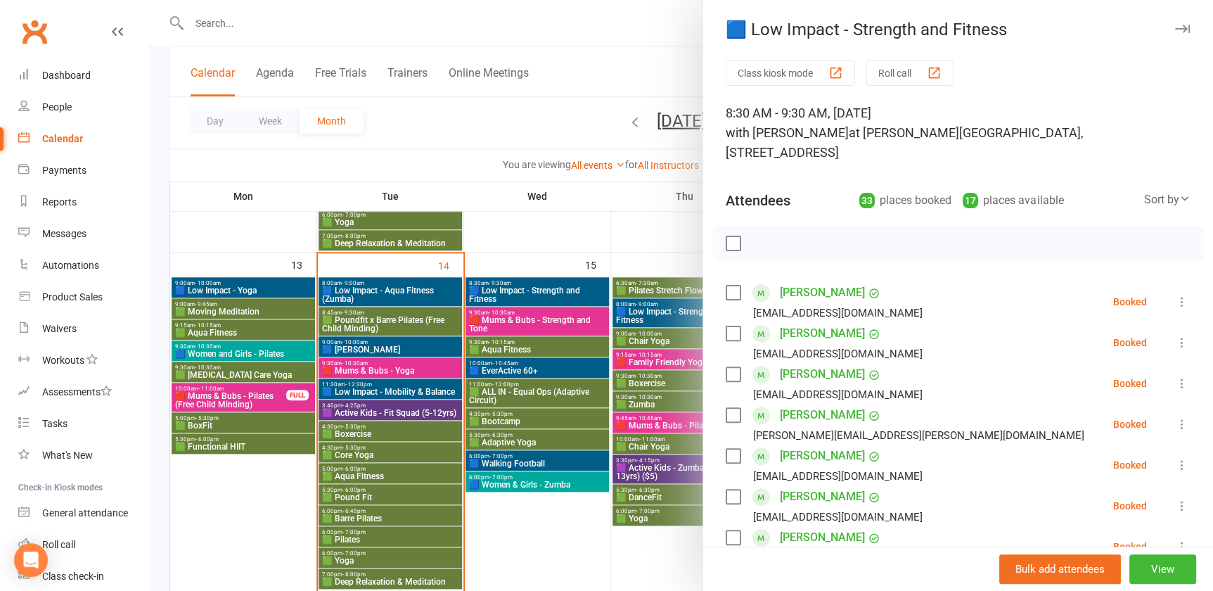
click at [553, 293] on div at bounding box center [681, 295] width 1064 height 591
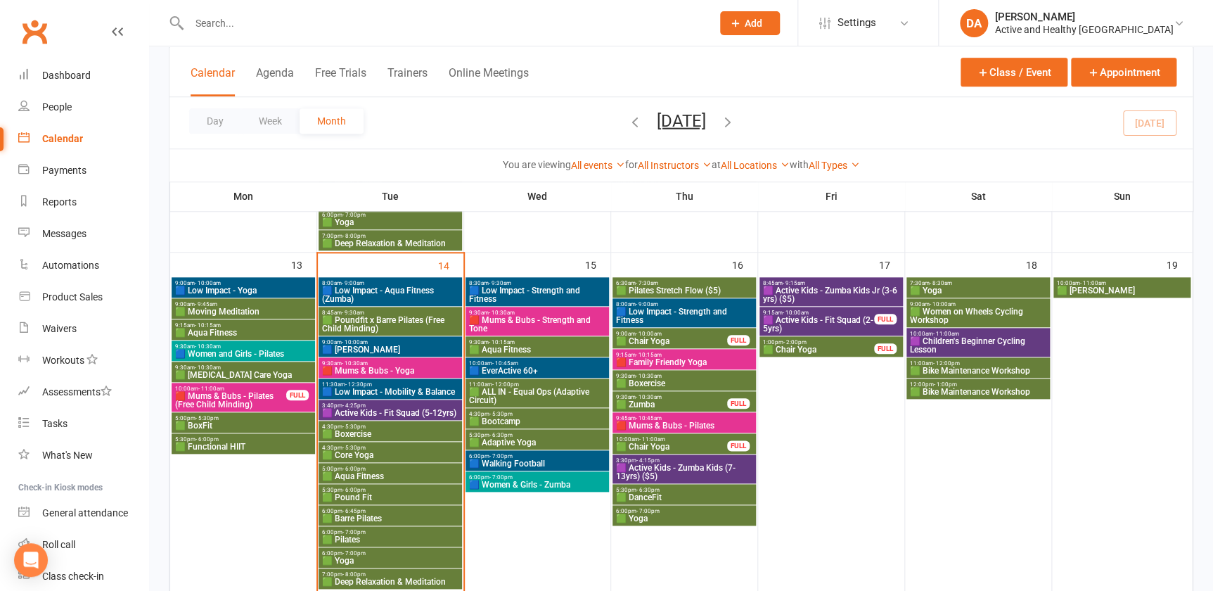
click at [542, 320] on span "🟥 Mums & Bubs - Strength and Tone" at bounding box center [537, 324] width 138 height 17
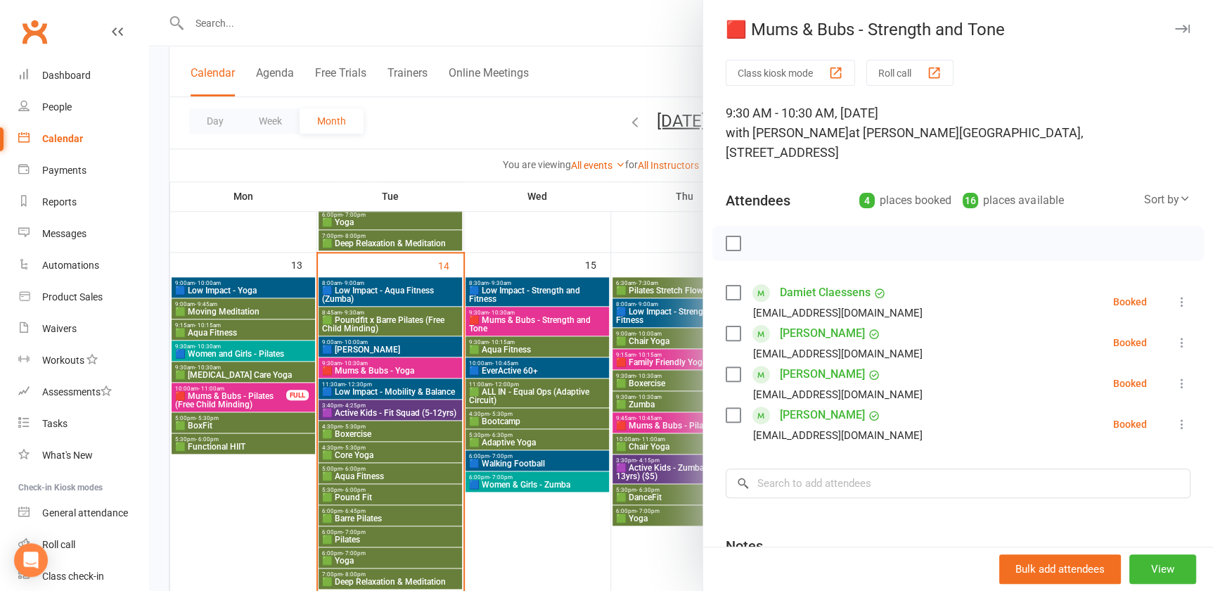
click at [542, 320] on div at bounding box center [681, 295] width 1064 height 591
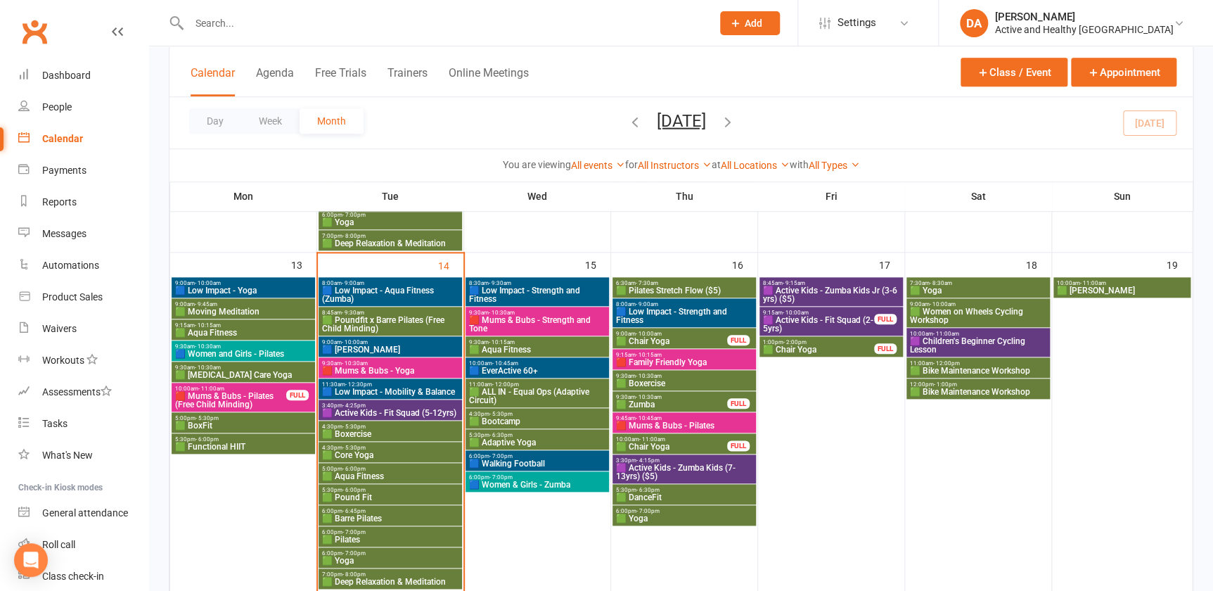
click at [535, 345] on span "🟩 Aqua Fitness" at bounding box center [537, 349] width 138 height 8
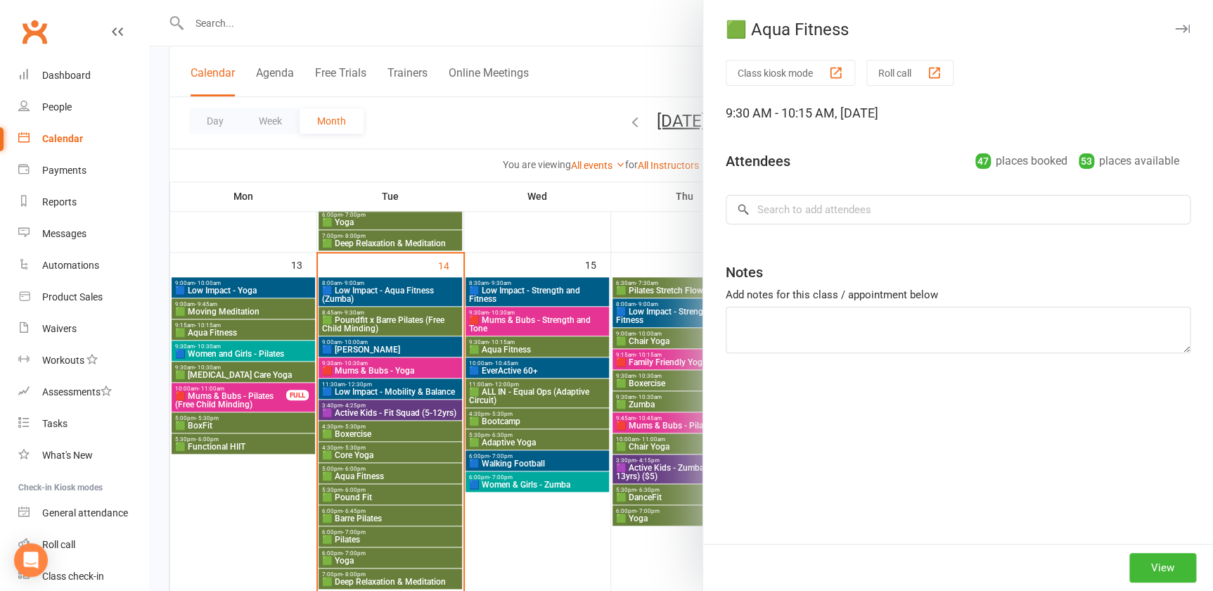
click at [535, 344] on div at bounding box center [681, 295] width 1064 height 591
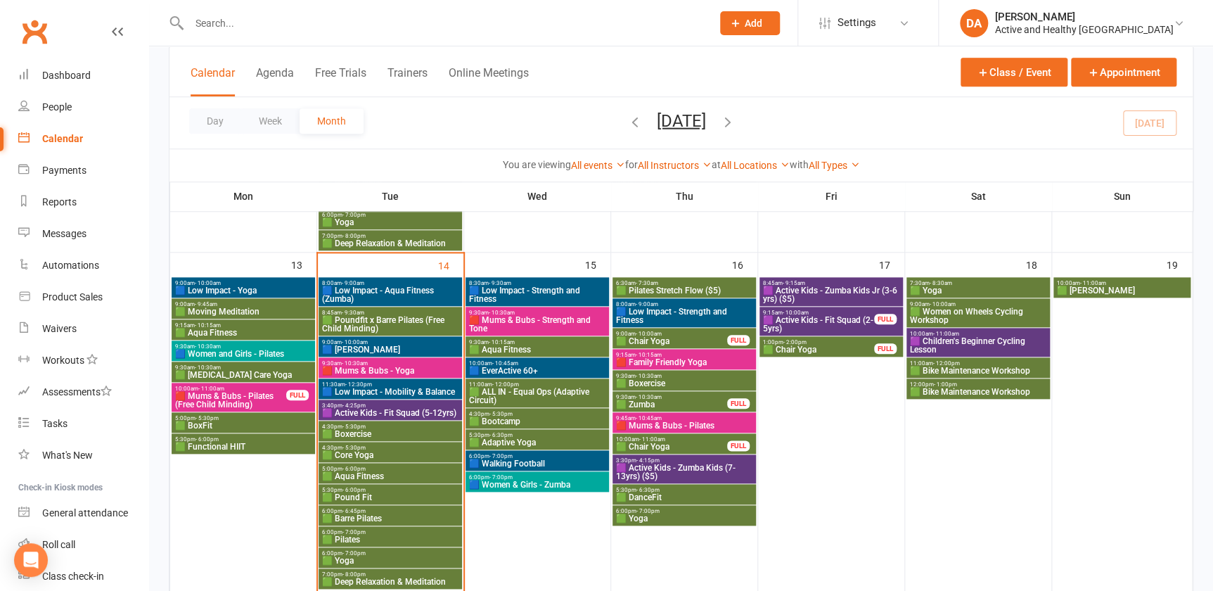
click at [524, 367] on span "🟦 EverActive 60+" at bounding box center [537, 370] width 138 height 8
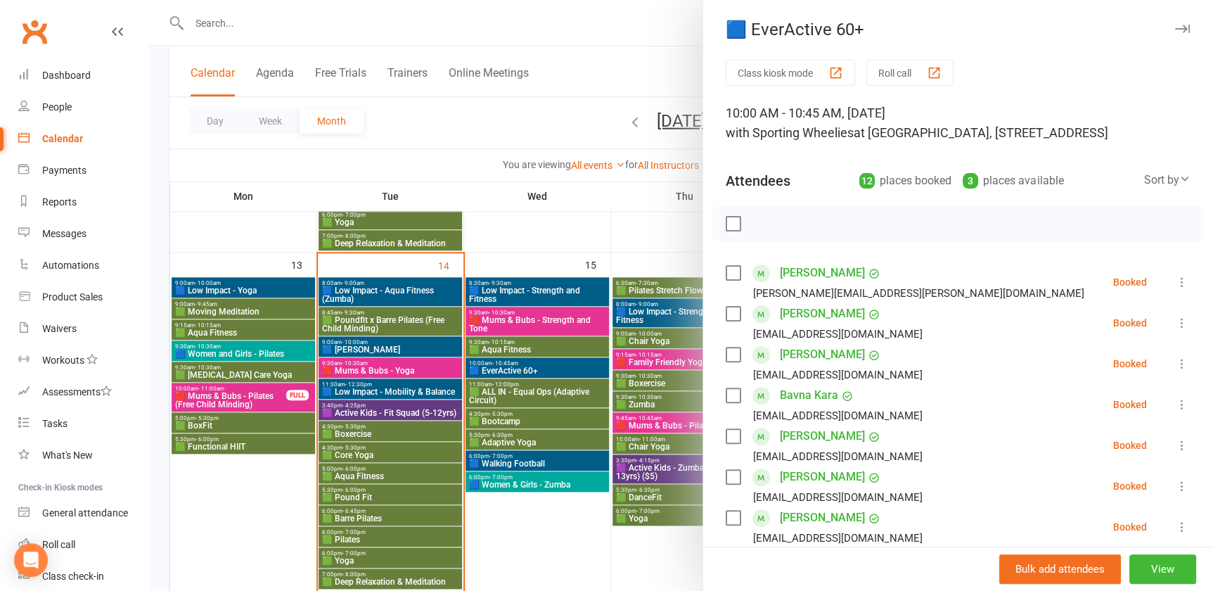
click at [524, 367] on div at bounding box center [681, 295] width 1064 height 591
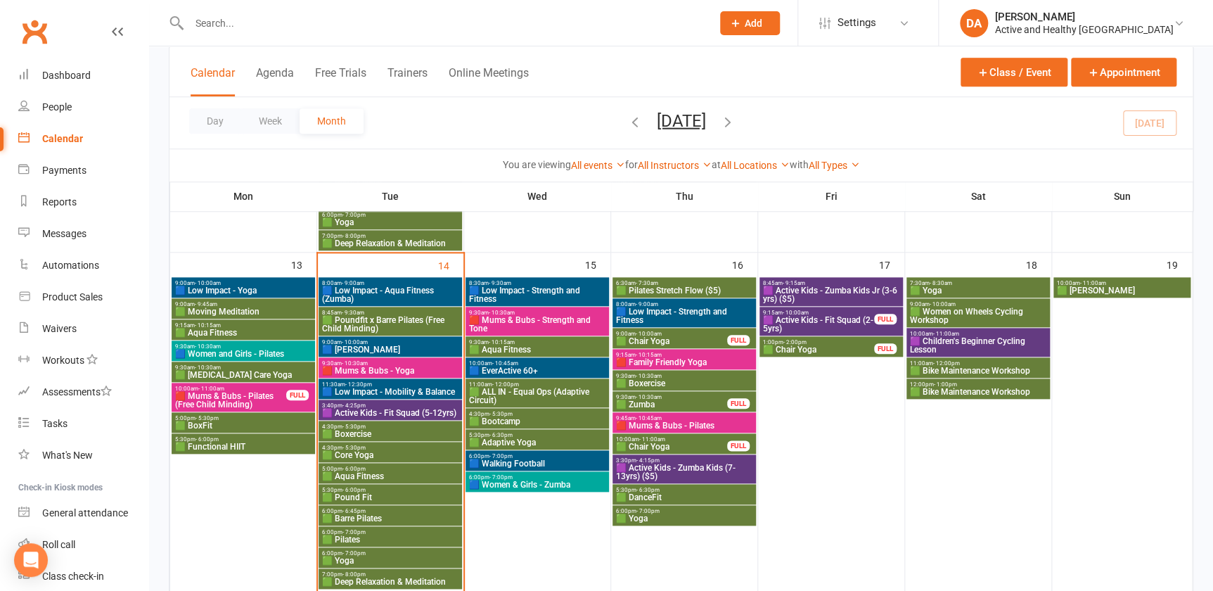
click at [521, 394] on span "🟩 ALL IN - Equal Ops (Adaptive Circuit)" at bounding box center [537, 396] width 138 height 17
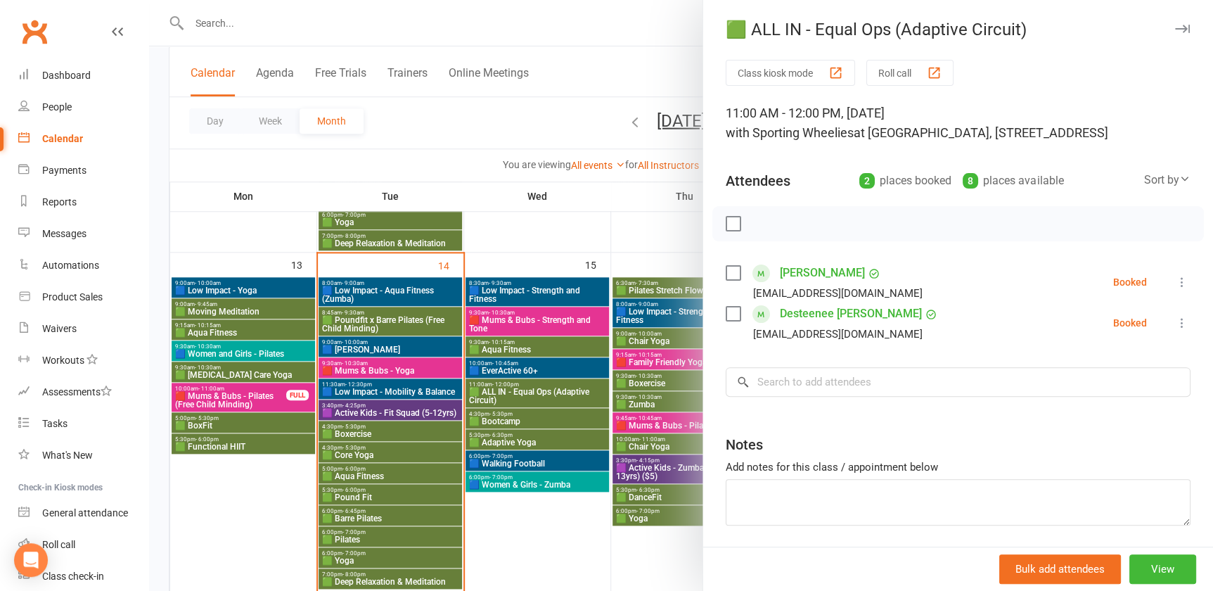
click at [521, 394] on div at bounding box center [681, 295] width 1064 height 591
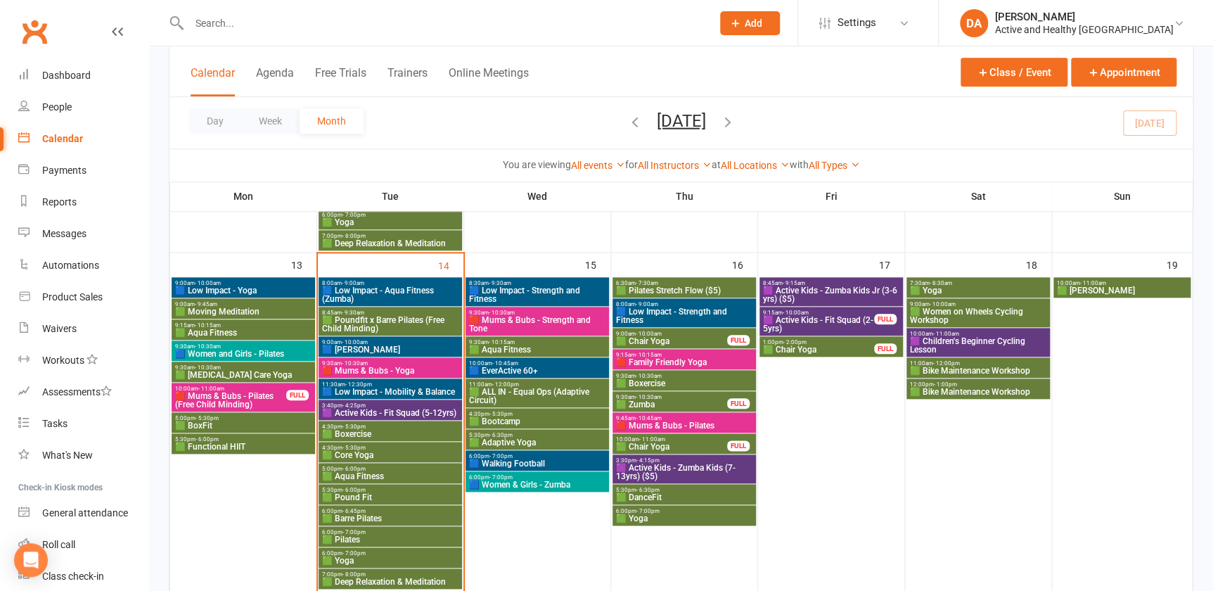
click at [517, 418] on span "🟩 Bootcamp" at bounding box center [537, 421] width 138 height 8
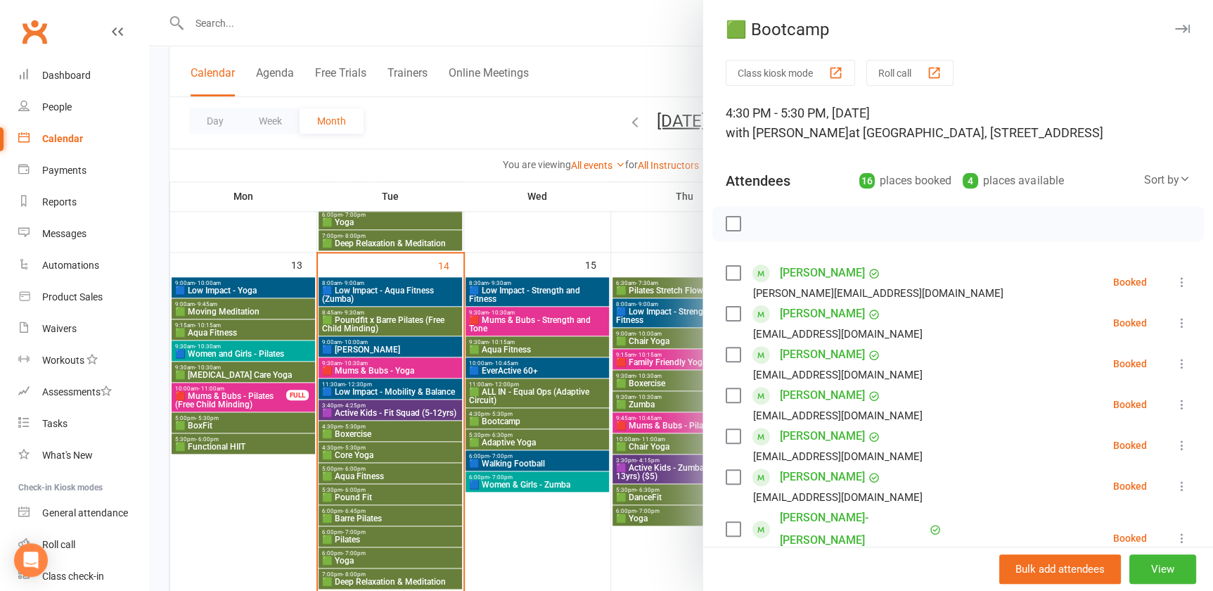
click at [517, 418] on div at bounding box center [681, 295] width 1064 height 591
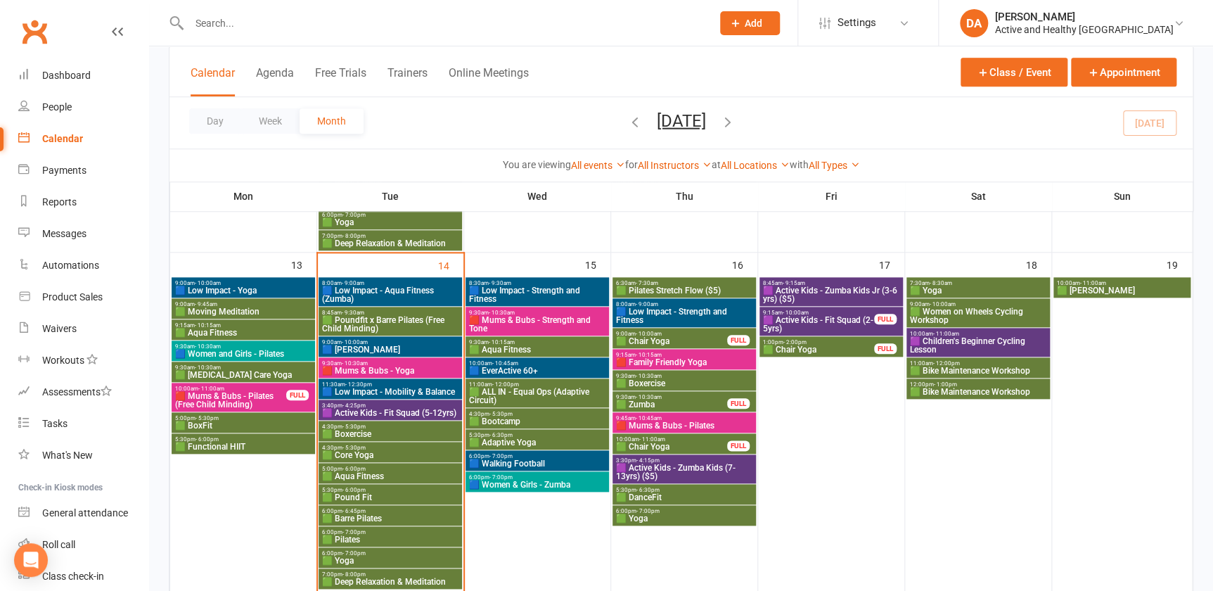
click at [517, 435] on span "5:30pm - 6:30pm" at bounding box center [537, 435] width 138 height 6
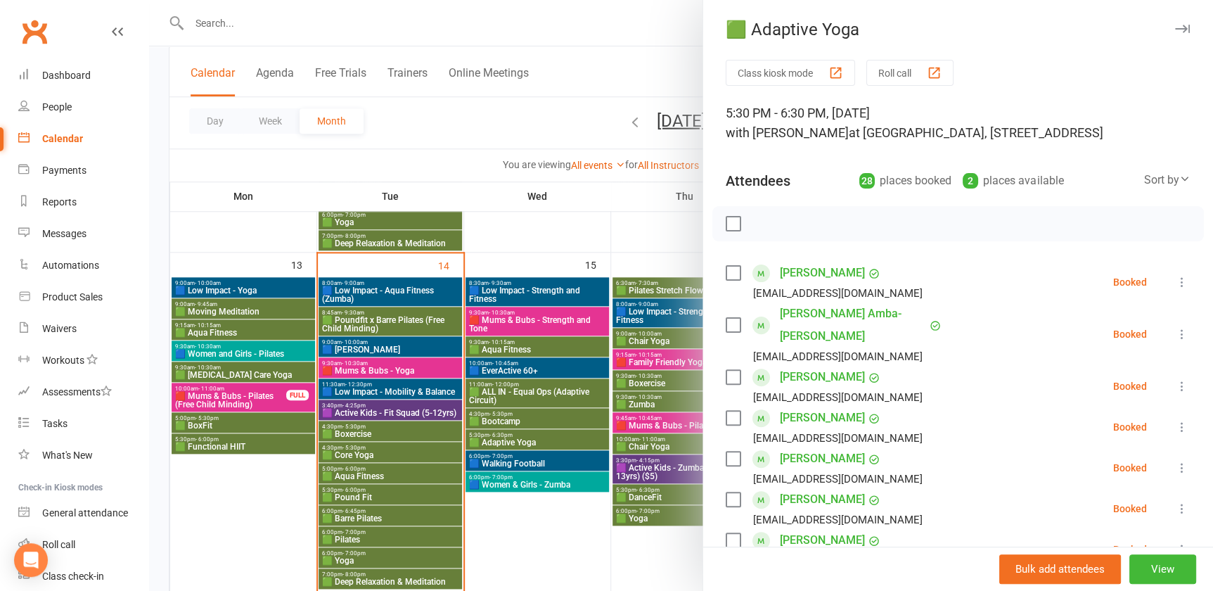
click at [517, 435] on div at bounding box center [681, 295] width 1064 height 591
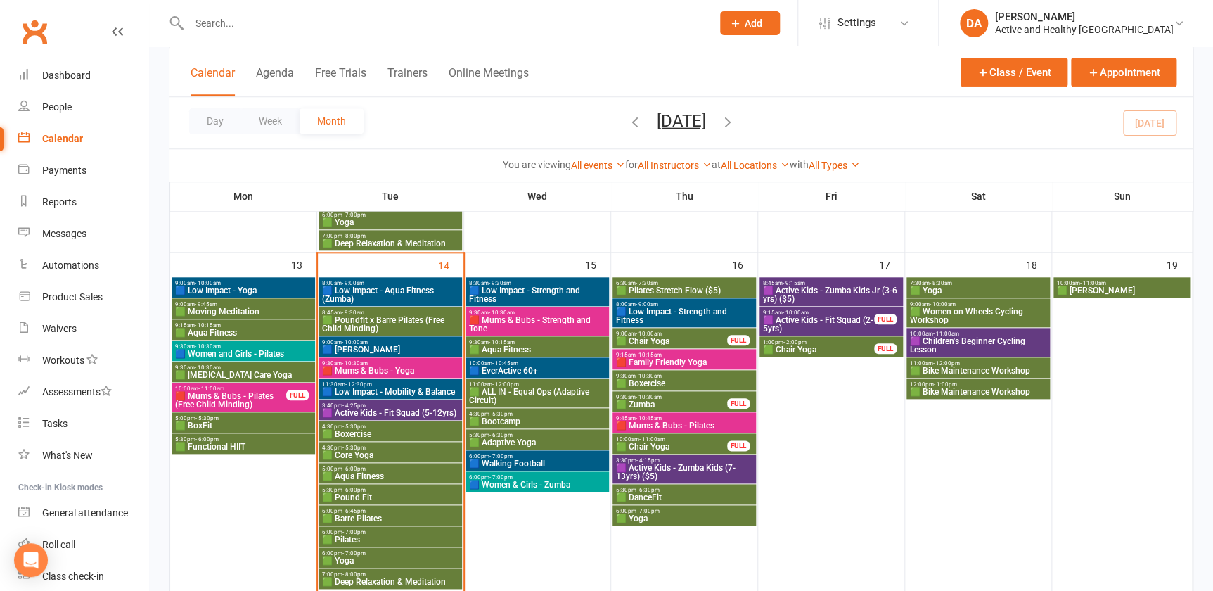
click at [516, 461] on span "🟦 Walking Football" at bounding box center [537, 463] width 138 height 8
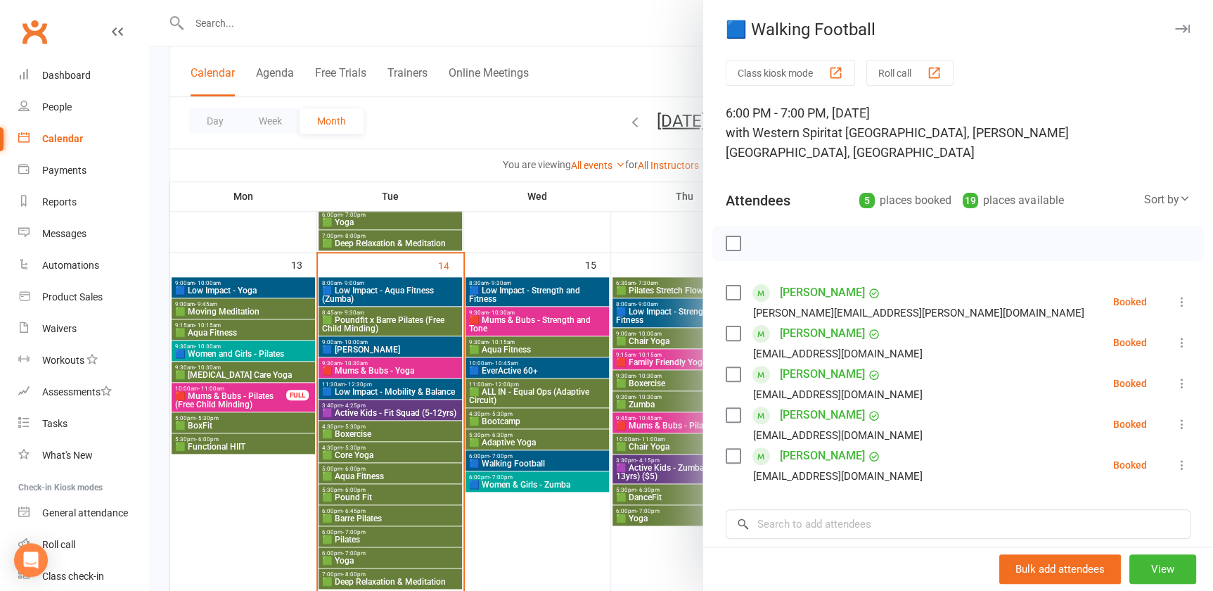
click at [516, 461] on div at bounding box center [681, 295] width 1064 height 591
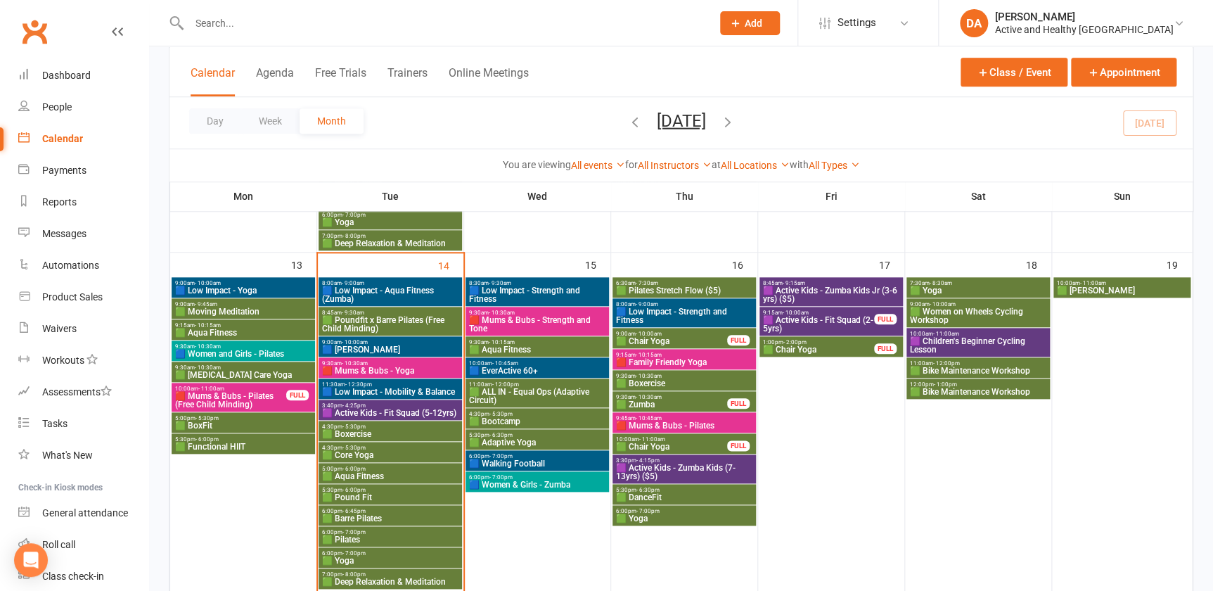
click at [518, 481] on span "🟦 Women & Girls - Zumba" at bounding box center [537, 484] width 138 height 8
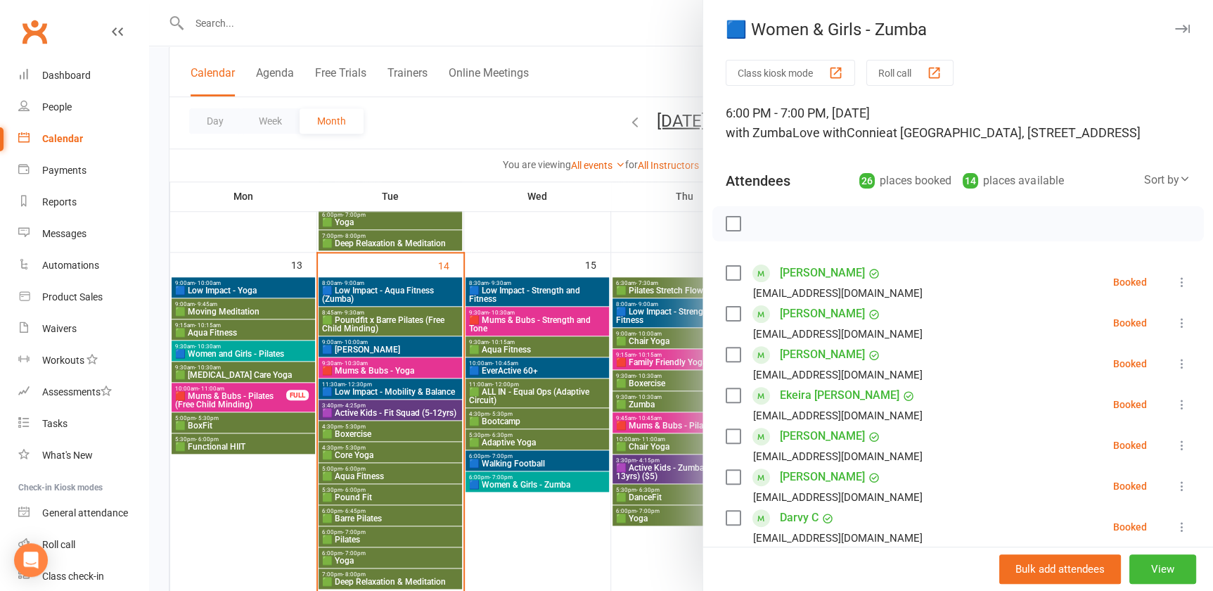
click at [518, 481] on div at bounding box center [681, 295] width 1064 height 591
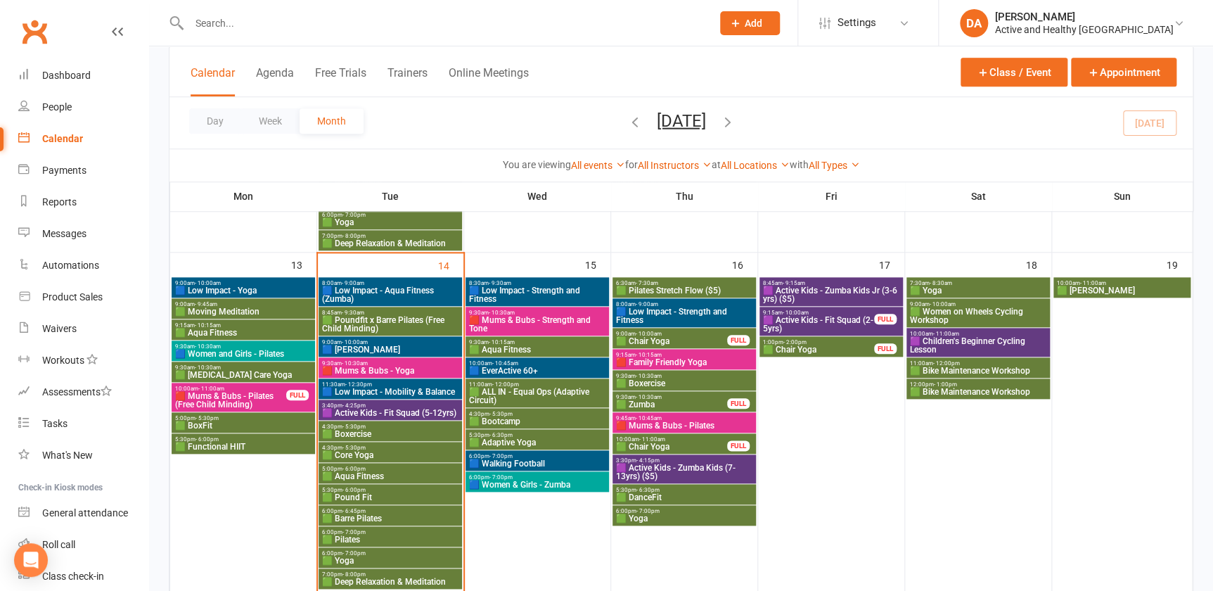
click at [708, 286] on span "🟩 Pilates Stretch Flow ($5)" at bounding box center [684, 290] width 138 height 8
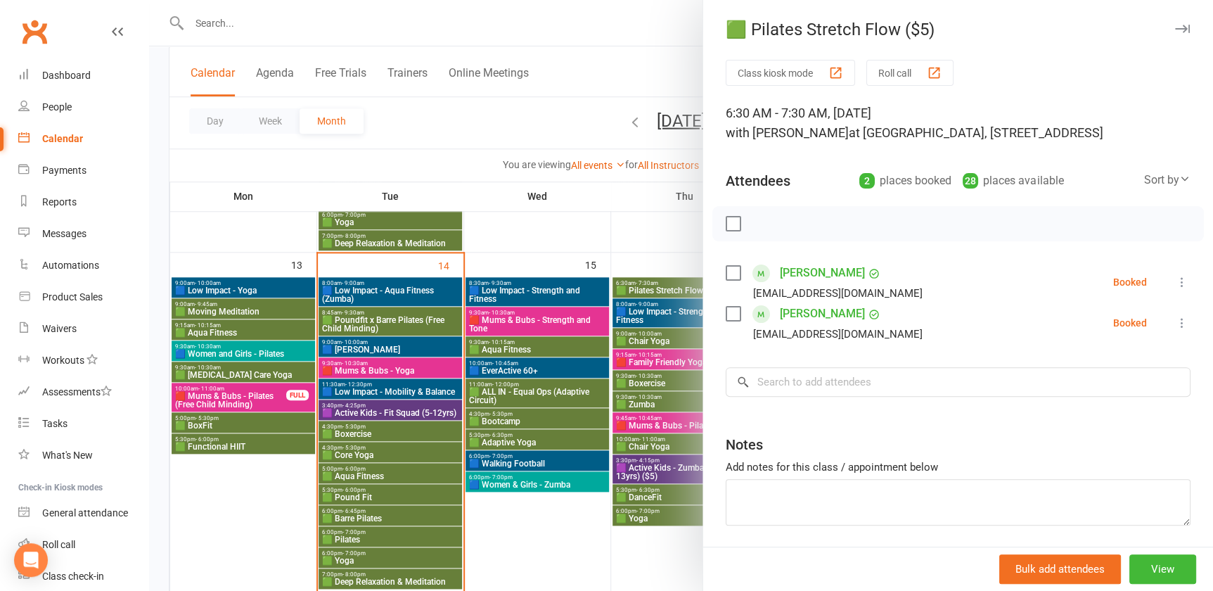
click at [708, 284] on div "Class kiosk mode Roll call 6:30 AM - 7:30 AM, [DATE] with [PERSON_NAME] at [GEO…" at bounding box center [958, 328] width 510 height 536
click at [661, 296] on div at bounding box center [681, 295] width 1064 height 591
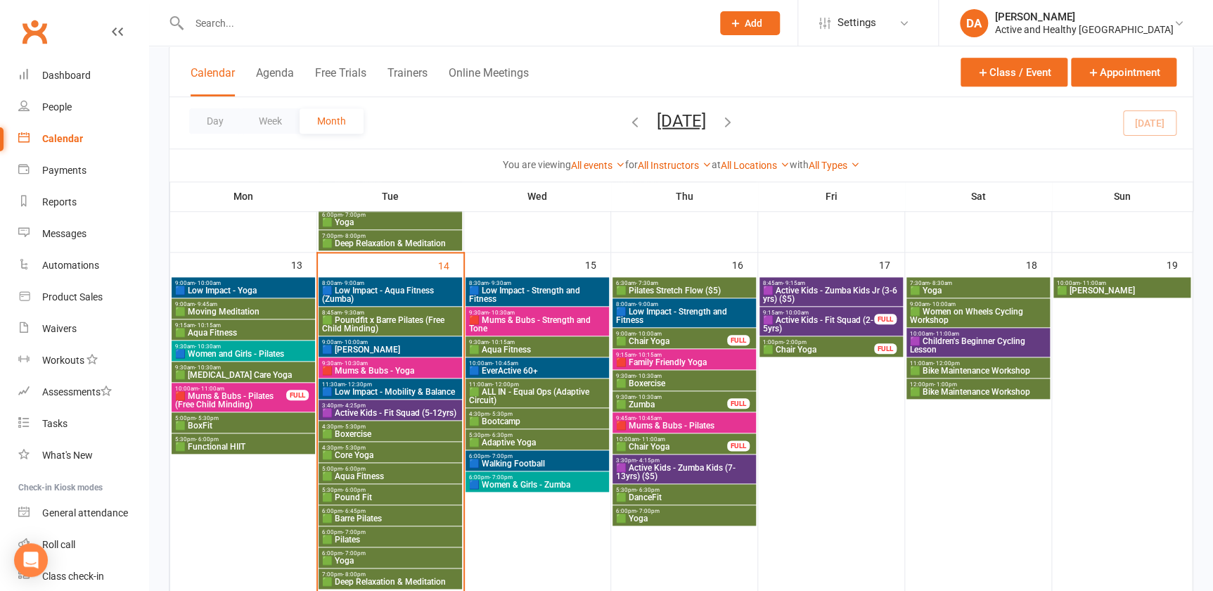
click at [659, 316] on span "🟦 Low Impact - Strength and Fitness" at bounding box center [684, 315] width 138 height 17
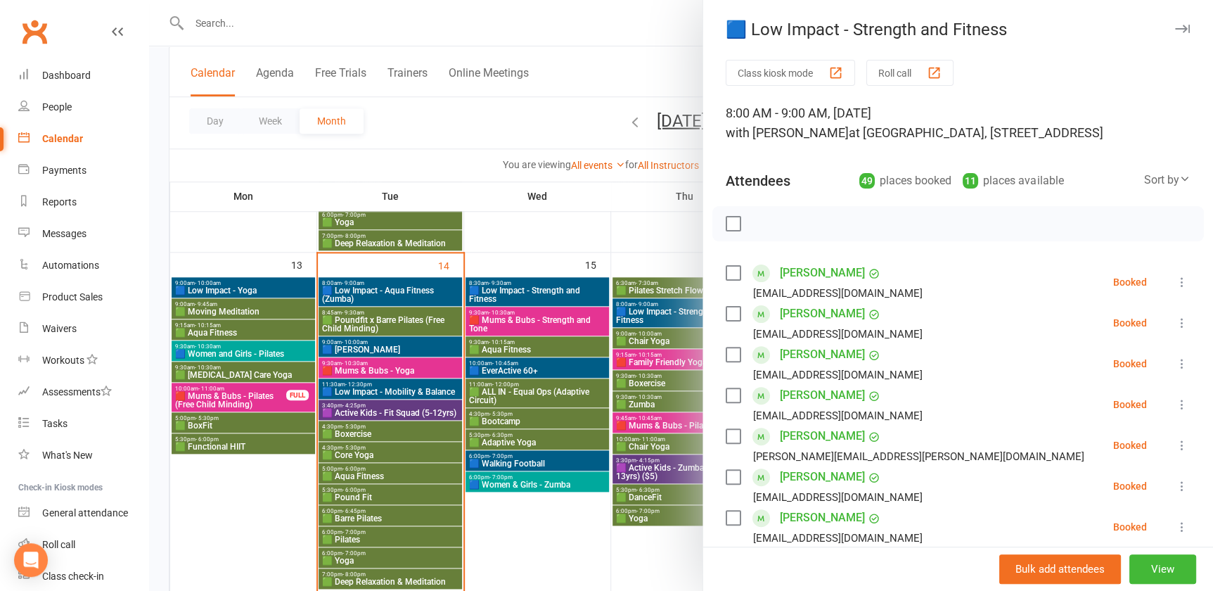
click at [660, 315] on div at bounding box center [681, 295] width 1064 height 591
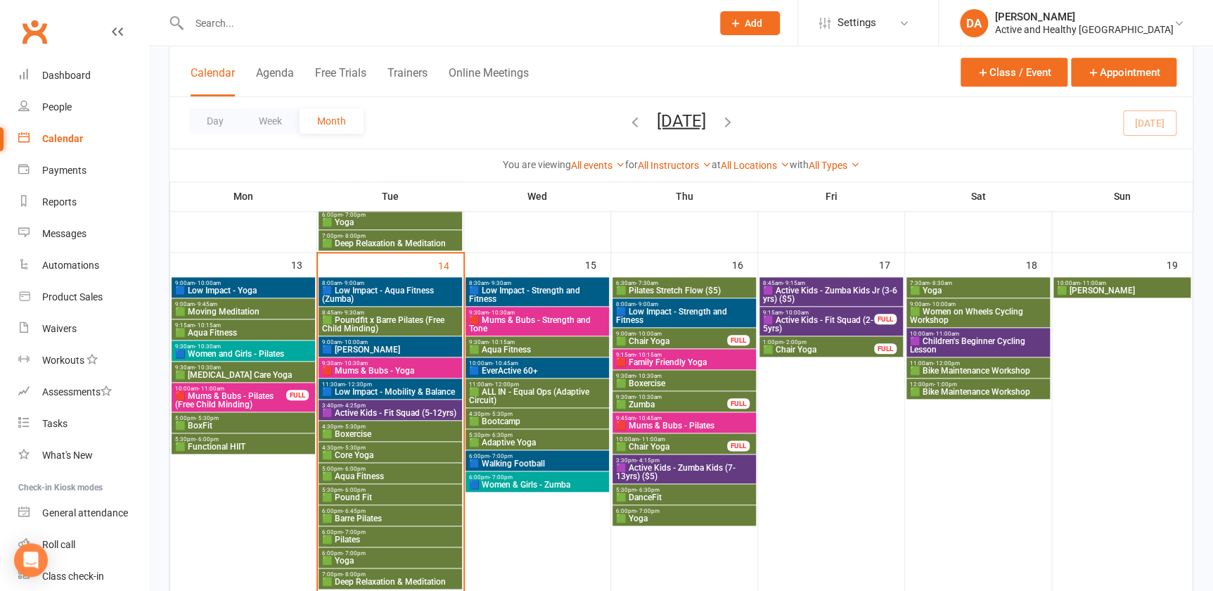
click at [660, 333] on span "- 10:00am" at bounding box center [649, 334] width 26 height 6
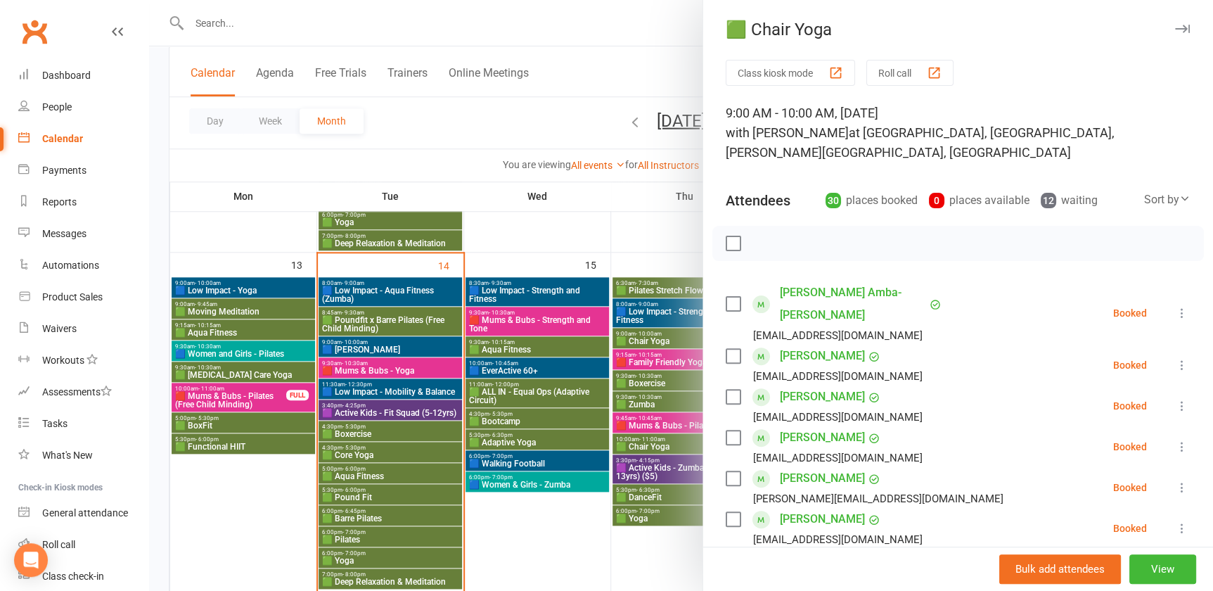
click at [660, 333] on div at bounding box center [681, 295] width 1064 height 591
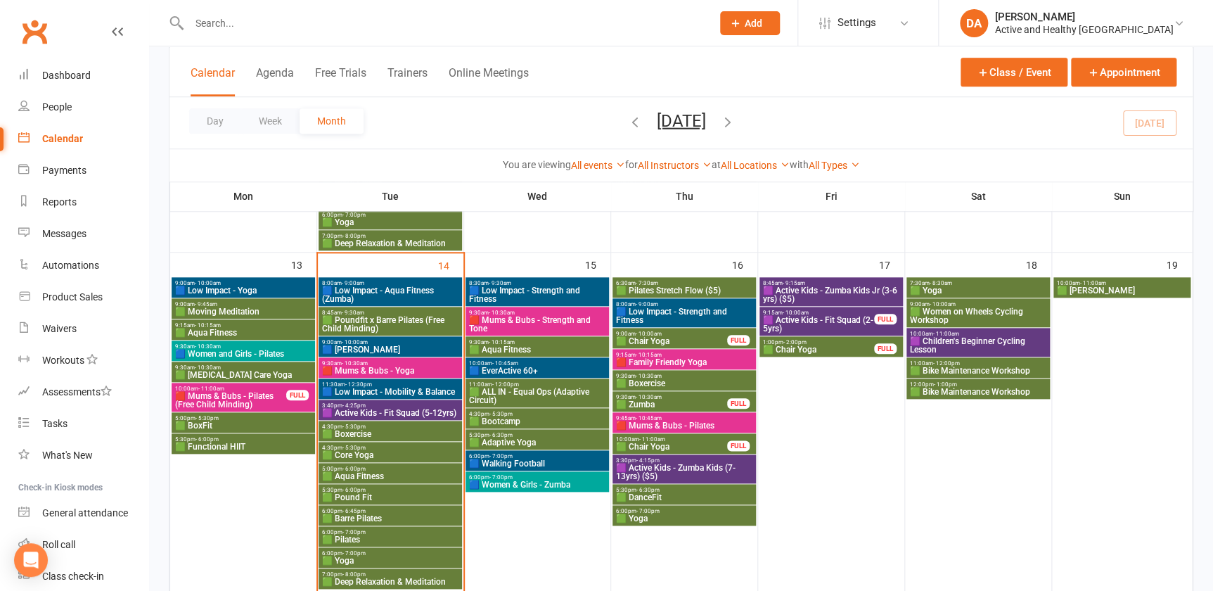
click at [658, 358] on span "🟥 Family Friendly Yoga" at bounding box center [684, 362] width 138 height 8
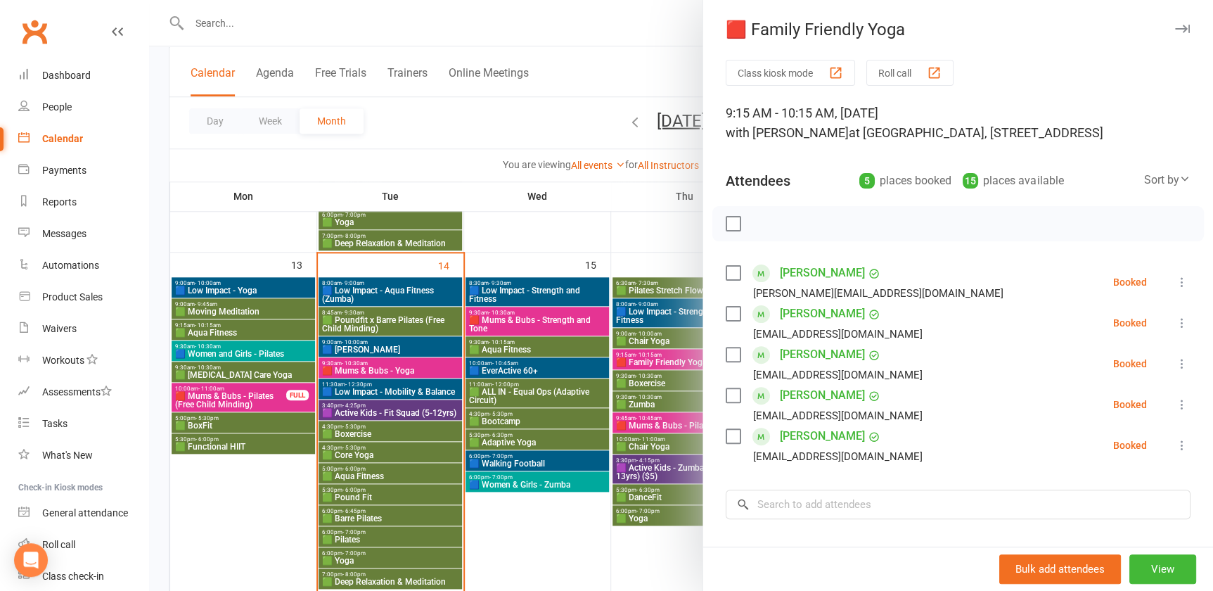
click at [658, 357] on div at bounding box center [681, 295] width 1064 height 591
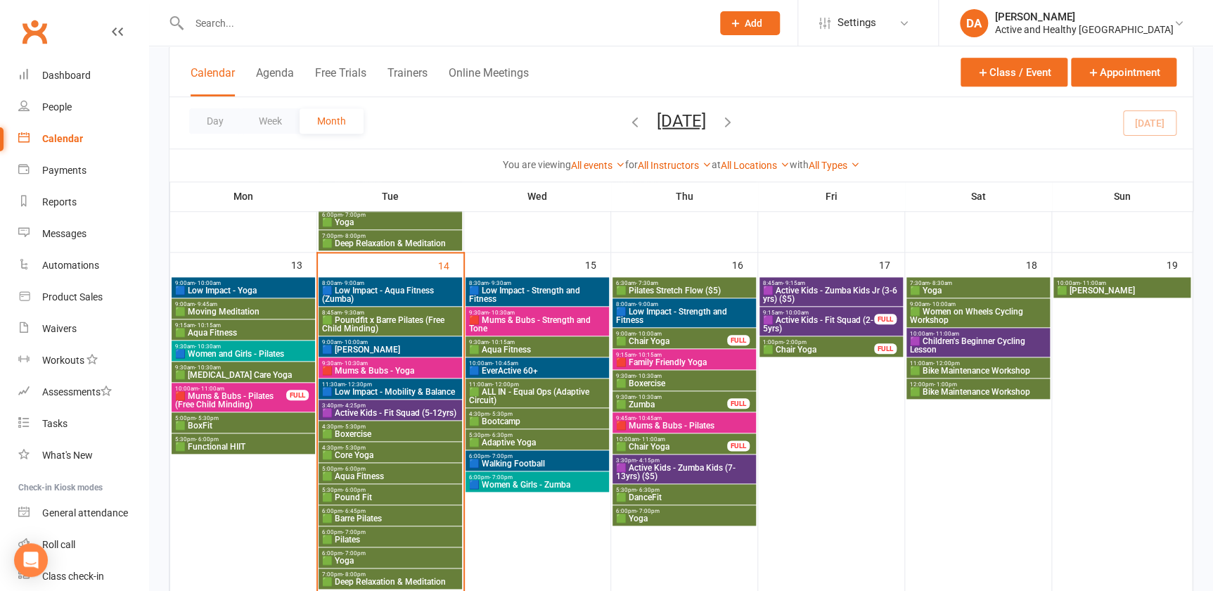
click at [657, 379] on span "🟩 Boxercise" at bounding box center [684, 383] width 138 height 8
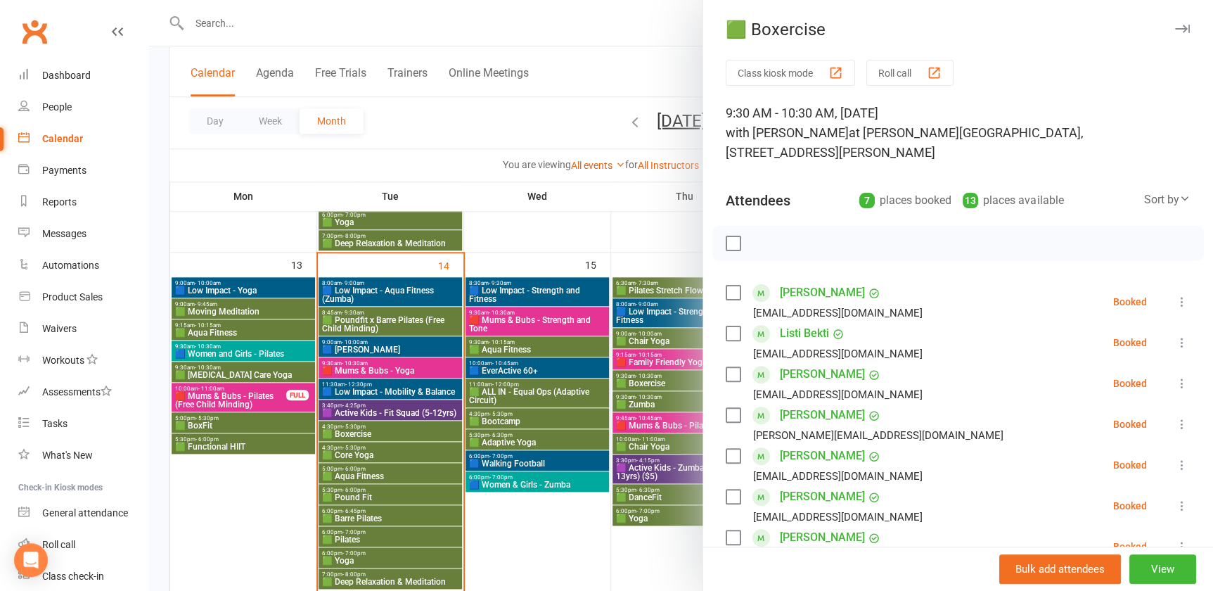
click at [657, 377] on div at bounding box center [681, 295] width 1064 height 591
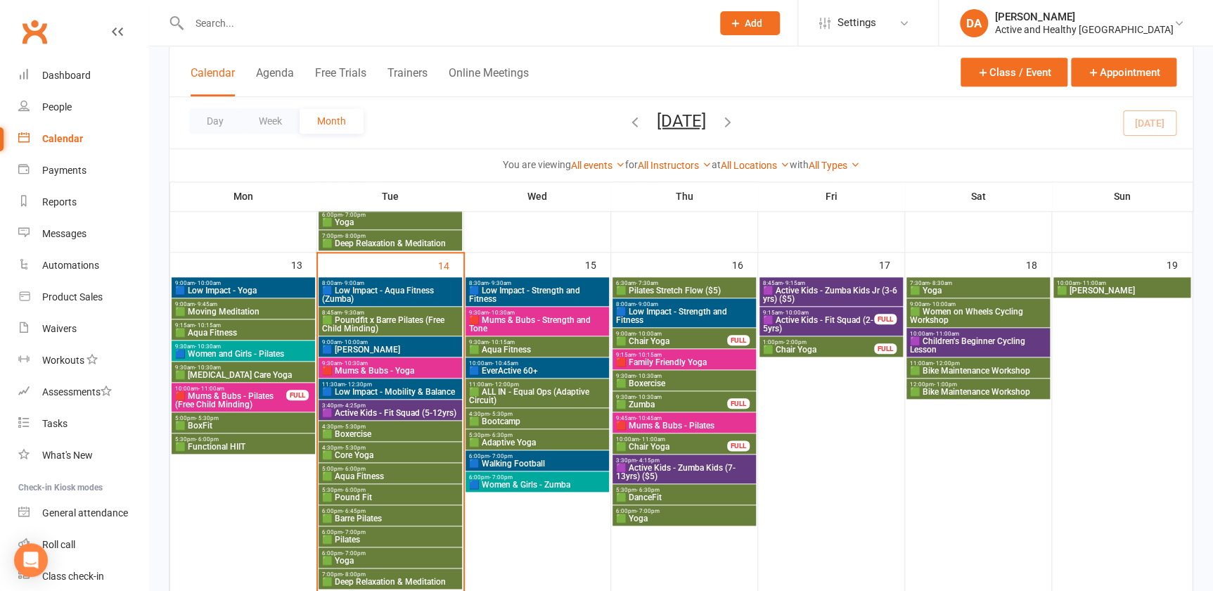
click at [656, 398] on span "- 10:30am" at bounding box center [649, 397] width 26 height 6
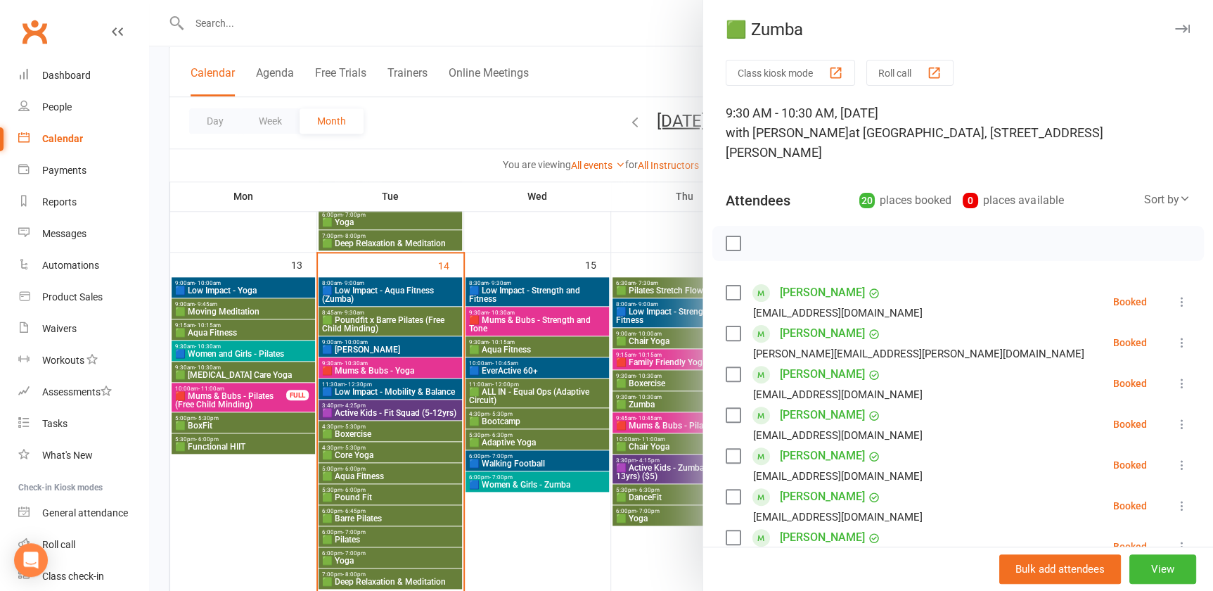
click at [656, 398] on div at bounding box center [681, 295] width 1064 height 591
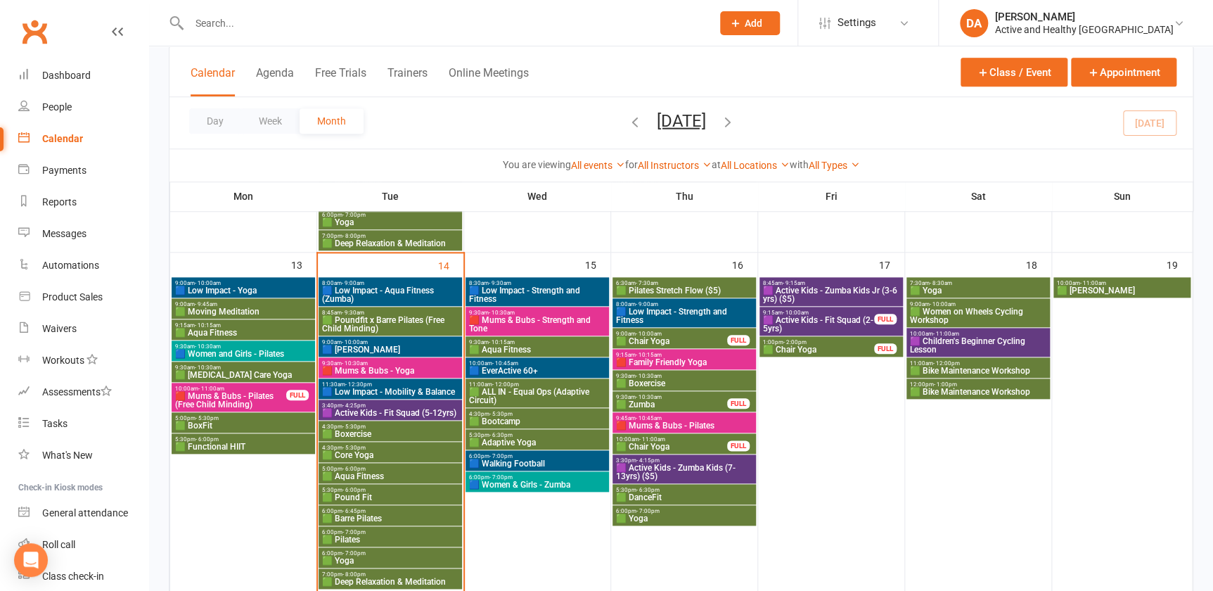
click at [655, 423] on span "🟥 Mums & Bubs - Pilates" at bounding box center [684, 425] width 138 height 8
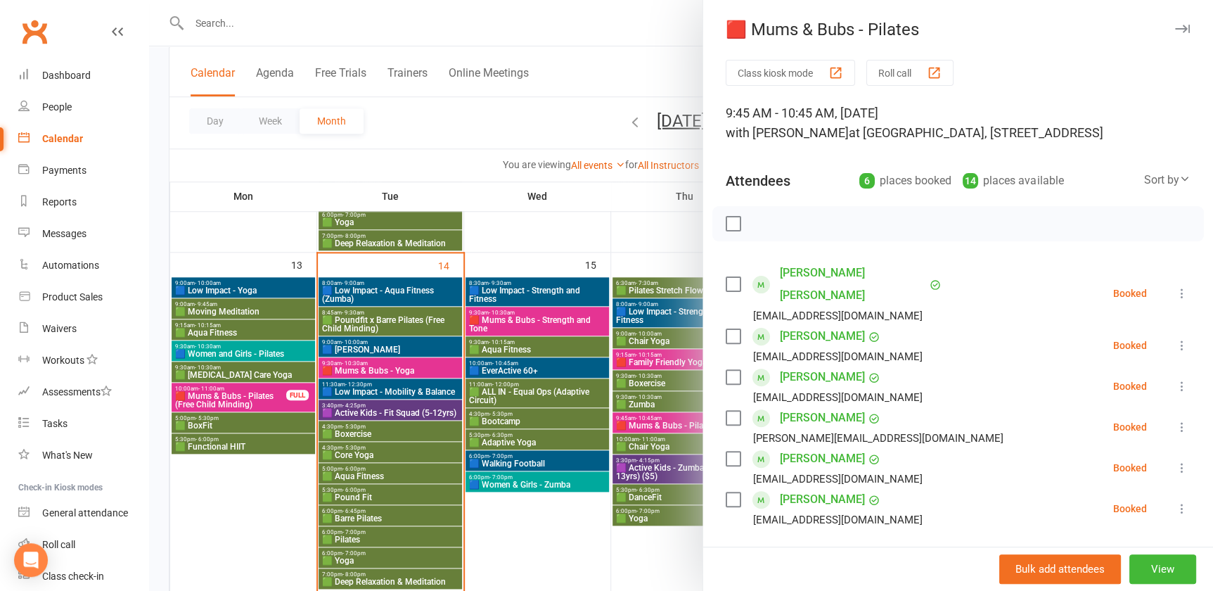
click at [655, 423] on div at bounding box center [681, 295] width 1064 height 591
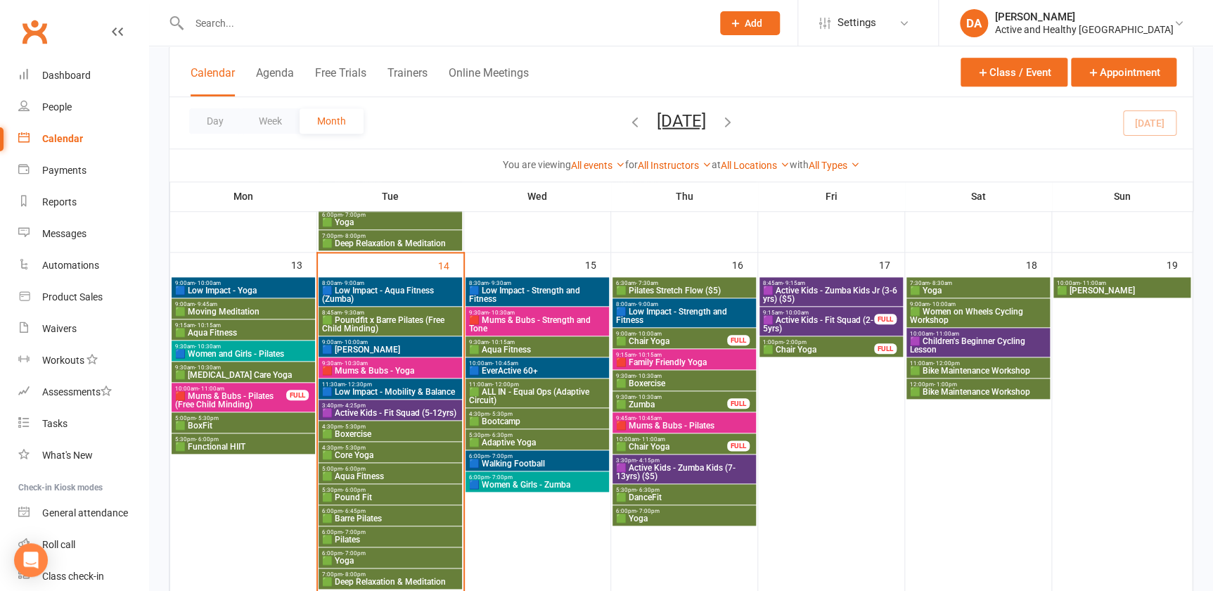
click at [655, 442] on span "🟩 Chair Yoga" at bounding box center [671, 446] width 113 height 8
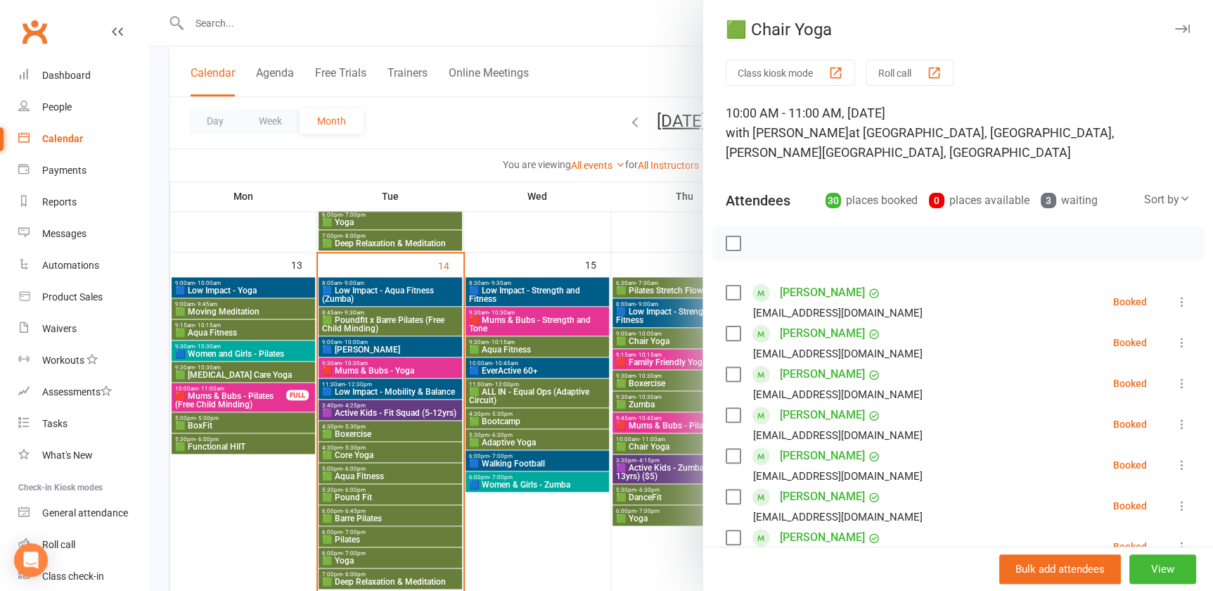
click at [655, 440] on div at bounding box center [681, 295] width 1064 height 591
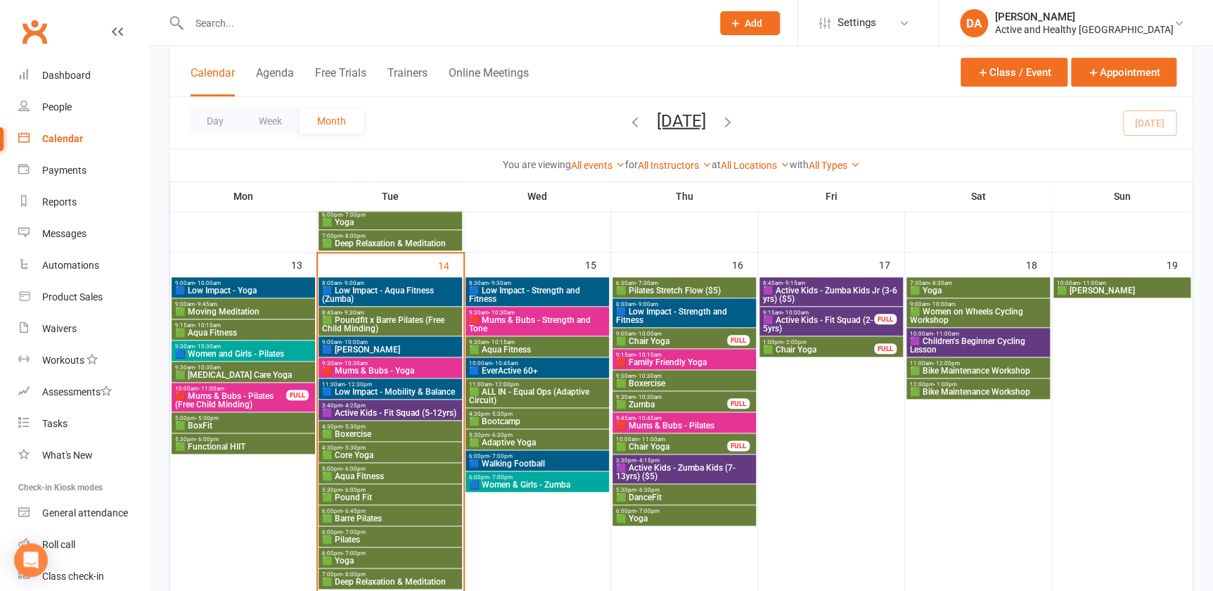
click at [656, 468] on span "🟪 Active Kids - Zumba Kids (7-13yrs) ($5)" at bounding box center [684, 471] width 138 height 17
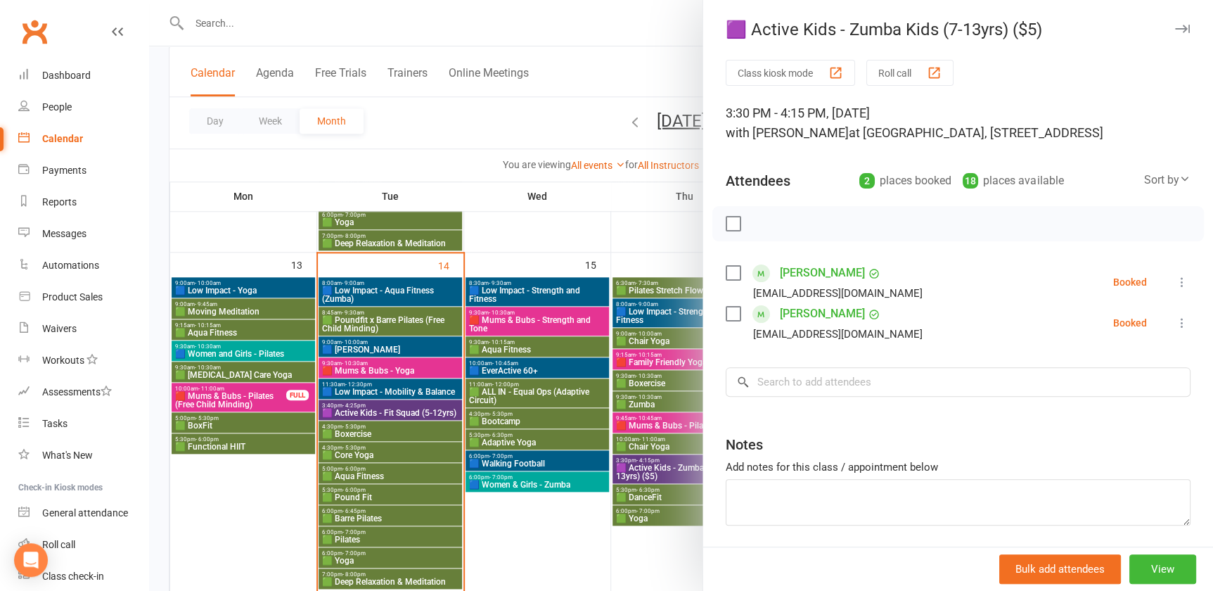
click at [656, 468] on div at bounding box center [681, 295] width 1064 height 591
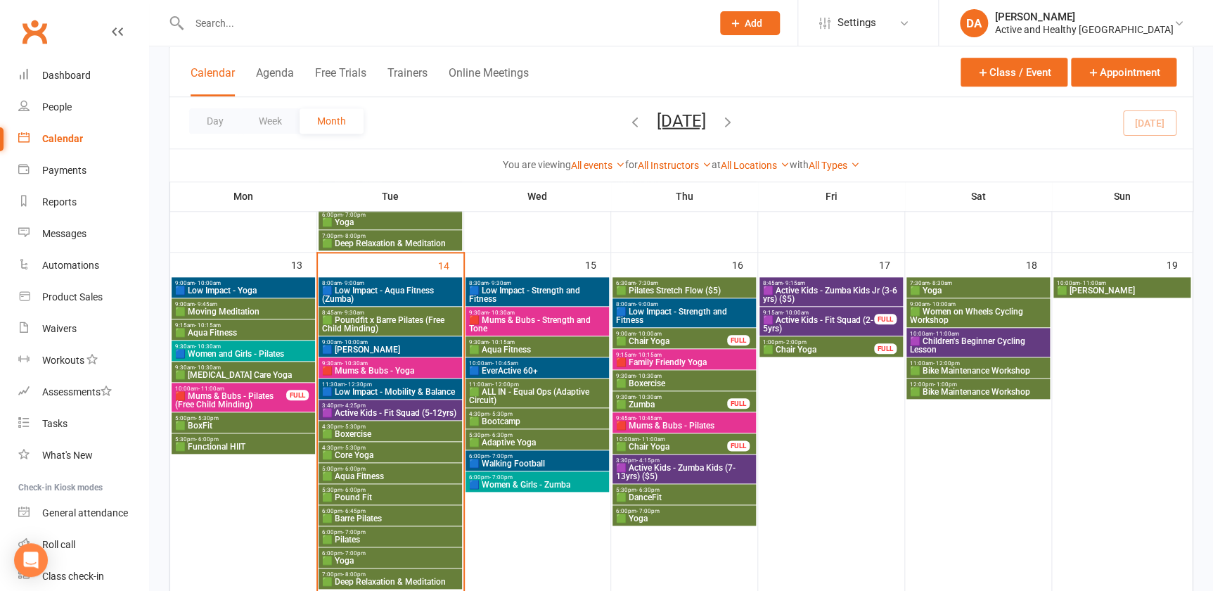
click at [653, 495] on span "🟩 DanceFit" at bounding box center [684, 497] width 138 height 8
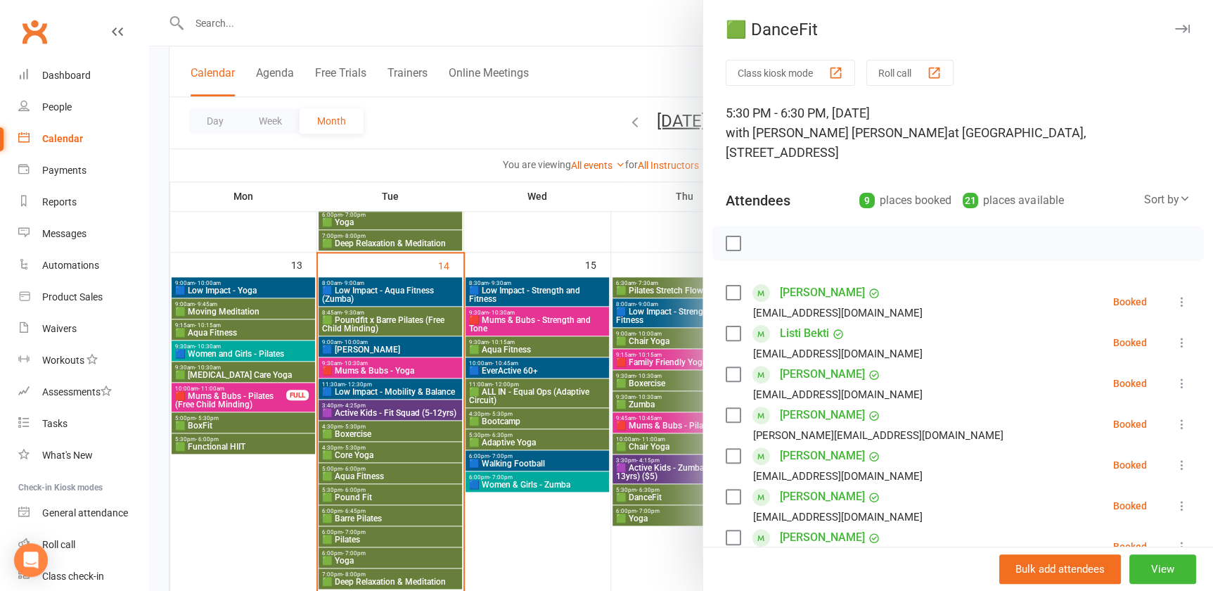
click at [653, 495] on div at bounding box center [681, 295] width 1064 height 591
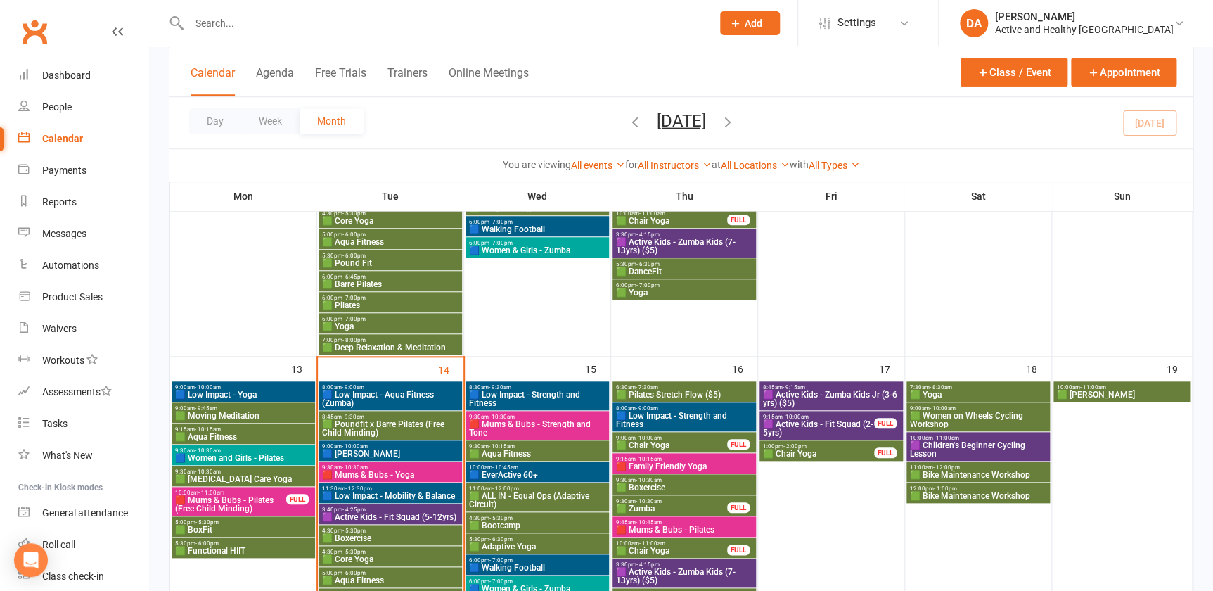
scroll to position [447, 0]
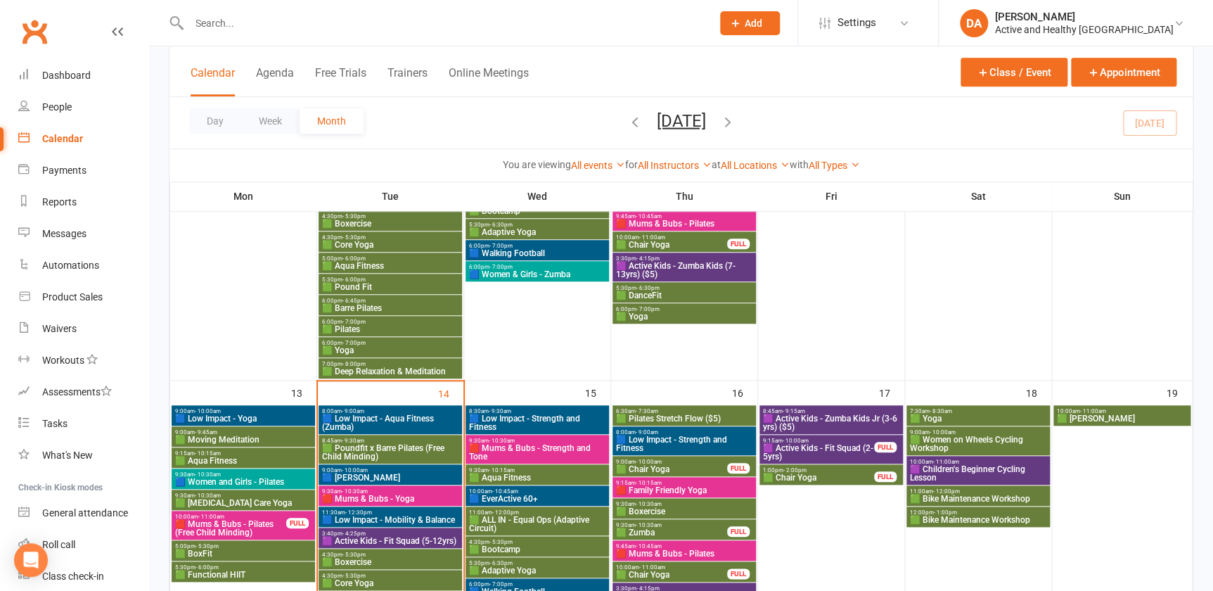
click at [666, 283] on div "5:30pm - 6:30pm 🟩 DanceFit" at bounding box center [684, 292] width 143 height 20
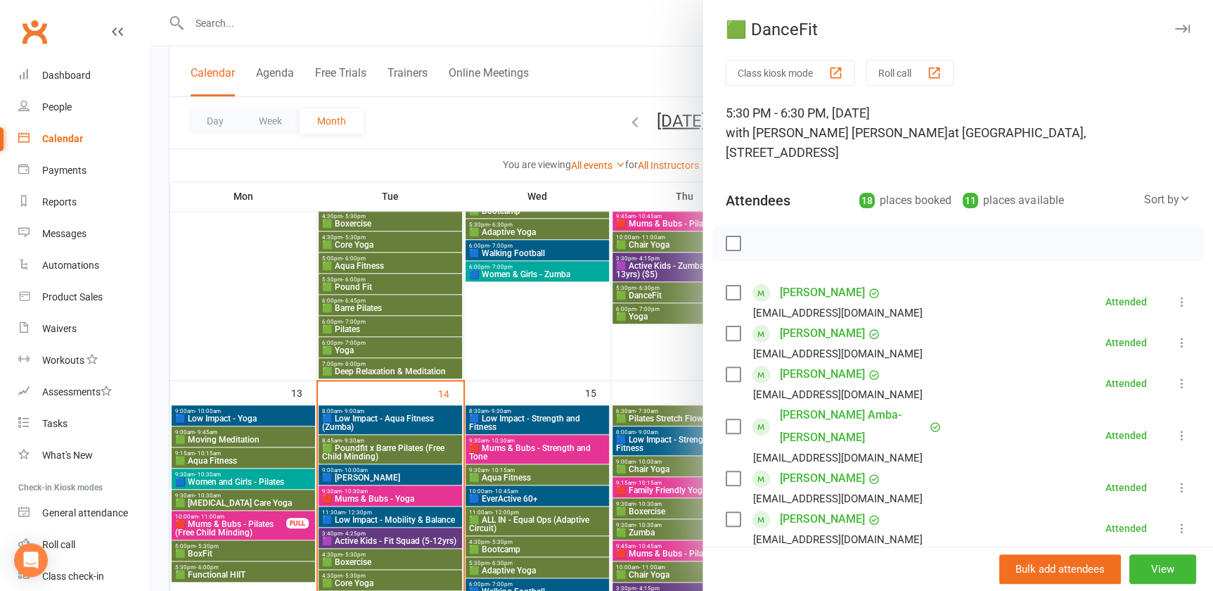
click at [666, 283] on div at bounding box center [681, 295] width 1064 height 591
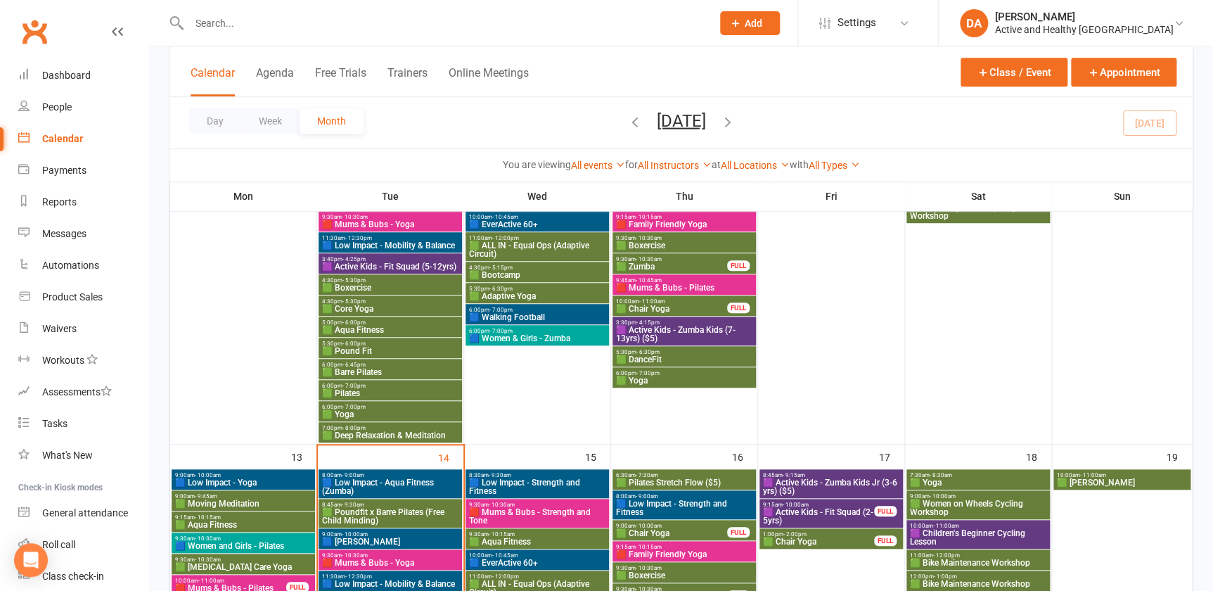
scroll to position [703, 0]
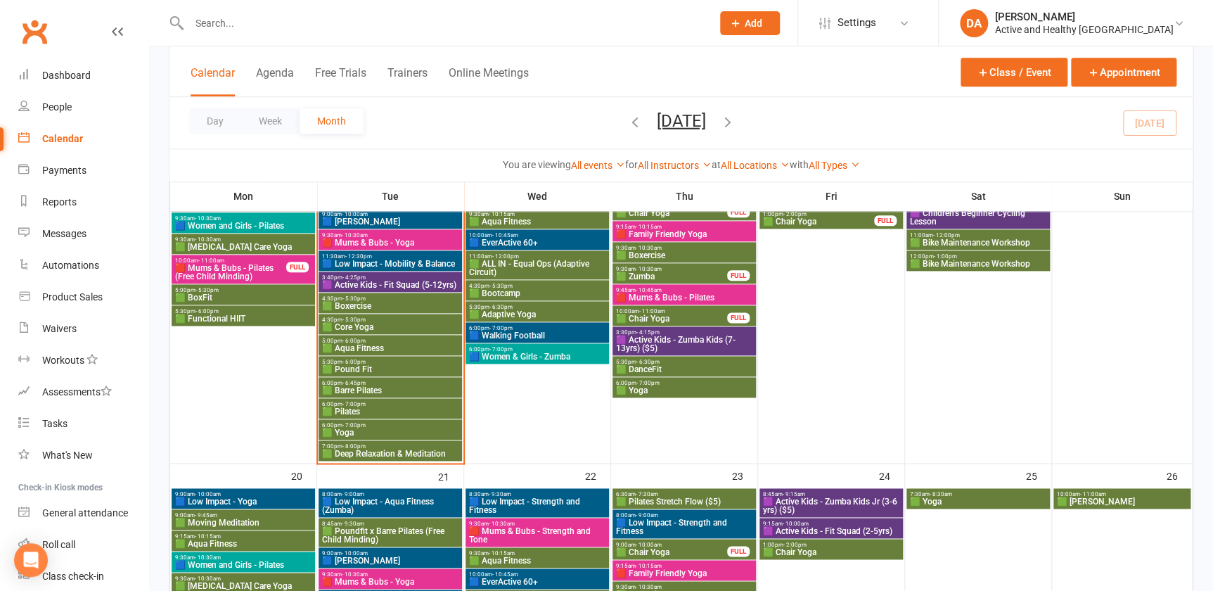
click at [675, 369] on span "🟩 DanceFit" at bounding box center [684, 369] width 138 height 8
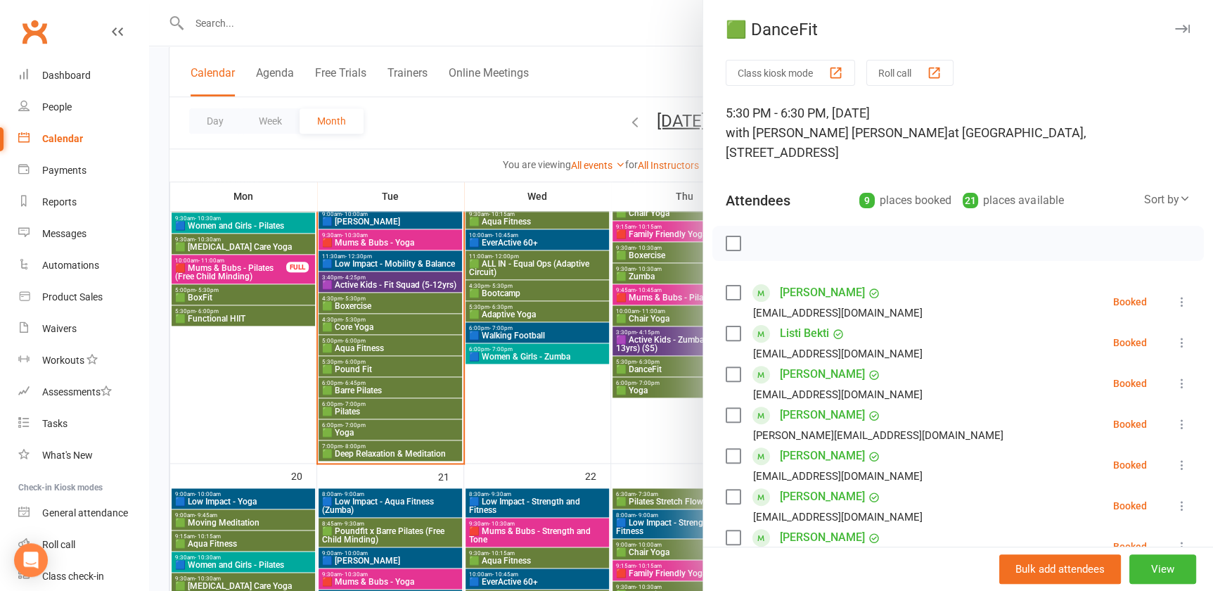
click at [617, 387] on div at bounding box center [681, 295] width 1064 height 591
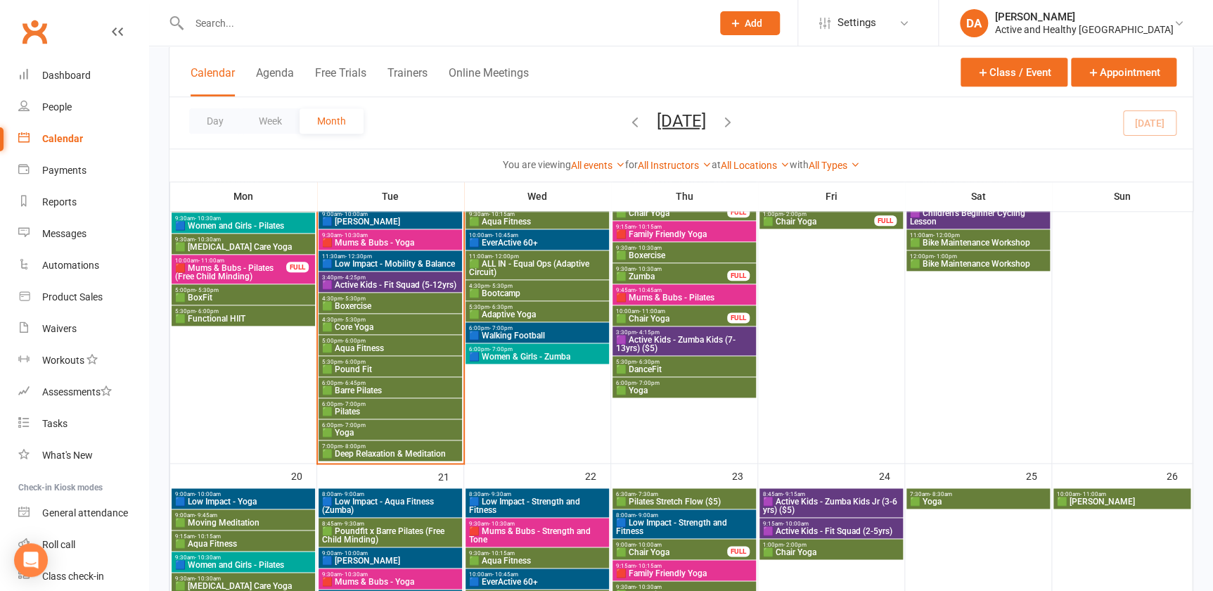
click at [653, 380] on span "- 7:00pm" at bounding box center [647, 383] width 23 height 6
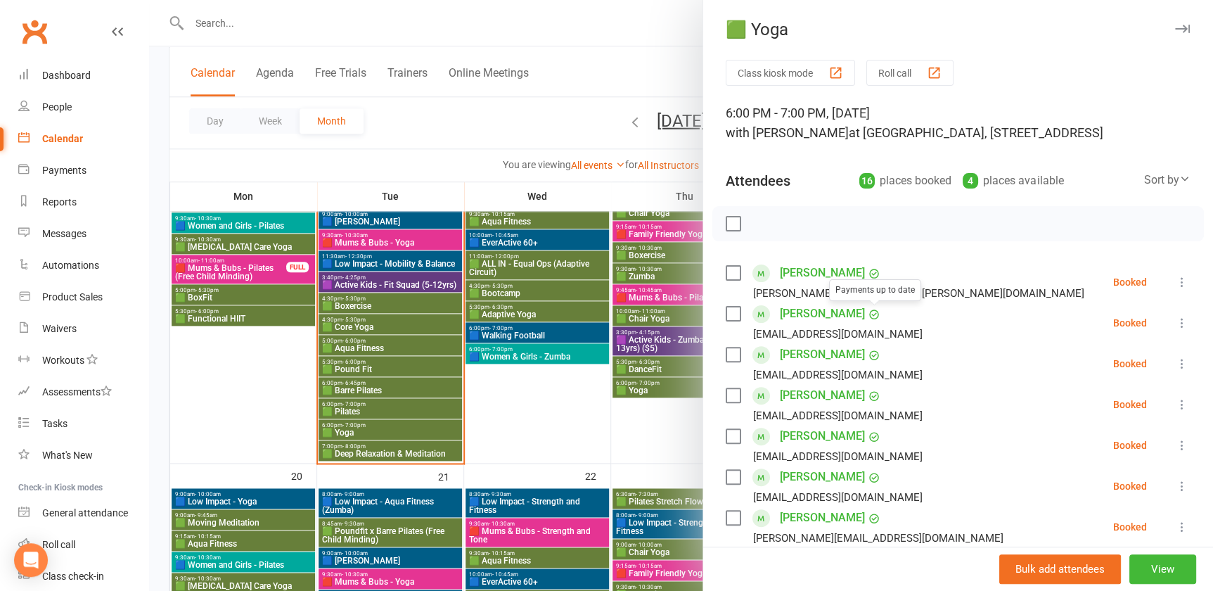
click at [623, 365] on div at bounding box center [681, 295] width 1064 height 591
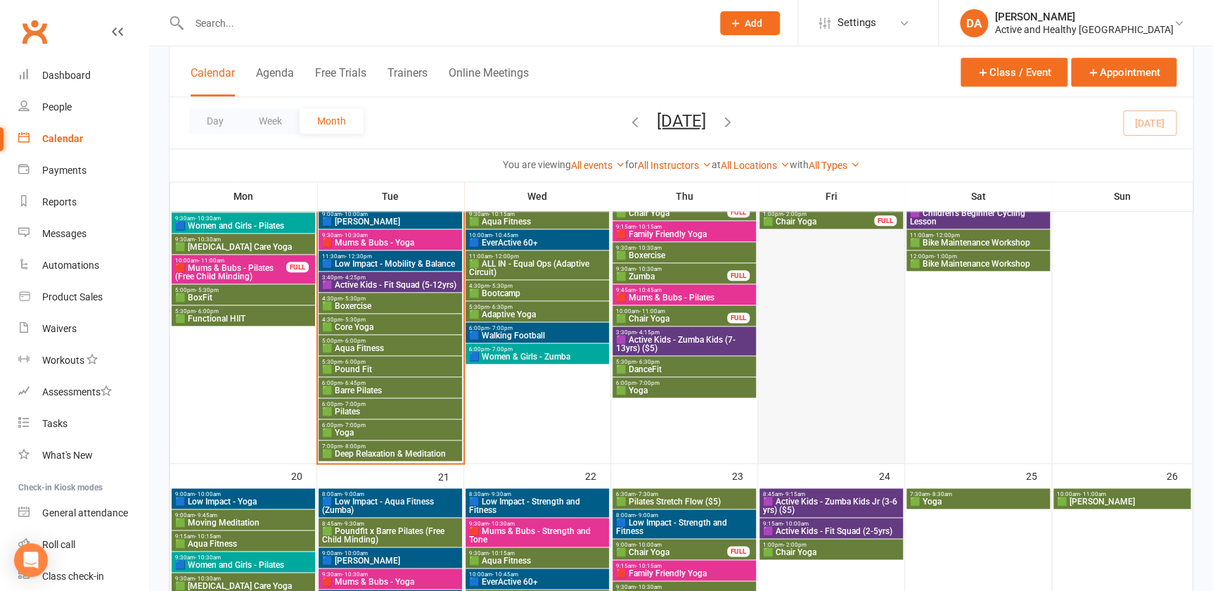
scroll to position [575, 0]
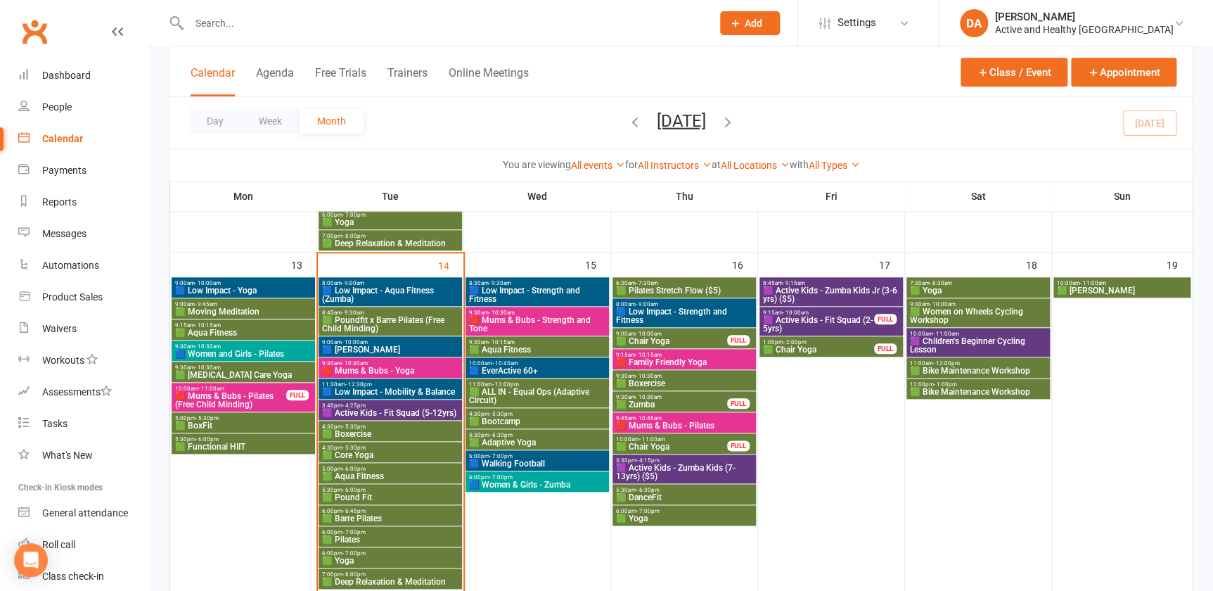
click at [863, 288] on span "🟪 Active Kids - Zumba Kids Jr (3-6 yrs) ($5)" at bounding box center [831, 294] width 138 height 17
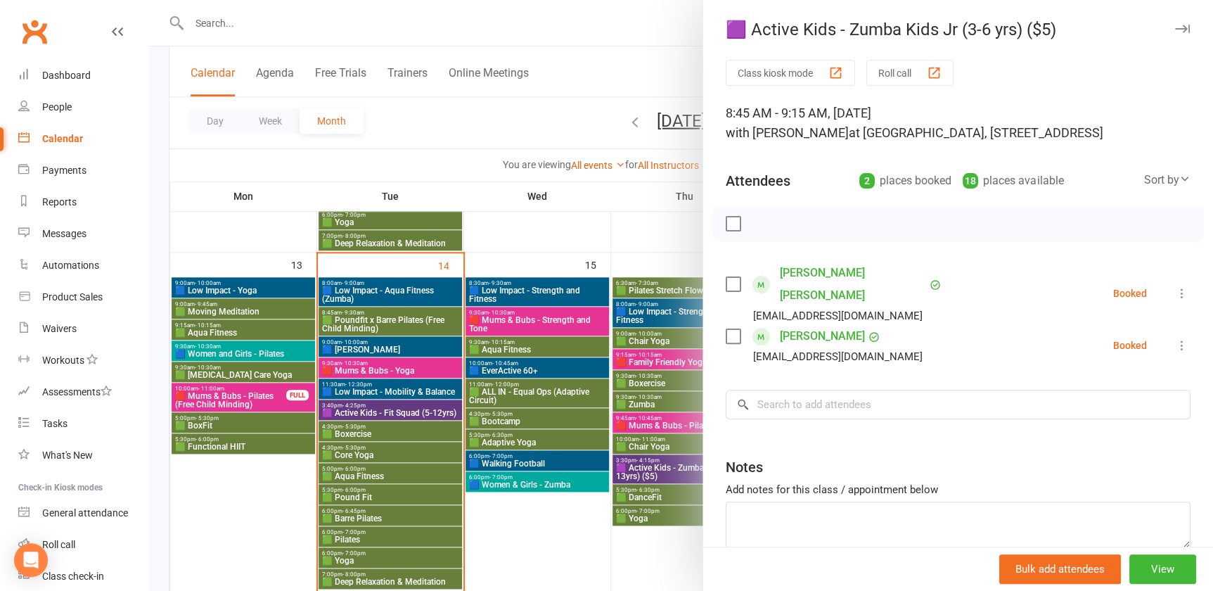
click at [577, 328] on div at bounding box center [681, 295] width 1064 height 591
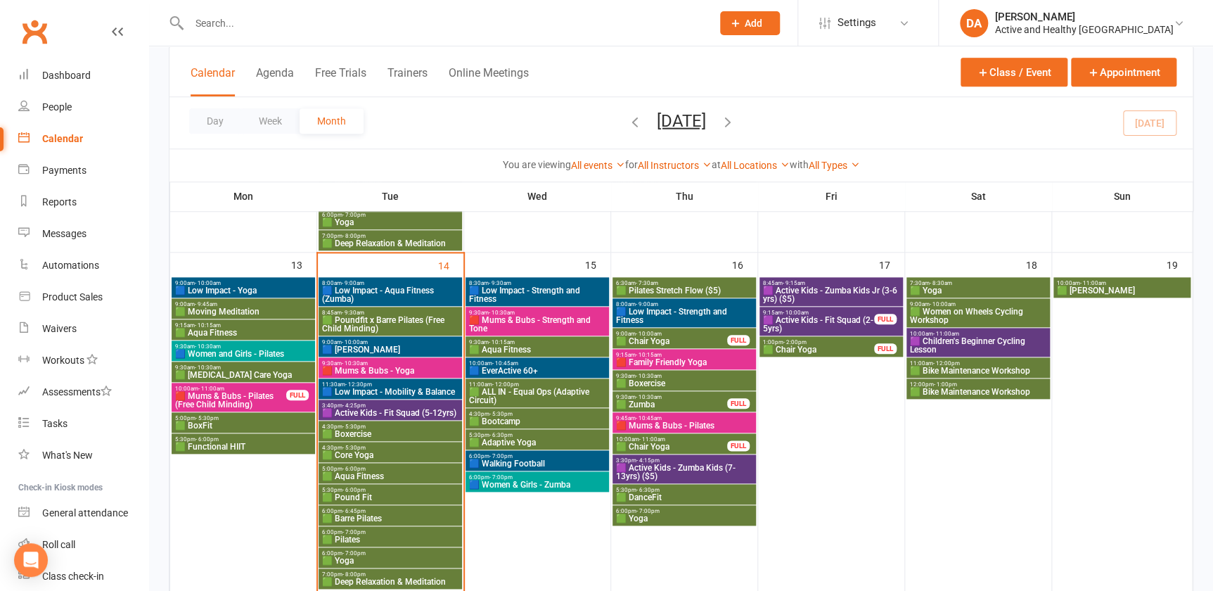
click at [810, 316] on span "🟪 Active Kids - Fit Squad (2-5yrs)" at bounding box center [818, 324] width 113 height 17
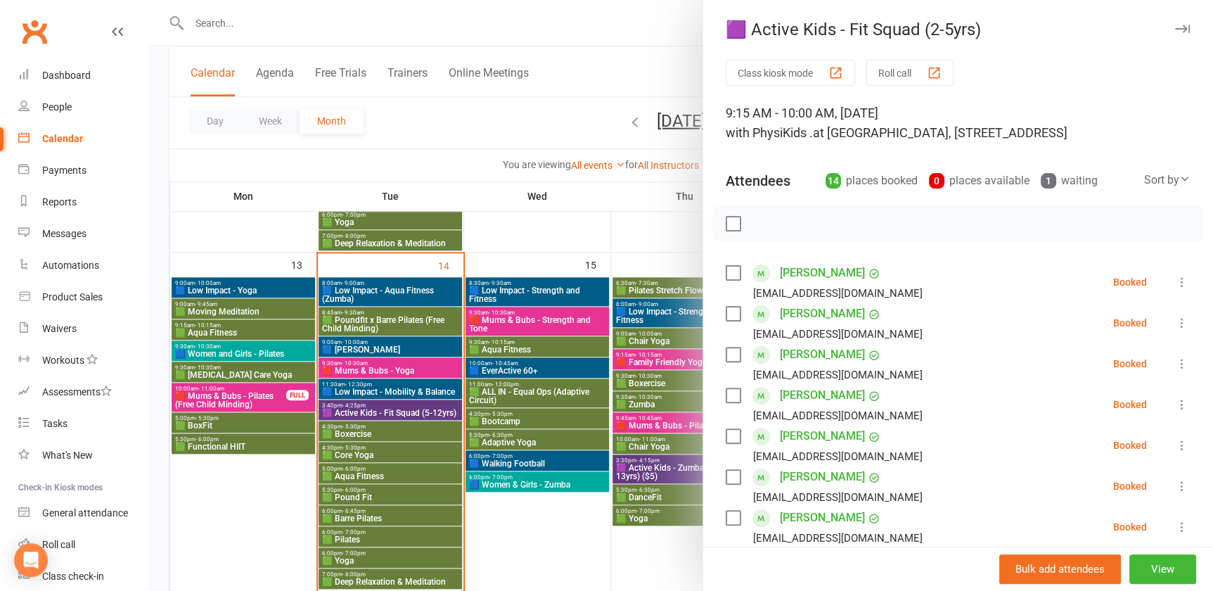
click at [598, 366] on div at bounding box center [681, 295] width 1064 height 591
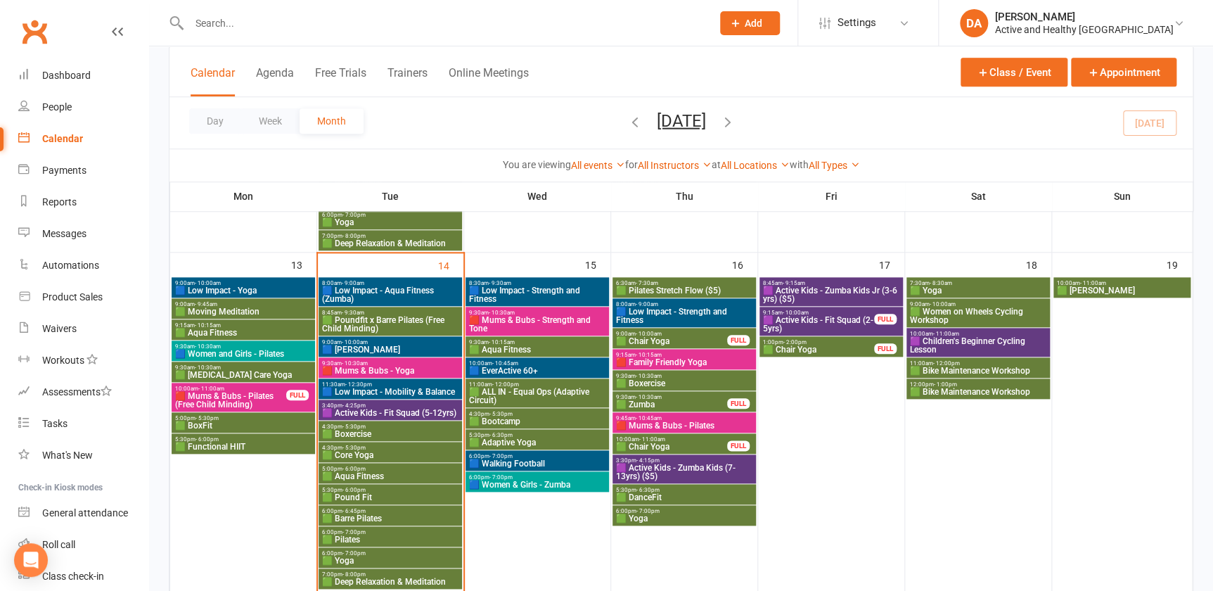
click at [810, 347] on span "🟩 Chair Yoga" at bounding box center [818, 349] width 113 height 8
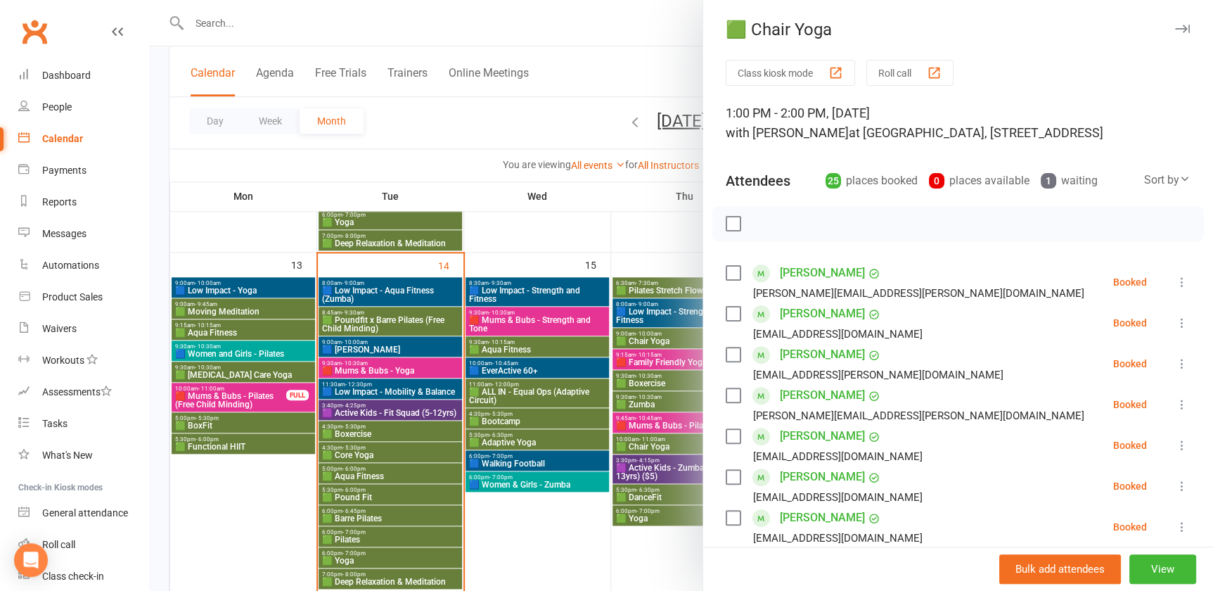
click at [659, 362] on div at bounding box center [681, 295] width 1064 height 591
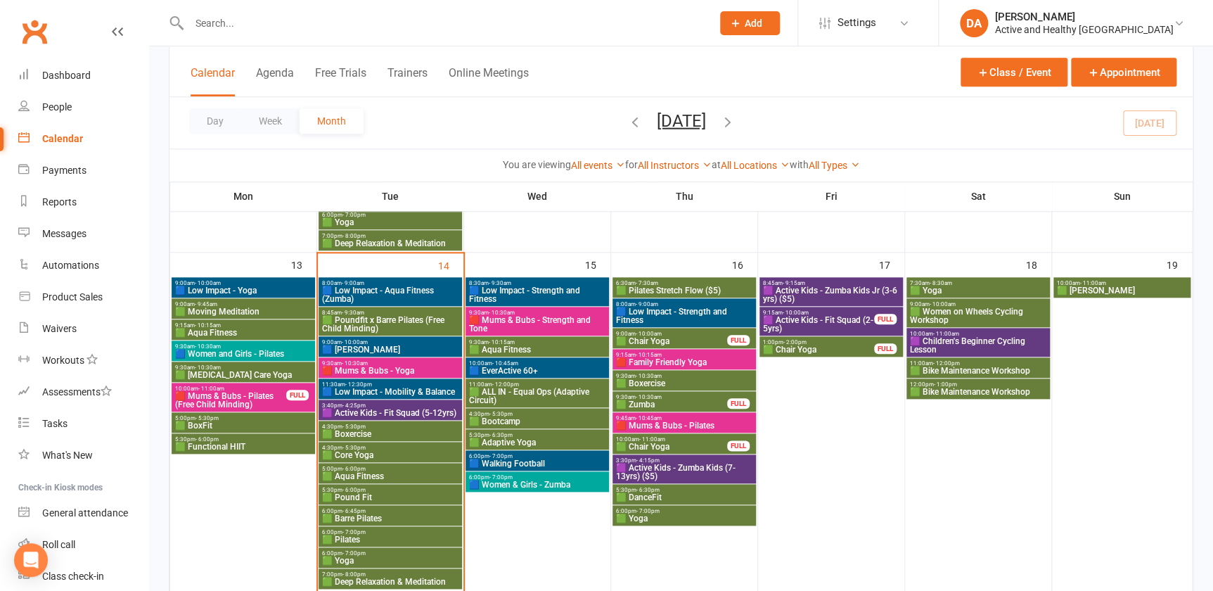
click at [992, 288] on span "🟩 Yoga" at bounding box center [978, 290] width 138 height 8
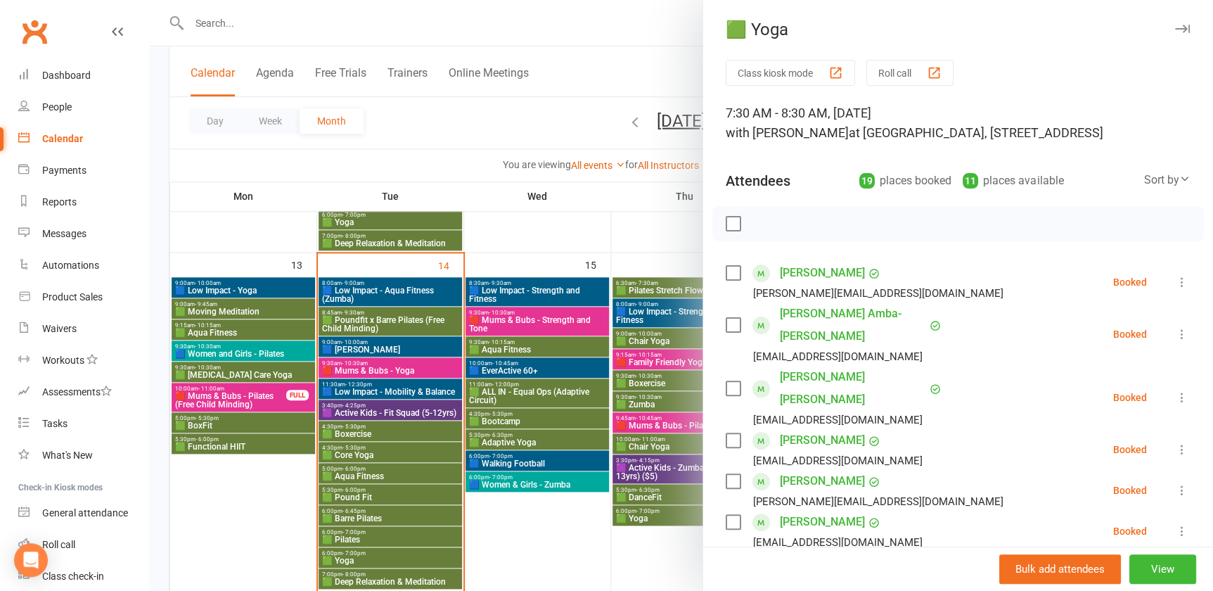
drag, startPoint x: 581, startPoint y: 322, endPoint x: 696, endPoint y: 319, distance: 114.7
click at [582, 322] on div at bounding box center [681, 295] width 1064 height 591
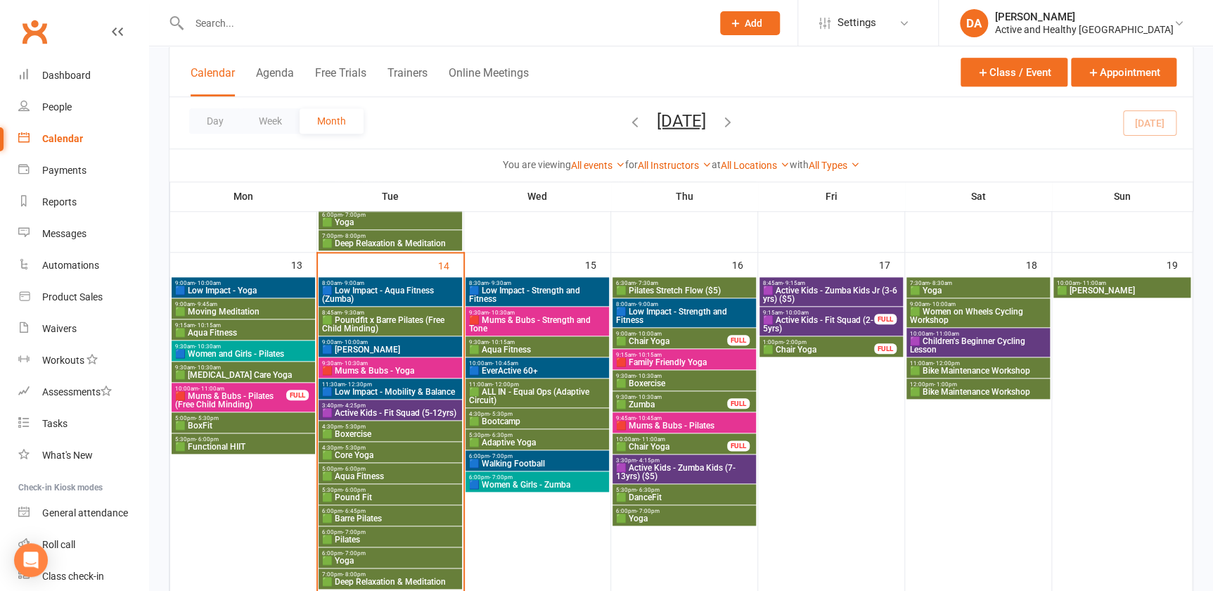
click at [964, 313] on span "🟩 Women on Wheels Cycling Workshop" at bounding box center [978, 315] width 138 height 17
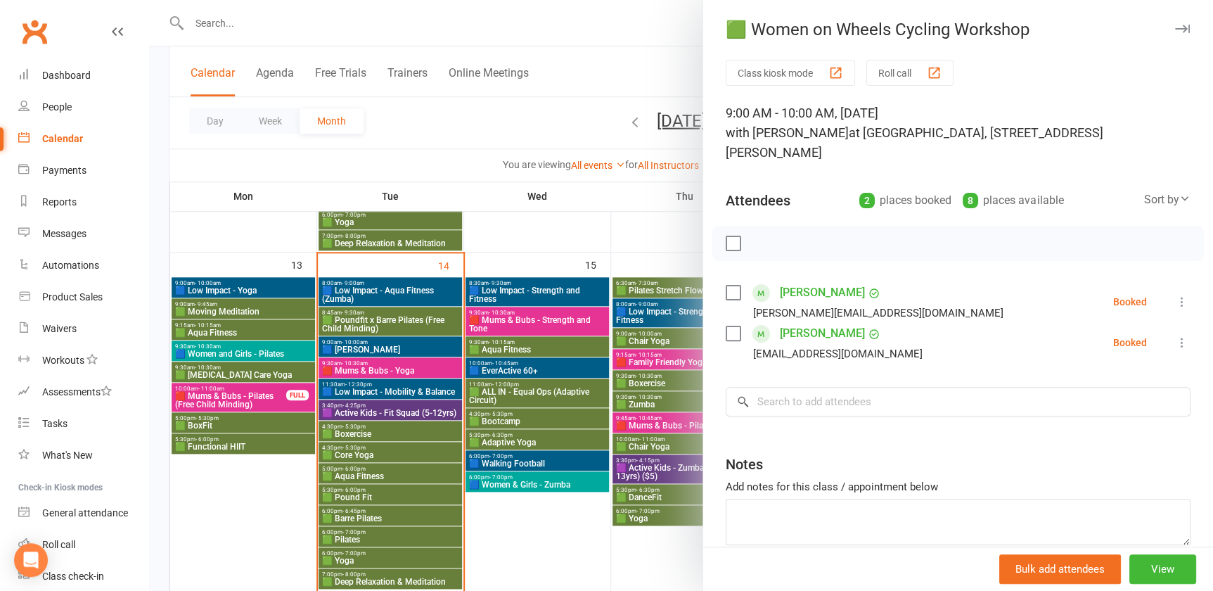
drag, startPoint x: 585, startPoint y: 377, endPoint x: 862, endPoint y: 352, distance: 277.5
click at [587, 377] on div at bounding box center [681, 295] width 1064 height 591
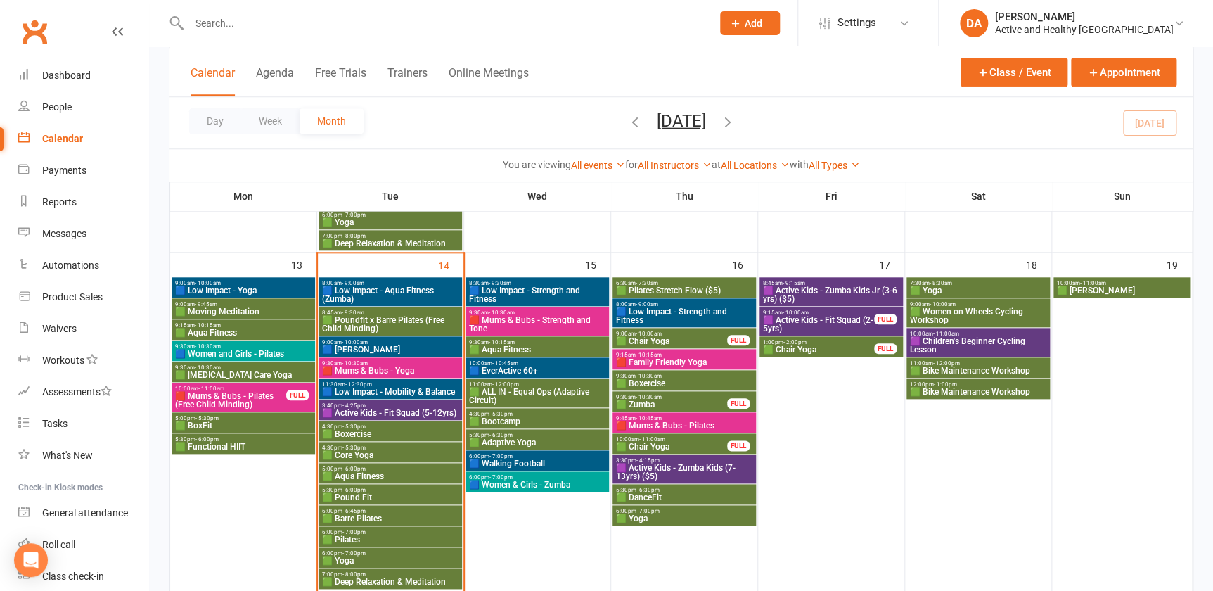
click at [942, 340] on span "🟪 Children's Beginner Cycling Lesson" at bounding box center [978, 345] width 138 height 17
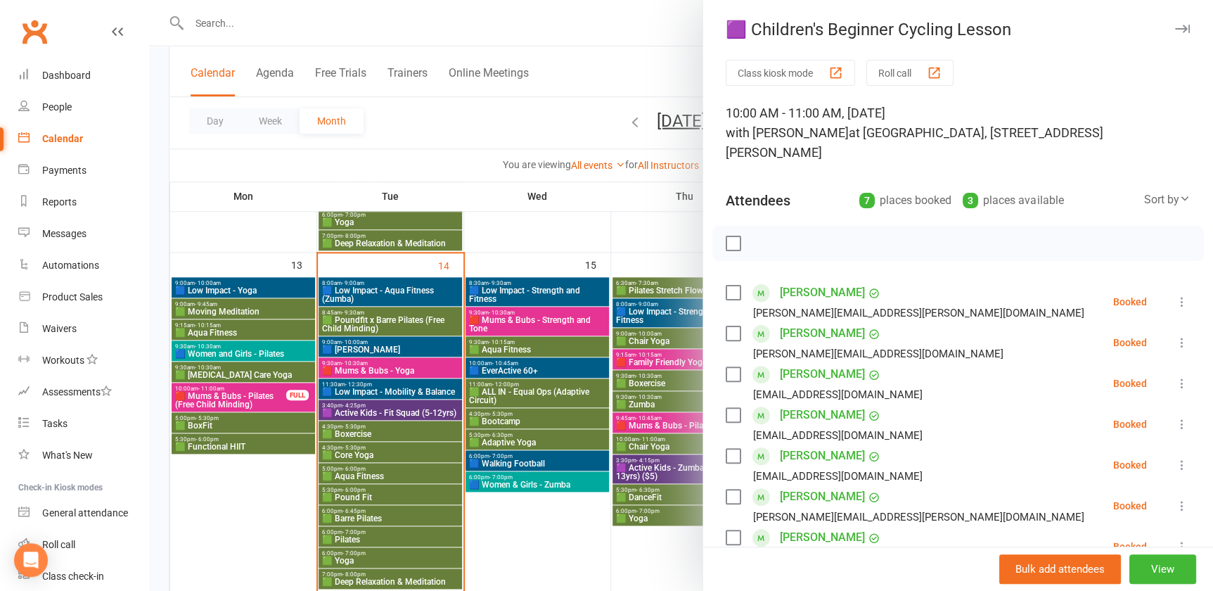
click at [671, 361] on div at bounding box center [681, 295] width 1064 height 591
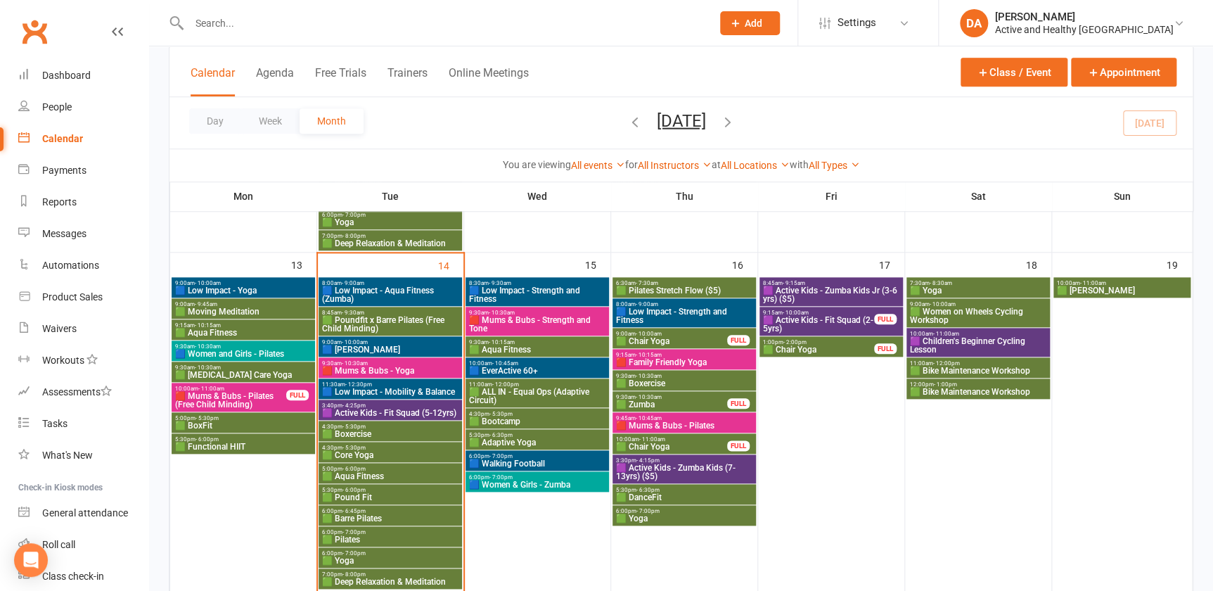
click at [985, 364] on span "11:00am - 12:00pm" at bounding box center [978, 363] width 138 height 6
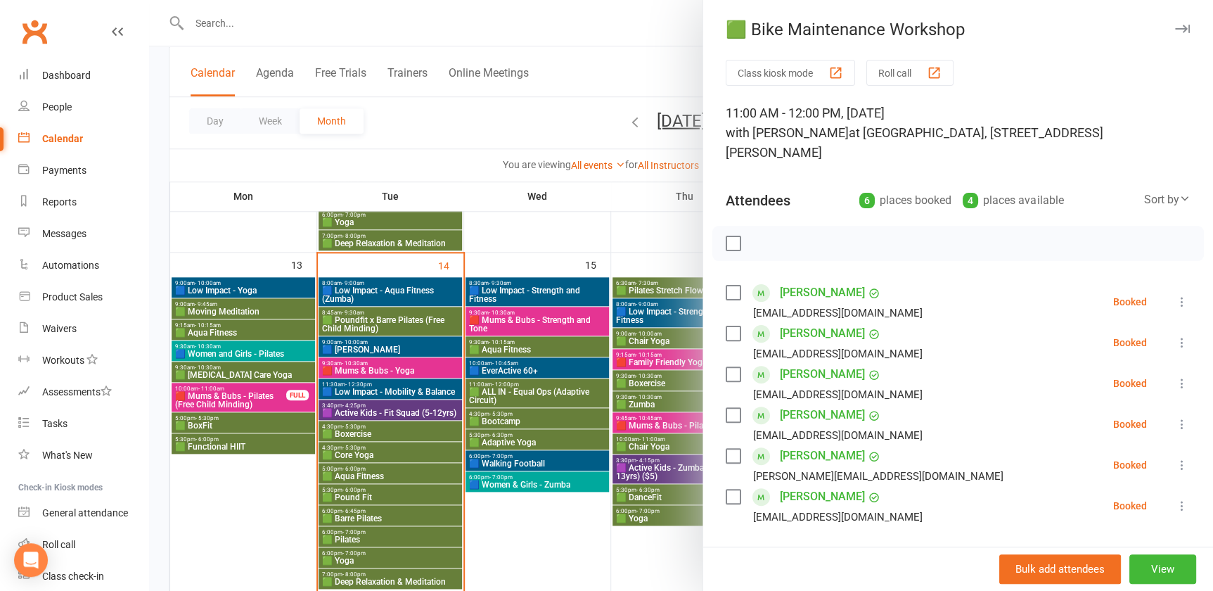
click at [411, 321] on div at bounding box center [681, 295] width 1064 height 591
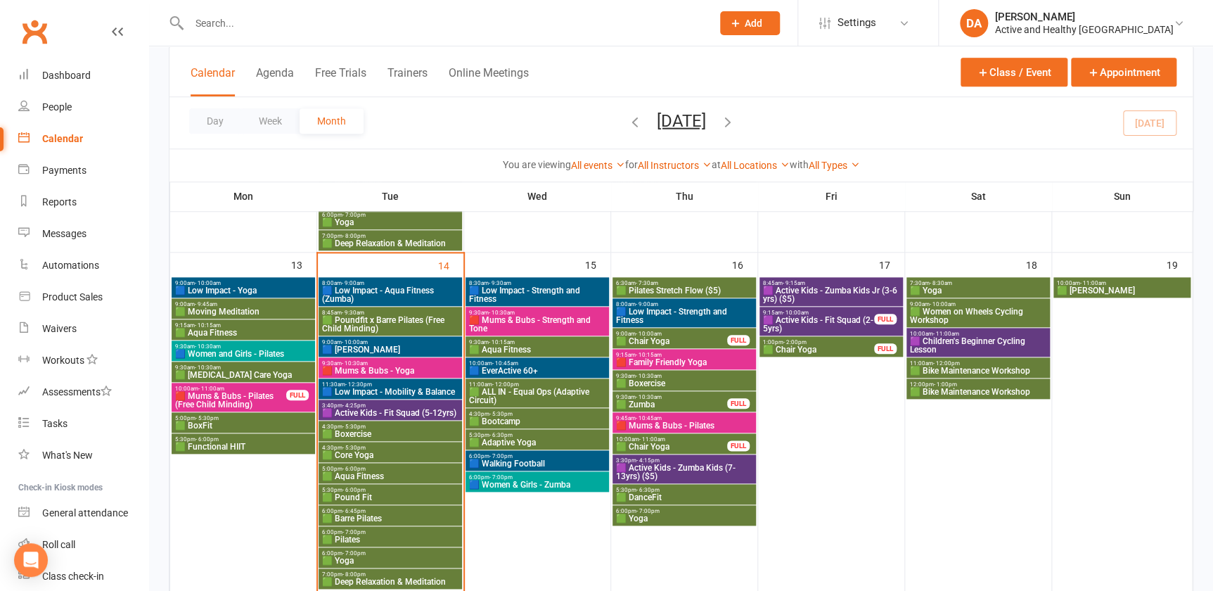
click at [397, 326] on span "🟩 Poundfit x Barre Pilates (Free Child Minding)" at bounding box center [390, 324] width 138 height 17
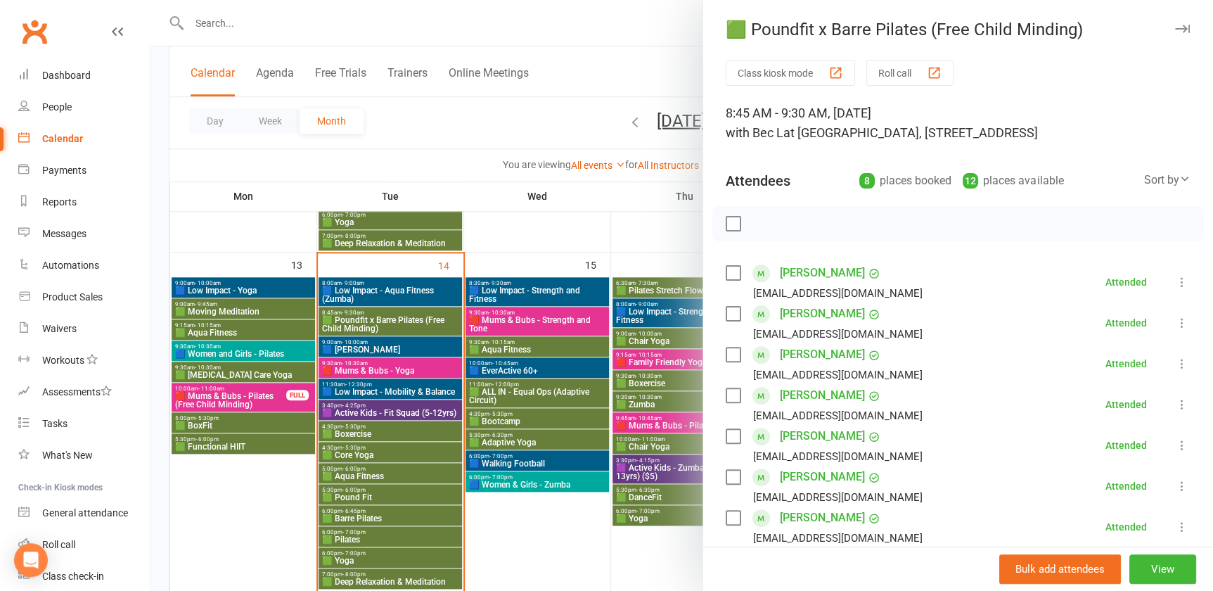
click at [538, 556] on div at bounding box center [681, 295] width 1064 height 591
